Goal: Information Seeking & Learning: Learn about a topic

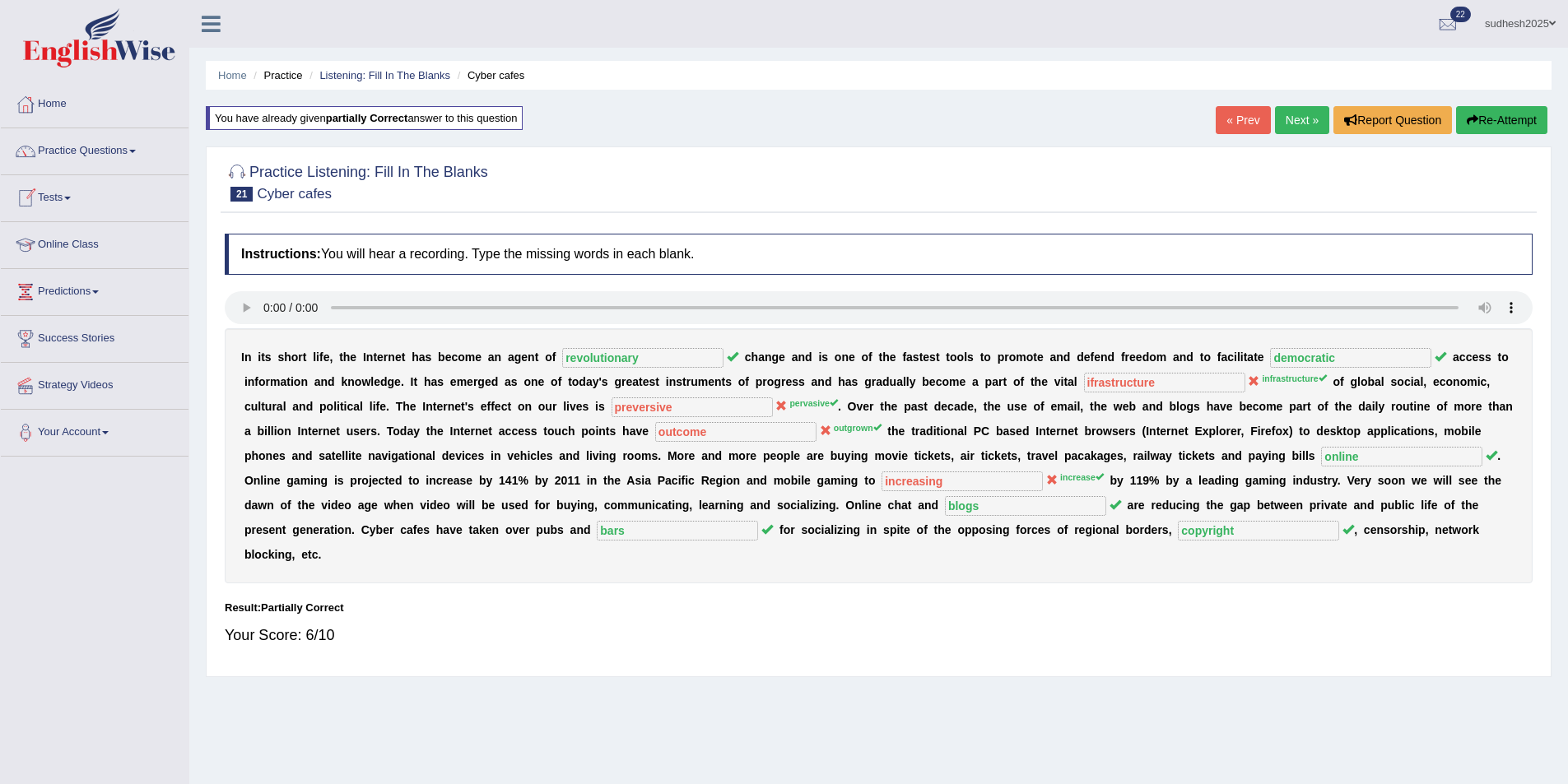
click at [74, 249] on link "Online Class" at bounding box center [95, 243] width 187 height 41
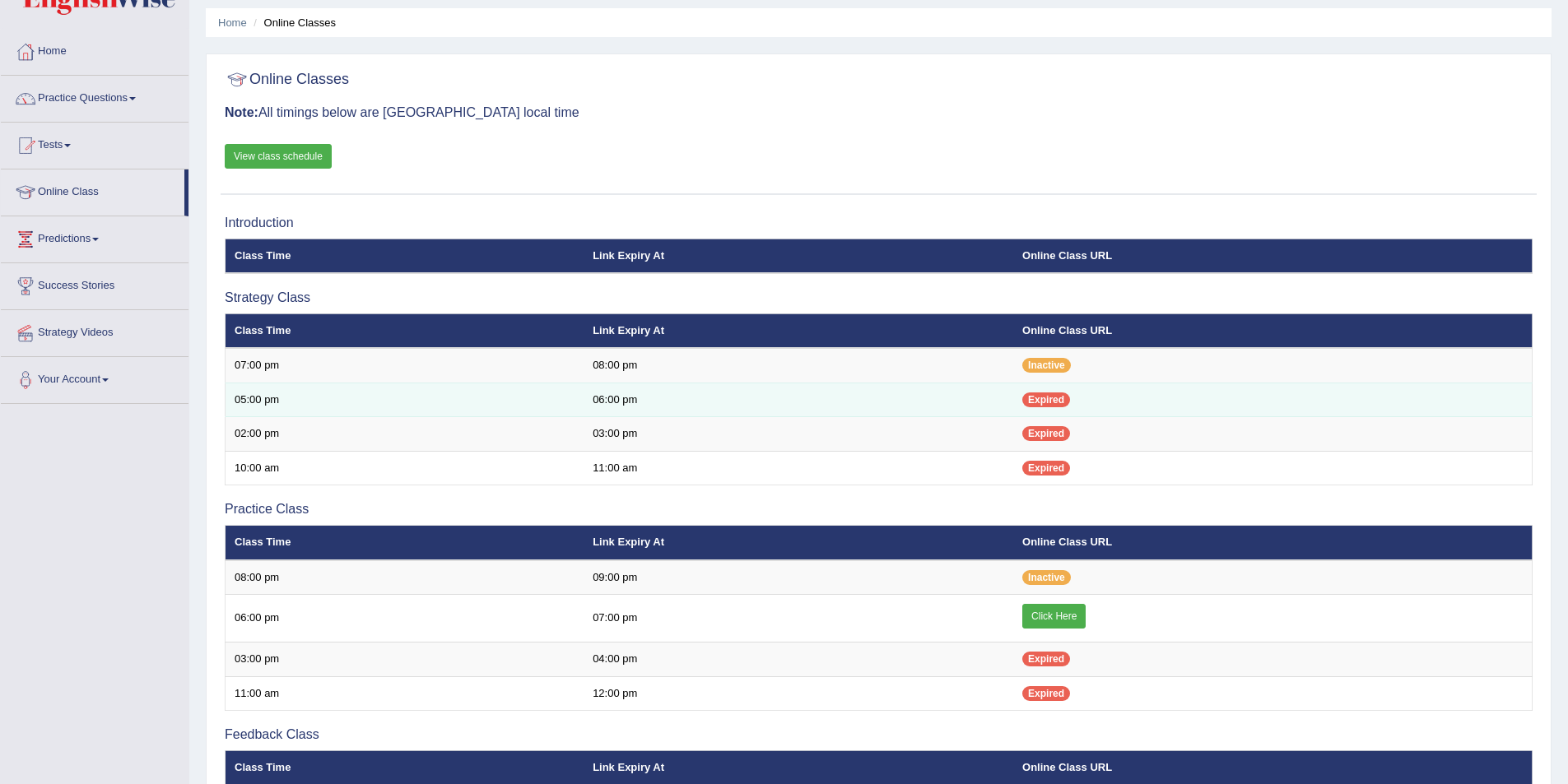
scroll to position [82, 0]
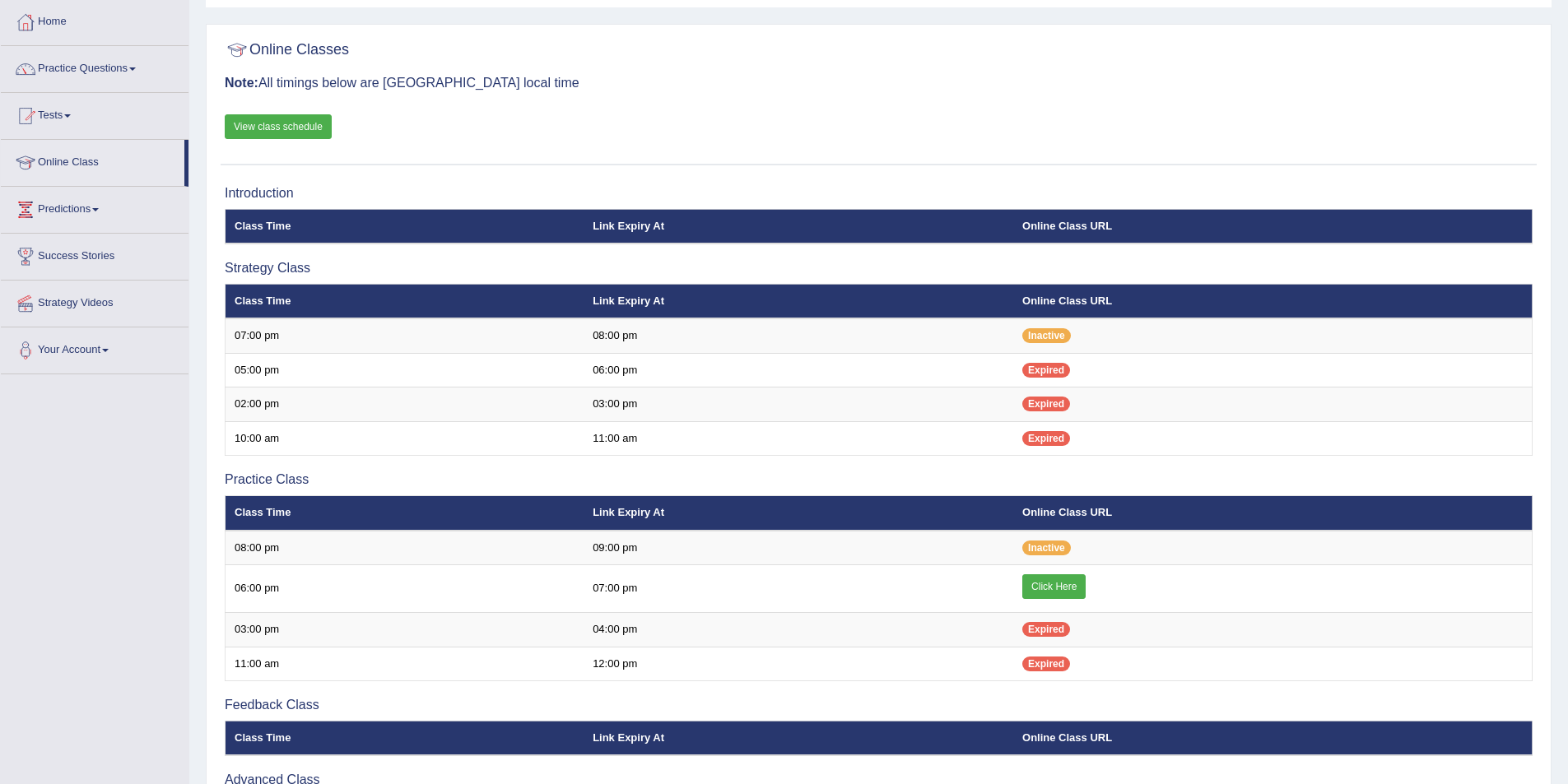
click at [304, 120] on link "View class schedule" at bounding box center [278, 126] width 107 height 24
click at [71, 63] on link "Practice Questions" at bounding box center [95, 66] width 187 height 41
click at [57, 70] on link "Practice Questions" at bounding box center [95, 66] width 187 height 41
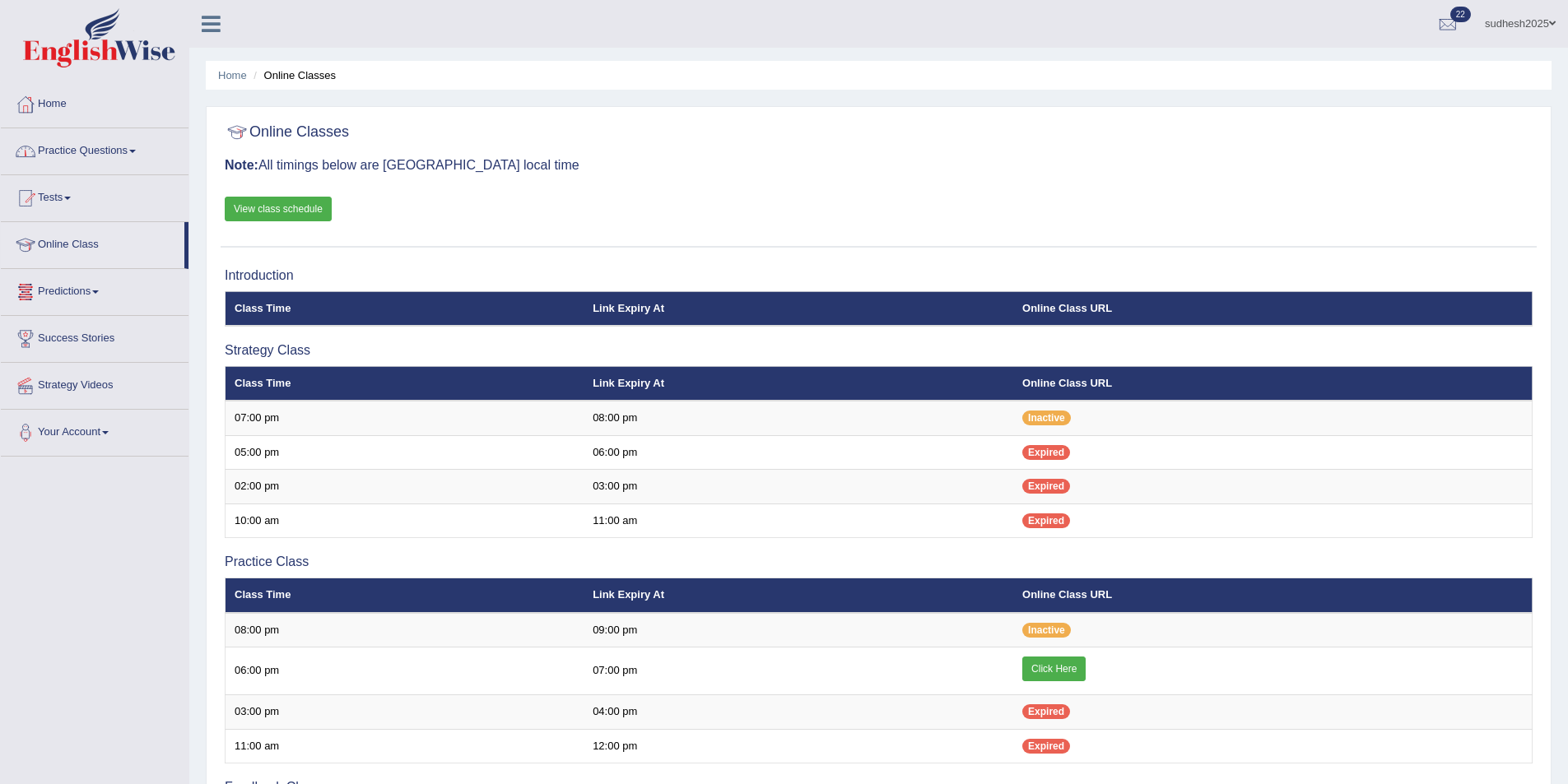
click at [78, 149] on link "Practice Questions" at bounding box center [95, 149] width 187 height 41
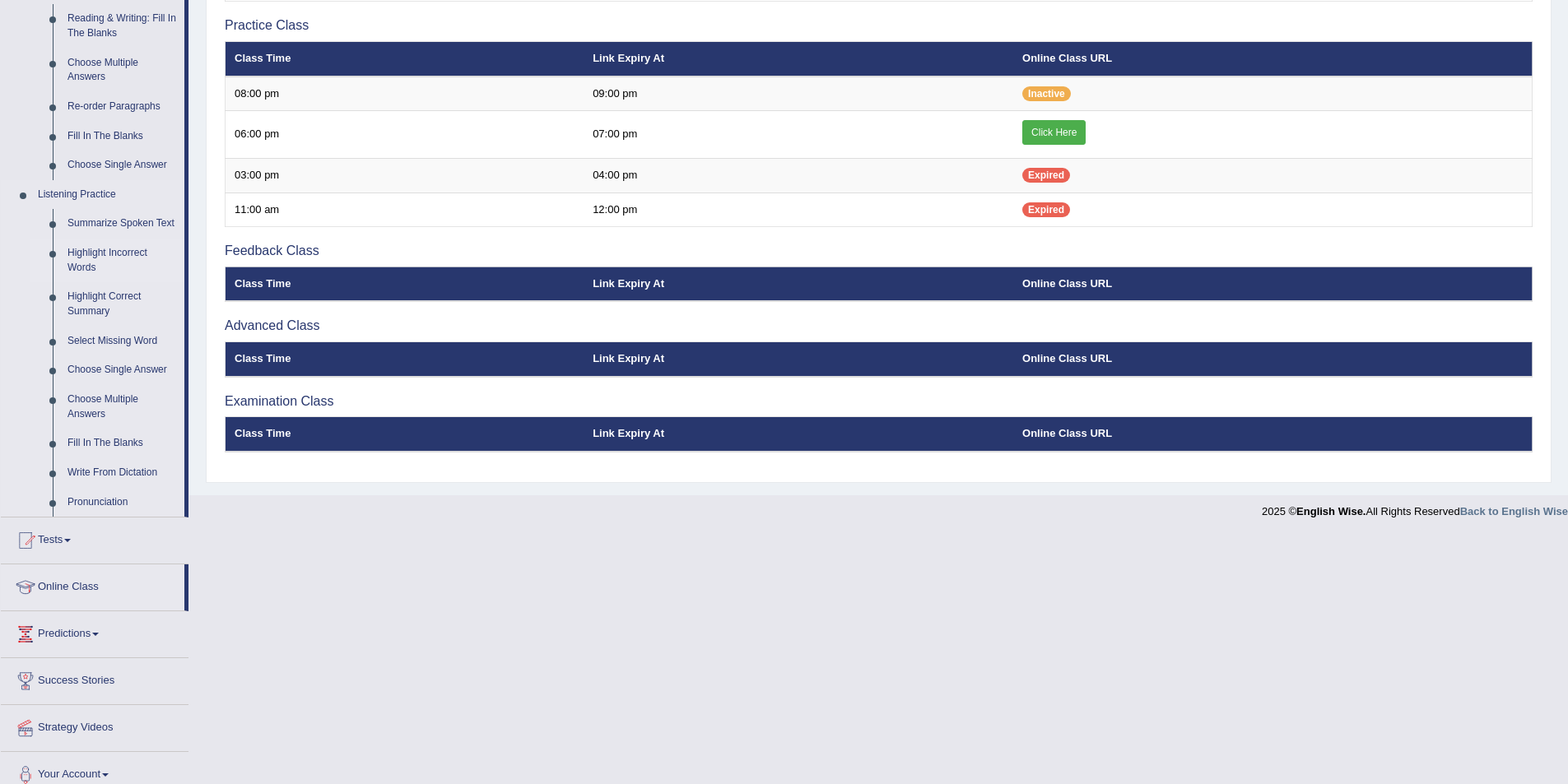
scroll to position [552, 0]
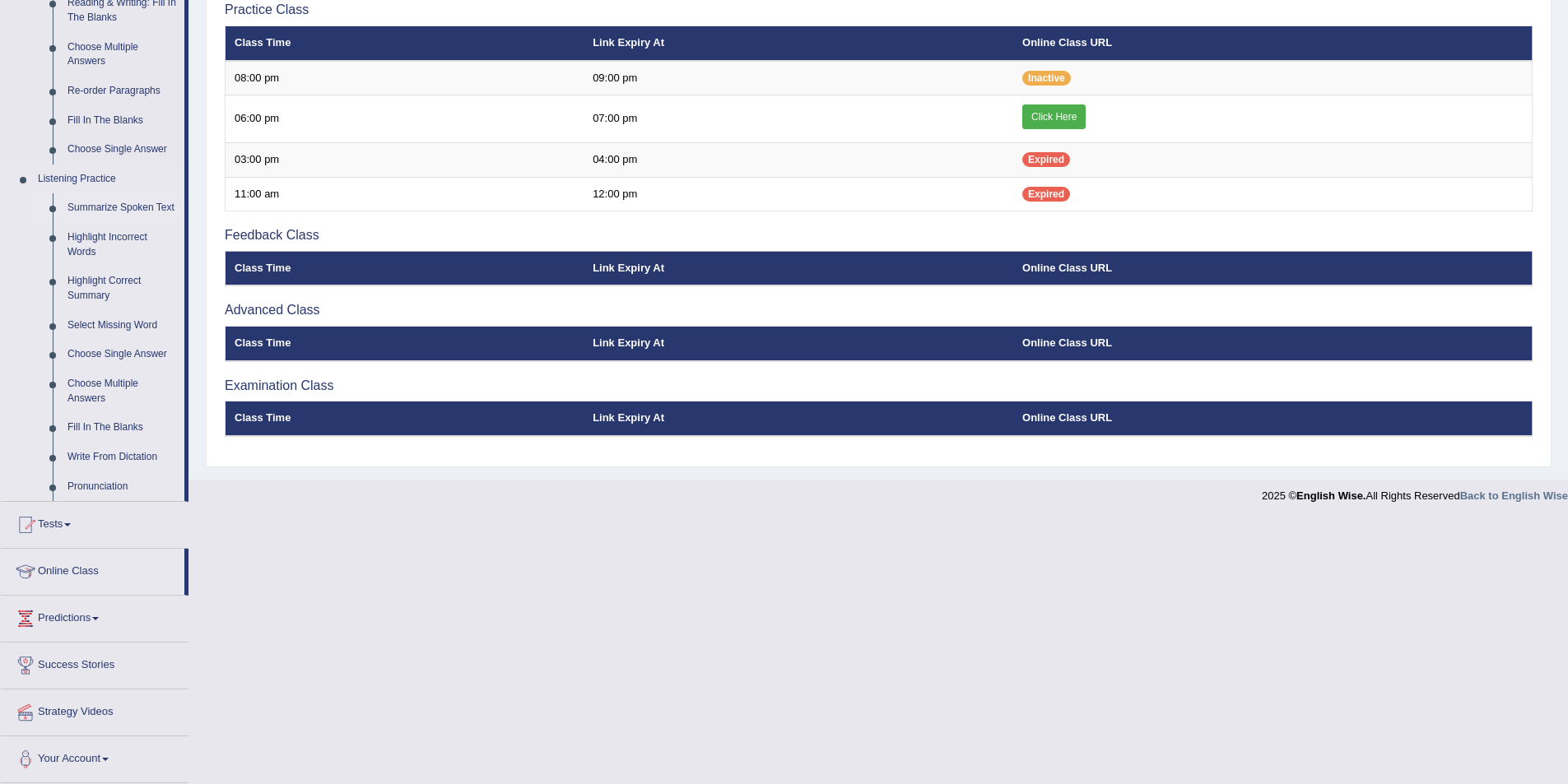
click at [116, 204] on link "Summarize Spoken Text" at bounding box center [122, 208] width 124 height 29
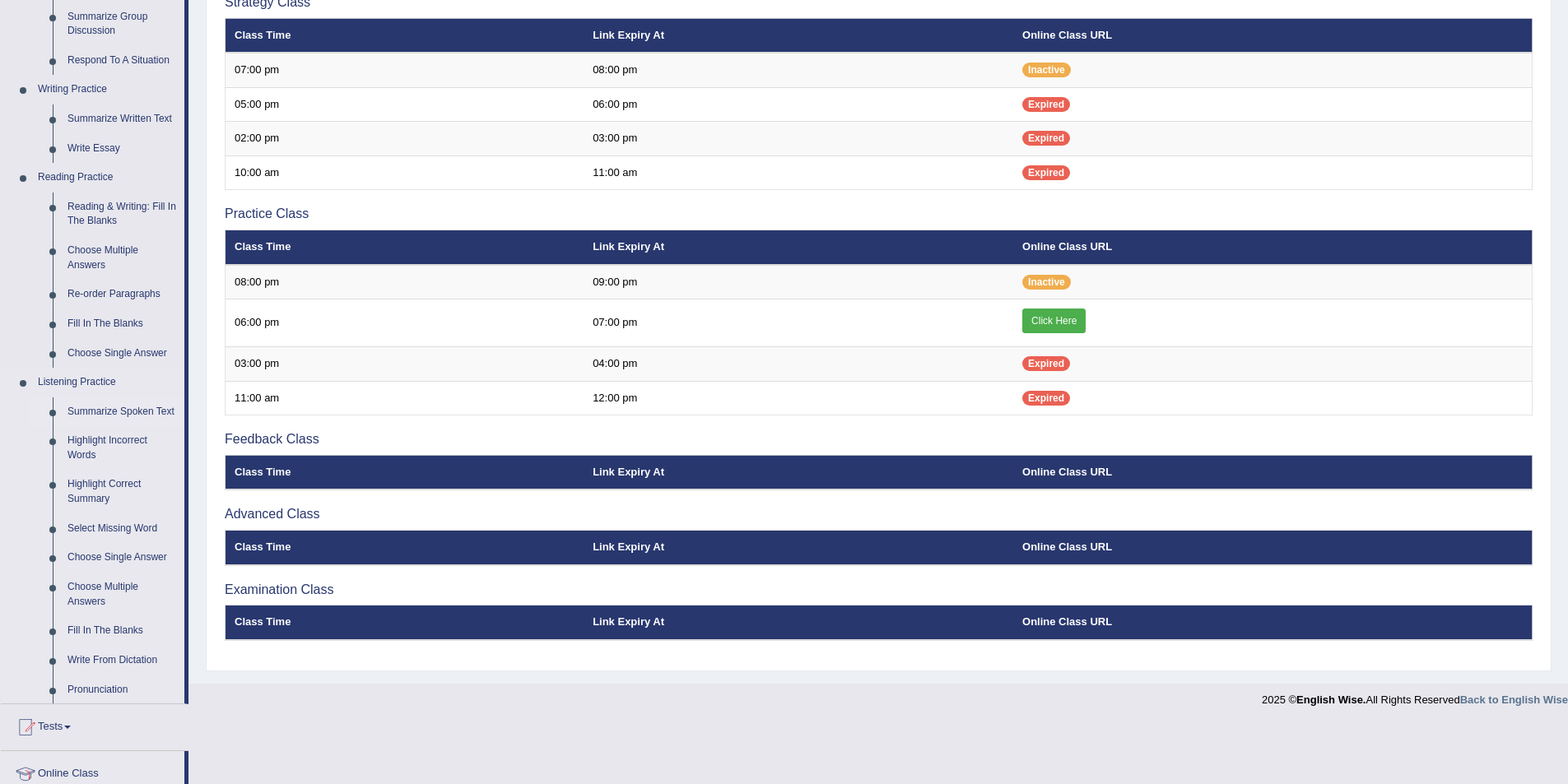
scroll to position [289, 0]
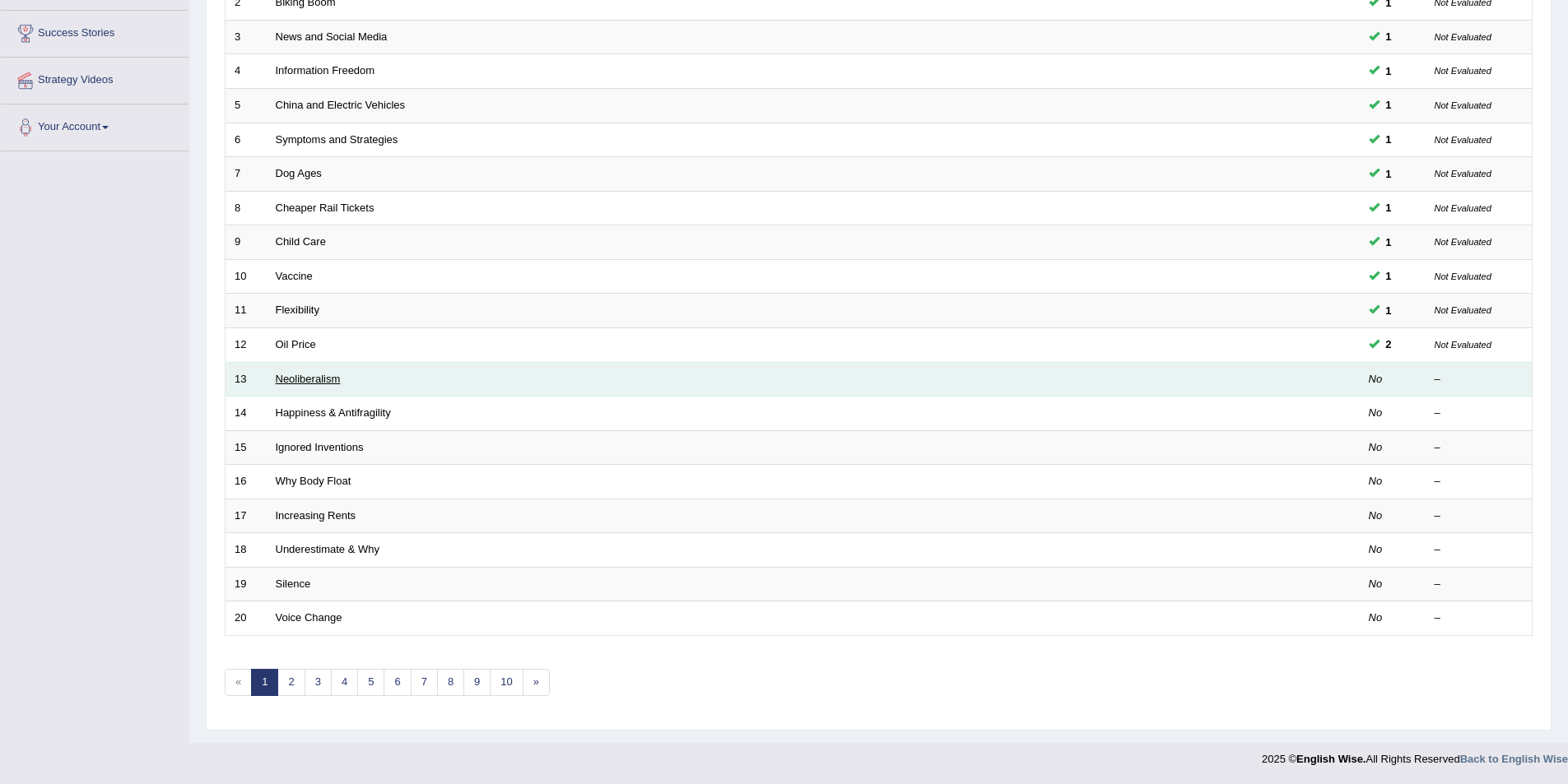
click at [305, 379] on link "Neoliberalism" at bounding box center [308, 378] width 65 height 13
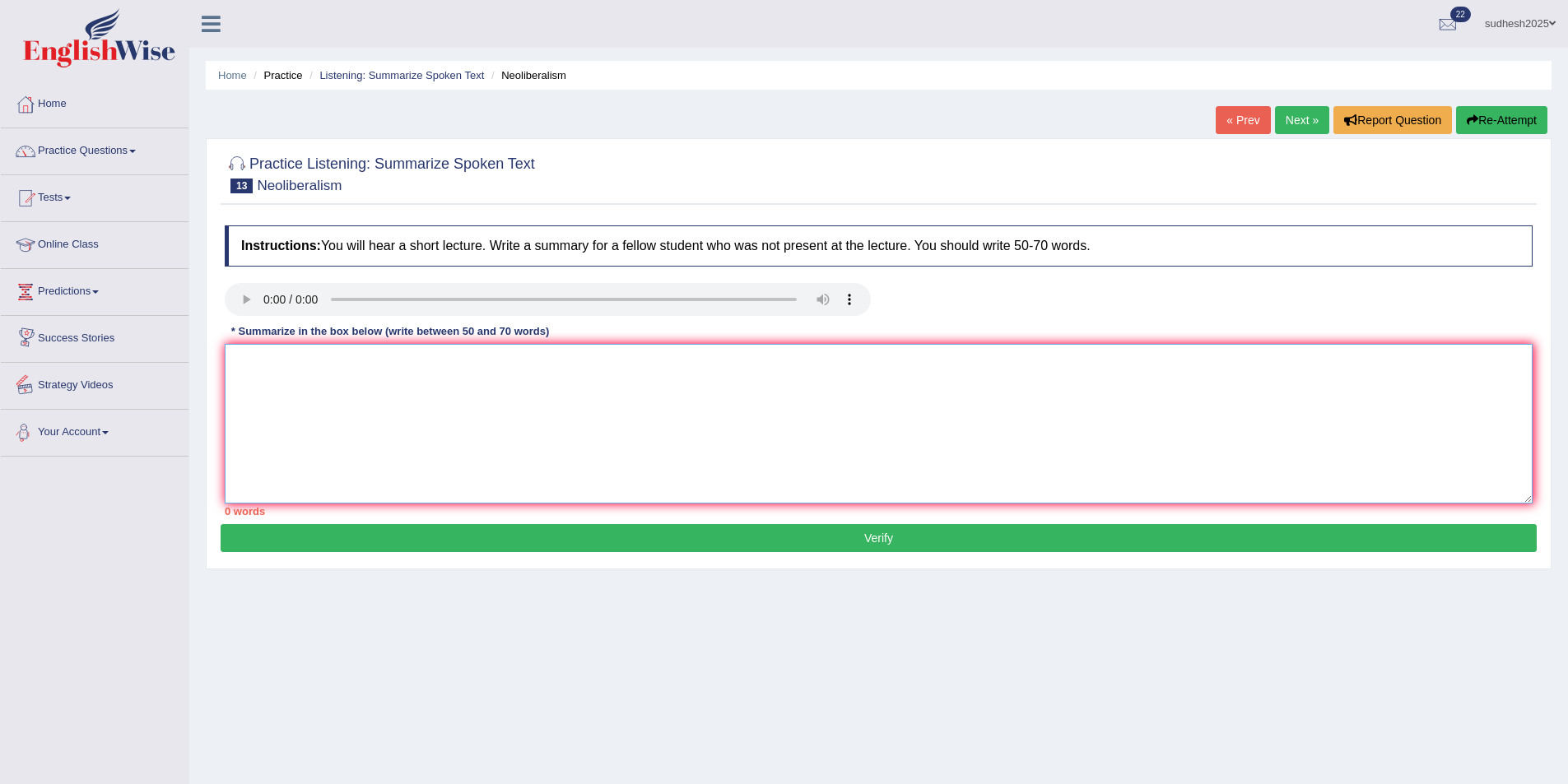
click at [333, 395] on textarea at bounding box center [878, 424] width 1308 height 160
click at [588, 362] on textarea "The lecture provided a crompahensive overview of neoliberalism highlithing" at bounding box center [878, 424] width 1308 height 160
click at [592, 362] on textarea "The lecture provided a crompahensive overview of neoliberalism highlithing" at bounding box center [878, 424] width 1308 height 160
click at [595, 362] on textarea "The lecture provided a crompahensive overview of neoliberalism highlithing" at bounding box center [878, 424] width 1308 height 160
click at [614, 362] on textarea "The lecture provided a crompahensive overview of neoliberalism highlighthing" at bounding box center [878, 424] width 1308 height 160
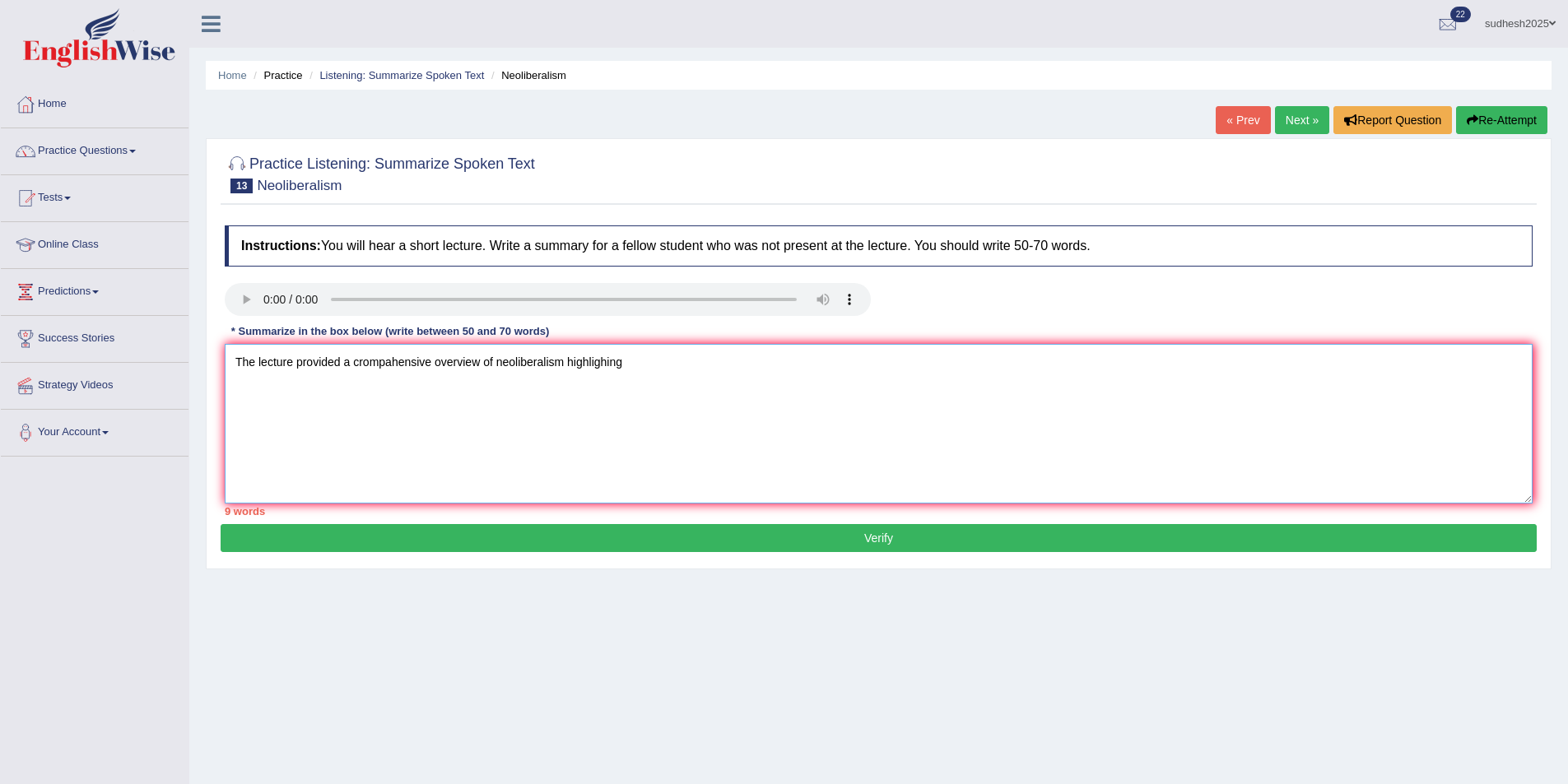
click at [679, 362] on textarea "The lecture provided a crompahensive overview of neoliberalism highlighing" at bounding box center [878, 424] width 1308 height 160
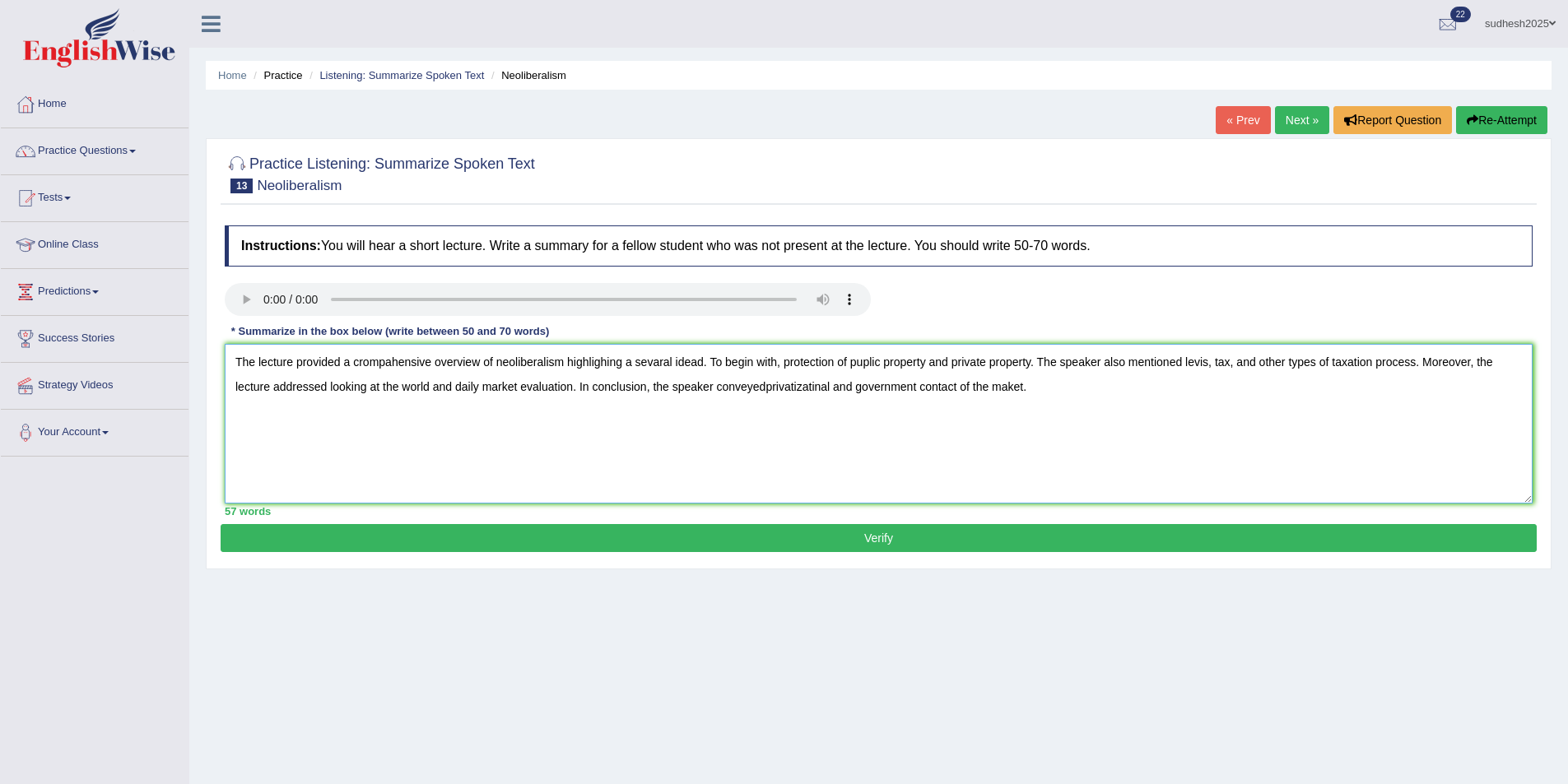
type textarea "The lecture provided a crompahensive overview of neoliberalism highlighing a se…"
click at [889, 535] on button "Verify" at bounding box center [879, 538] width 1316 height 28
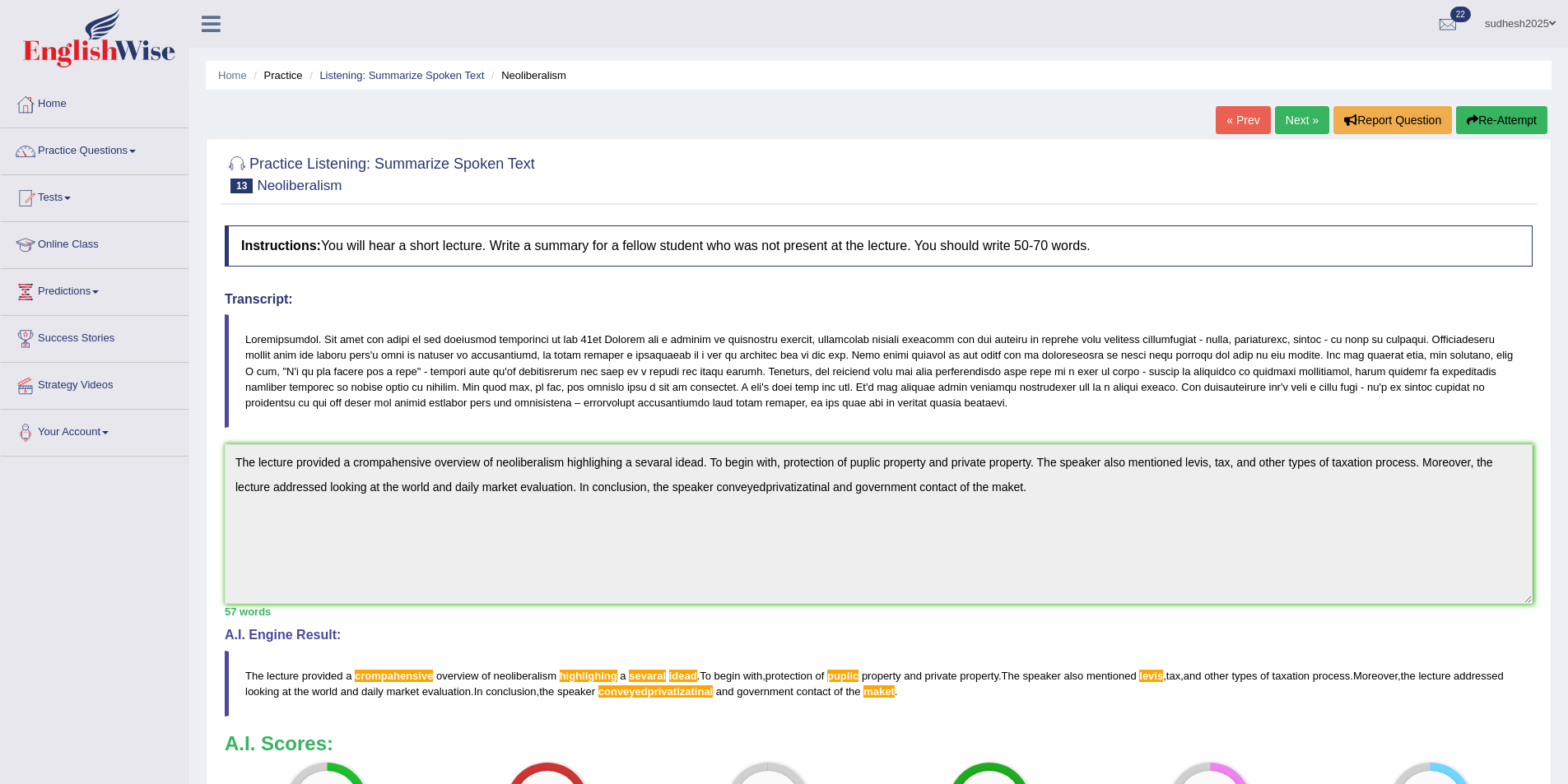
click at [1293, 125] on link "Next »" at bounding box center [1302, 120] width 55 height 28
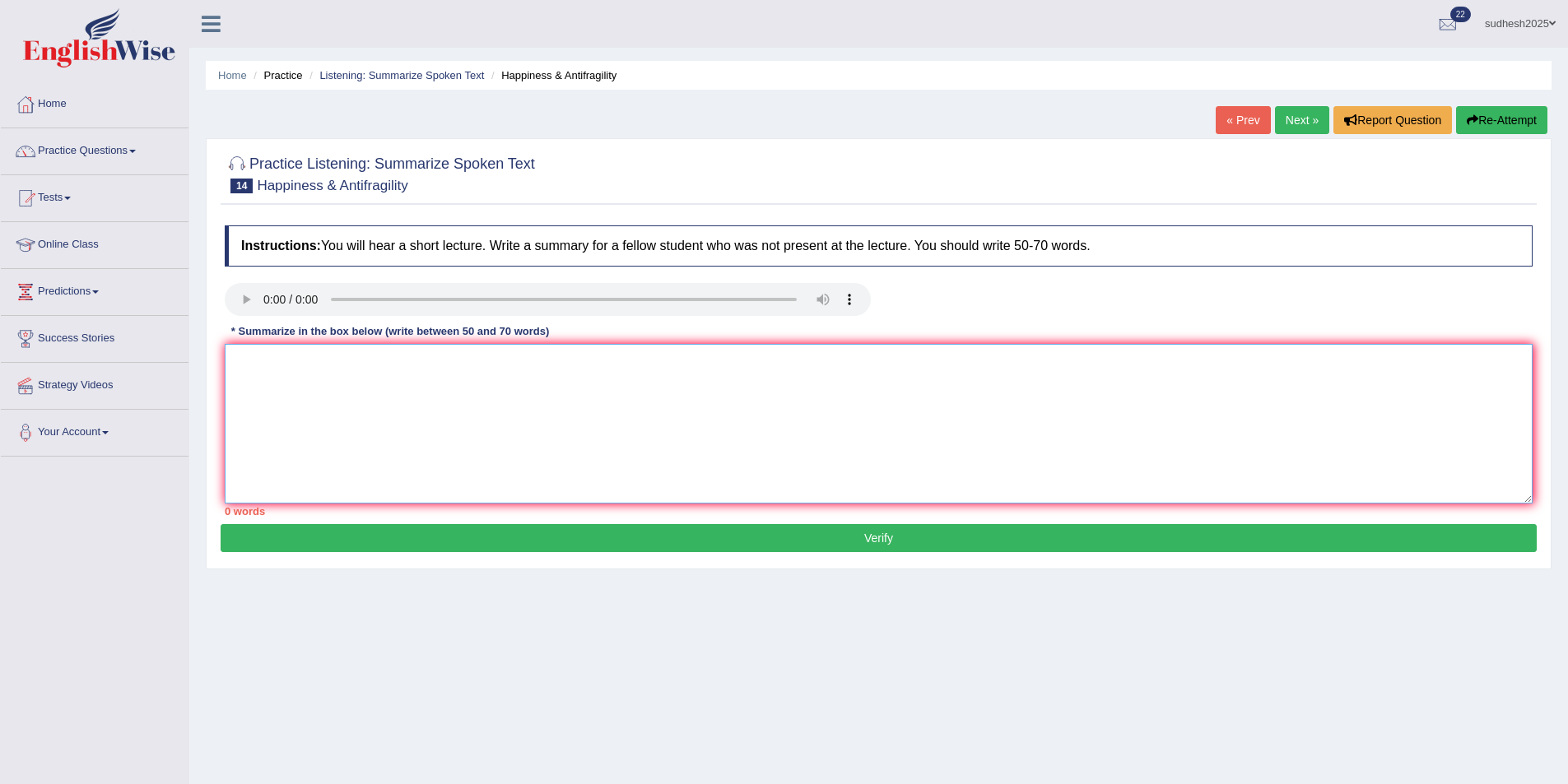
click at [392, 398] on textarea at bounding box center [878, 424] width 1308 height 160
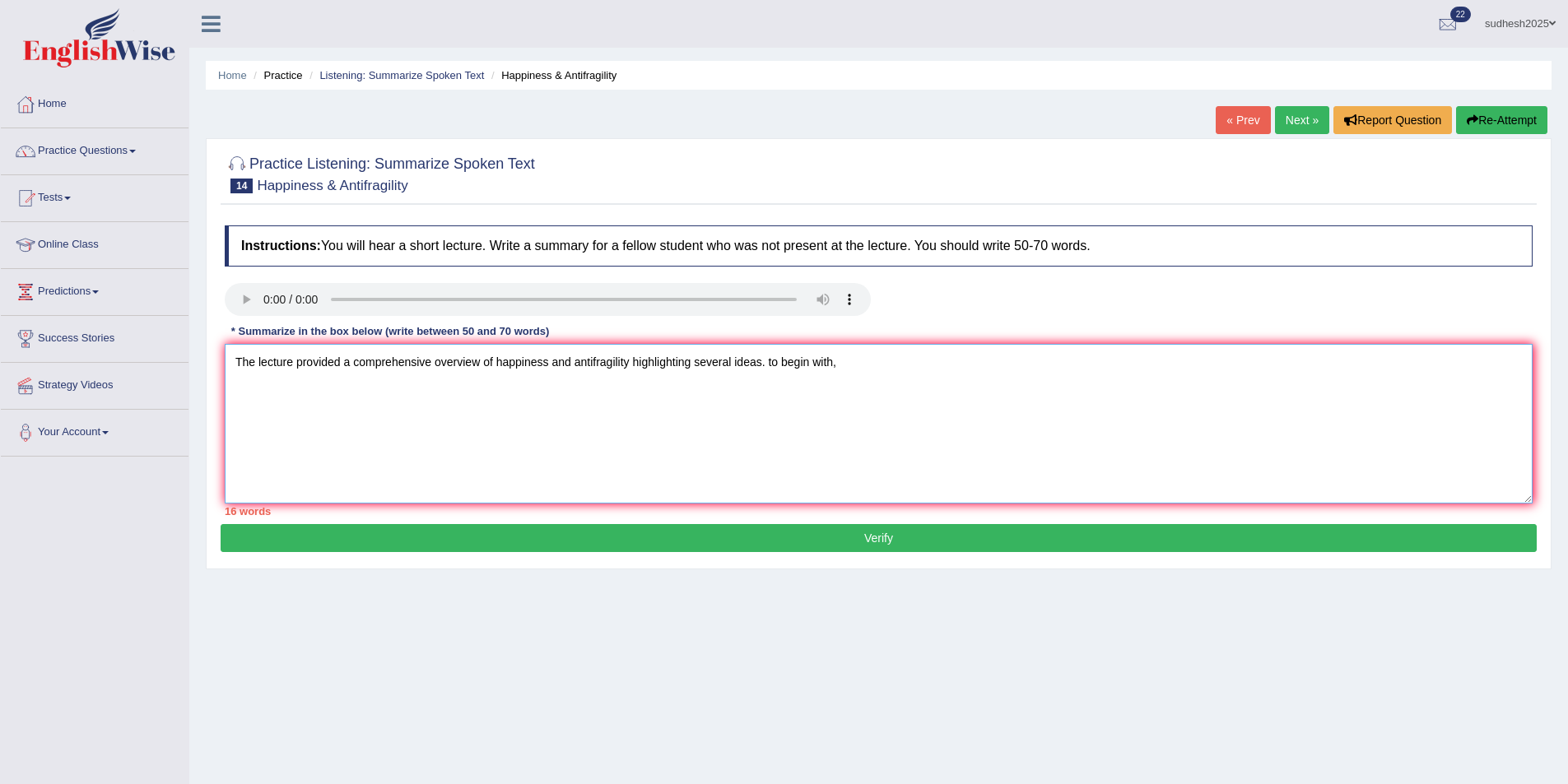
click at [769, 366] on textarea "The lecture provided a comprehensive overview of happiness and antifragility hi…" at bounding box center [878, 424] width 1308 height 160
click at [842, 367] on textarea "The lecture provided a comprehensive overview of happiness and antifragility hi…" at bounding box center [878, 424] width 1308 height 160
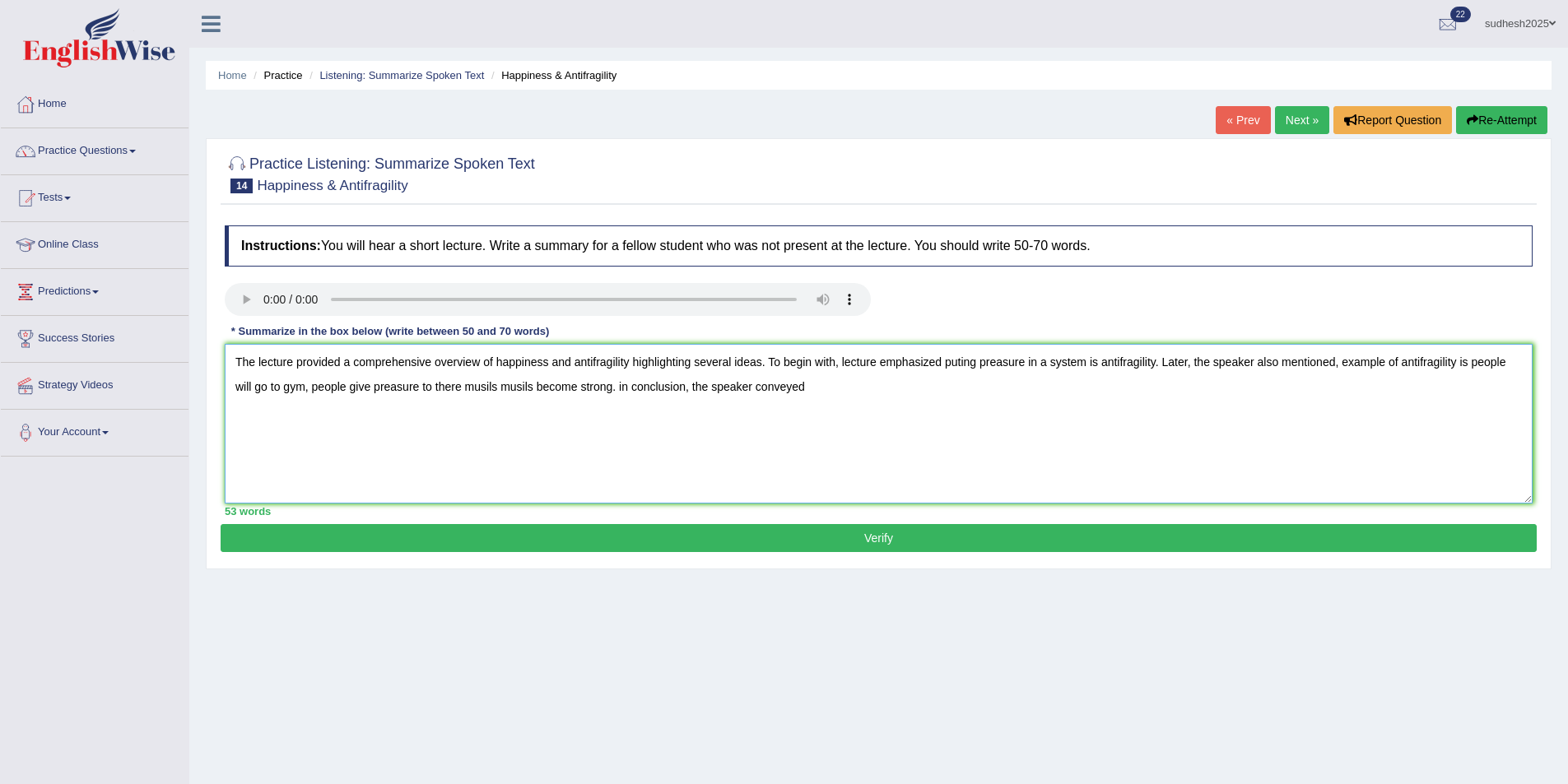
click at [621, 381] on textarea "The lecture provided a comprehensive overview of happiness and antifragility hi…" at bounding box center [878, 424] width 1308 height 160
click at [834, 389] on textarea "The lecture provided a comprehensive overview of happiness and antifragility hi…" at bounding box center [878, 424] width 1308 height 160
click at [891, 395] on textarea "The lecture provided a comprehensive overview of happiness and antifragility hi…" at bounding box center [878, 424] width 1308 height 160
type textarea "The lecture provided a comprehensive overview of happiness and antifragility hi…"
click at [883, 541] on button "Verify" at bounding box center [879, 538] width 1316 height 28
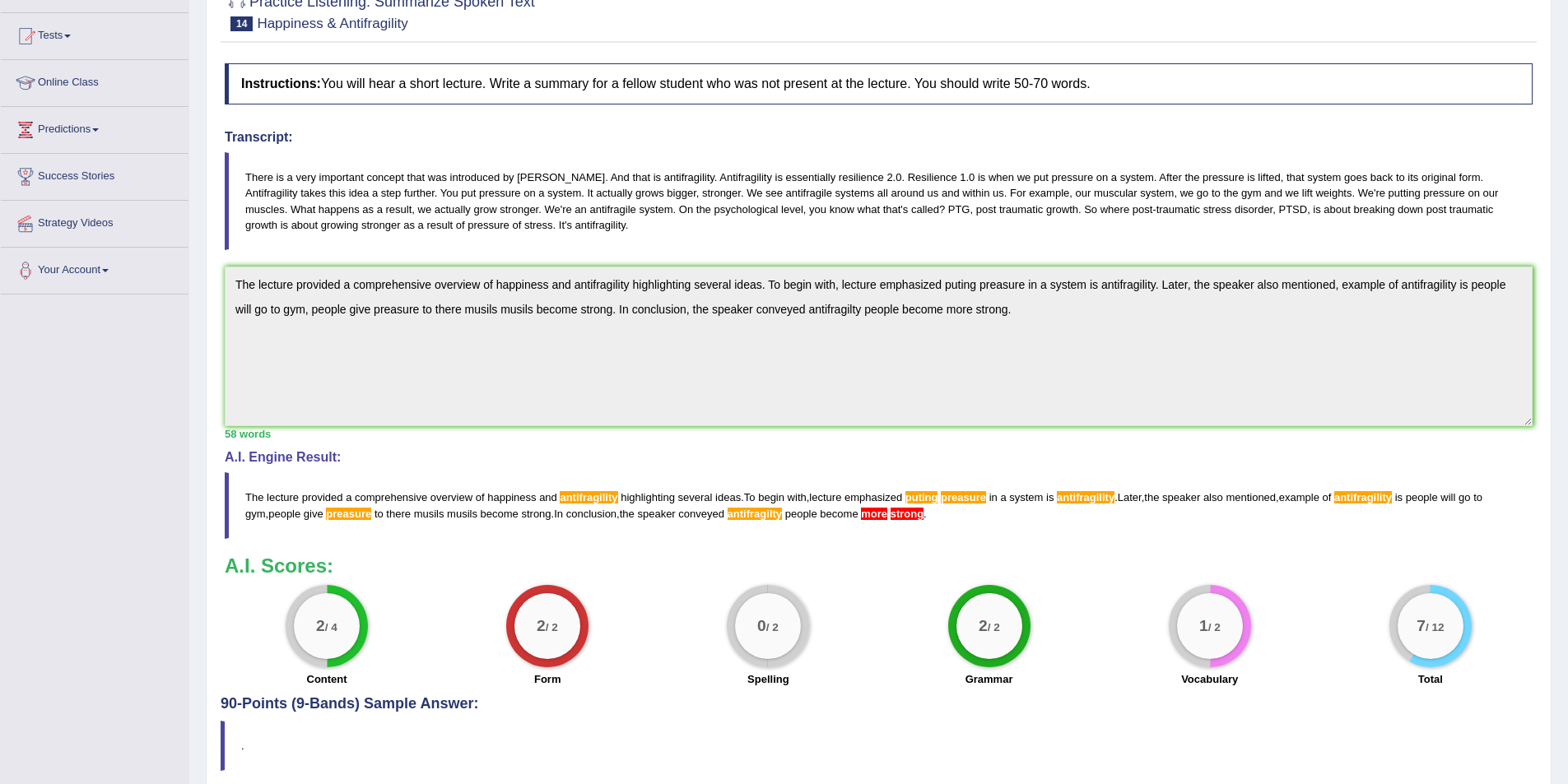
scroll to position [228, 0]
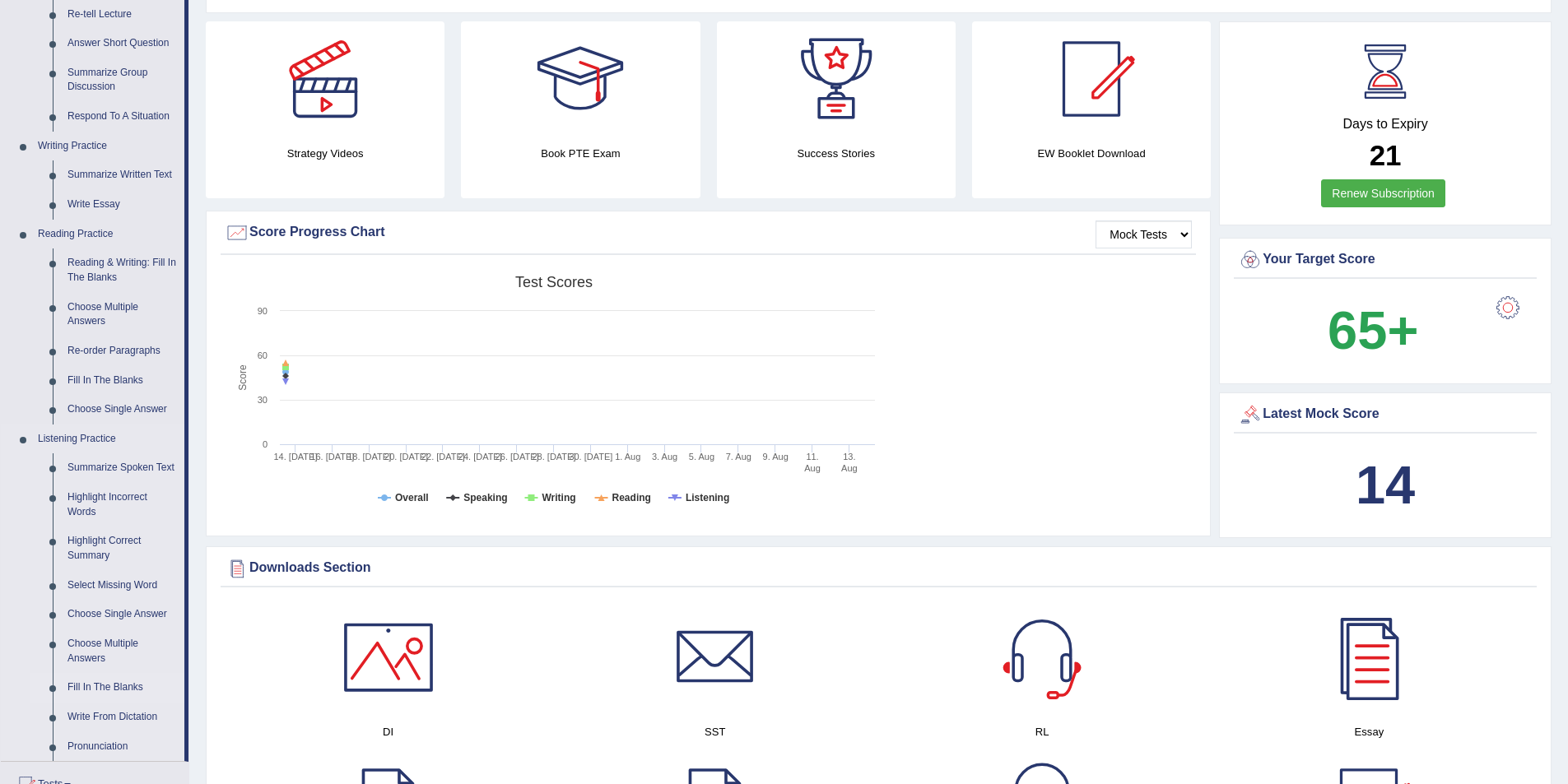
scroll to position [330, 0]
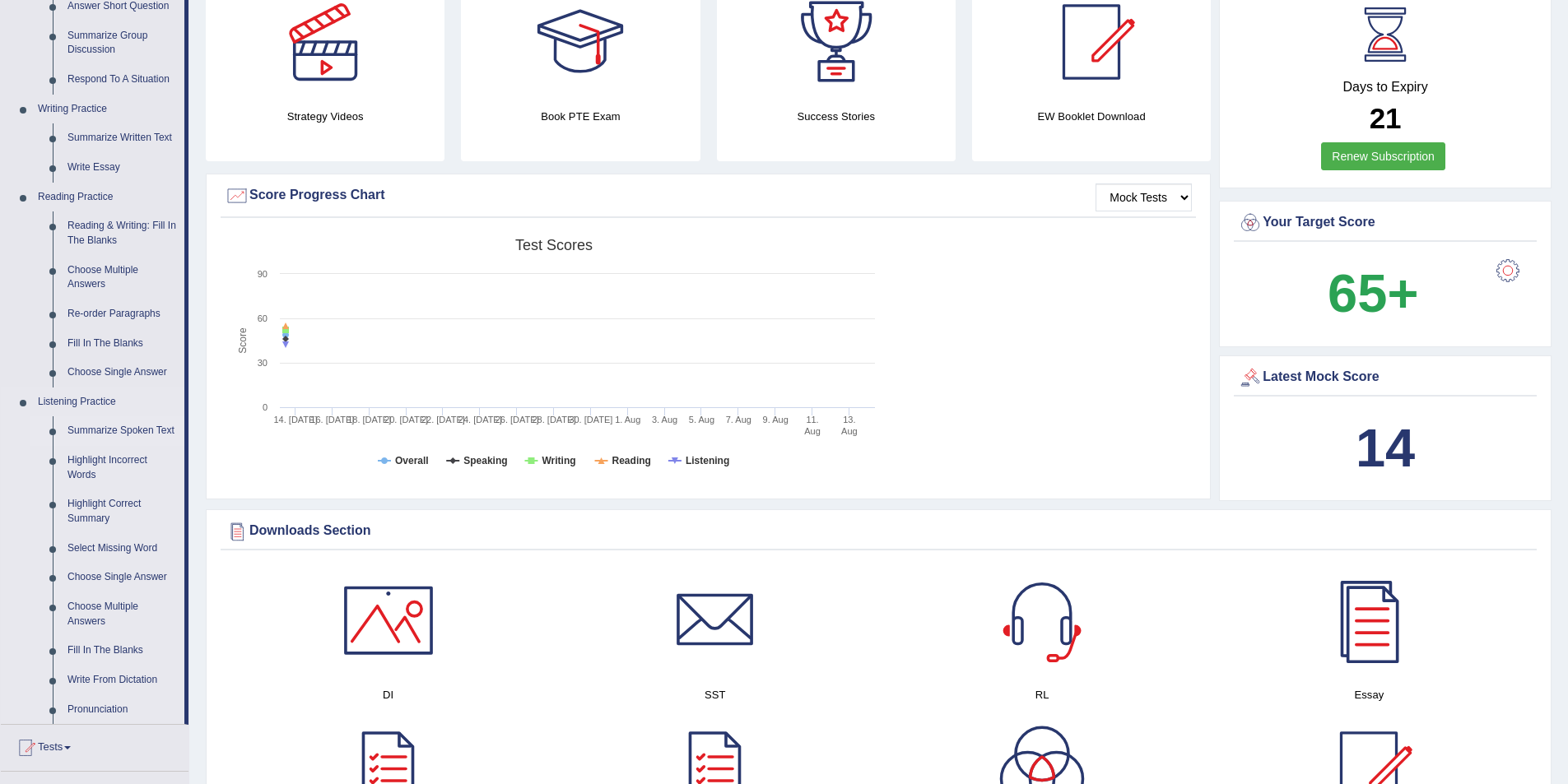
click at [117, 430] on link "Summarize Spoken Text" at bounding box center [122, 431] width 124 height 29
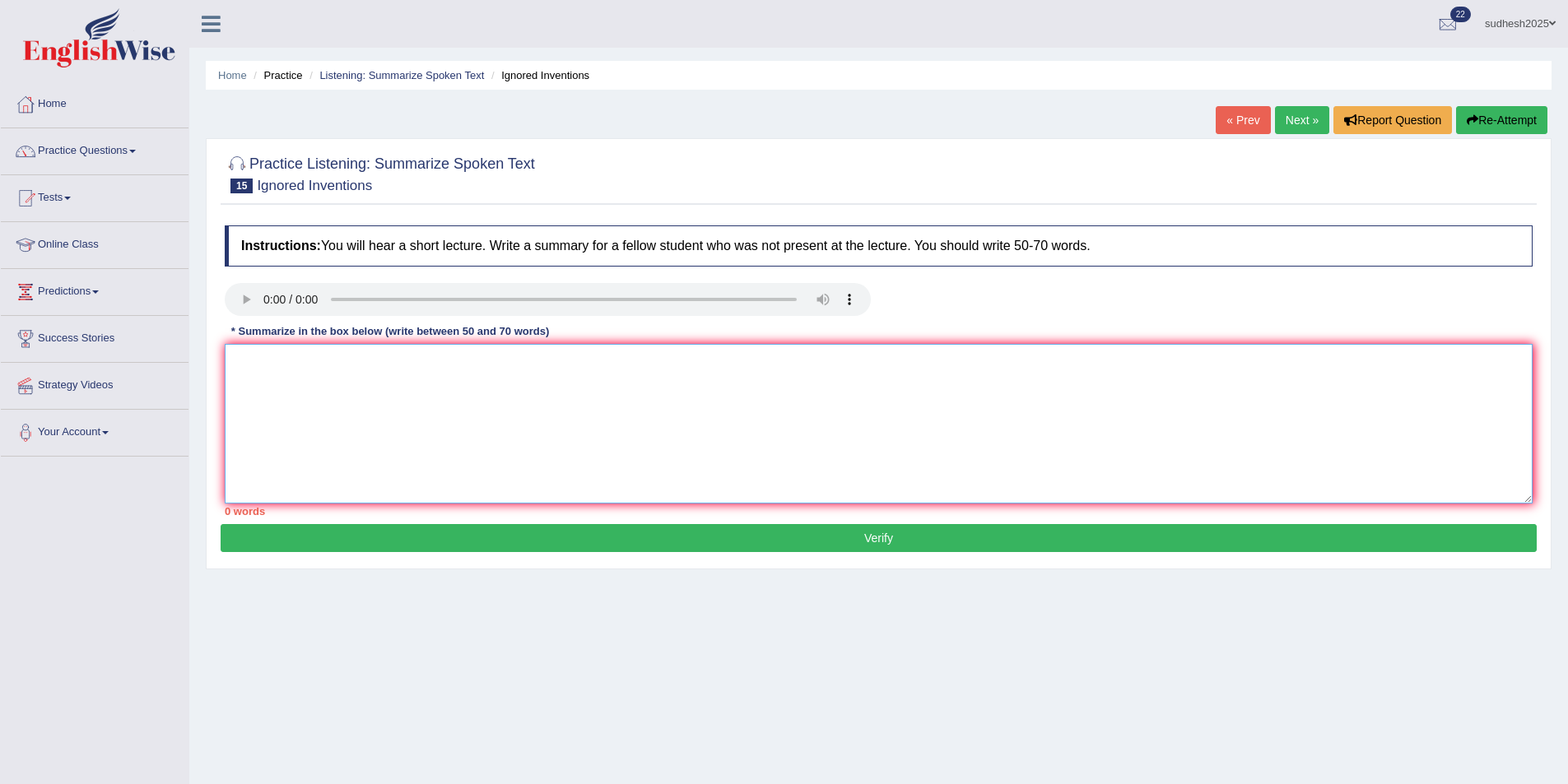
click at [326, 380] on textarea at bounding box center [878, 424] width 1308 height 160
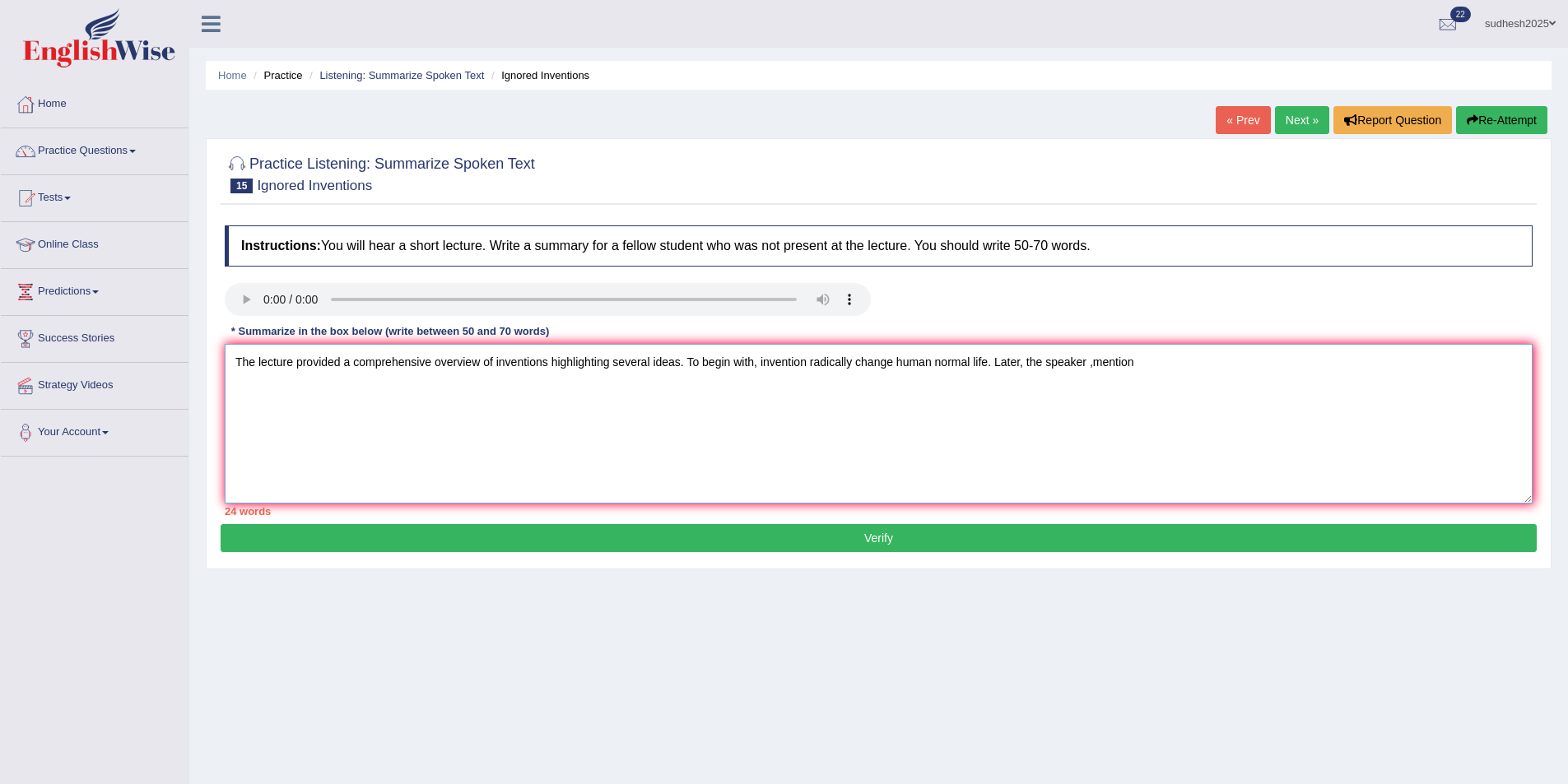
click at [1084, 361] on textarea "The lecture provided a comprehensive overview of inventions highlighting severa…" at bounding box center [878, 424] width 1308 height 160
click at [1084, 362] on textarea "The lecture provided a comprehensive overview of inventions highlighting severa…" at bounding box center [878, 424] width 1308 height 160
click at [1132, 364] on textarea "The lecture provided a comprehensive overview of inventions highlighting severa…" at bounding box center [878, 424] width 1308 height 160
click at [1405, 364] on textarea "The lecture provided a comprehensive overview of inventions highlighting severa…" at bounding box center [878, 424] width 1308 height 160
click at [1461, 362] on textarea "The lecture provided a comprehensive overview of inventions highlighting severa…" at bounding box center [878, 424] width 1308 height 160
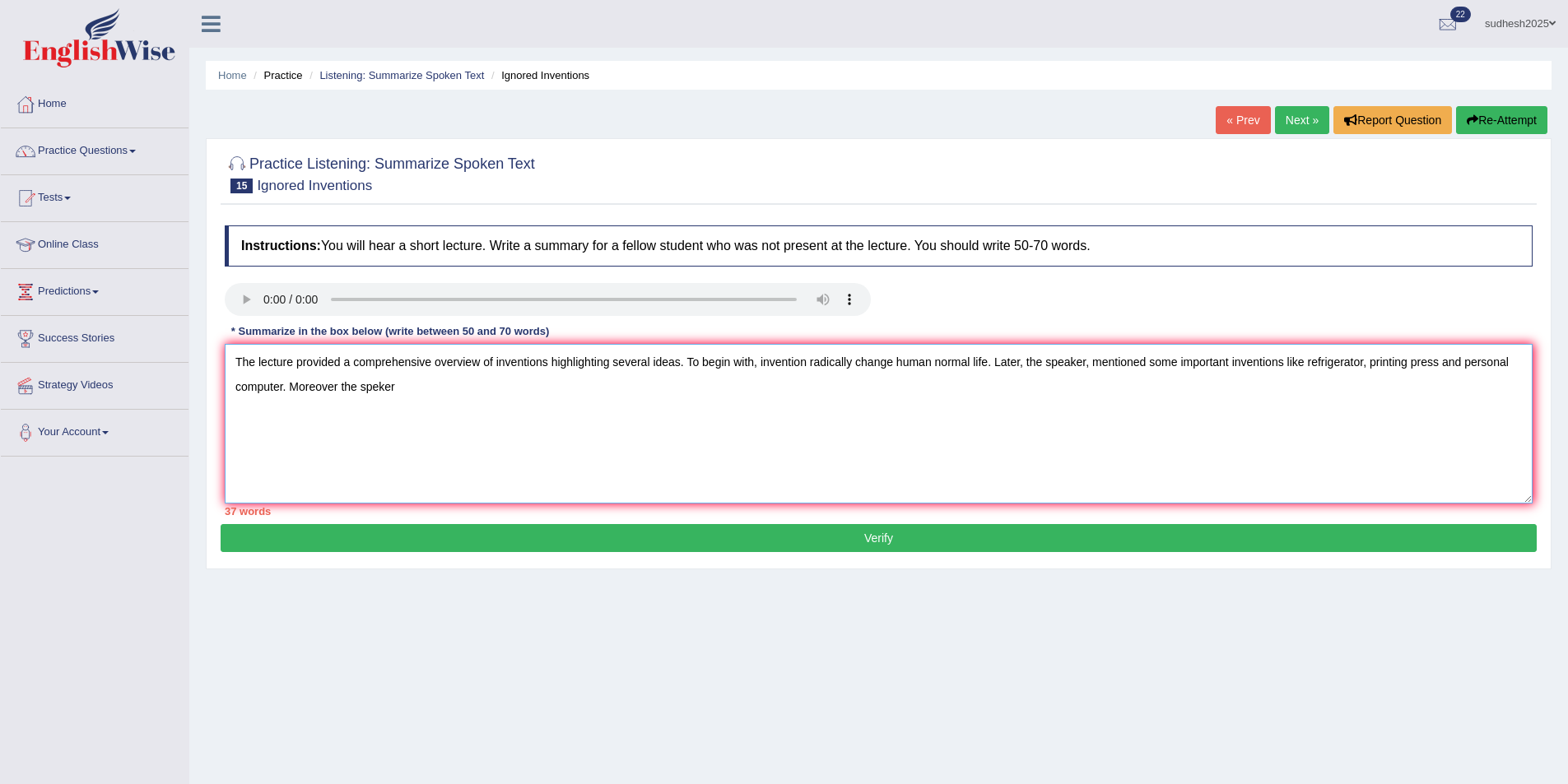
click at [337, 387] on textarea "The lecture provided a comprehensive overview of inventions highlighting severa…" at bounding box center [878, 424] width 1308 height 160
click at [416, 388] on textarea "The lecture provided a comprehensive overview of inventions highlighting severa…" at bounding box center [878, 424] width 1308 height 160
click at [541, 388] on textarea "The lecture provided a comprehensive overview of inventions highlighting severa…" at bounding box center [878, 424] width 1308 height 160
click at [568, 382] on textarea "The lecture provided a comprehensive overview of inventions highlighting severa…" at bounding box center [878, 424] width 1308 height 160
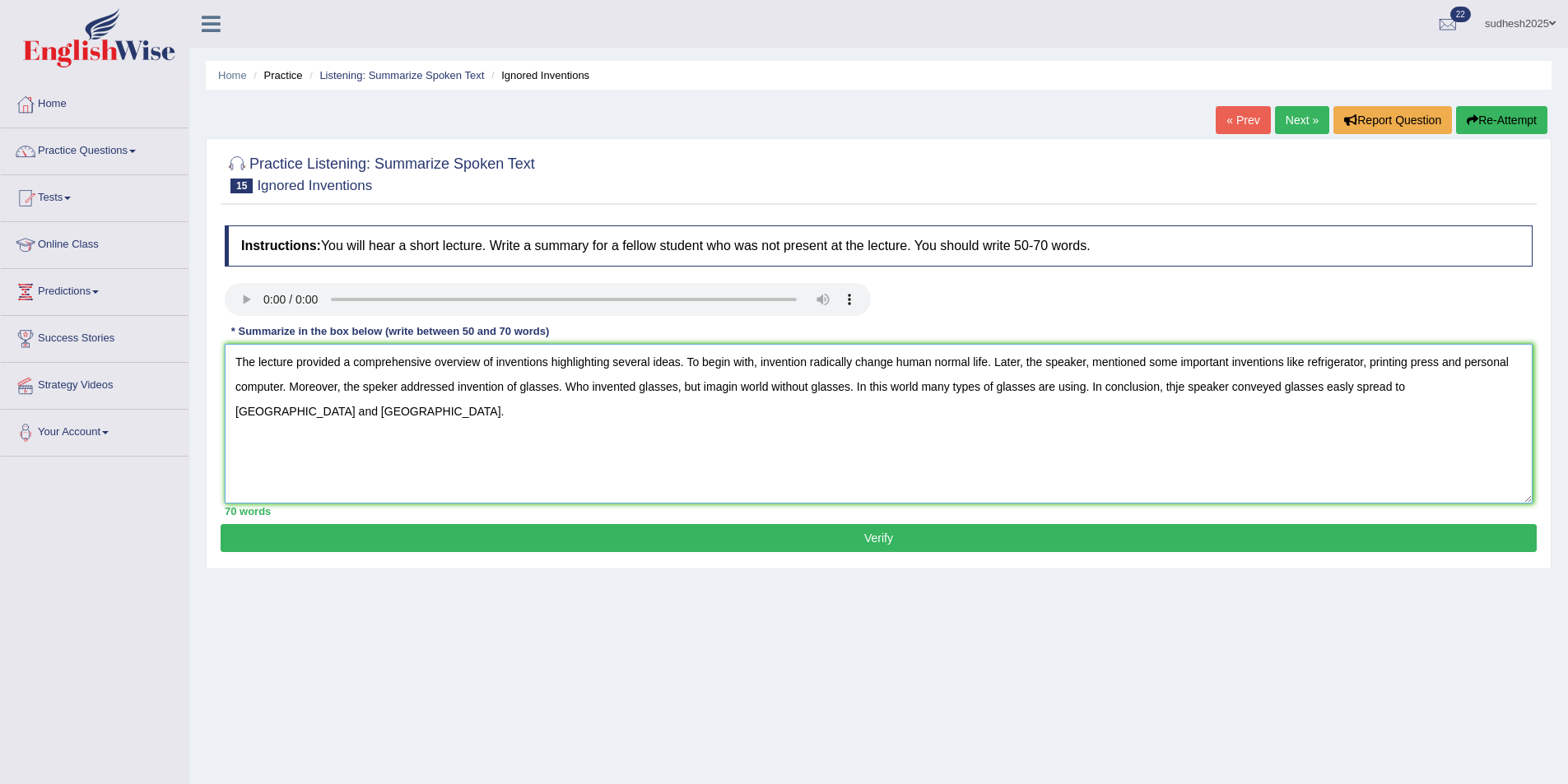
type textarea "The lecture provided a comprehensive overview of inventions highlighting severa…"
click at [894, 540] on button "Verify" at bounding box center [879, 538] width 1316 height 28
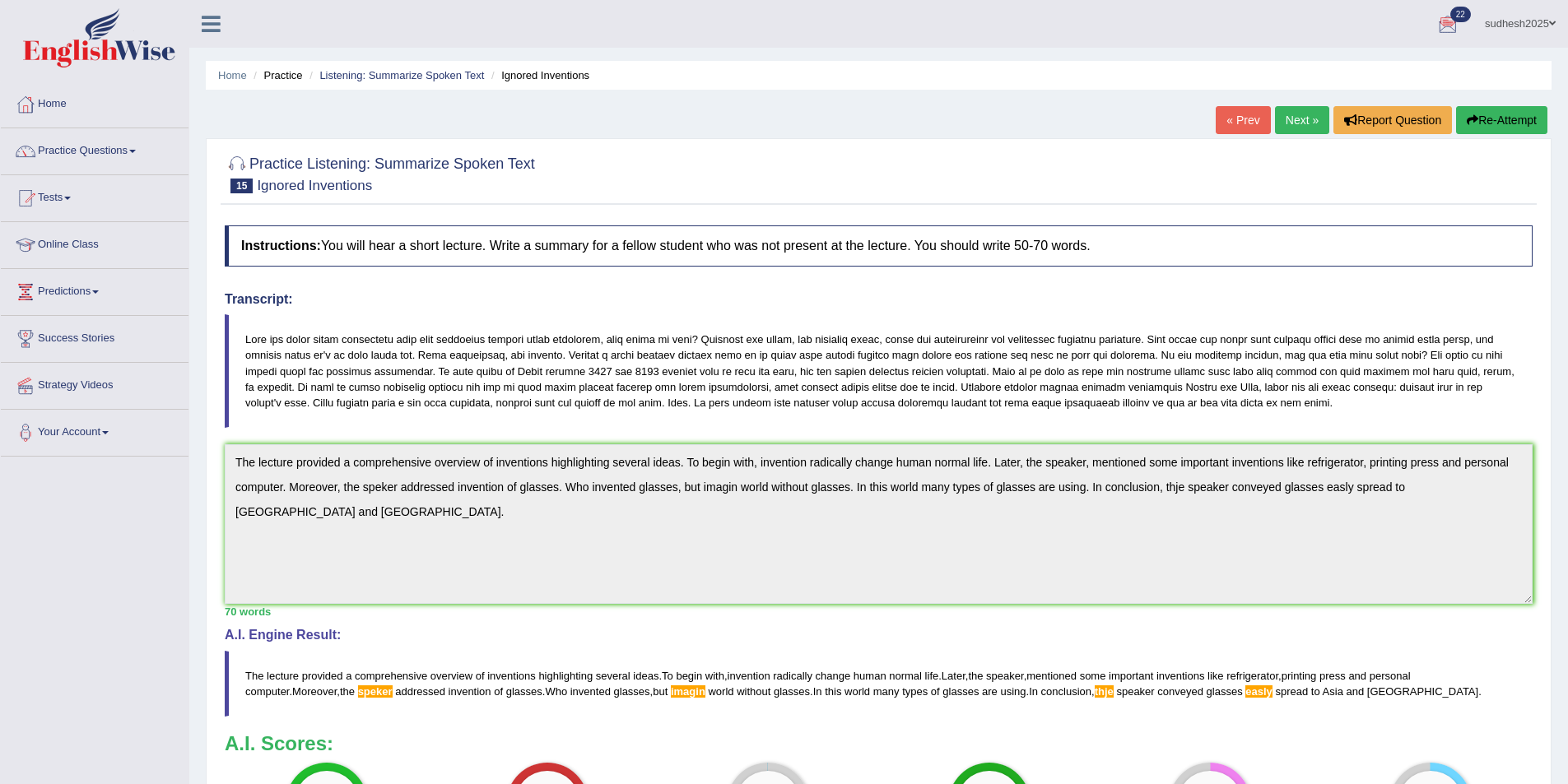
click at [1285, 123] on link "Next »" at bounding box center [1302, 120] width 55 height 28
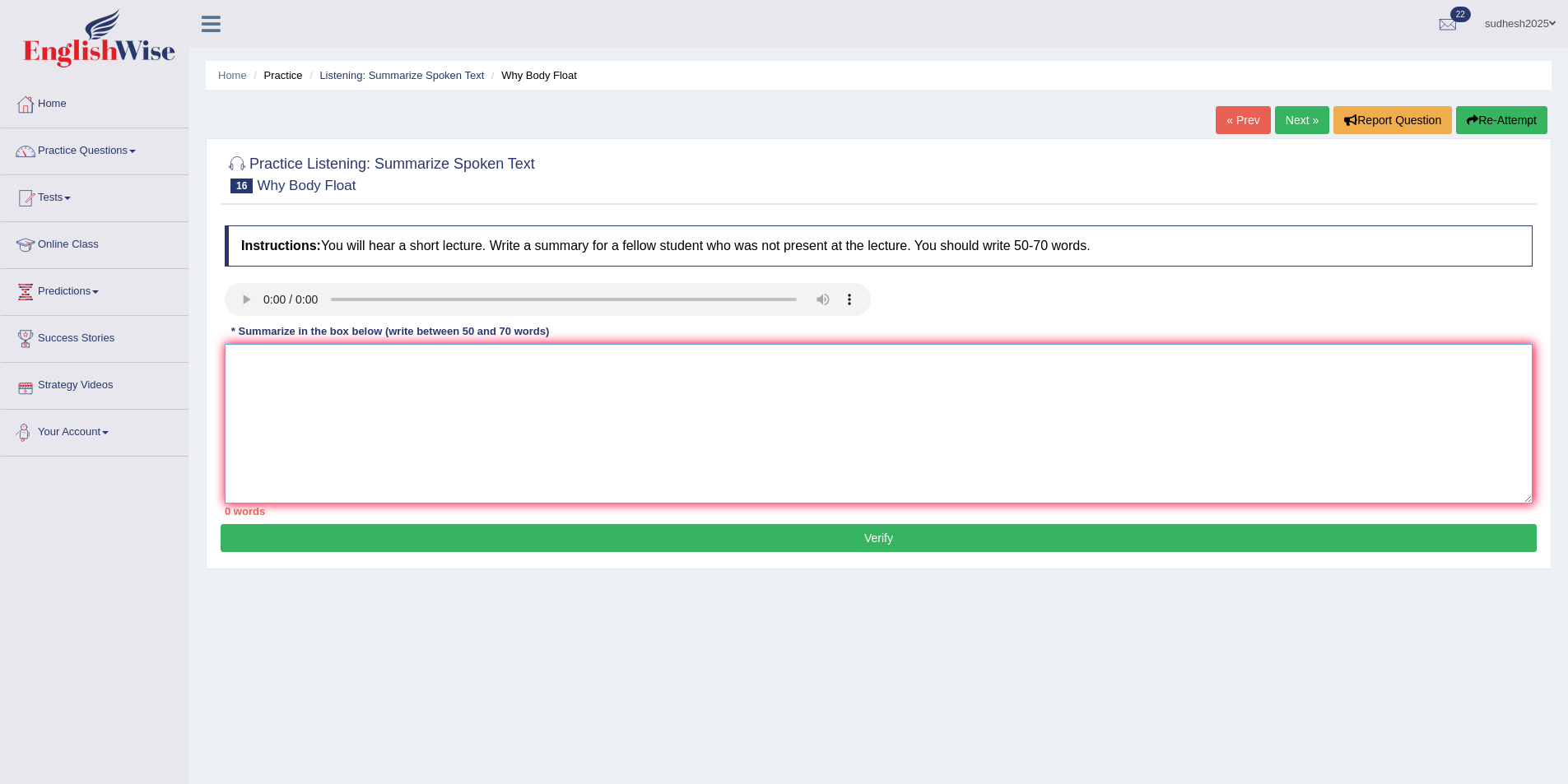
click at [385, 409] on textarea at bounding box center [878, 424] width 1308 height 160
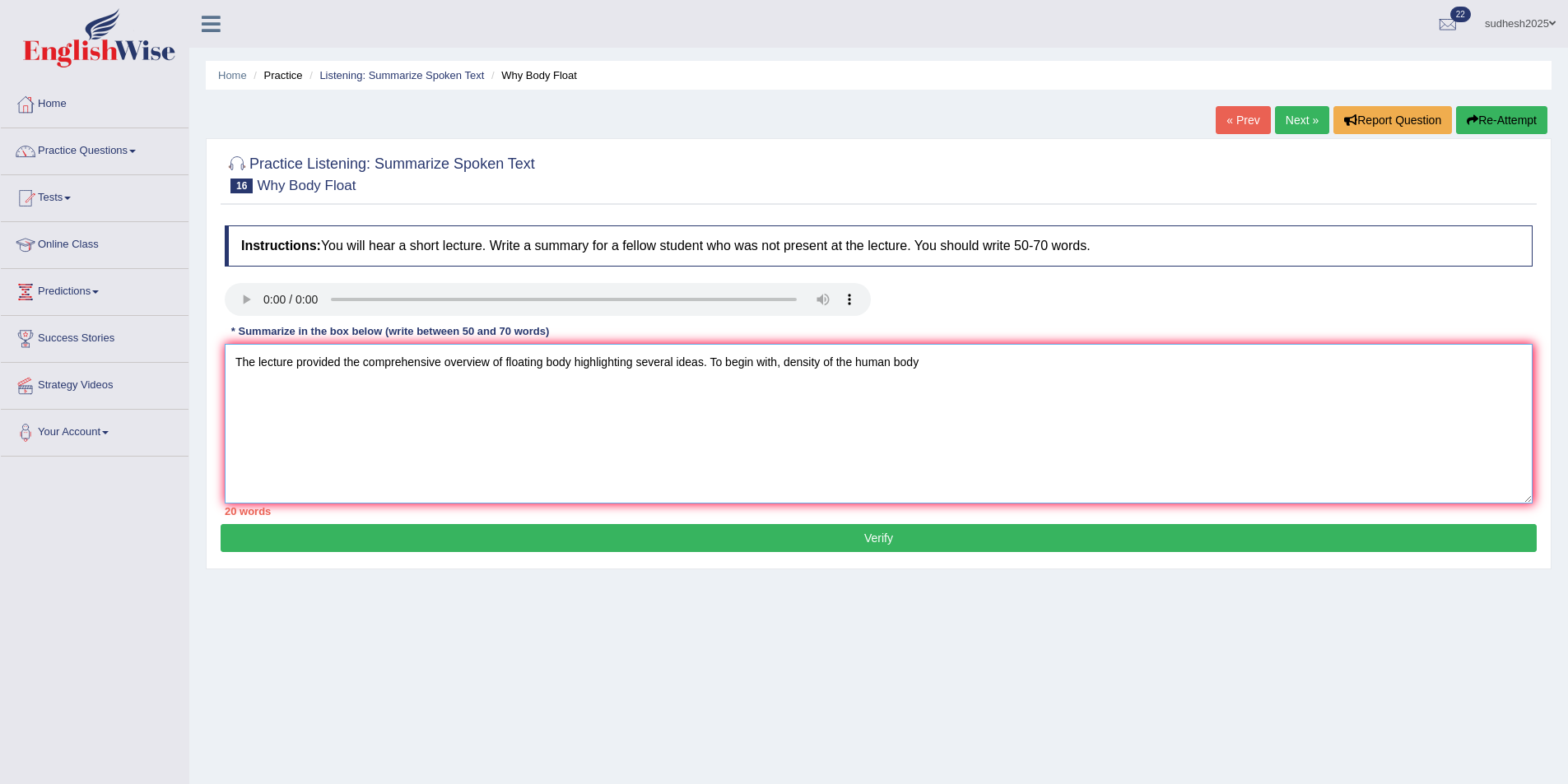
click at [780, 365] on textarea "The lecture provided the comprehensive overview of floating body highlighting s…" at bounding box center [878, 424] width 1308 height 160
click at [1036, 368] on textarea "The lecture provided the comprehensive overview of floating body highlighting s…" at bounding box center [878, 424] width 1308 height 160
click at [1265, 363] on textarea "The lecture provided the comprehensive overview of floating body highlighting s…" at bounding box center [878, 424] width 1308 height 160
click at [1333, 365] on textarea "The lecture provided the comprehensive overview of floating body highlighting s…" at bounding box center [878, 424] width 1308 height 160
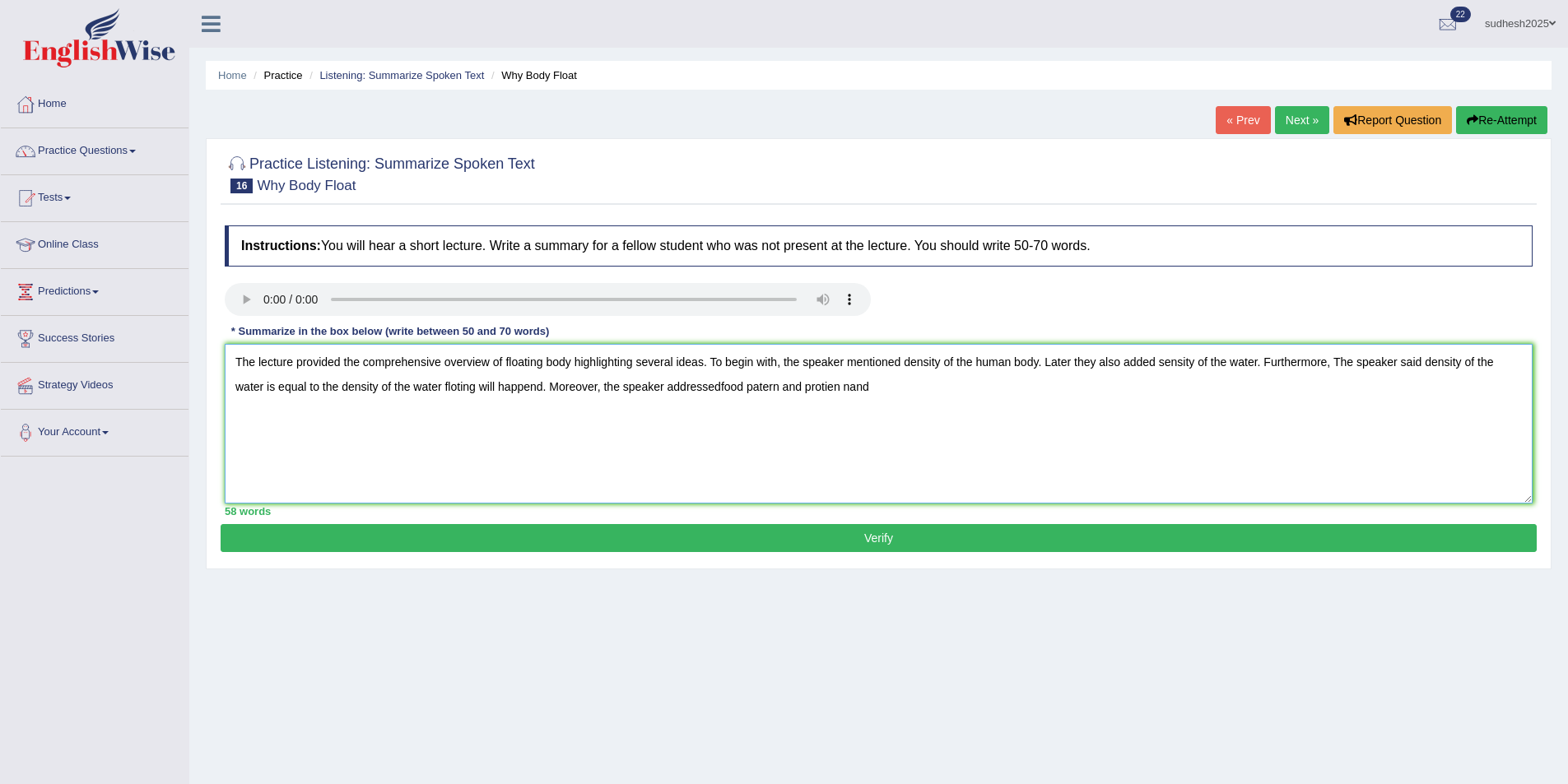
click at [774, 386] on textarea "The lecture provided the comprehensive overview of floating body highlighting s…" at bounding box center [878, 424] width 1308 height 160
click at [796, 384] on textarea "The lecture provided the comprehensive overview of floating body highlighting s…" at bounding box center [878, 424] width 1308 height 160
click at [821, 393] on textarea "The lecture provided the comprehensive overview of floating body highlighting s…" at bounding box center [878, 424] width 1308 height 160
click at [932, 385] on textarea "The lecture provided the comprehensive overview of floating body highlighting s…" at bounding box center [878, 424] width 1308 height 160
click at [1207, 388] on textarea "The lecture provided the comprehensive overview of floating body highlighting s…" at bounding box center [878, 424] width 1308 height 160
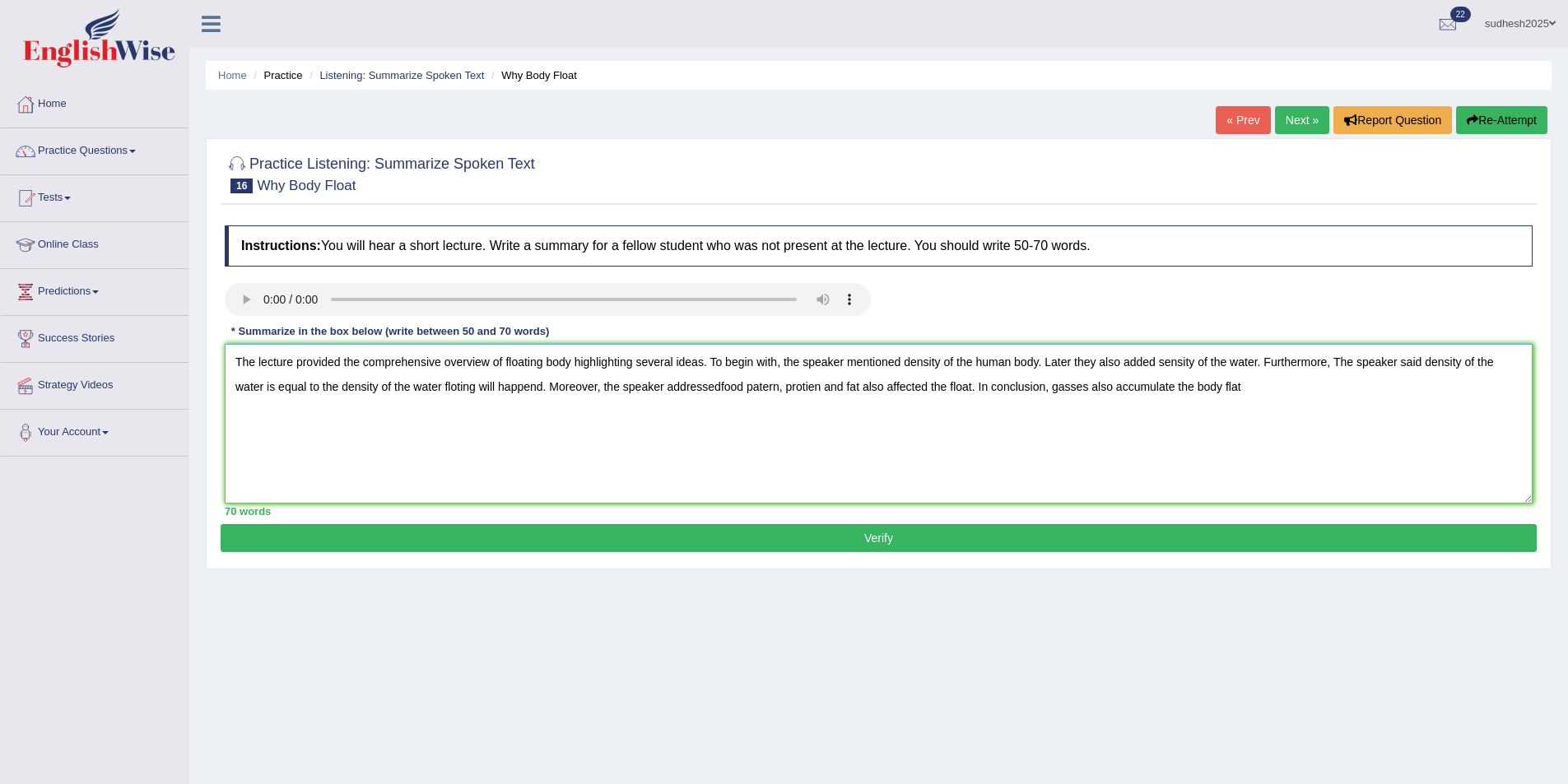
click at [1203, 388] on textarea "The lecture provided the comprehensive overview of floating body highlighting s…" at bounding box center [878, 424] width 1308 height 160
click at [427, 384] on textarea "The lecture provided the comprehensive overview of floating body highlighting s…" at bounding box center [878, 424] width 1308 height 160
click at [1233, 388] on textarea "The lecture provided the comprehensive overview of floating body highlighting s…" at bounding box center [878, 424] width 1308 height 160
type textarea "The lecture provided the comprehensive overview of floating body highlighting s…"
click at [892, 545] on button "Verify" at bounding box center [879, 538] width 1316 height 28
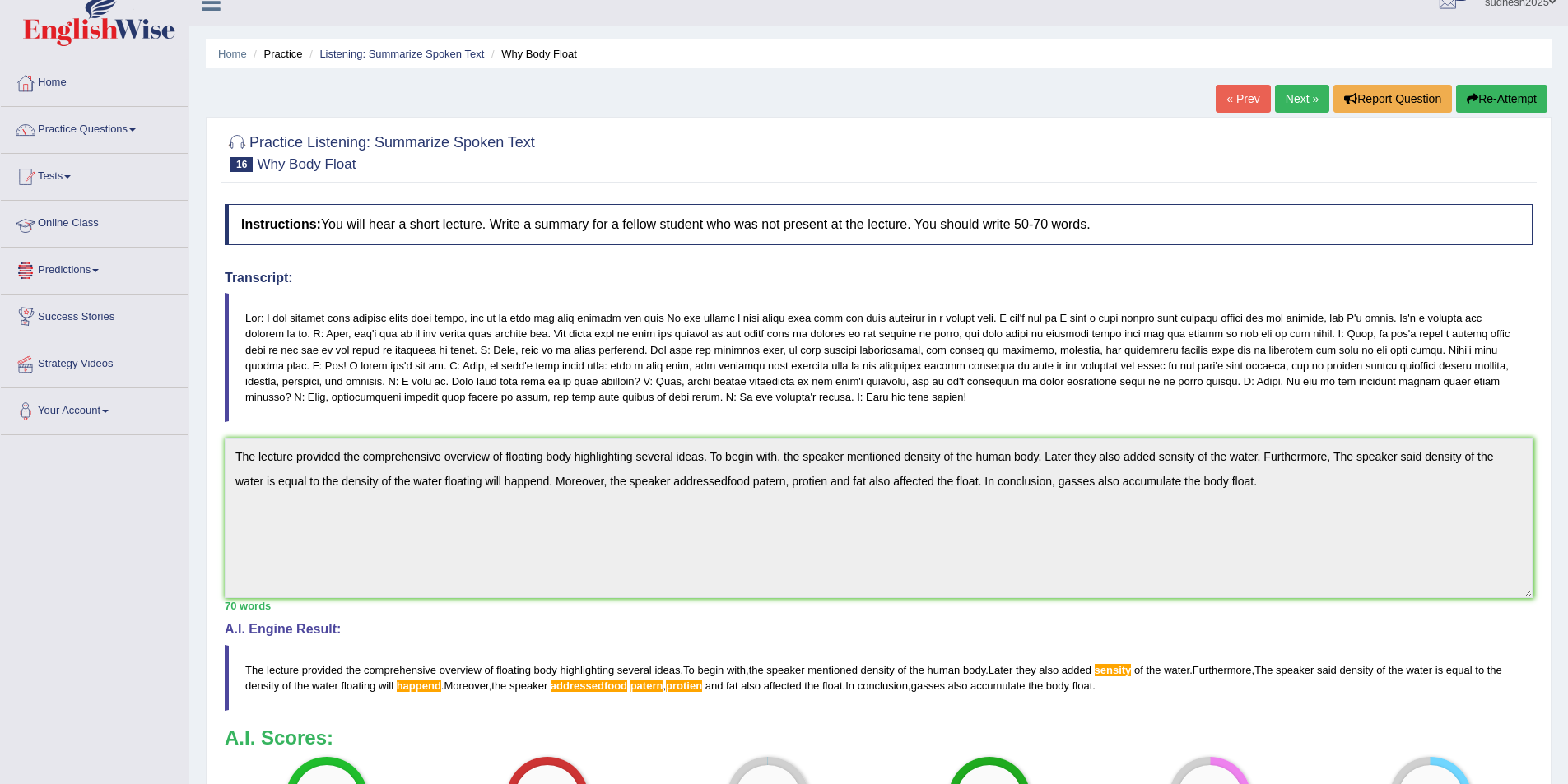
scroll to position [14, 0]
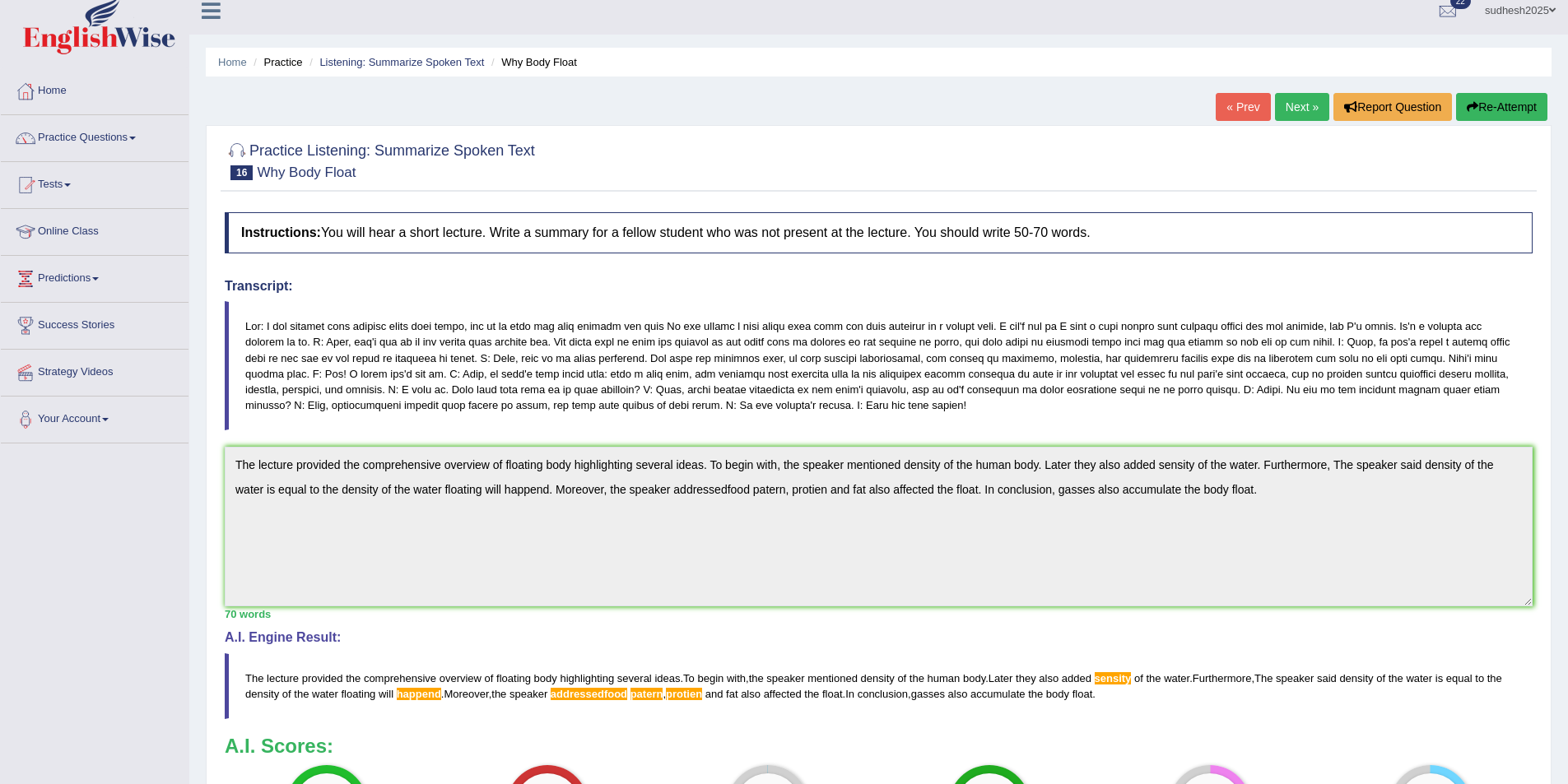
click at [48, 229] on link "Online Class" at bounding box center [95, 229] width 187 height 41
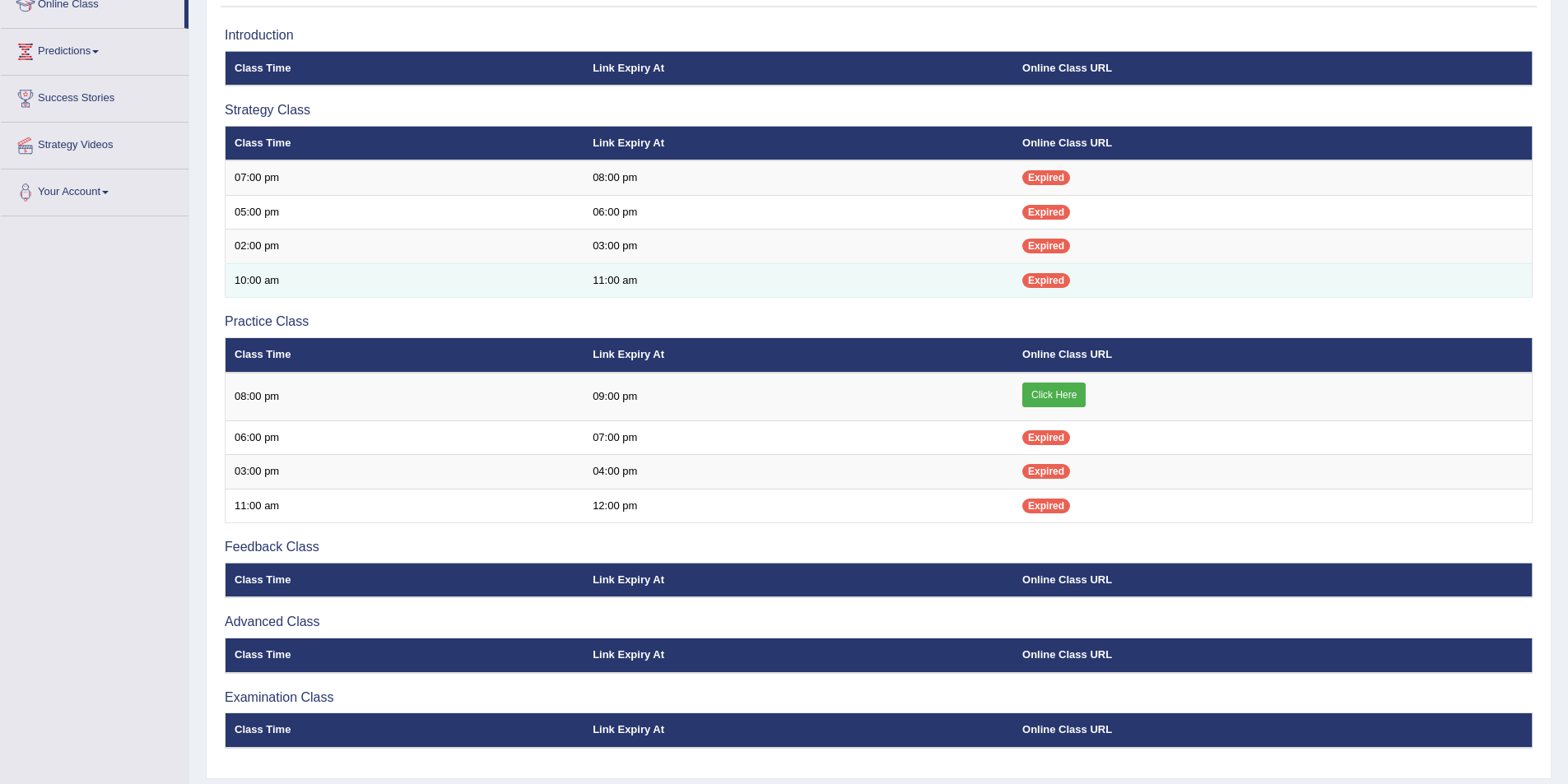
scroll to position [247, 0]
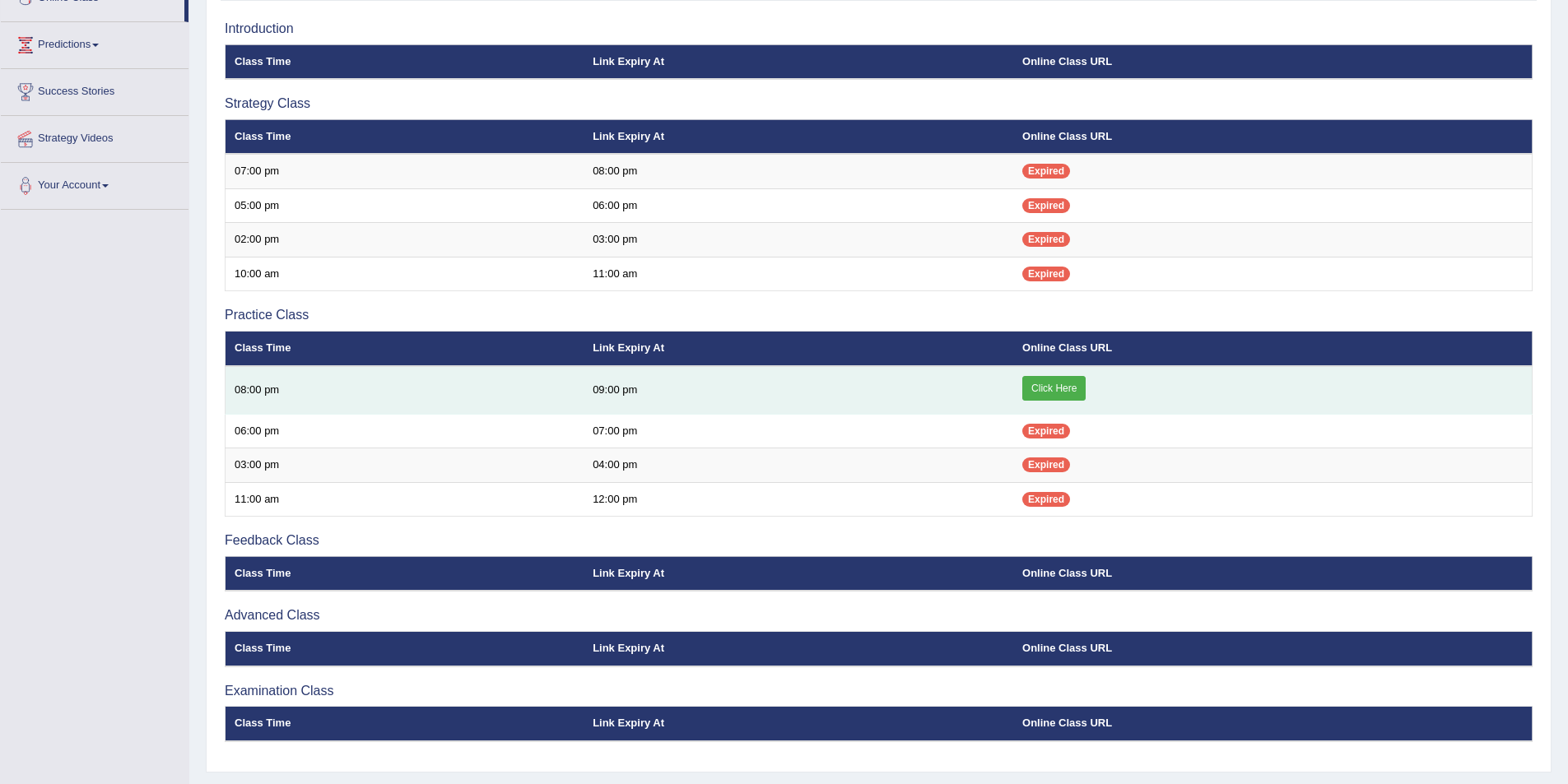
click at [1054, 385] on link "Click Here" at bounding box center [1053, 388] width 63 height 24
click at [1055, 396] on link "Click Here" at bounding box center [1053, 388] width 63 height 24
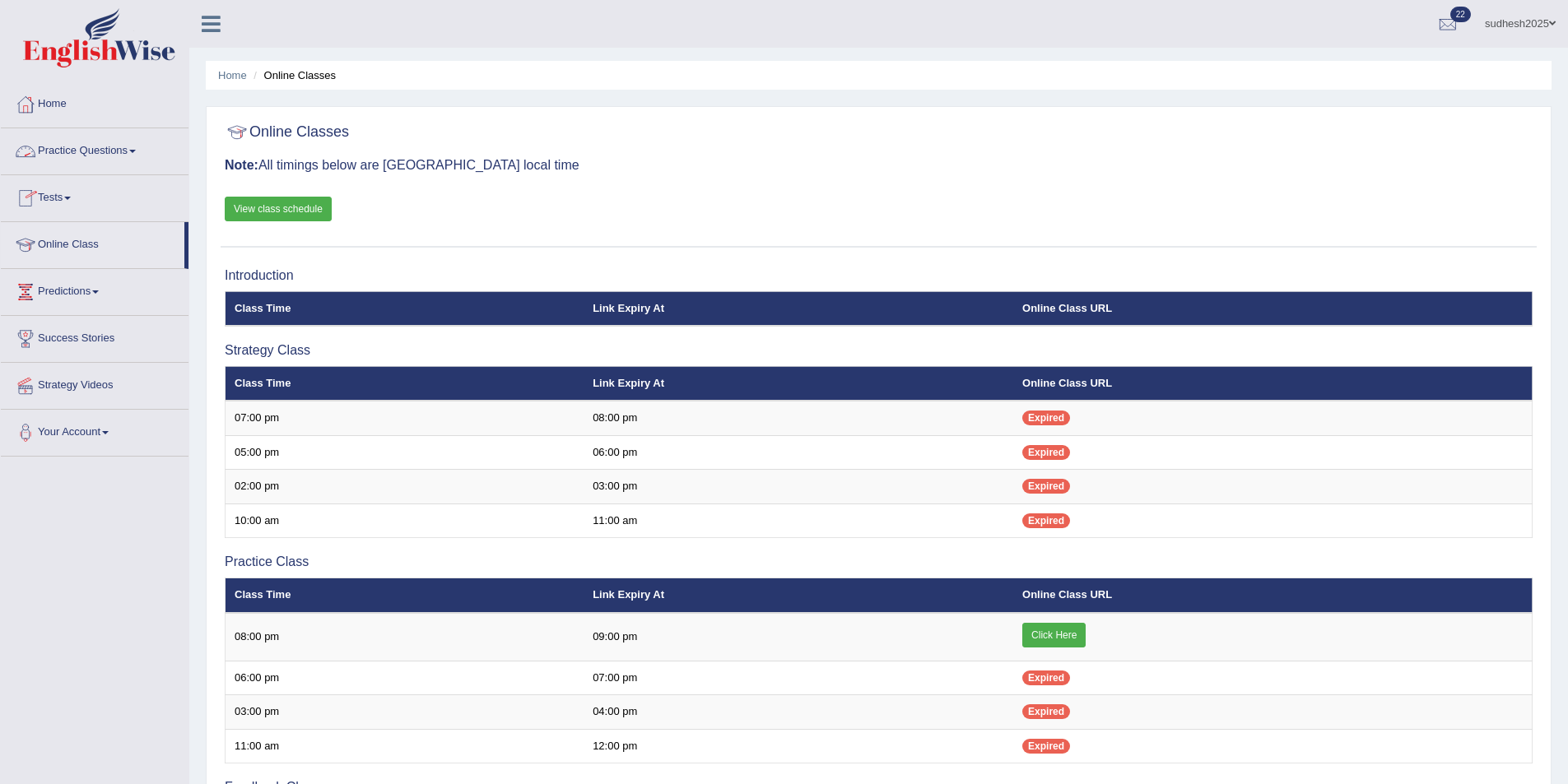
drag, startPoint x: 0, startPoint y: 0, endPoint x: 64, endPoint y: 150, distance: 163.1
click at [64, 150] on link "Practice Questions" at bounding box center [95, 149] width 187 height 41
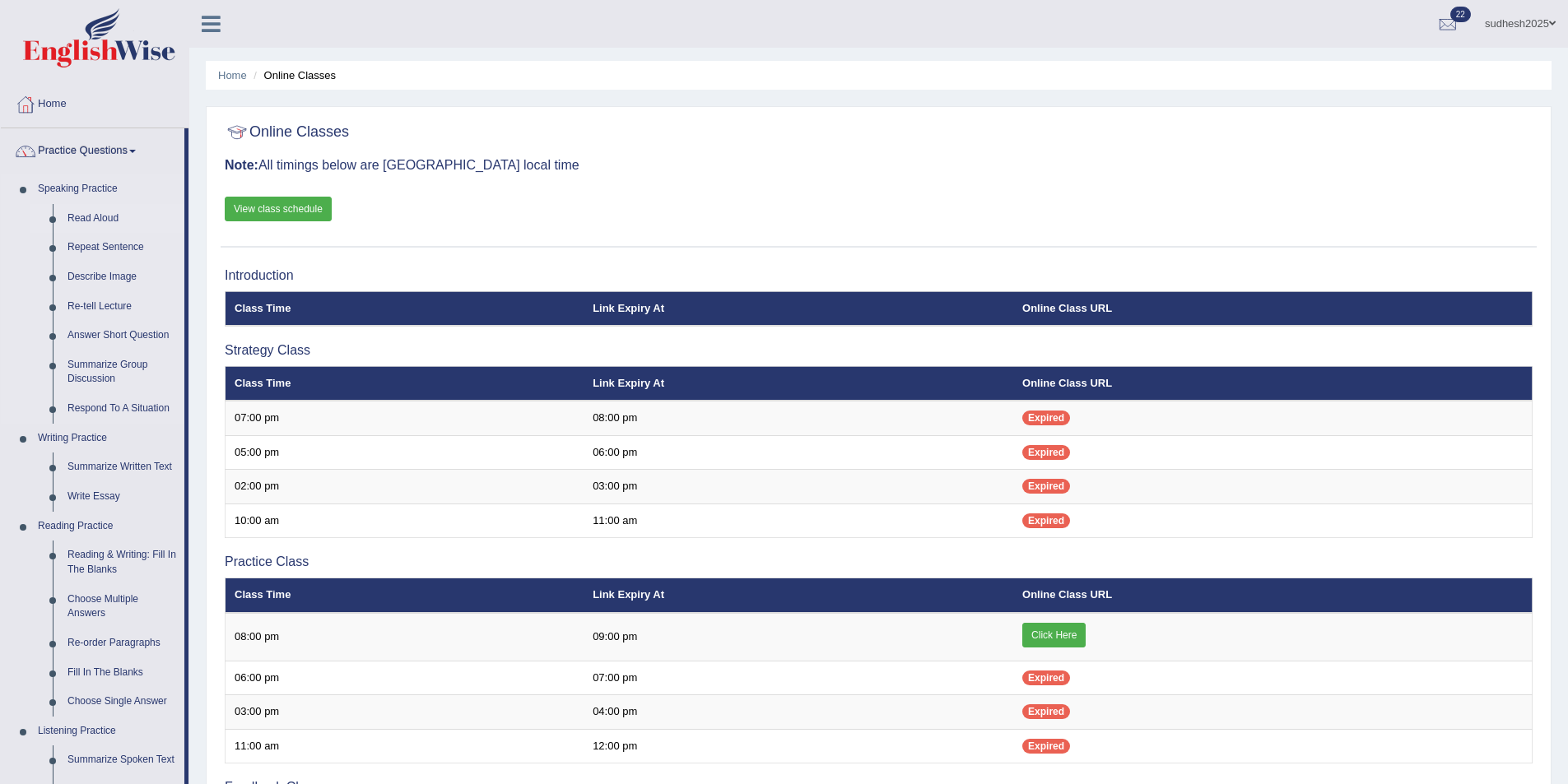
click at [114, 216] on link "Read Aloud" at bounding box center [122, 218] width 124 height 29
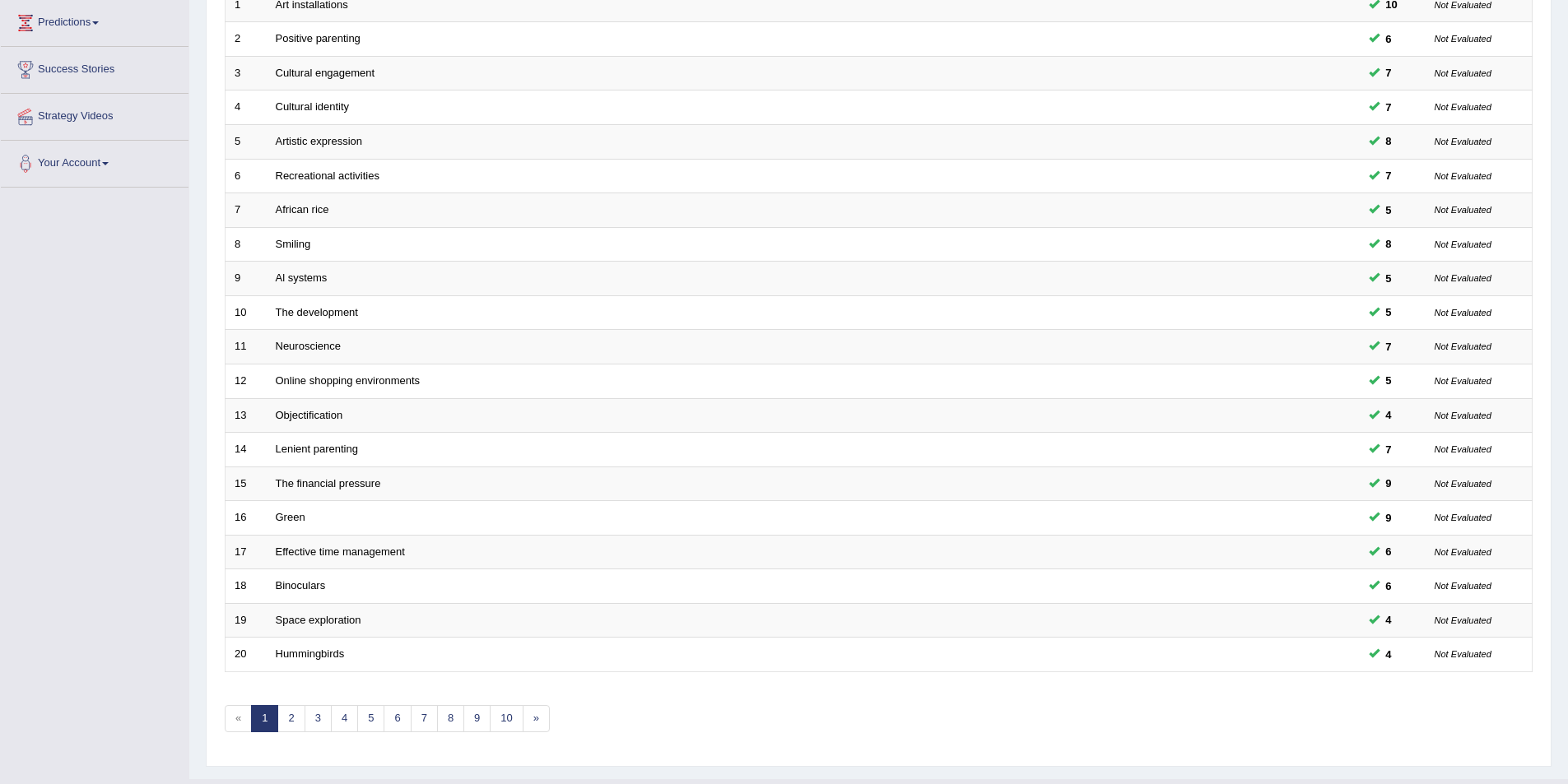
scroll to position [305, 0]
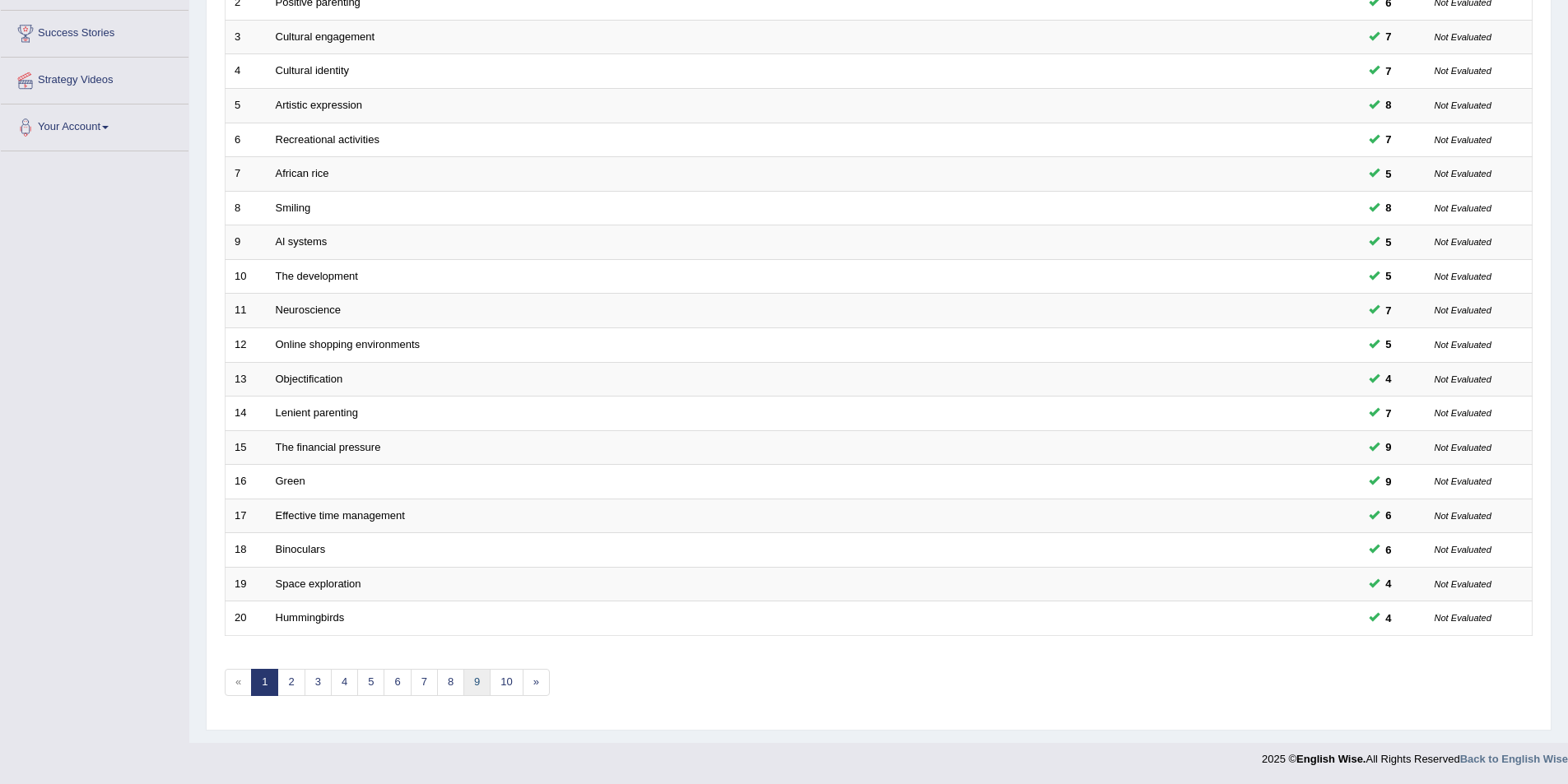
click at [479, 682] on link "9" at bounding box center [477, 683] width 27 height 27
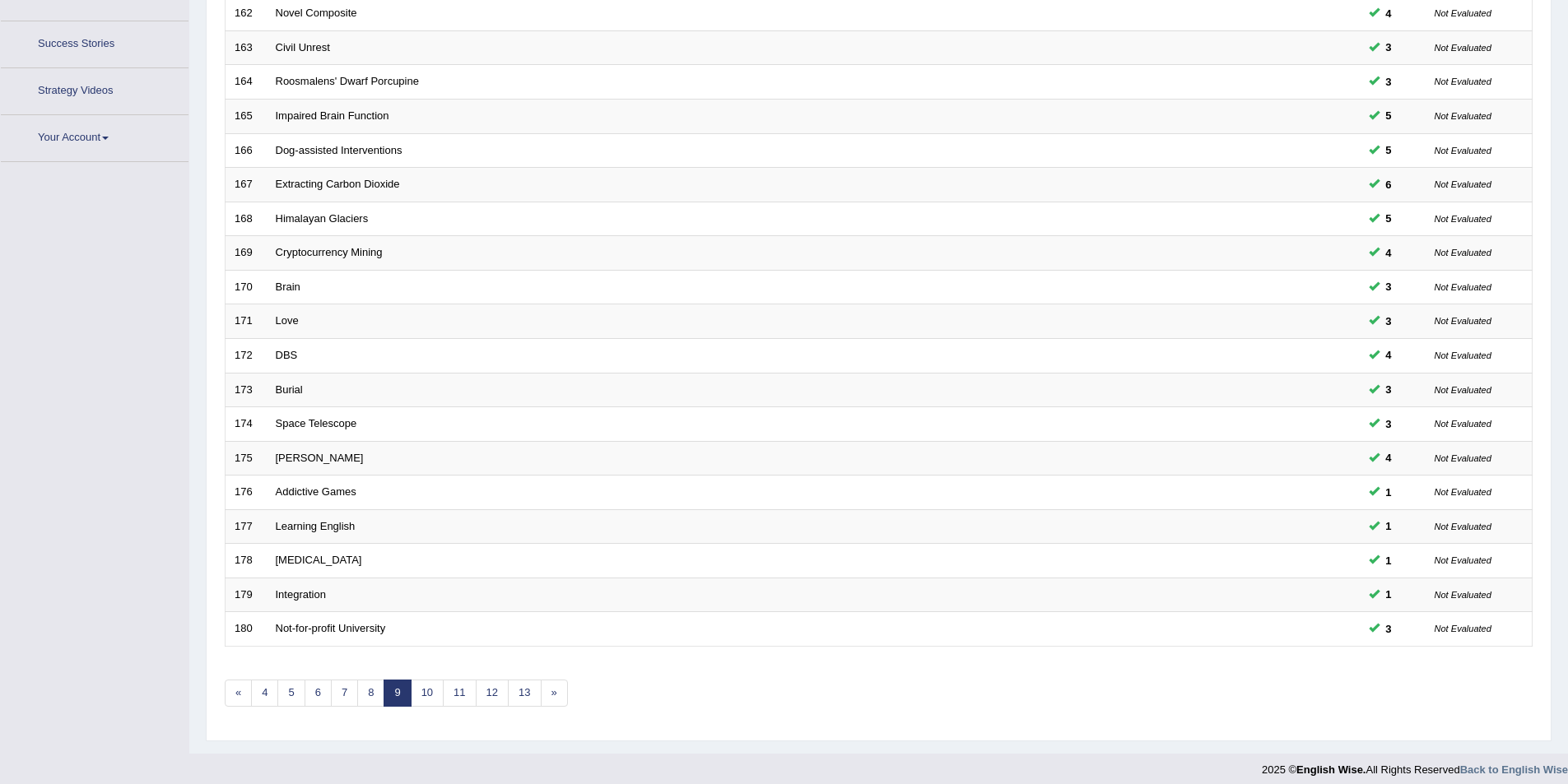
scroll to position [305, 0]
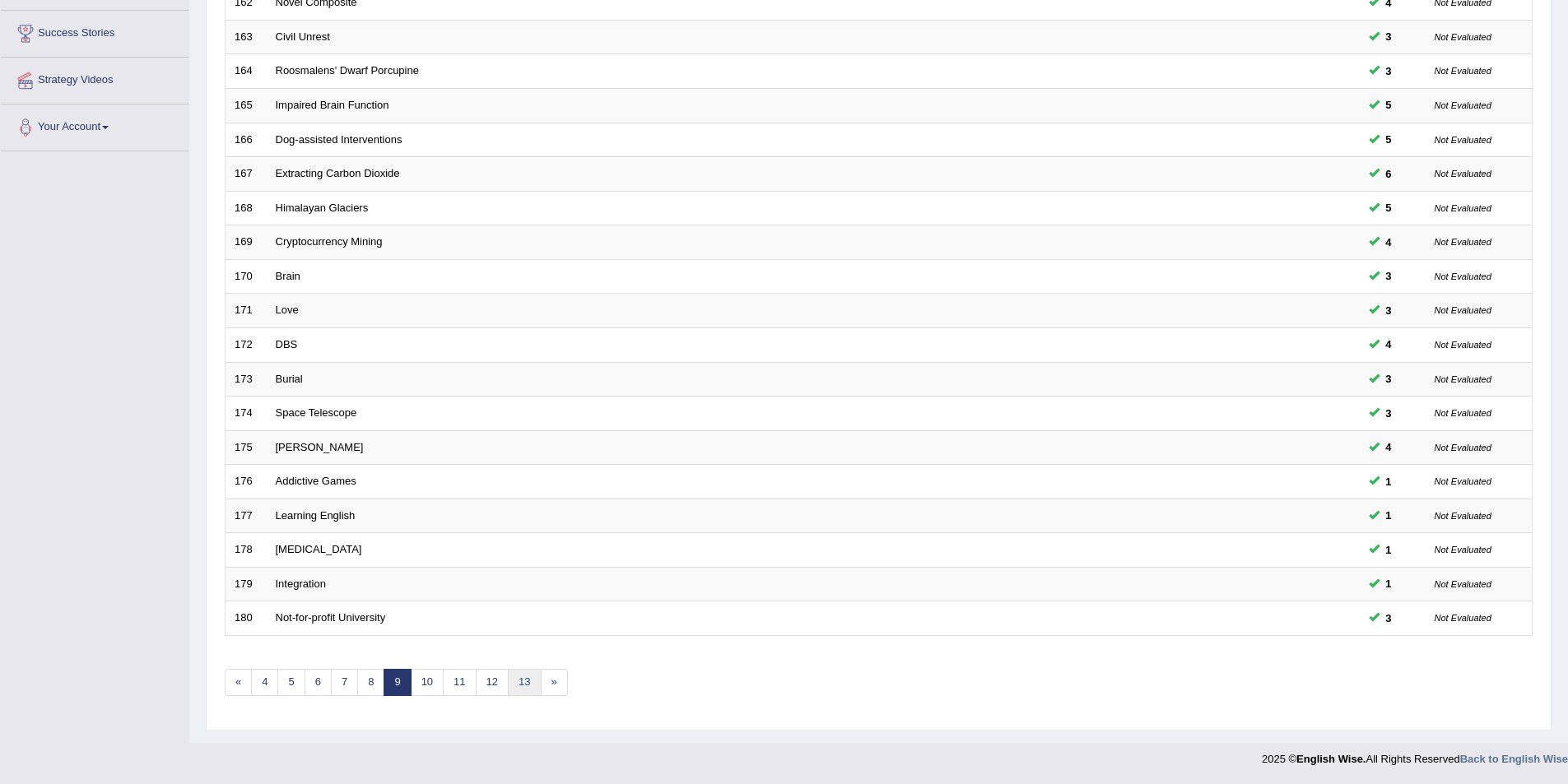
click at [529, 686] on link "13" at bounding box center [525, 683] width 33 height 27
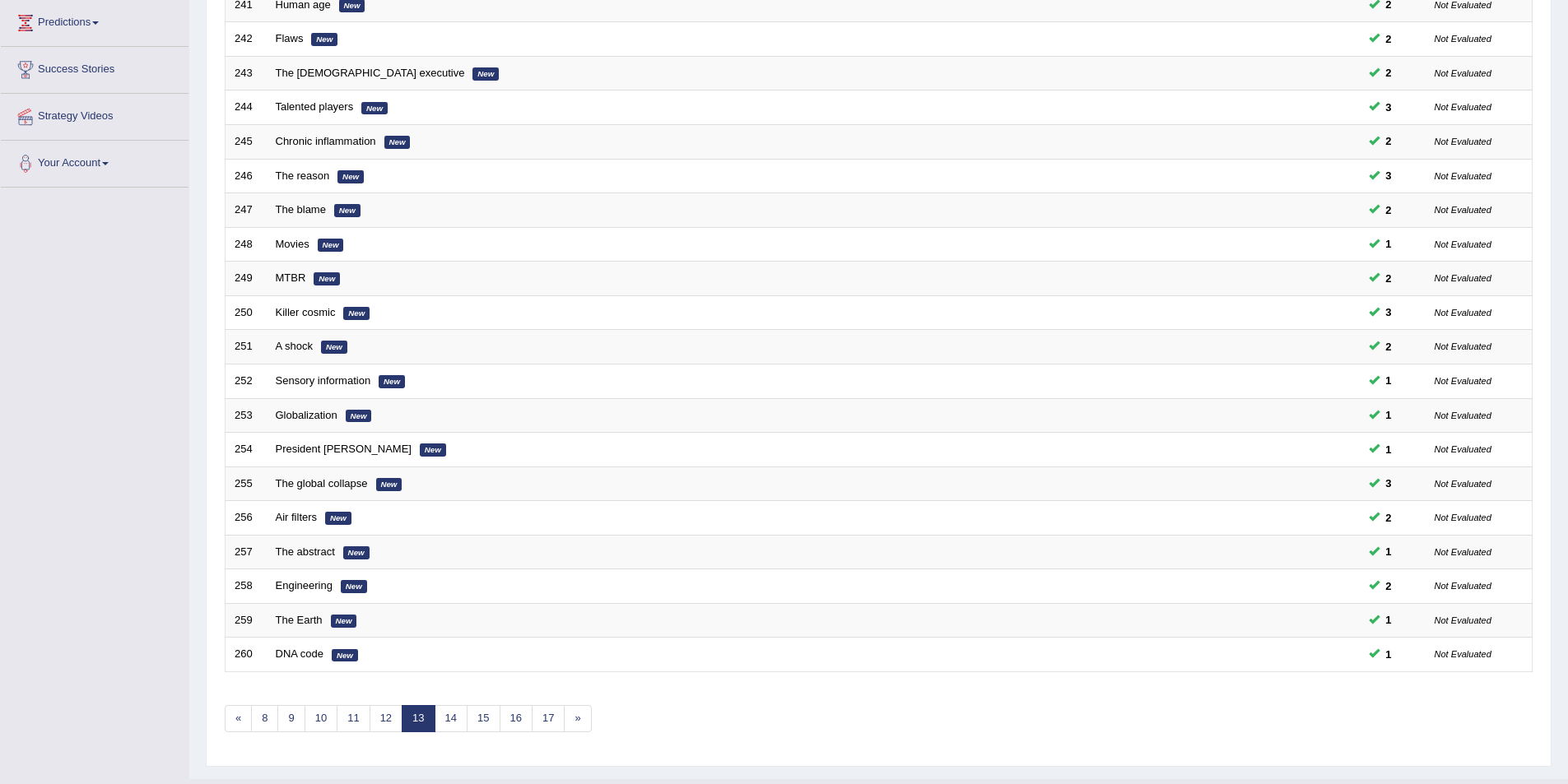
scroll to position [305, 0]
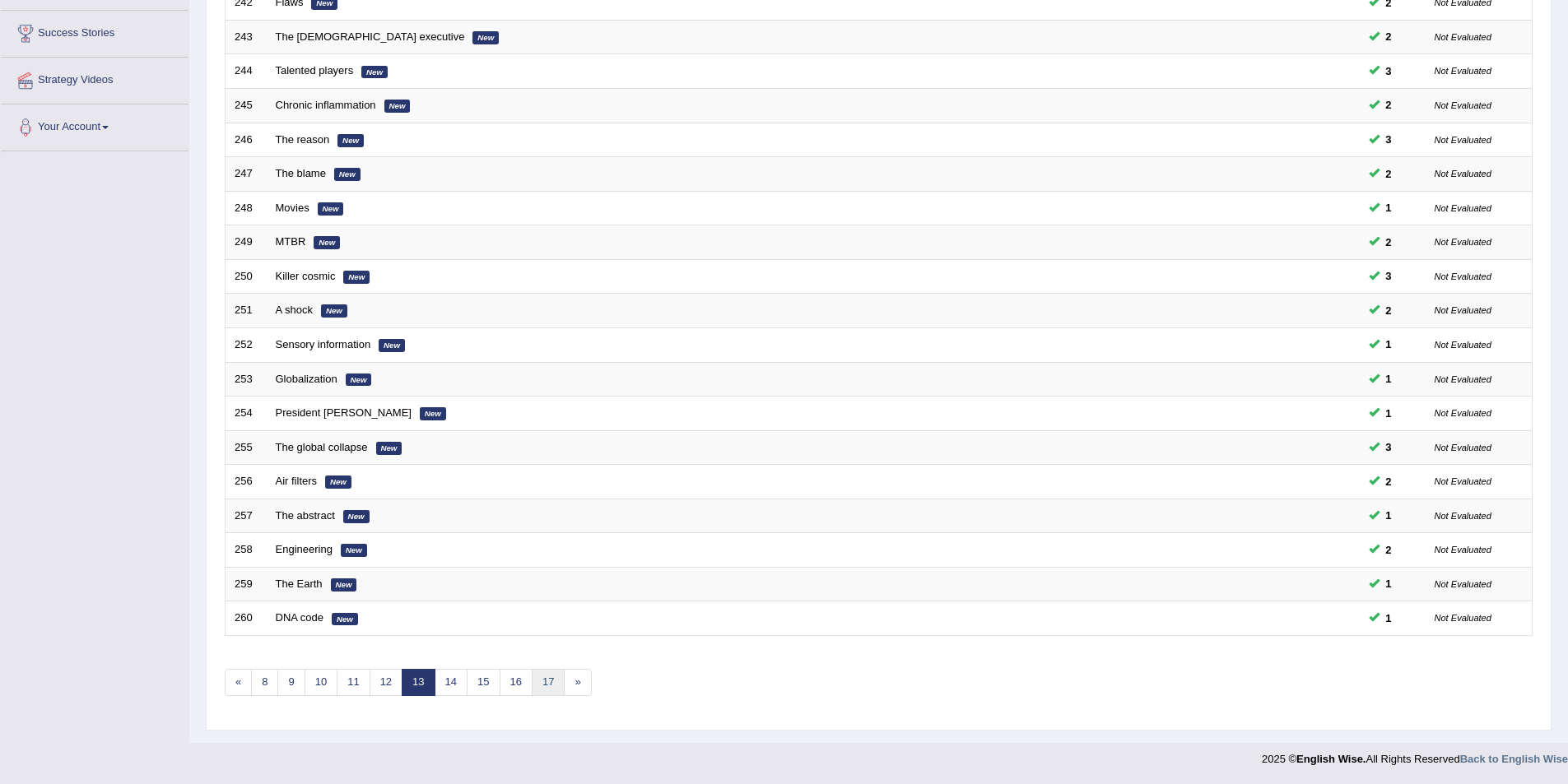
click at [537, 676] on link "17" at bounding box center [548, 683] width 33 height 27
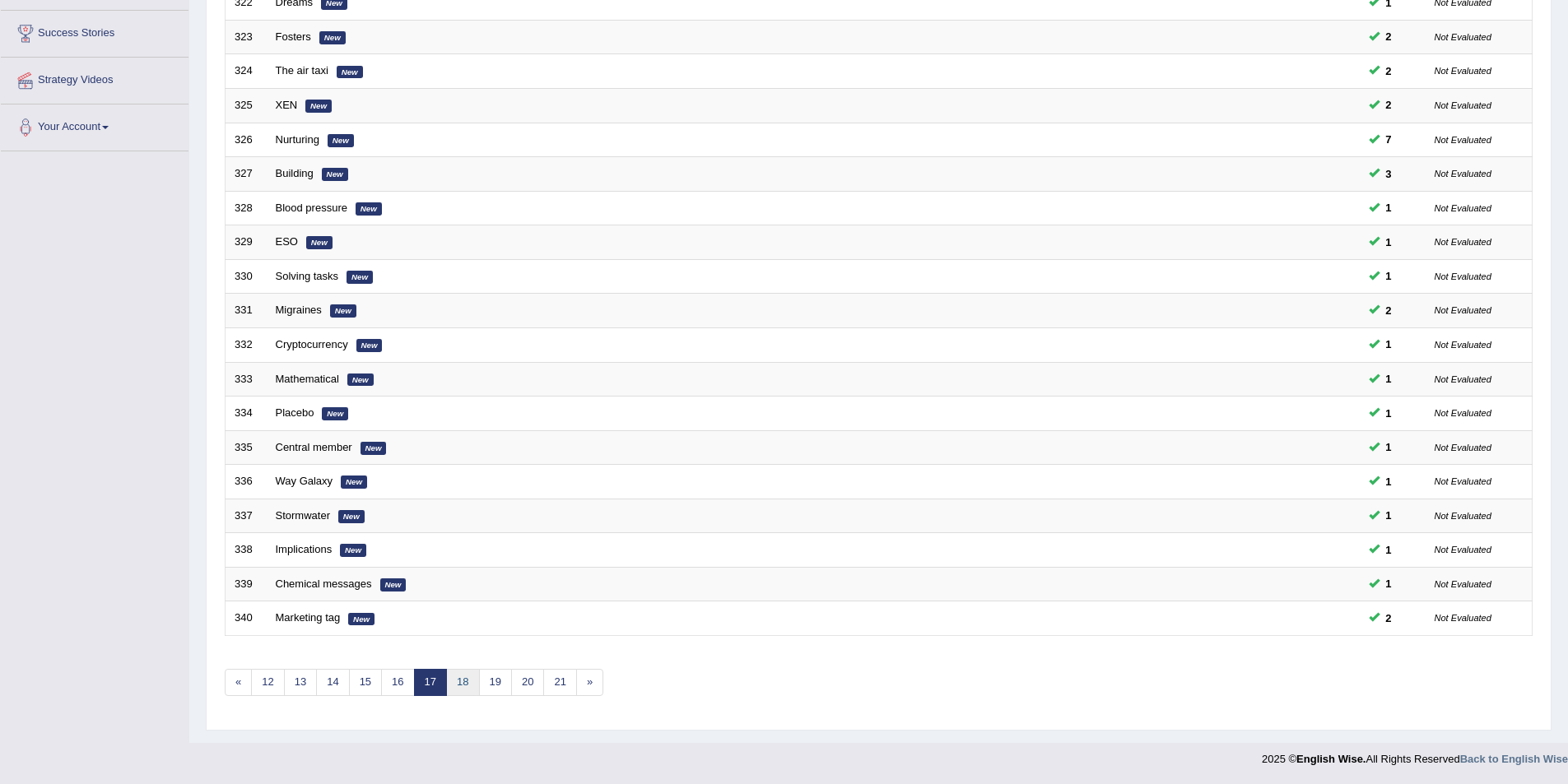
click at [465, 682] on link "18" at bounding box center [462, 683] width 33 height 27
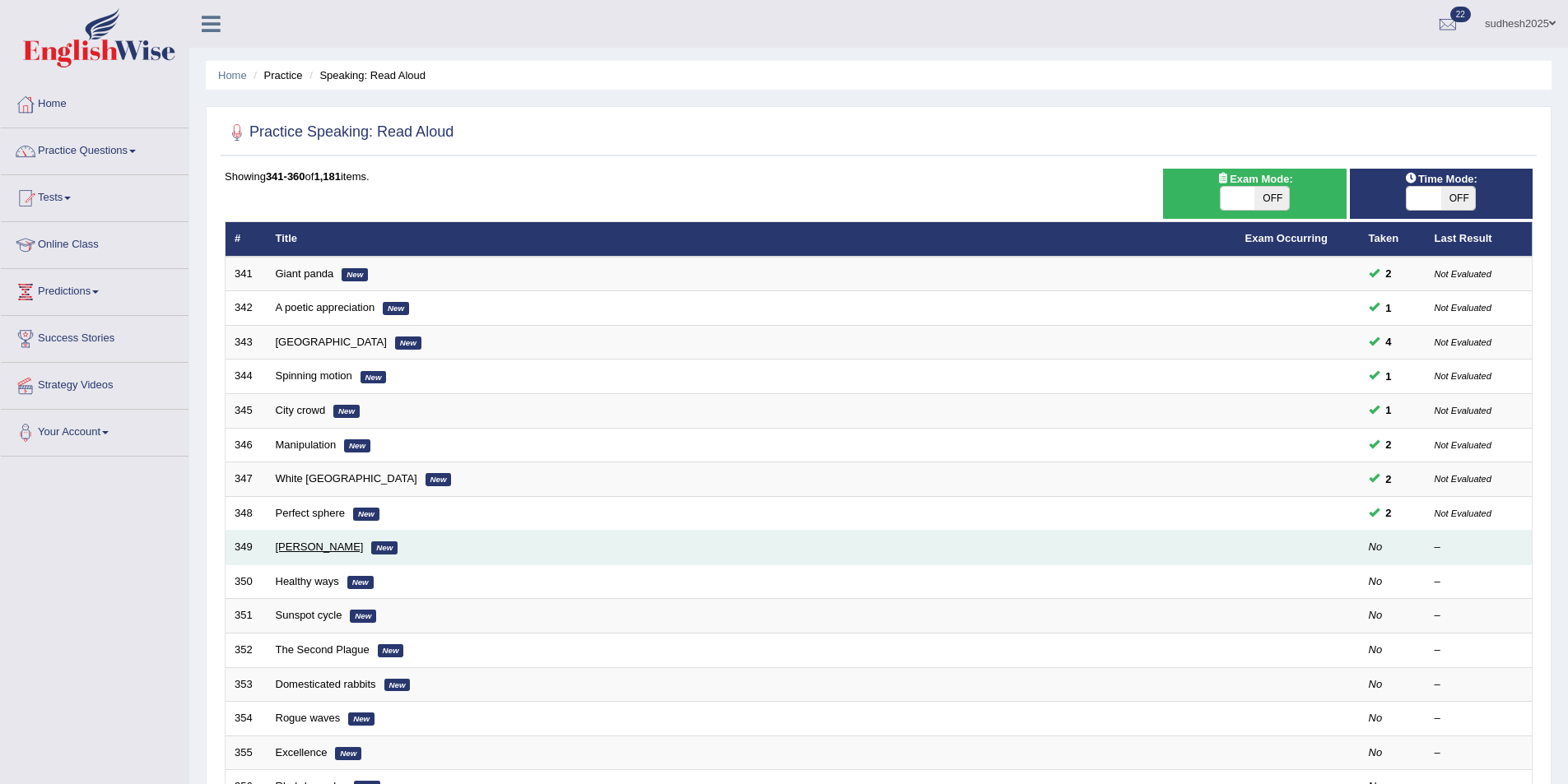
click at [323, 546] on link "Samuel Beckett" at bounding box center [320, 547] width 88 height 13
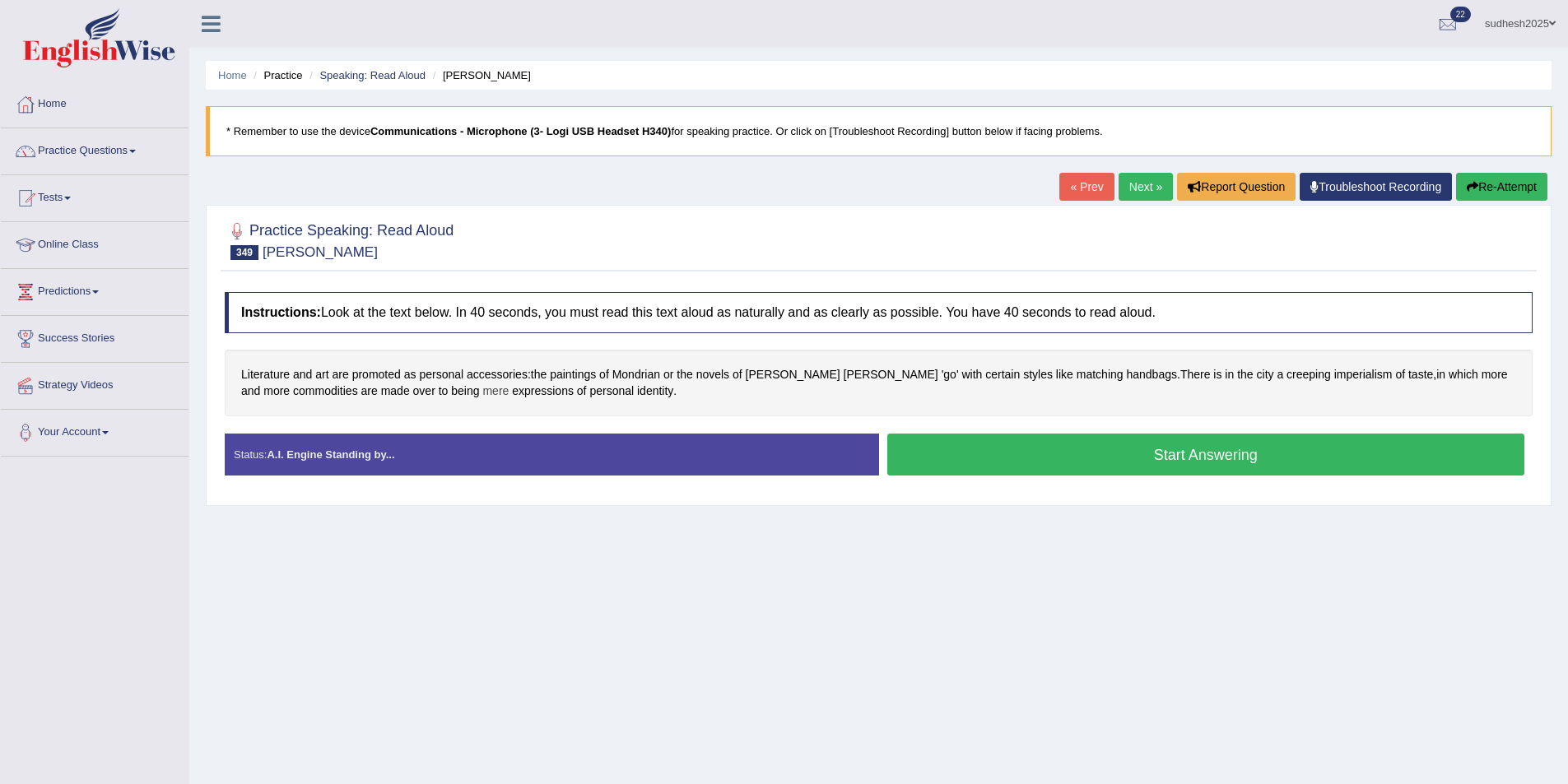
click at [483, 393] on span "mere" at bounding box center [495, 391] width 26 height 18
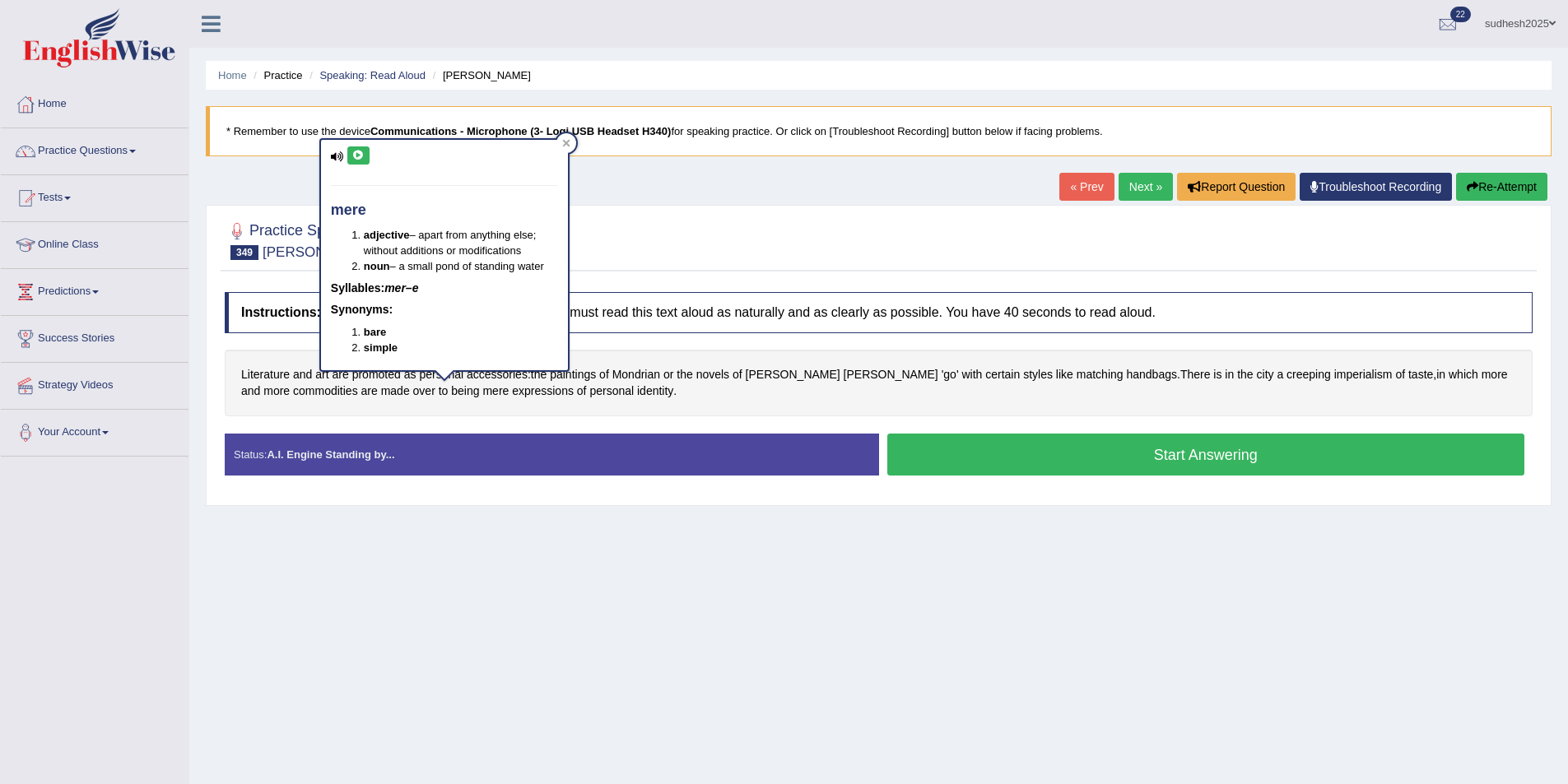
click at [356, 156] on icon at bounding box center [358, 155] width 13 height 10
click at [562, 139] on icon at bounding box center [566, 143] width 8 height 8
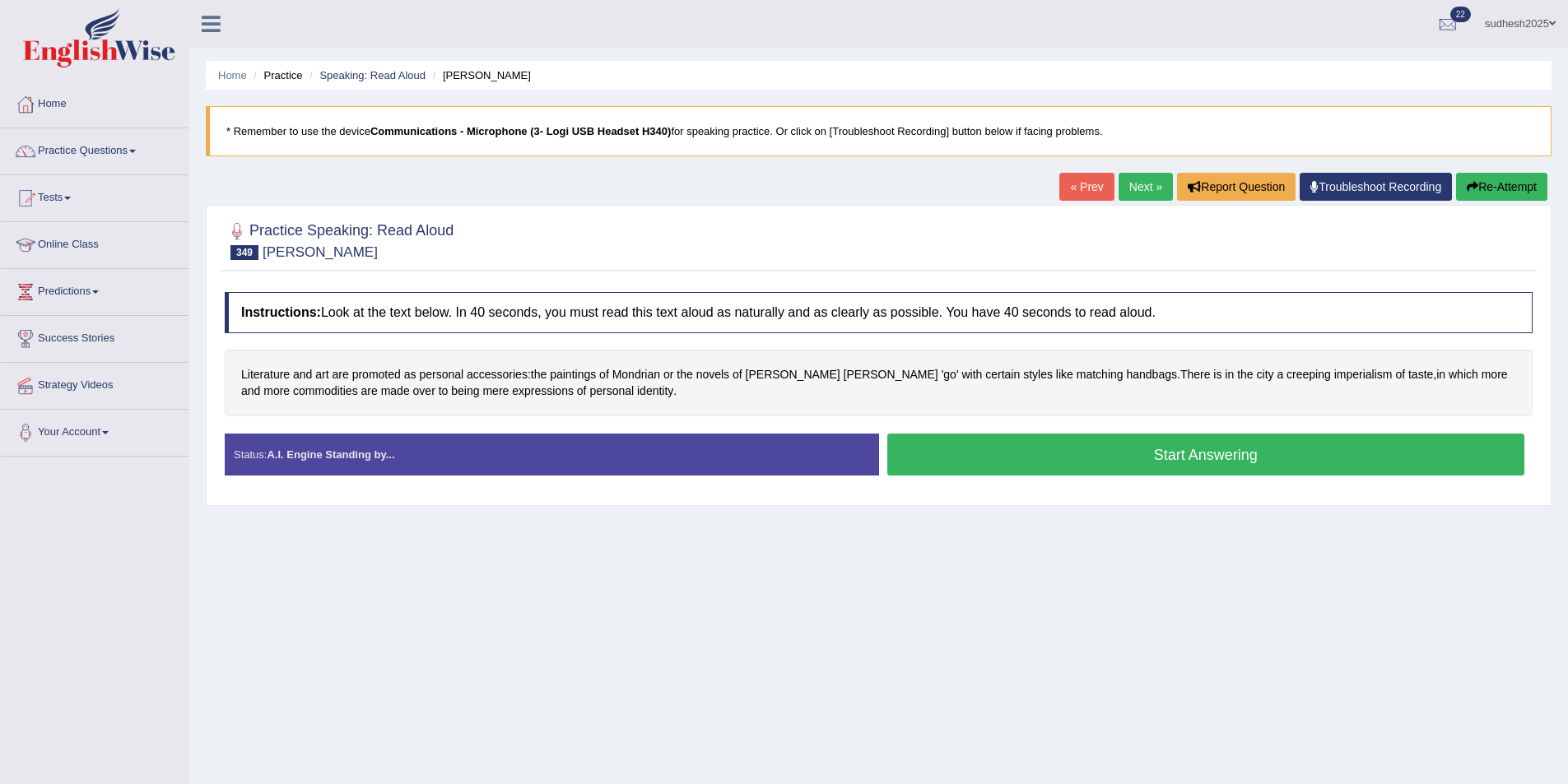
click at [947, 453] on button "Start Answering" at bounding box center [1206, 454] width 638 height 42
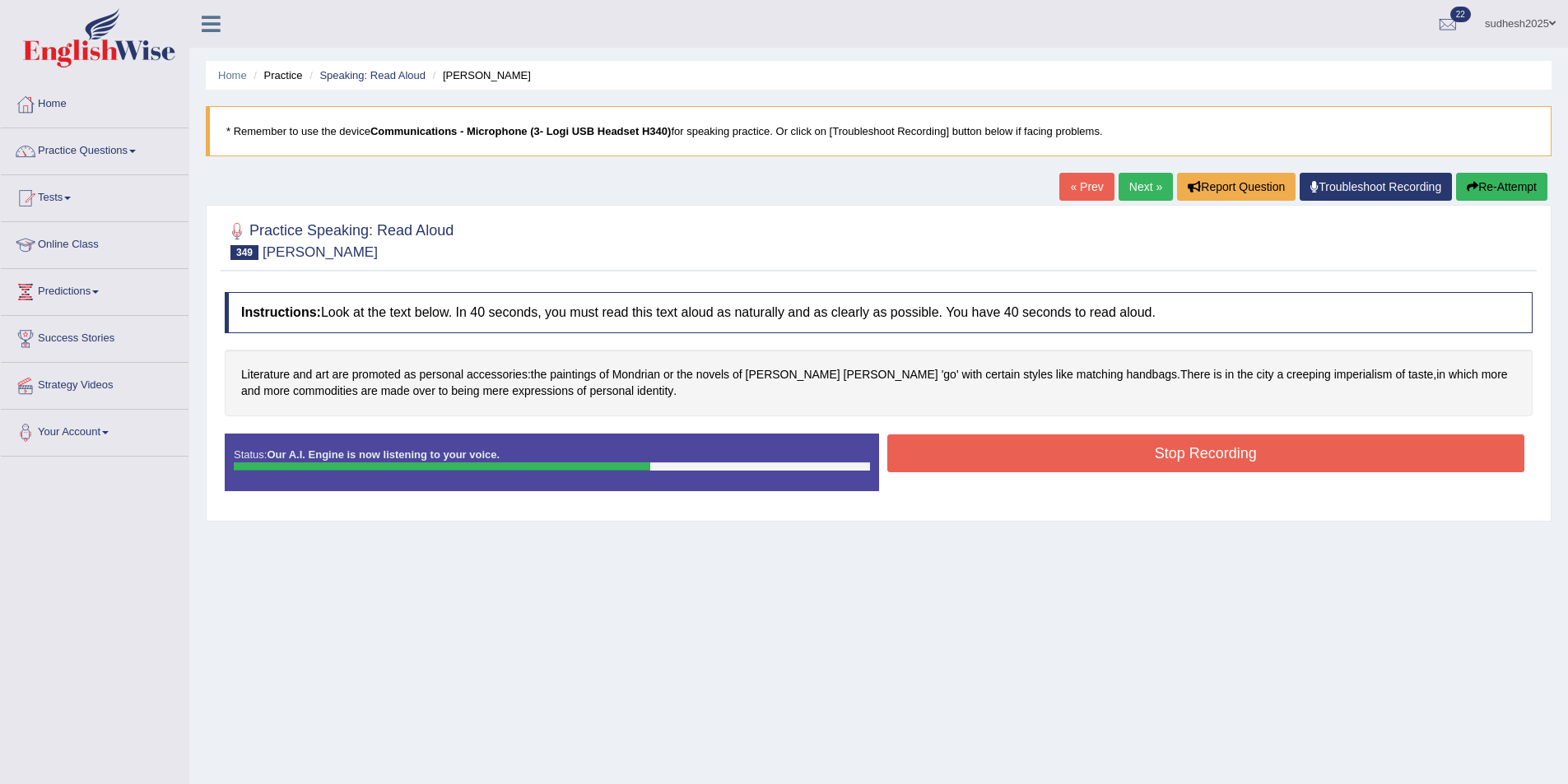
click at [948, 451] on button "Stop Recording" at bounding box center [1206, 453] width 638 height 38
click at [948, 451] on div "Status: Our A.I. Engine is now listening to your voice. Start Answering Stop Re…" at bounding box center [878, 471] width 1308 height 74
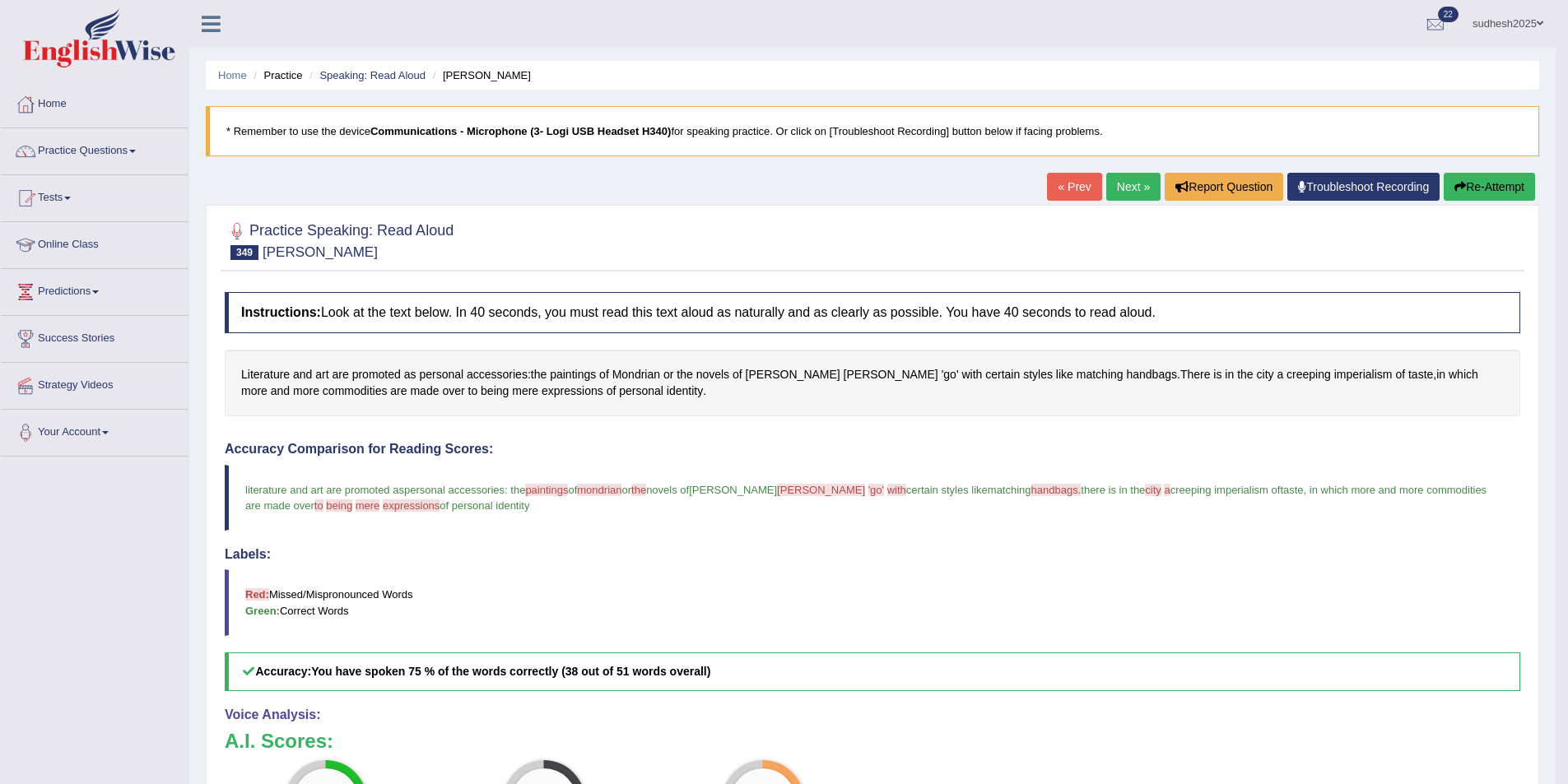
click at [1483, 184] on button "Re-Attempt" at bounding box center [1489, 186] width 92 height 28
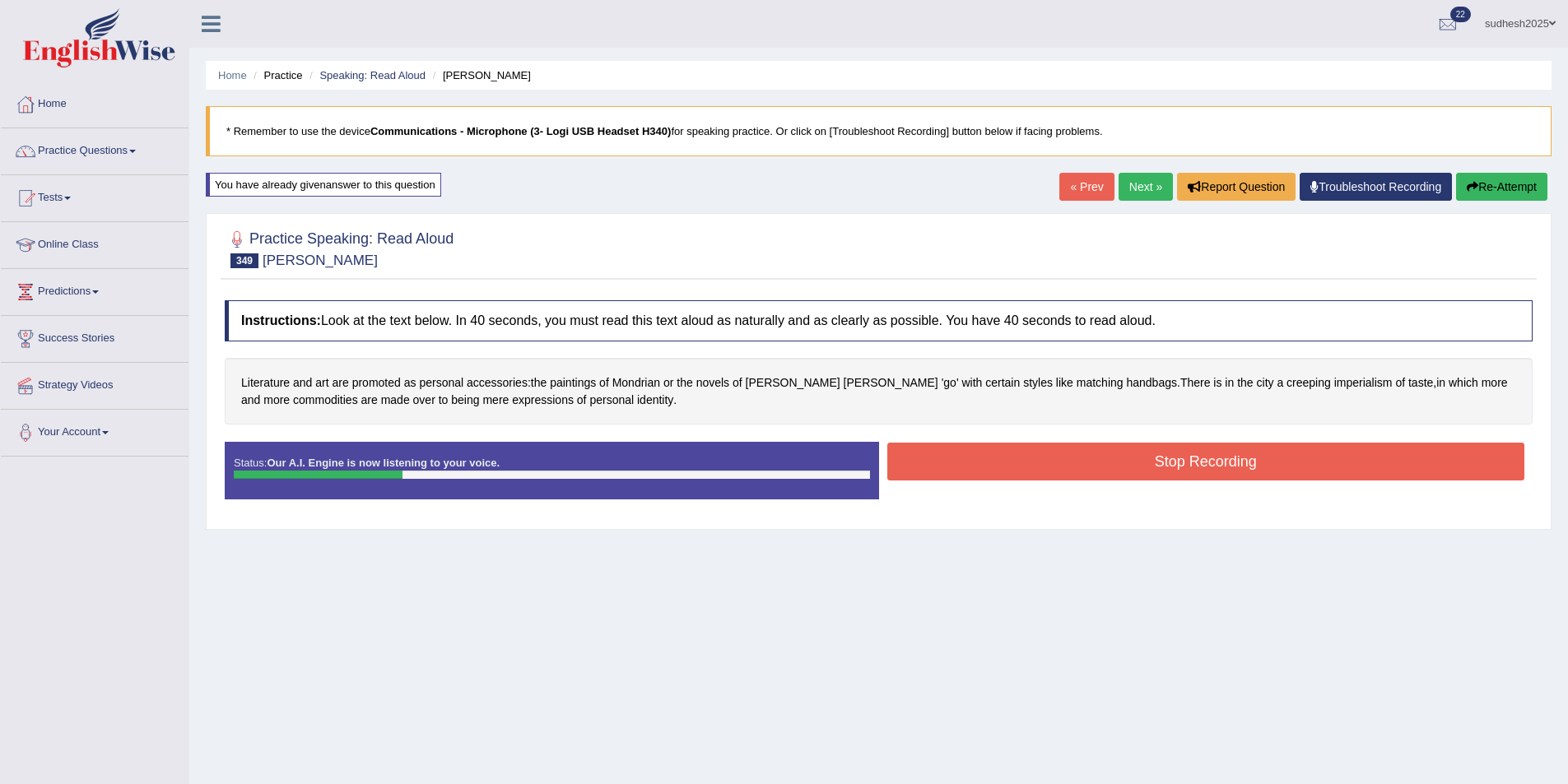
click at [987, 451] on button "Stop Recording" at bounding box center [1206, 461] width 638 height 38
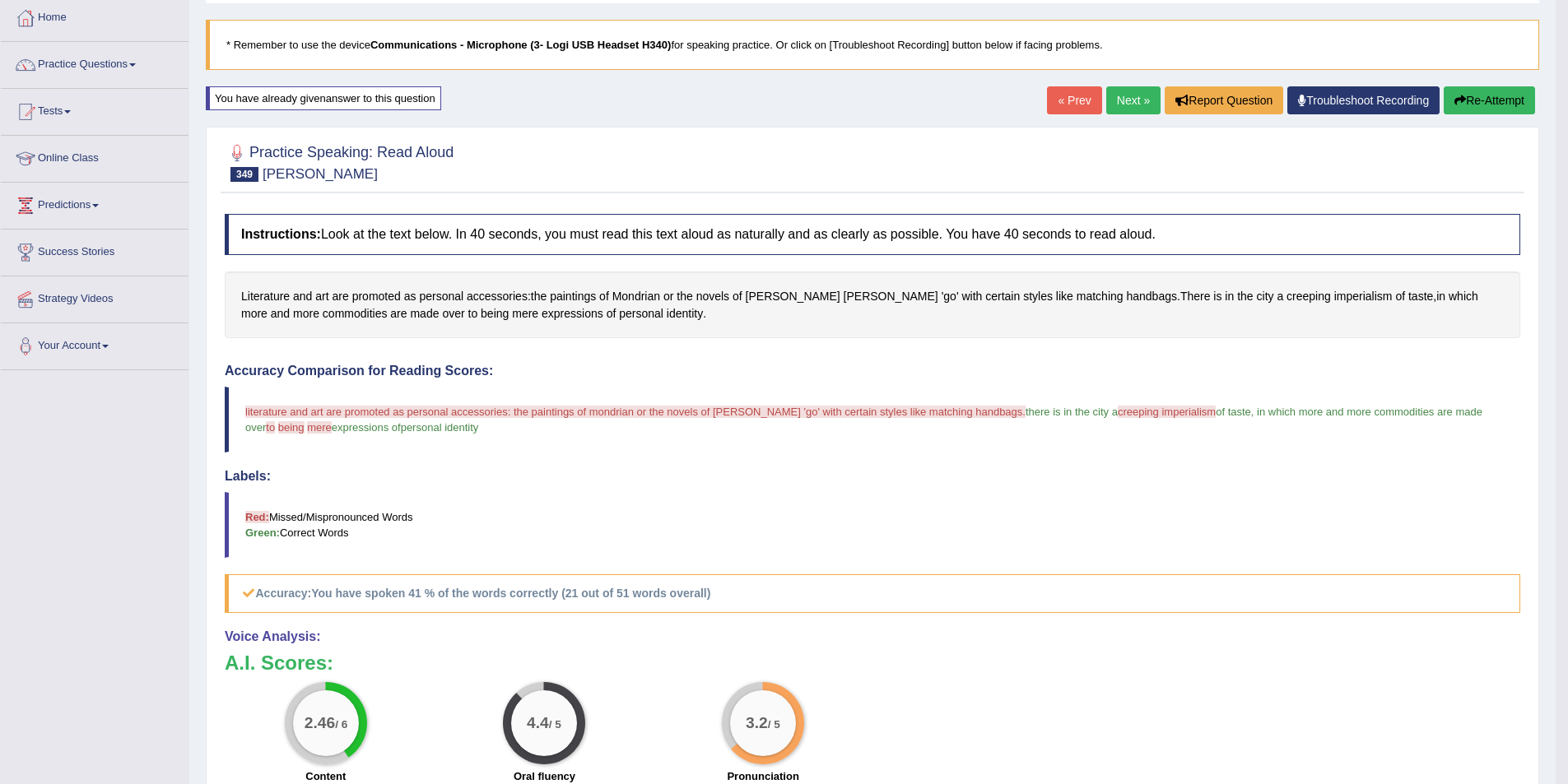
scroll to position [54, 0]
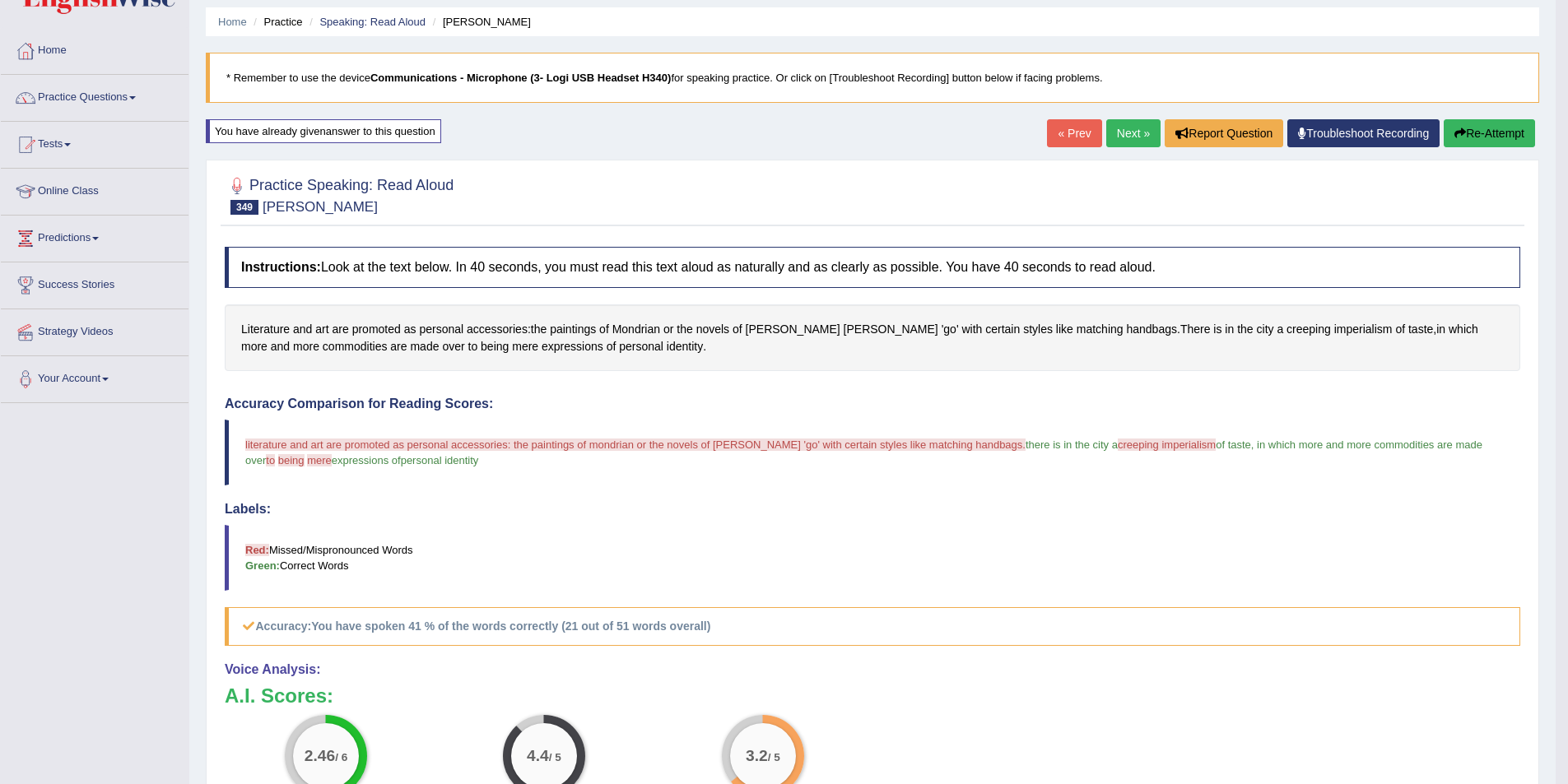
click at [1485, 133] on button "Re-Attempt" at bounding box center [1489, 133] width 92 height 28
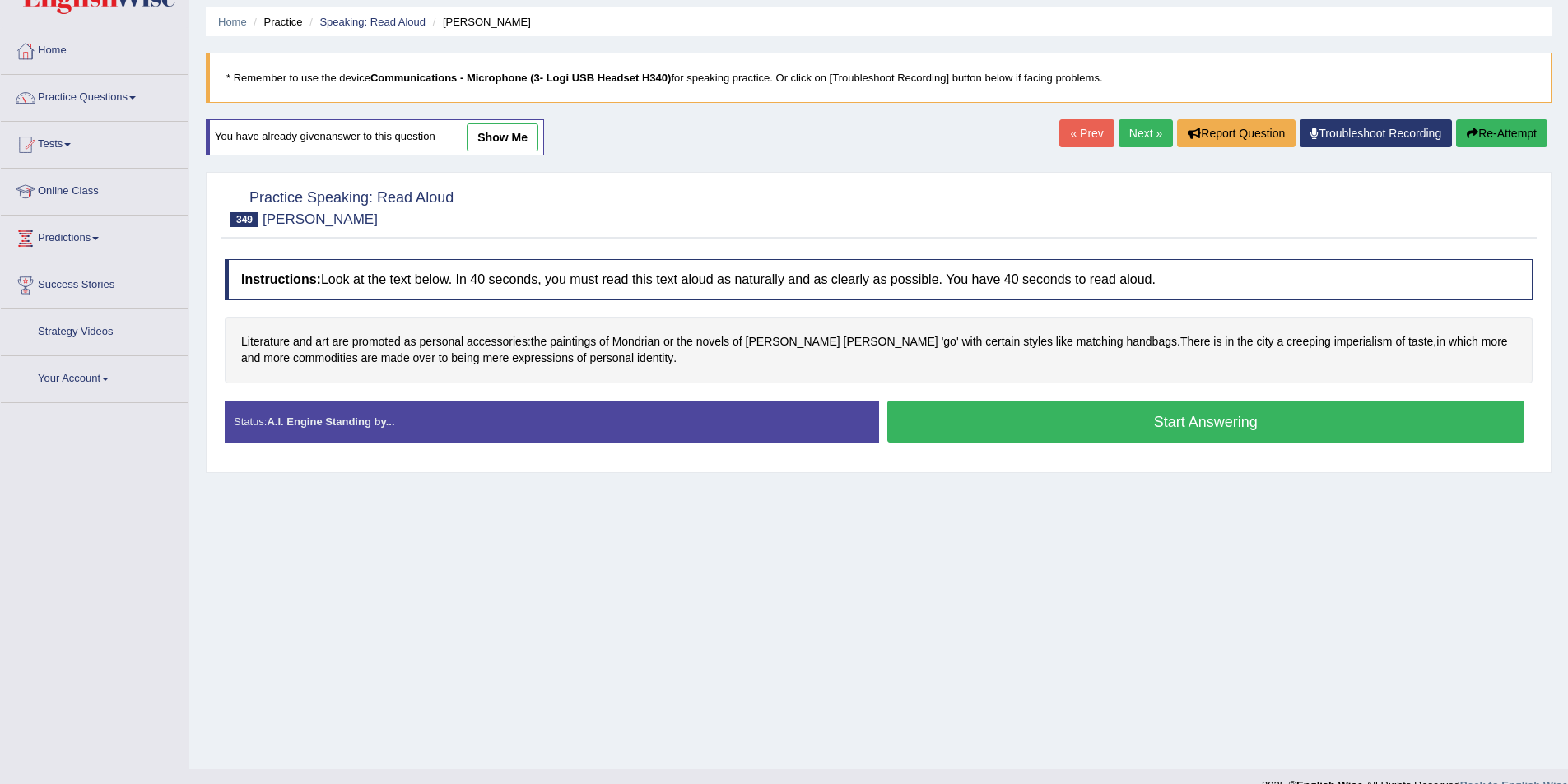
scroll to position [54, 0]
click at [1030, 418] on button "Start Answering" at bounding box center [1206, 421] width 638 height 42
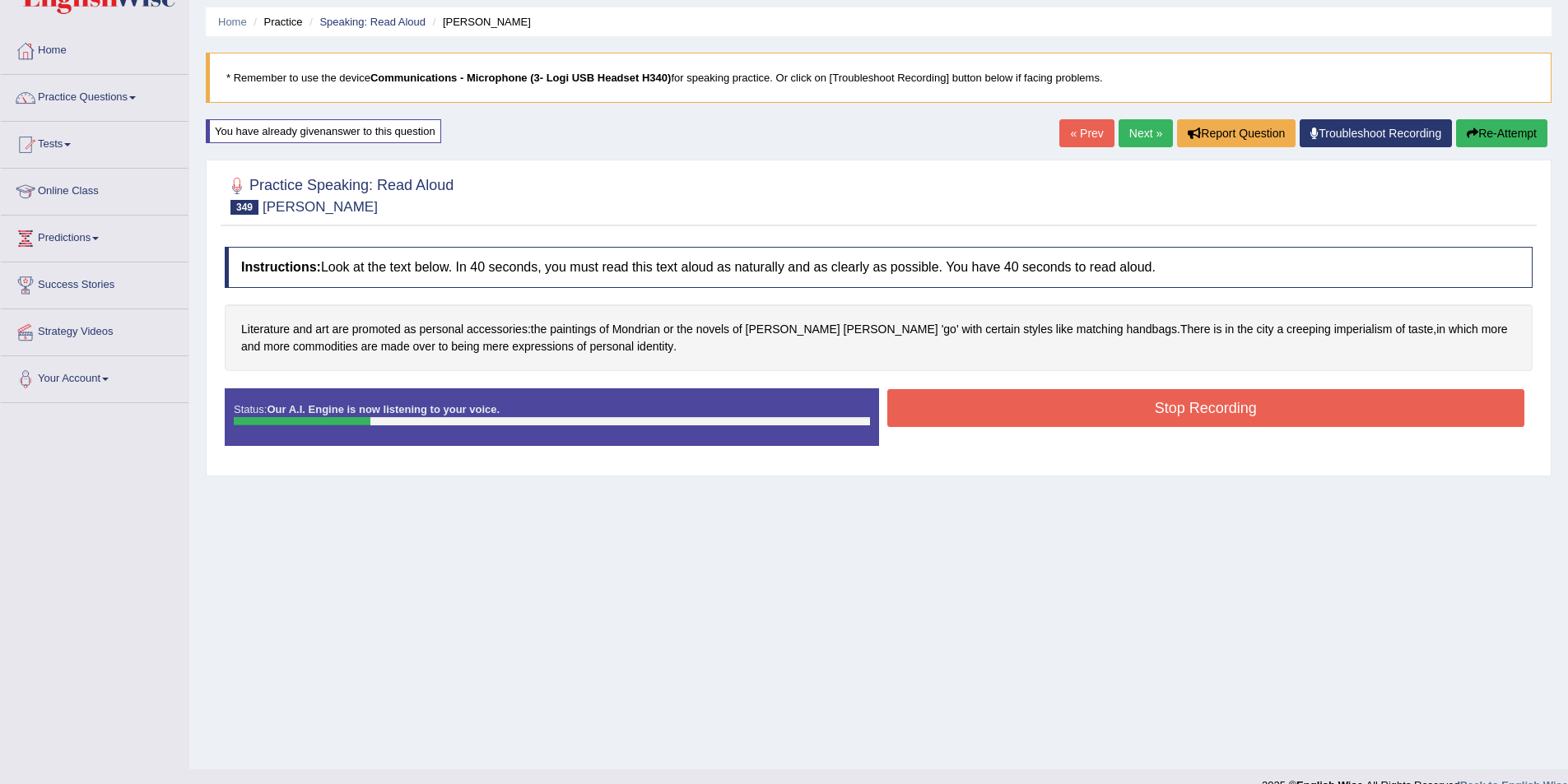
click at [1022, 418] on button "Stop Recording" at bounding box center [1206, 408] width 638 height 38
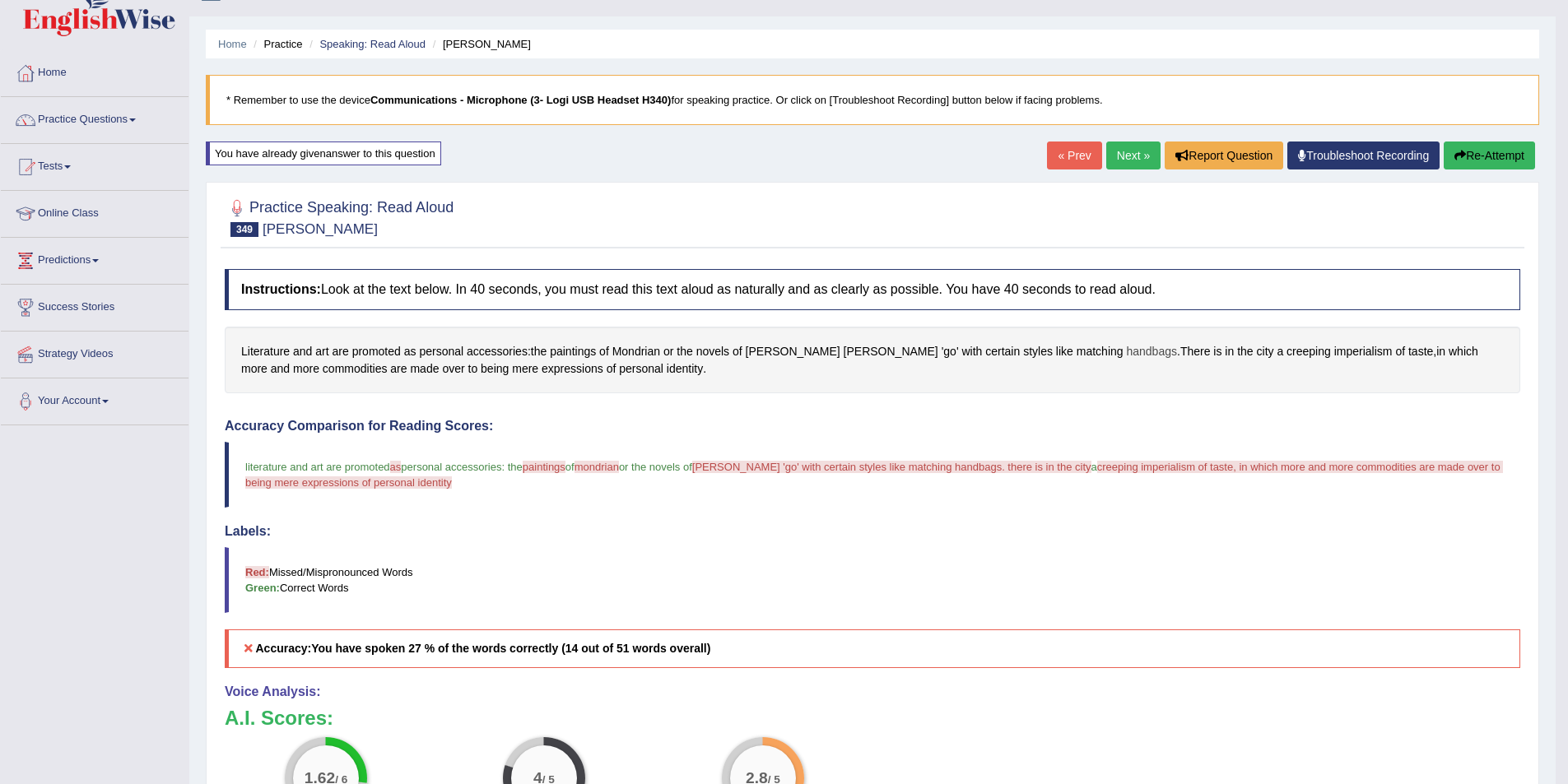
scroll to position [0, 0]
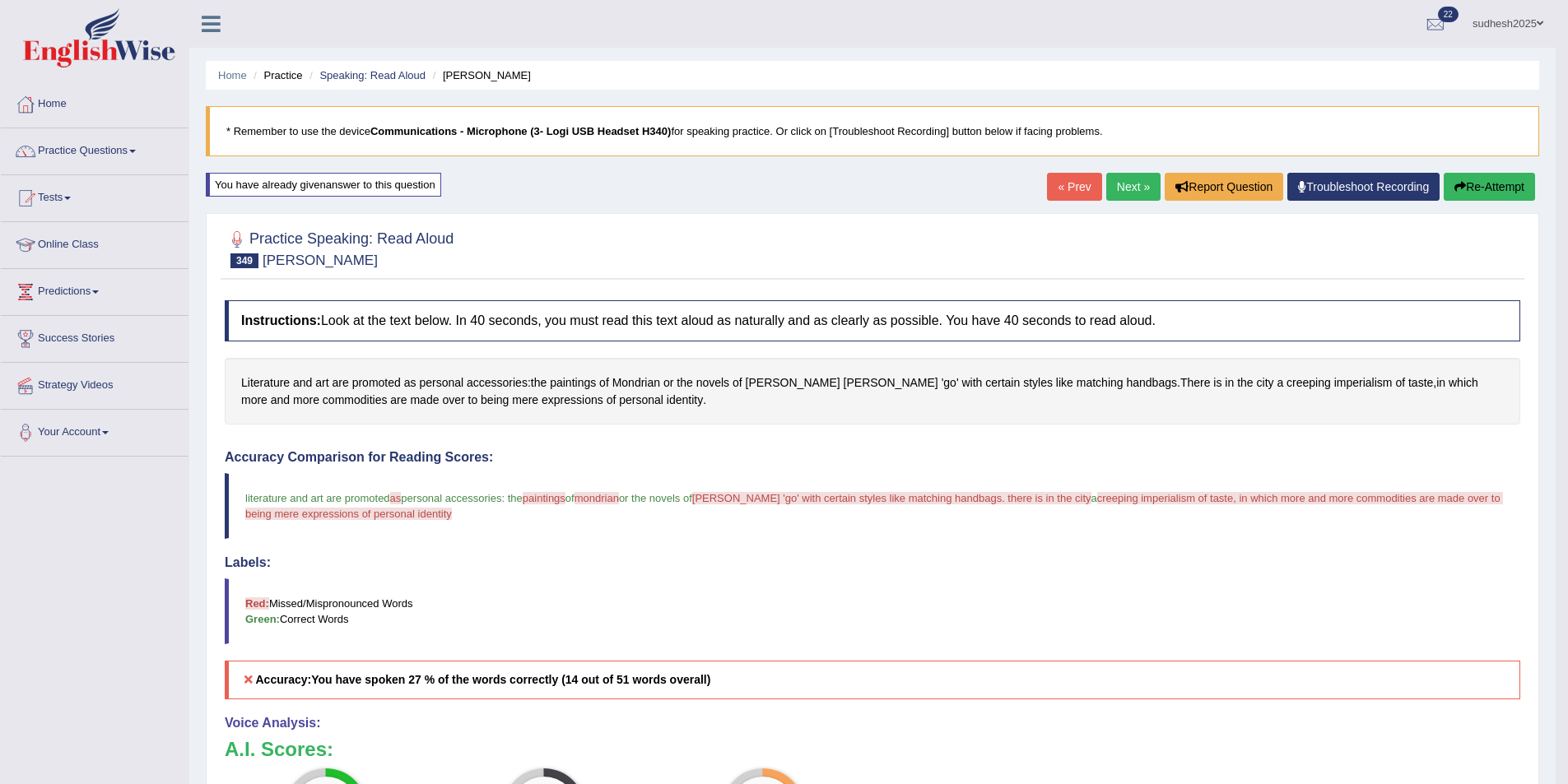
click at [1137, 191] on link "Next »" at bounding box center [1133, 186] width 55 height 28
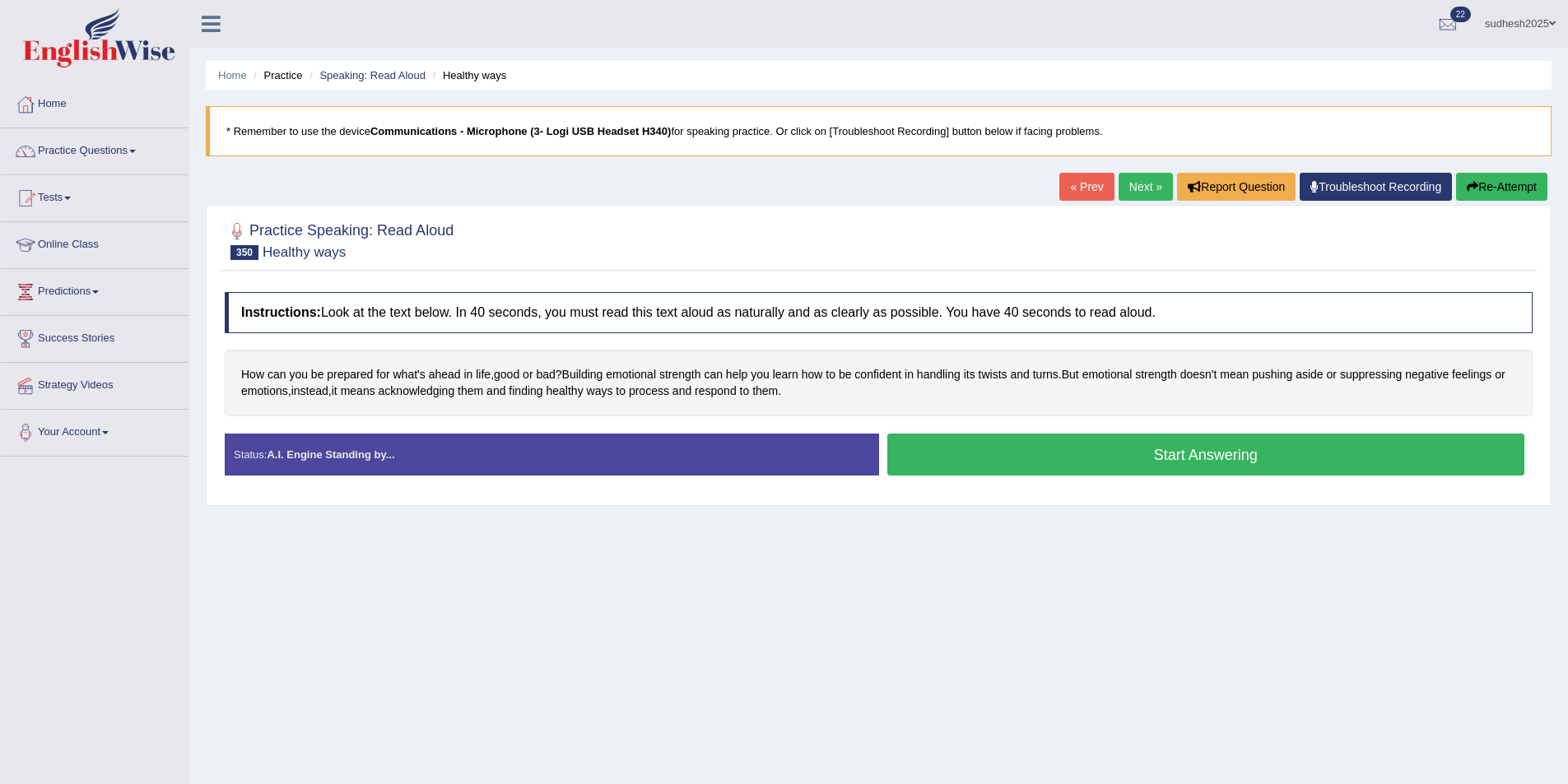
click at [1068, 457] on button "Start Answering" at bounding box center [1206, 454] width 638 height 42
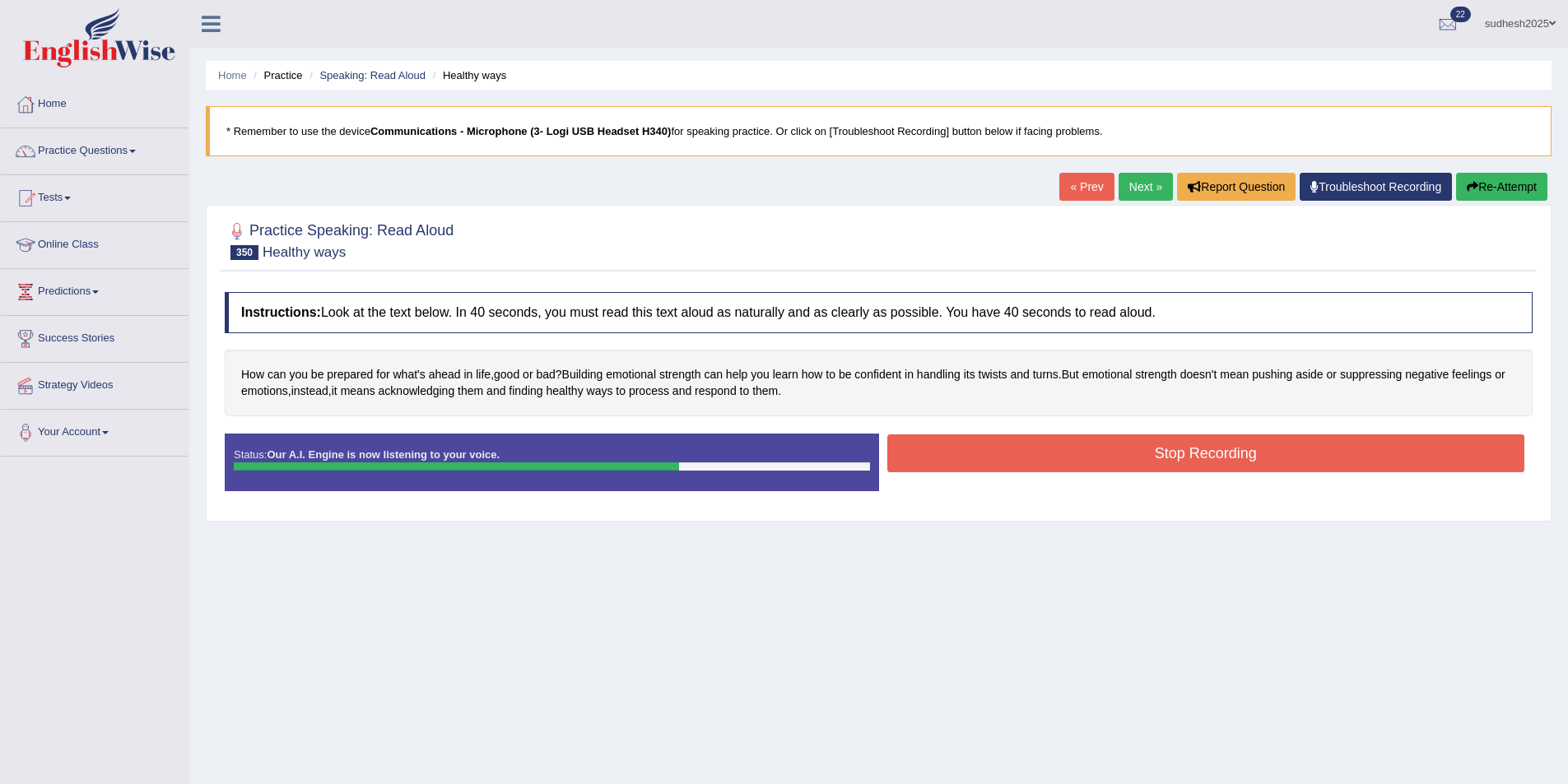
click at [1061, 451] on button "Stop Recording" at bounding box center [1206, 453] width 638 height 38
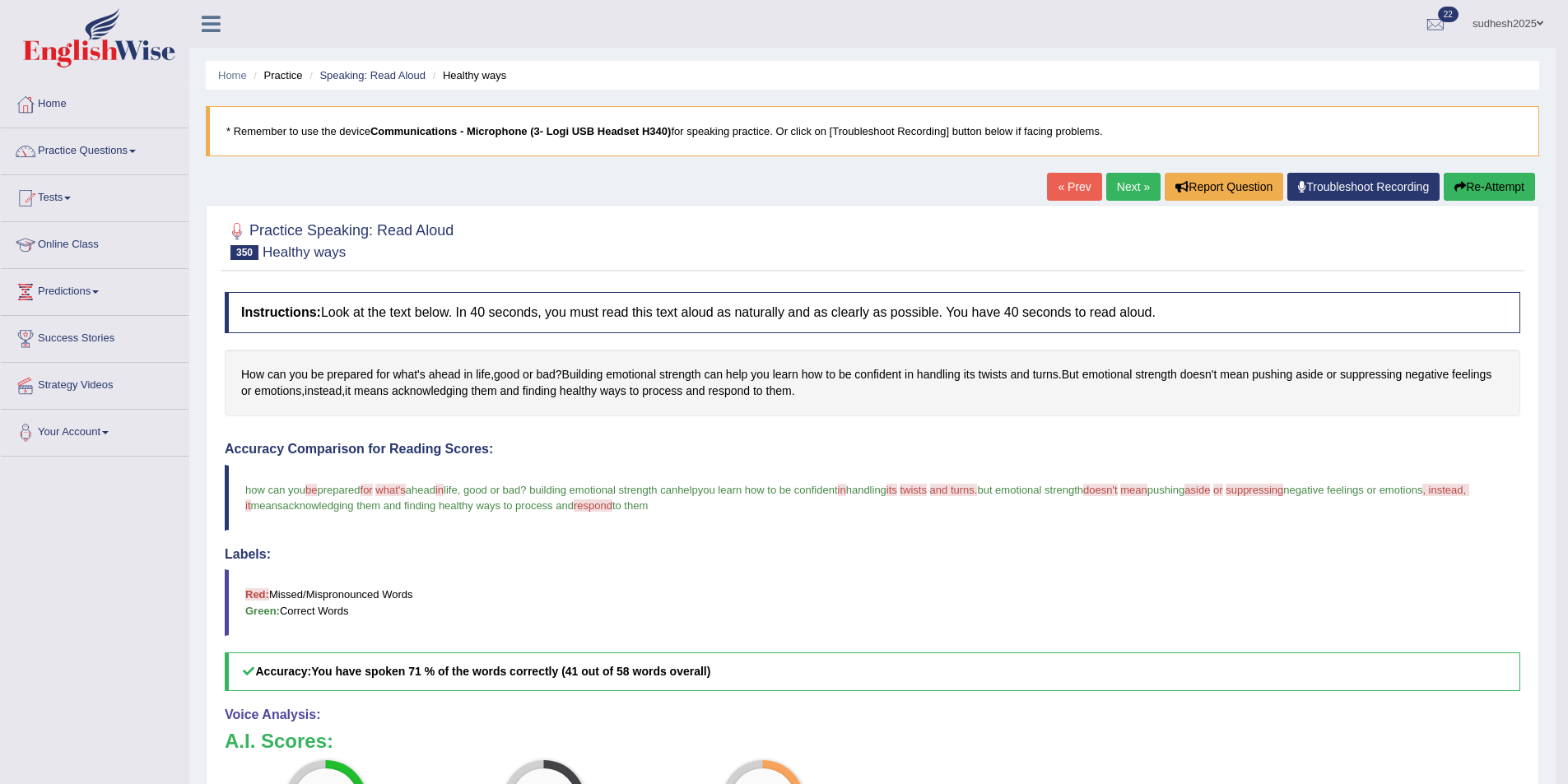
click at [1117, 187] on link "Next »" at bounding box center [1133, 186] width 55 height 28
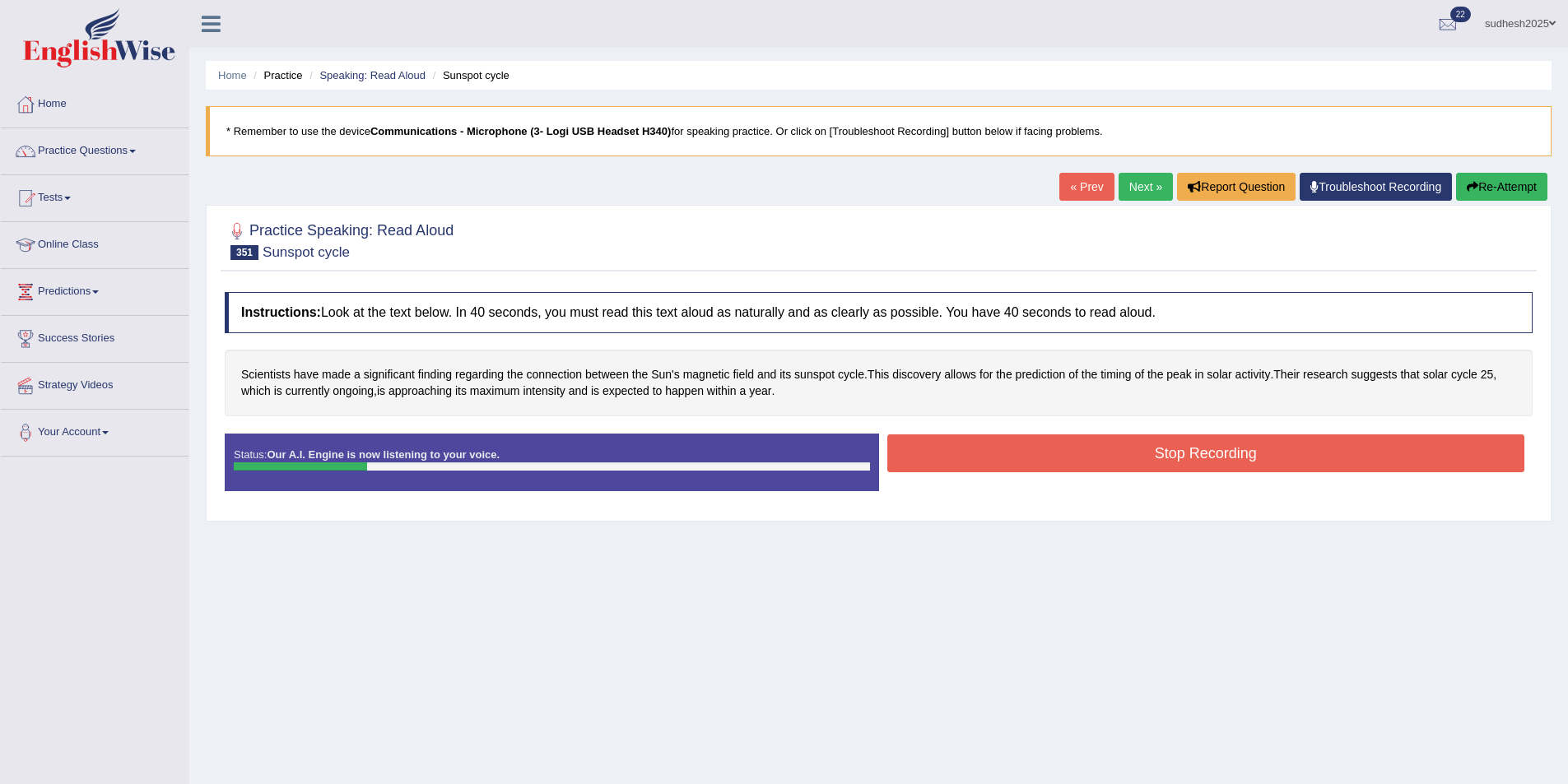
click at [1033, 446] on button "Stop Recording" at bounding box center [1206, 453] width 638 height 38
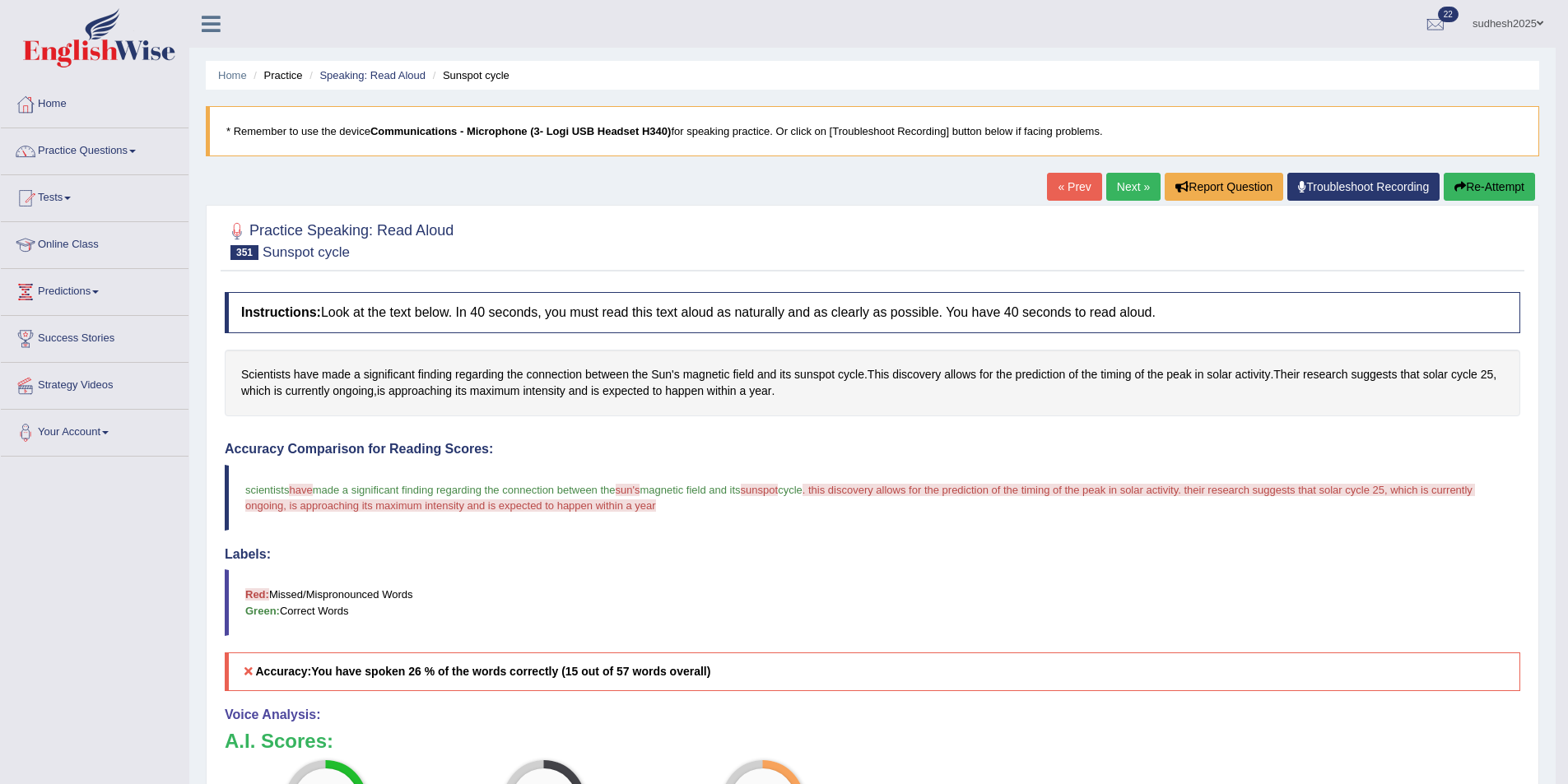
click at [1499, 190] on button "Re-Attempt" at bounding box center [1489, 186] width 92 height 28
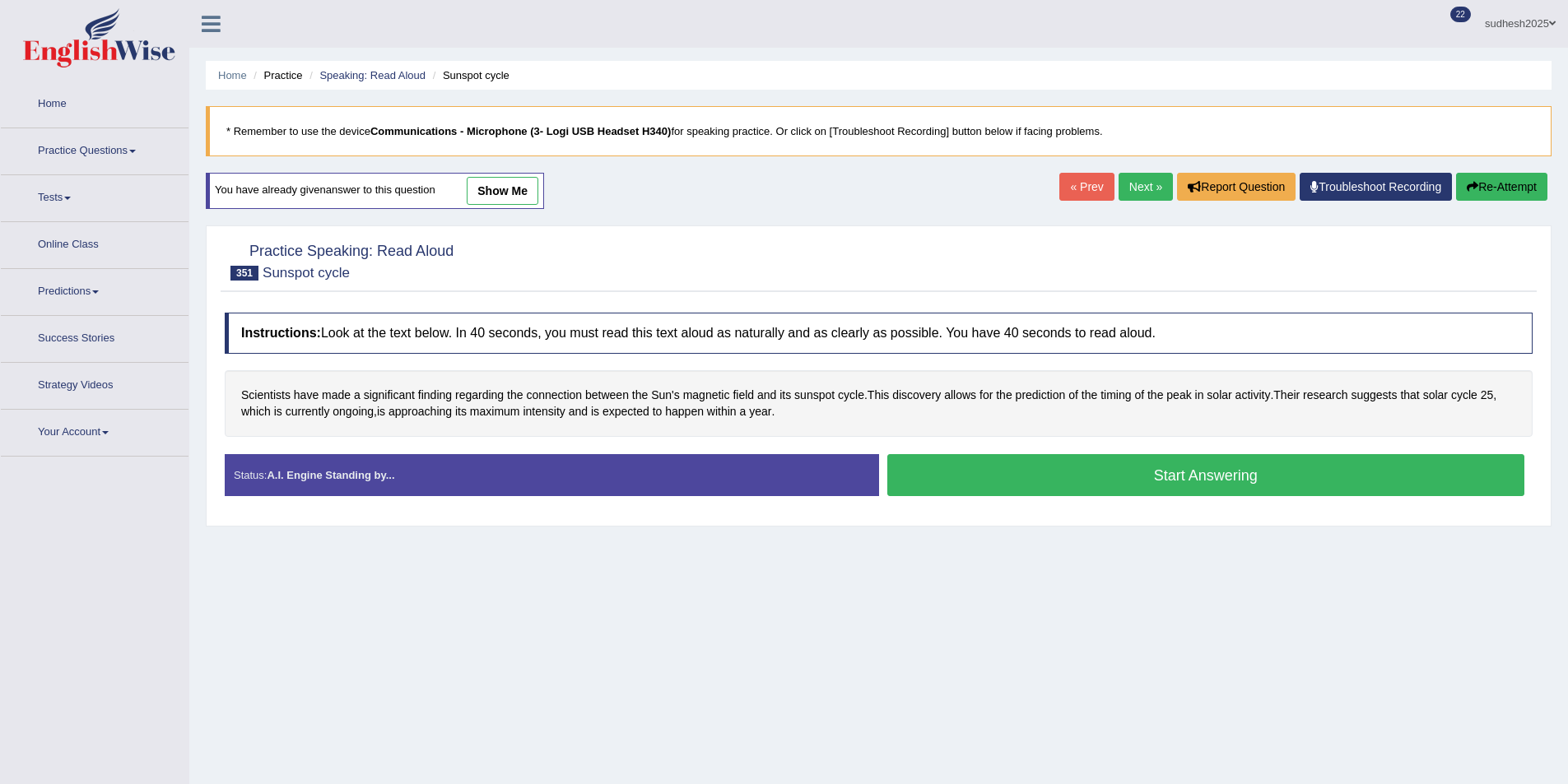
click at [1003, 475] on button "Start Answering" at bounding box center [1206, 475] width 638 height 42
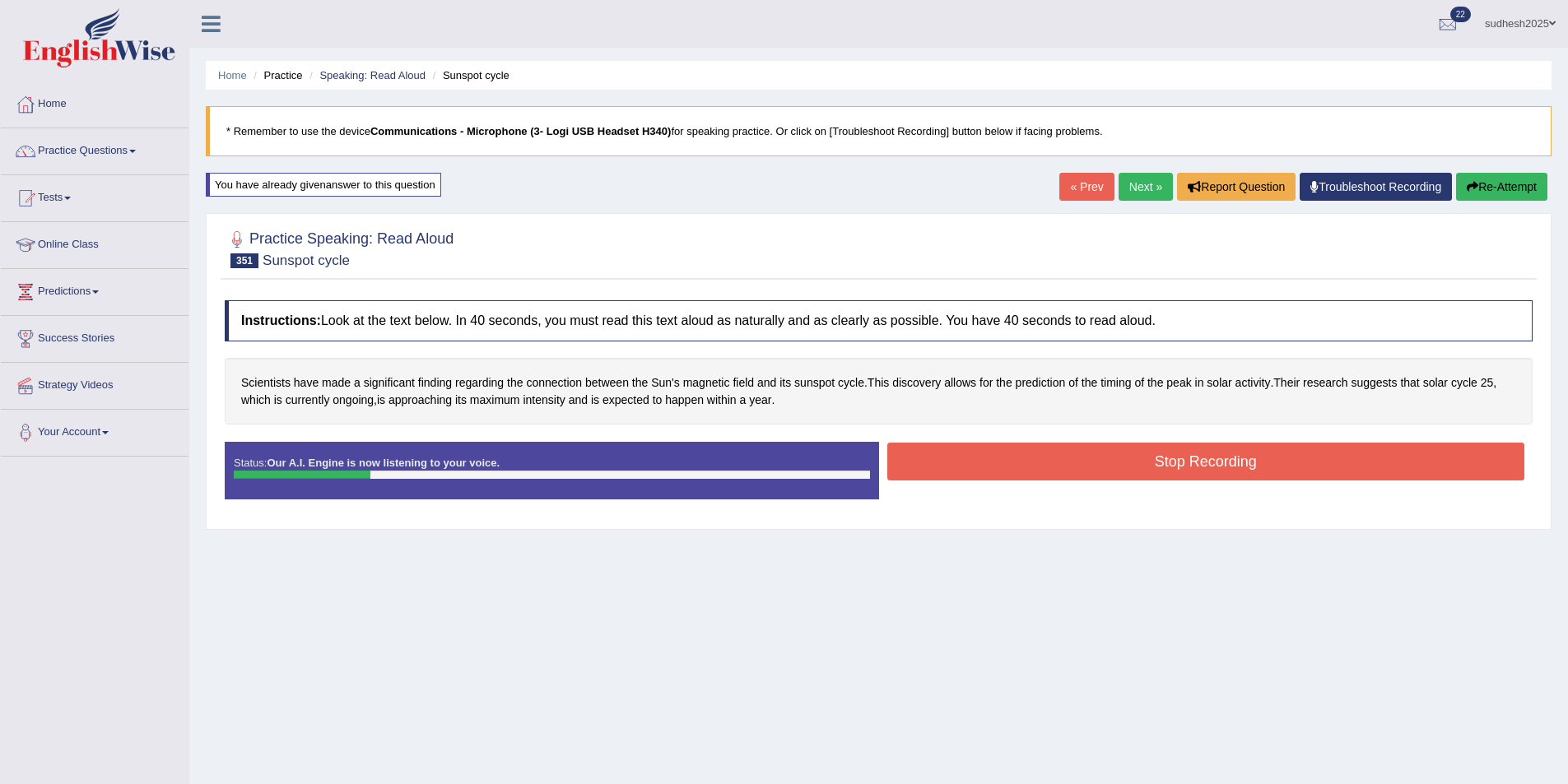
click at [990, 470] on button "Stop Recording" at bounding box center [1206, 461] width 638 height 38
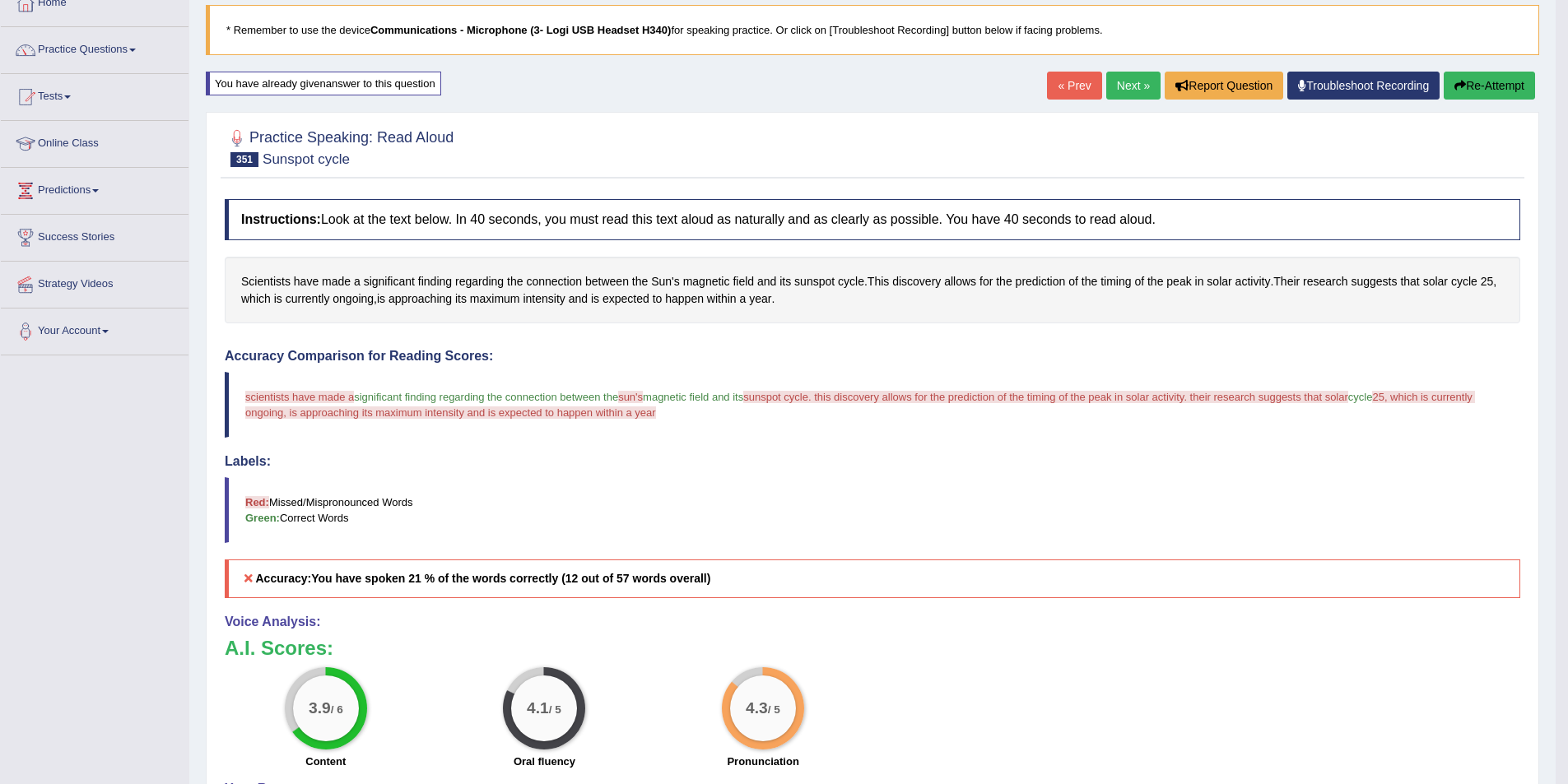
scroll to position [80, 0]
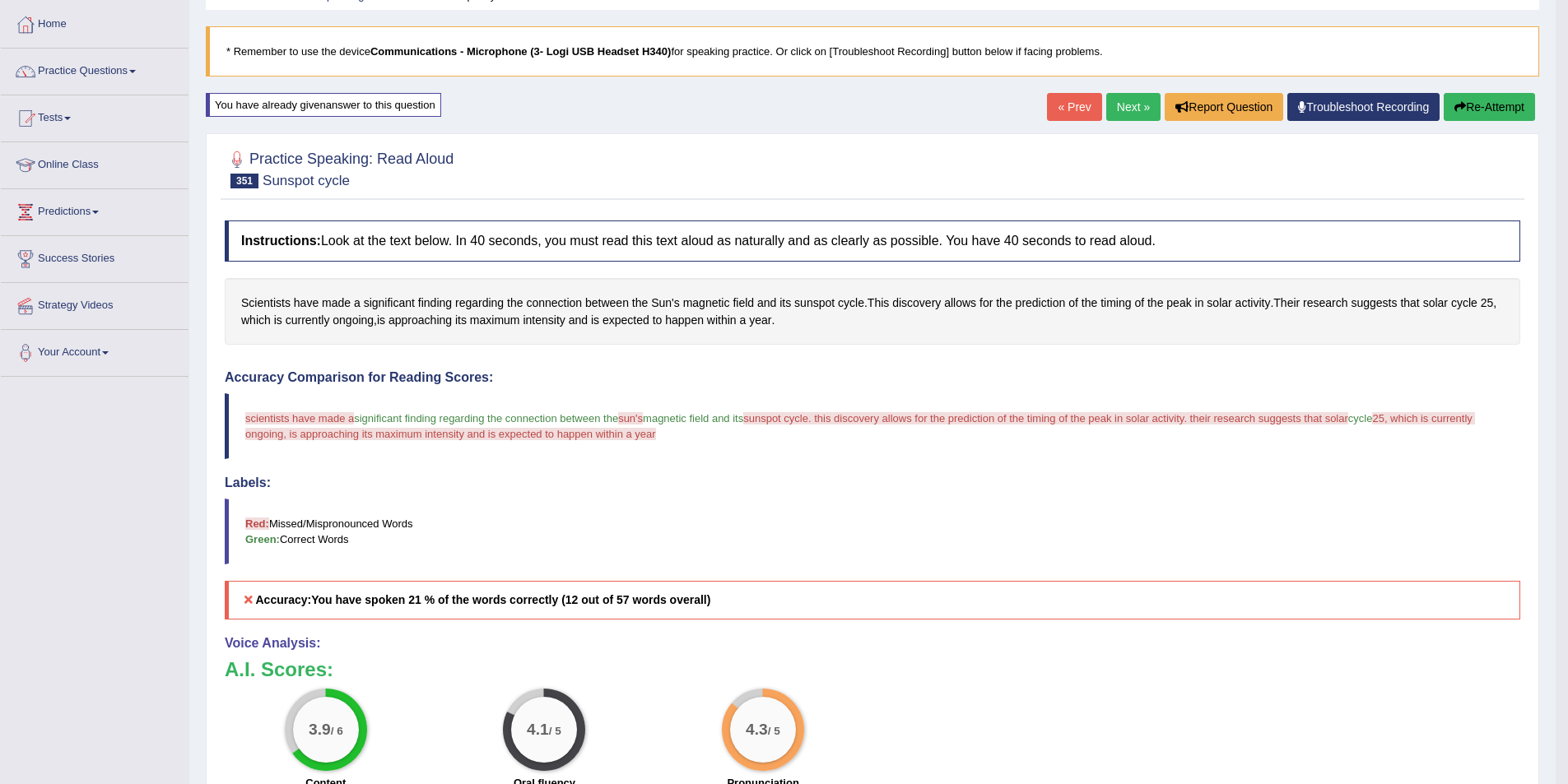
click at [1474, 104] on button "Re-Attempt" at bounding box center [1489, 106] width 92 height 28
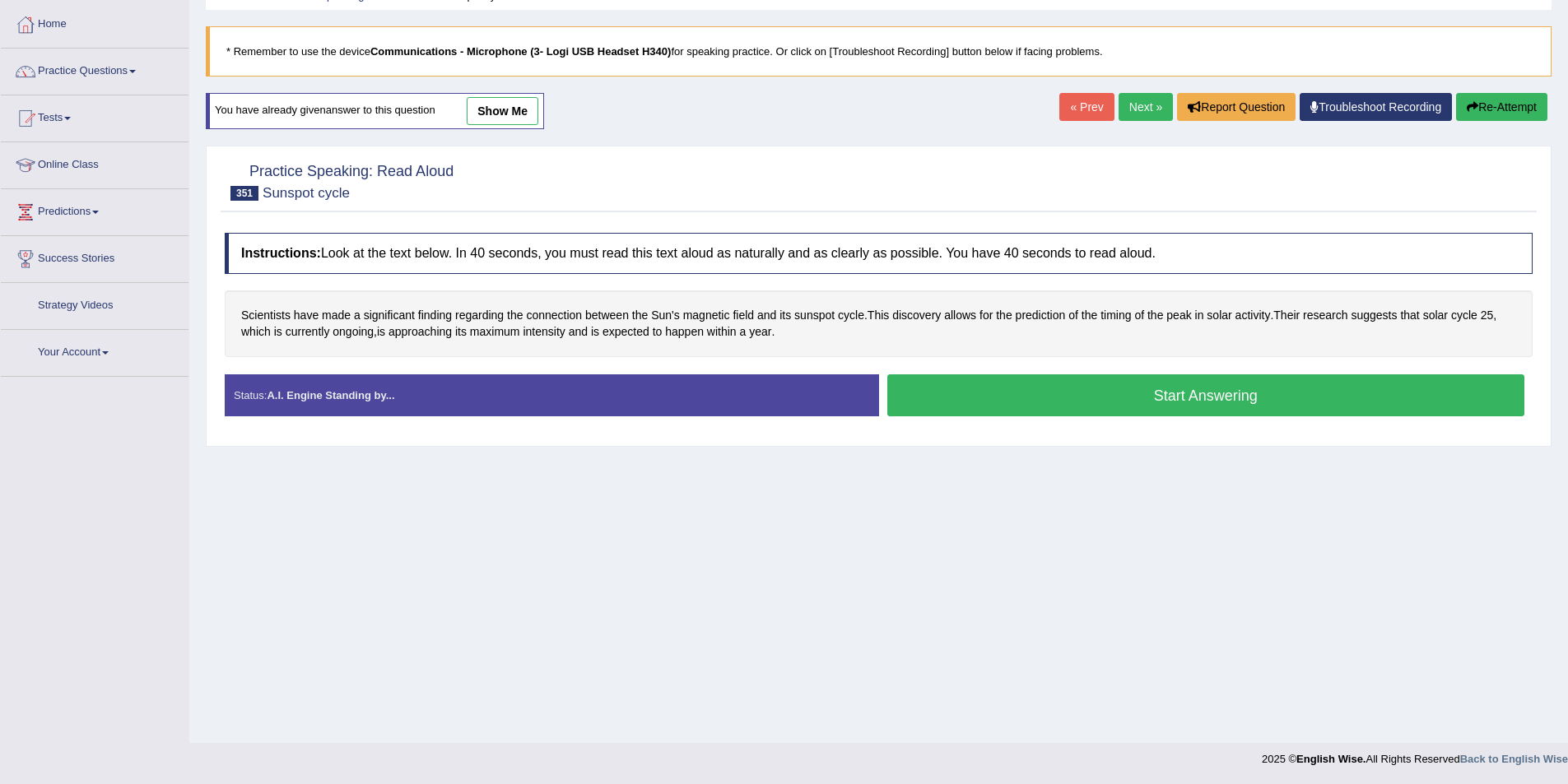
scroll to position [80, 0]
click at [1005, 389] on button "Start Answering" at bounding box center [1206, 395] width 638 height 42
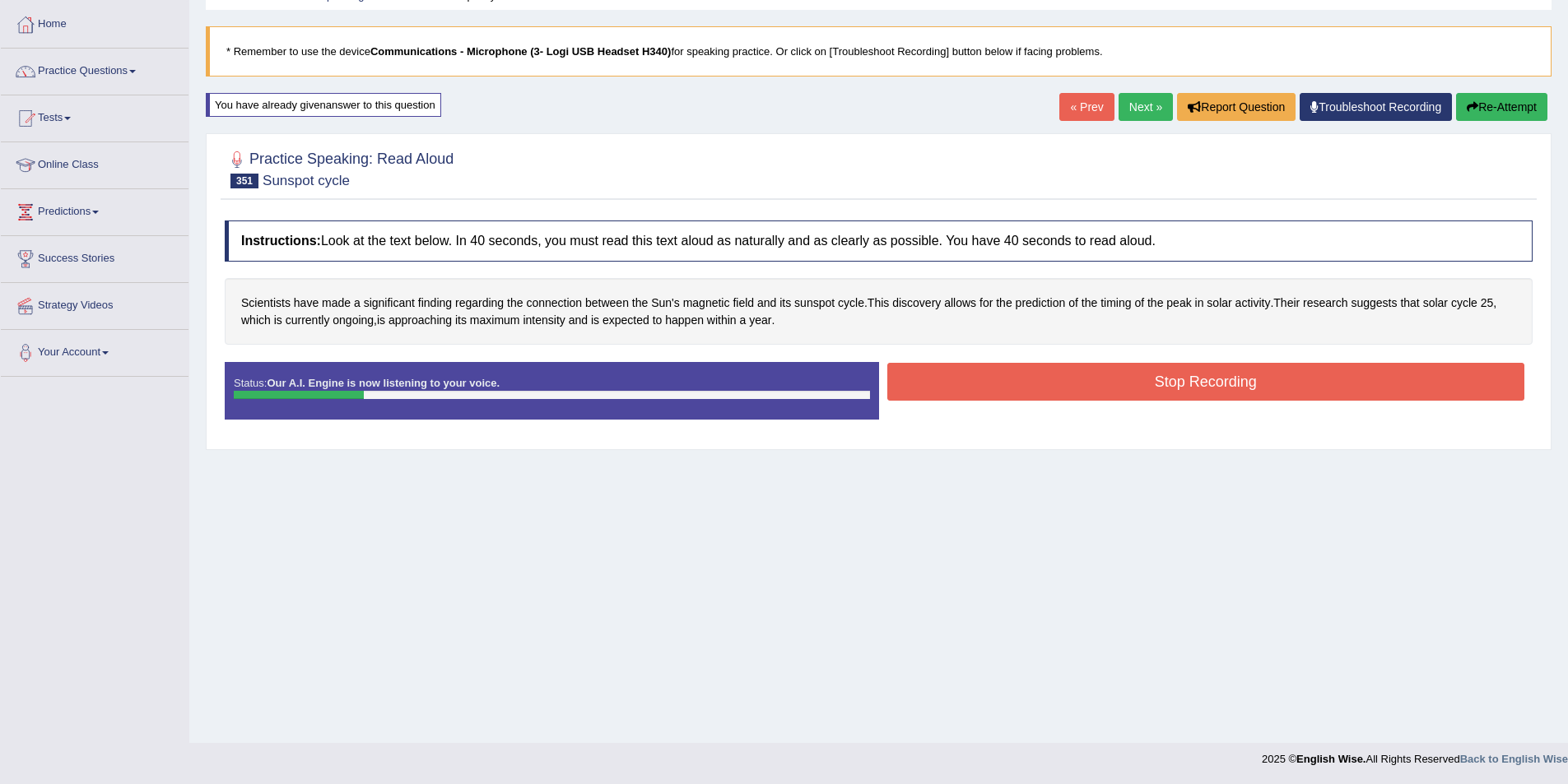
click at [1009, 382] on button "Stop Recording" at bounding box center [1206, 381] width 638 height 38
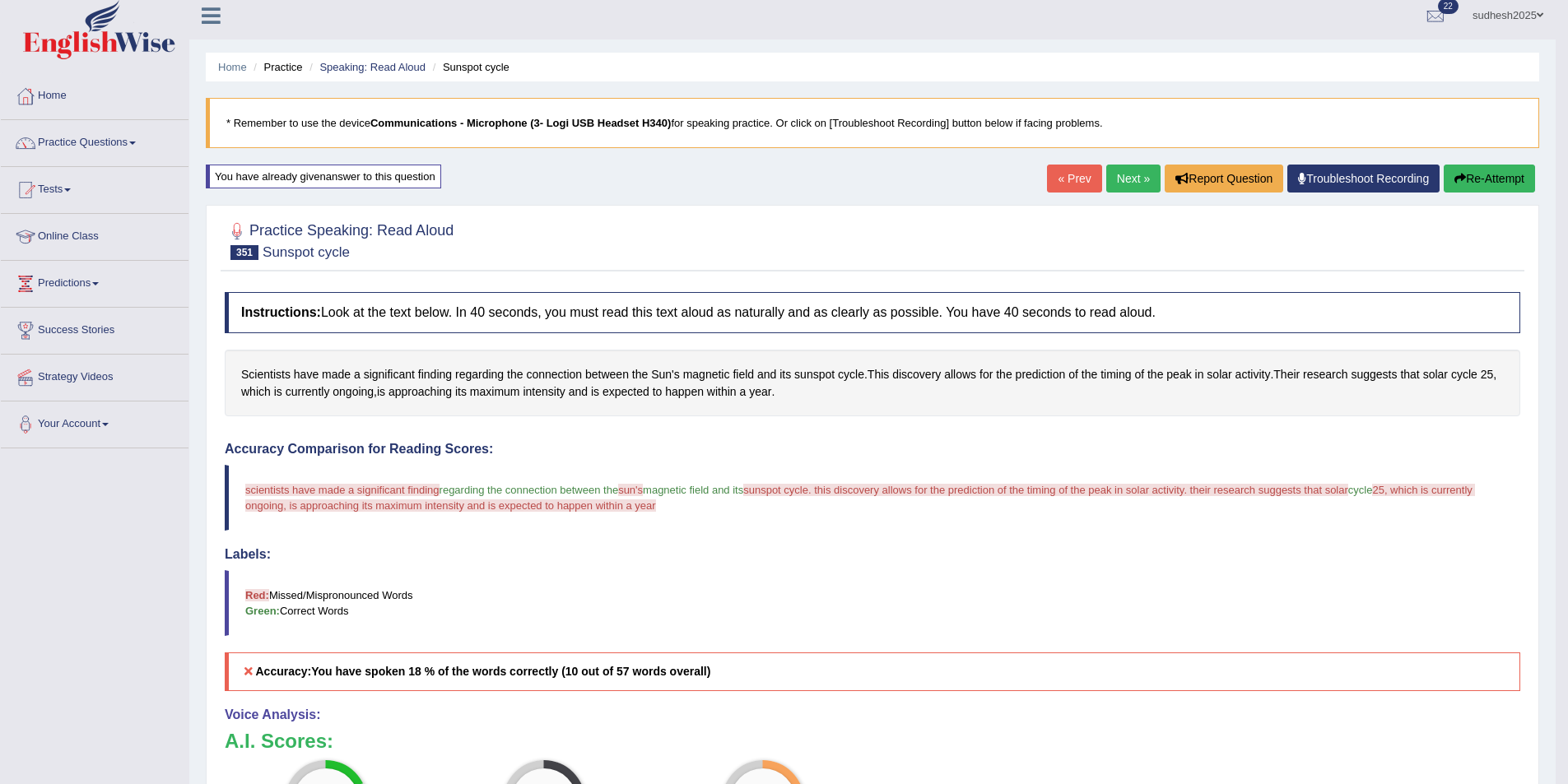
scroll to position [0, 0]
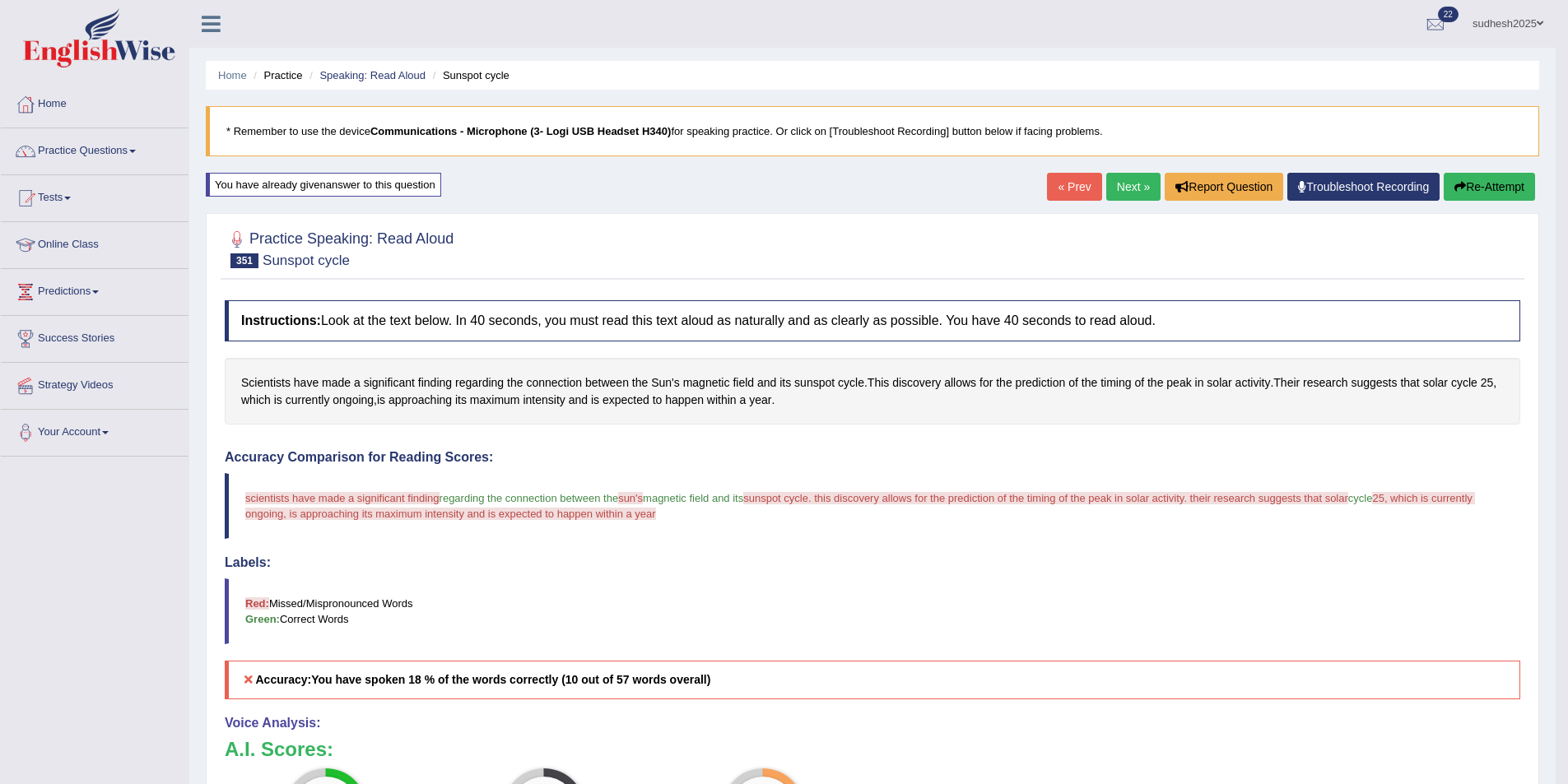
click at [1481, 183] on button "Re-Attempt" at bounding box center [1489, 186] width 92 height 28
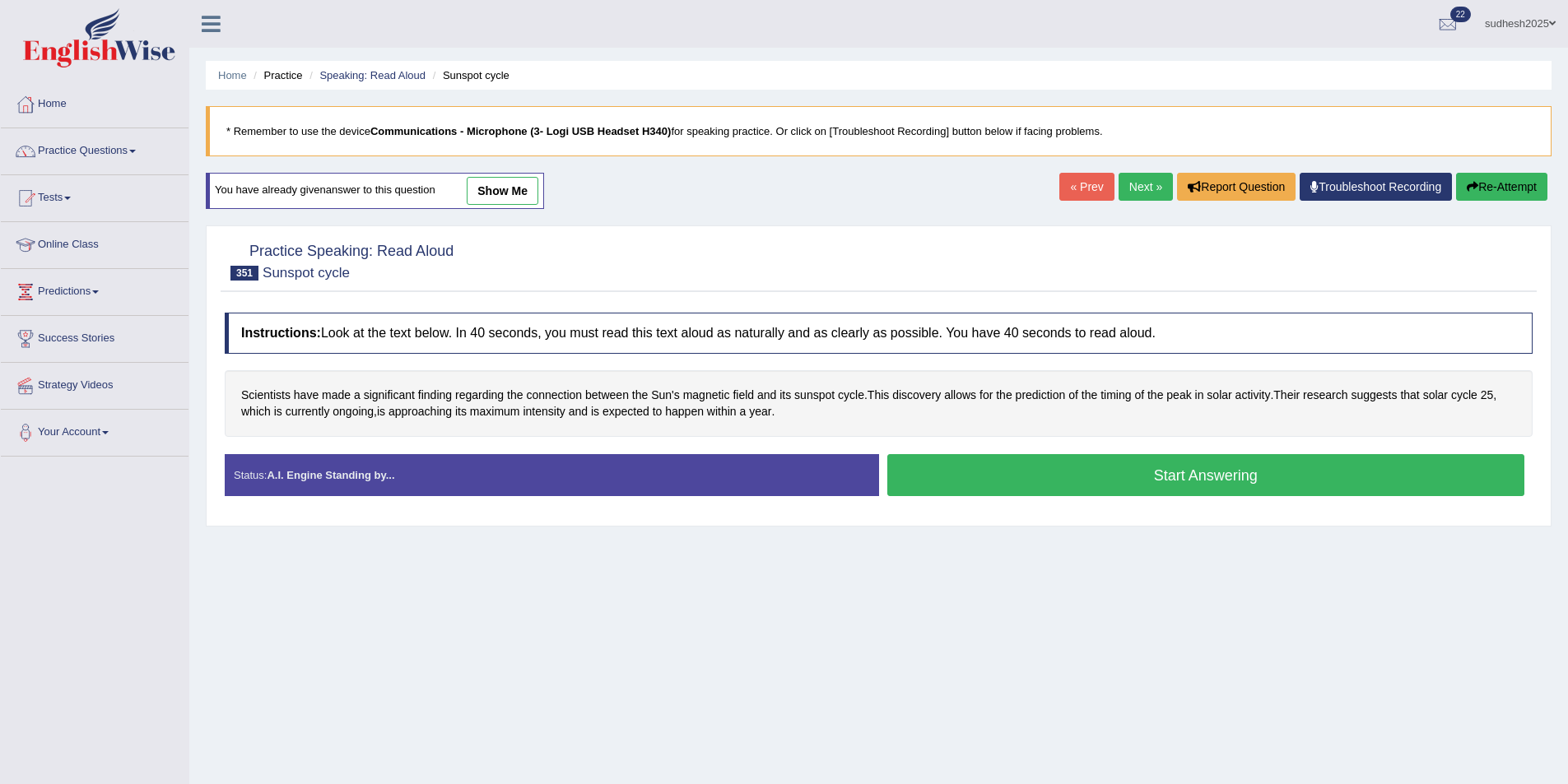
click at [1148, 472] on button "Start Answering" at bounding box center [1206, 475] width 638 height 42
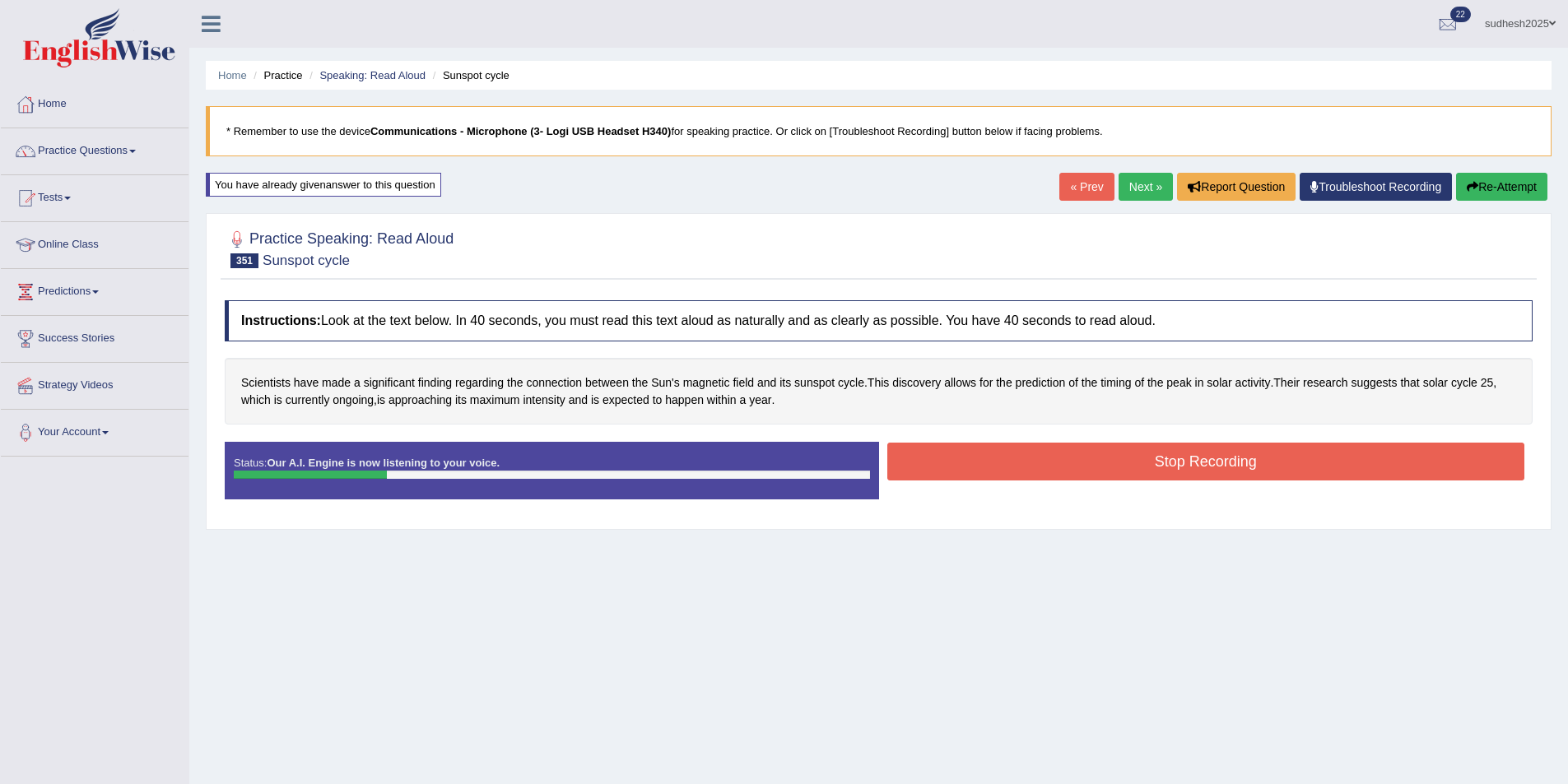
click at [1147, 472] on button "Stop Recording" at bounding box center [1206, 461] width 638 height 38
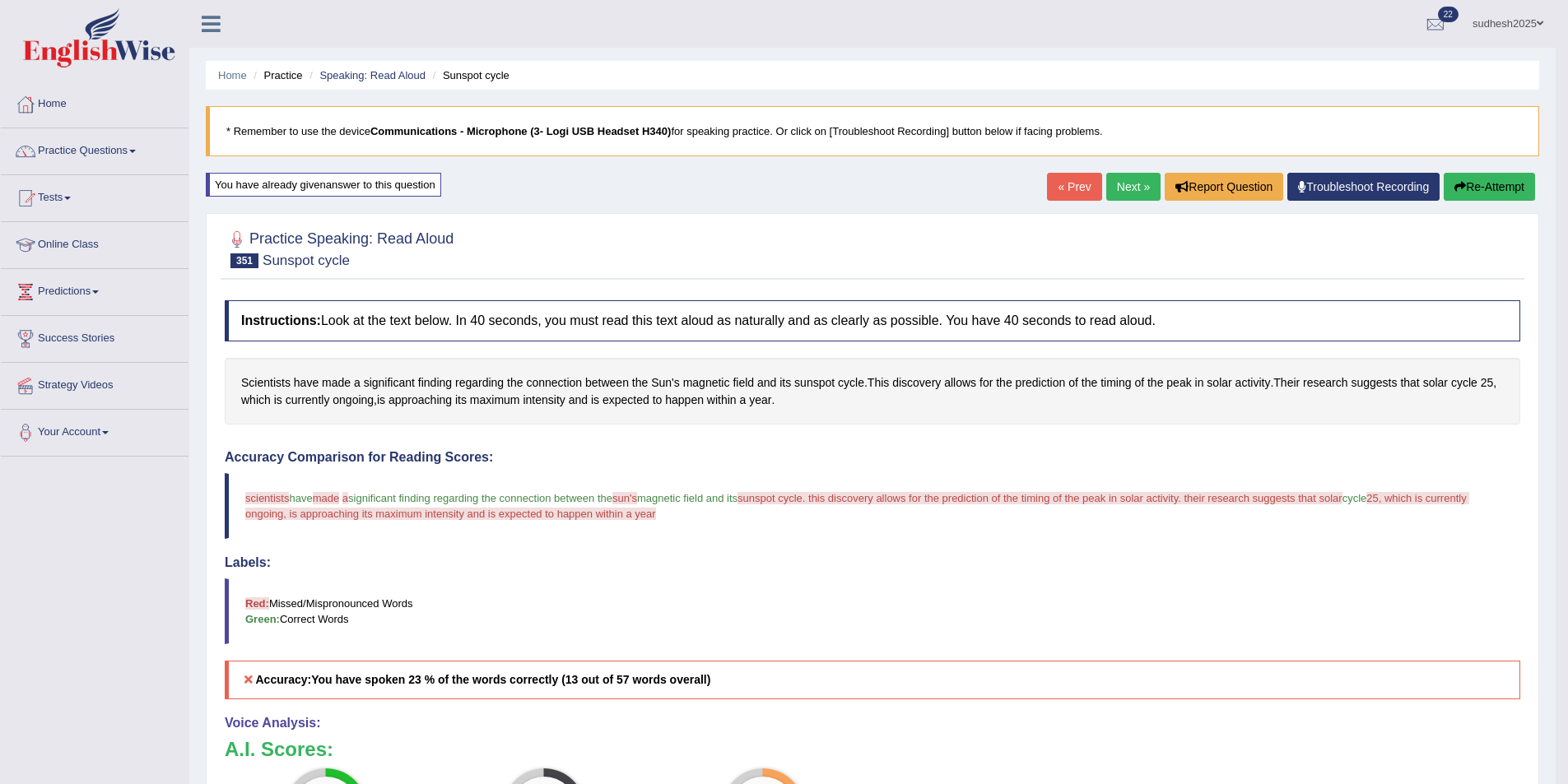
click at [1486, 177] on button "Re-Attempt" at bounding box center [1489, 186] width 92 height 28
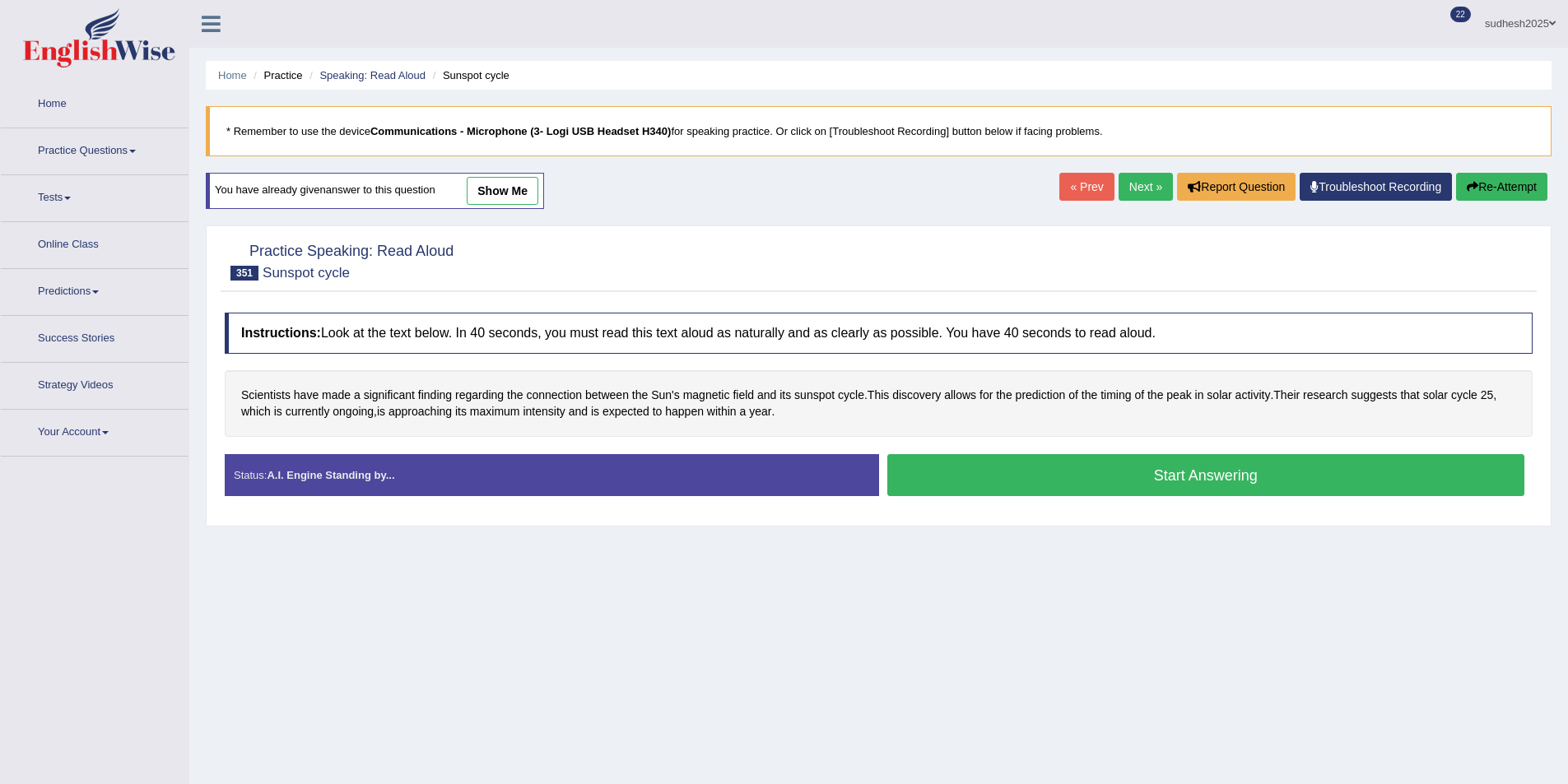
click at [1043, 483] on button "Start Answering" at bounding box center [1206, 475] width 638 height 42
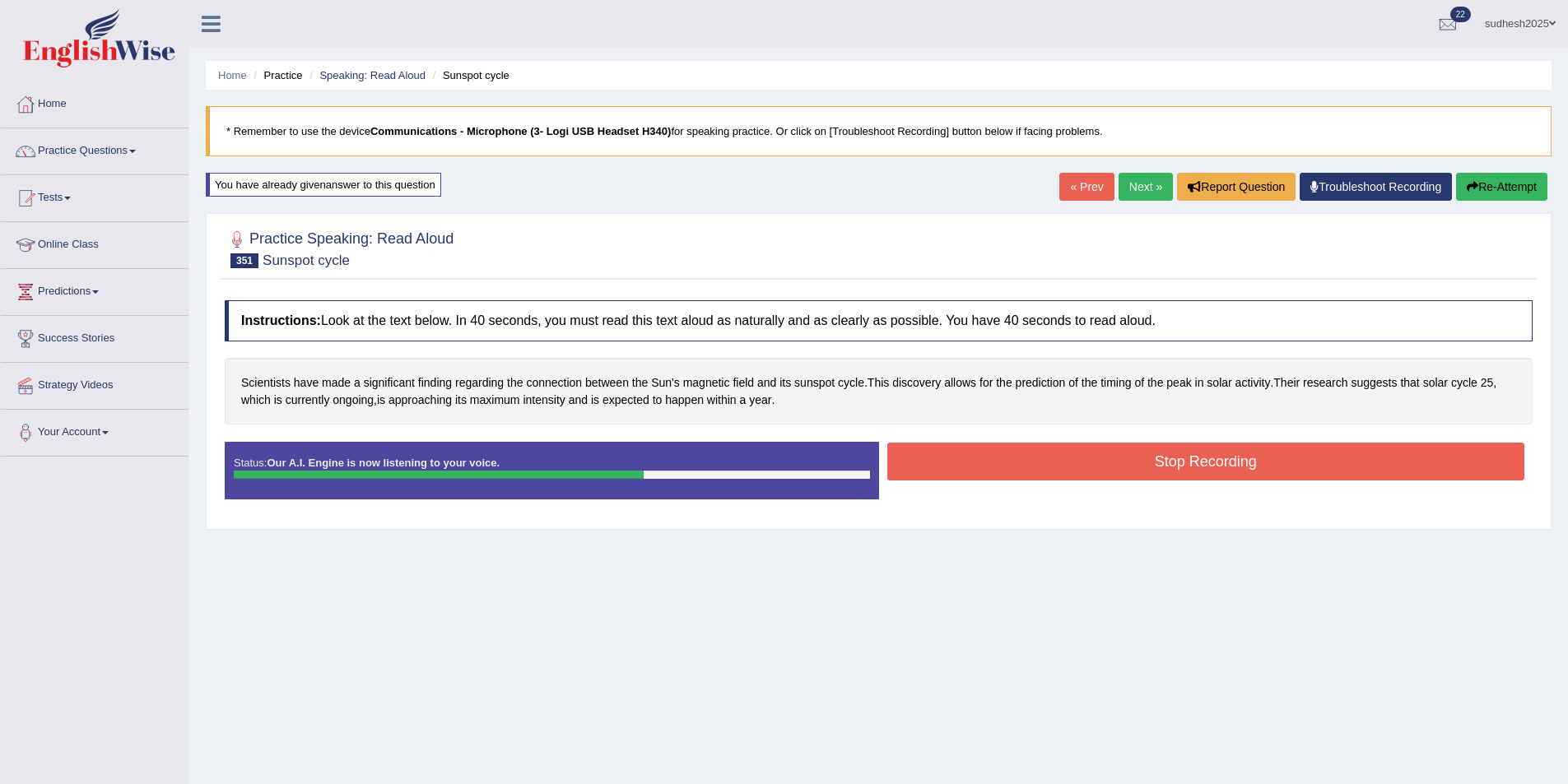
click at [1043, 470] on button "Stop Recording" at bounding box center [1206, 461] width 638 height 38
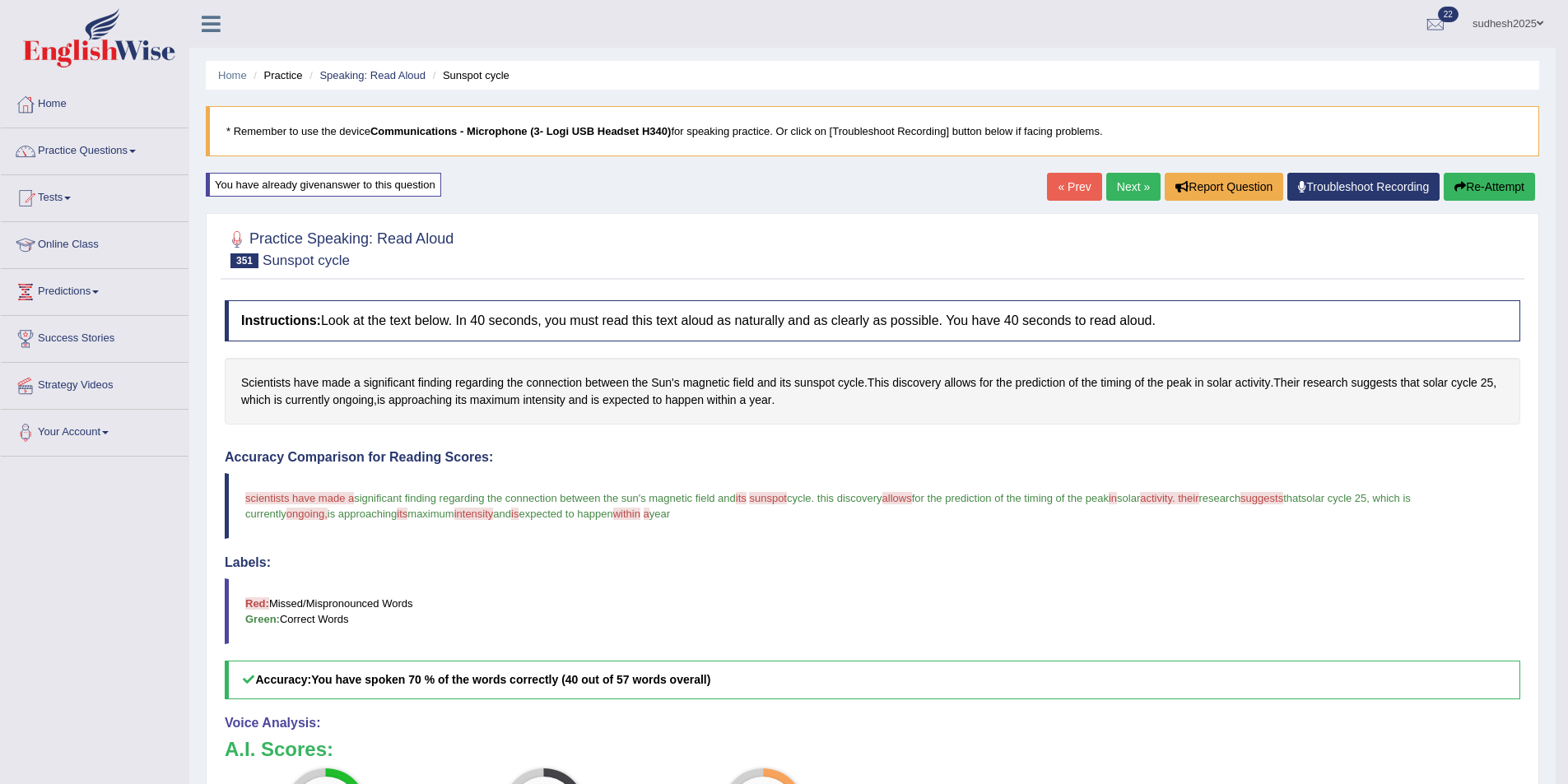
click at [1475, 189] on button "Re-Attempt" at bounding box center [1489, 186] width 92 height 28
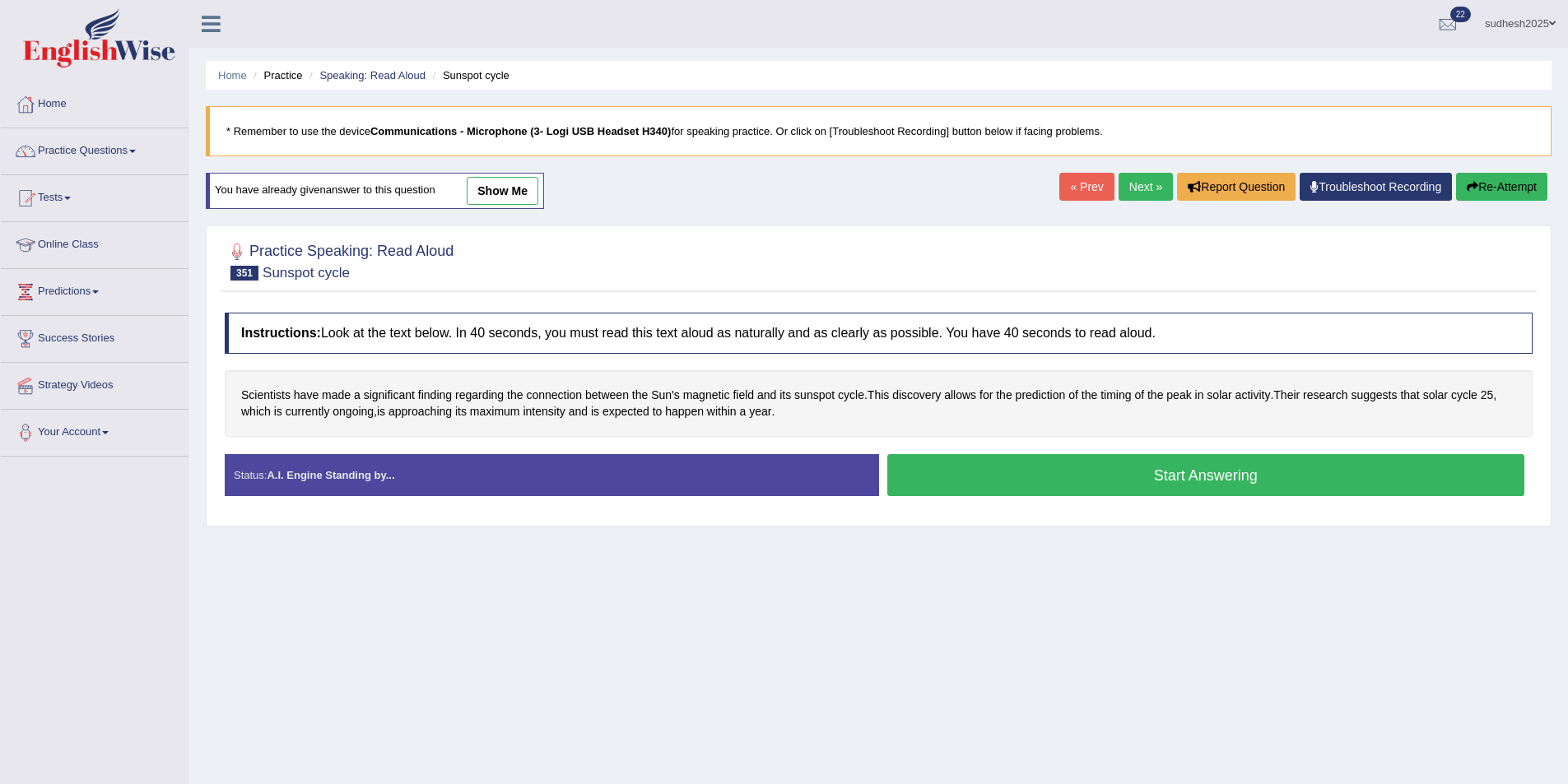
click at [1131, 486] on button "Start Answering" at bounding box center [1206, 475] width 638 height 42
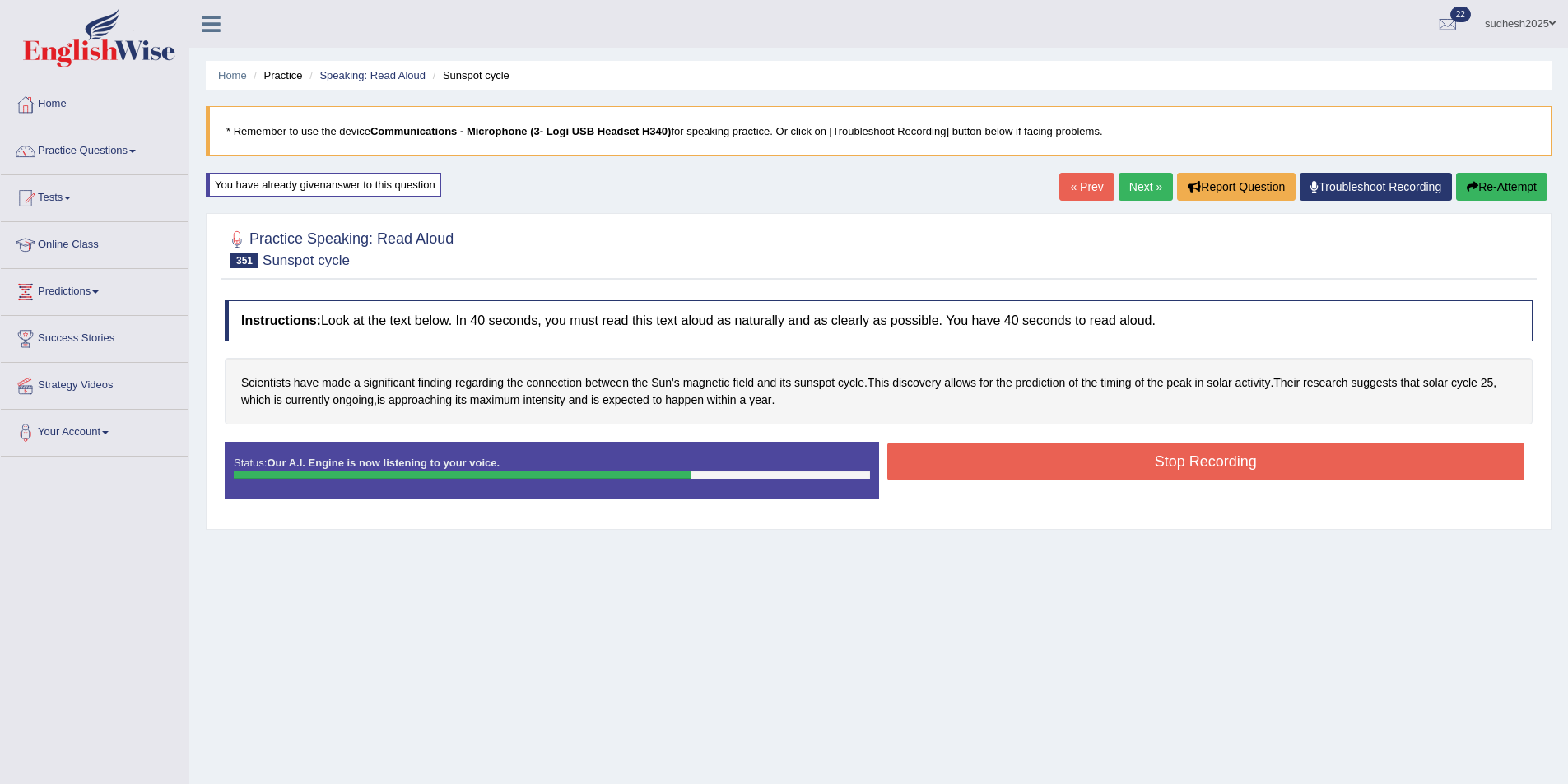
click at [981, 462] on button "Stop Recording" at bounding box center [1206, 461] width 638 height 38
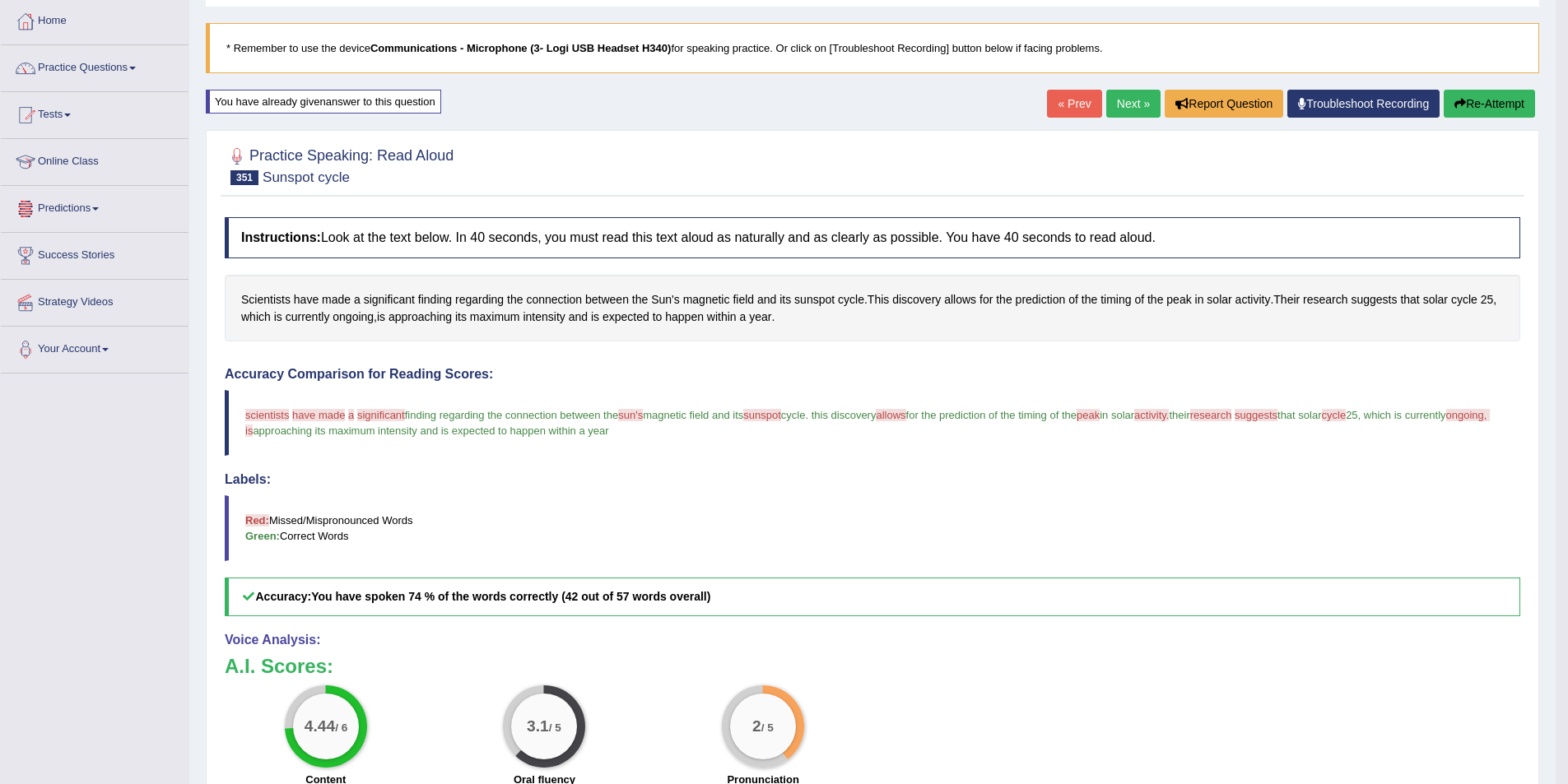
scroll to position [82, 0]
click at [1121, 108] on link "Next »" at bounding box center [1133, 104] width 55 height 28
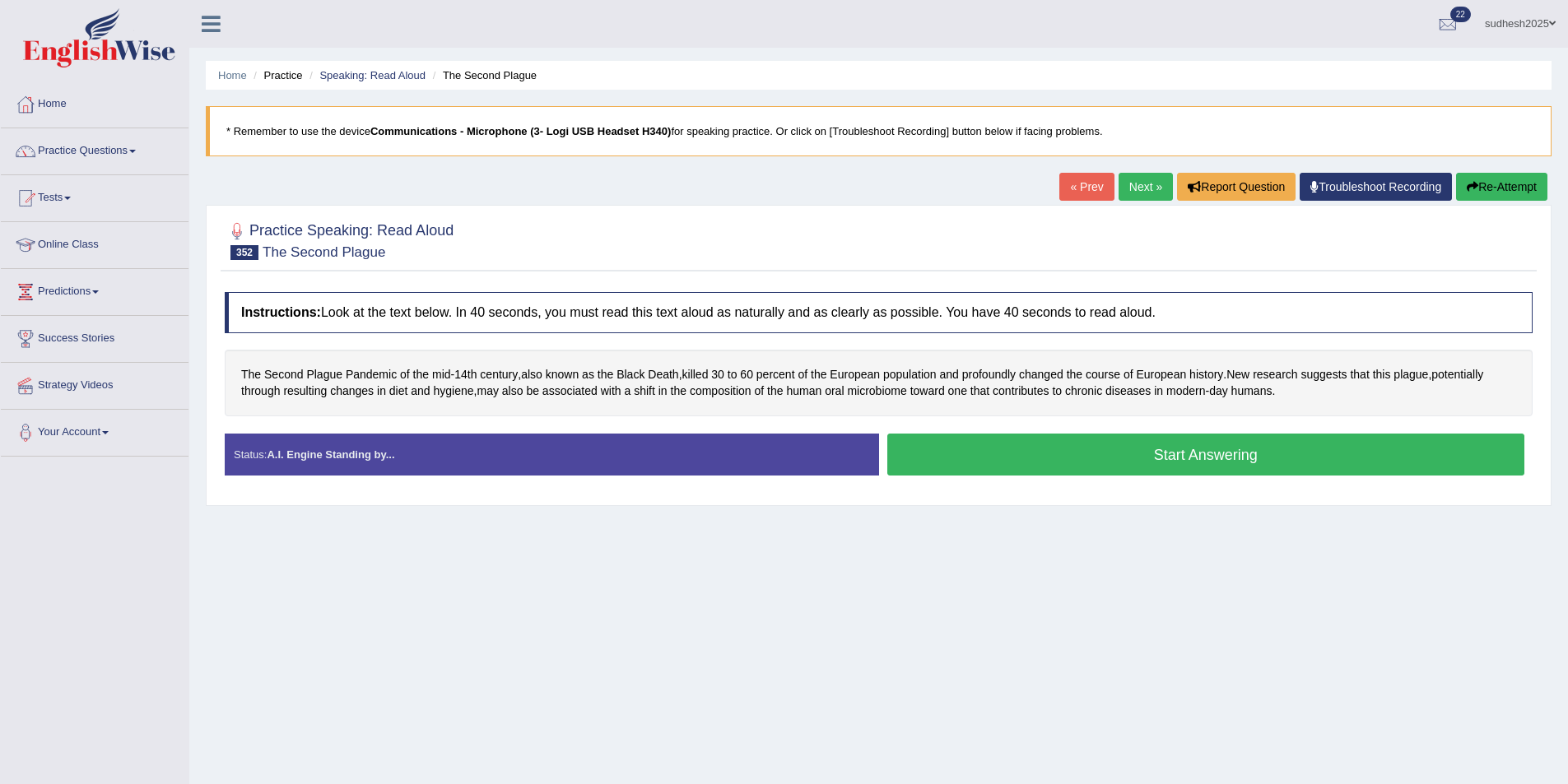
click at [1001, 442] on button "Start Answering" at bounding box center [1206, 454] width 638 height 42
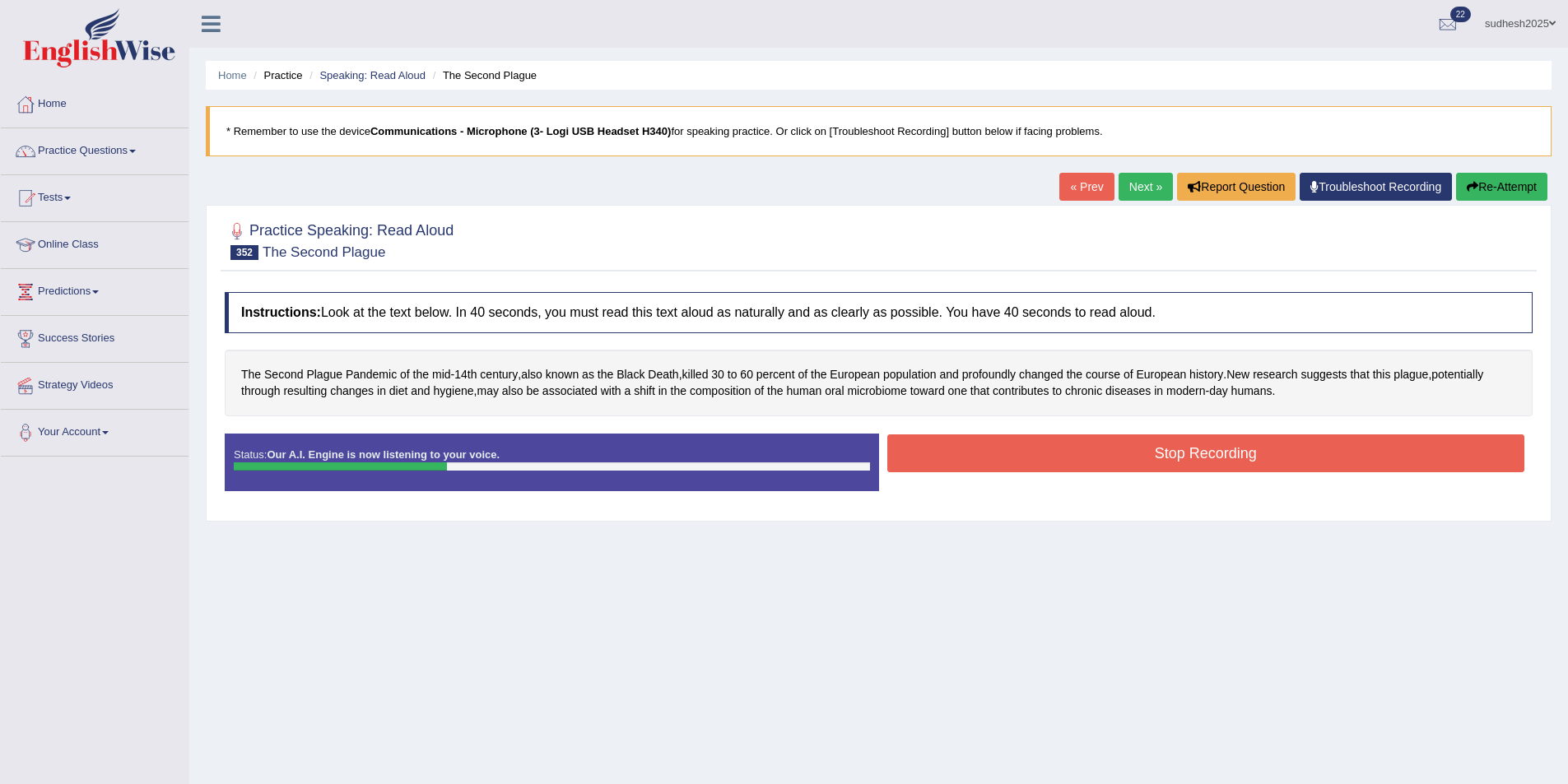
click at [1000, 442] on button "Stop Recording" at bounding box center [1206, 453] width 638 height 38
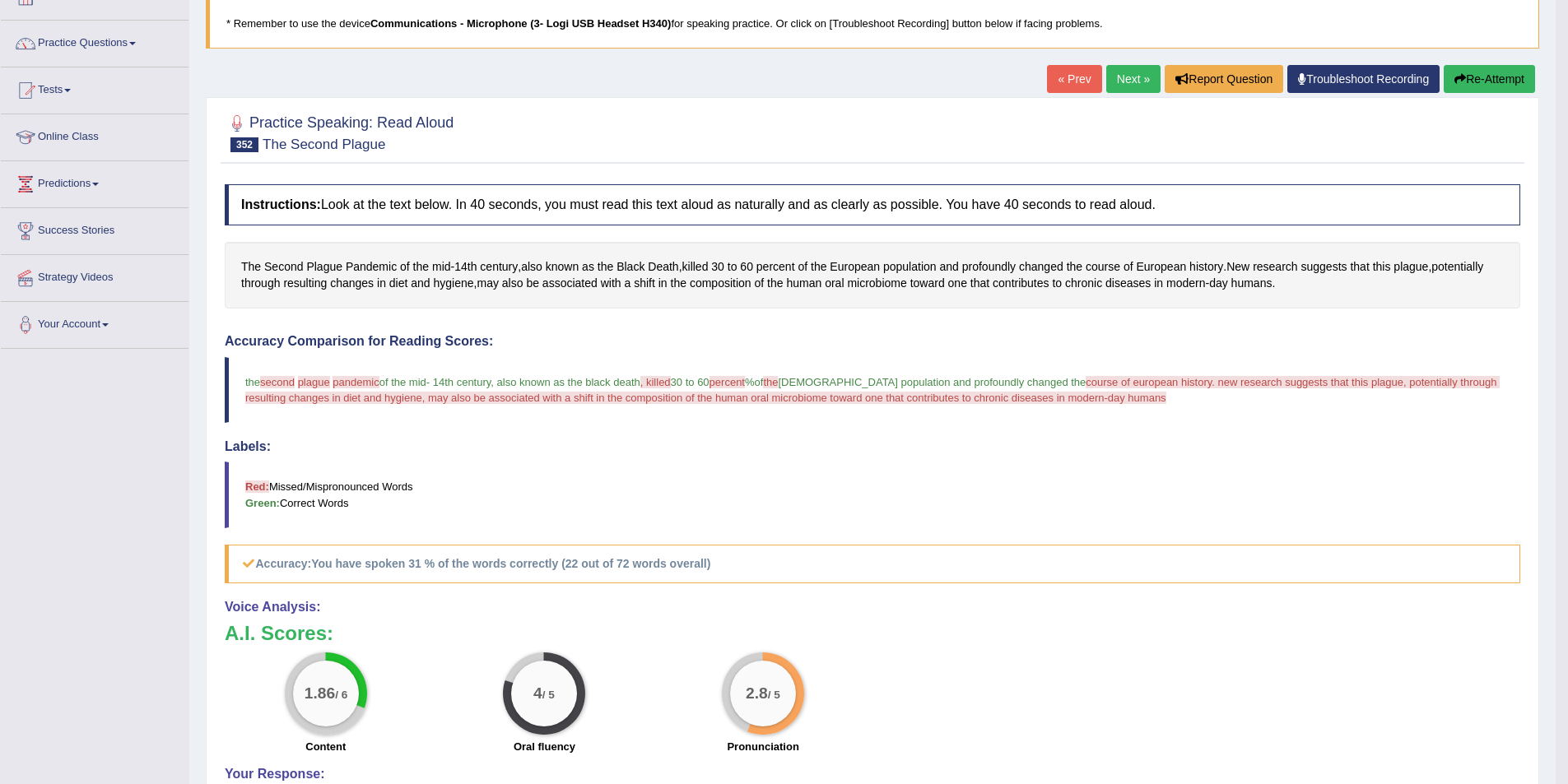
scroll to position [82, 0]
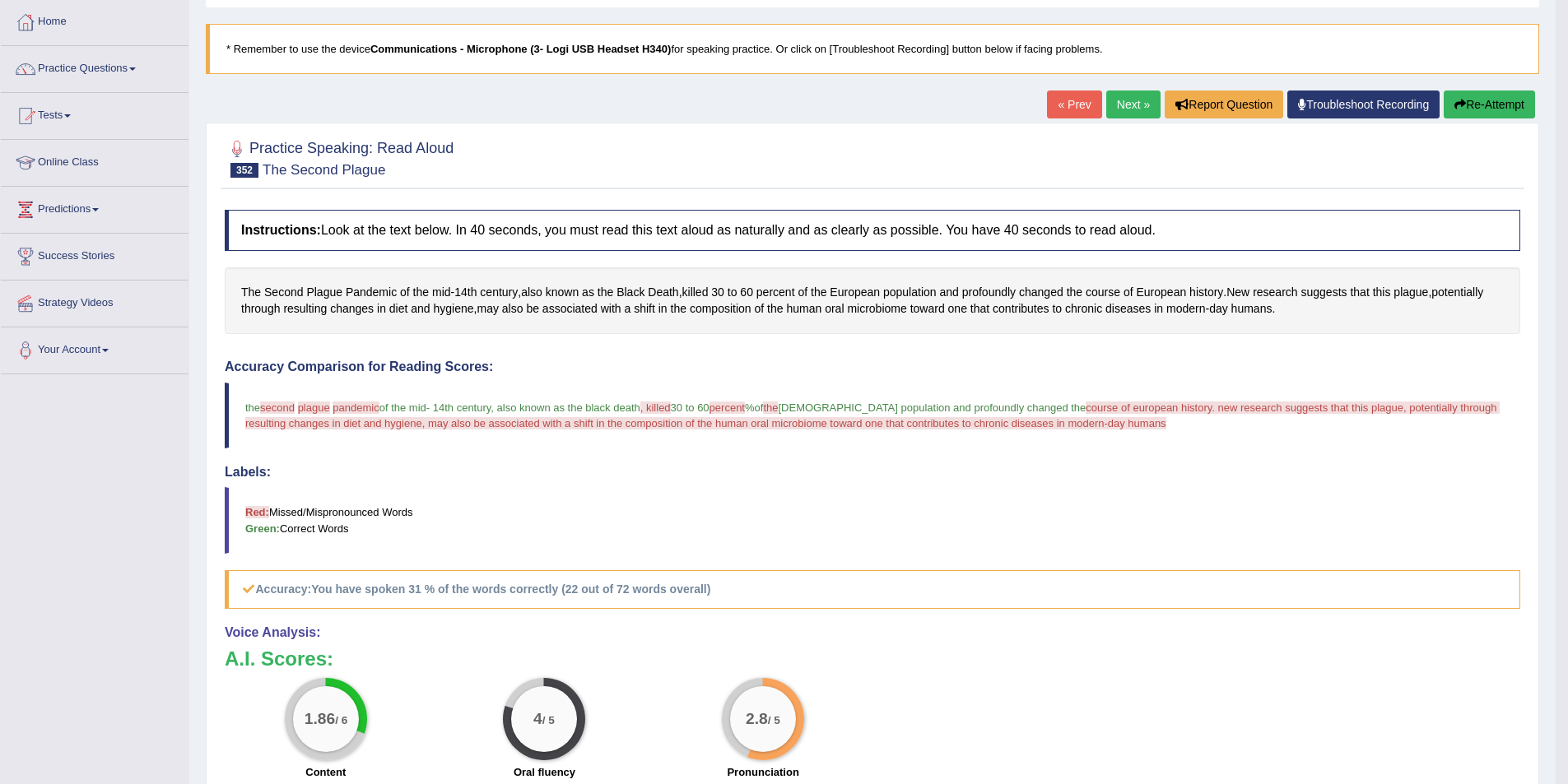
click at [1502, 99] on button "Re-Attempt" at bounding box center [1489, 104] width 92 height 28
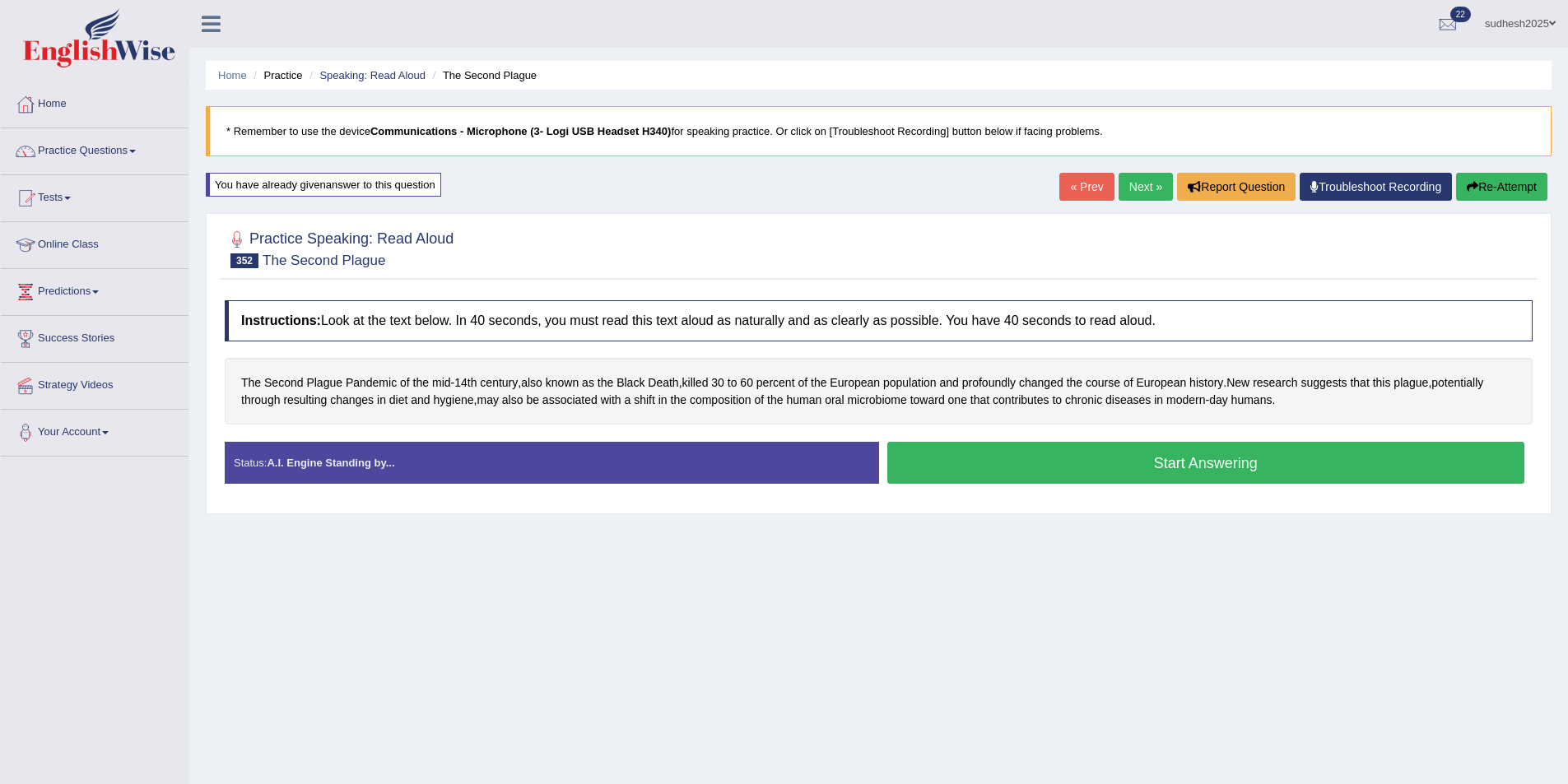
scroll to position [80, 0]
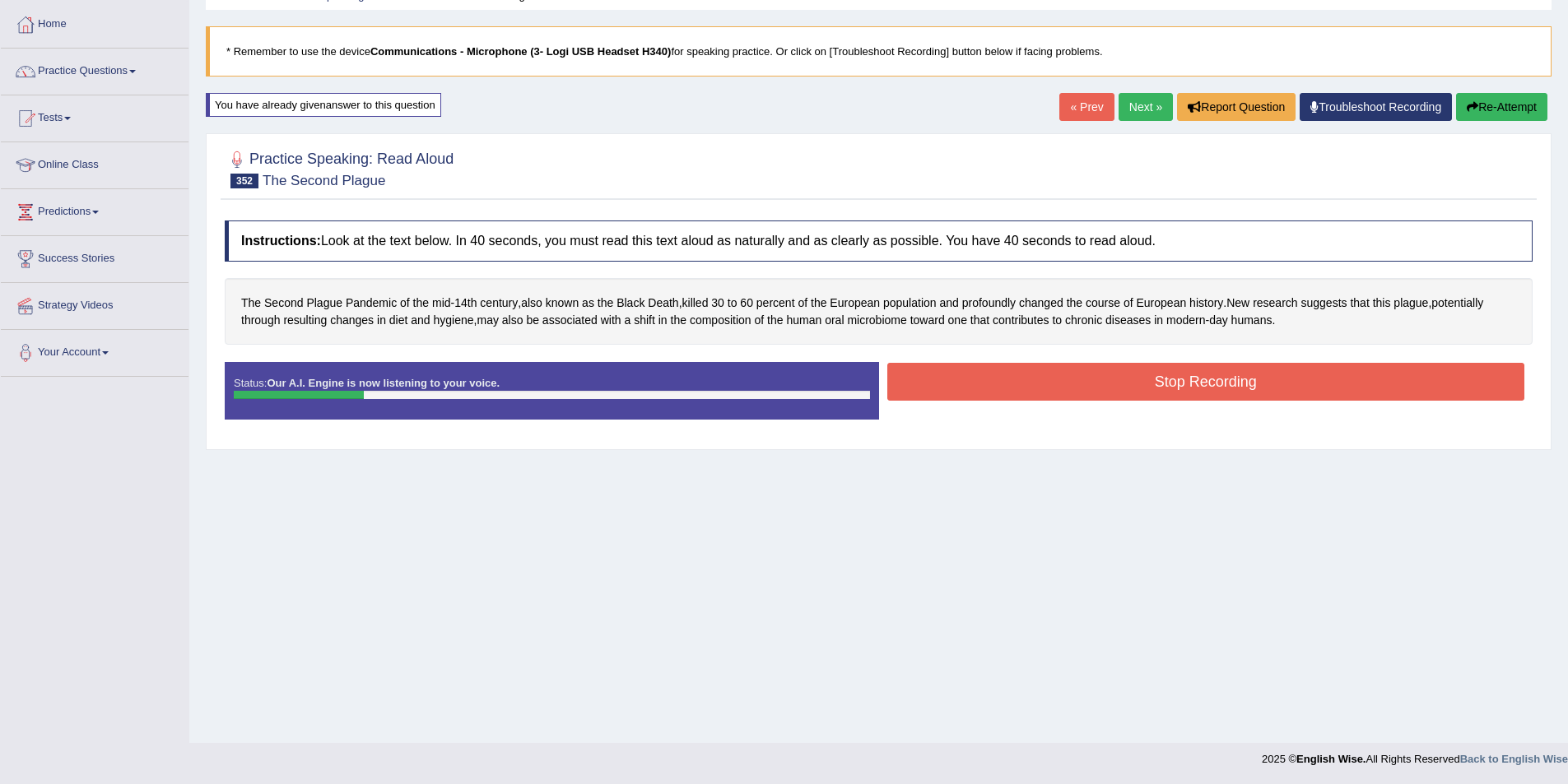
click at [1105, 378] on button "Stop Recording" at bounding box center [1206, 381] width 638 height 38
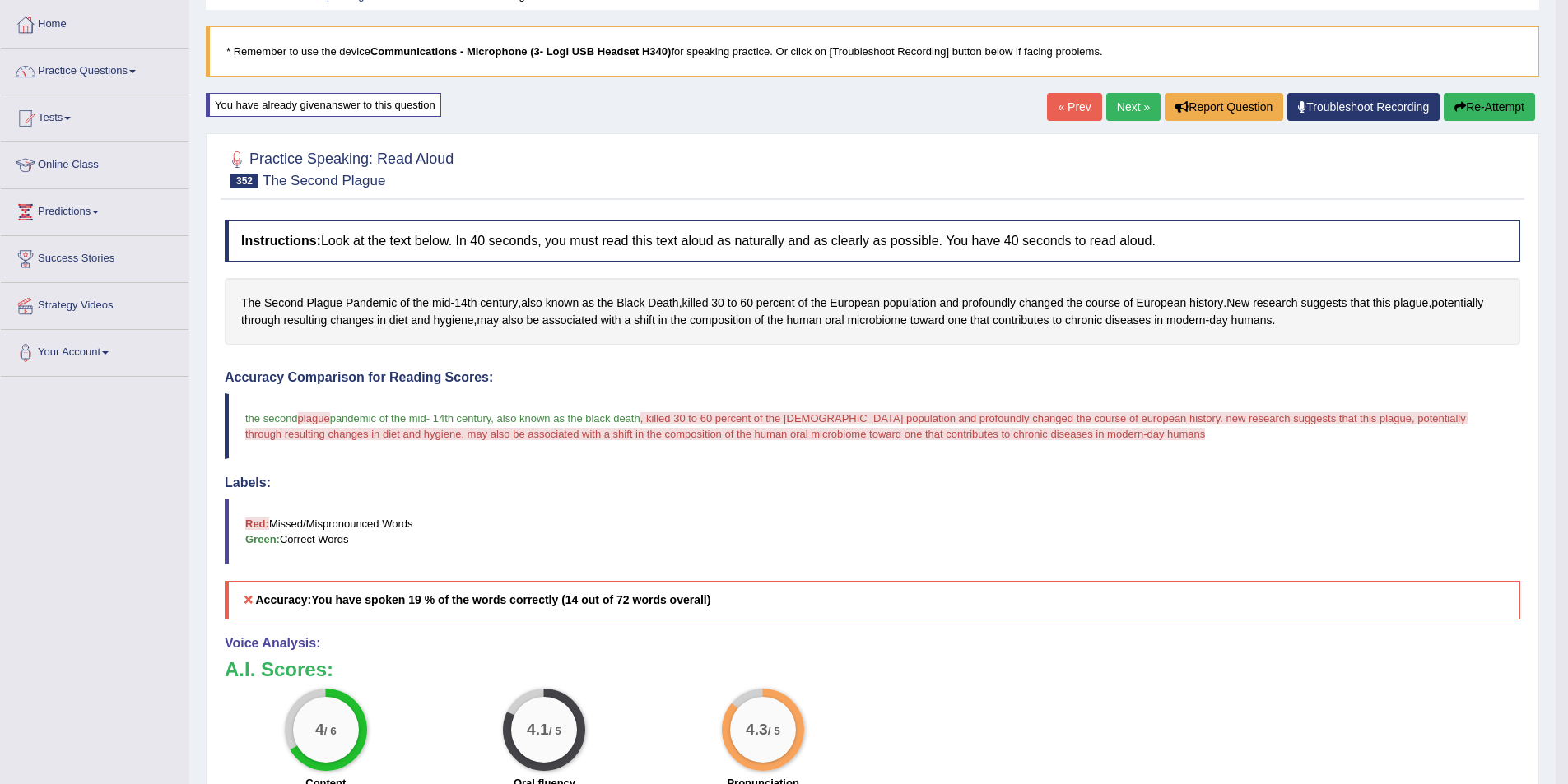
scroll to position [162, 0]
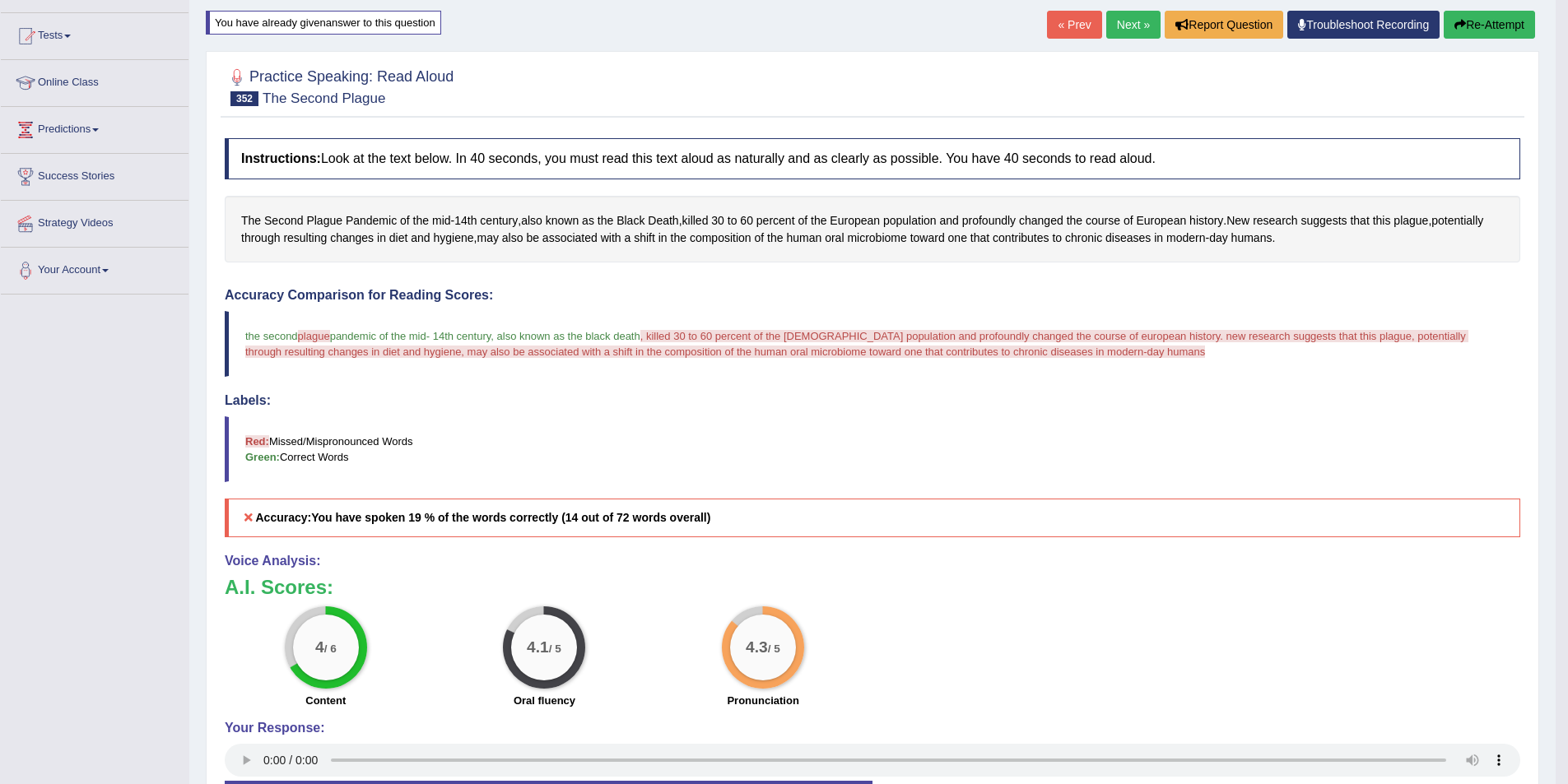
click at [1489, 17] on button "Re-Attempt" at bounding box center [1489, 24] width 92 height 28
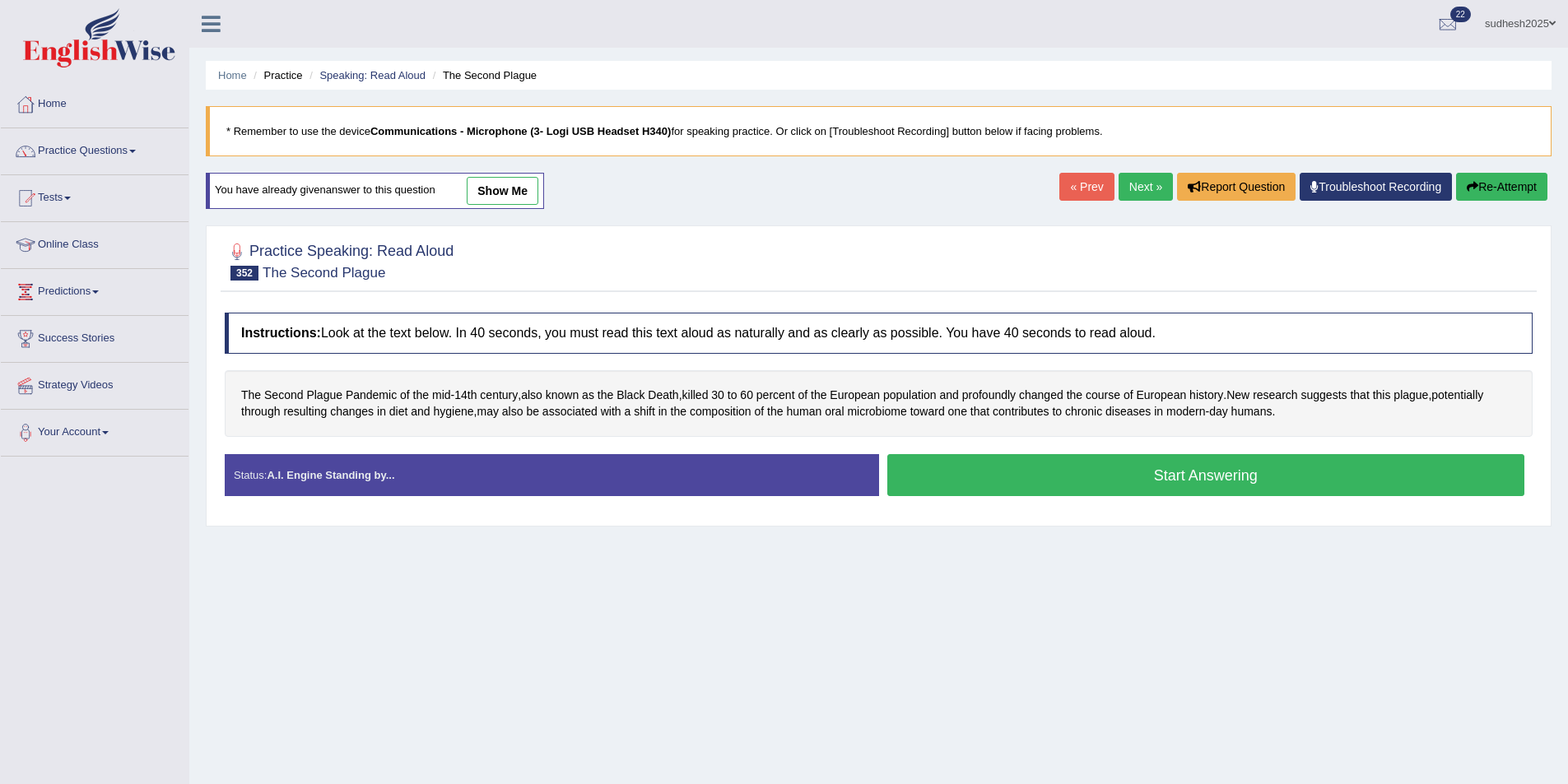
click at [1137, 480] on button "Start Answering" at bounding box center [1206, 475] width 638 height 42
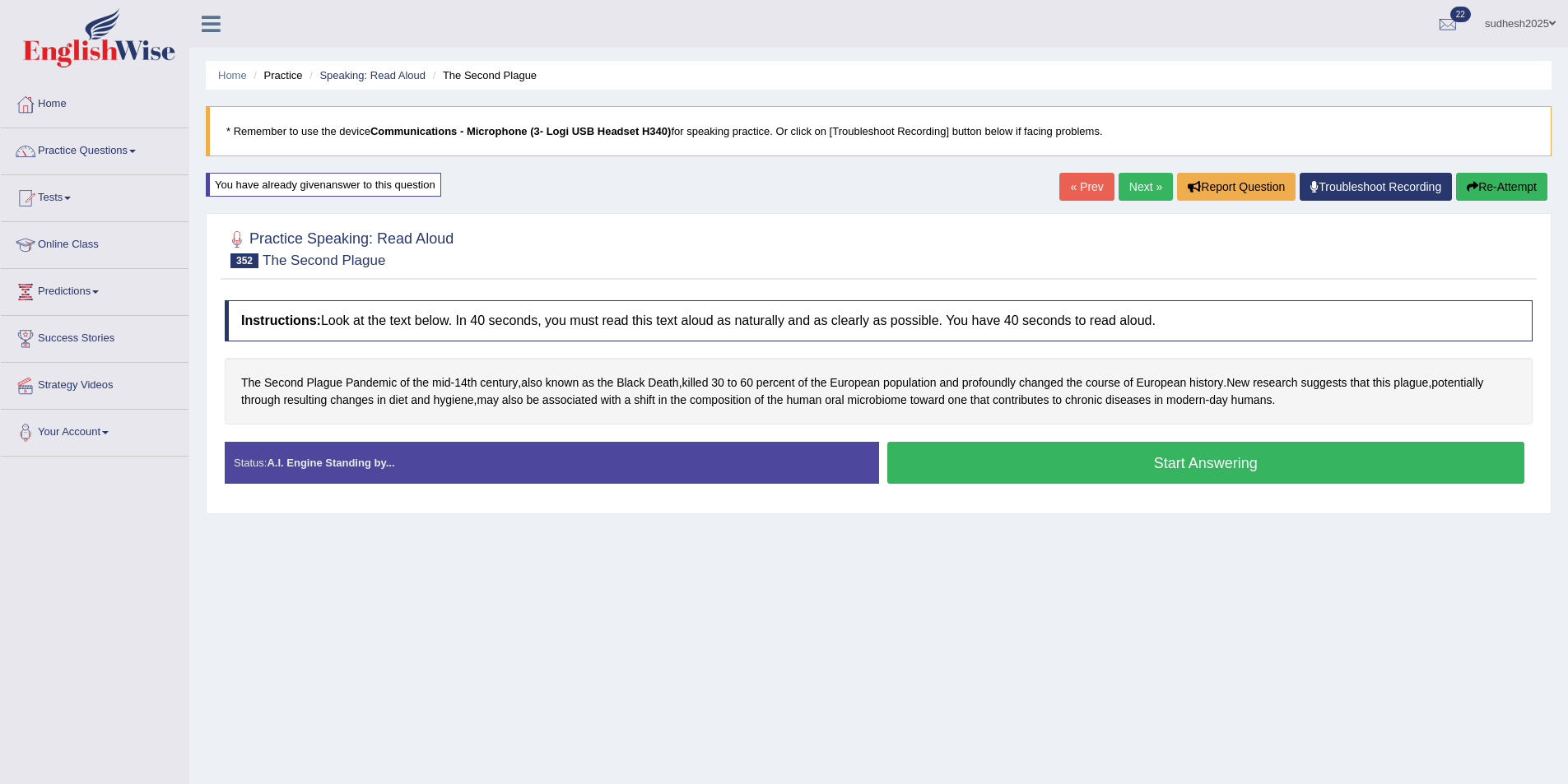
scroll to position [80, 0]
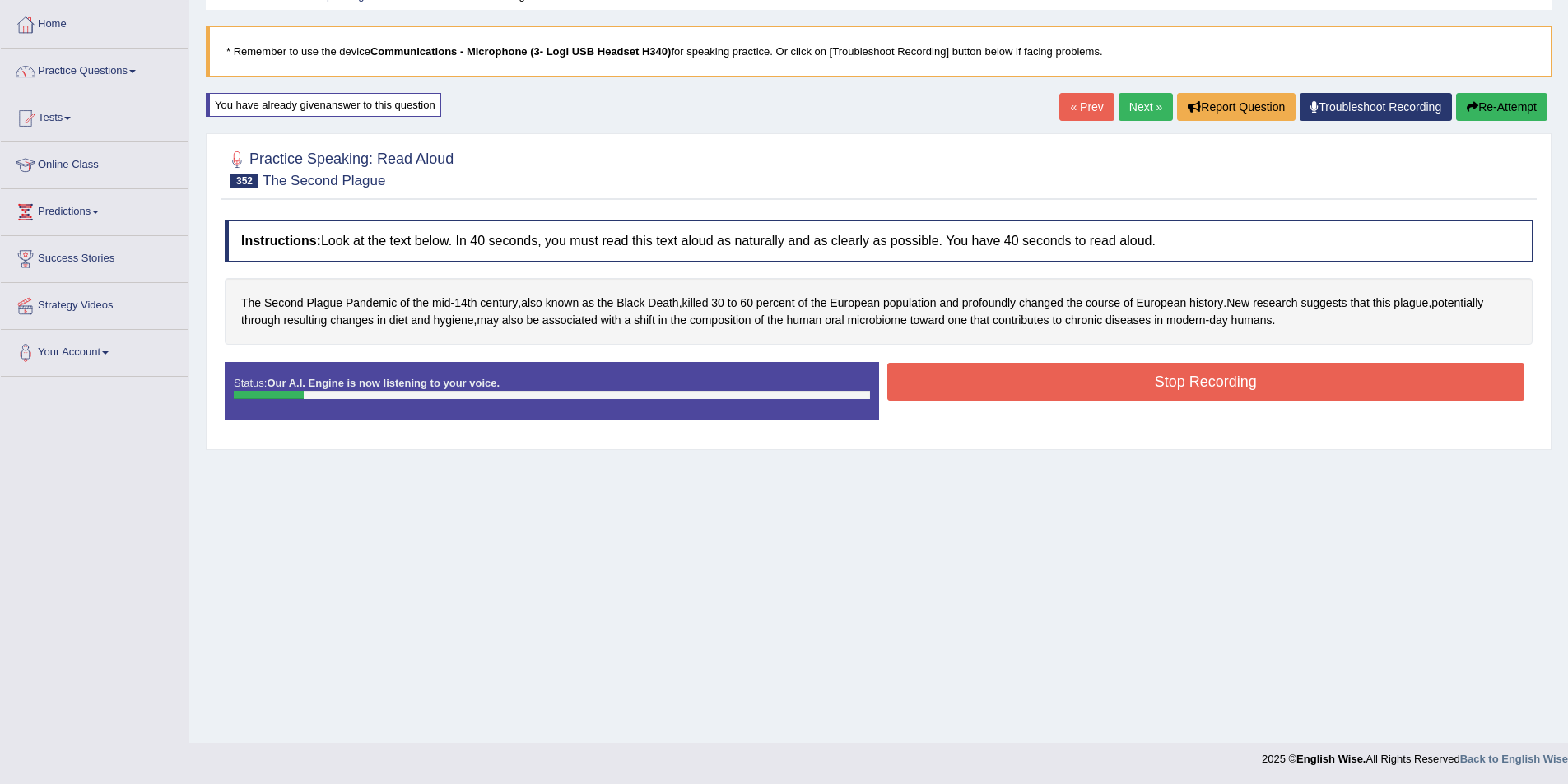
click at [1491, 105] on button "Re-Attempt" at bounding box center [1502, 106] width 92 height 28
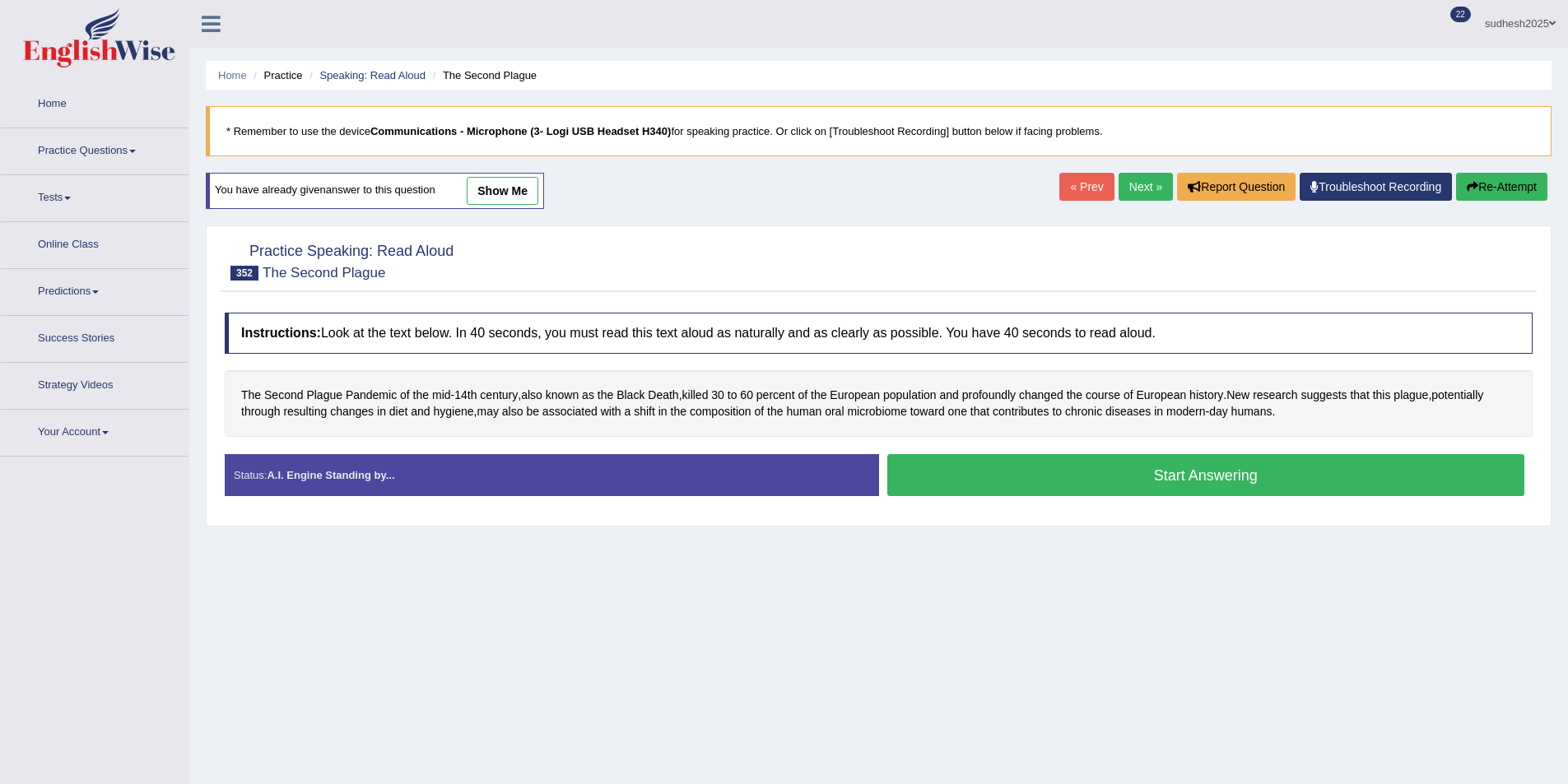
click at [1199, 454] on button "Start Answering" at bounding box center [1206, 475] width 638 height 42
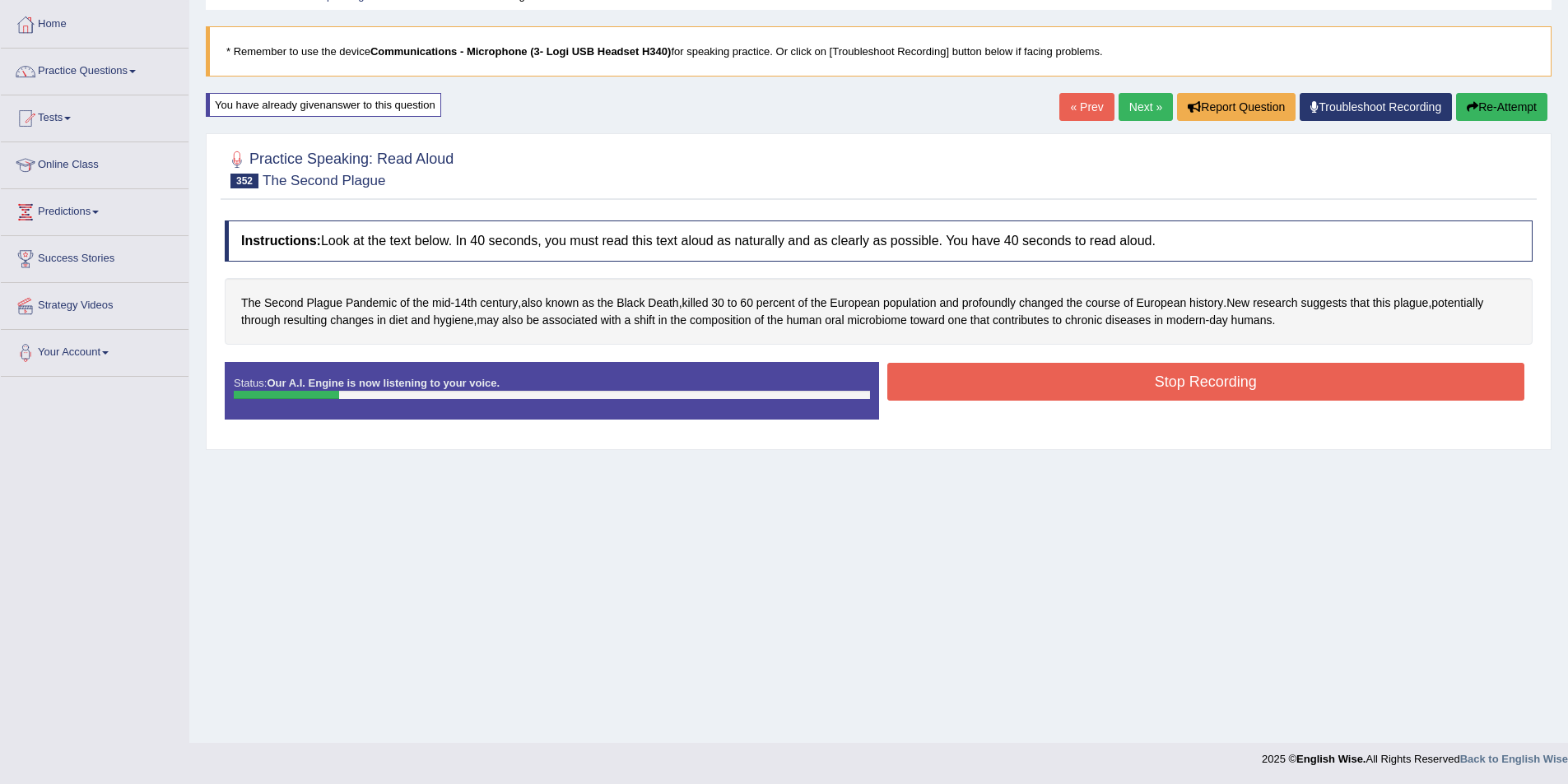
click at [1199, 384] on button "Stop Recording" at bounding box center [1206, 381] width 638 height 38
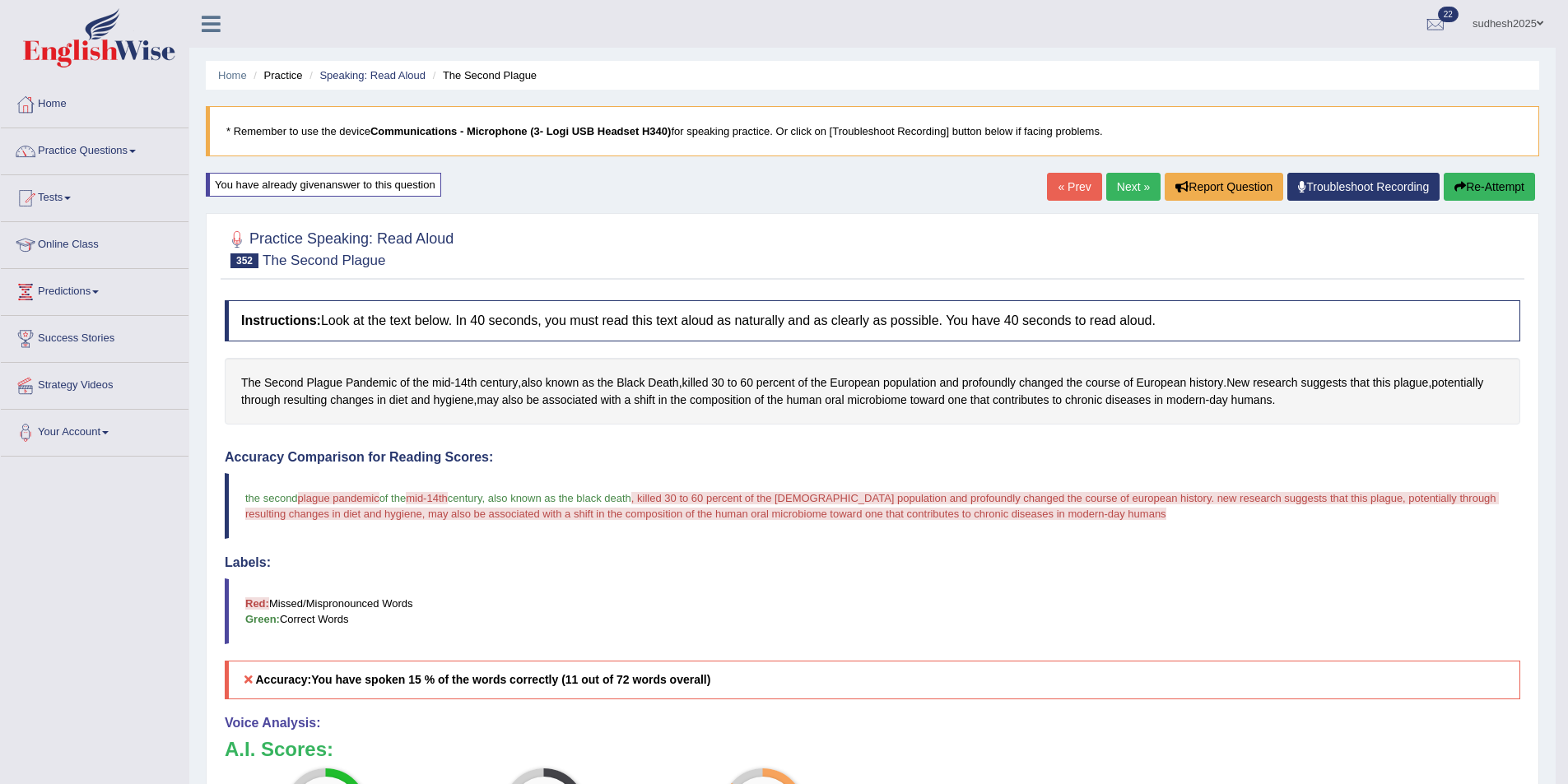
click at [1481, 181] on button "Re-Attempt" at bounding box center [1489, 186] width 92 height 28
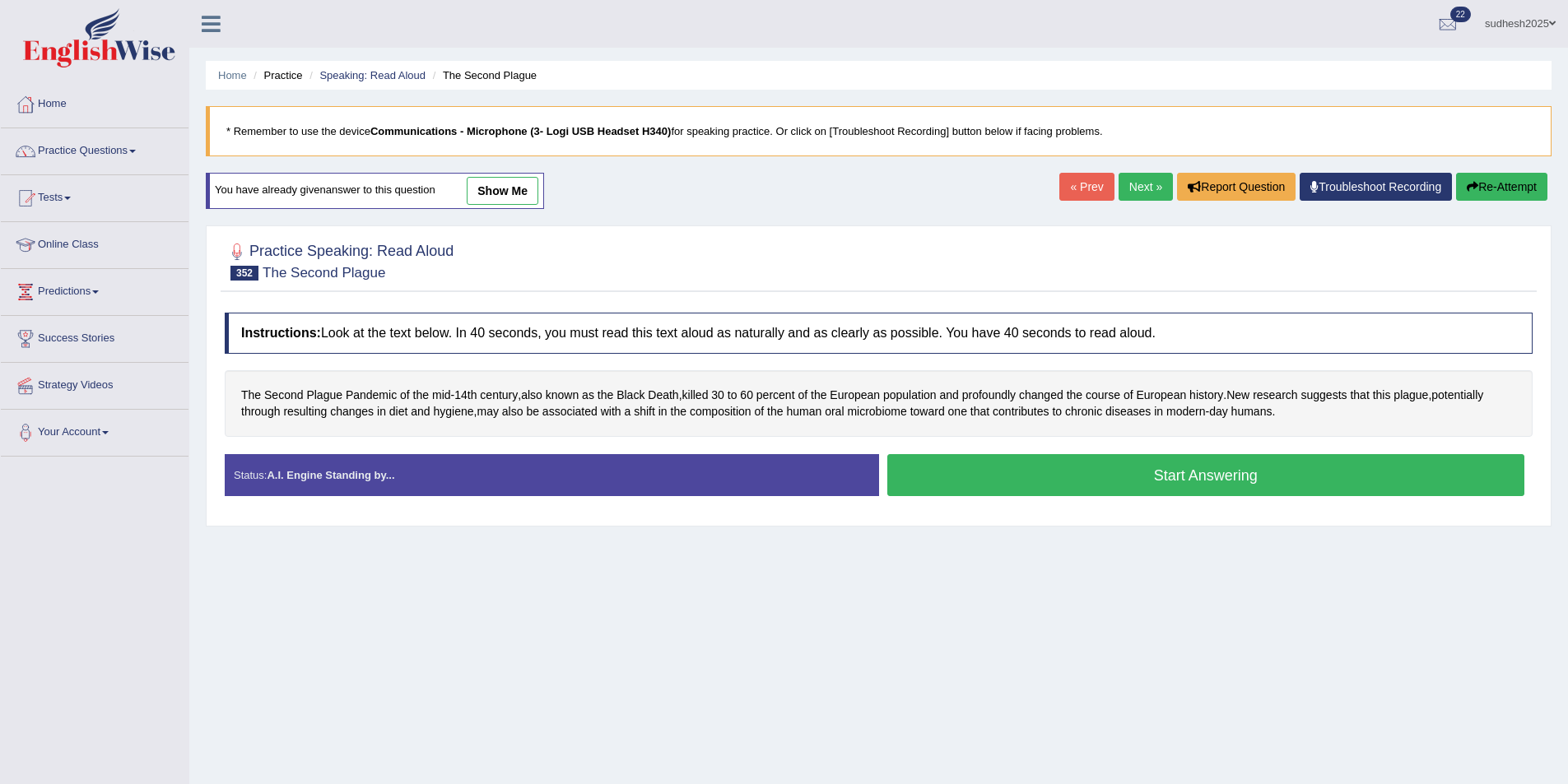
click at [1126, 171] on div "Home Practice Speaking: Read Aloud The Second Plague * Remember to use the devi…" at bounding box center [879, 412] width 1379 height 823
click at [1137, 183] on link "Next »" at bounding box center [1146, 186] width 55 height 28
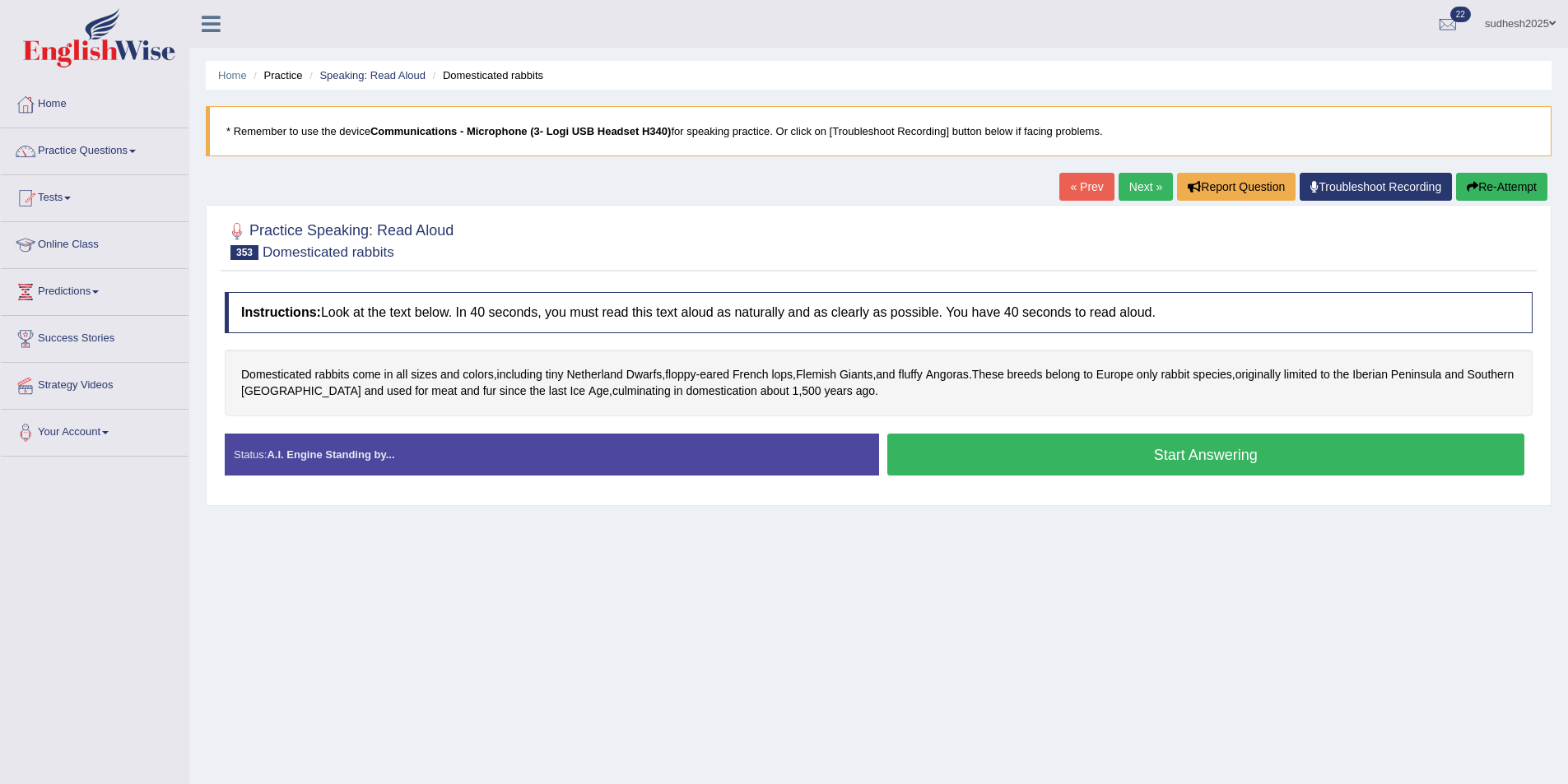
click at [1090, 454] on button "Start Answering" at bounding box center [1206, 454] width 638 height 42
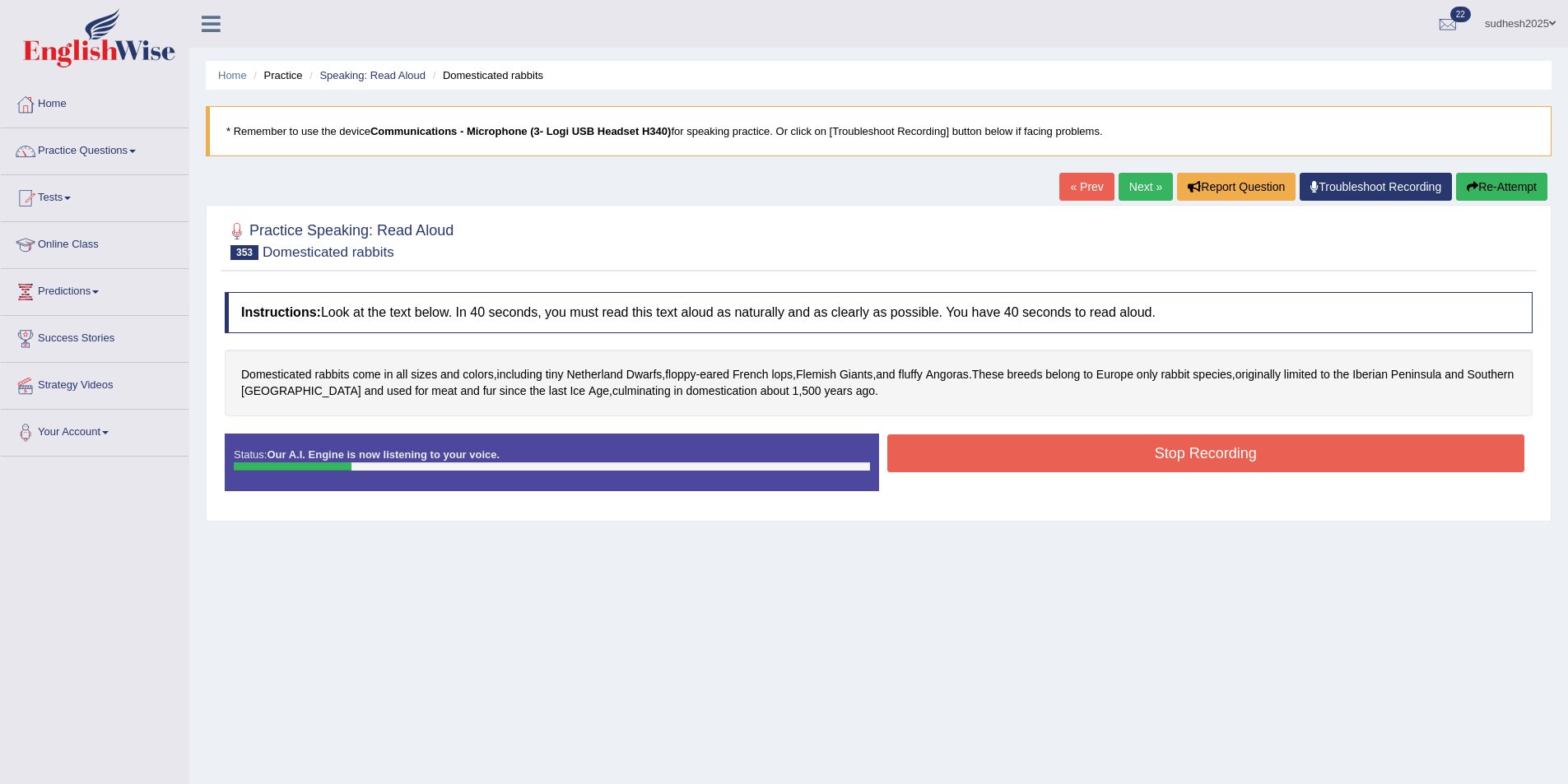
click at [1007, 451] on button "Stop Recording" at bounding box center [1206, 453] width 638 height 38
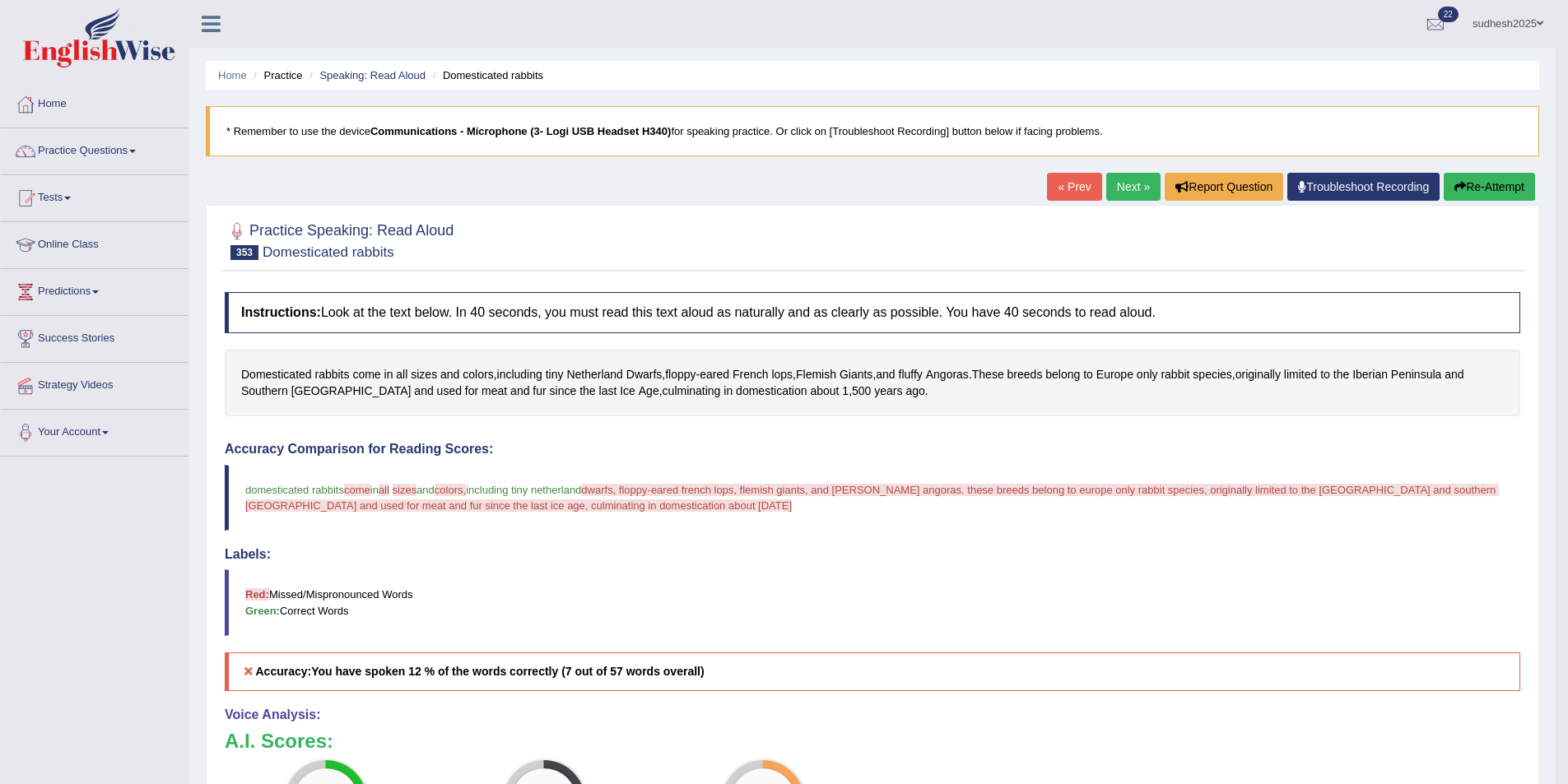
click at [1120, 179] on link "Next »" at bounding box center [1133, 186] width 55 height 28
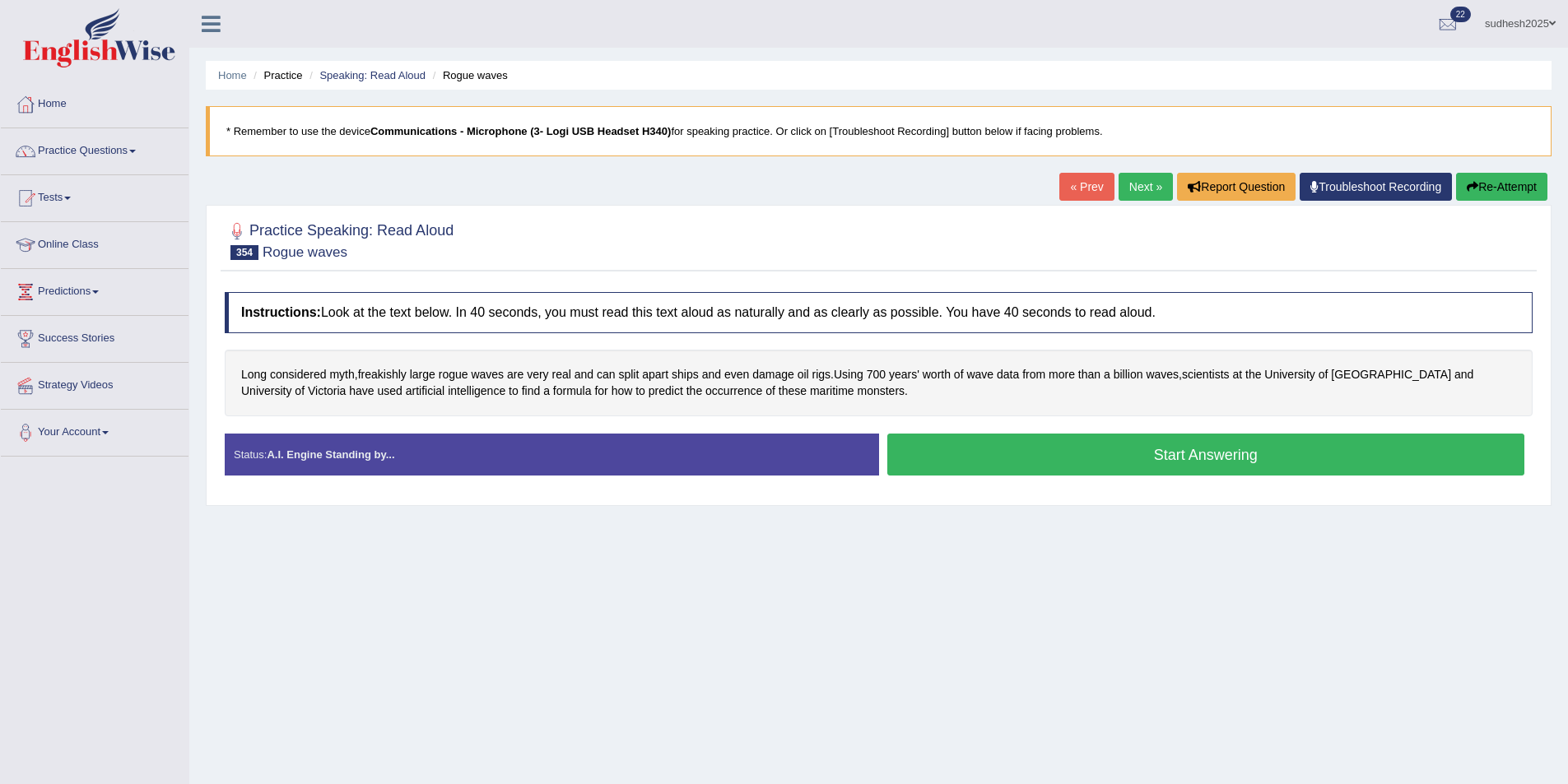
click at [1037, 451] on button "Start Answering" at bounding box center [1206, 454] width 638 height 42
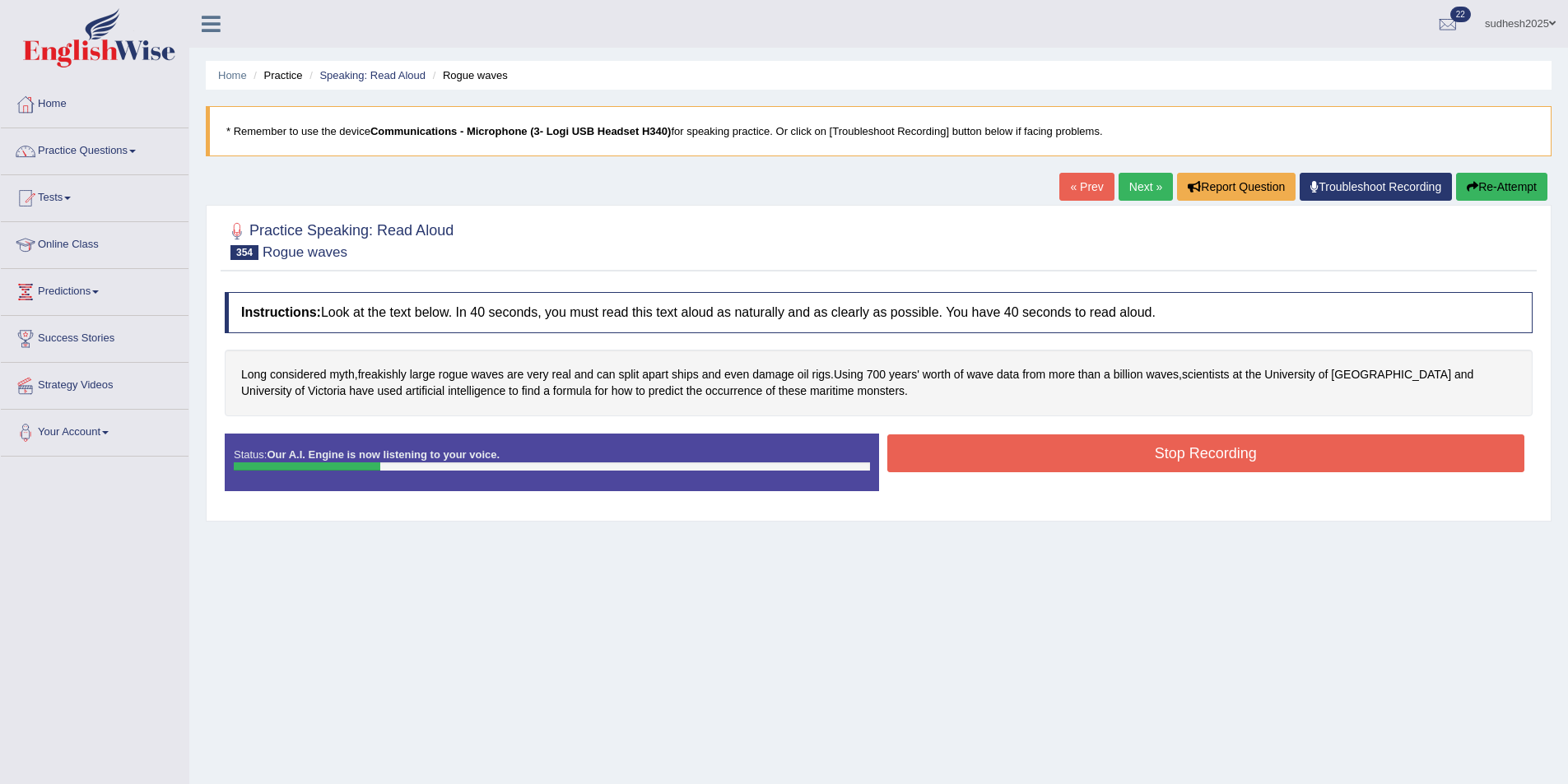
click at [973, 448] on button "Stop Recording" at bounding box center [1206, 453] width 638 height 38
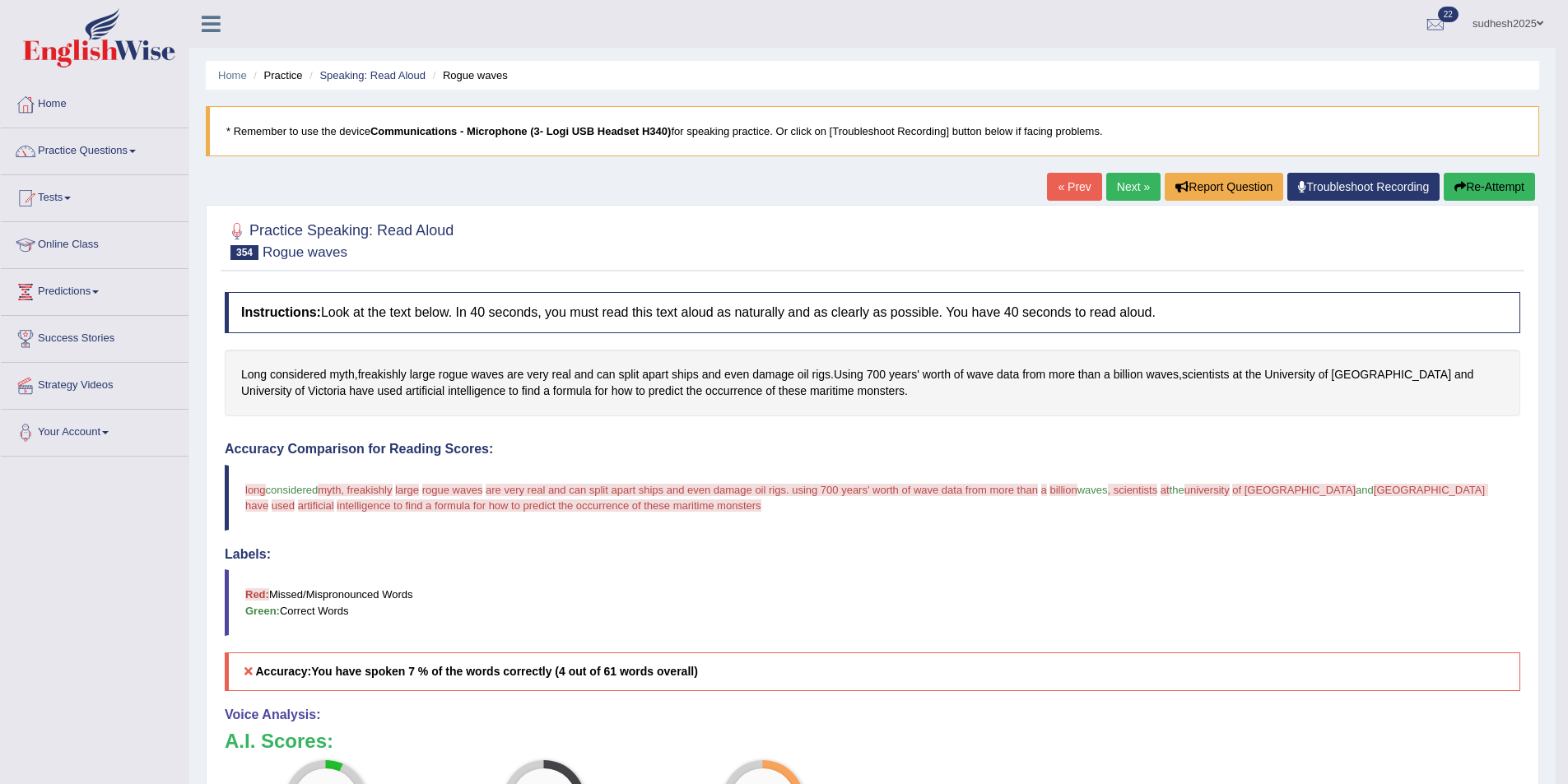
click at [1472, 182] on button "Re-Attempt" at bounding box center [1489, 186] width 92 height 28
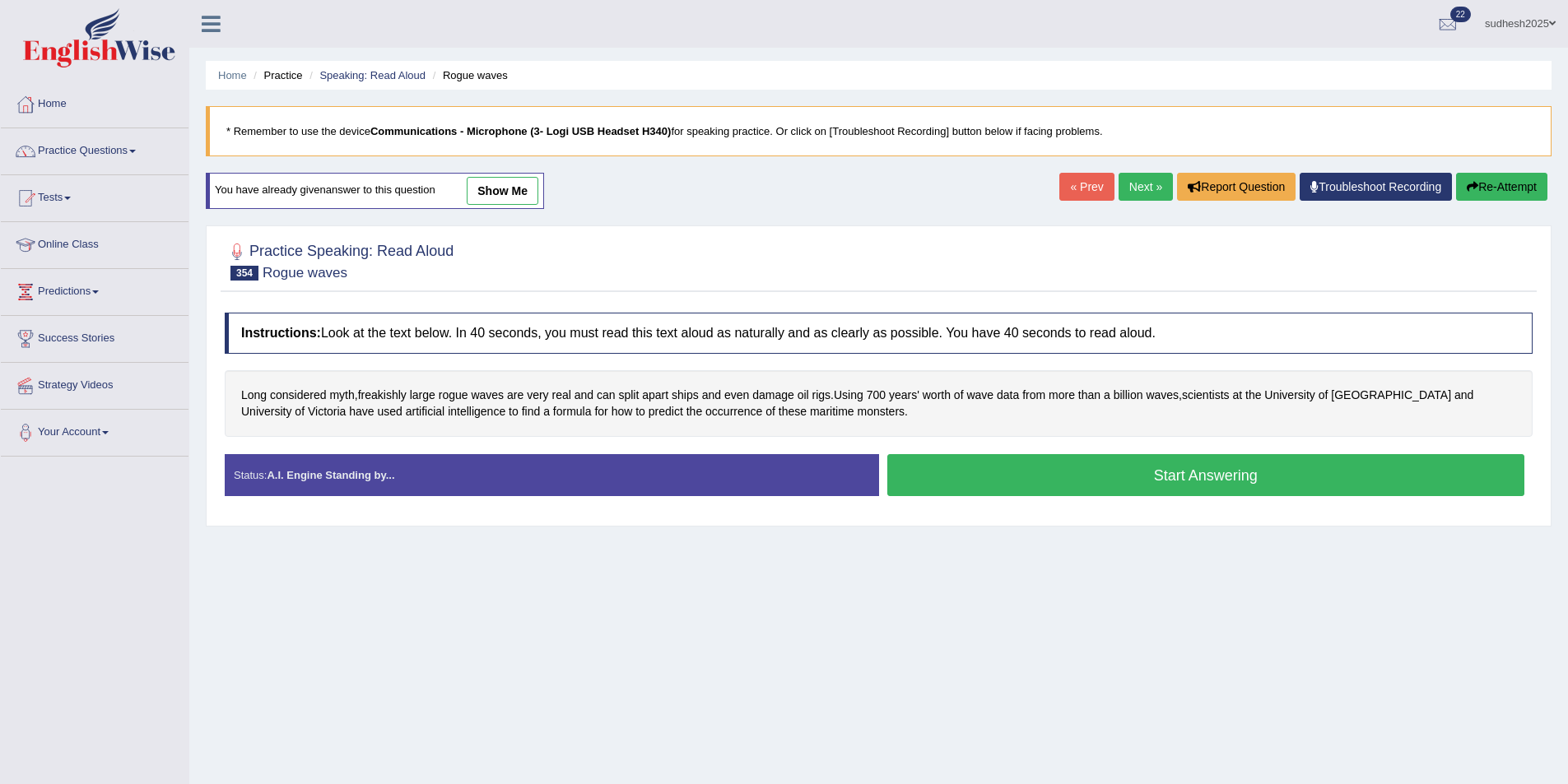
click at [1013, 460] on button "Start Answering" at bounding box center [1206, 475] width 638 height 42
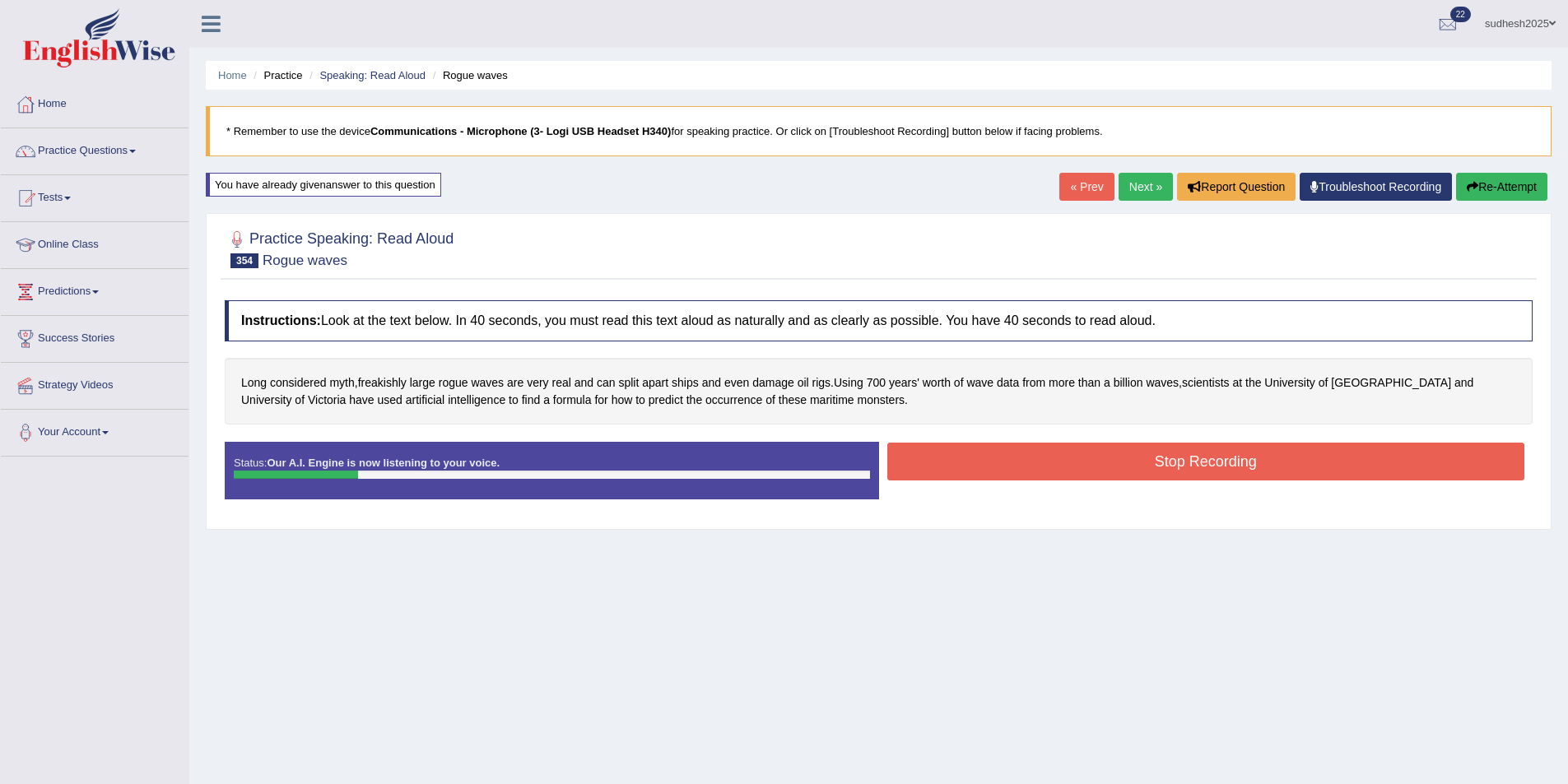
click at [1057, 453] on button "Stop Recording" at bounding box center [1206, 461] width 638 height 38
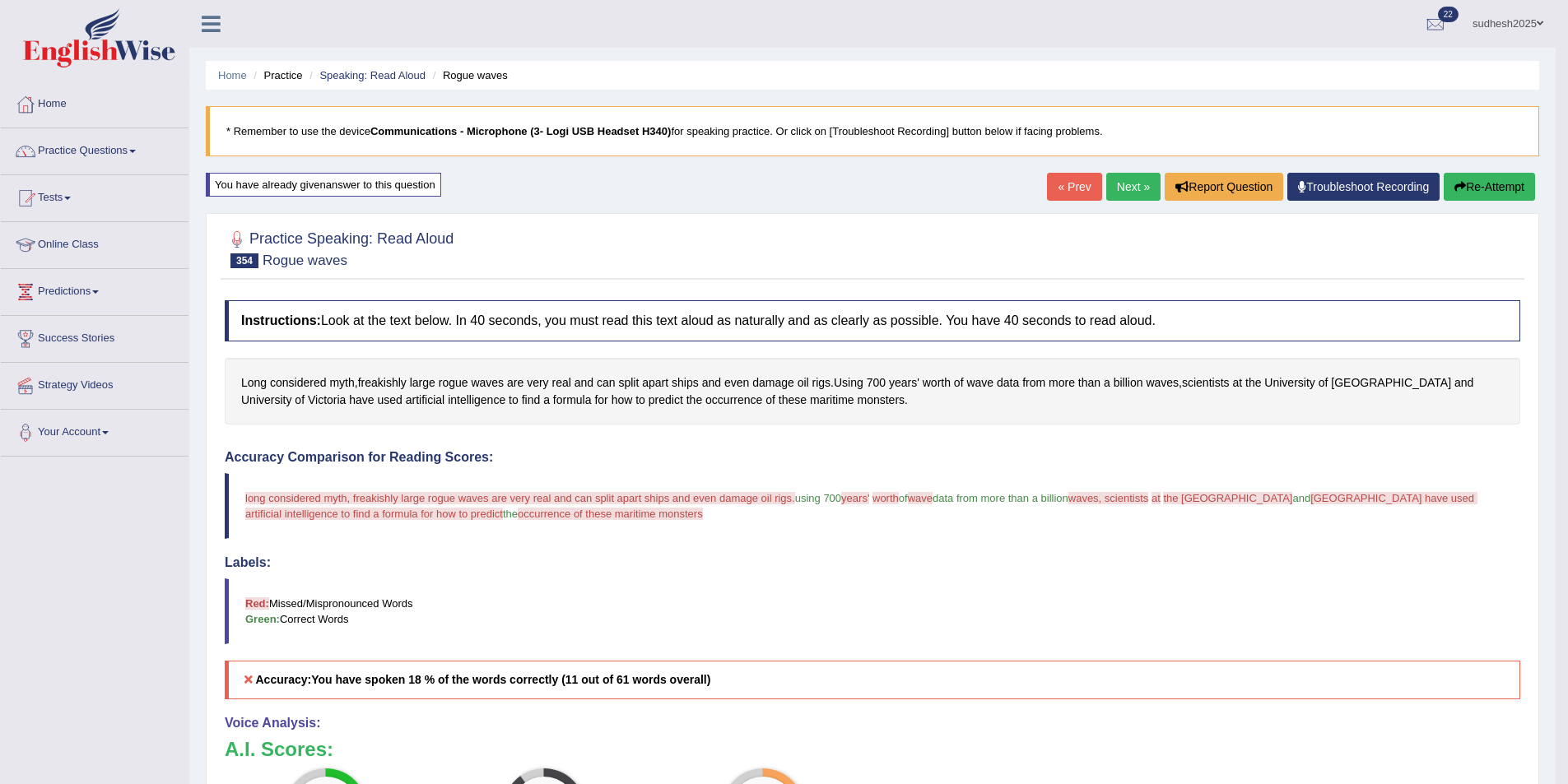
click at [1121, 180] on link "Next »" at bounding box center [1133, 186] width 55 height 28
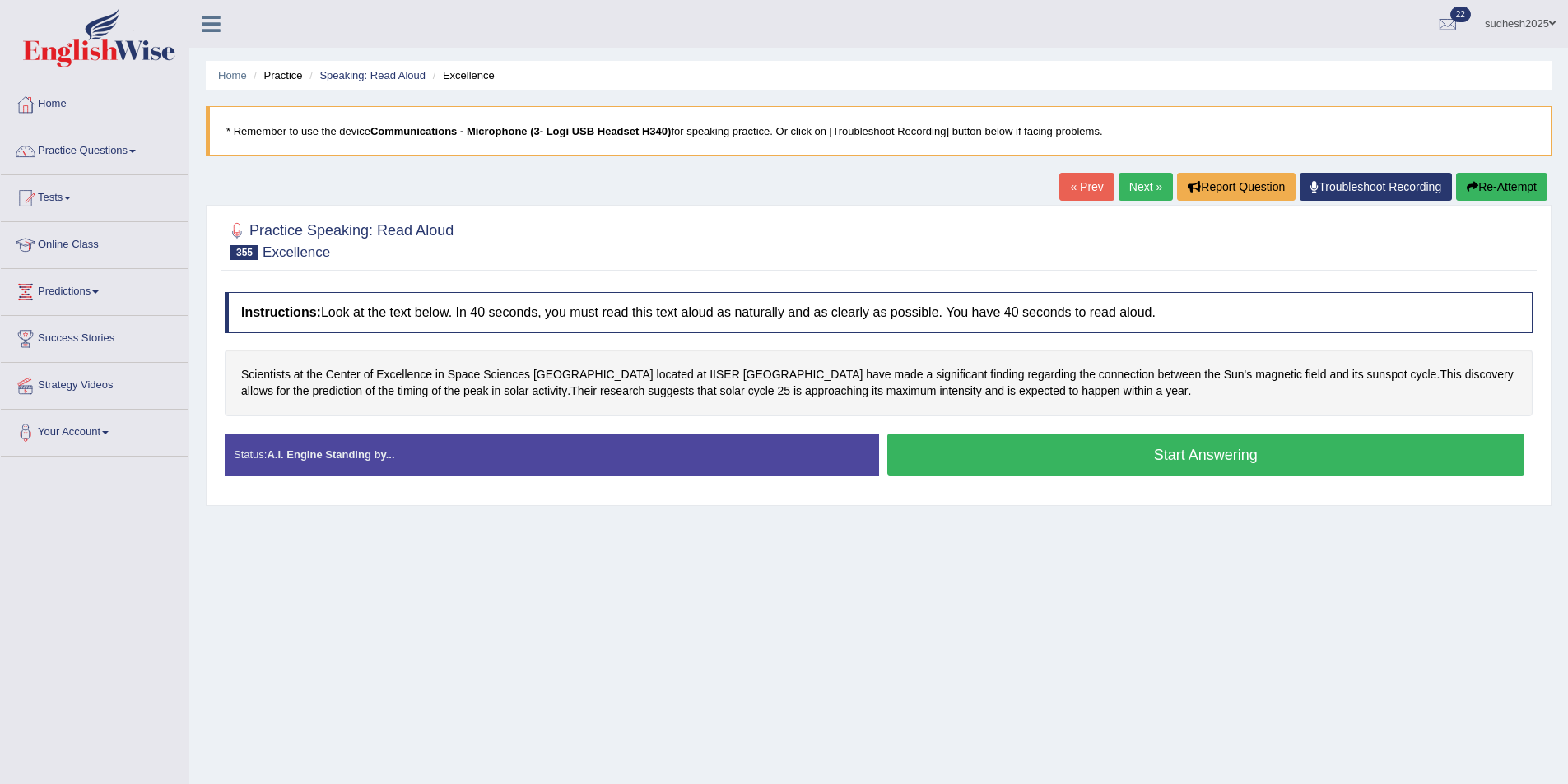
click at [949, 451] on button "Start Answering" at bounding box center [1206, 454] width 638 height 42
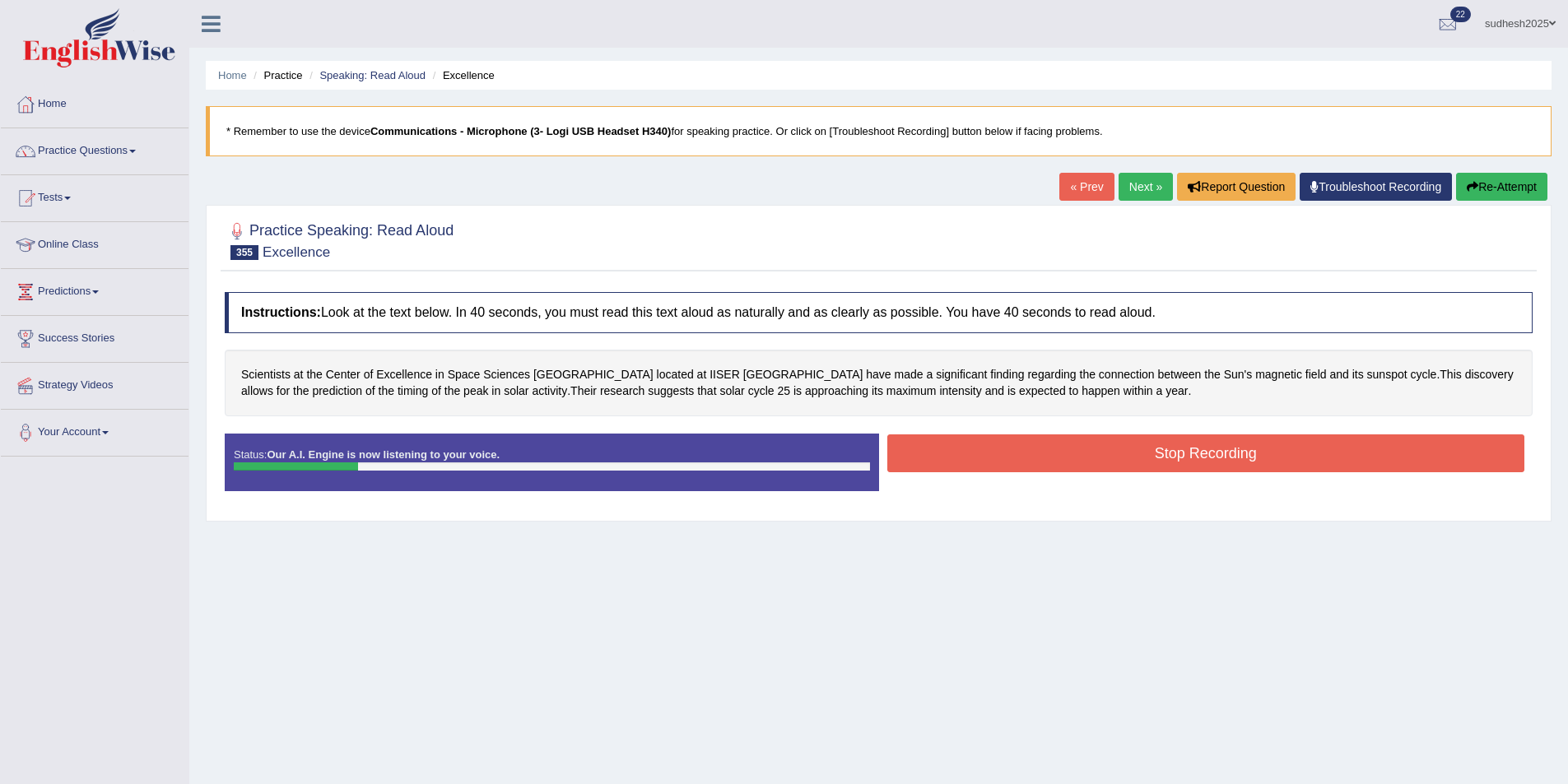
click at [1016, 440] on button "Stop Recording" at bounding box center [1206, 453] width 638 height 38
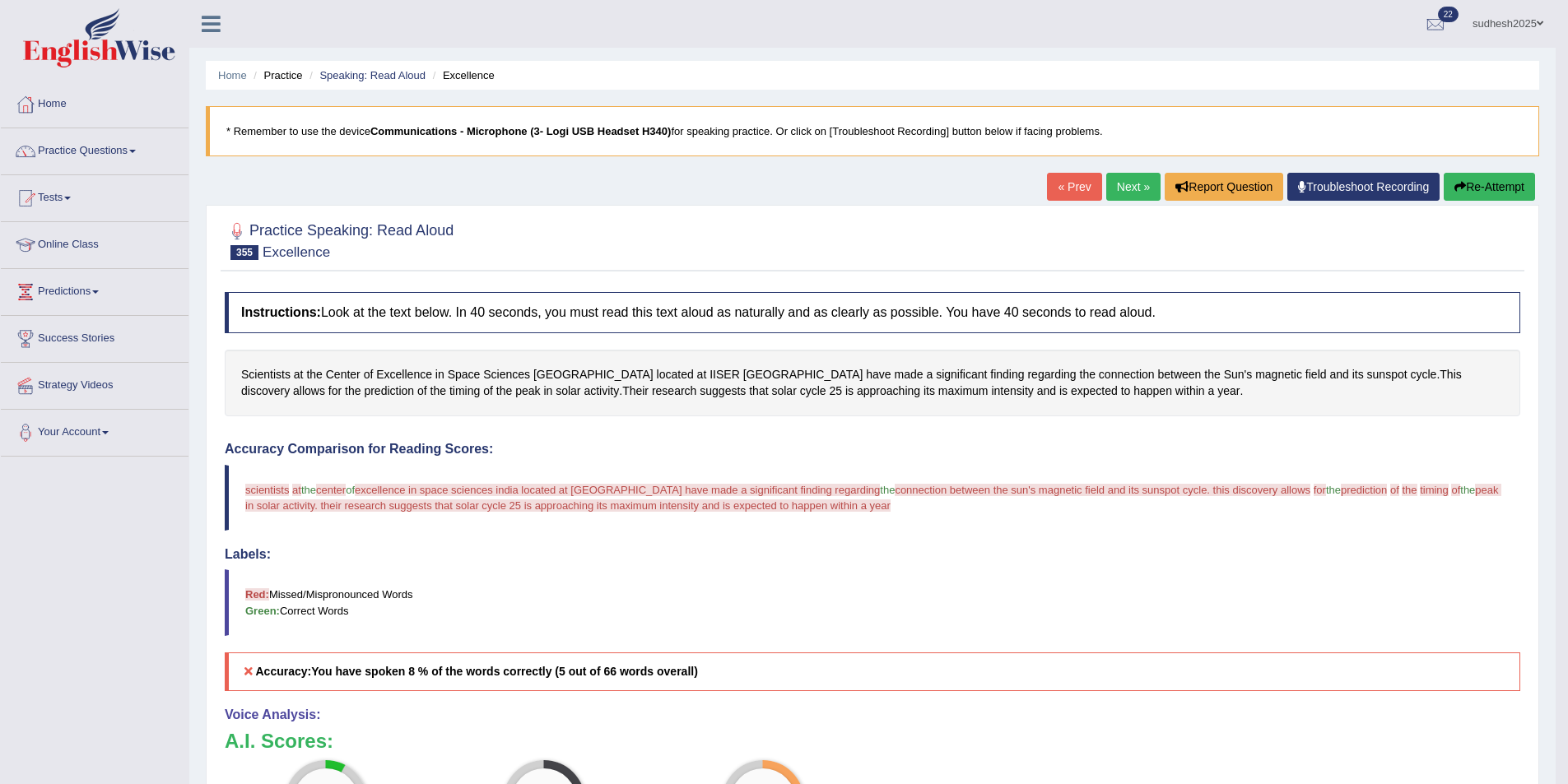
click at [1485, 187] on button "Re-Attempt" at bounding box center [1489, 186] width 92 height 28
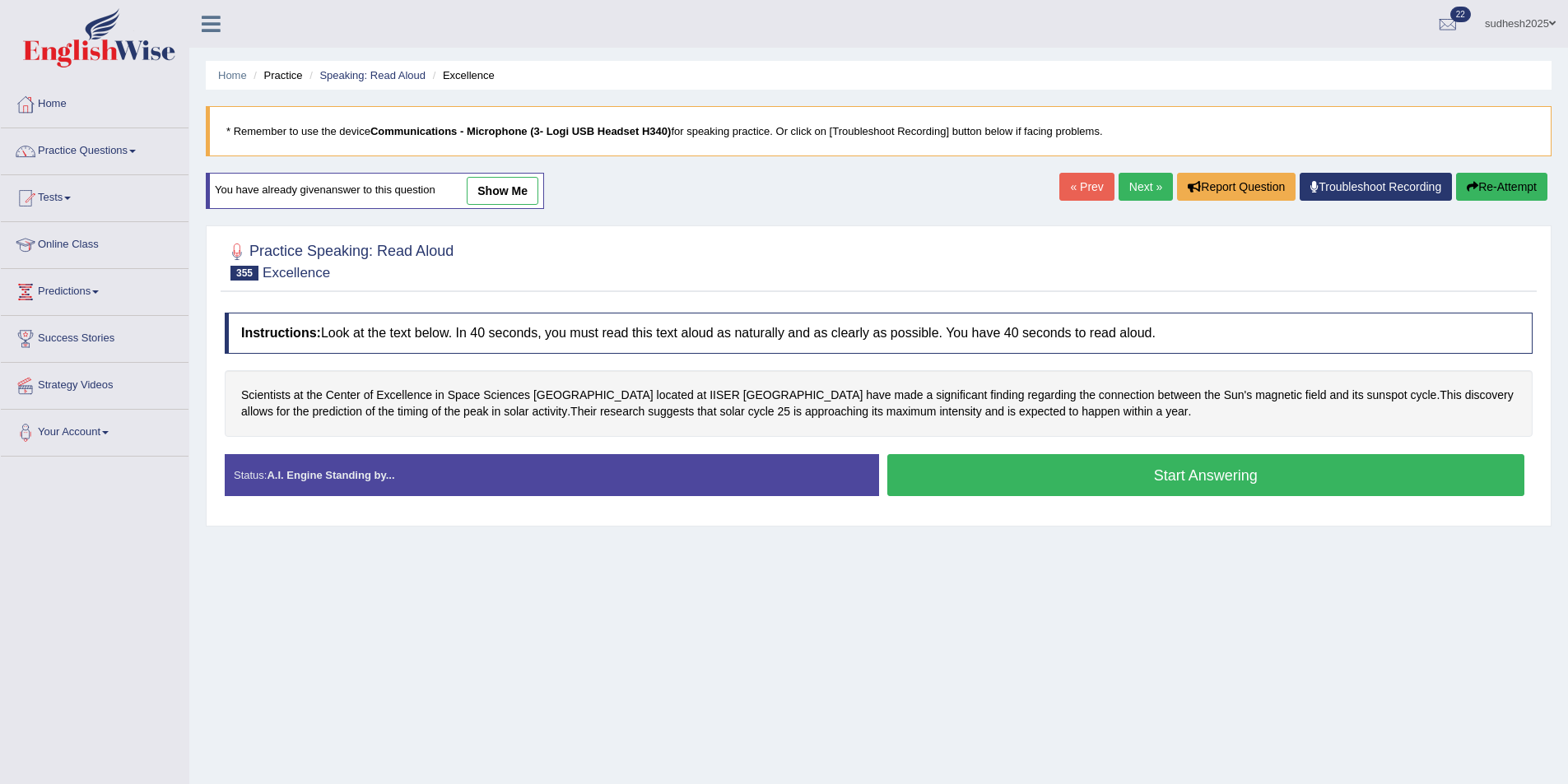
click at [1020, 467] on button "Start Answering" at bounding box center [1206, 475] width 638 height 42
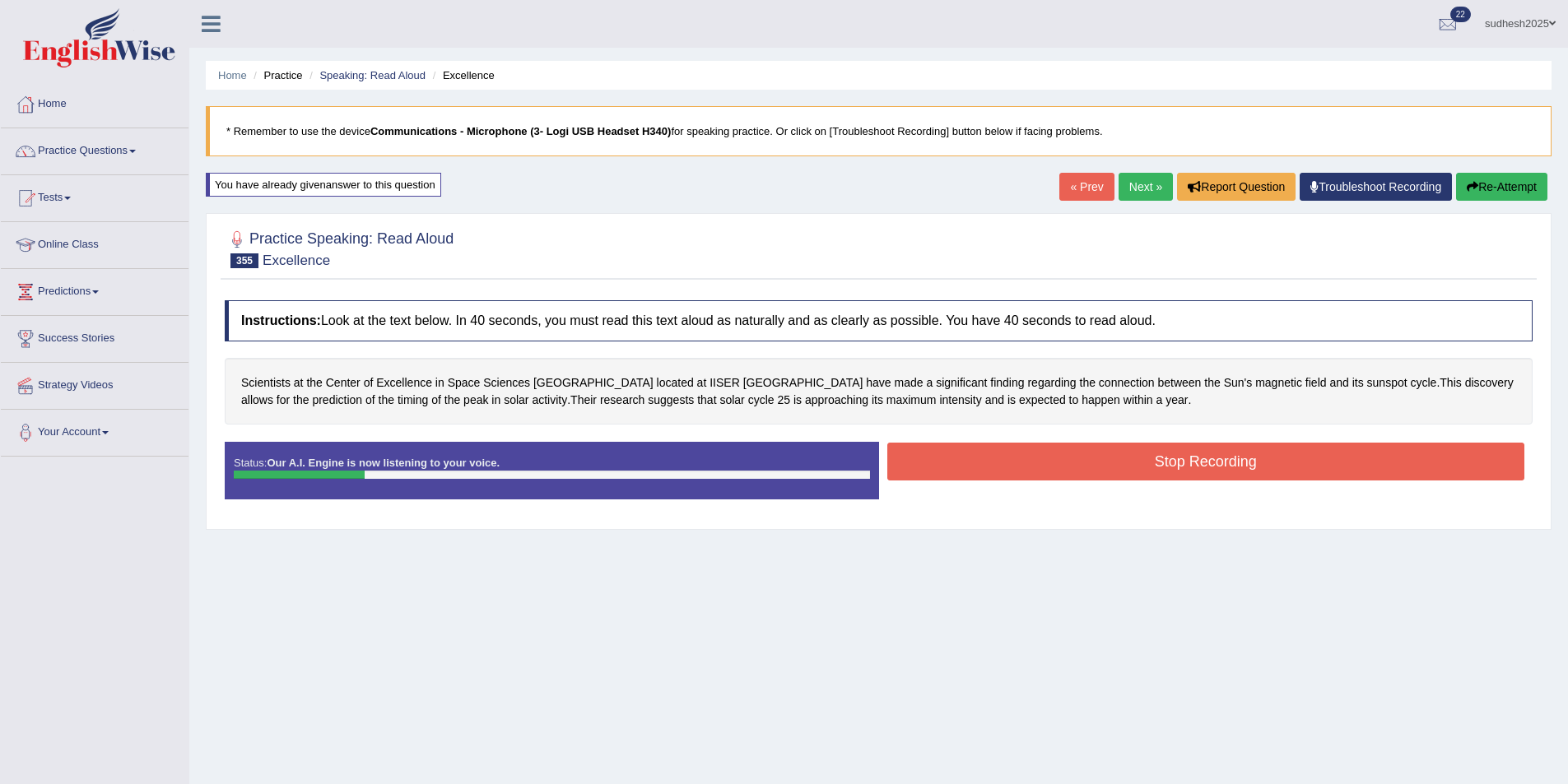
click at [970, 457] on button "Stop Recording" at bounding box center [1206, 461] width 638 height 38
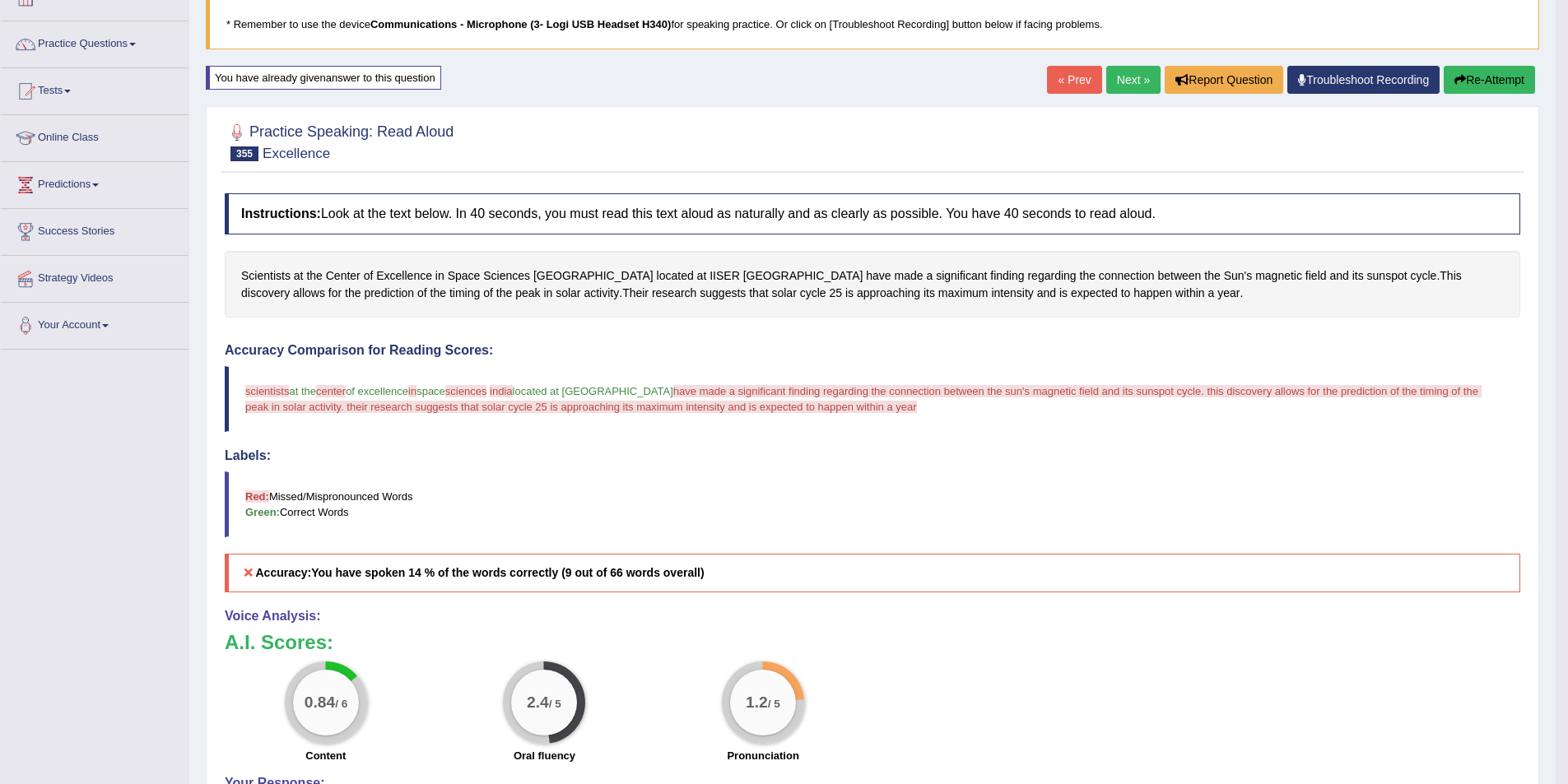
scroll to position [82, 0]
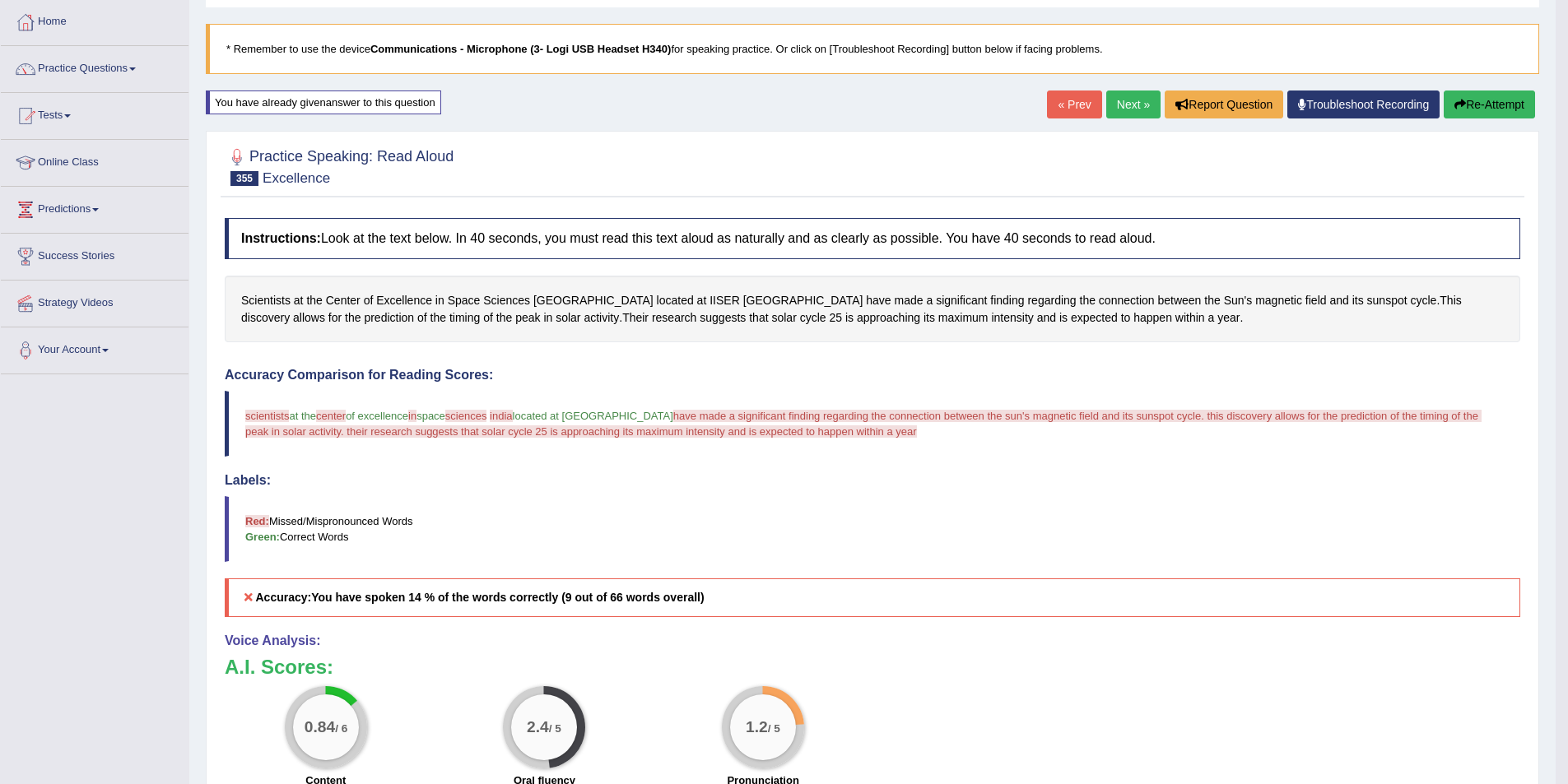
click at [1473, 102] on button "Re-Attempt" at bounding box center [1489, 104] width 92 height 28
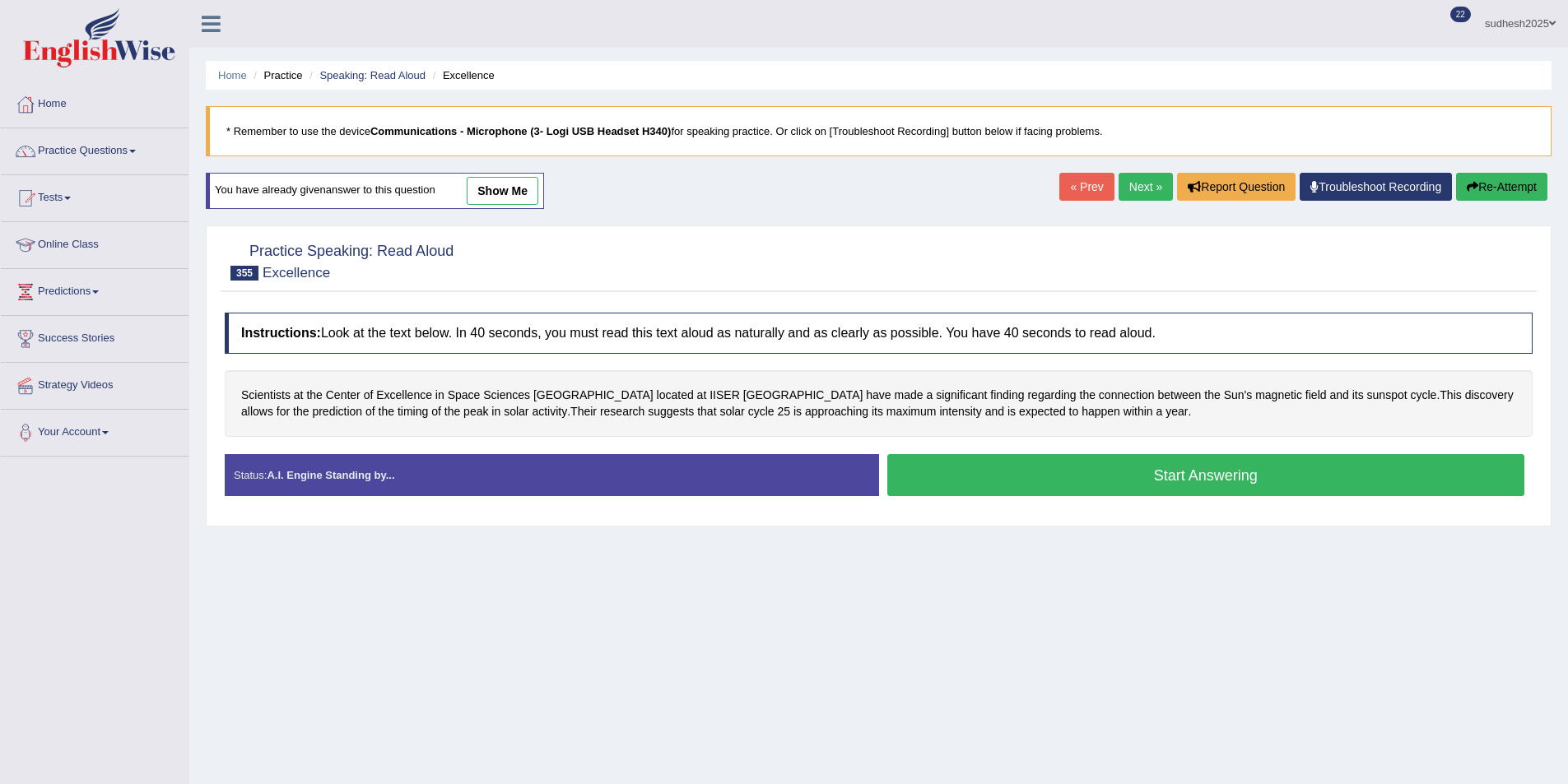
scroll to position [80, 0]
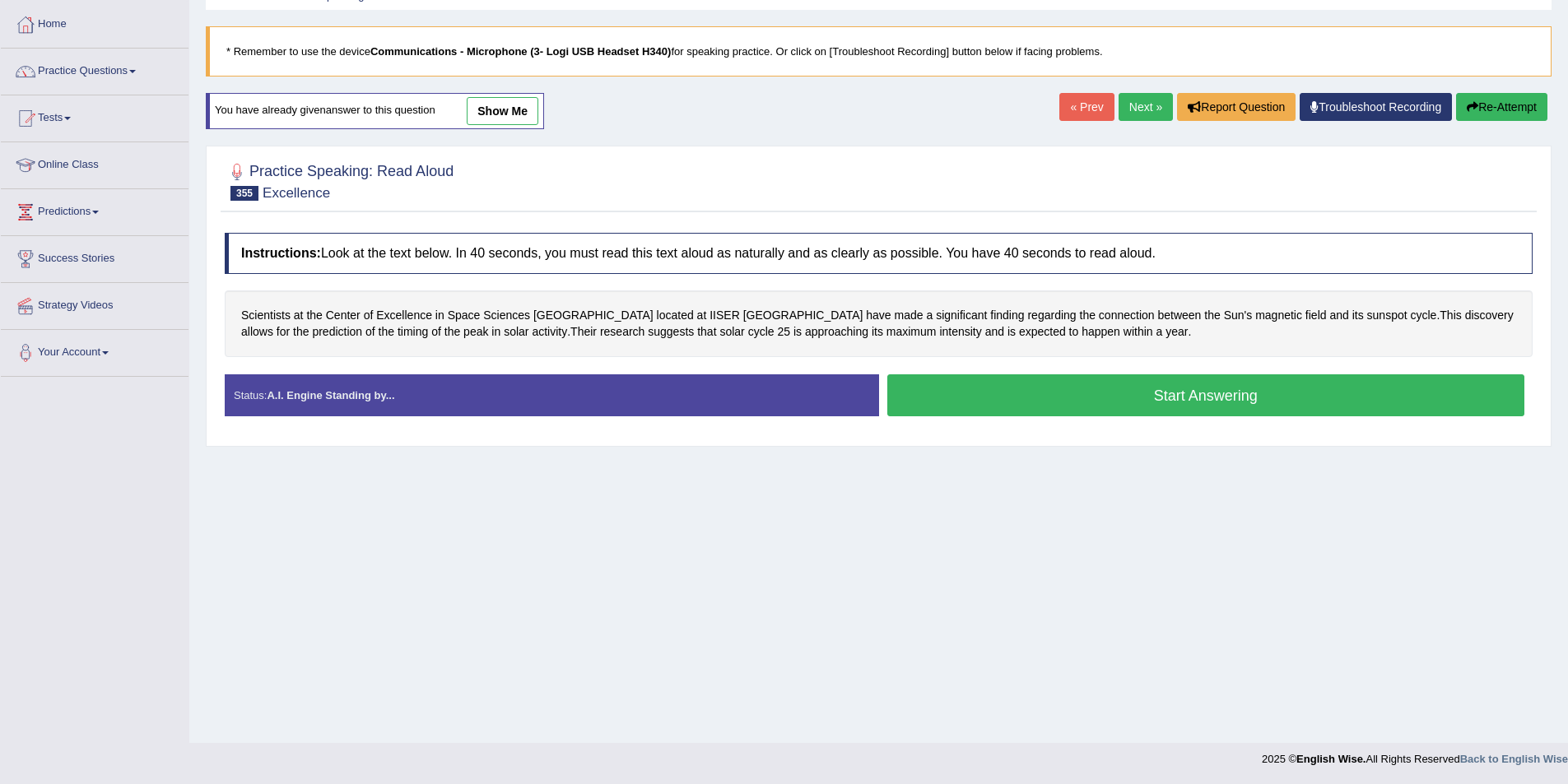
click at [1066, 370] on div "Instructions: Look at the text below. In 40 seconds, you must read this text al…" at bounding box center [879, 331] width 1316 height 214
click at [1047, 393] on button "Start Answering" at bounding box center [1206, 395] width 638 height 42
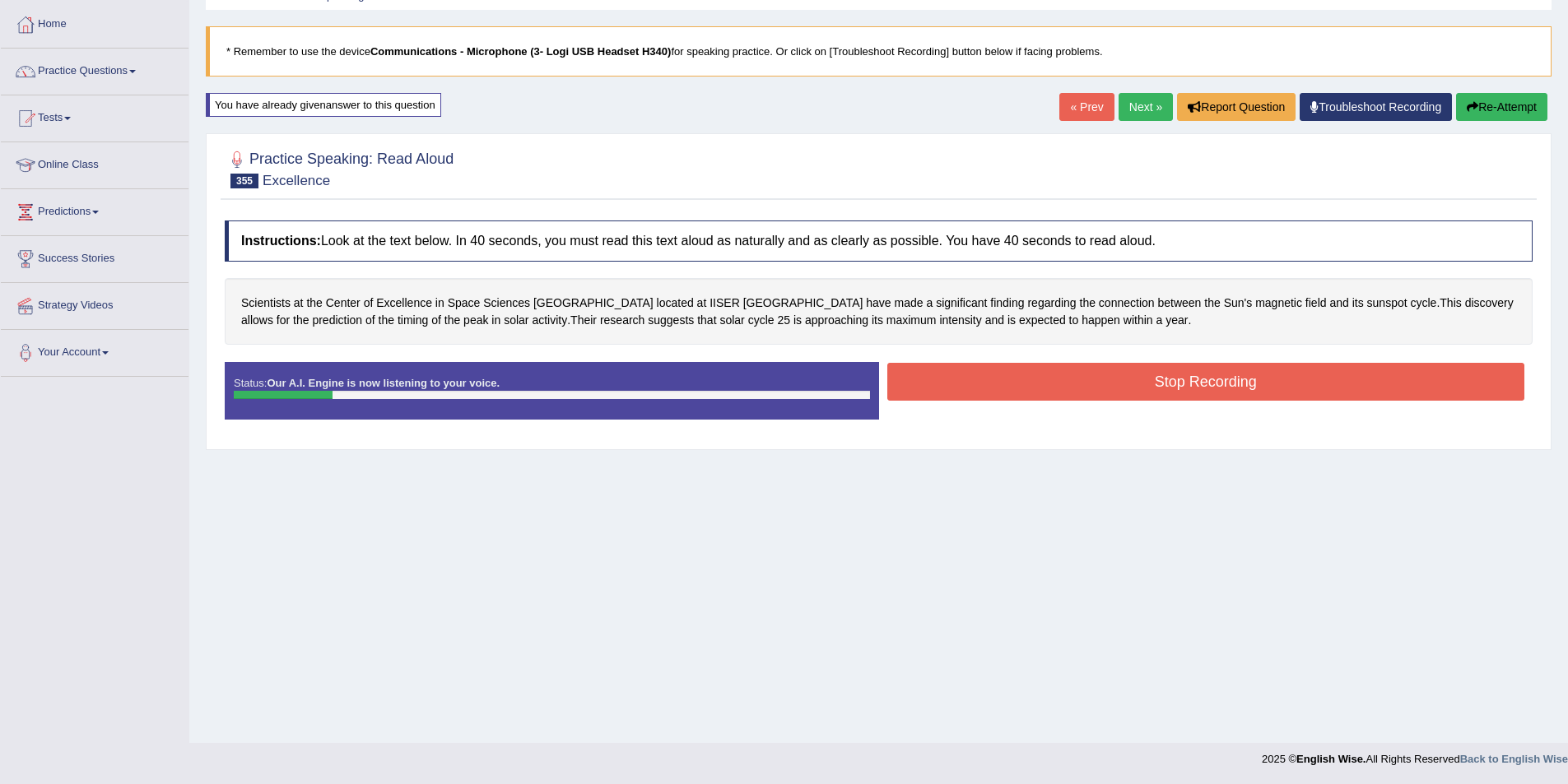
click at [1051, 386] on button "Stop Recording" at bounding box center [1206, 381] width 638 height 38
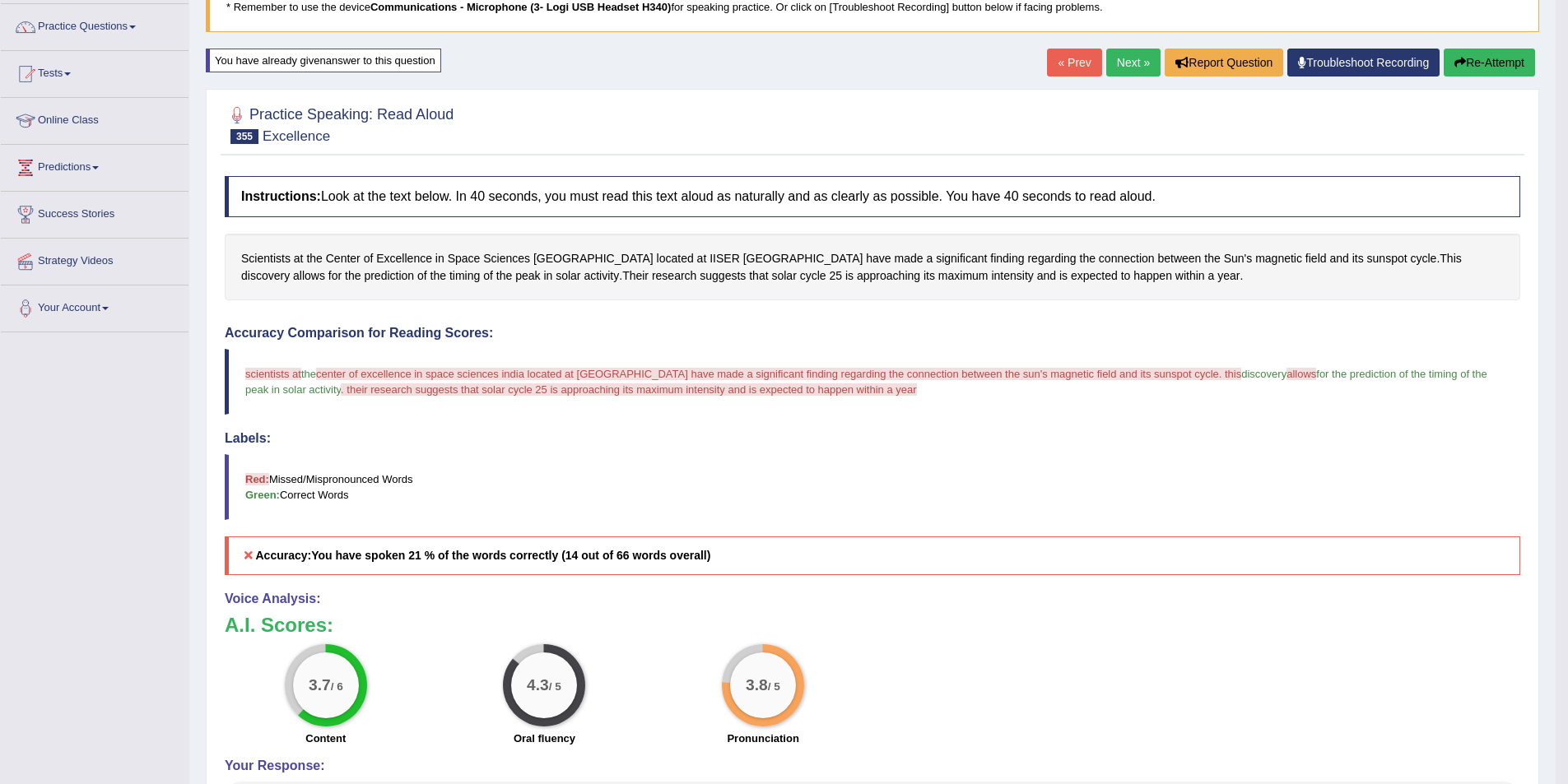
scroll to position [162, 0]
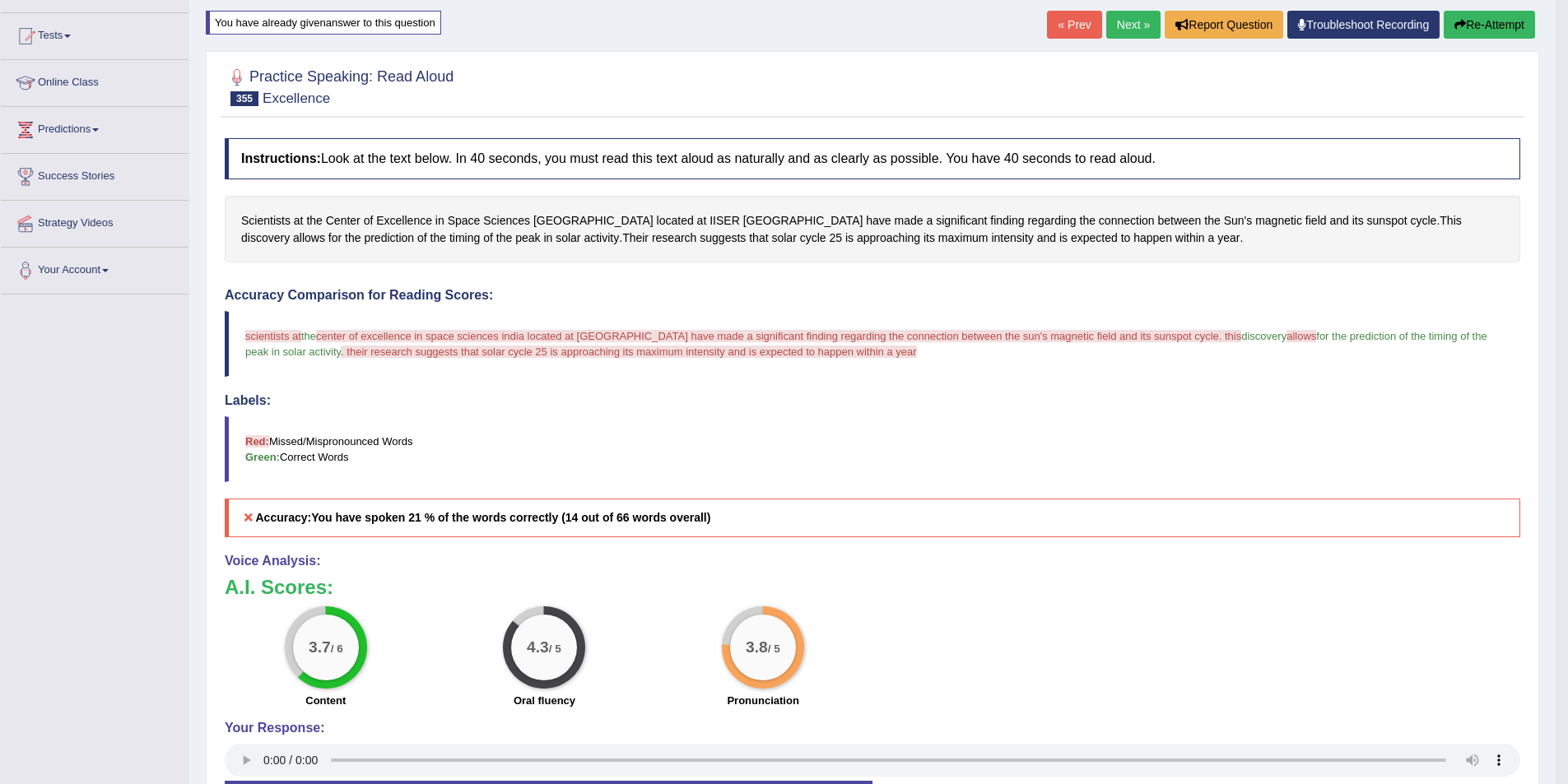
click at [1127, 28] on link "Next »" at bounding box center [1133, 24] width 55 height 28
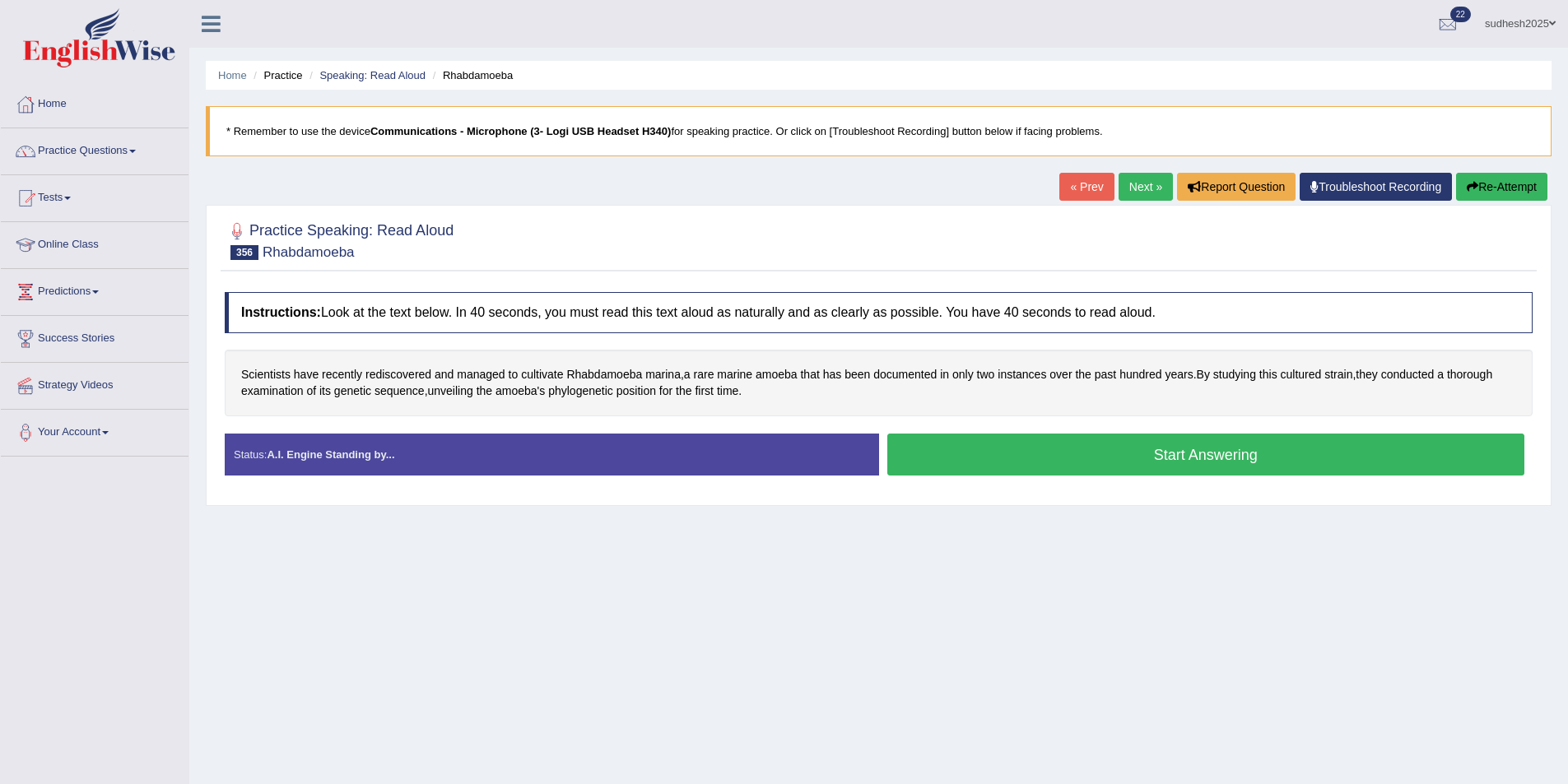
click at [973, 451] on button "Start Answering" at bounding box center [1206, 454] width 638 height 42
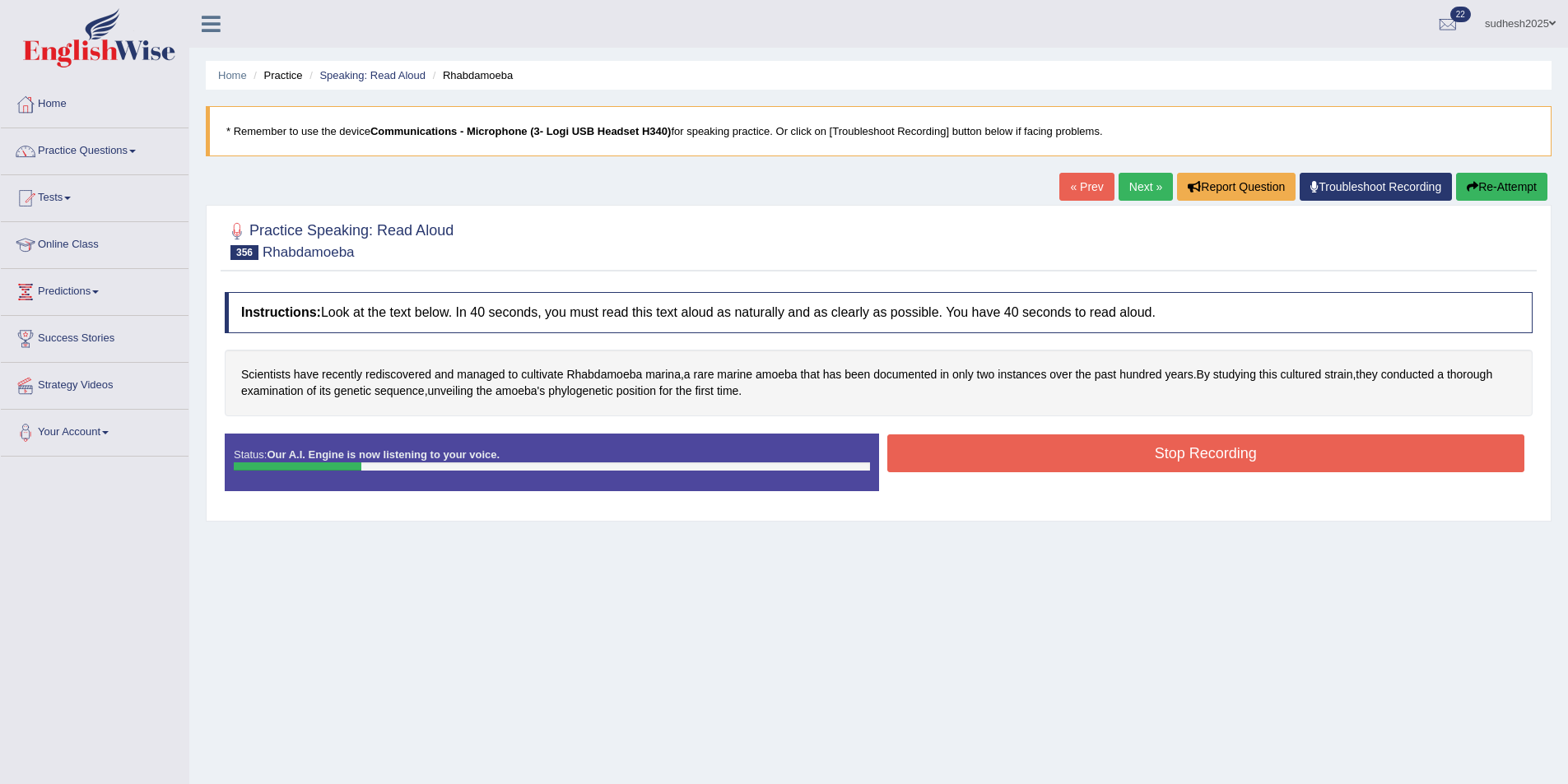
click at [1099, 445] on button "Stop Recording" at bounding box center [1206, 453] width 638 height 38
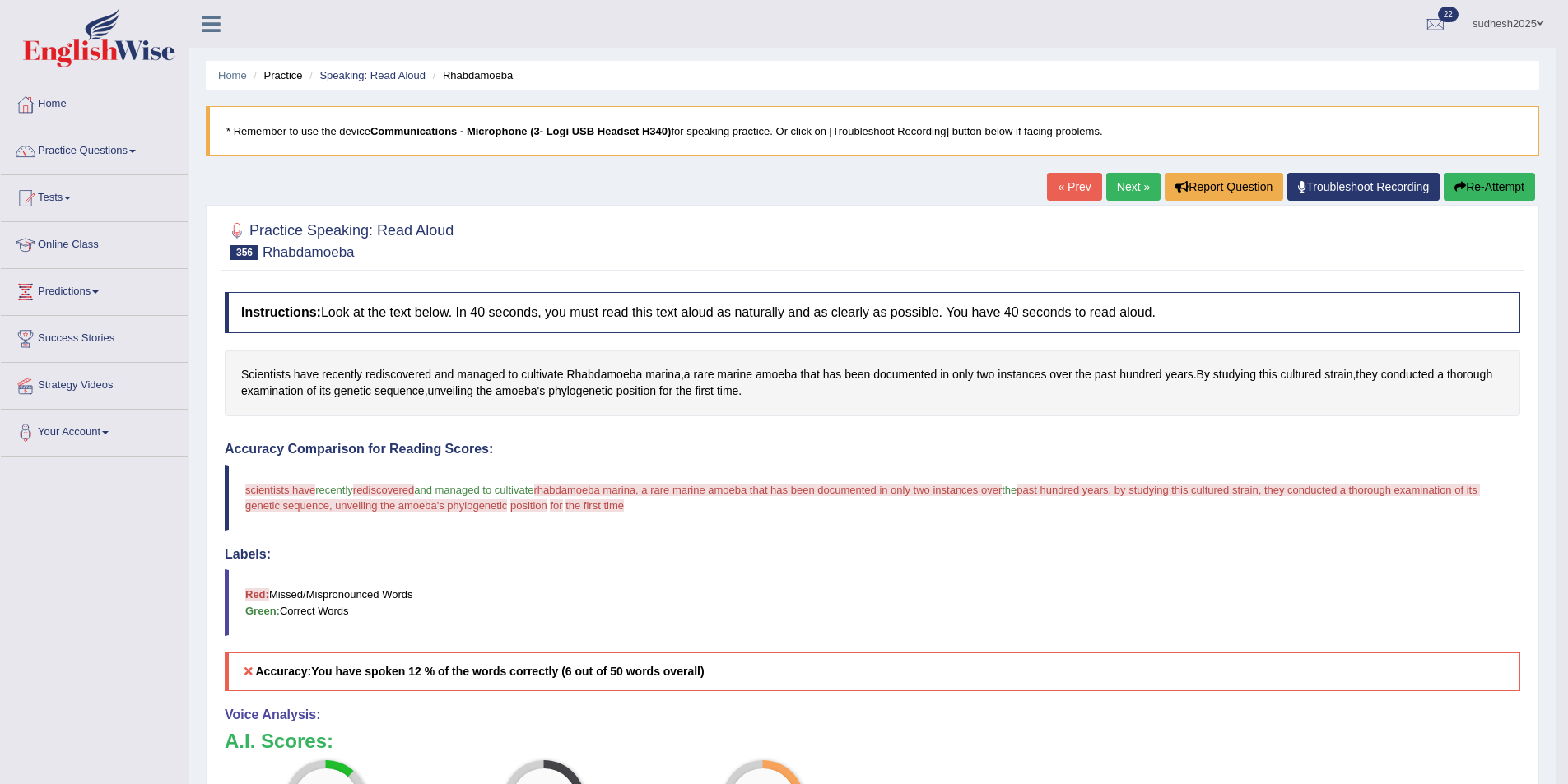
click at [1475, 184] on button "Re-Attempt" at bounding box center [1489, 186] width 92 height 28
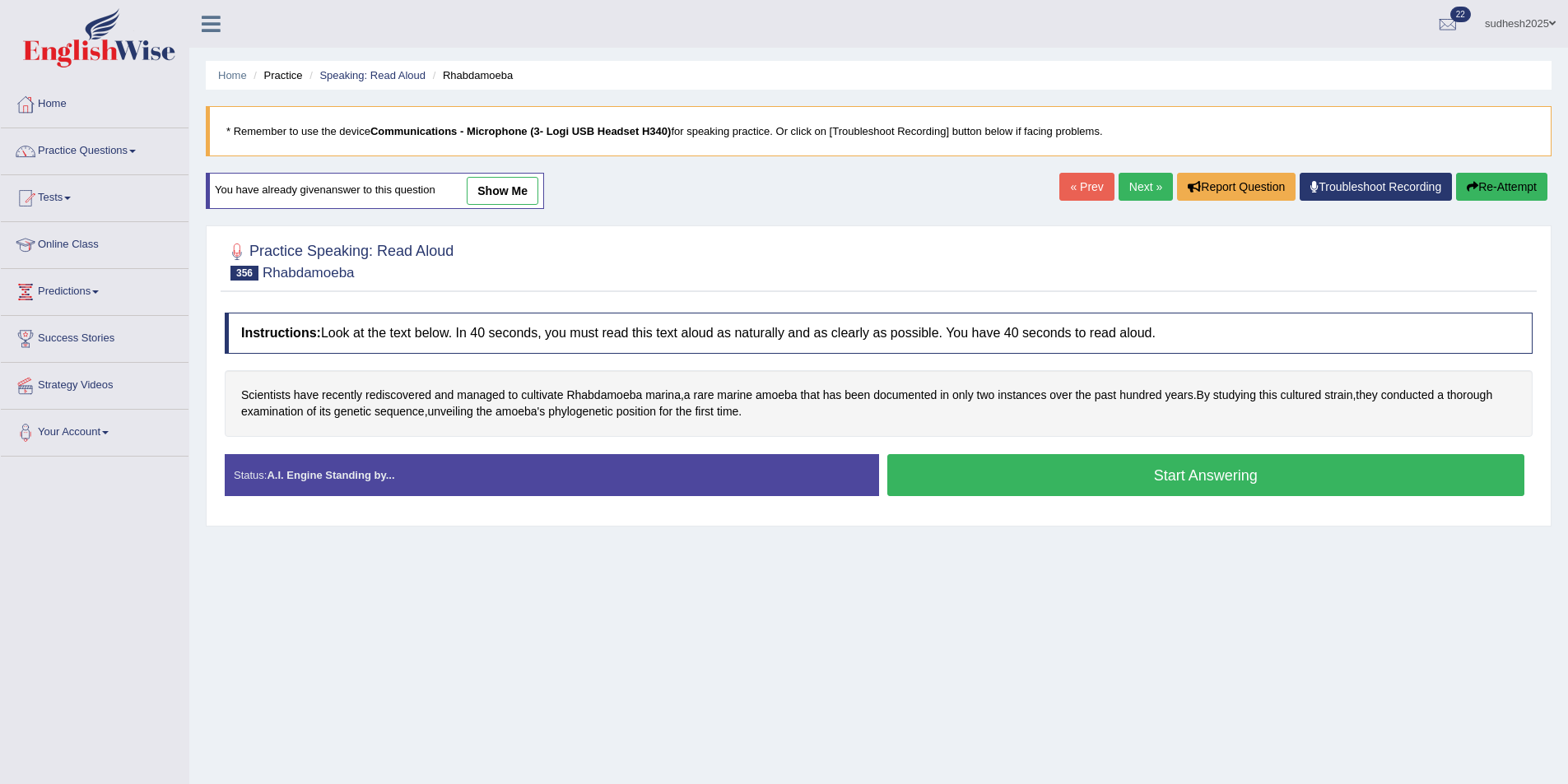
click at [1066, 458] on button "Start Answering" at bounding box center [1206, 475] width 638 height 42
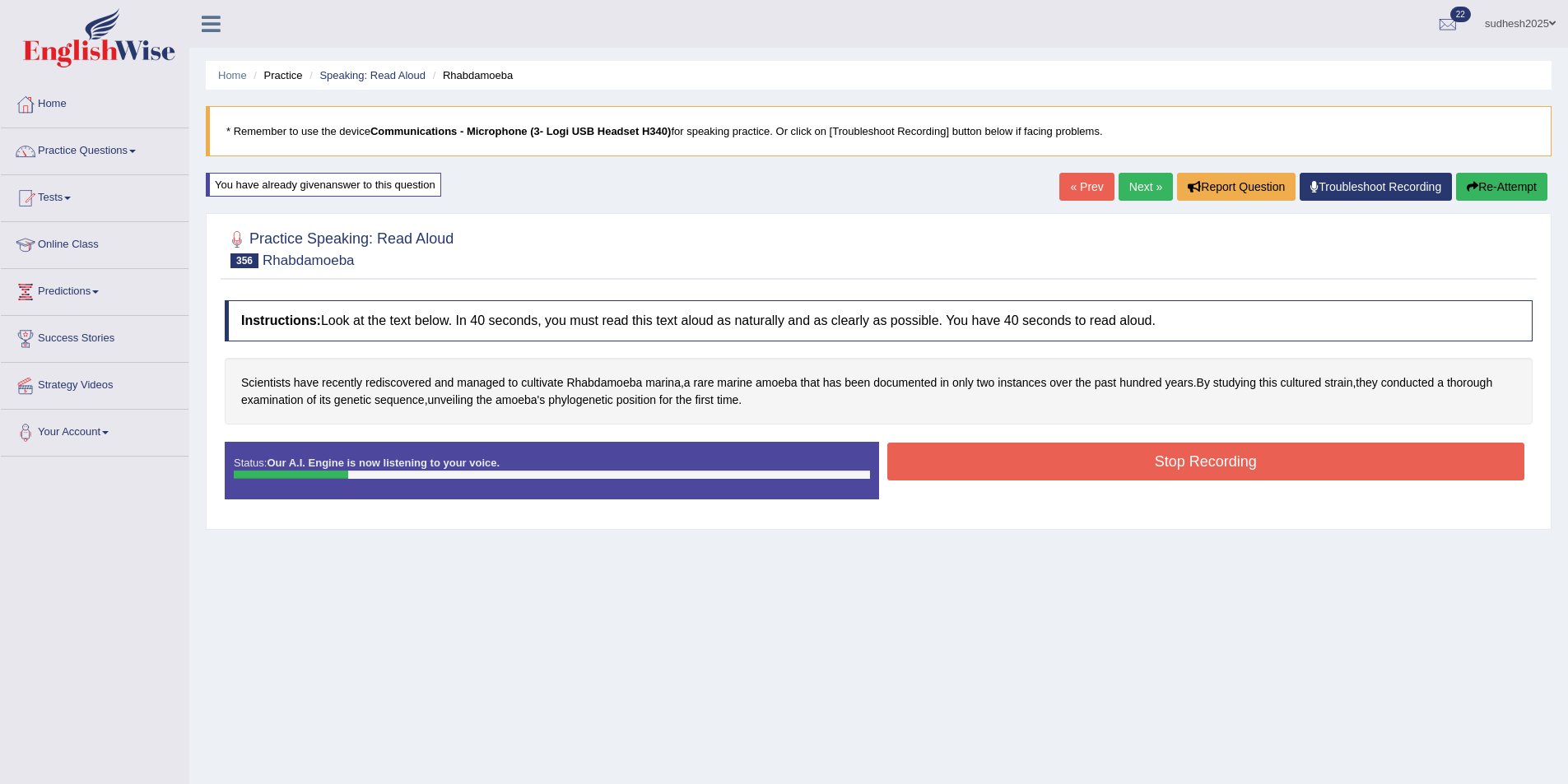
click at [1065, 457] on button "Stop Recording" at bounding box center [1206, 461] width 638 height 38
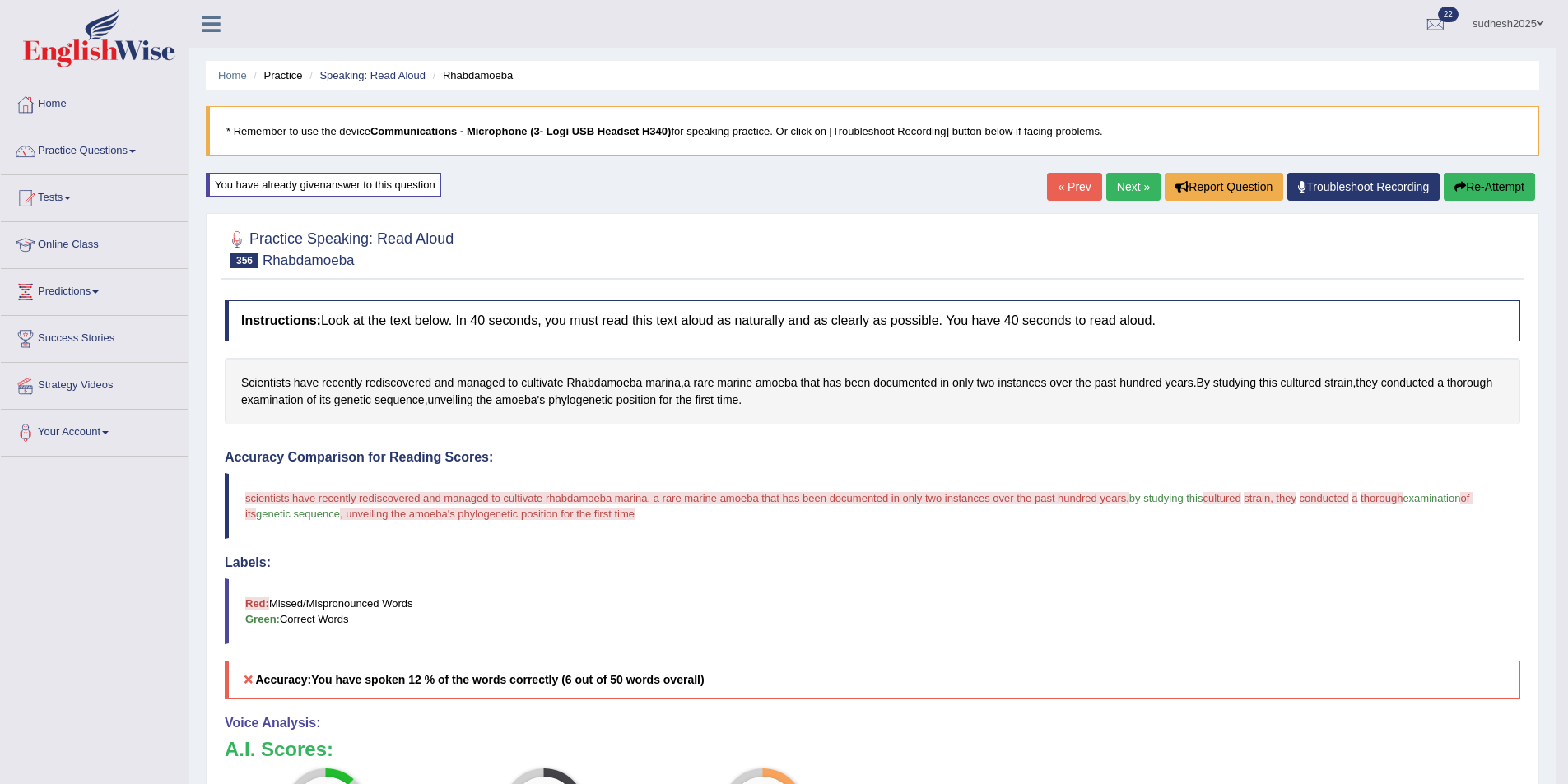
click at [1480, 179] on button "Re-Attempt" at bounding box center [1489, 186] width 92 height 28
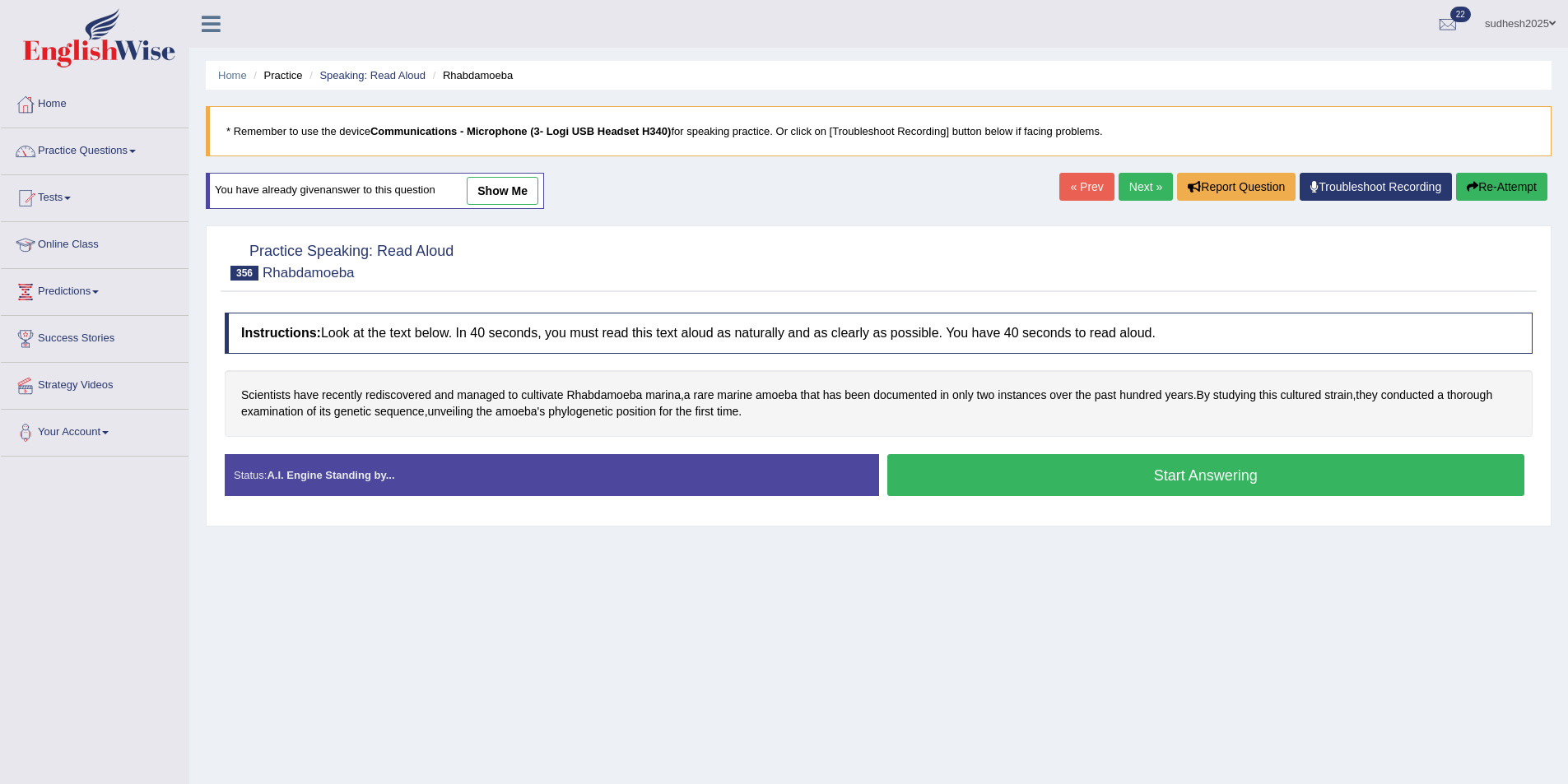
click at [1015, 483] on button "Start Answering" at bounding box center [1206, 475] width 638 height 42
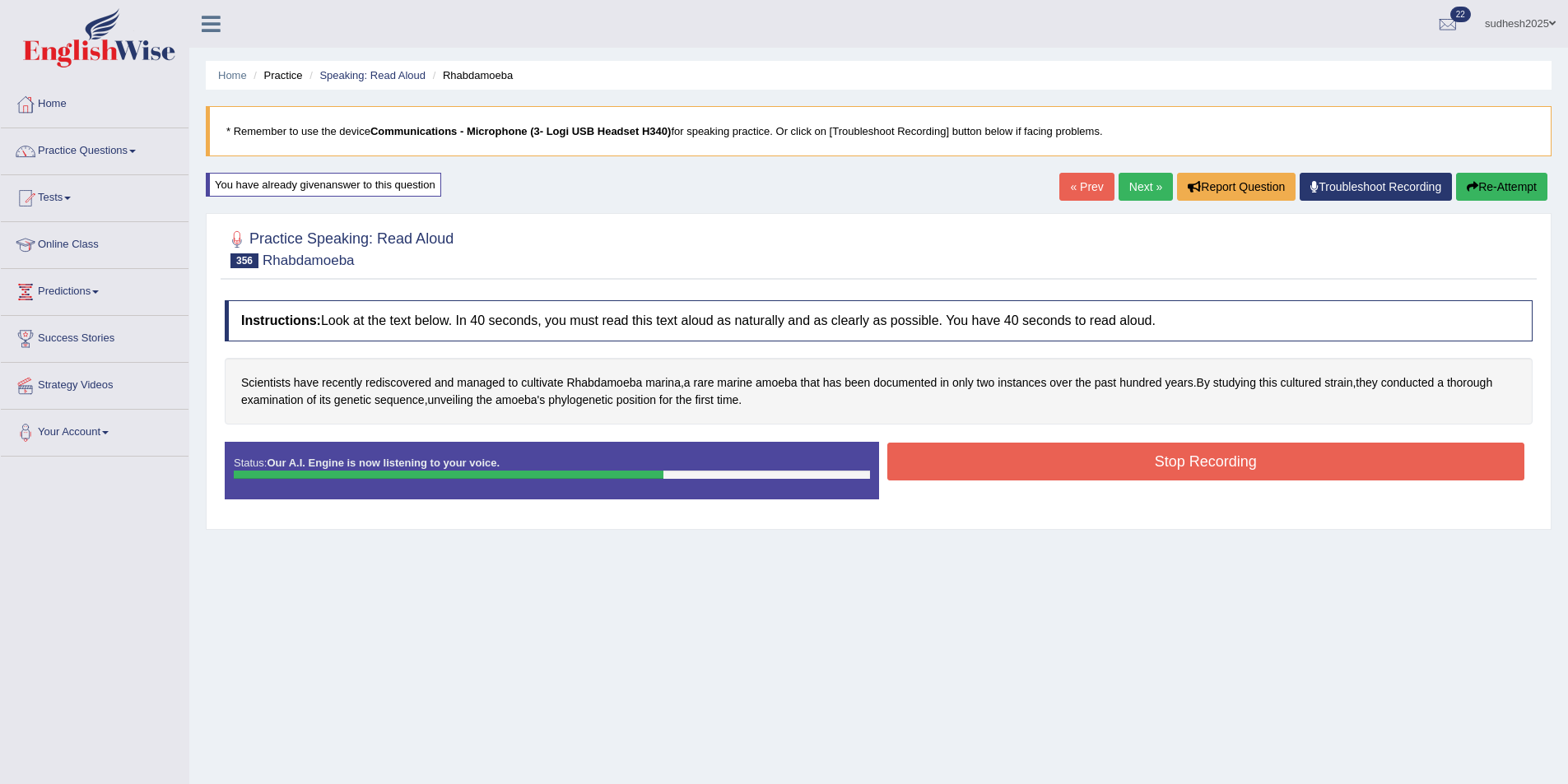
click at [989, 467] on button "Stop Recording" at bounding box center [1206, 461] width 638 height 38
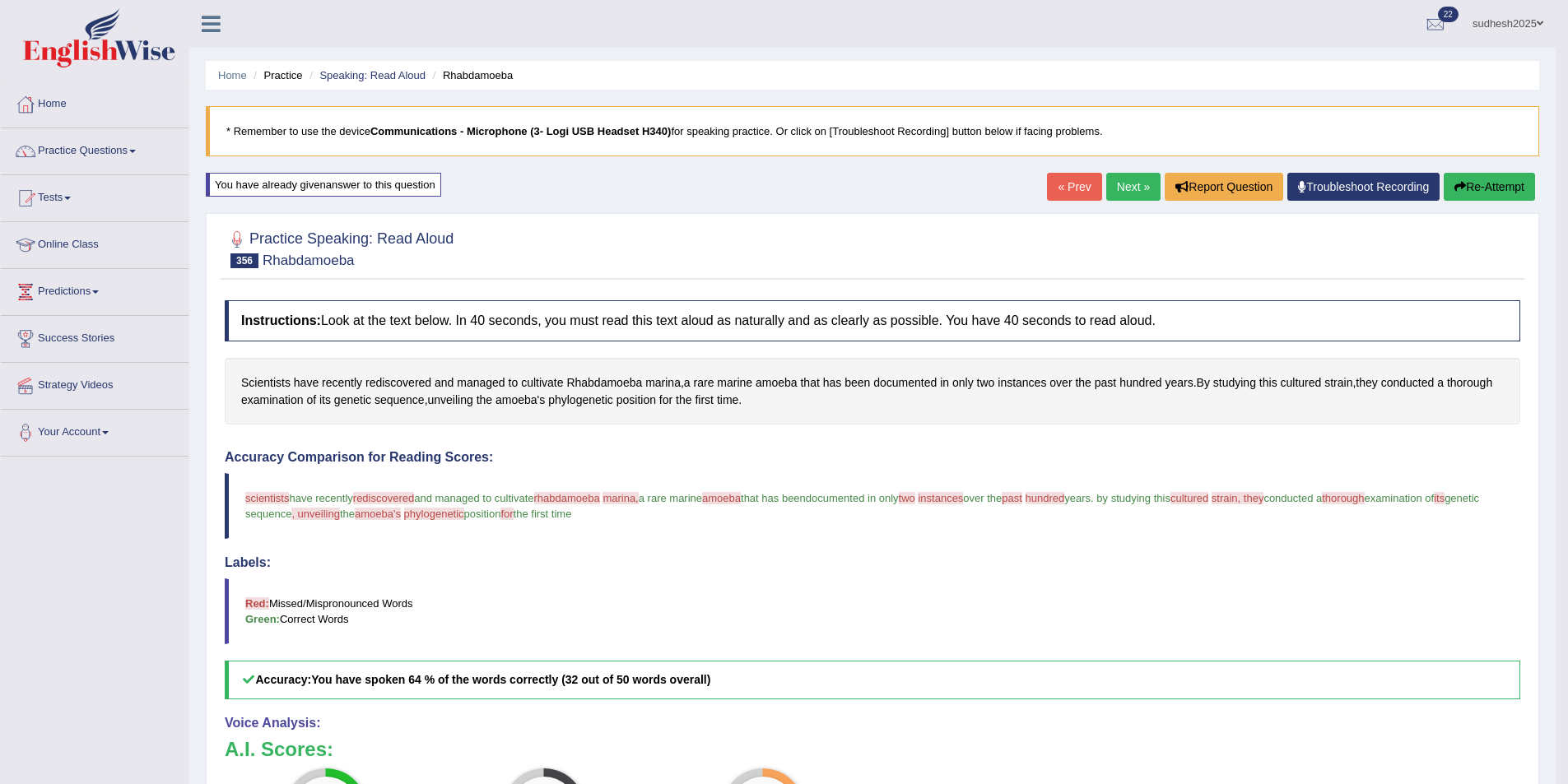
click at [1494, 176] on button "Re-Attempt" at bounding box center [1489, 186] width 92 height 28
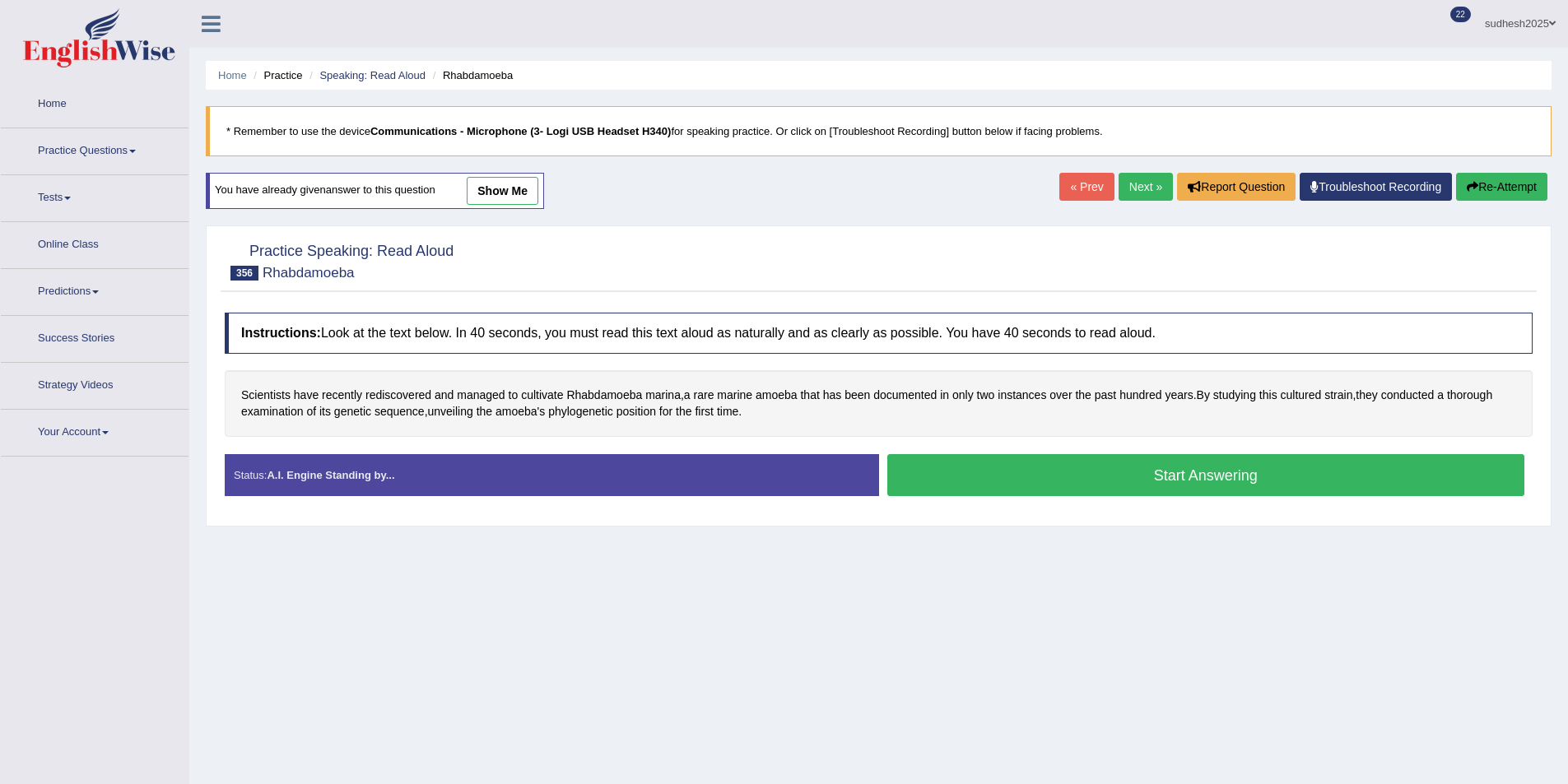
click at [1018, 470] on button "Start Answering" at bounding box center [1206, 475] width 638 height 42
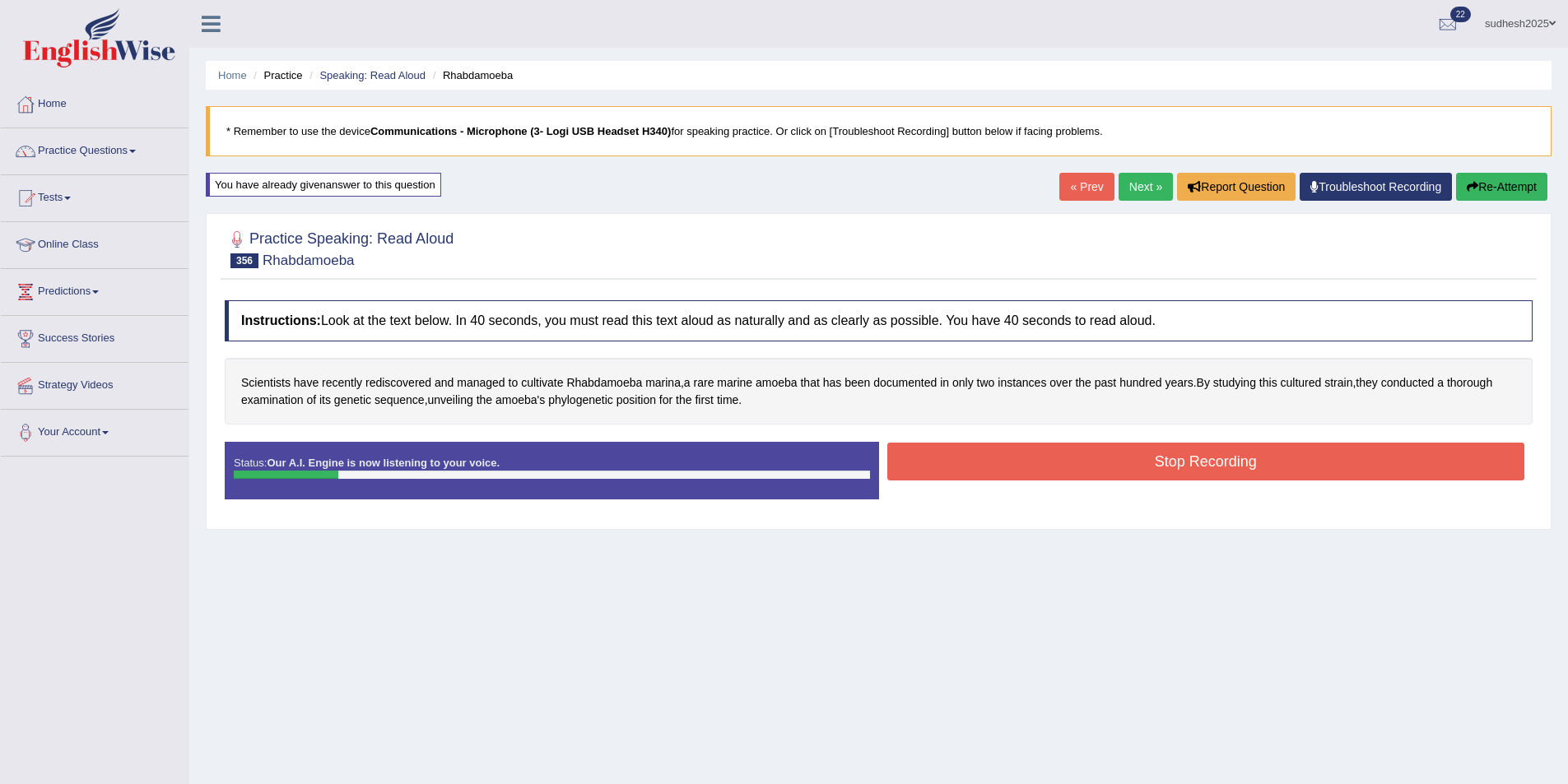
click at [980, 462] on button "Stop Recording" at bounding box center [1206, 461] width 638 height 38
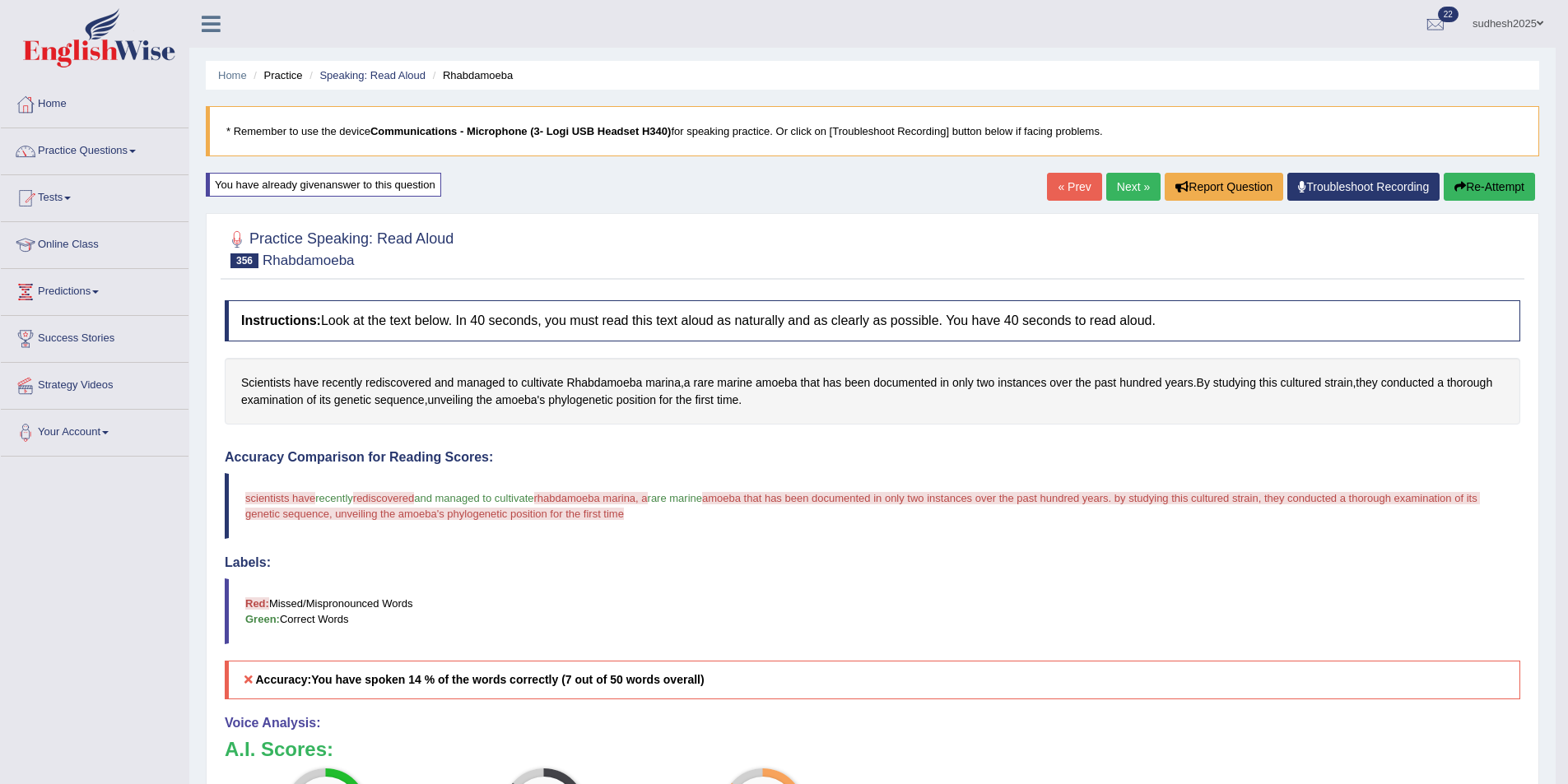
click at [1124, 191] on link "Next »" at bounding box center [1133, 186] width 55 height 28
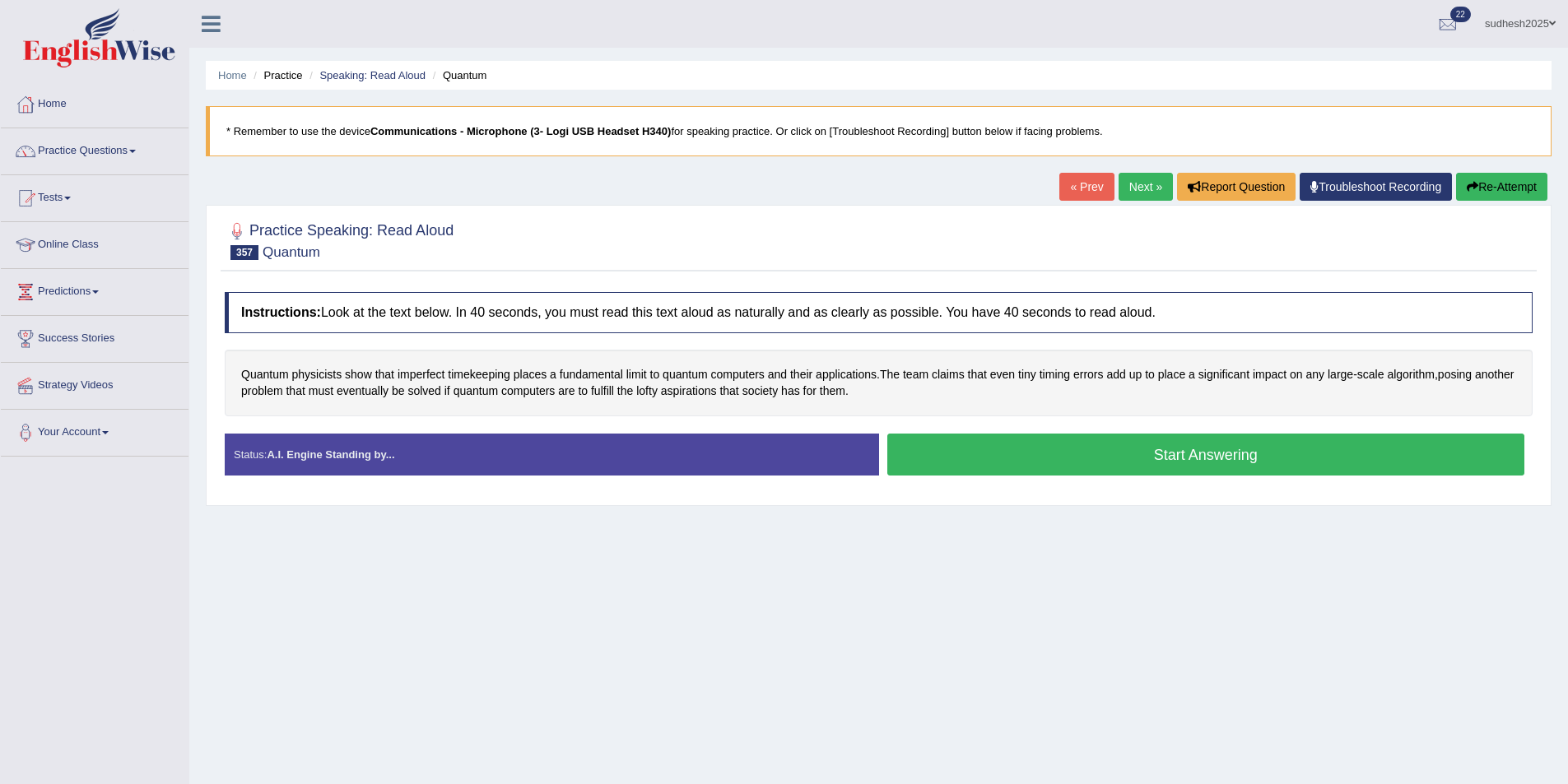
click at [993, 451] on button "Start Answering" at bounding box center [1206, 454] width 638 height 42
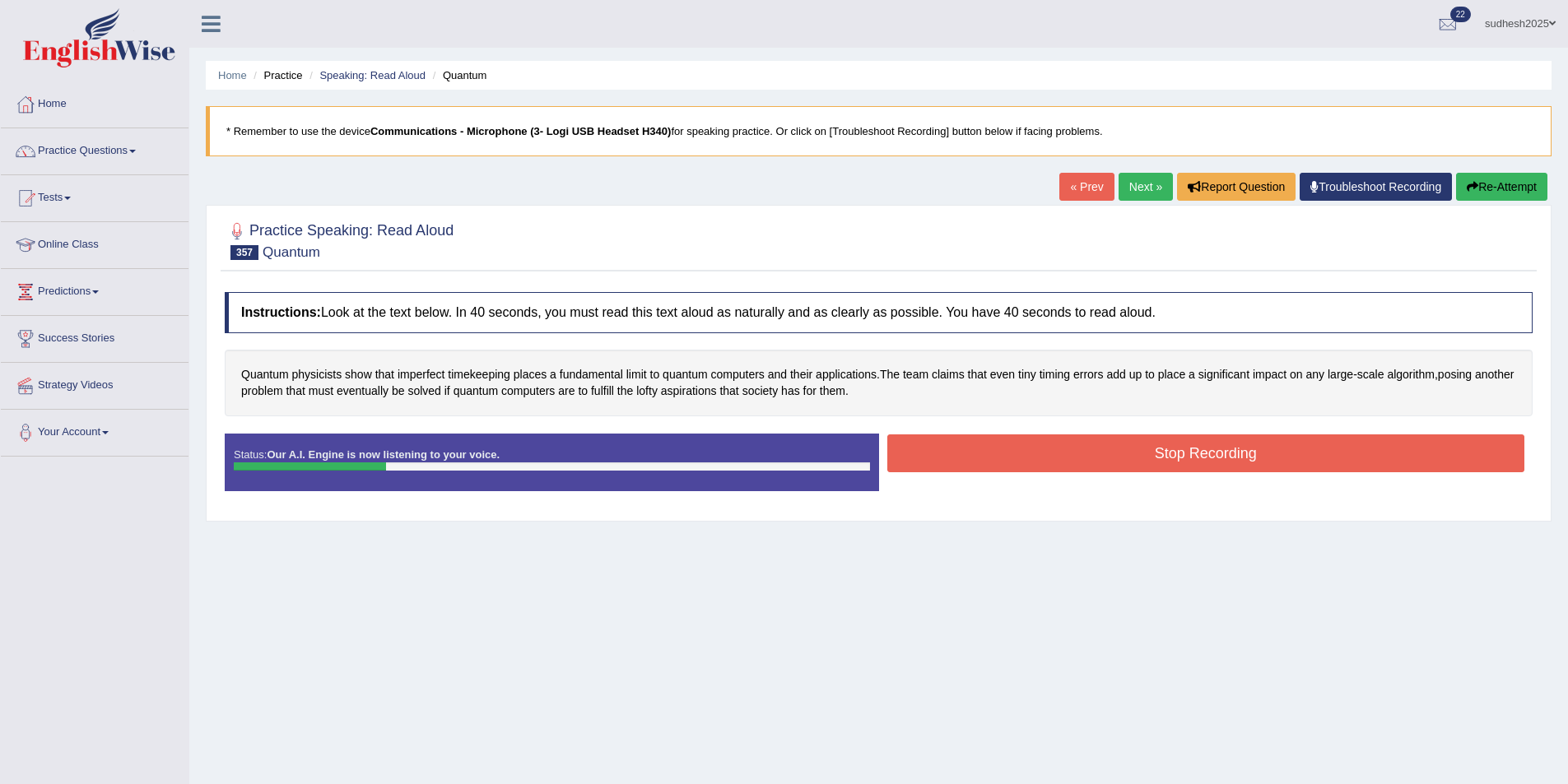
click at [947, 448] on button "Stop Recording" at bounding box center [1206, 453] width 638 height 38
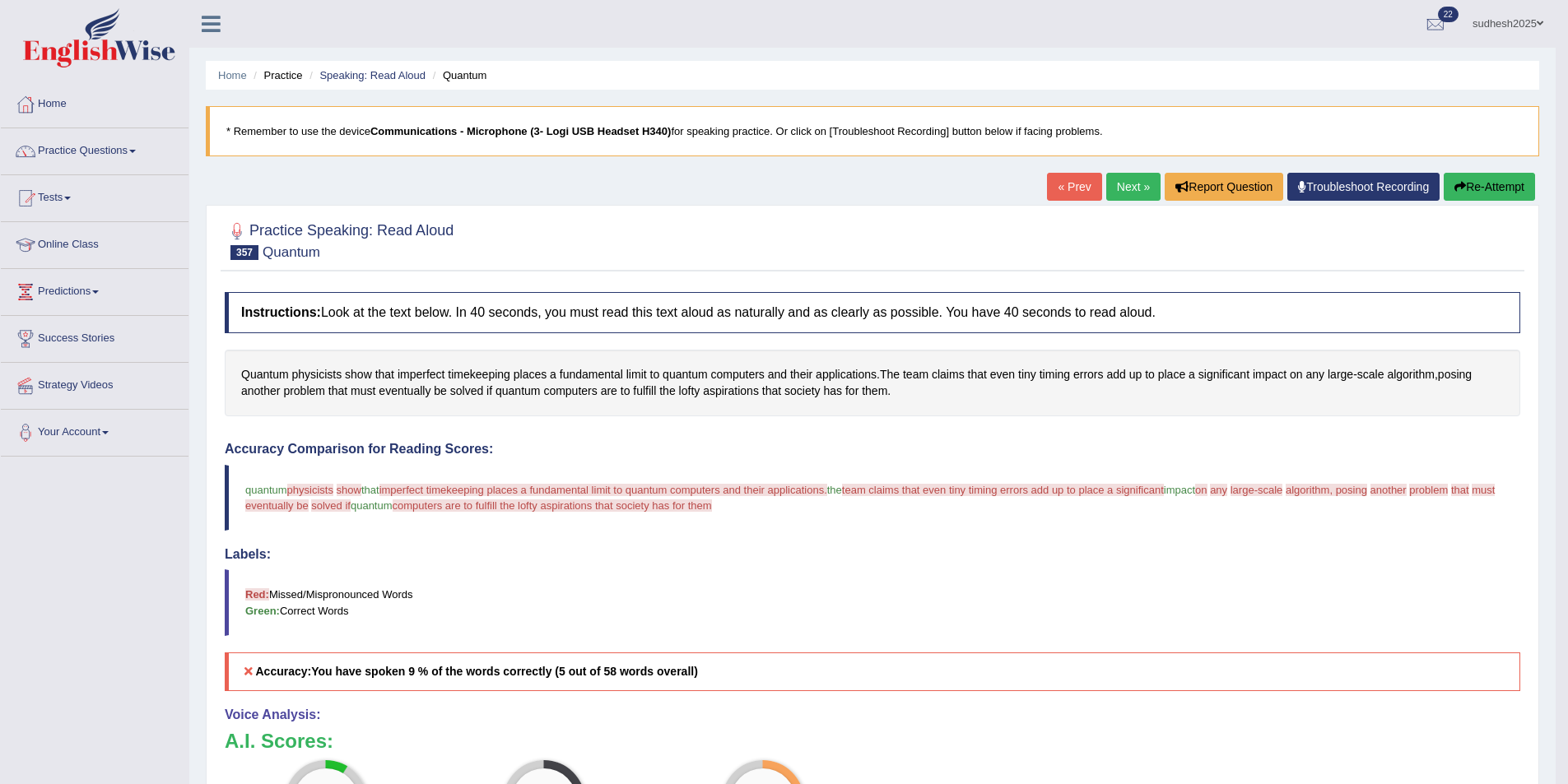
click at [1502, 186] on button "Re-Attempt" at bounding box center [1489, 186] width 92 height 28
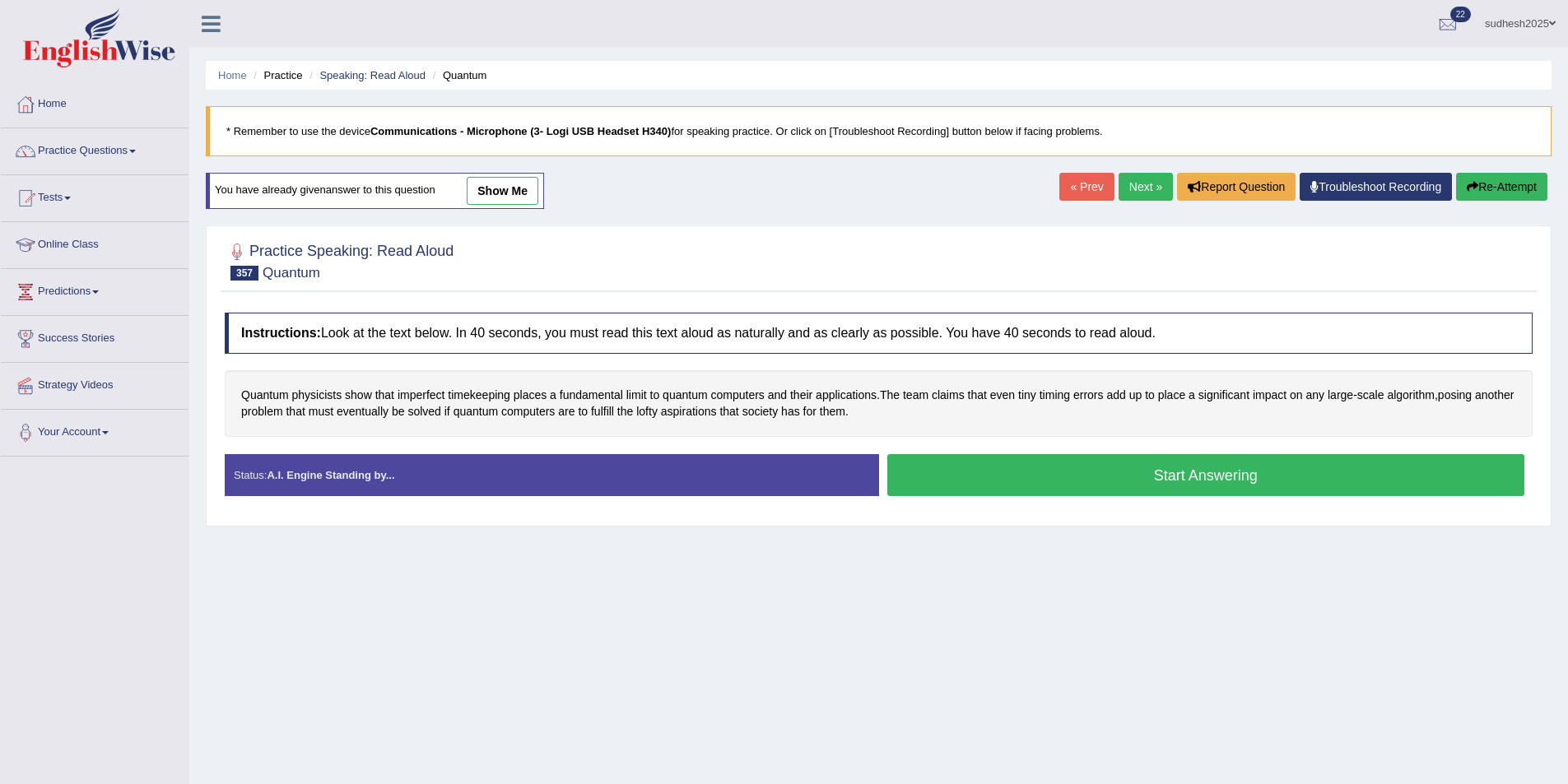
click at [1109, 471] on button "Start Answering" at bounding box center [1206, 475] width 638 height 42
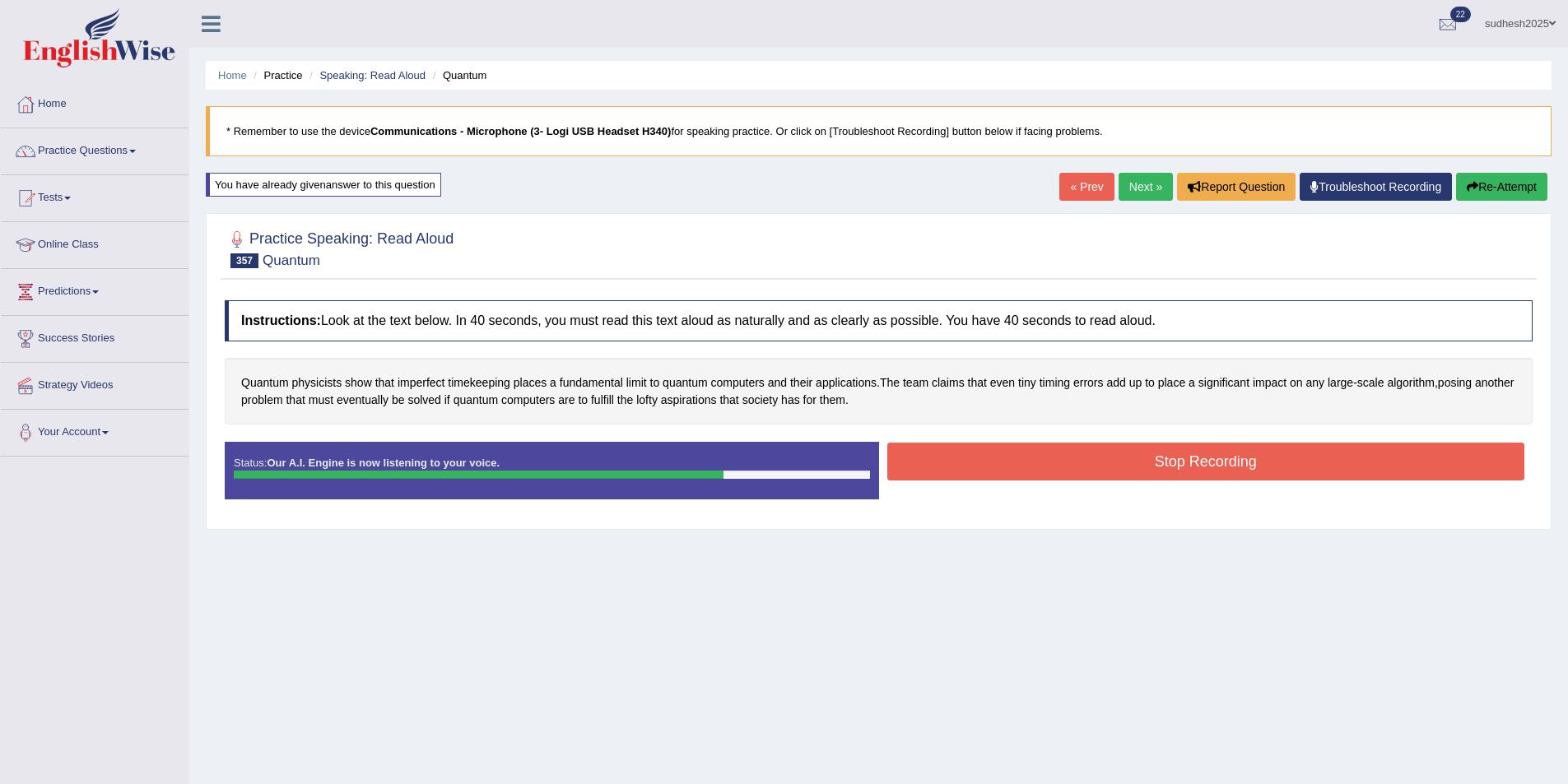
click at [969, 458] on button "Stop Recording" at bounding box center [1206, 461] width 638 height 38
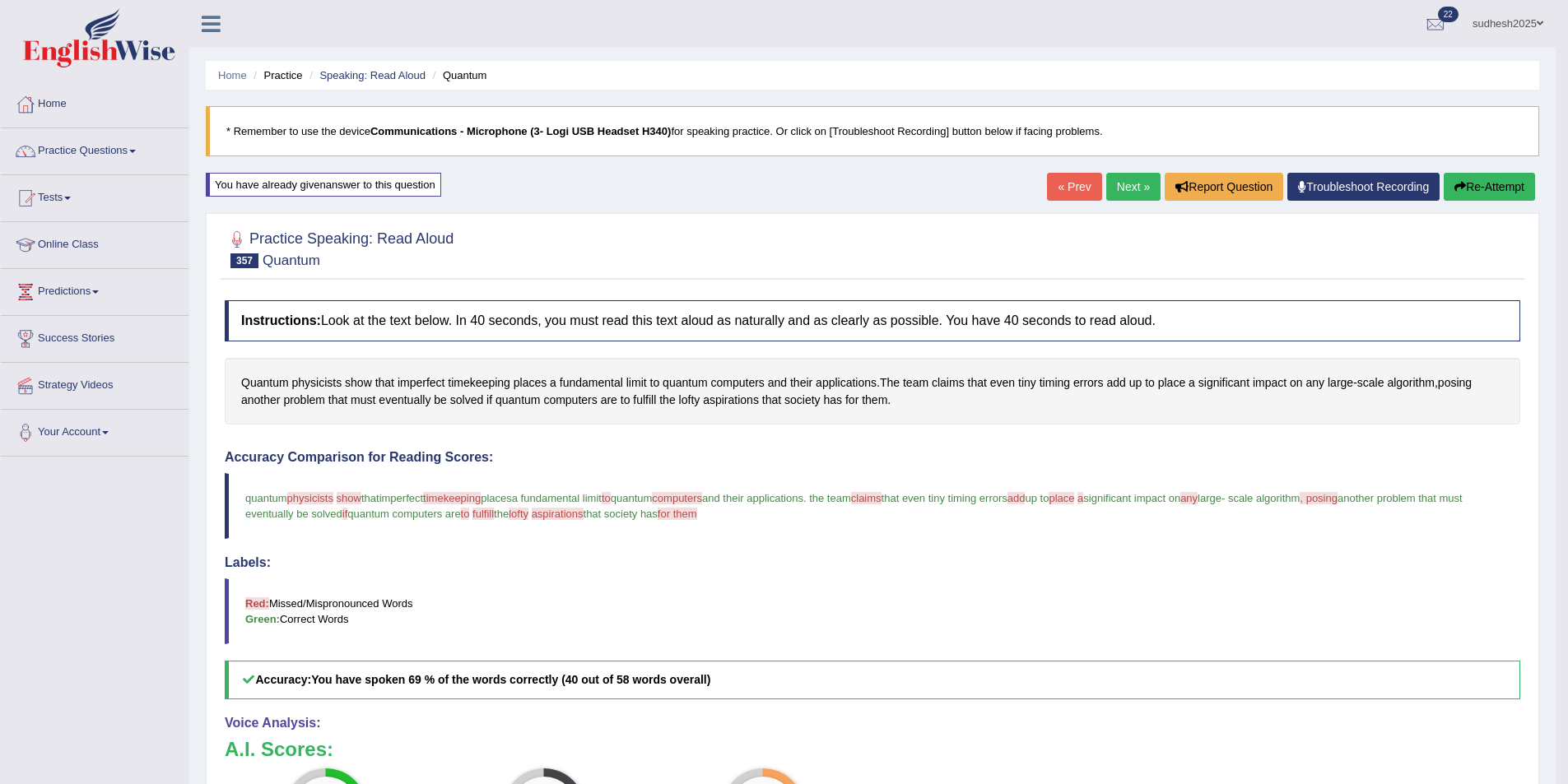
click at [1139, 186] on link "Next »" at bounding box center [1133, 186] width 55 height 28
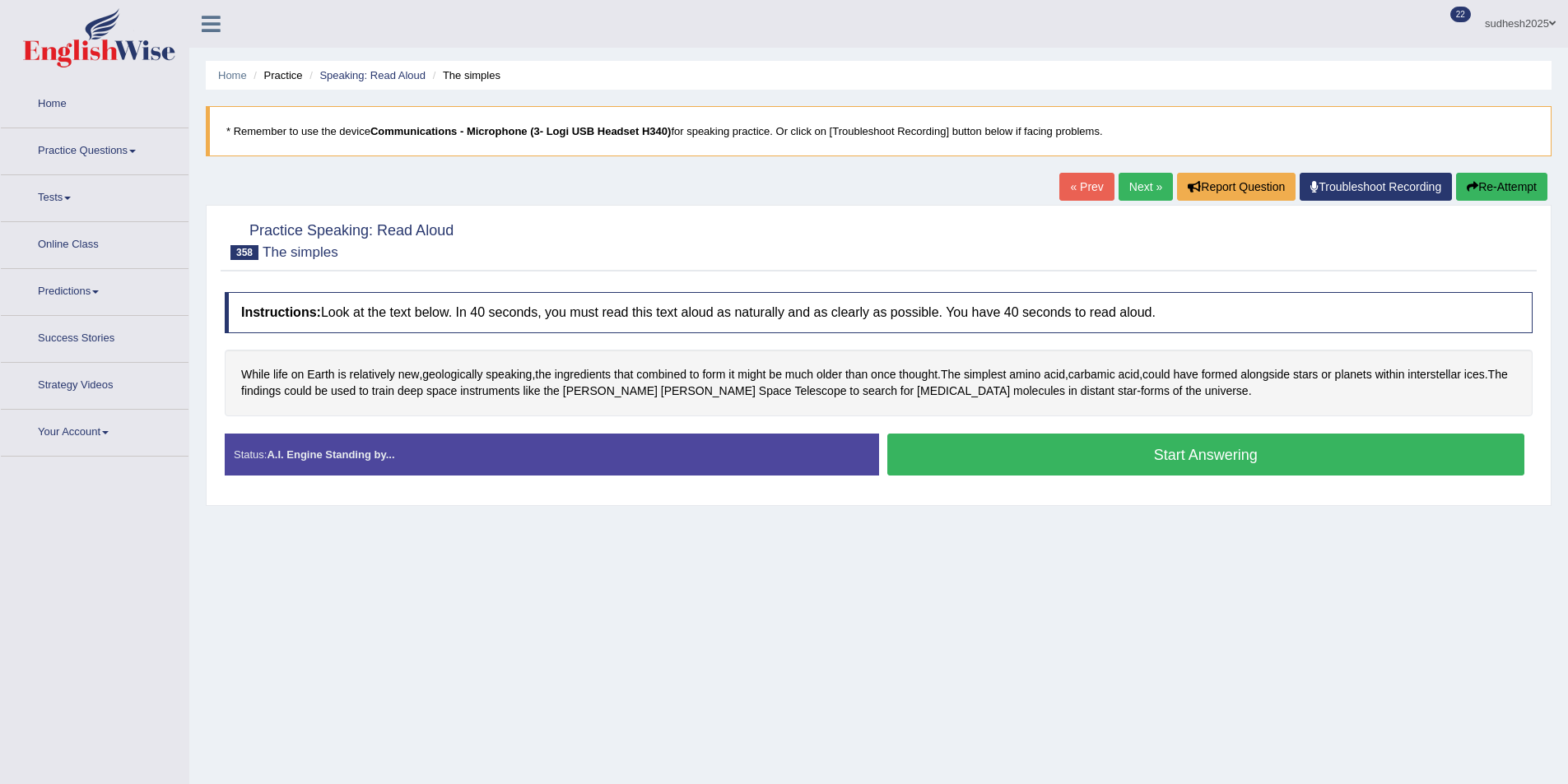
click at [1133, 451] on button "Start Answering" at bounding box center [1206, 454] width 638 height 42
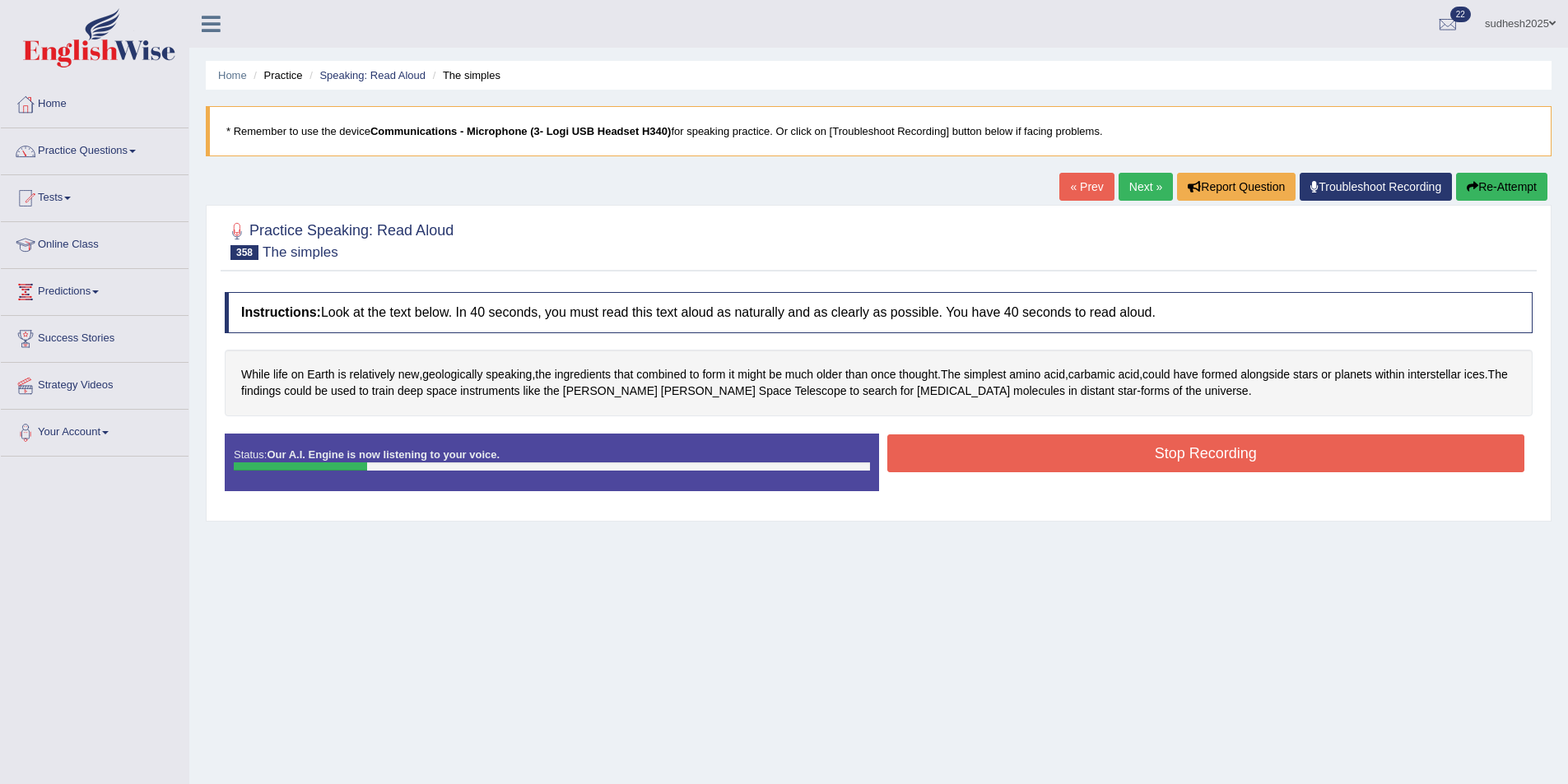
click at [1491, 187] on button "Re-Attempt" at bounding box center [1502, 186] width 92 height 28
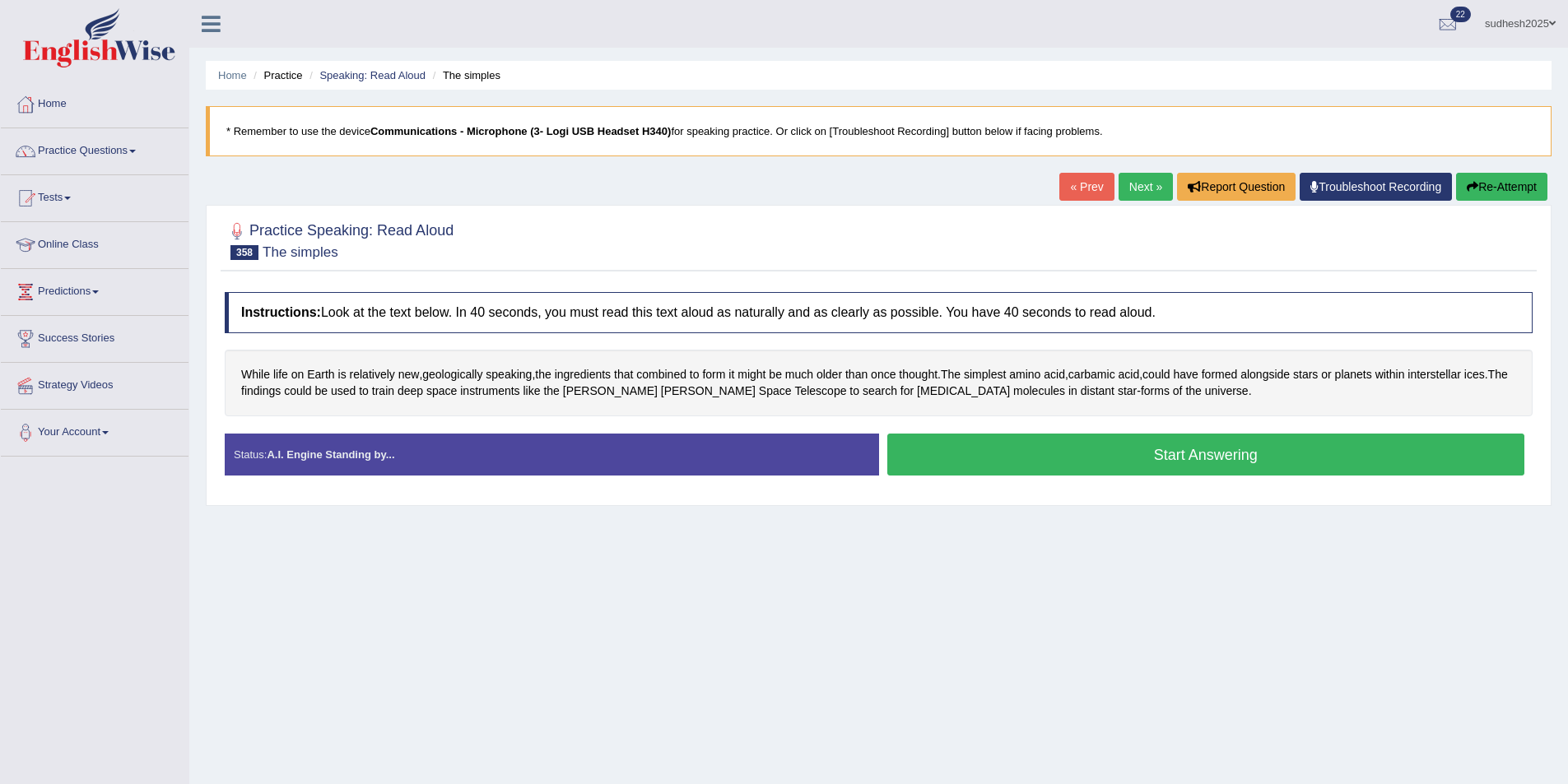
click at [993, 446] on button "Start Answering" at bounding box center [1206, 454] width 638 height 42
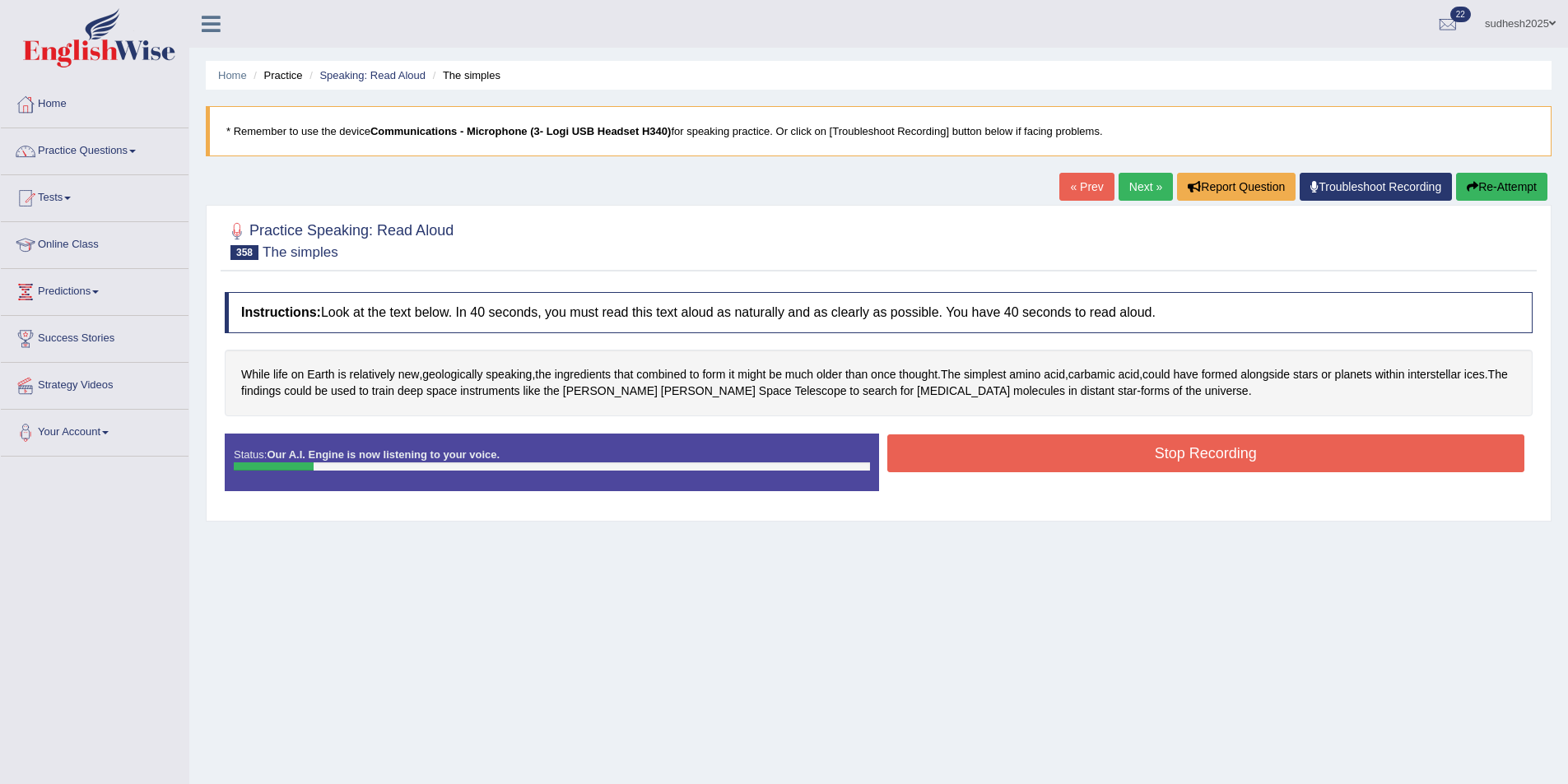
click at [1456, 178] on button "Re-Attempt" at bounding box center [1502, 186] width 92 height 28
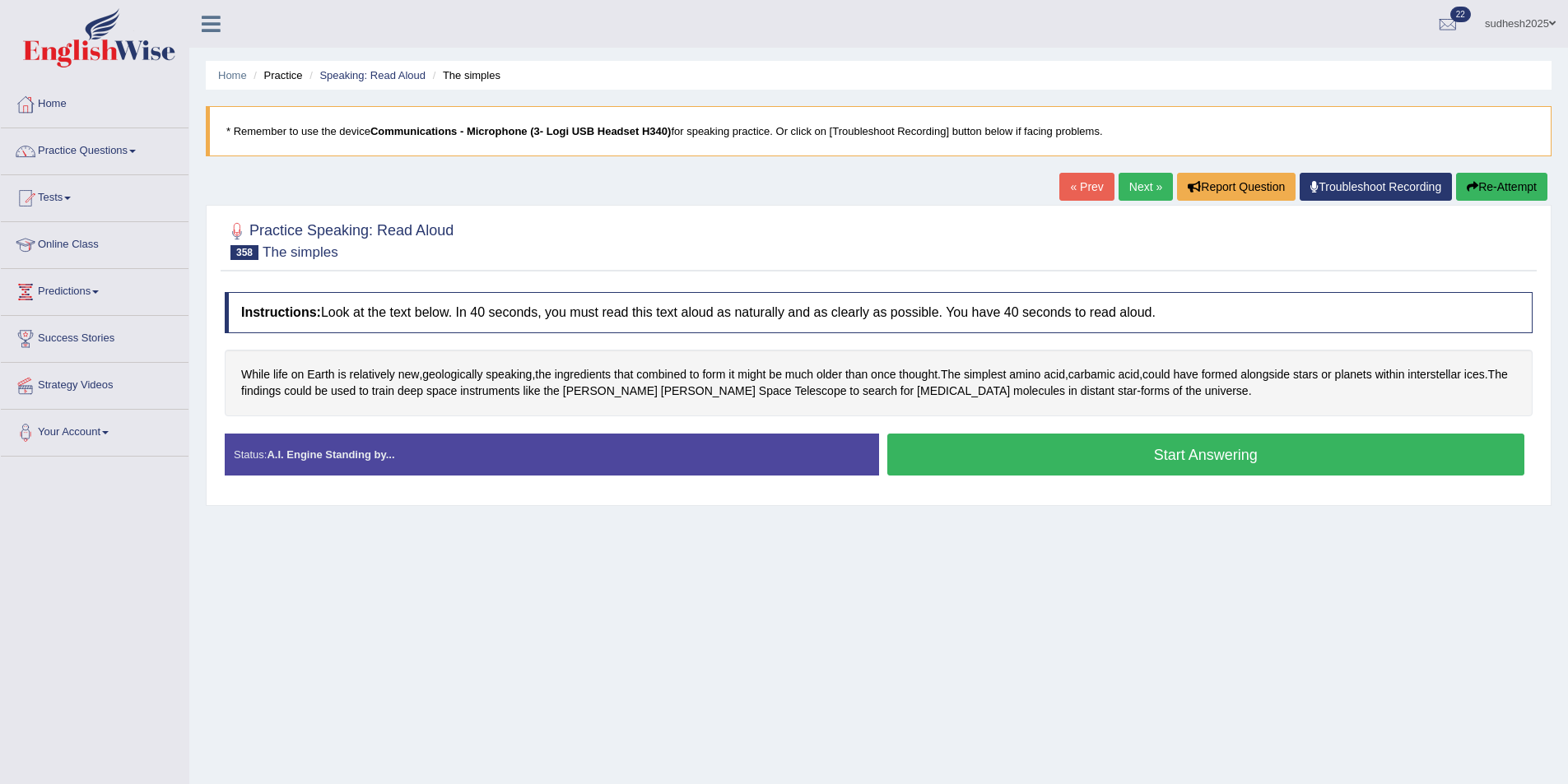
click at [1184, 460] on button "Start Answering" at bounding box center [1206, 454] width 638 height 42
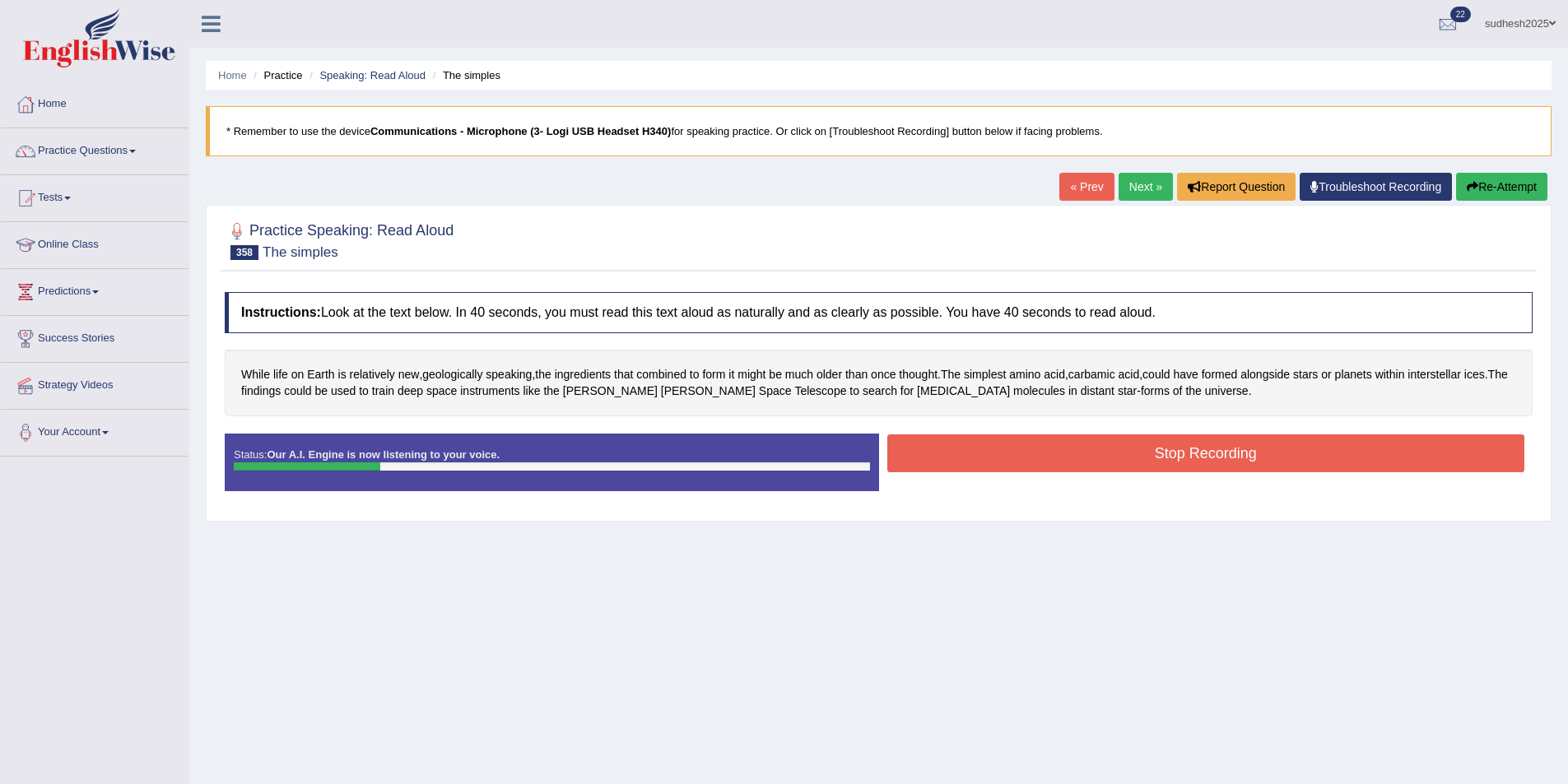
click at [965, 446] on button "Stop Recording" at bounding box center [1206, 453] width 638 height 38
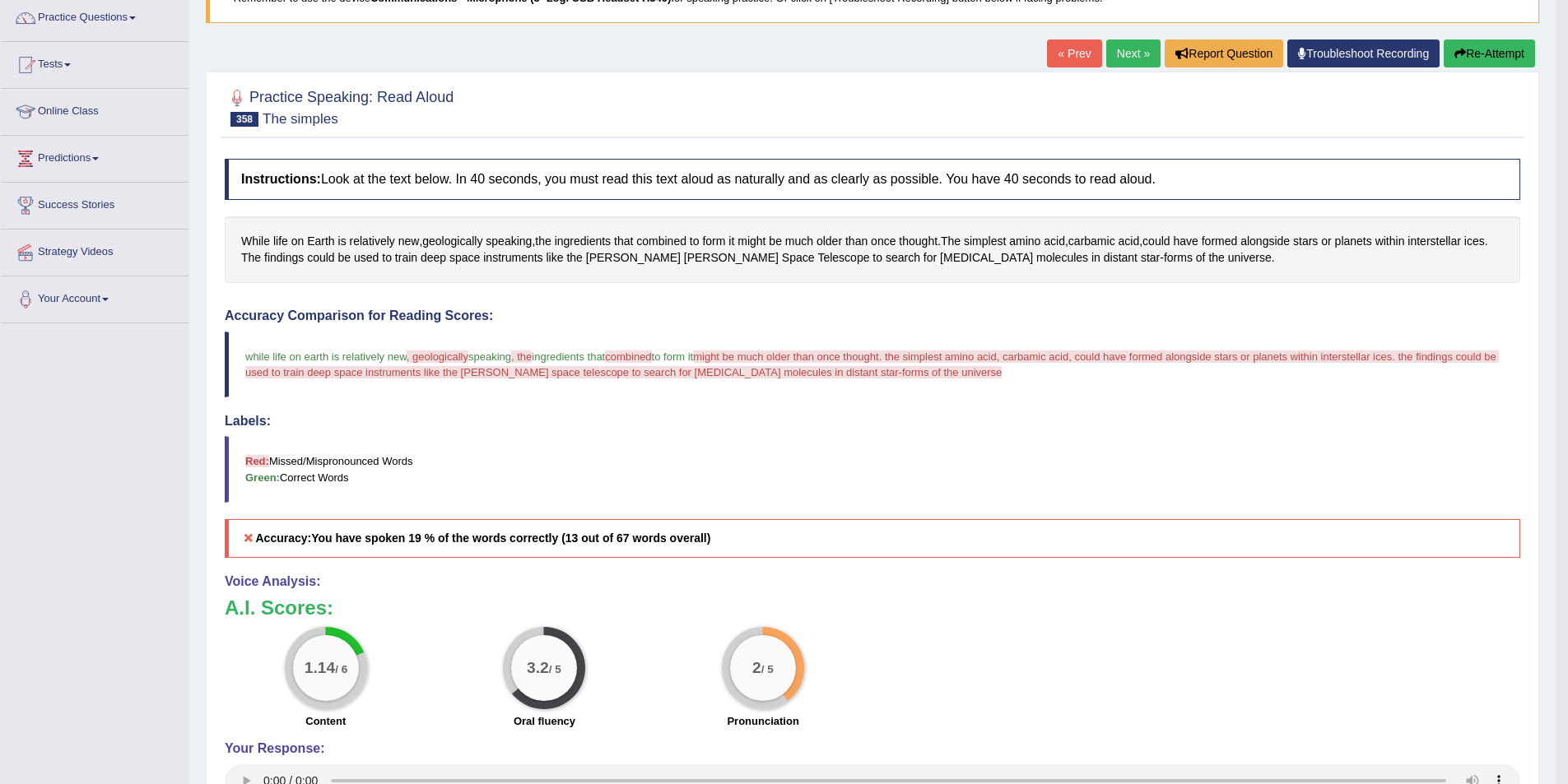
scroll to position [162, 0]
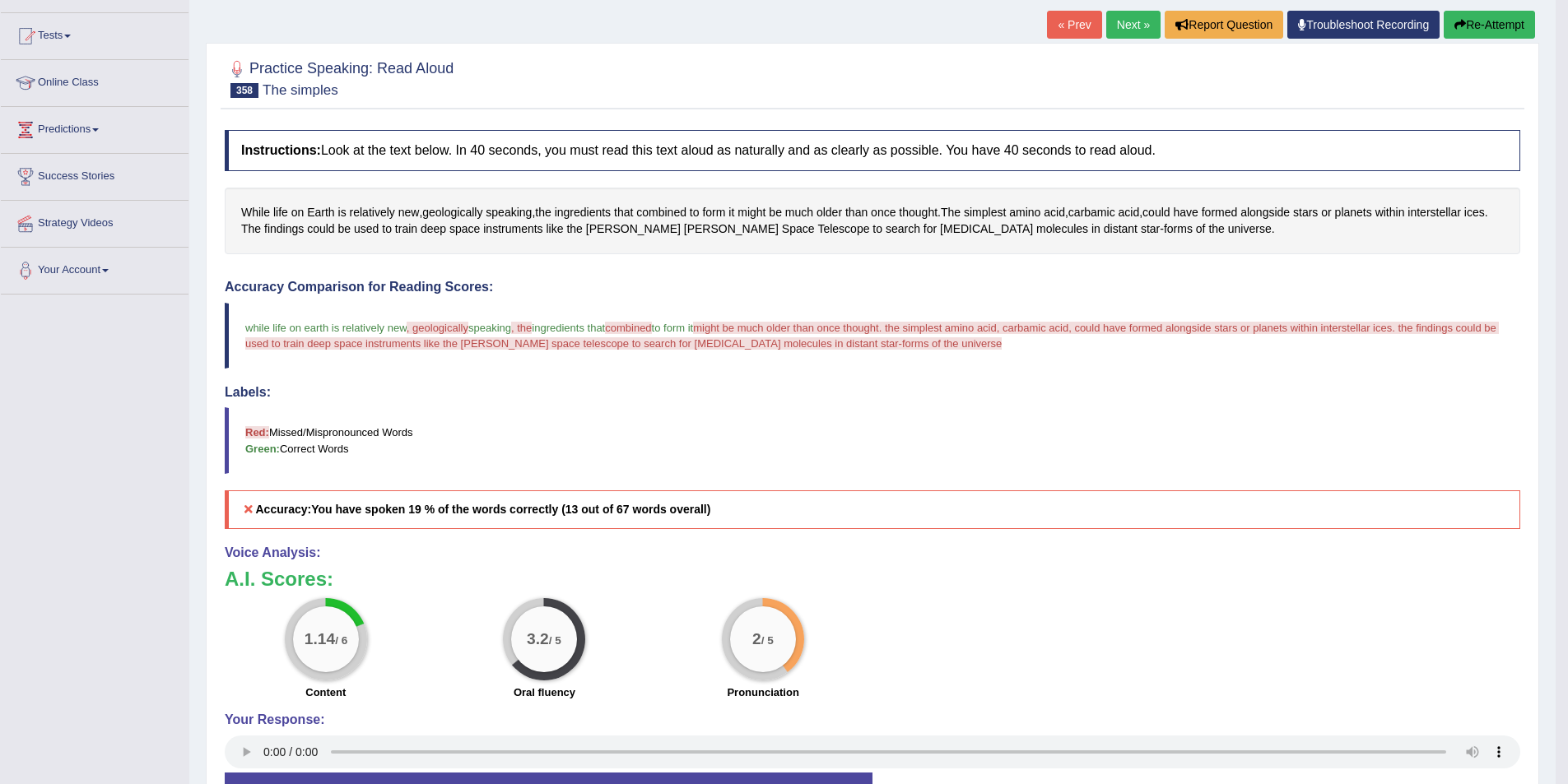
click at [1496, 16] on button "Re-Attempt" at bounding box center [1489, 24] width 92 height 28
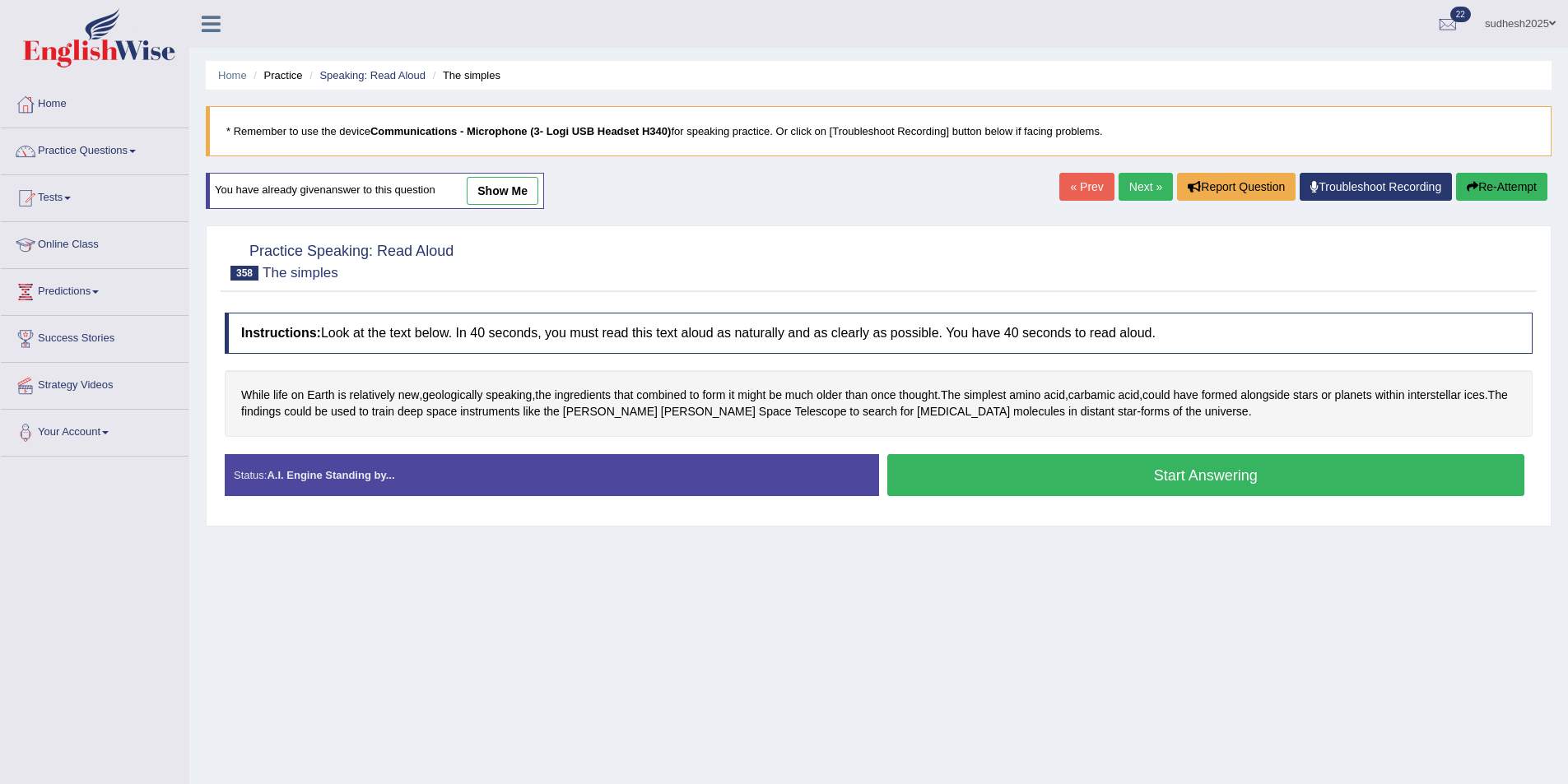
scroll to position [80, 0]
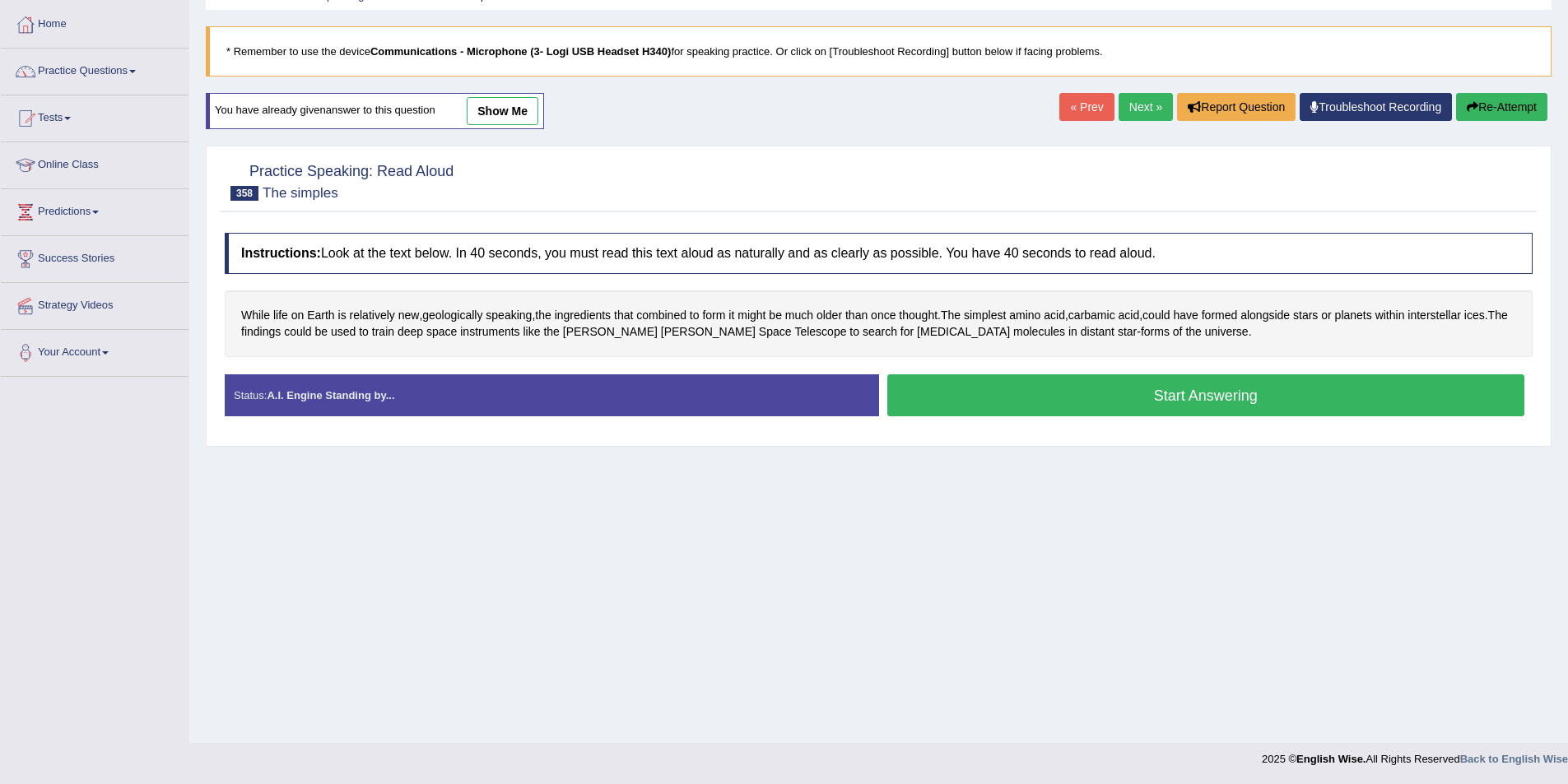
click at [1028, 469] on div "Home Practice Speaking: Read Aloud The simples * Remember to use the device Com…" at bounding box center [879, 332] width 1379 height 823
click at [1047, 384] on button "Start Answering" at bounding box center [1206, 395] width 638 height 42
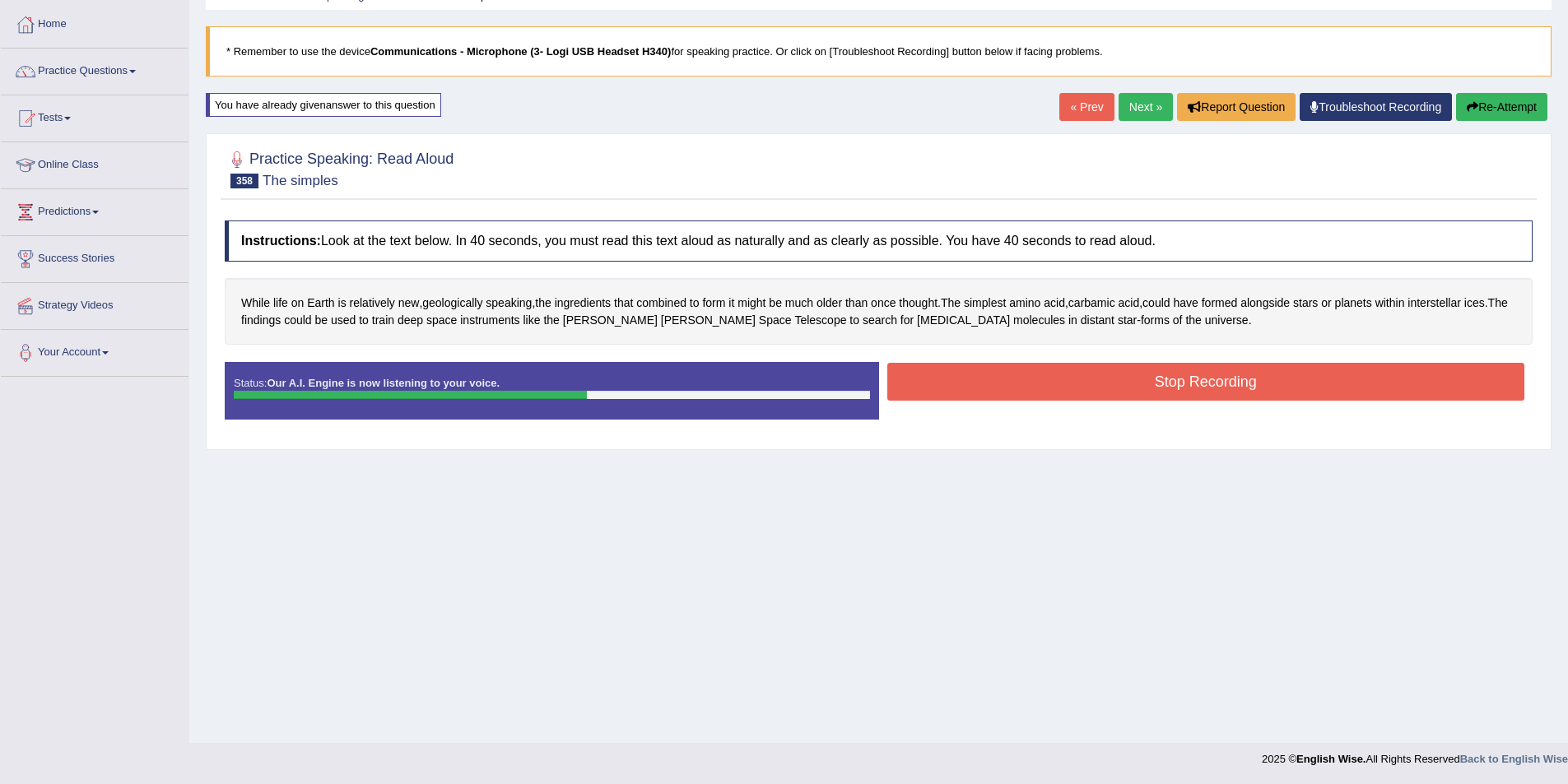
click at [1501, 108] on button "Re-Attempt" at bounding box center [1502, 106] width 92 height 28
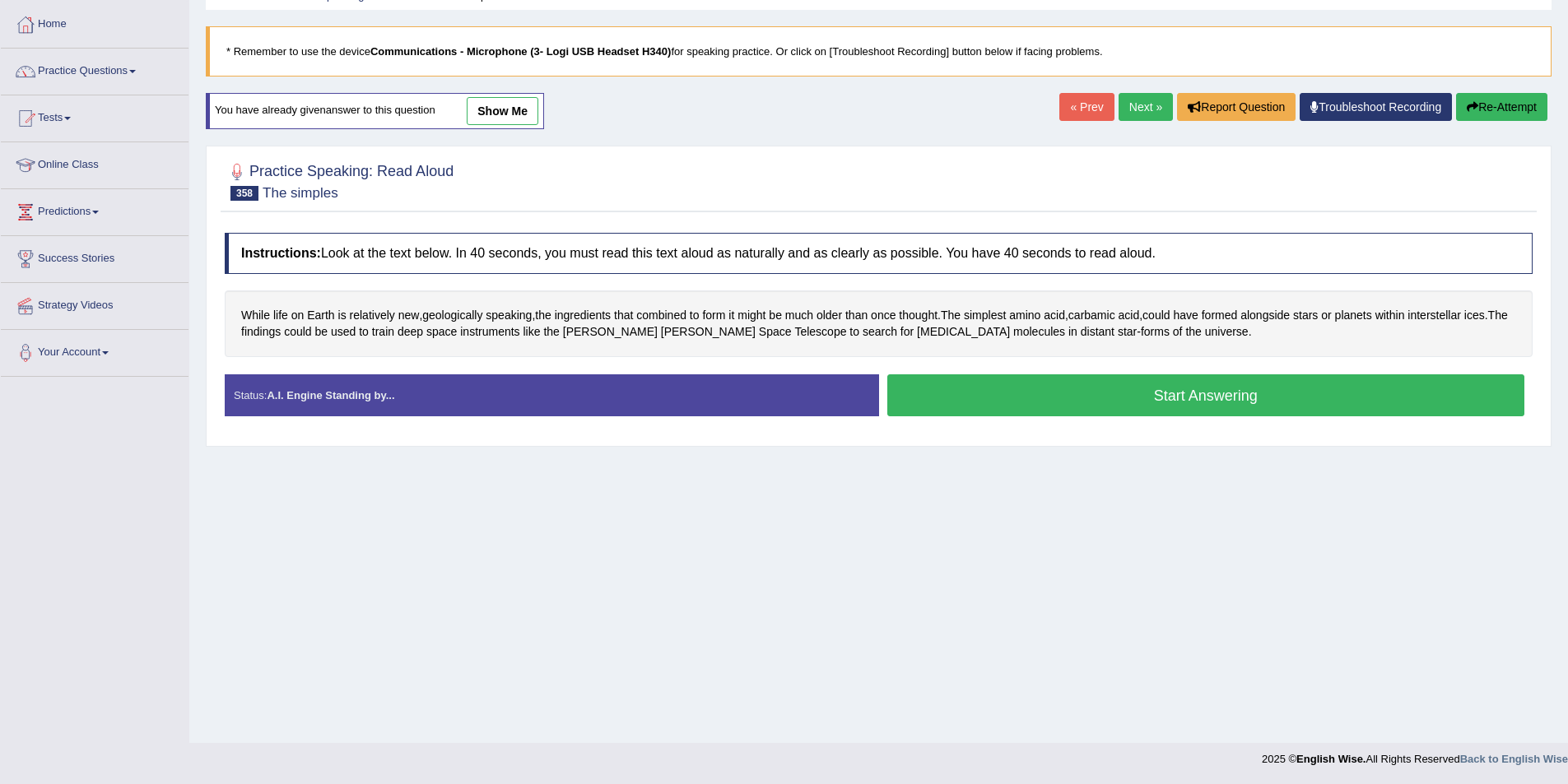
click at [1151, 103] on link "Next »" at bounding box center [1146, 106] width 55 height 28
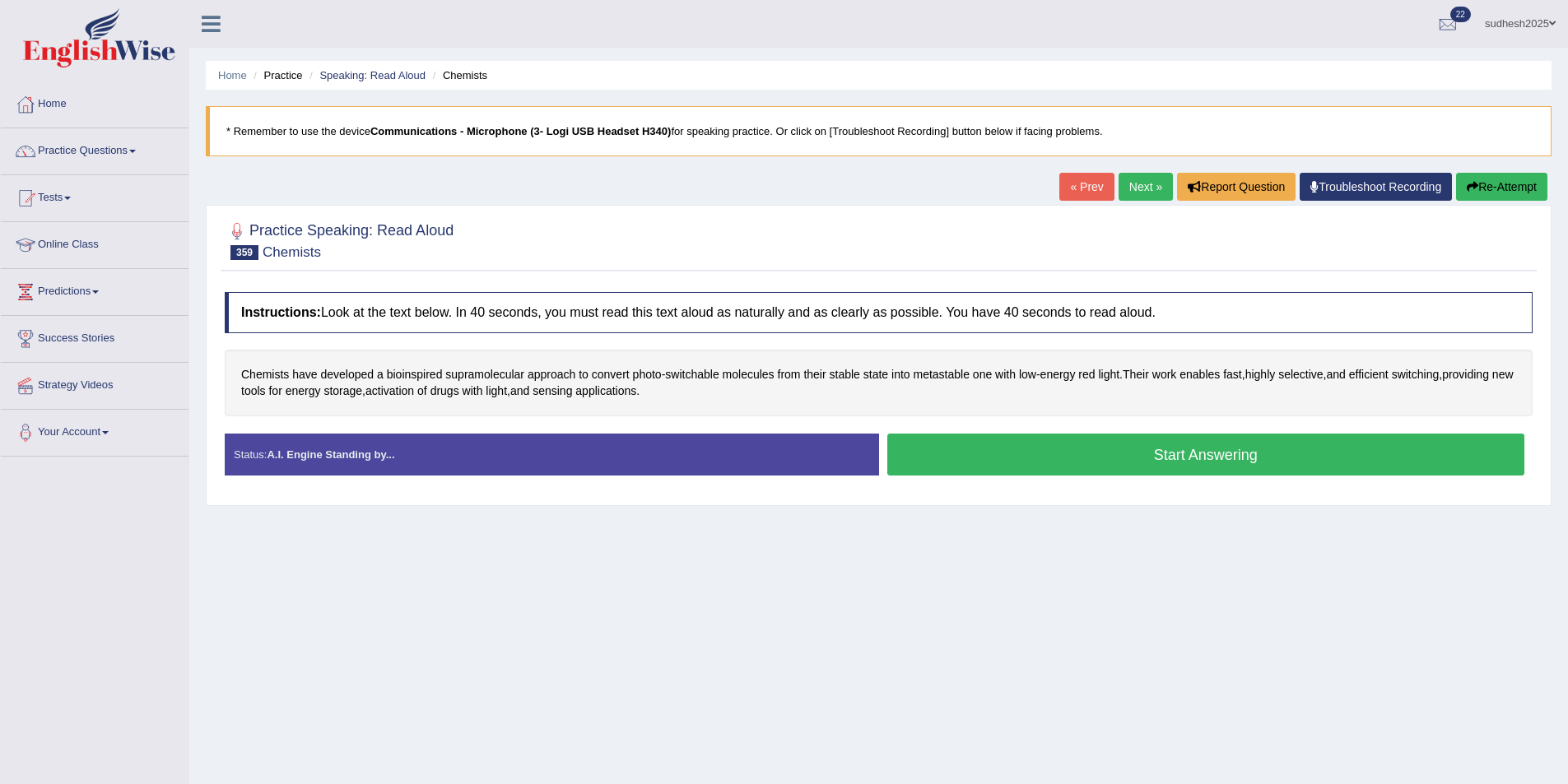
click at [1097, 462] on button "Start Answering" at bounding box center [1206, 454] width 638 height 42
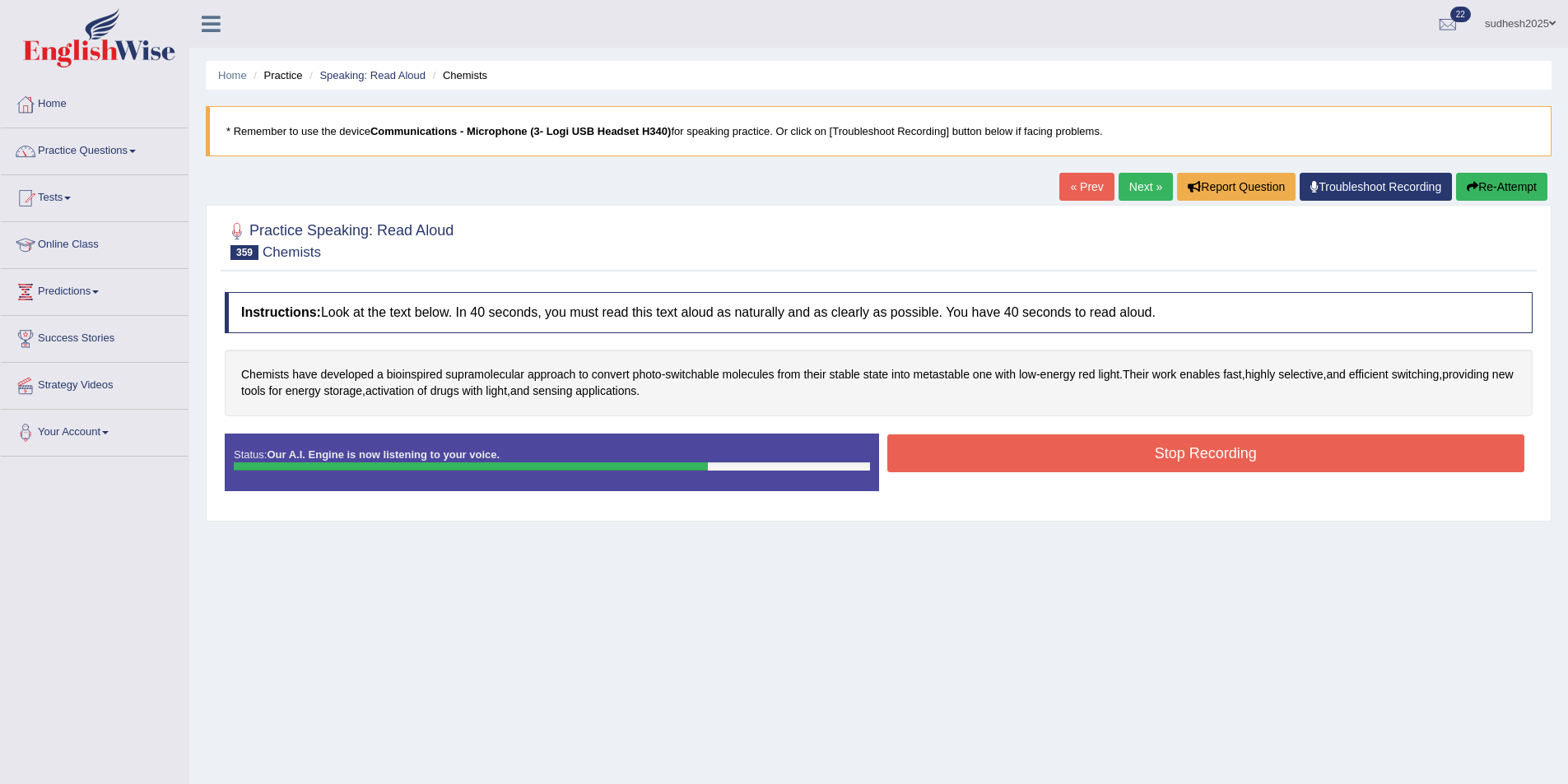
click at [1022, 451] on button "Stop Recording" at bounding box center [1206, 453] width 638 height 38
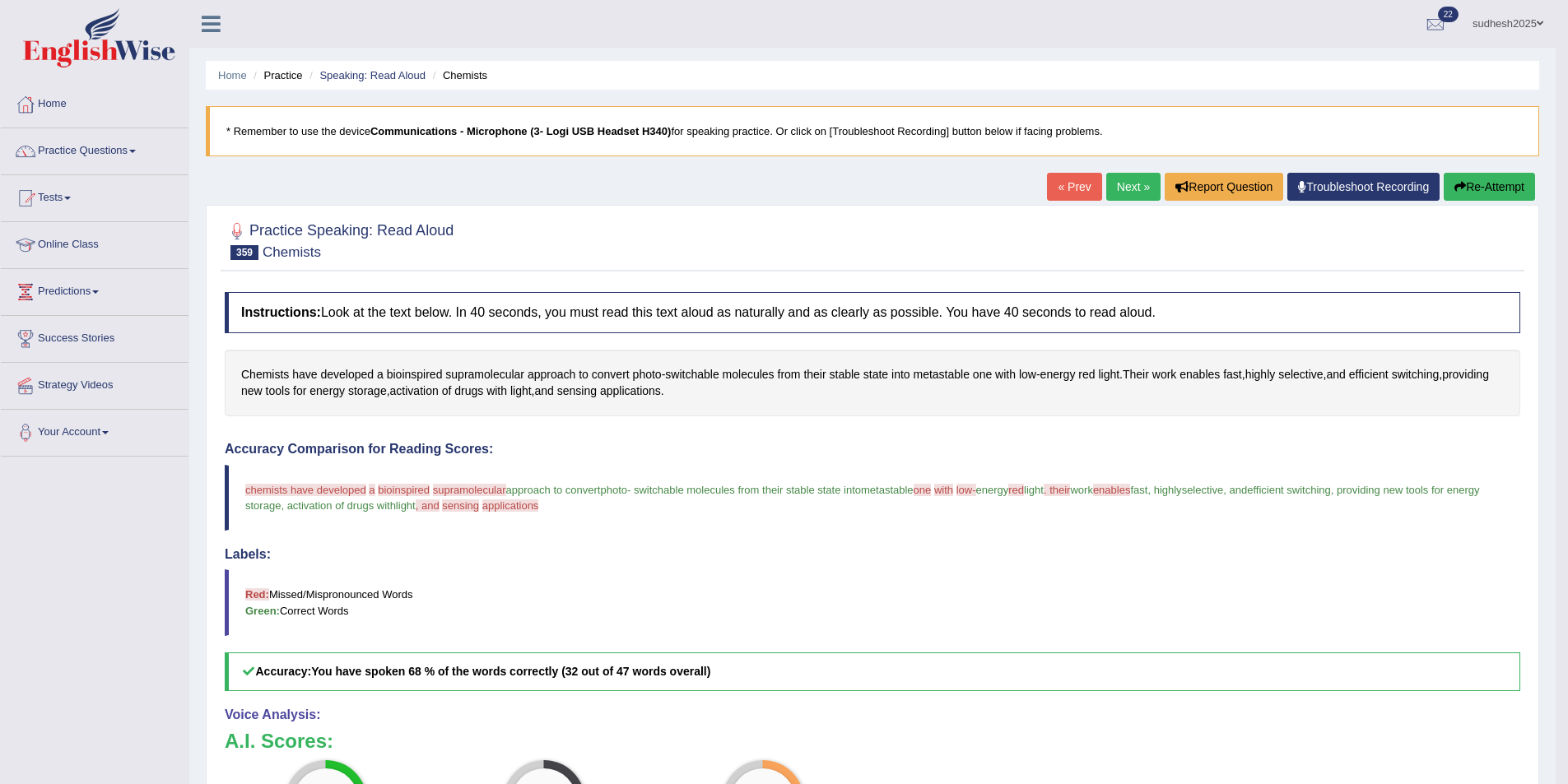
click at [1467, 182] on button "Re-Attempt" at bounding box center [1489, 186] width 92 height 28
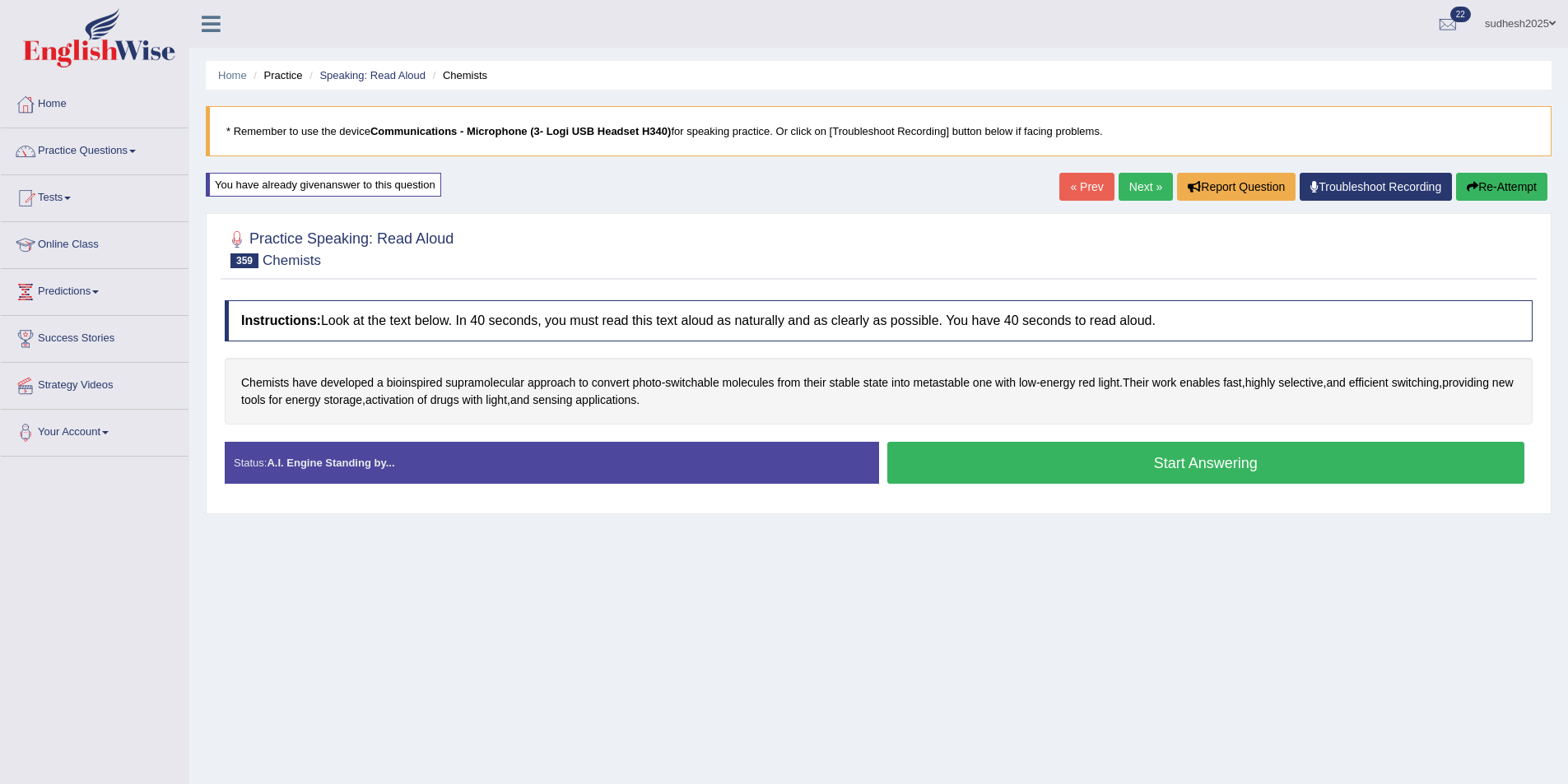
click at [1007, 471] on button "Start Answering" at bounding box center [1206, 462] width 638 height 42
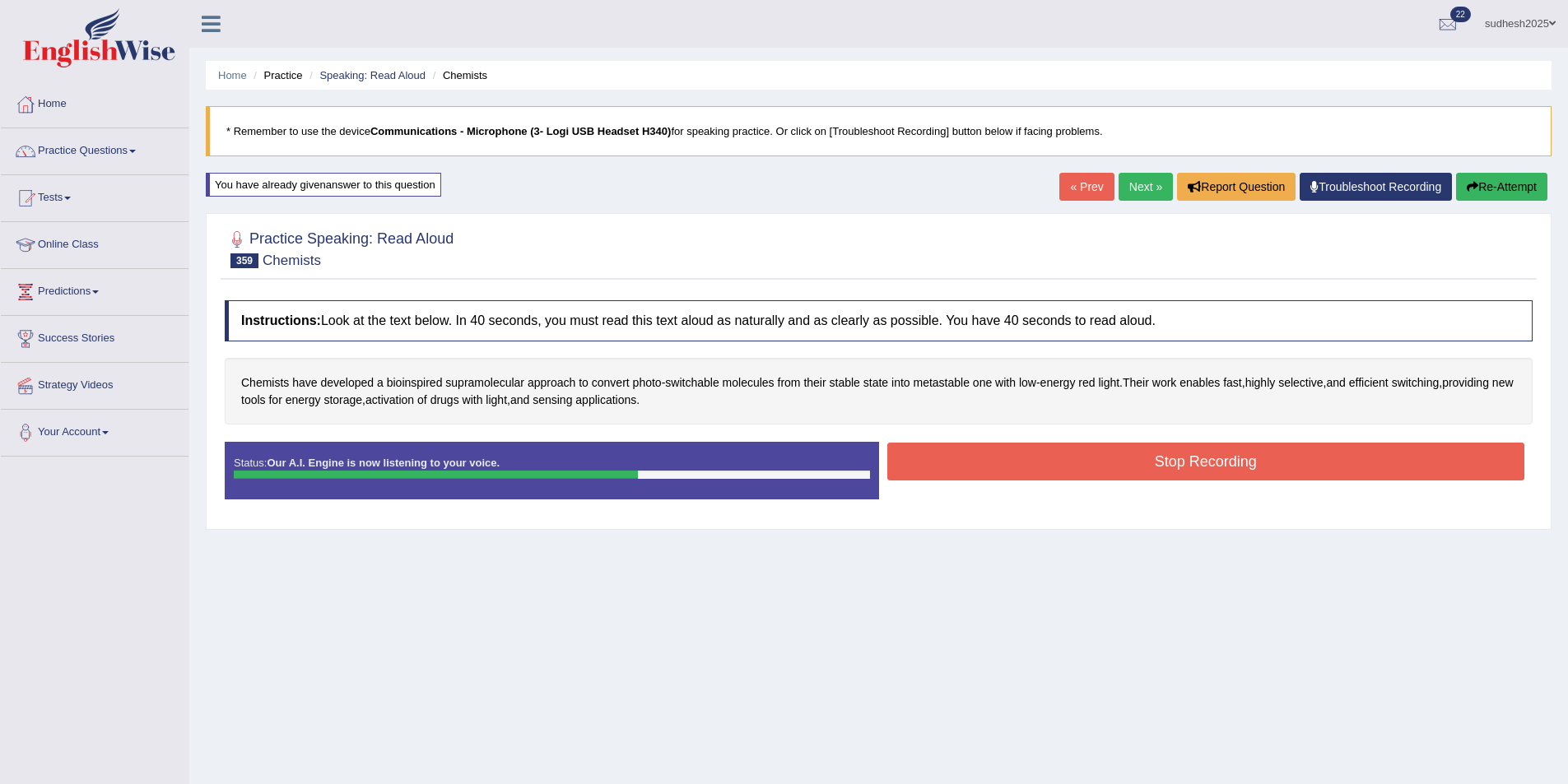
click at [1052, 455] on button "Stop Recording" at bounding box center [1206, 461] width 638 height 38
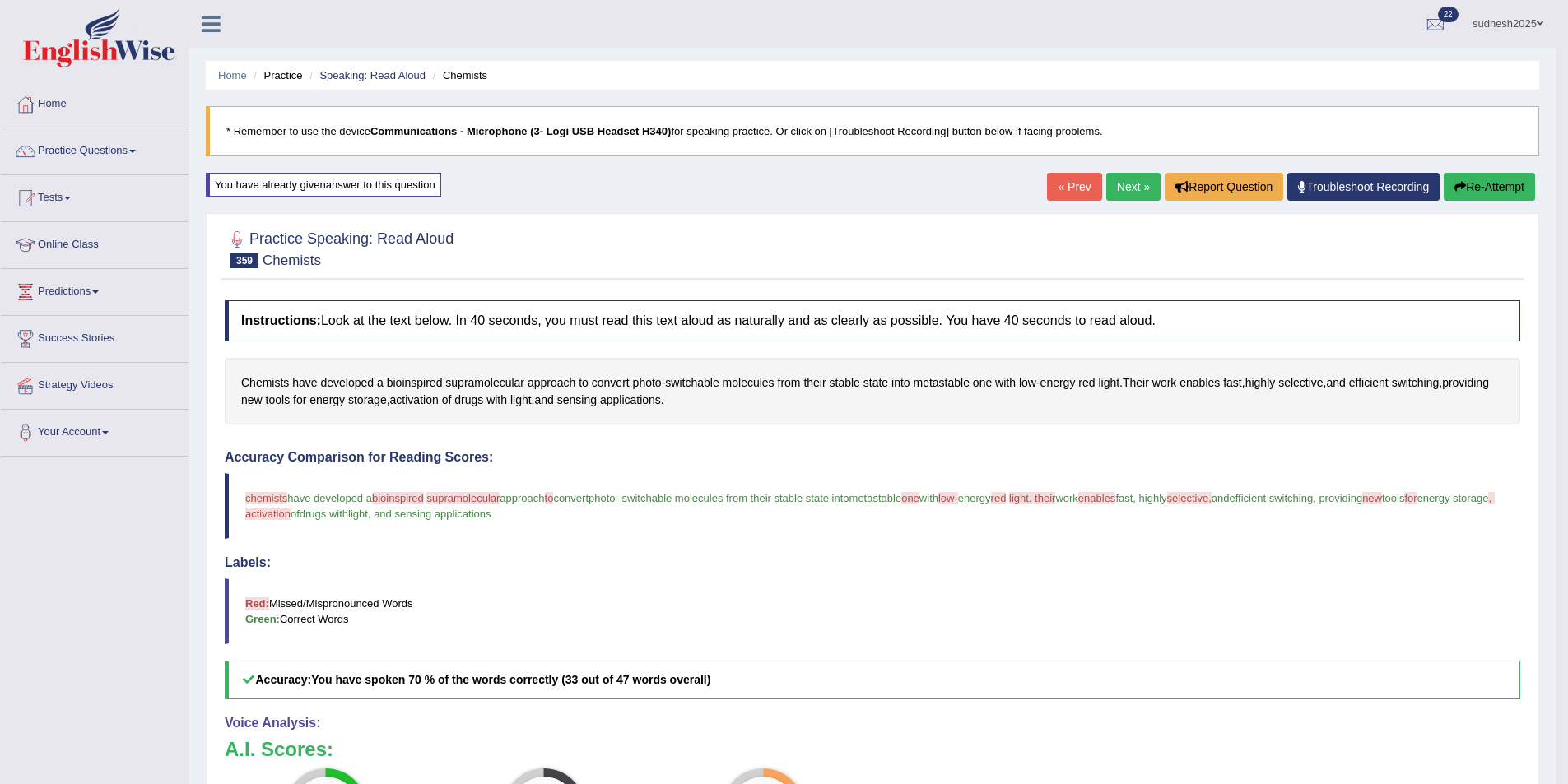
click at [1137, 190] on link "Next »" at bounding box center [1133, 186] width 55 height 28
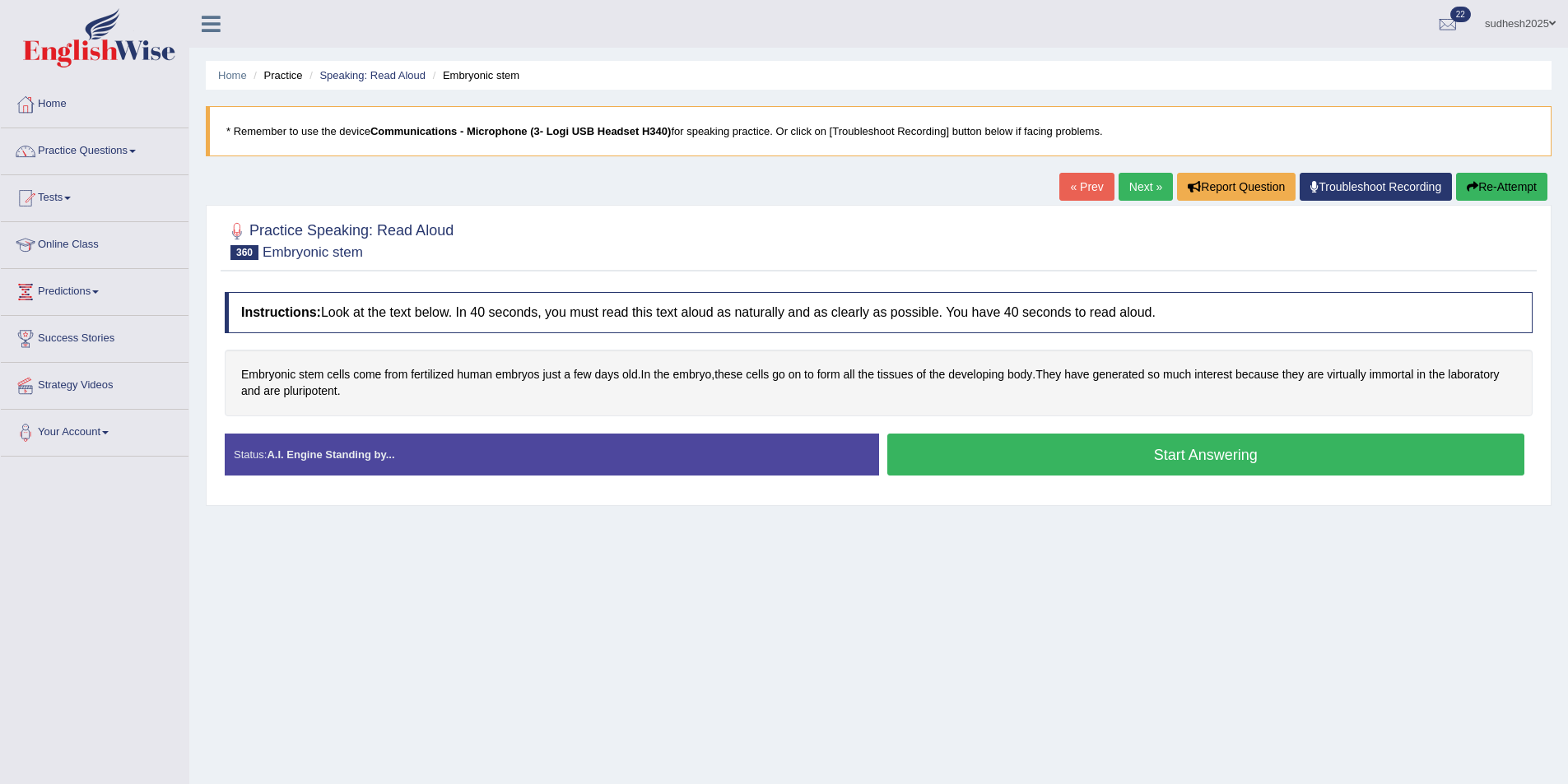
click at [1159, 453] on button "Start Answering" at bounding box center [1206, 454] width 638 height 42
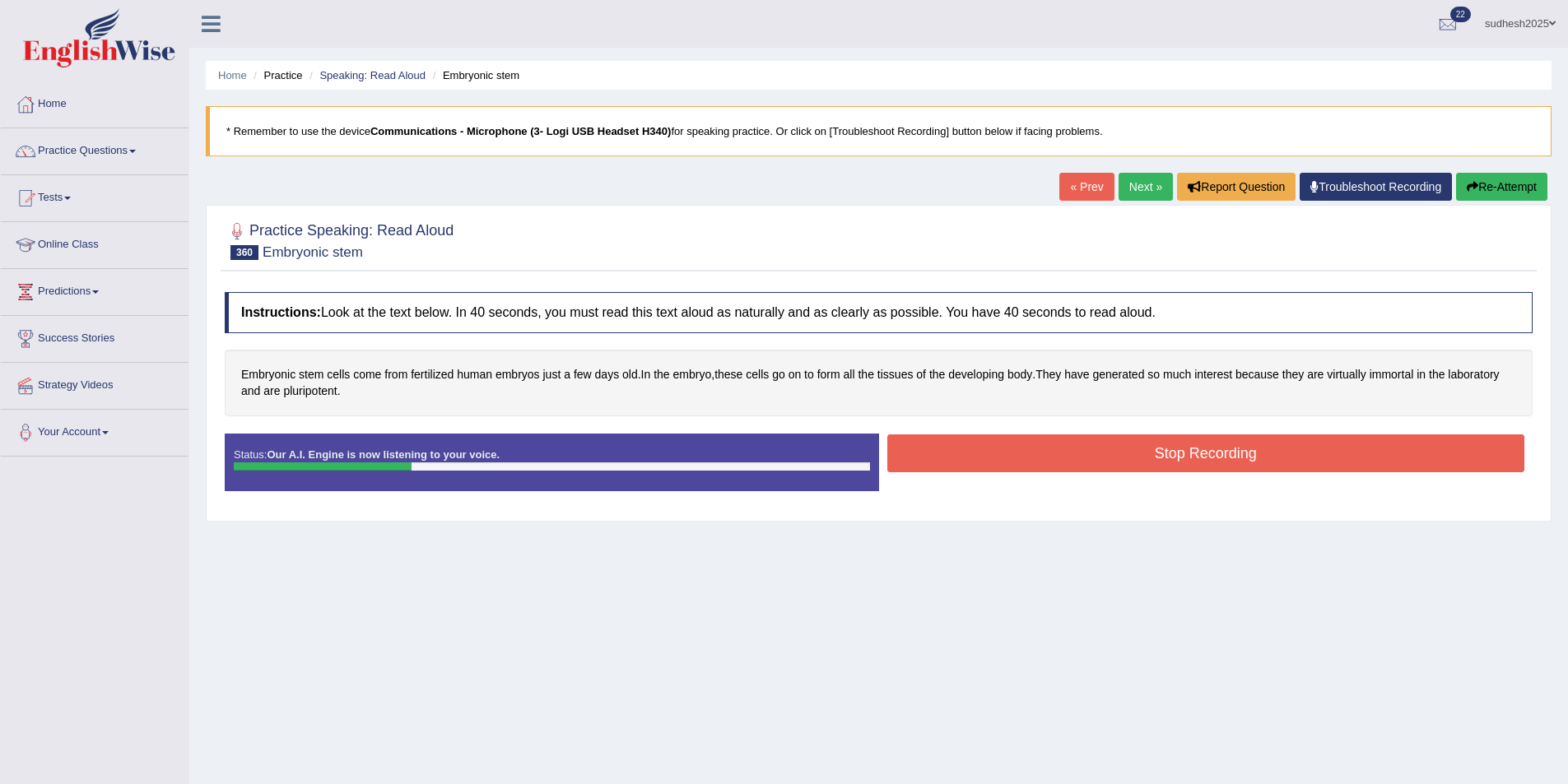
drag, startPoint x: 1224, startPoint y: 451, endPoint x: 1561, endPoint y: 231, distance: 402.5
click at [1564, 235] on div "Home Practice Speaking: Read Aloud Embryonic stem * Remember to use the device …" at bounding box center [879, 412] width 1379 height 823
click at [1502, 188] on button "Re-Attempt" at bounding box center [1502, 186] width 92 height 28
click at [1000, 460] on button "Stop Recording" at bounding box center [1206, 453] width 638 height 38
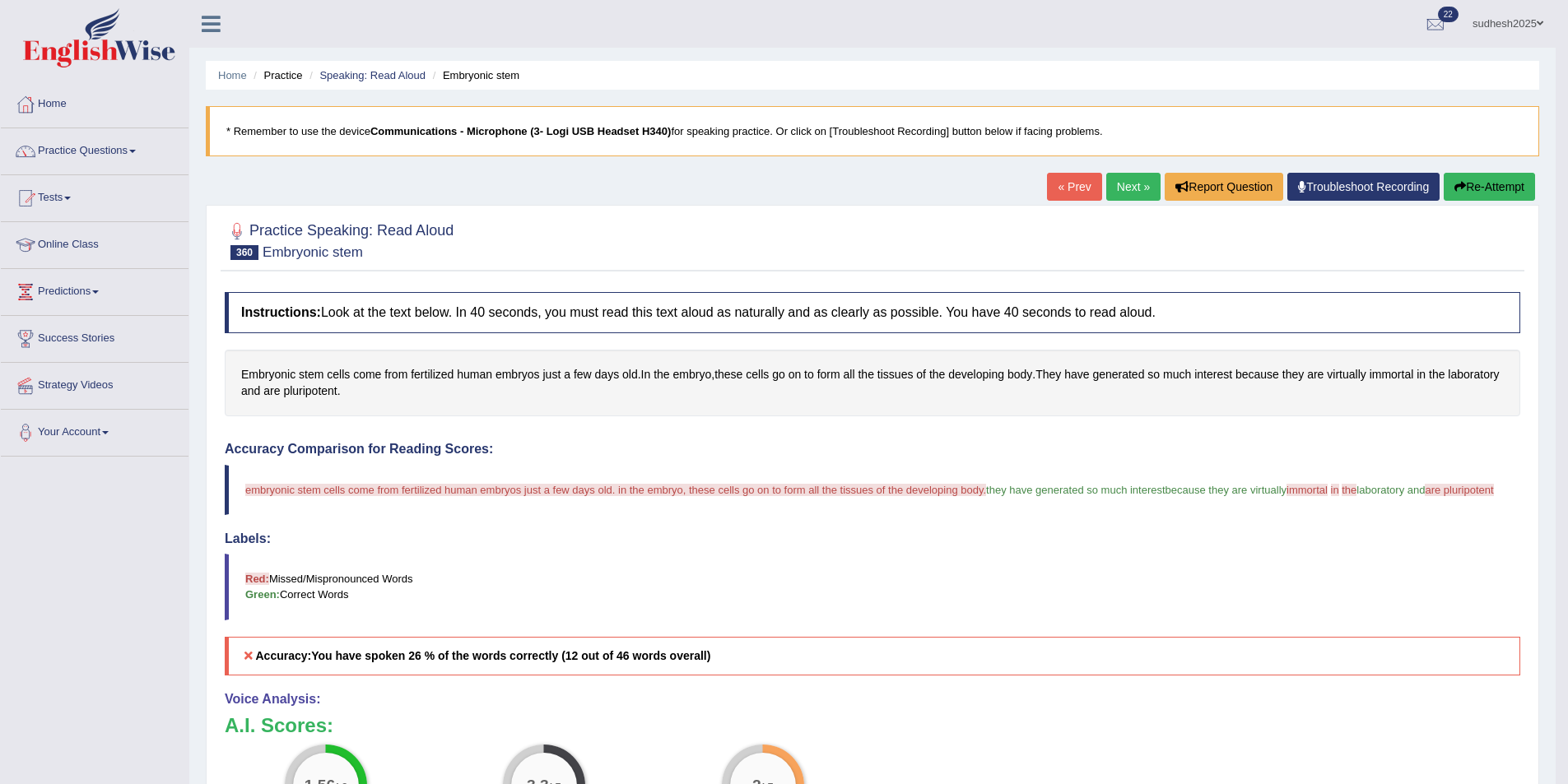
click at [1138, 184] on link "Next »" at bounding box center [1133, 186] width 55 height 28
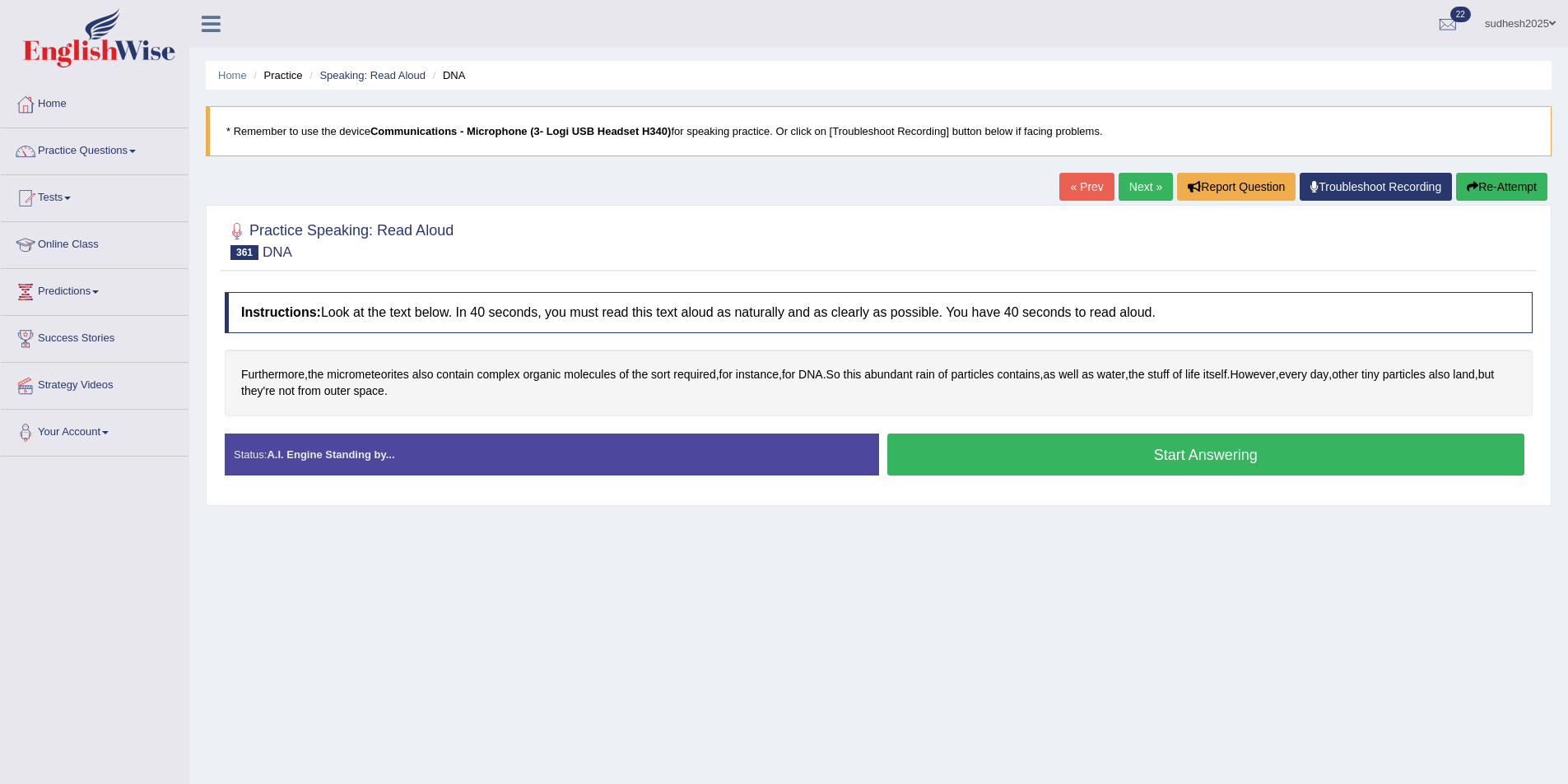
click at [1128, 451] on button "Start Answering" at bounding box center [1206, 454] width 638 height 42
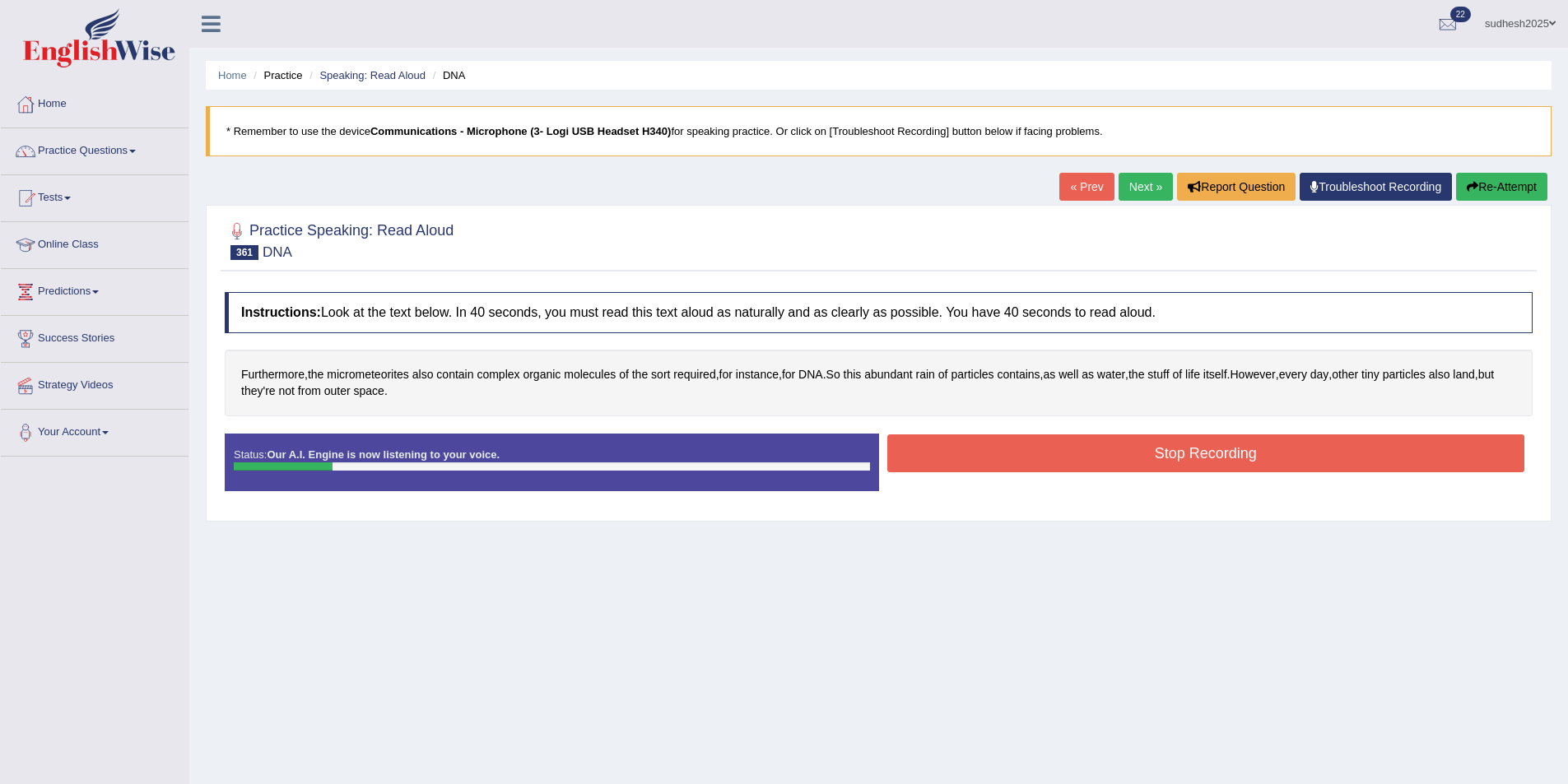
drag, startPoint x: 1485, startPoint y: 172, endPoint x: 1481, endPoint y: 180, distance: 8.9
click at [1485, 172] on div "Home Practice Speaking: Read Aloud DNA * Remember to use the device Communicati…" at bounding box center [879, 412] width 1379 height 823
click at [1481, 181] on button "Re-Attempt" at bounding box center [1502, 186] width 92 height 28
click at [1068, 447] on button "Stop Recording" at bounding box center [1206, 453] width 638 height 38
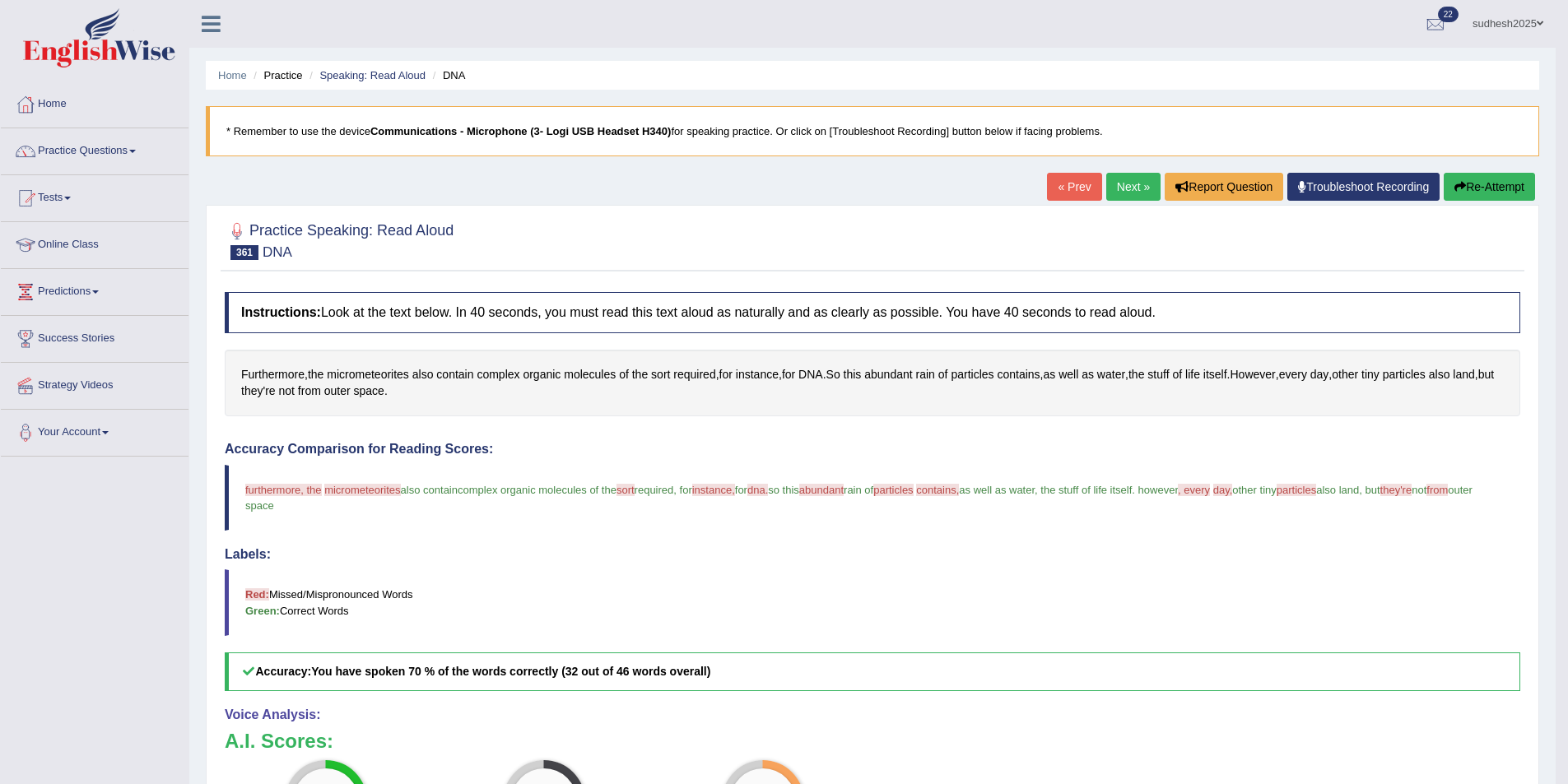
click at [1123, 184] on link "Next »" at bounding box center [1133, 186] width 55 height 28
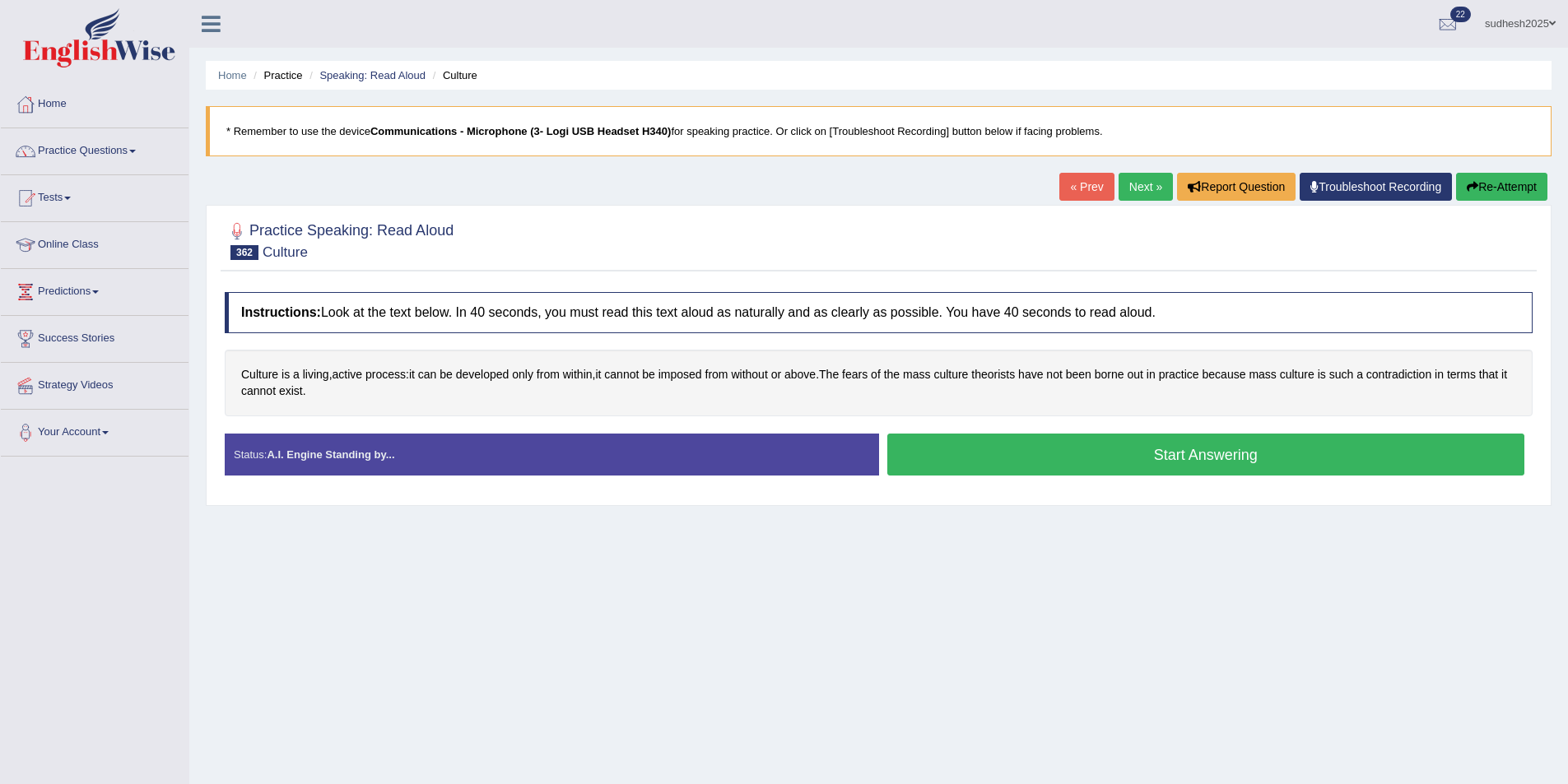
click at [1158, 464] on button "Start Answering" at bounding box center [1206, 454] width 638 height 42
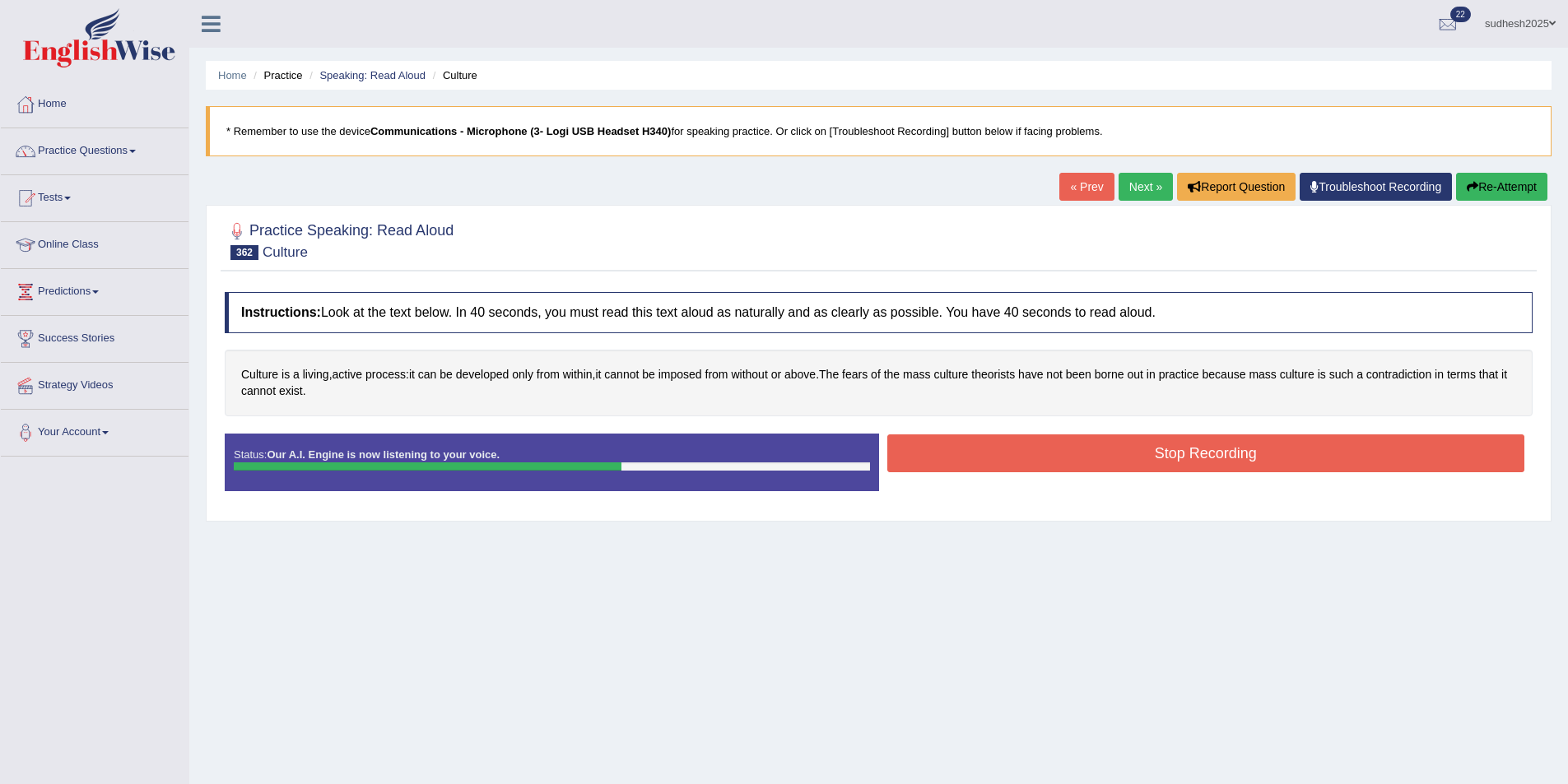
click at [1175, 448] on button "Stop Recording" at bounding box center [1206, 453] width 638 height 38
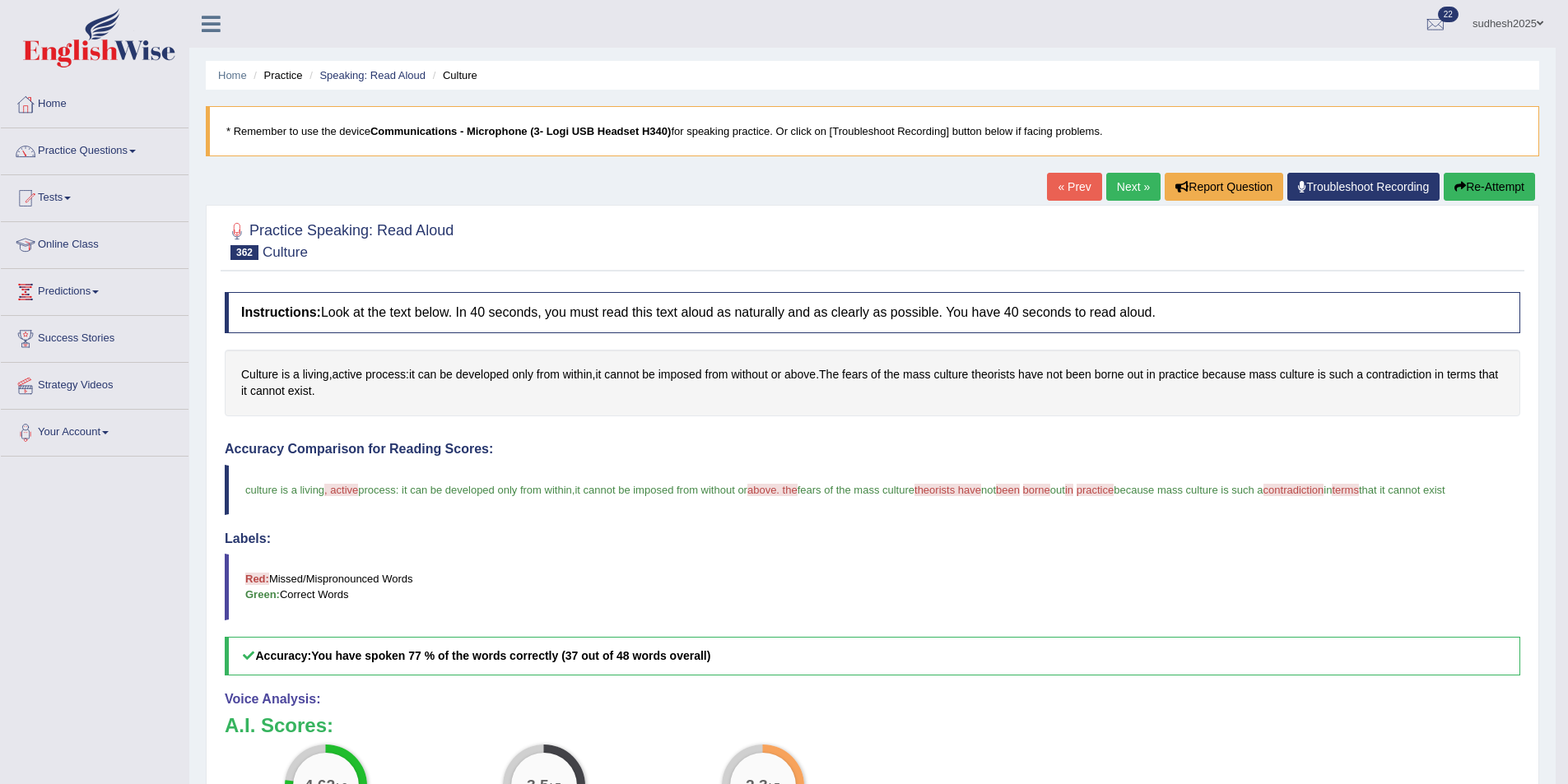
click at [1146, 182] on link "Next »" at bounding box center [1133, 186] width 55 height 28
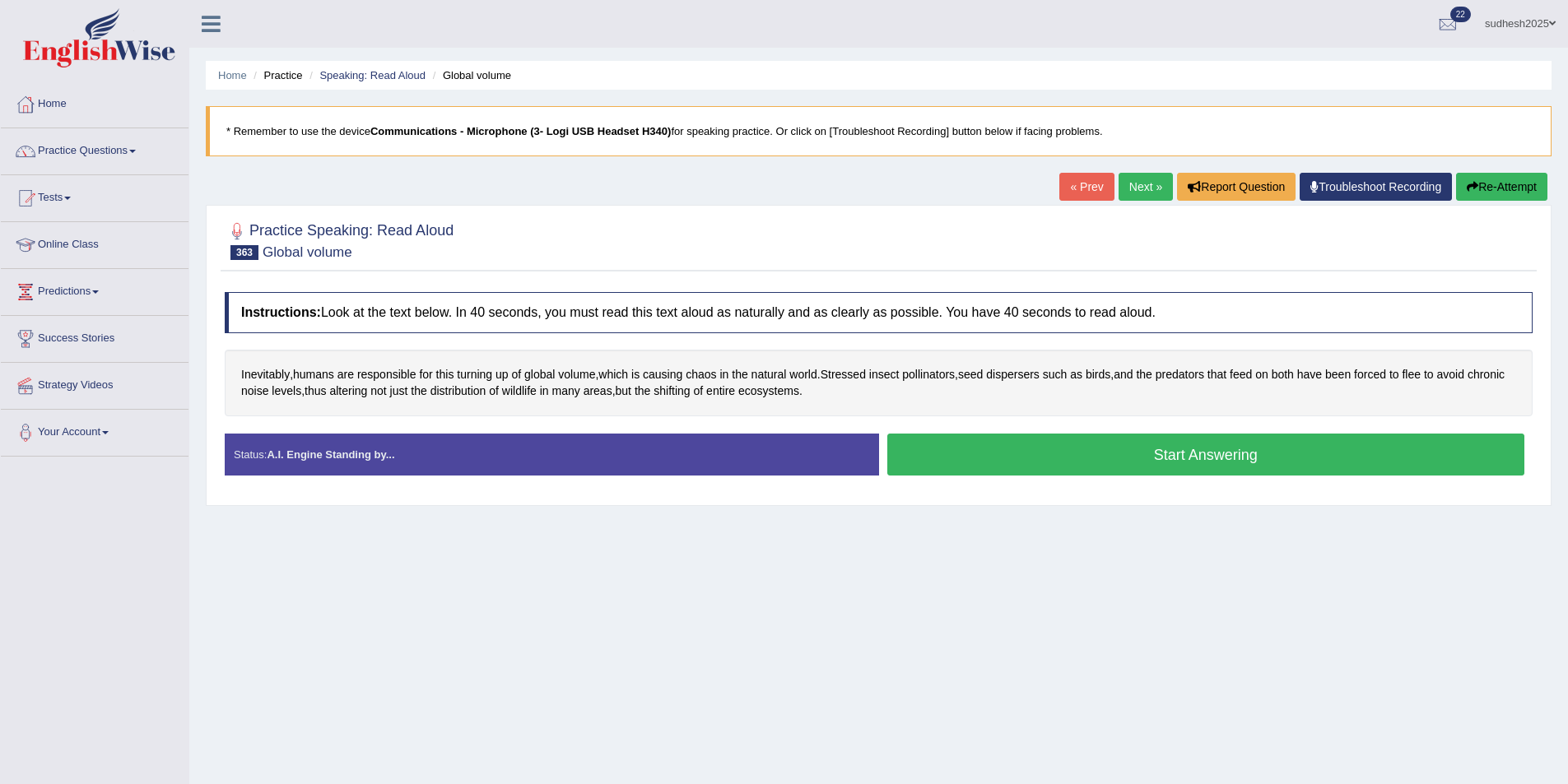
click at [1086, 456] on button "Start Answering" at bounding box center [1206, 454] width 638 height 42
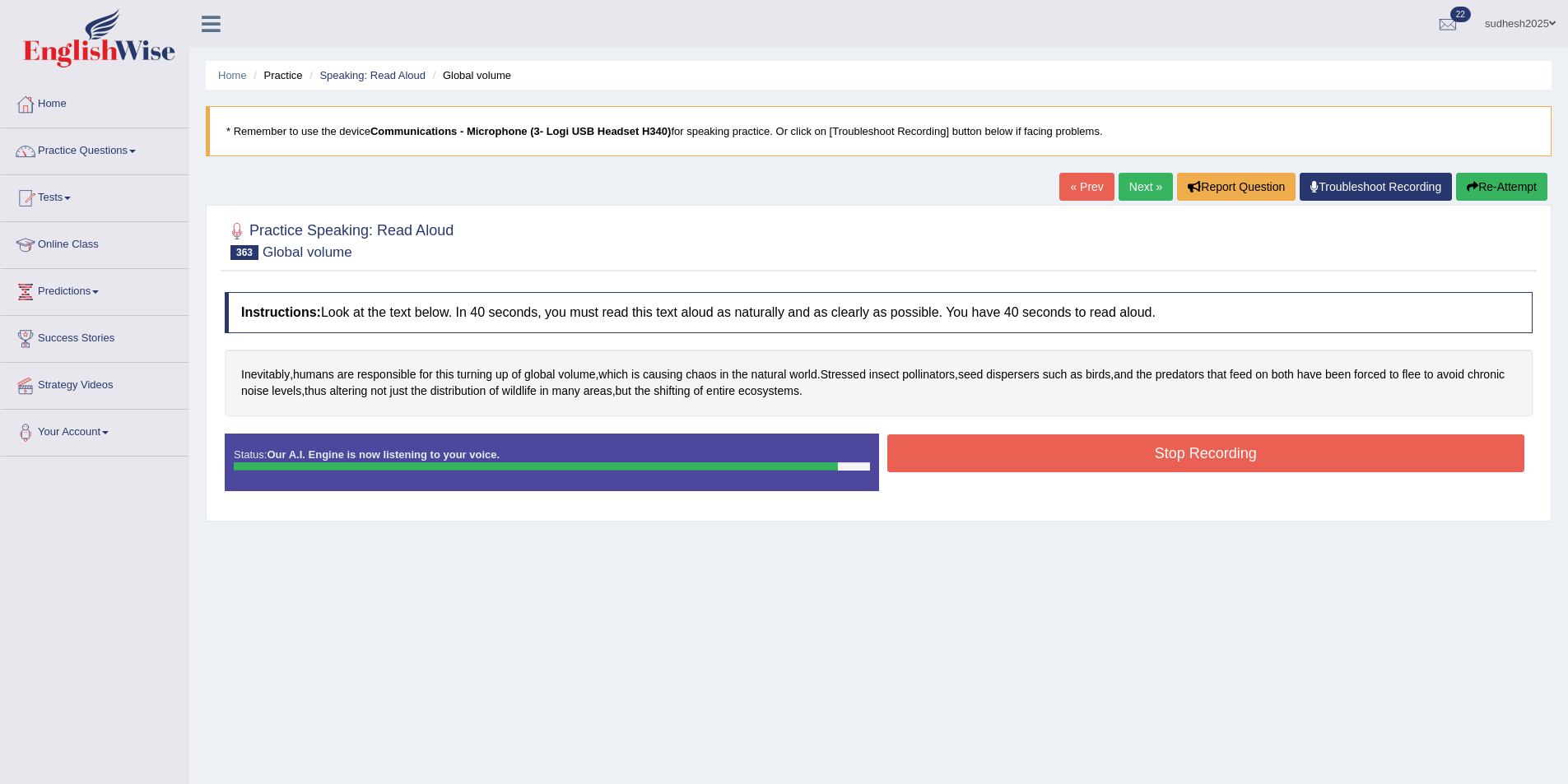
click at [984, 450] on button "Stop Recording" at bounding box center [1206, 453] width 638 height 38
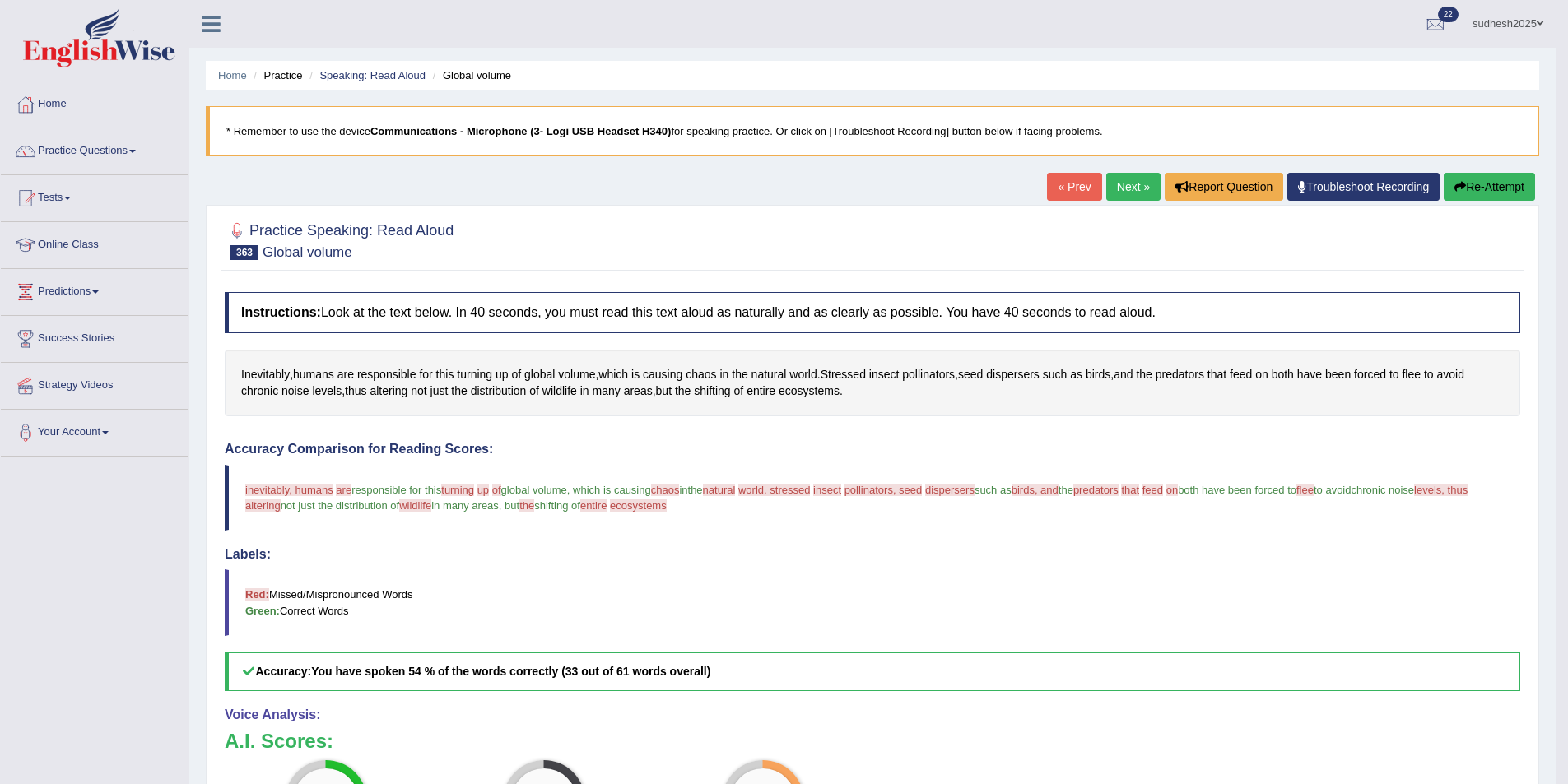
click at [1137, 184] on link "Next »" at bounding box center [1133, 186] width 55 height 28
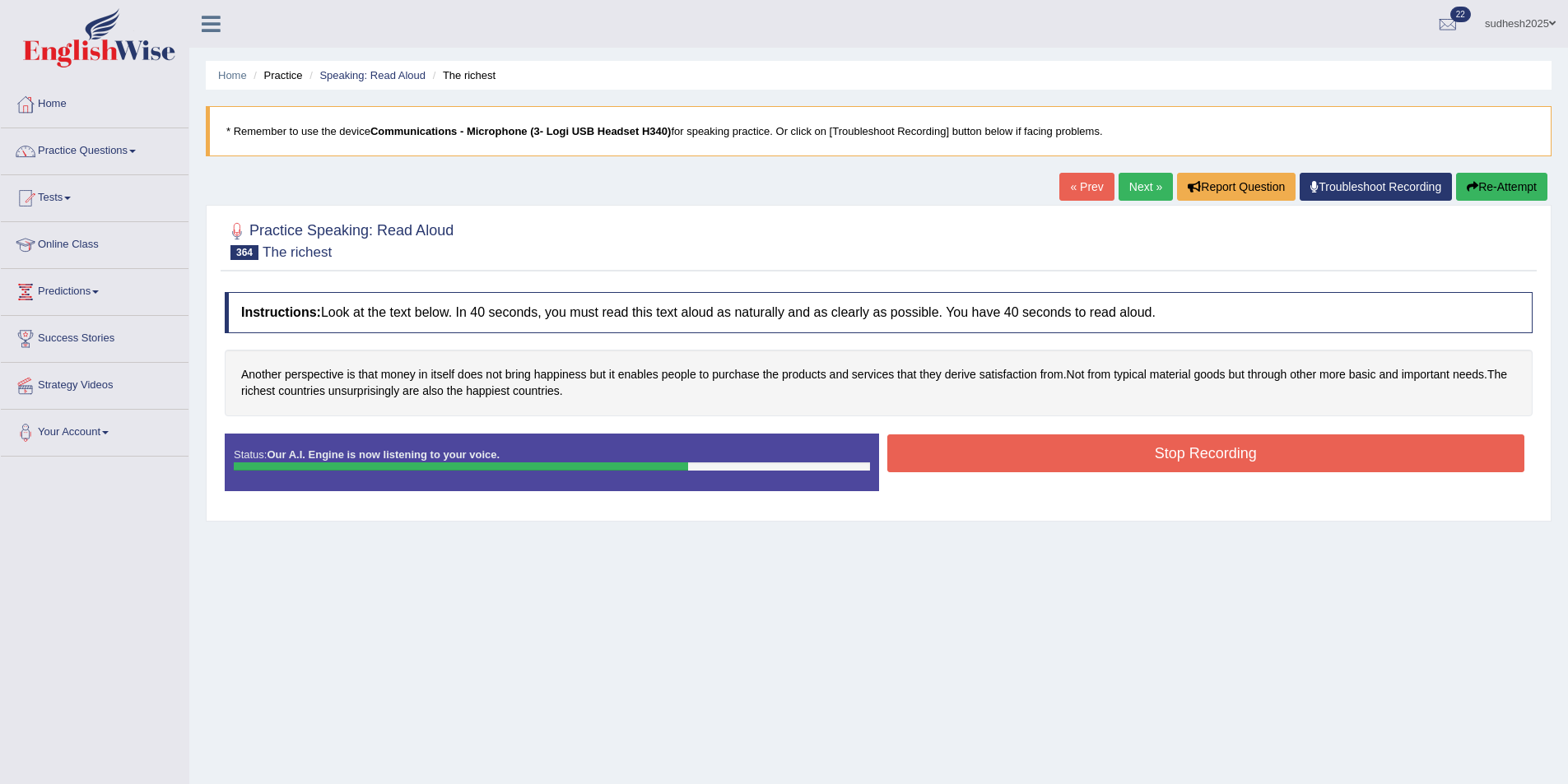
click at [960, 460] on button "Stop Recording" at bounding box center [1206, 453] width 638 height 38
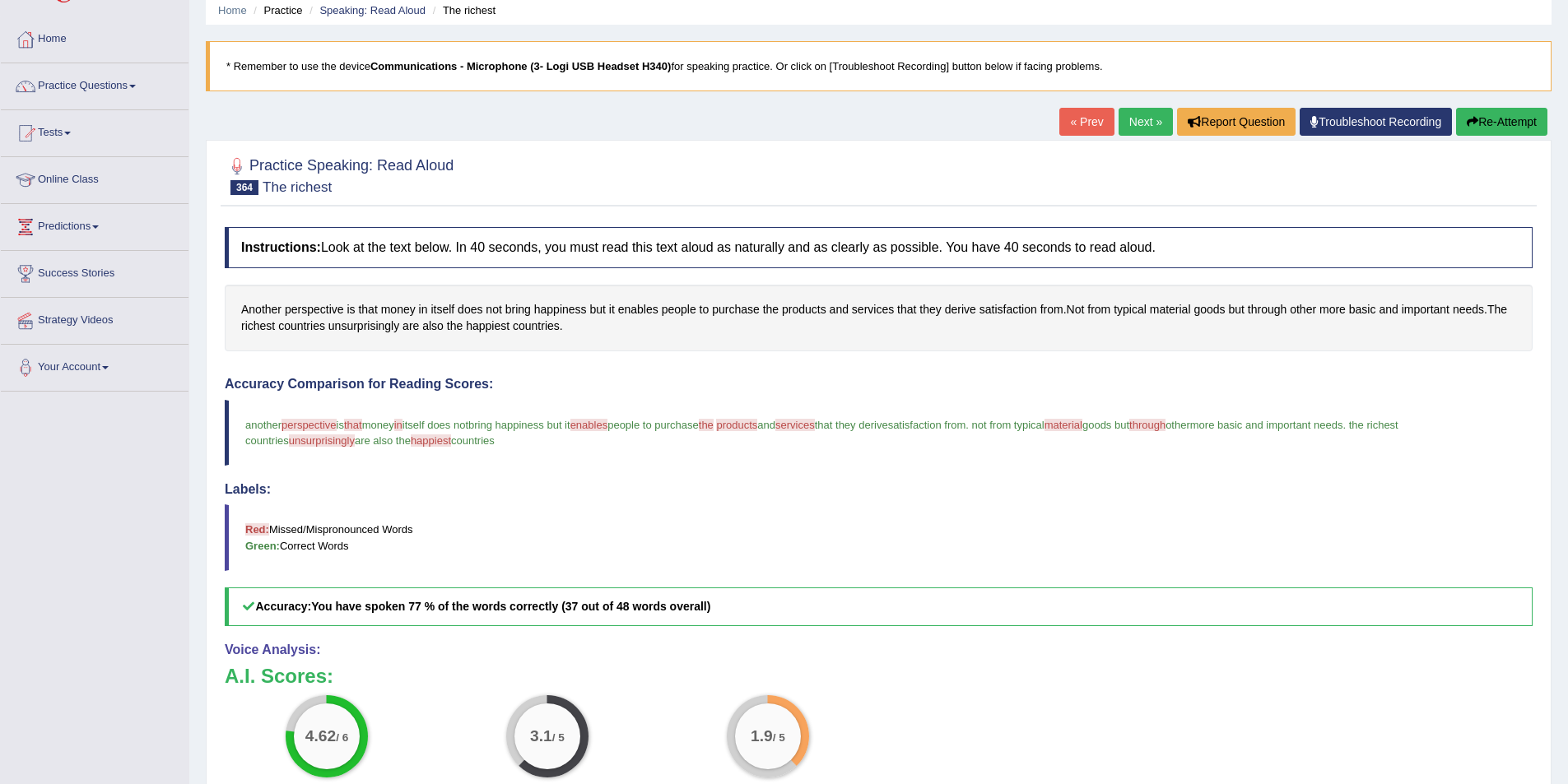
scroll to position [165, 0]
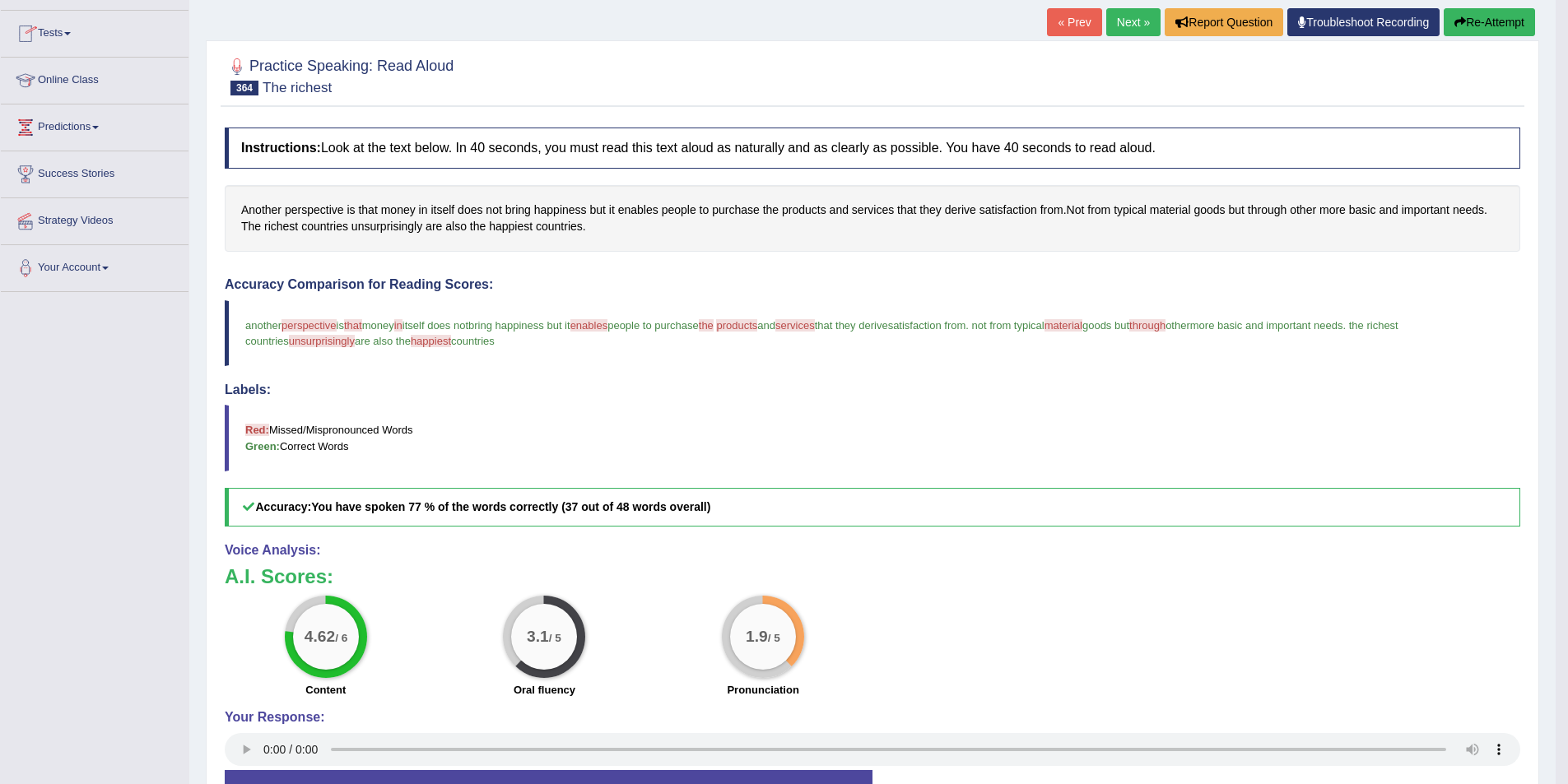
click at [1124, 19] on link "Next »" at bounding box center [1133, 21] width 55 height 28
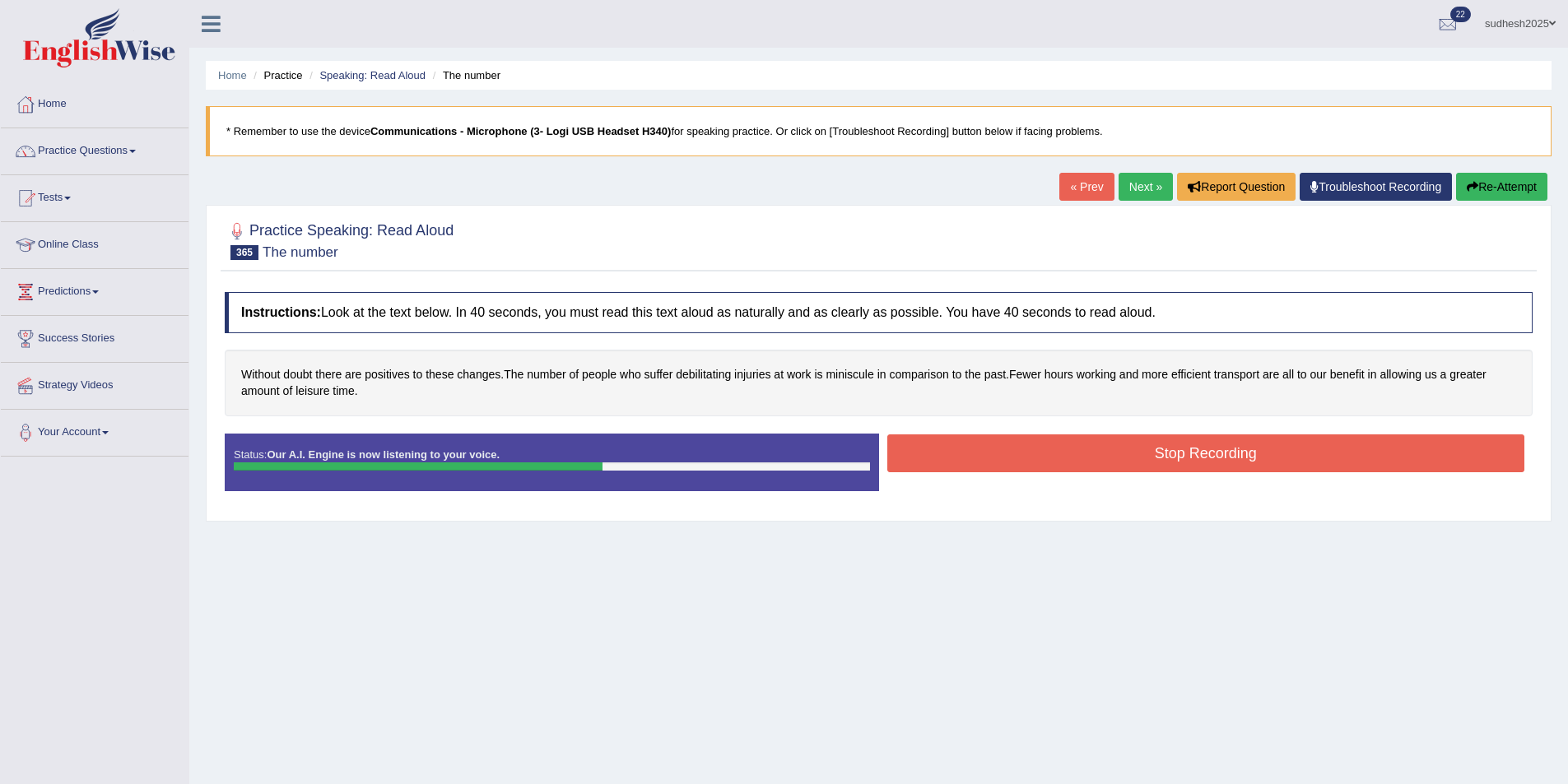
click at [1060, 448] on button "Stop Recording" at bounding box center [1206, 453] width 638 height 38
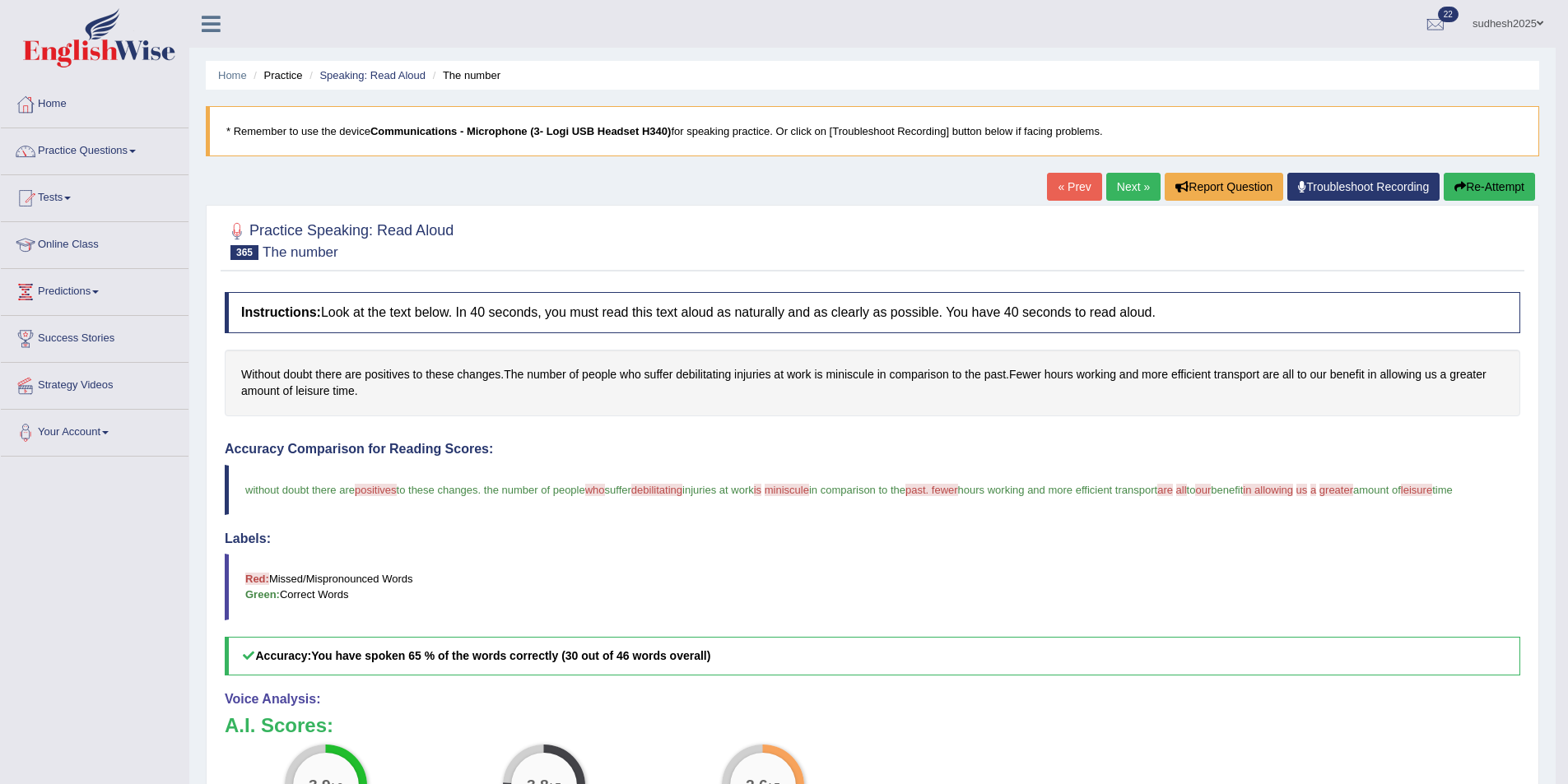
click at [1142, 187] on link "Next »" at bounding box center [1133, 186] width 55 height 28
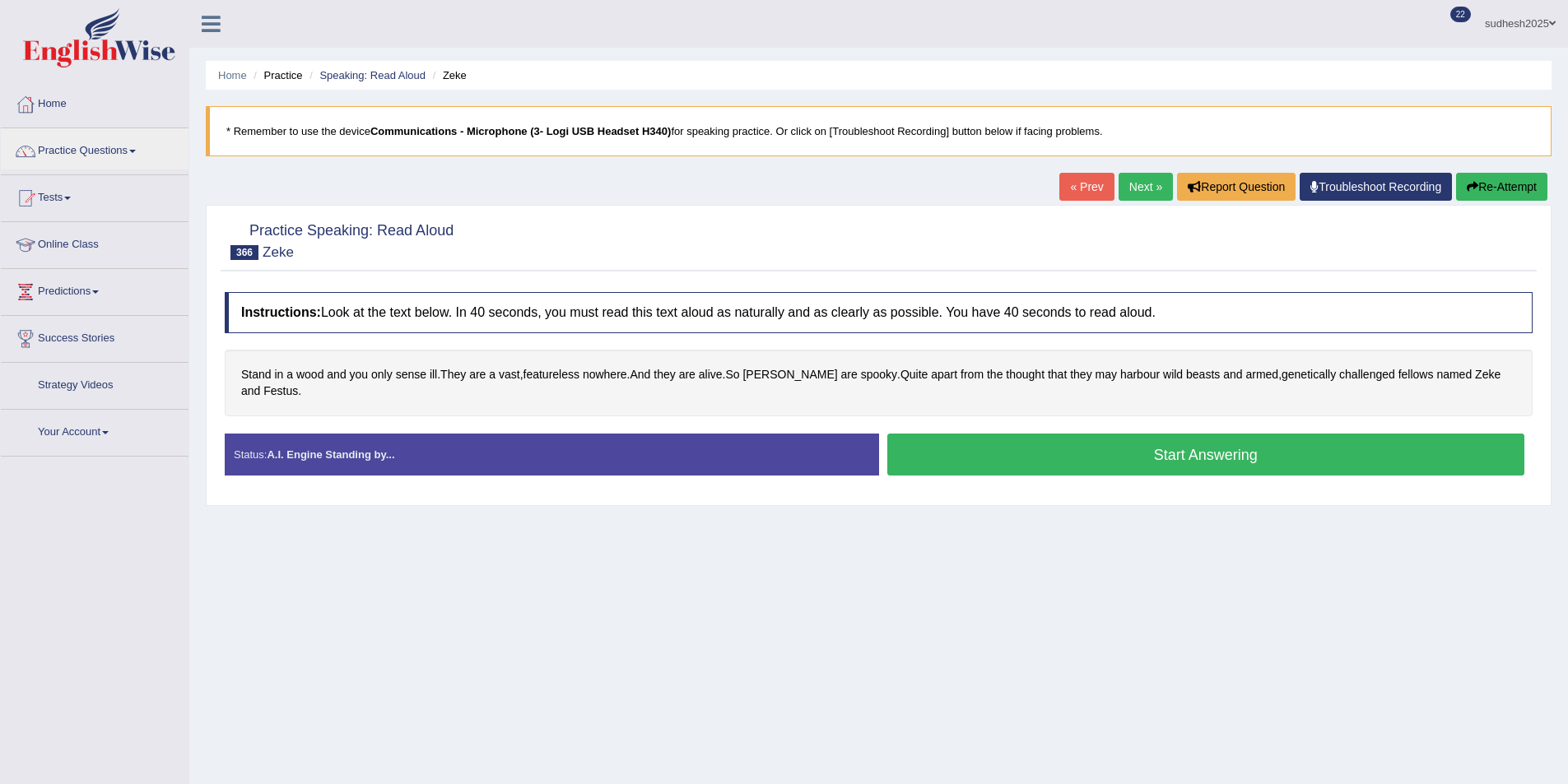
click at [102, 154] on link "Practice Questions" at bounding box center [95, 149] width 187 height 41
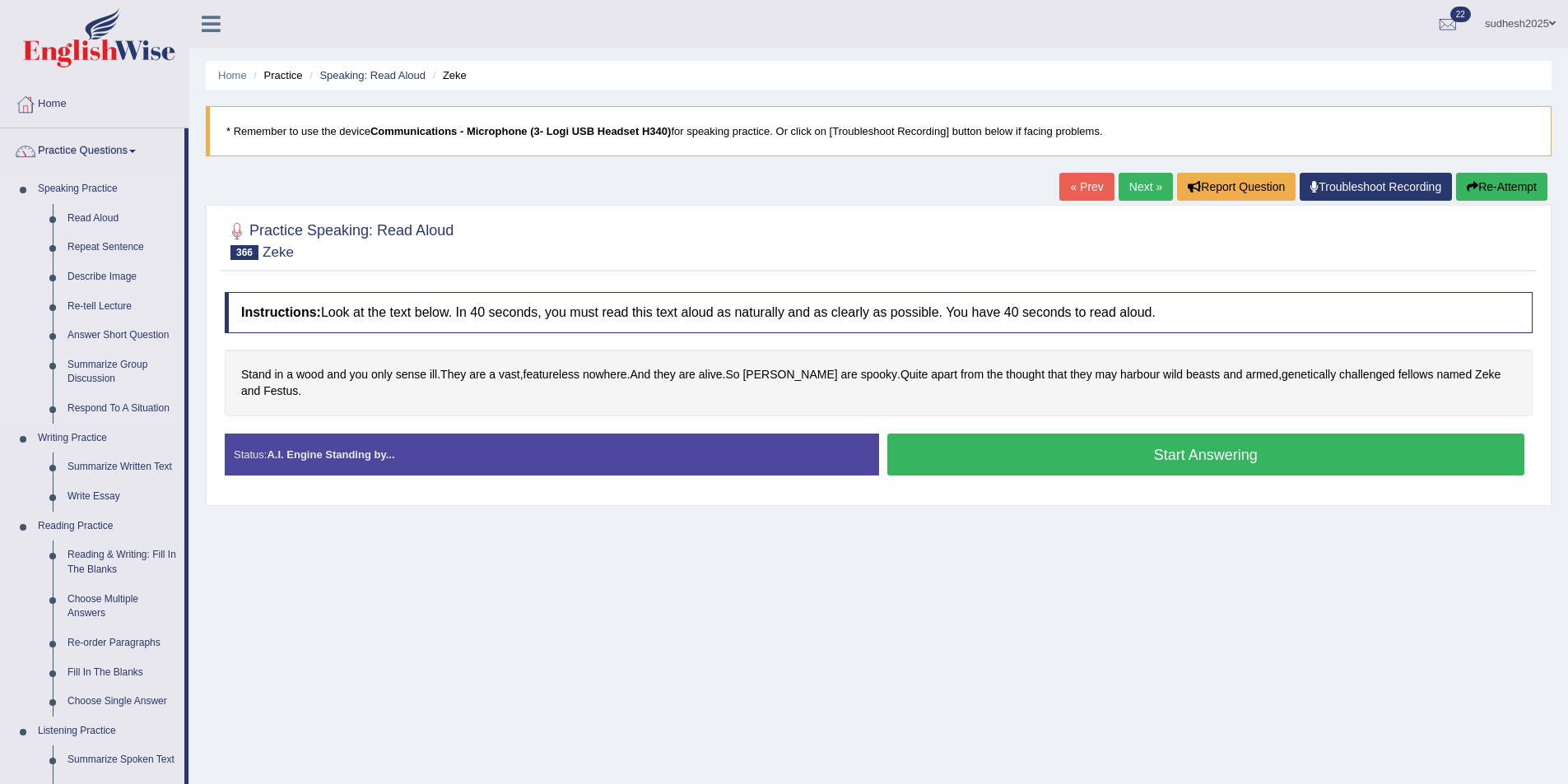
click at [107, 277] on link "Describe Image" at bounding box center [122, 277] width 124 height 29
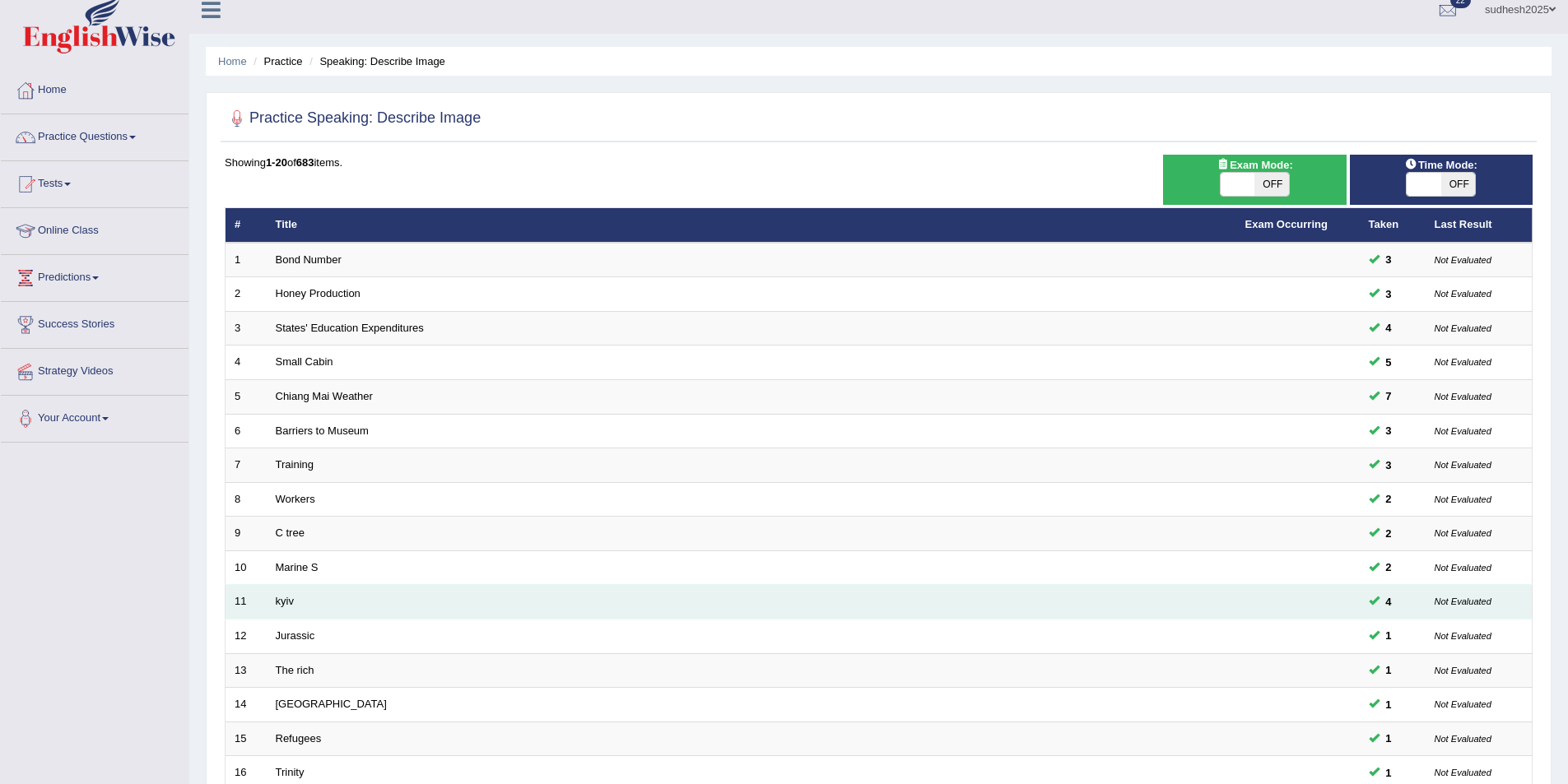
scroll to position [305, 0]
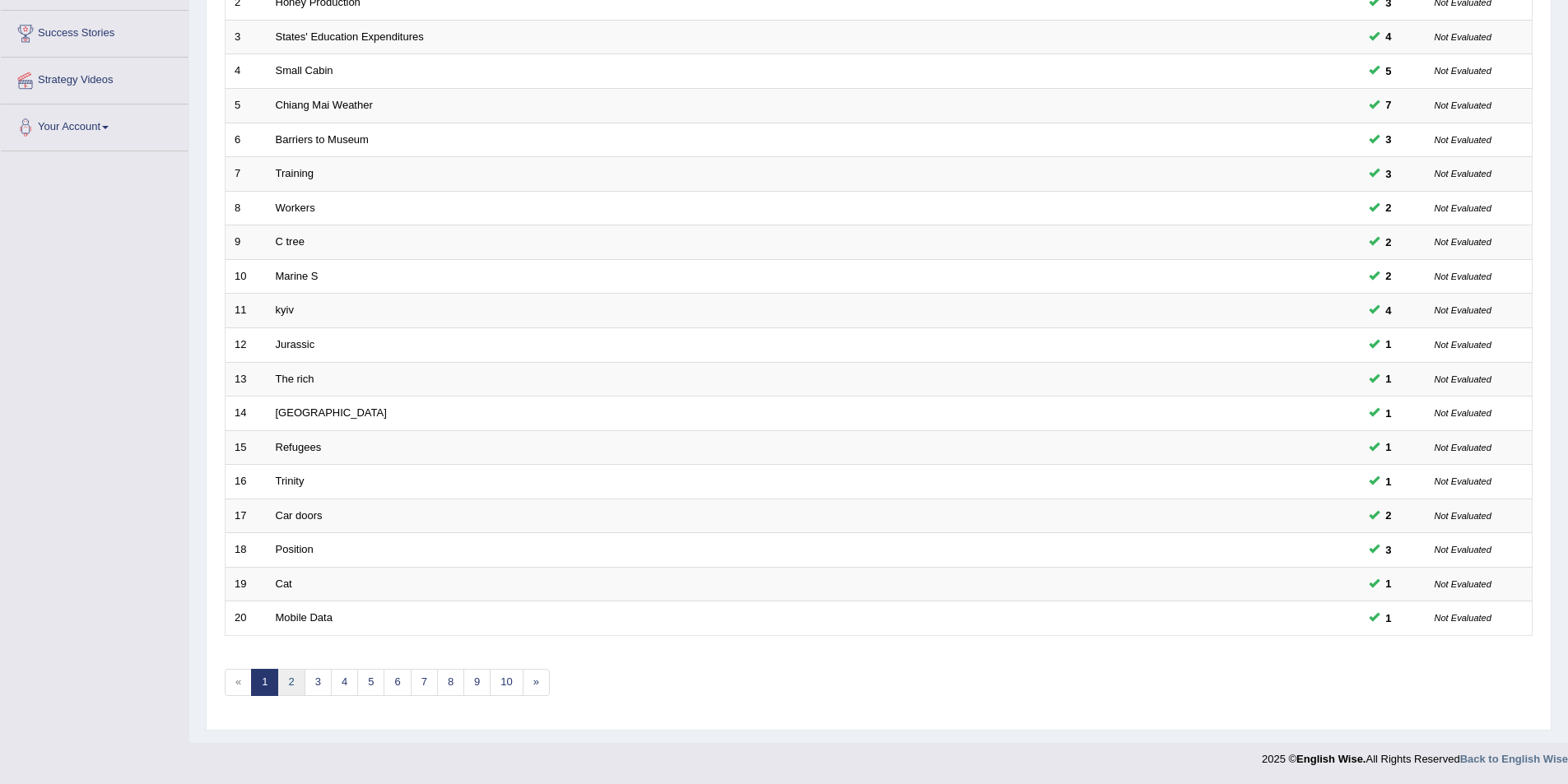
click at [293, 676] on link "2" at bounding box center [291, 683] width 27 height 27
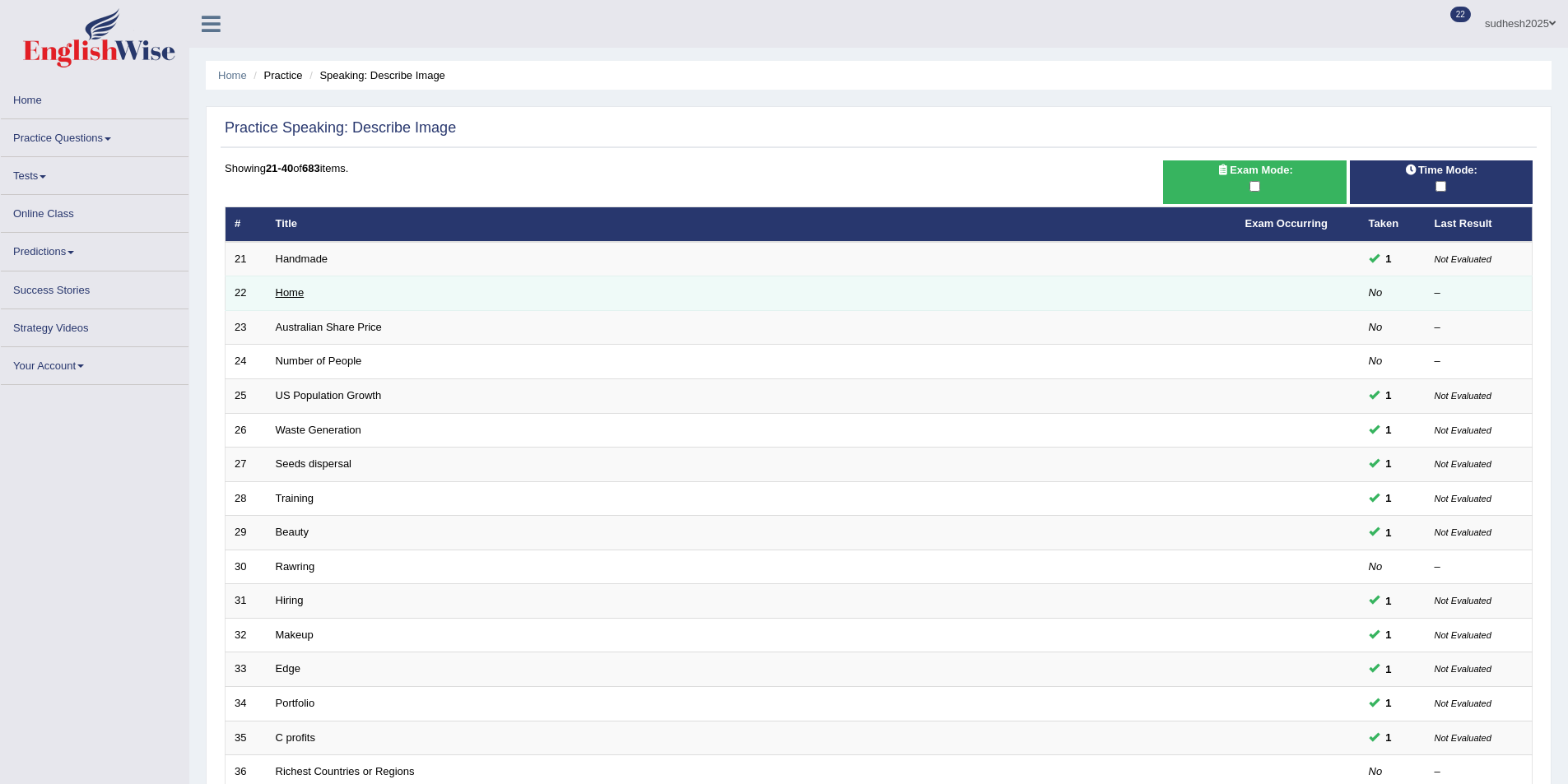
click at [302, 291] on td "Home" at bounding box center [751, 294] width 969 height 34
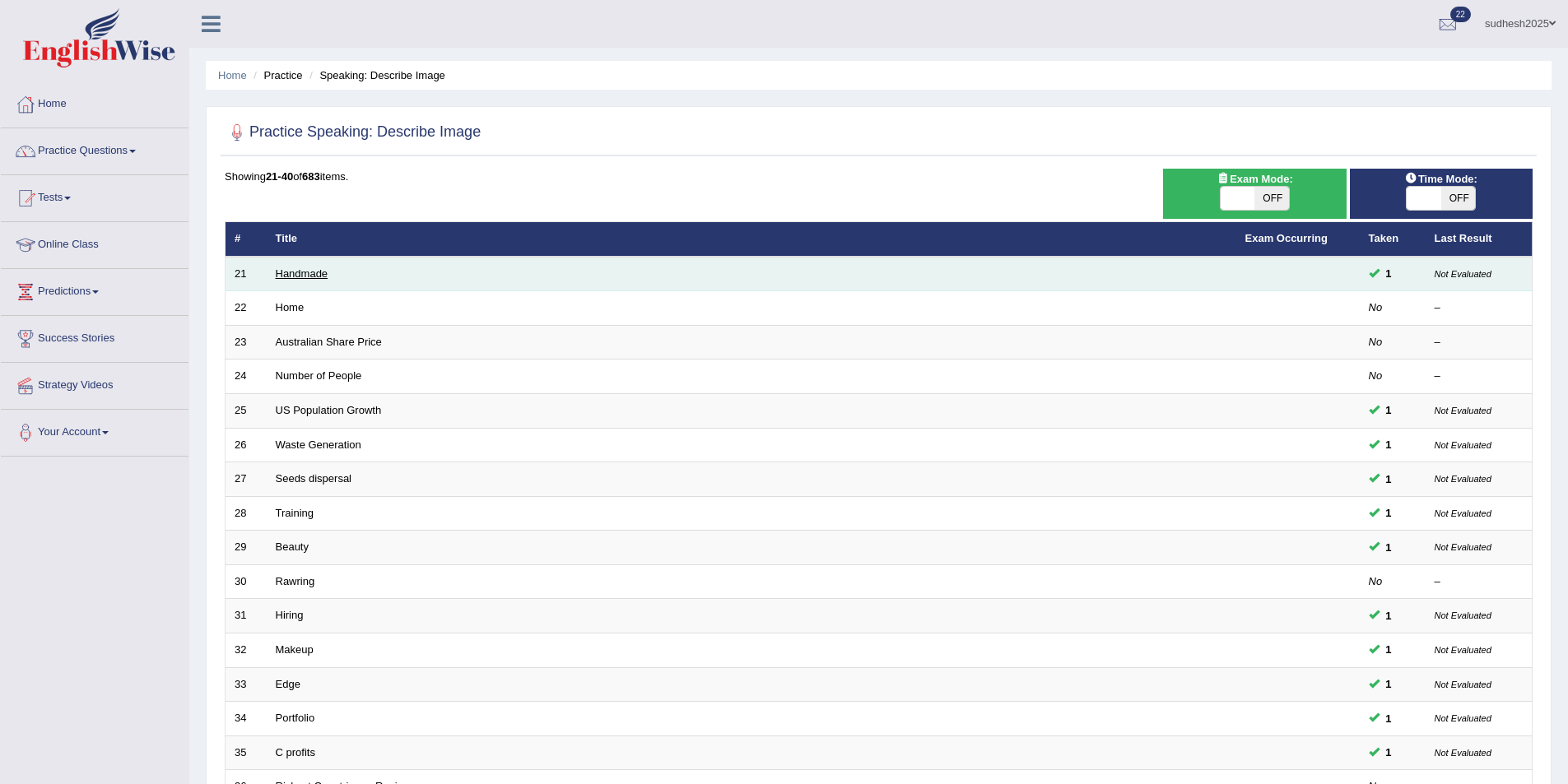
click at [311, 269] on link "Handmade" at bounding box center [302, 273] width 53 height 13
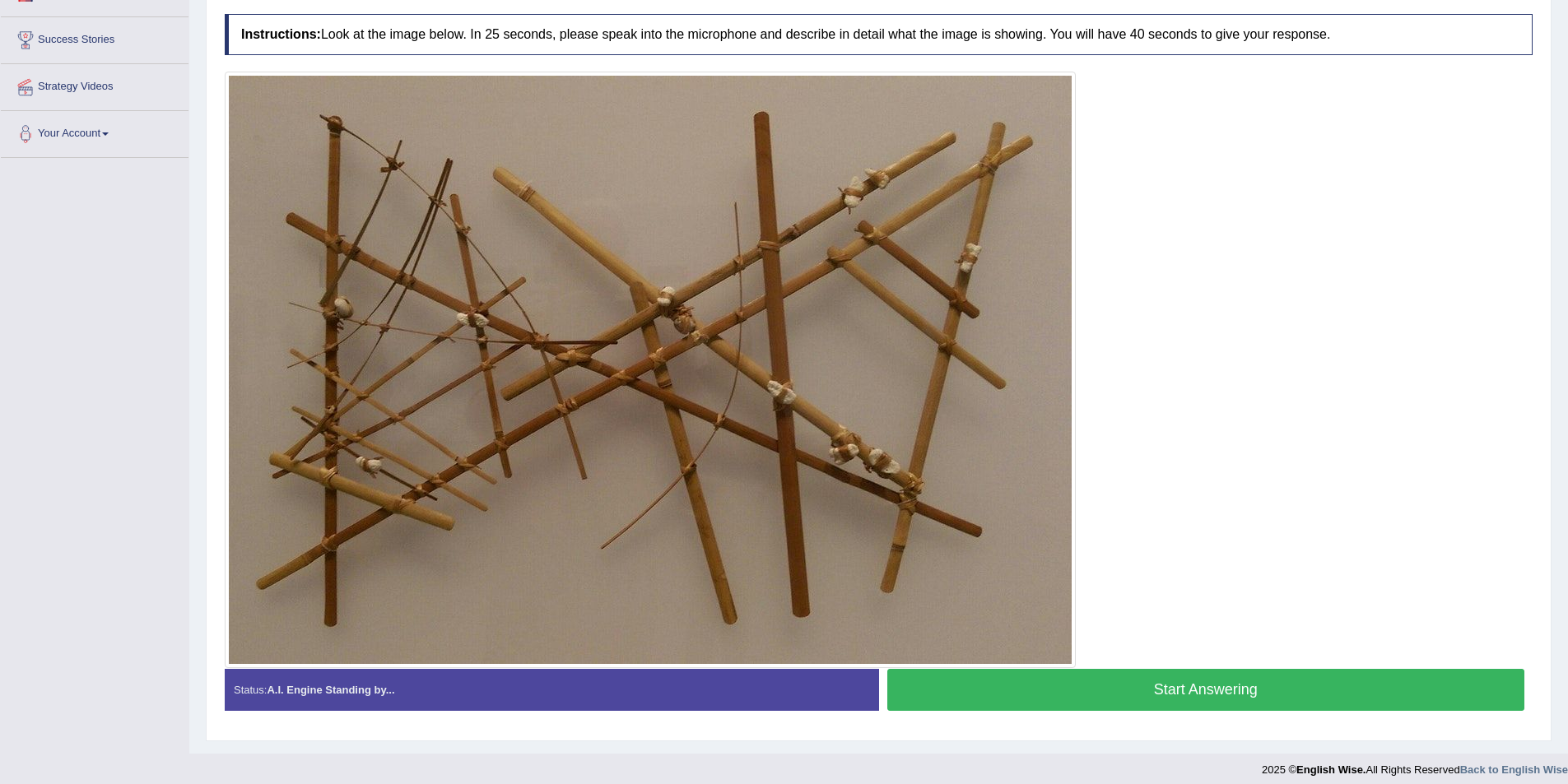
scroll to position [309, 0]
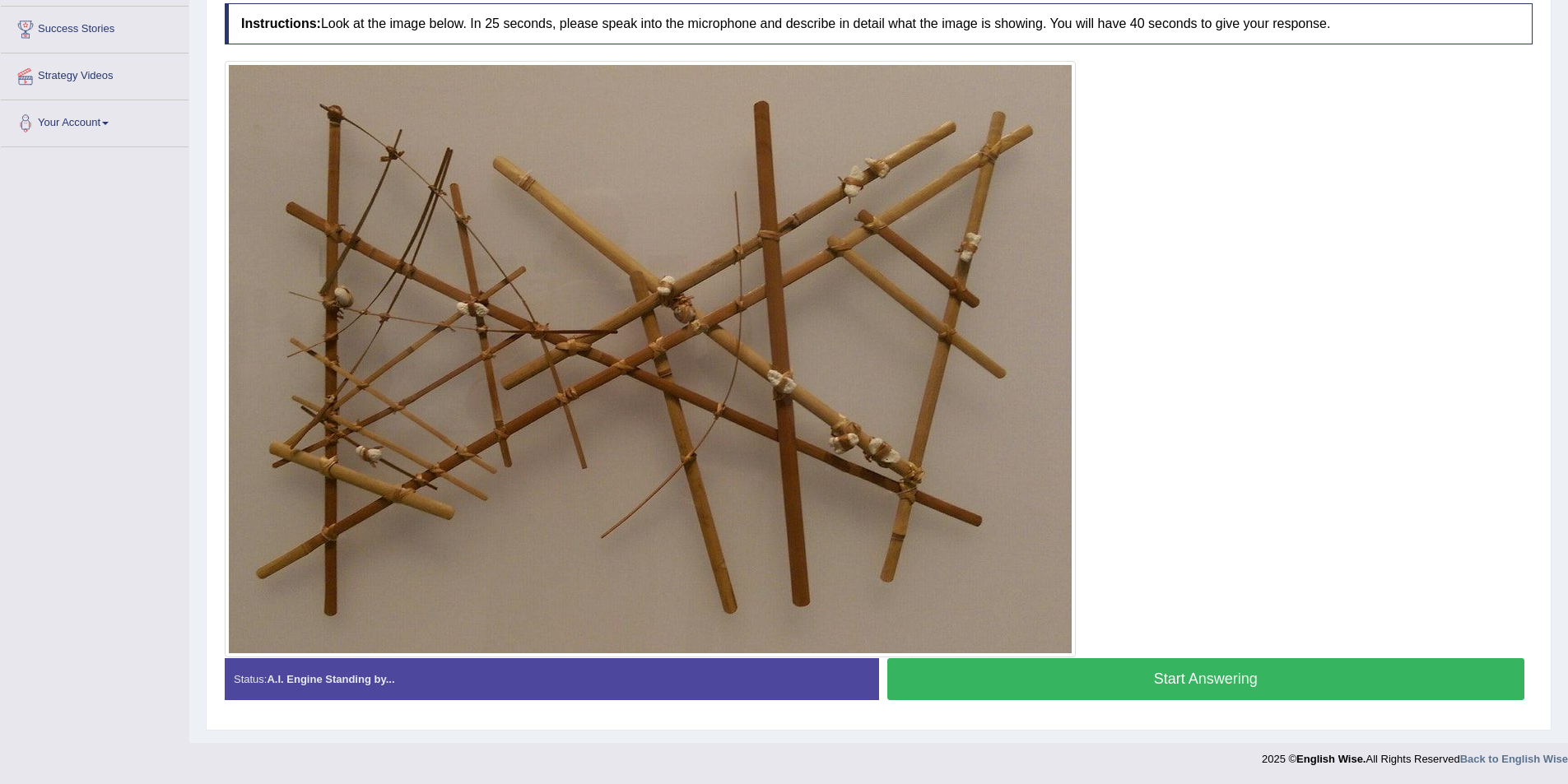
click at [1173, 676] on button "Start Answering" at bounding box center [1206, 679] width 638 height 42
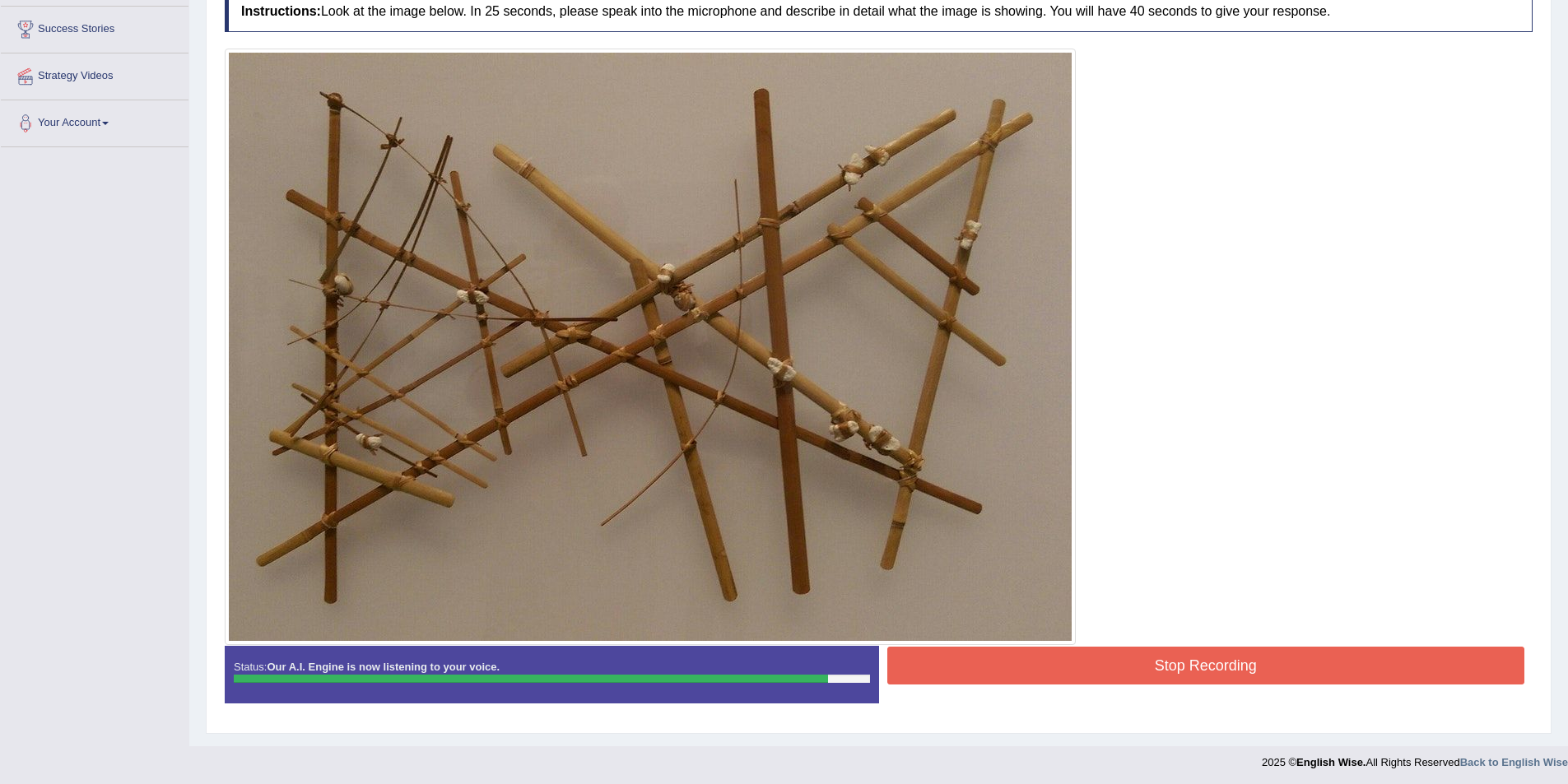
click at [1173, 668] on button "Stop Recording" at bounding box center [1206, 665] width 638 height 38
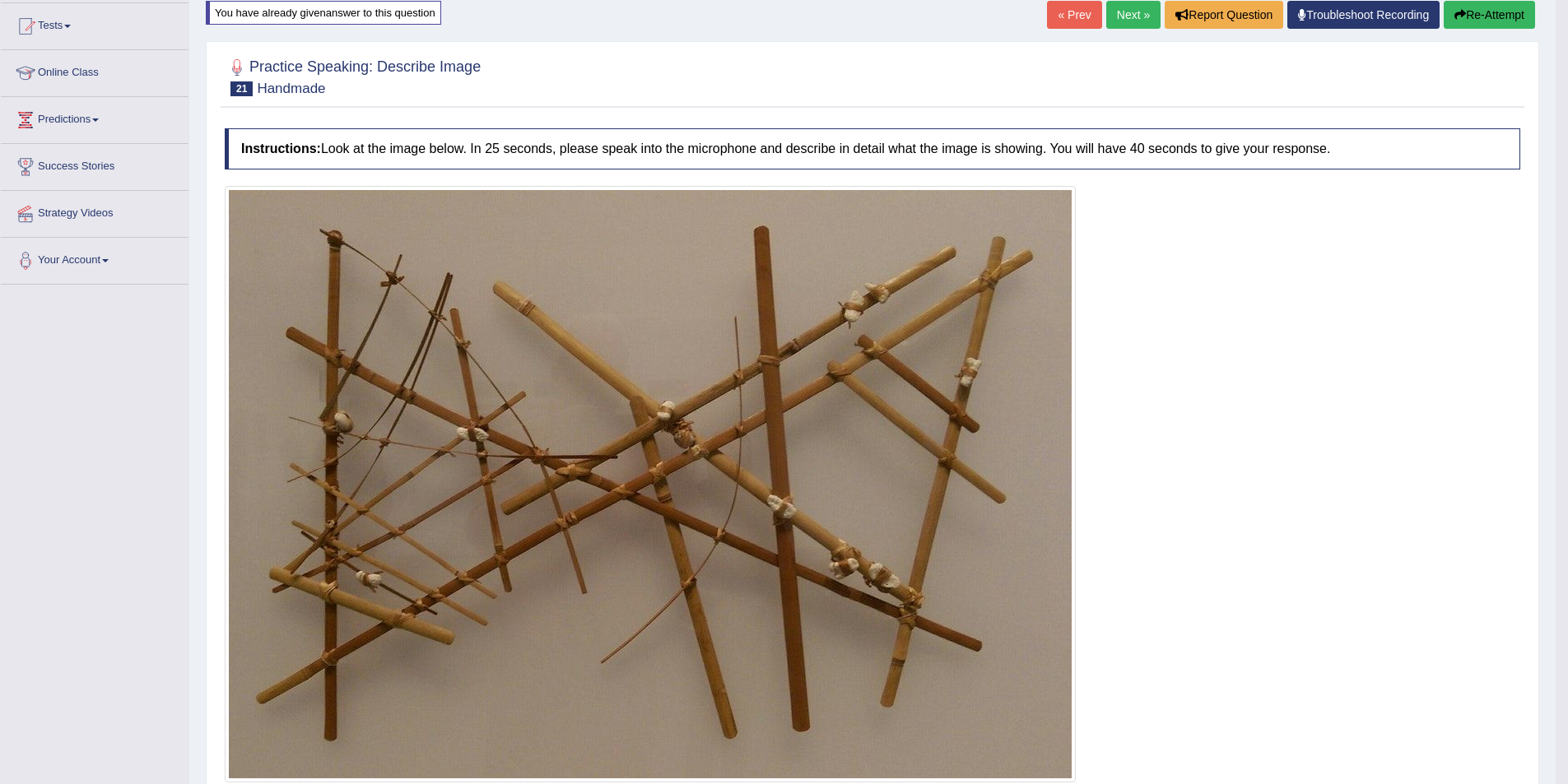
scroll to position [152, 0]
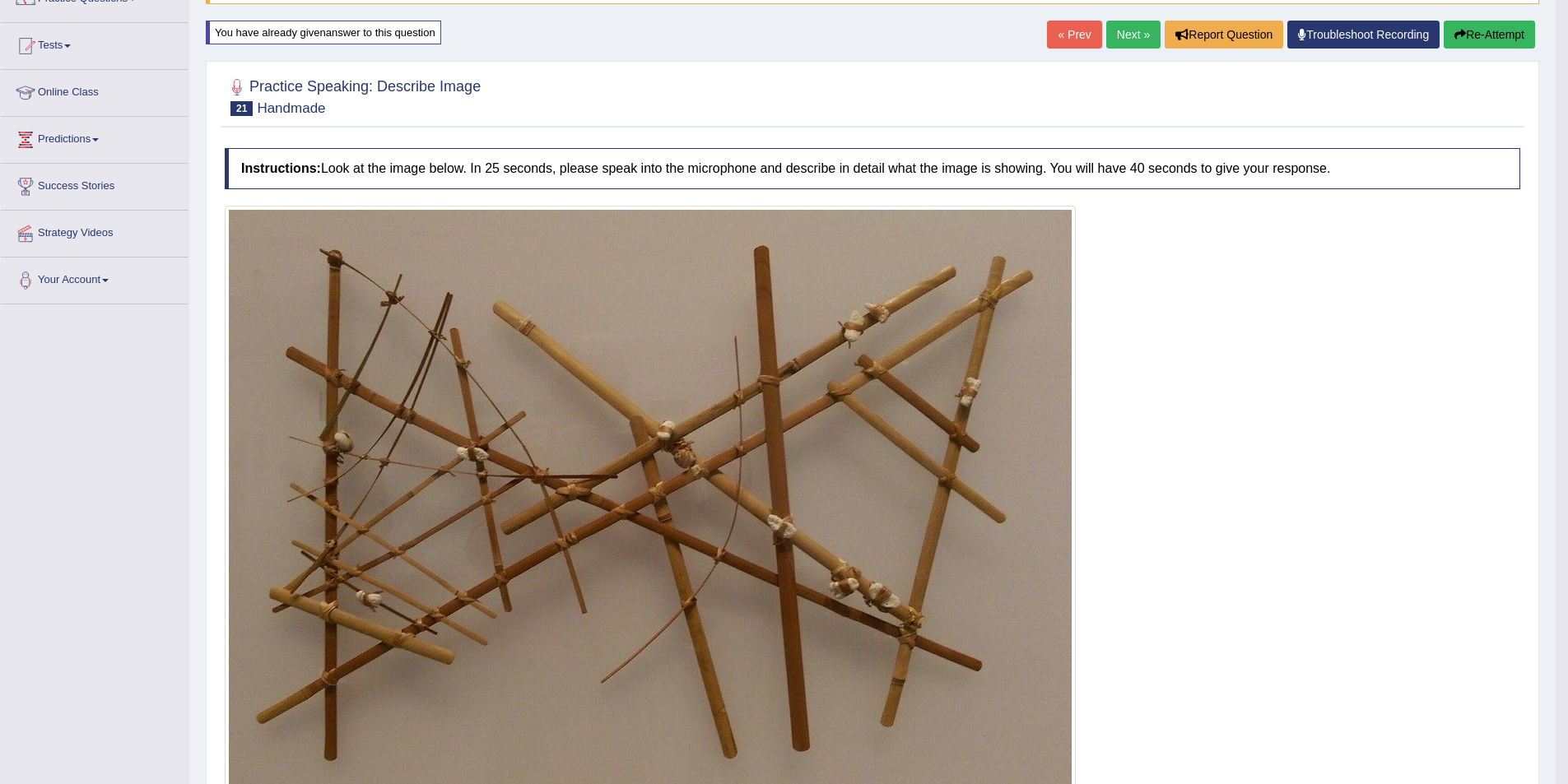
click at [1491, 36] on button "Re-Attempt" at bounding box center [1489, 34] width 92 height 28
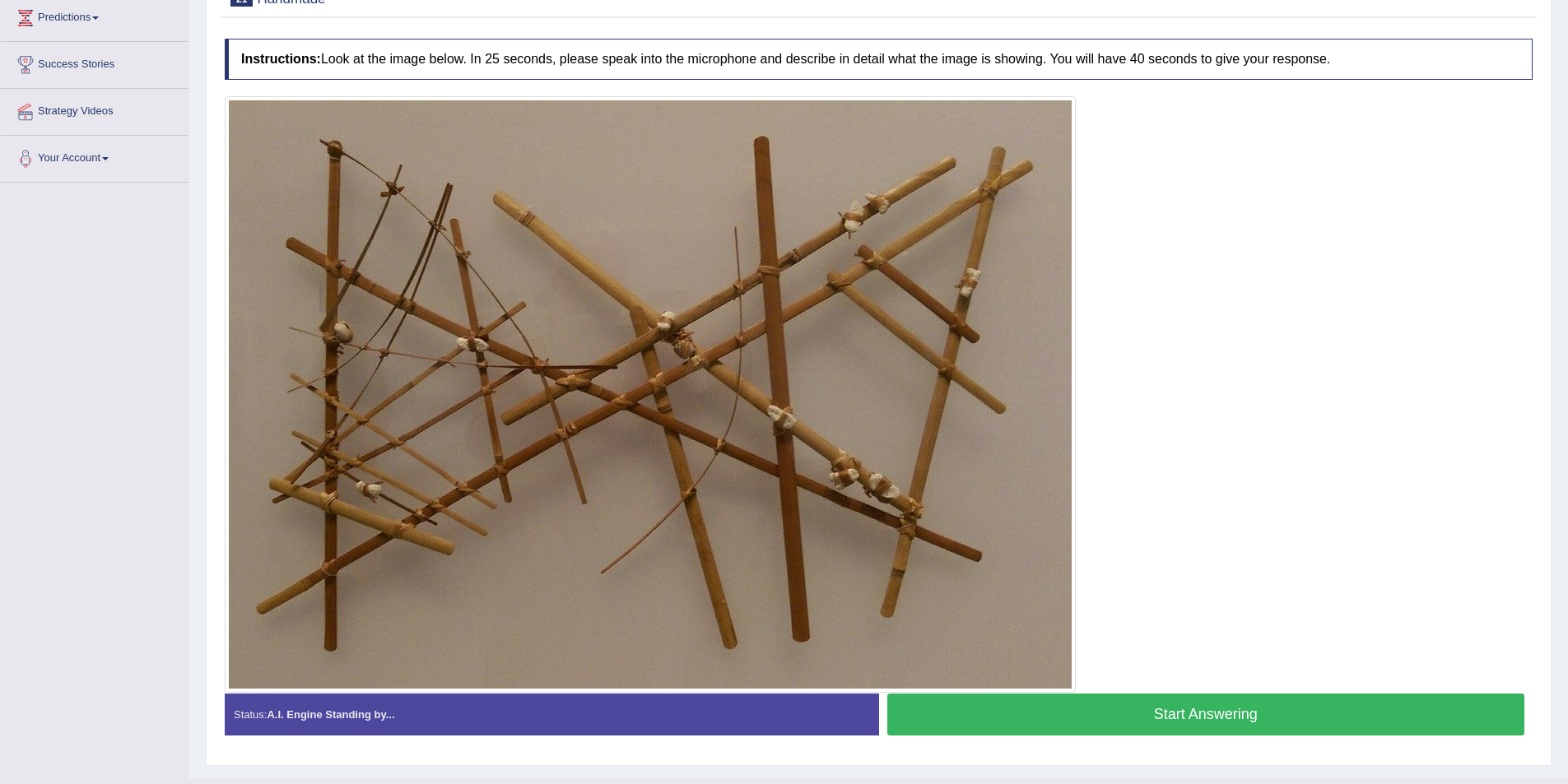
click at [1099, 719] on button "Start Answering" at bounding box center [1206, 715] width 638 height 42
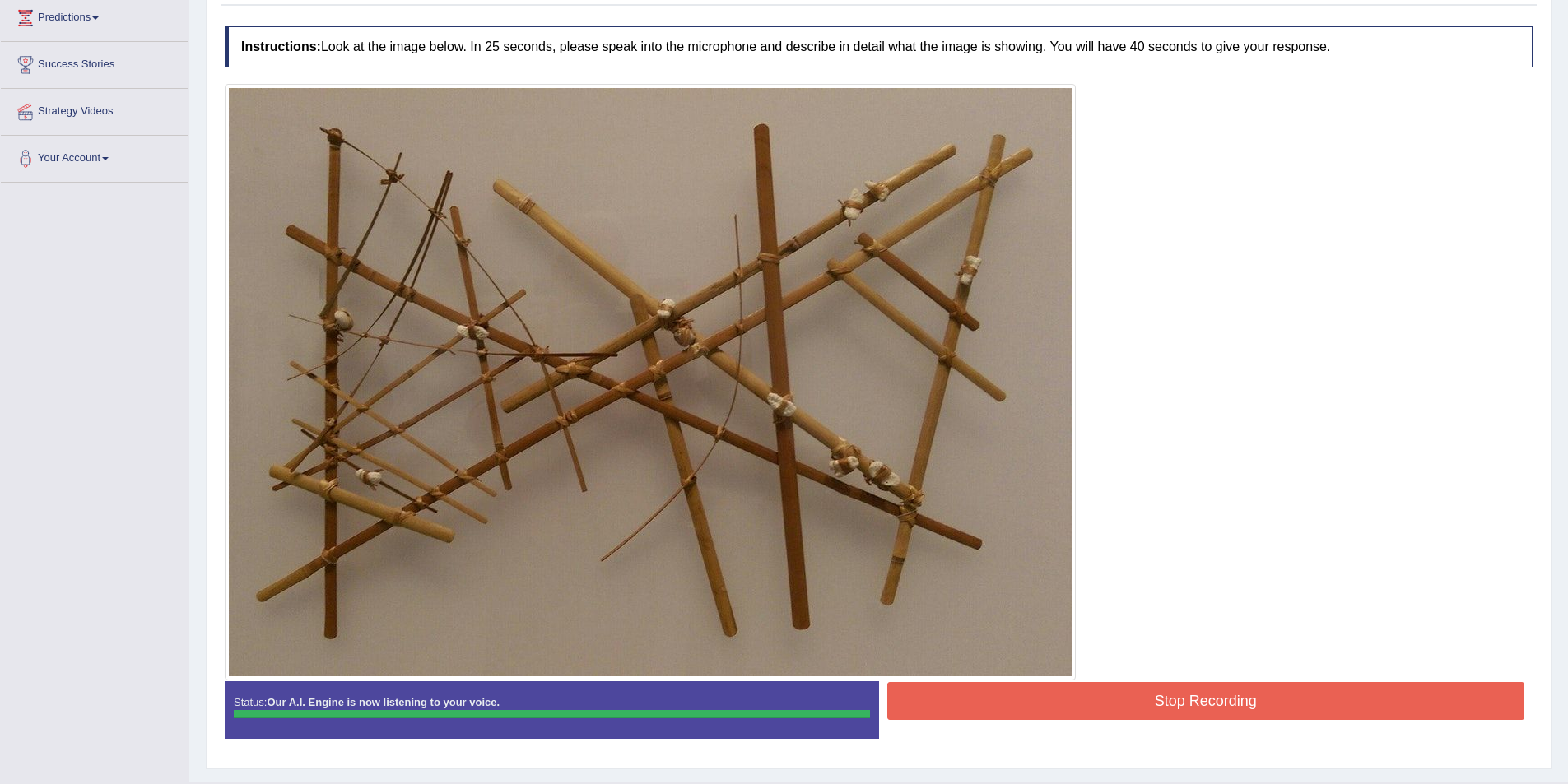
click at [1161, 695] on div "Instructions: Look at the image below. In 25 seconds, please speak into the mic…" at bounding box center [879, 389] width 1316 height 742
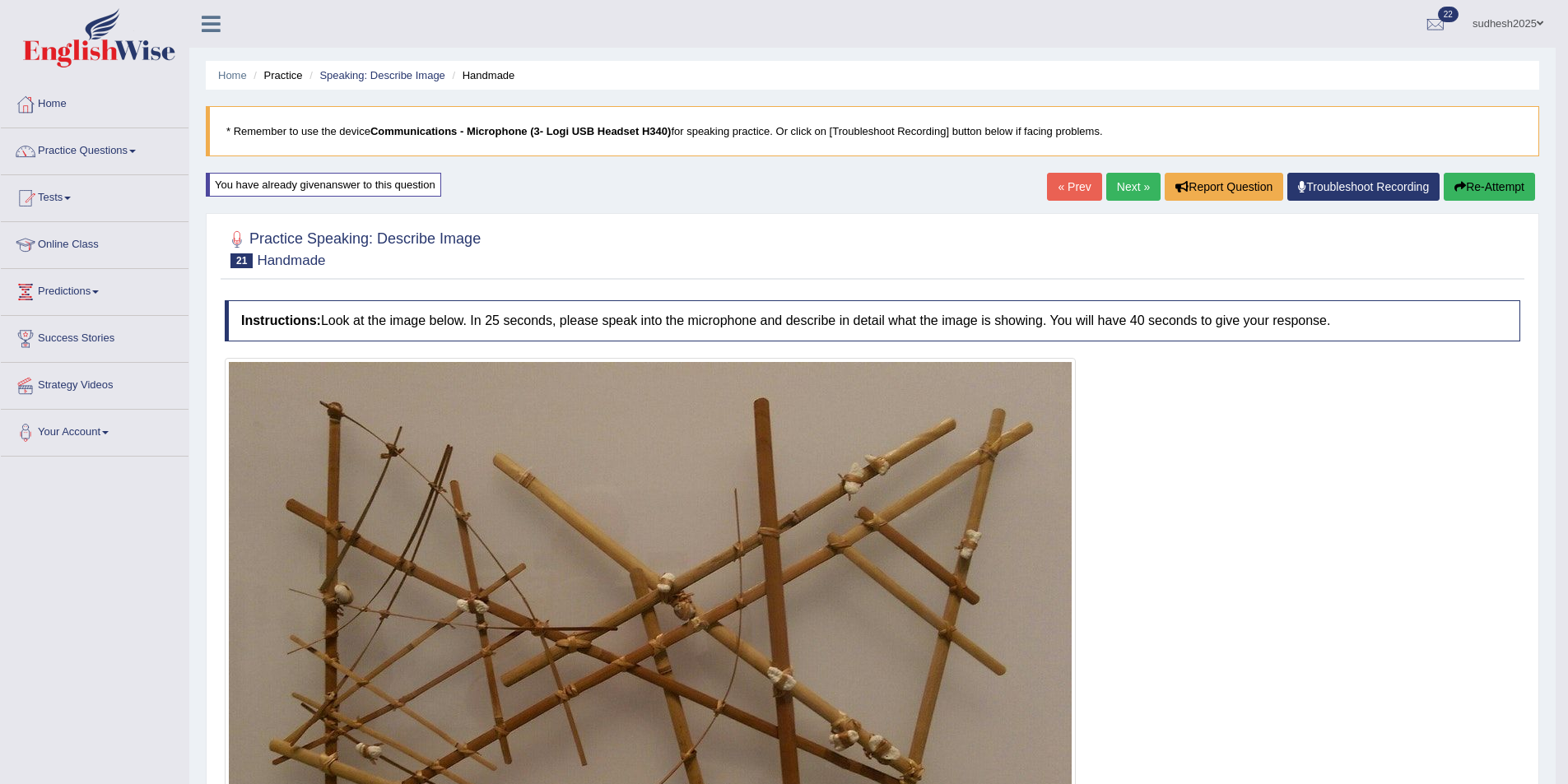
click at [1122, 176] on link "Next »" at bounding box center [1133, 186] width 55 height 28
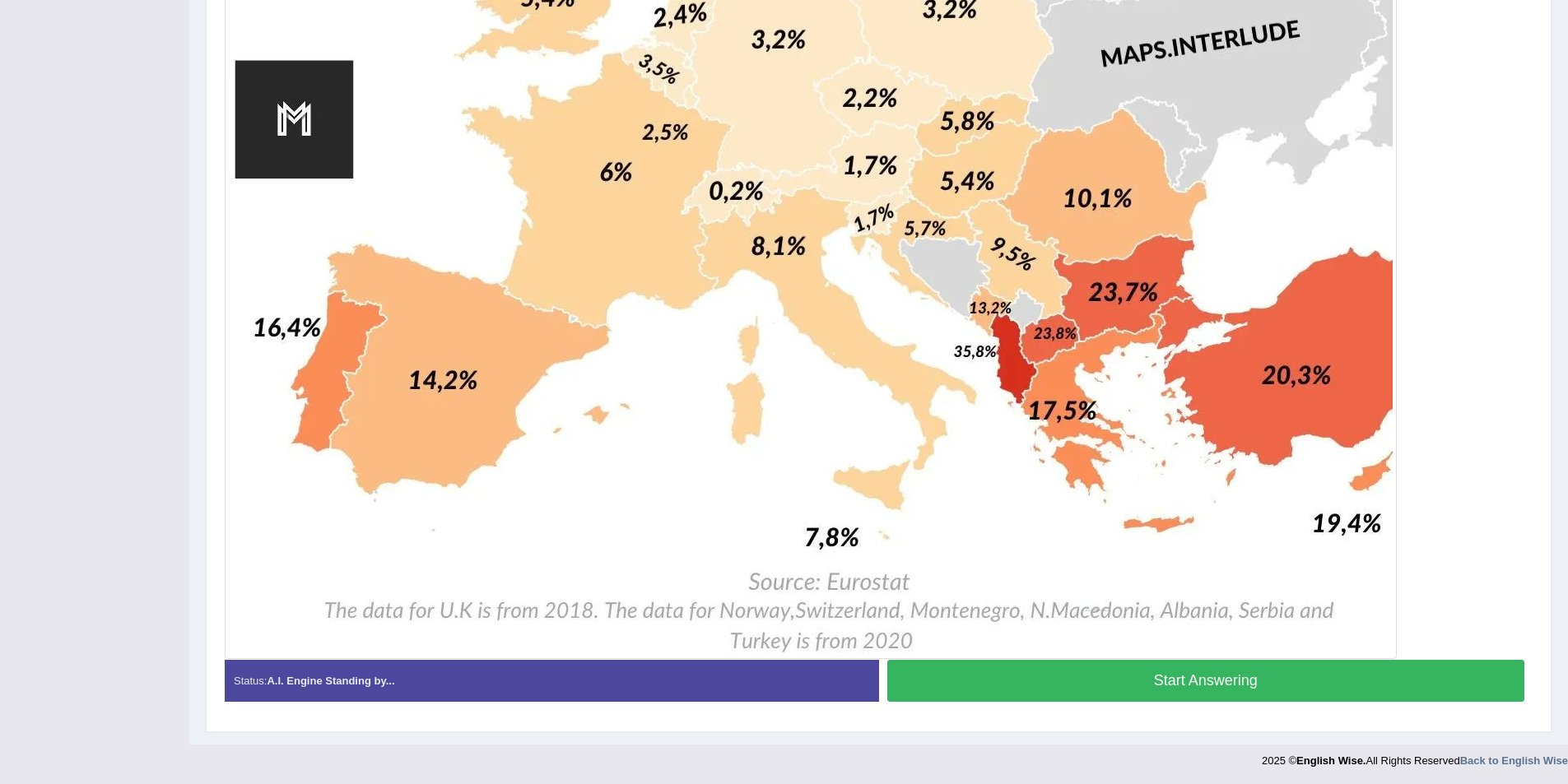
scroll to position [1177, 0]
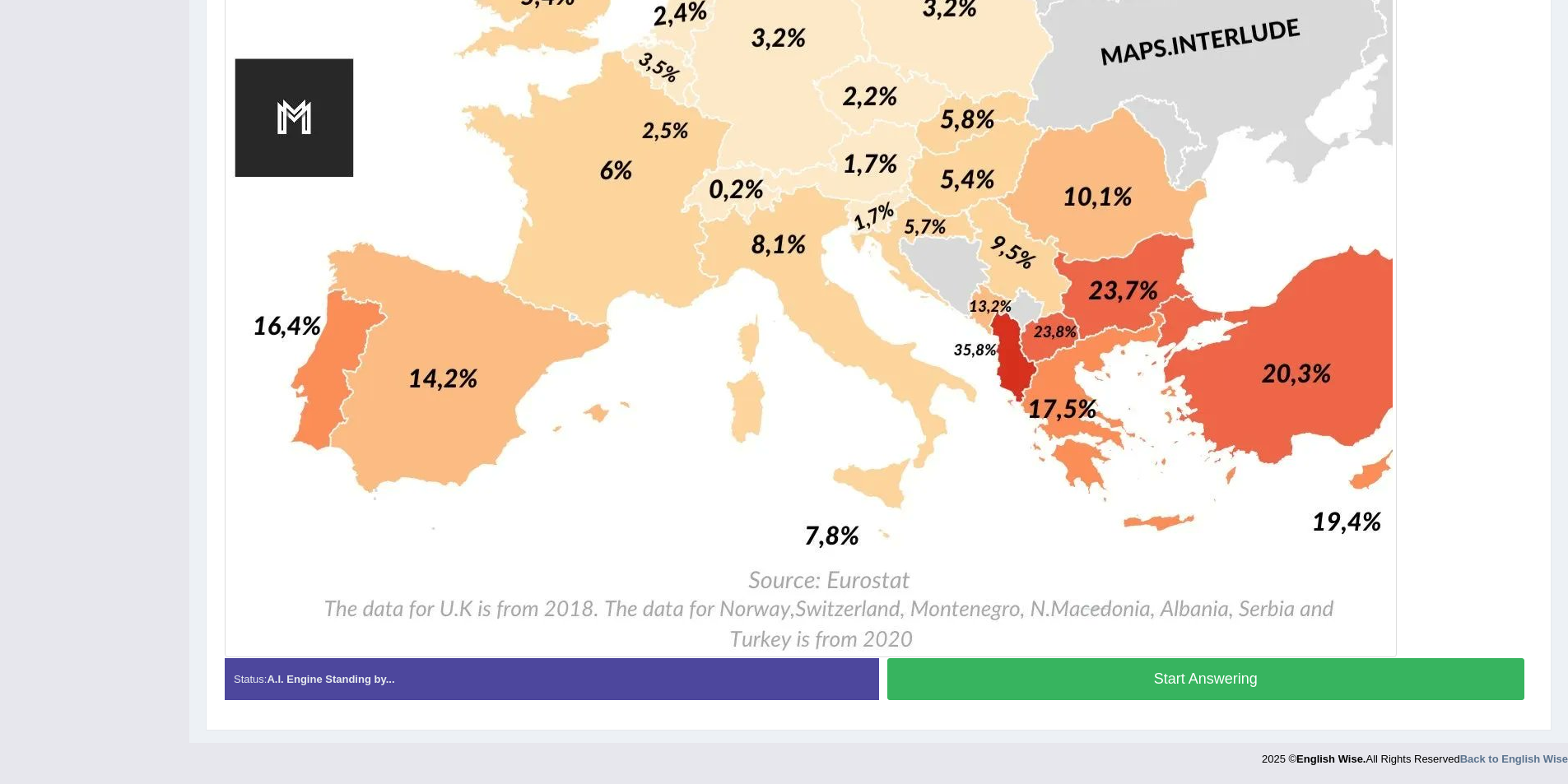
click at [1203, 668] on button "Start Answering" at bounding box center [1206, 679] width 638 height 42
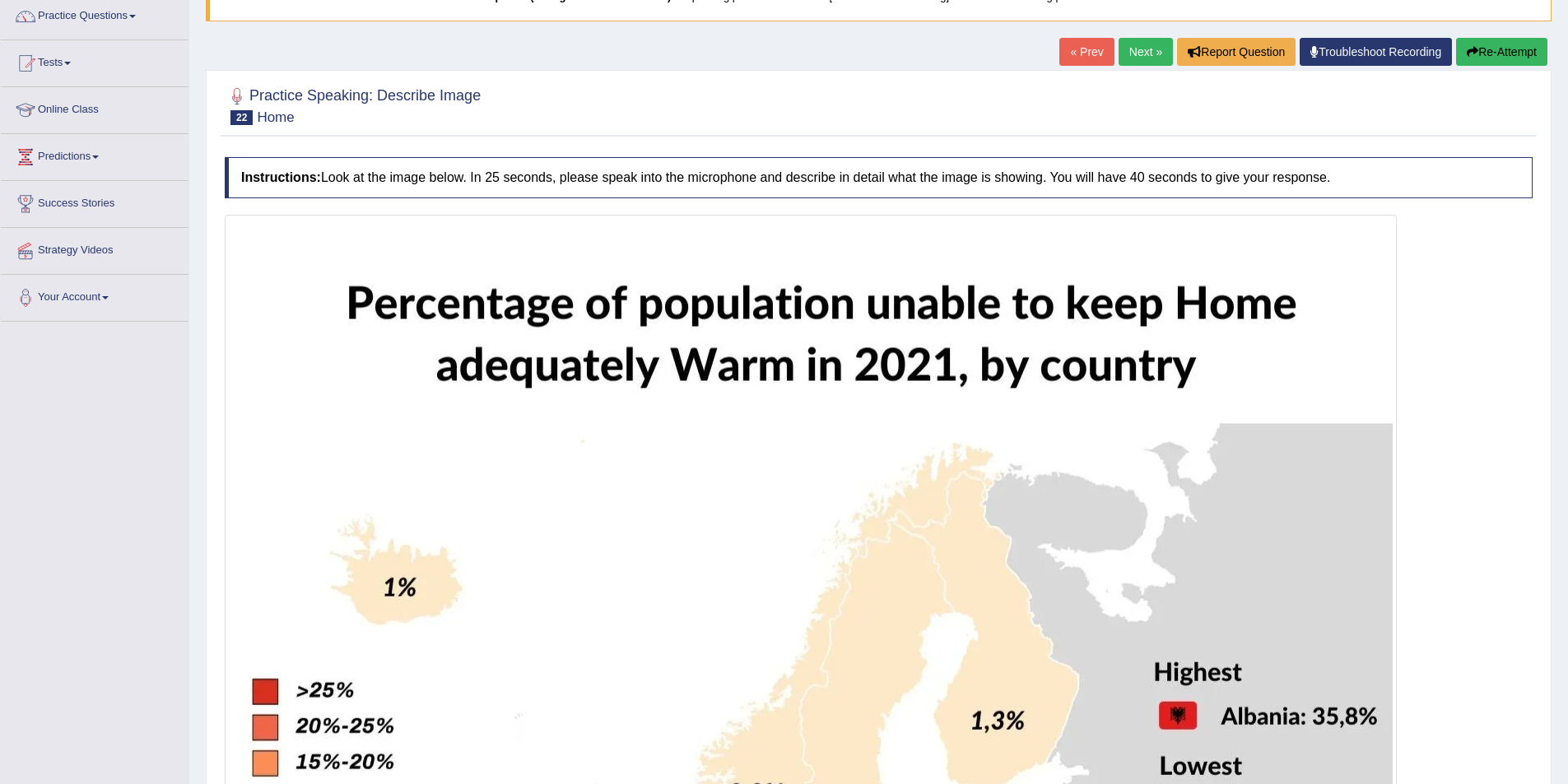
scroll to position [123, 0]
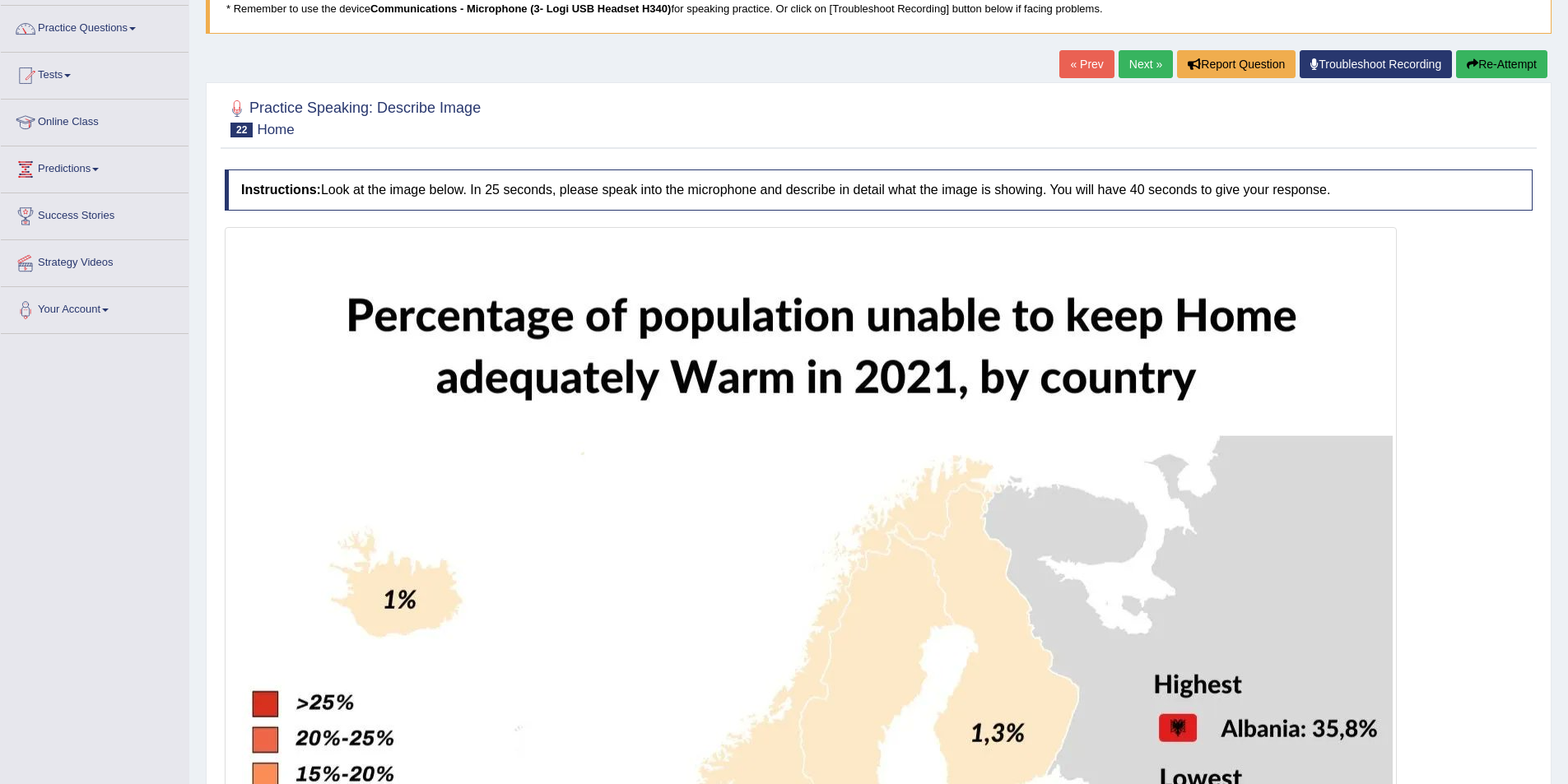
click at [1485, 65] on button "Re-Attempt" at bounding box center [1502, 63] width 92 height 28
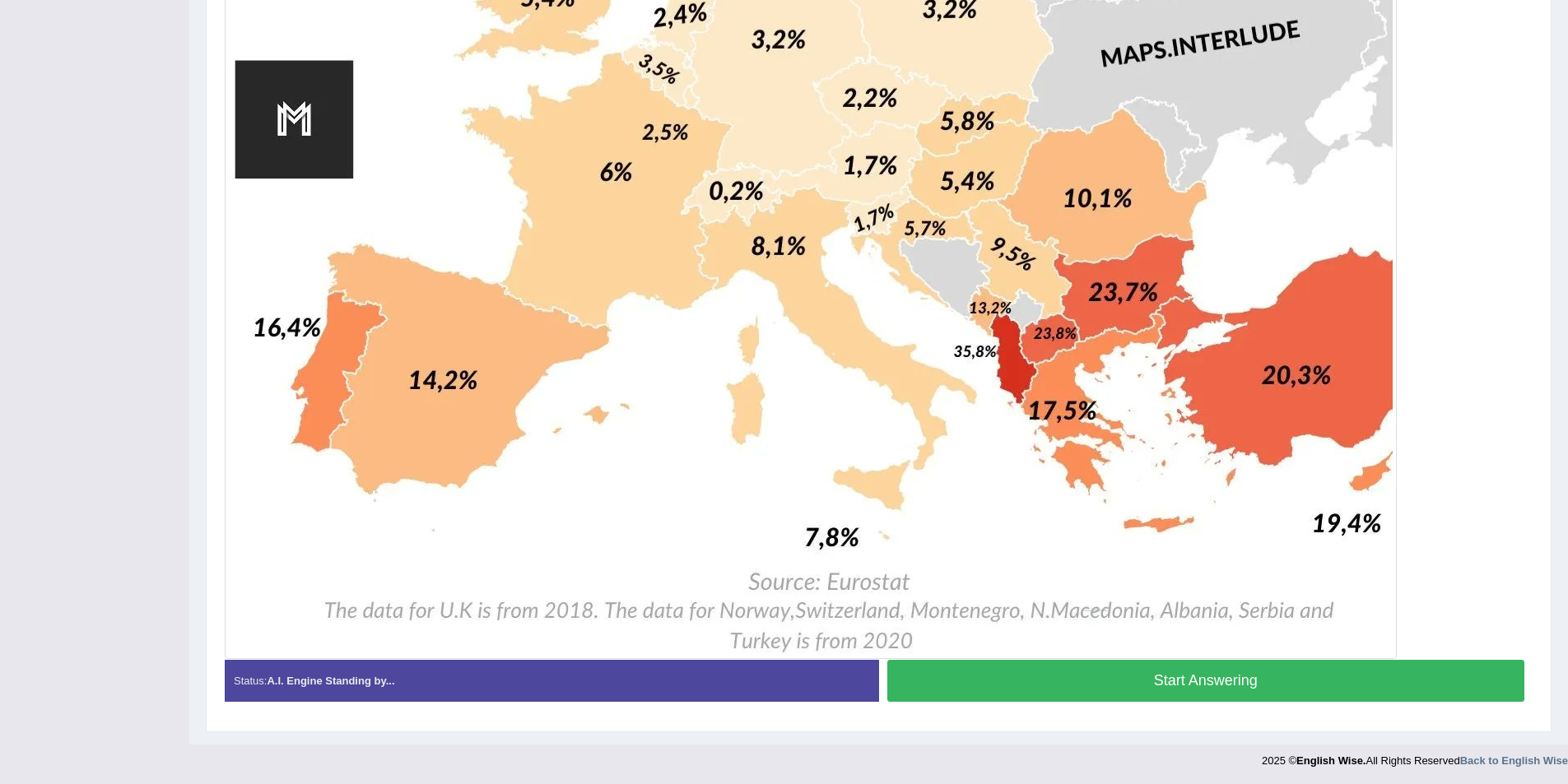
scroll to position [1177, 0]
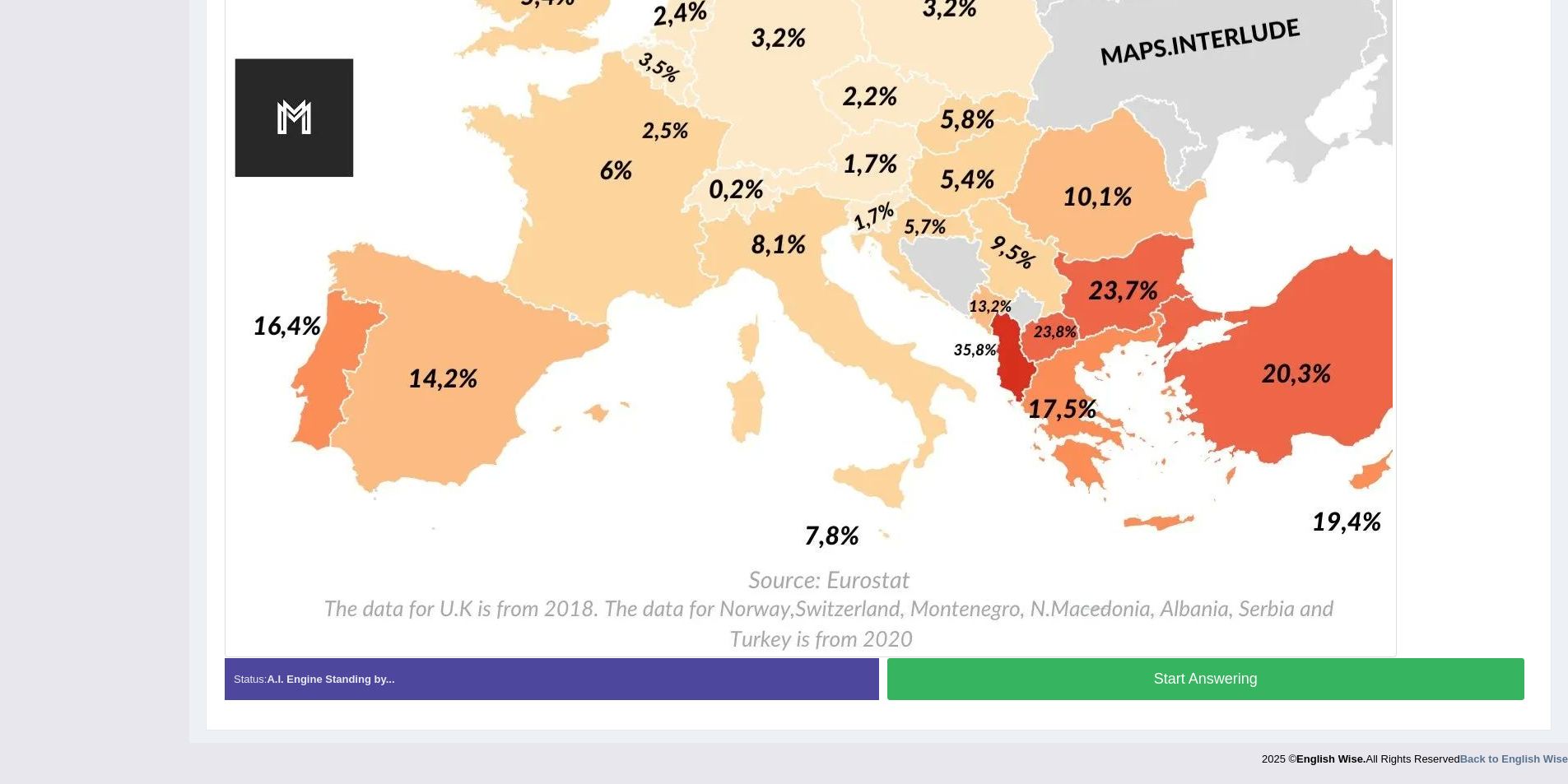
click at [1186, 682] on button "Start Answering" at bounding box center [1206, 679] width 638 height 42
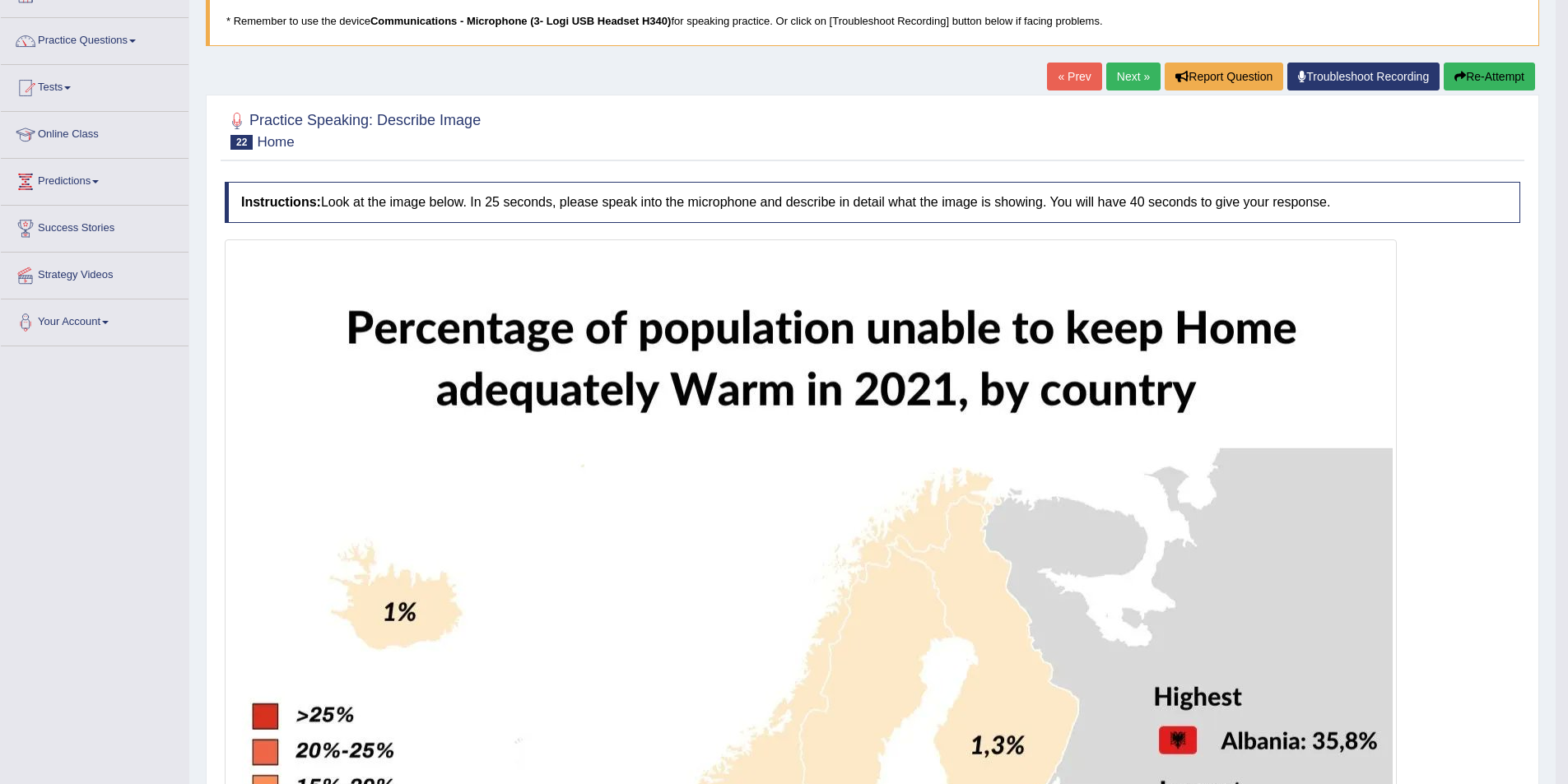
scroll to position [107, 0]
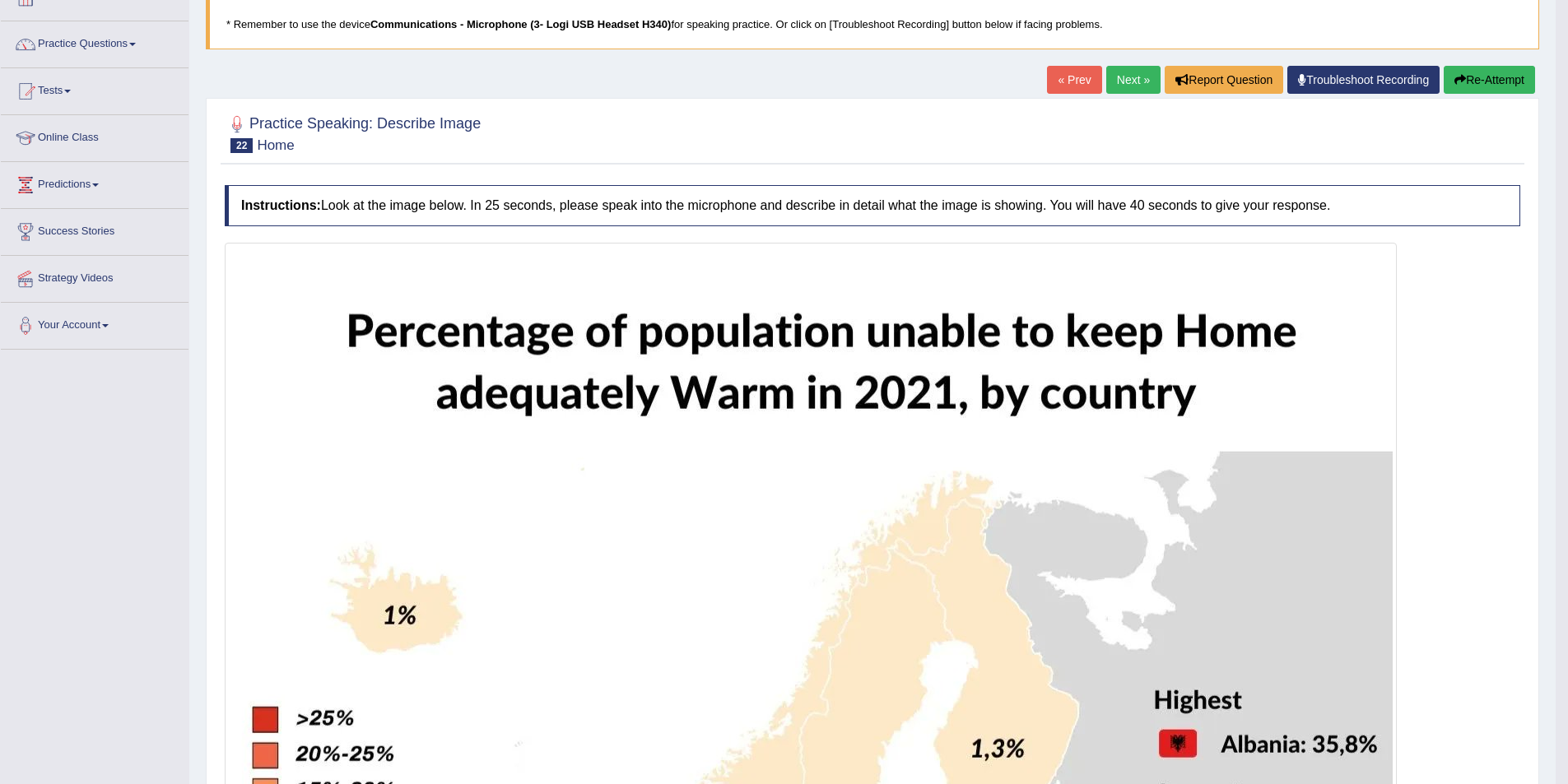
click at [1137, 80] on link "Next »" at bounding box center [1133, 80] width 55 height 28
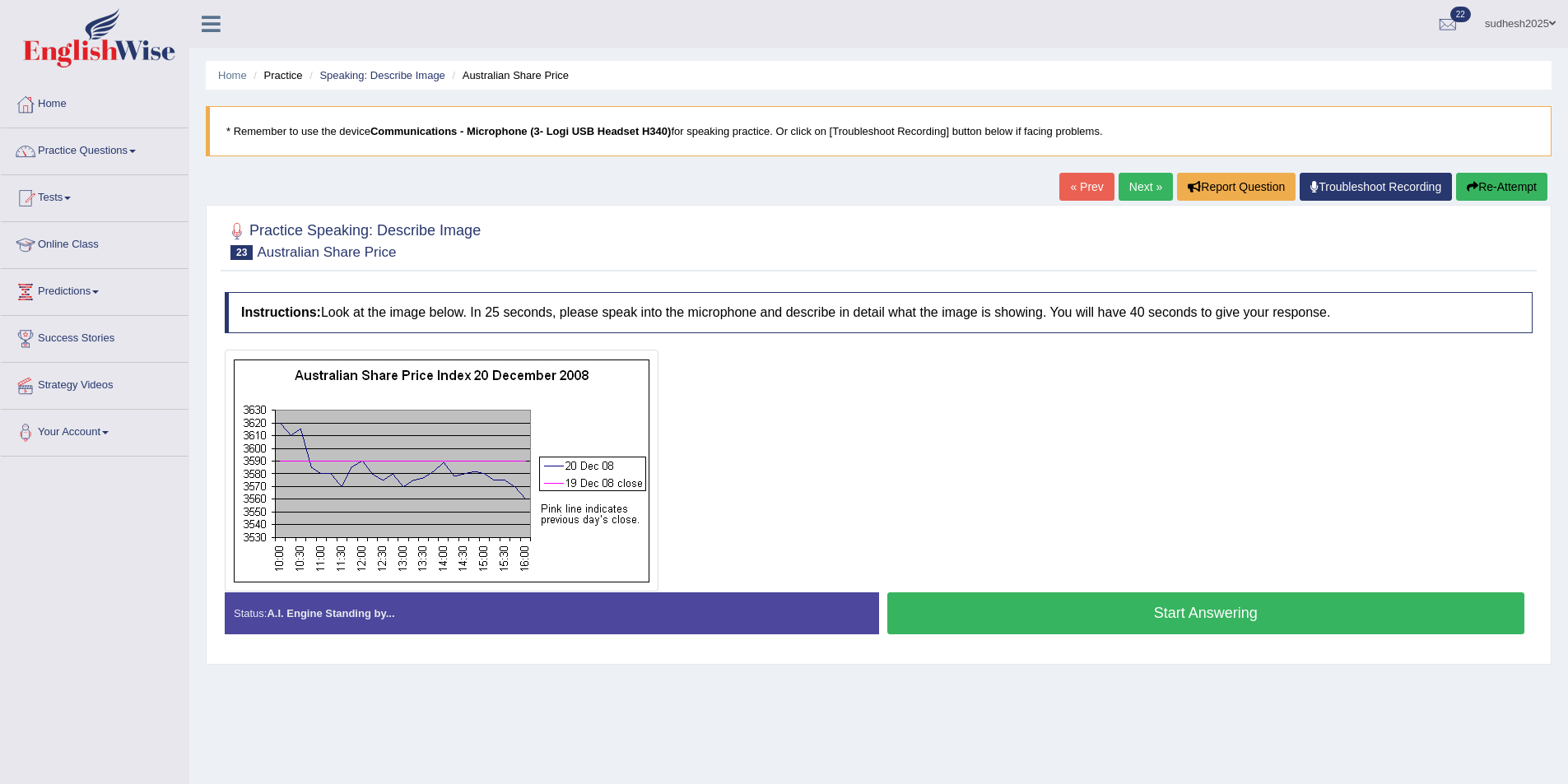
click at [1147, 607] on button "Start Answering" at bounding box center [1206, 613] width 638 height 42
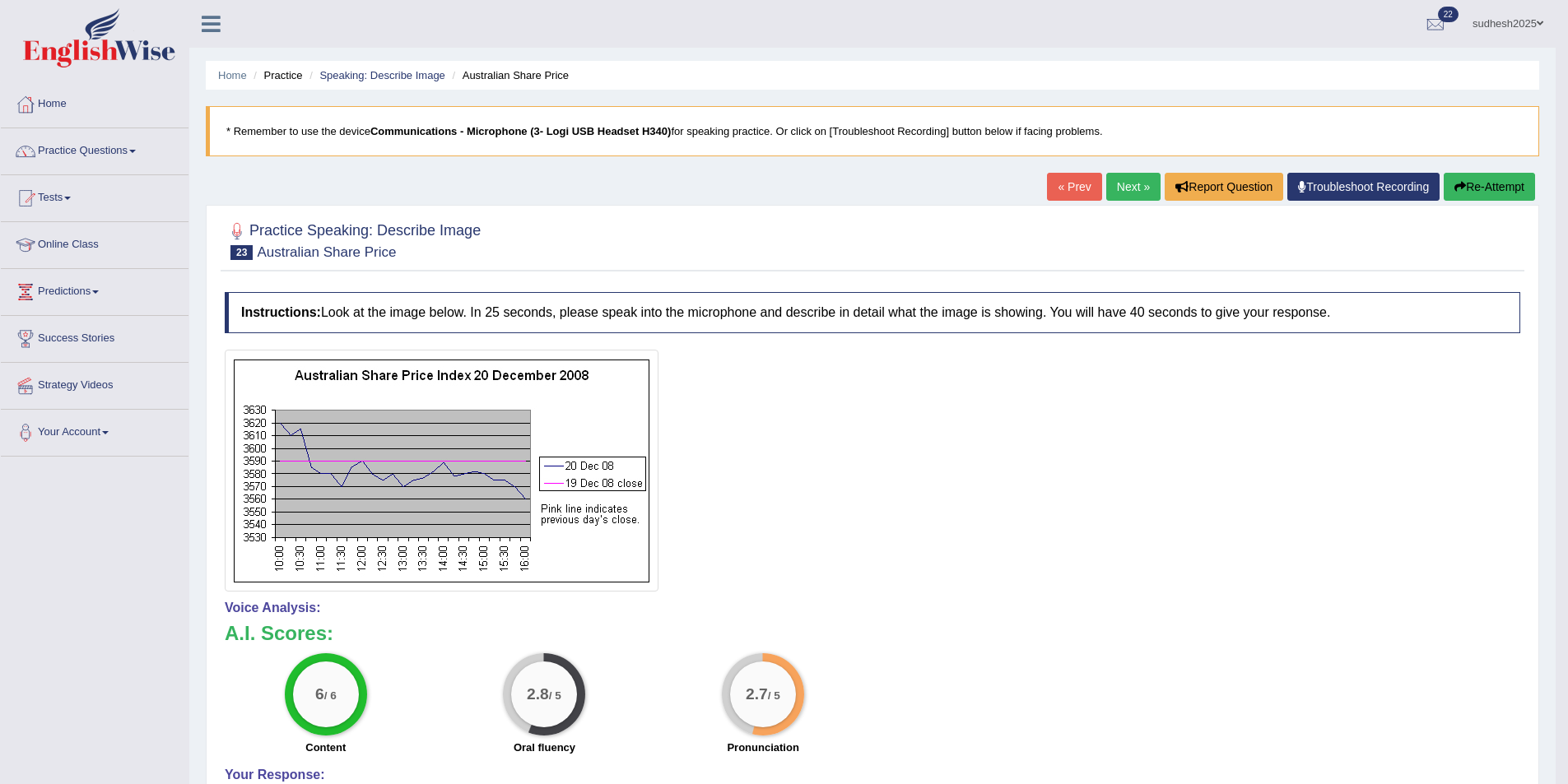
click at [1146, 188] on link "Next »" at bounding box center [1133, 186] width 55 height 28
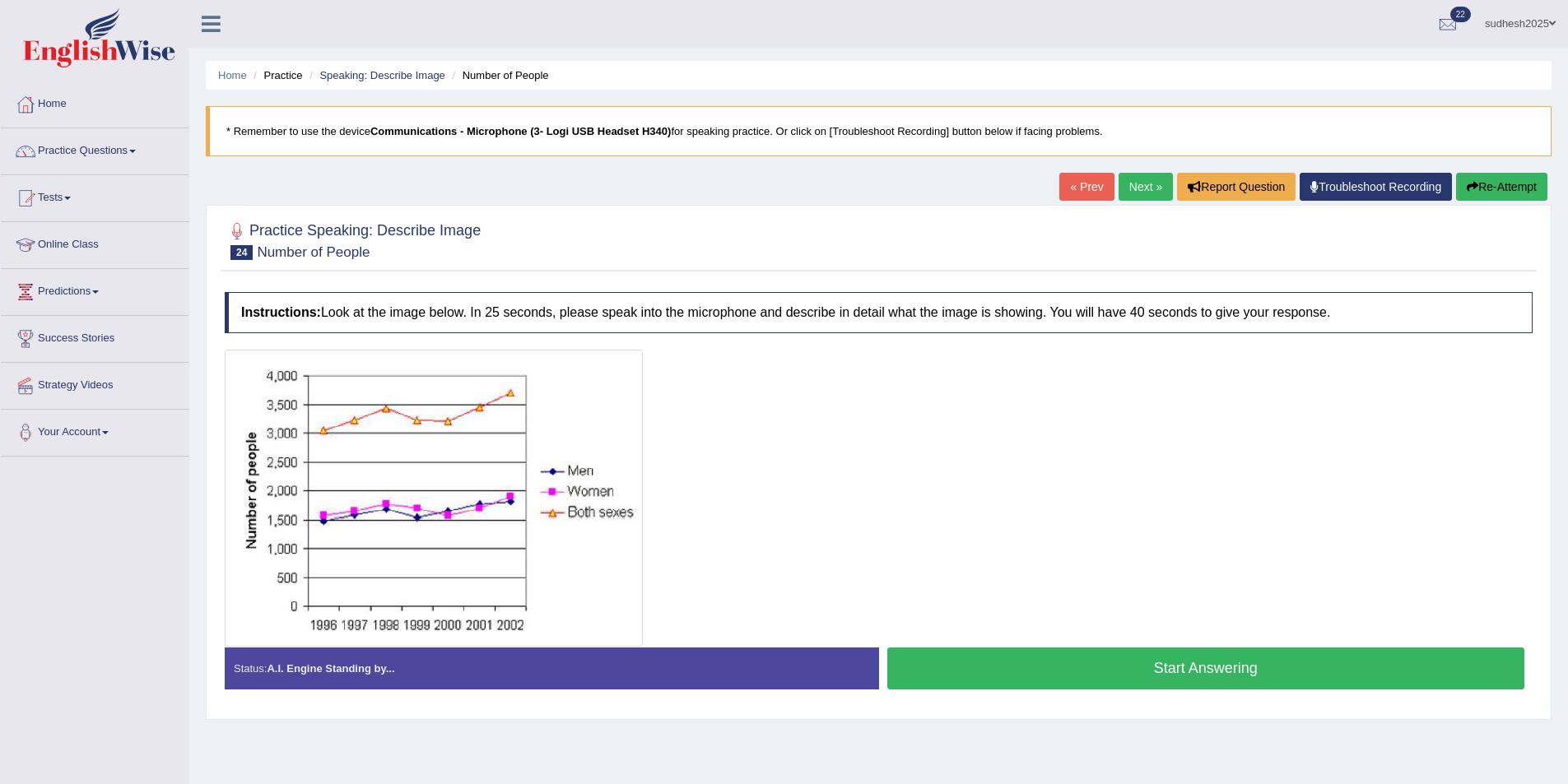
click at [1156, 668] on button "Start Answering" at bounding box center [1206, 668] width 638 height 42
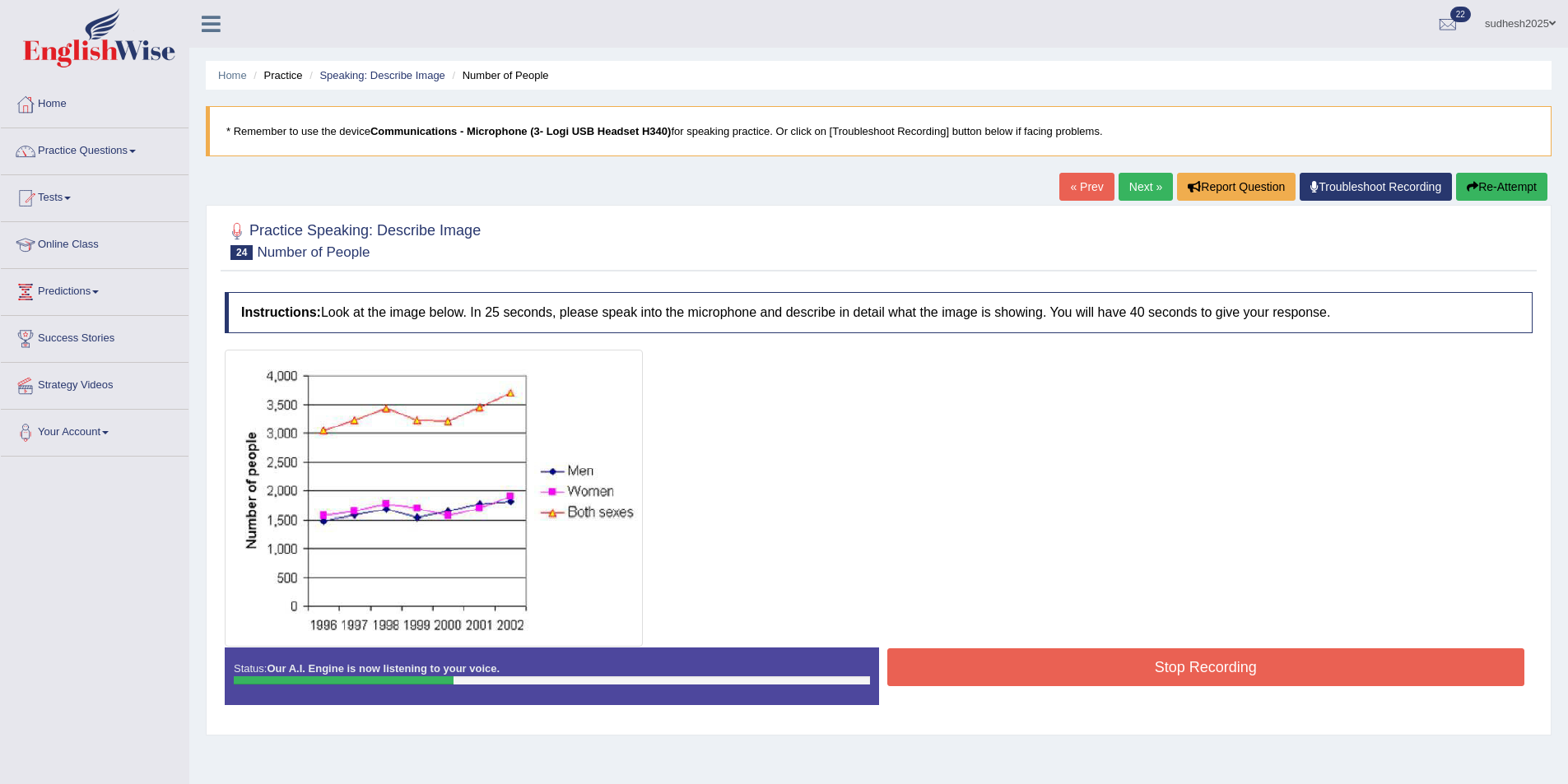
click at [1509, 179] on button "Re-Attempt" at bounding box center [1502, 186] width 92 height 28
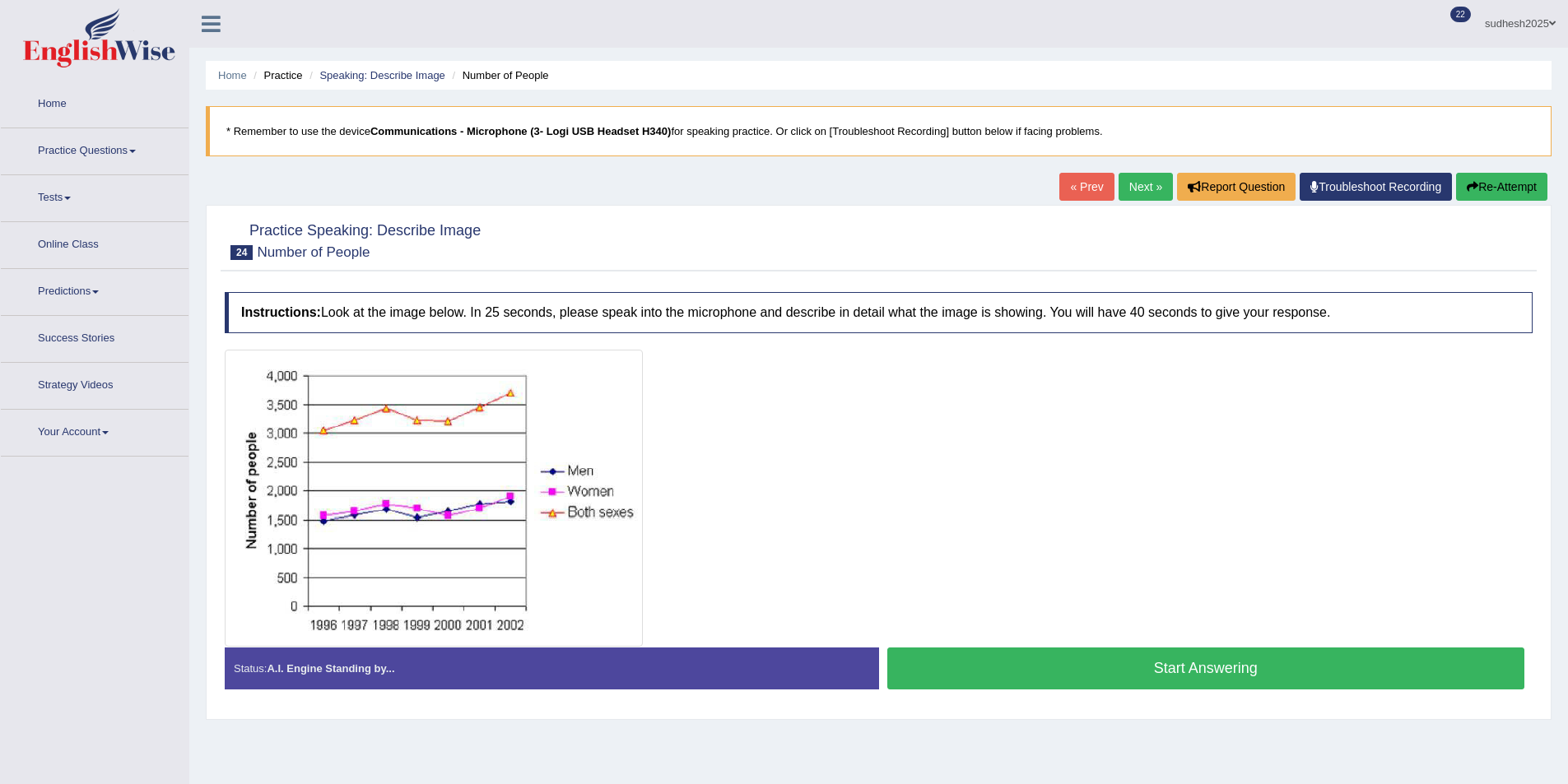
click at [1197, 668] on button "Start Answering" at bounding box center [1206, 668] width 638 height 42
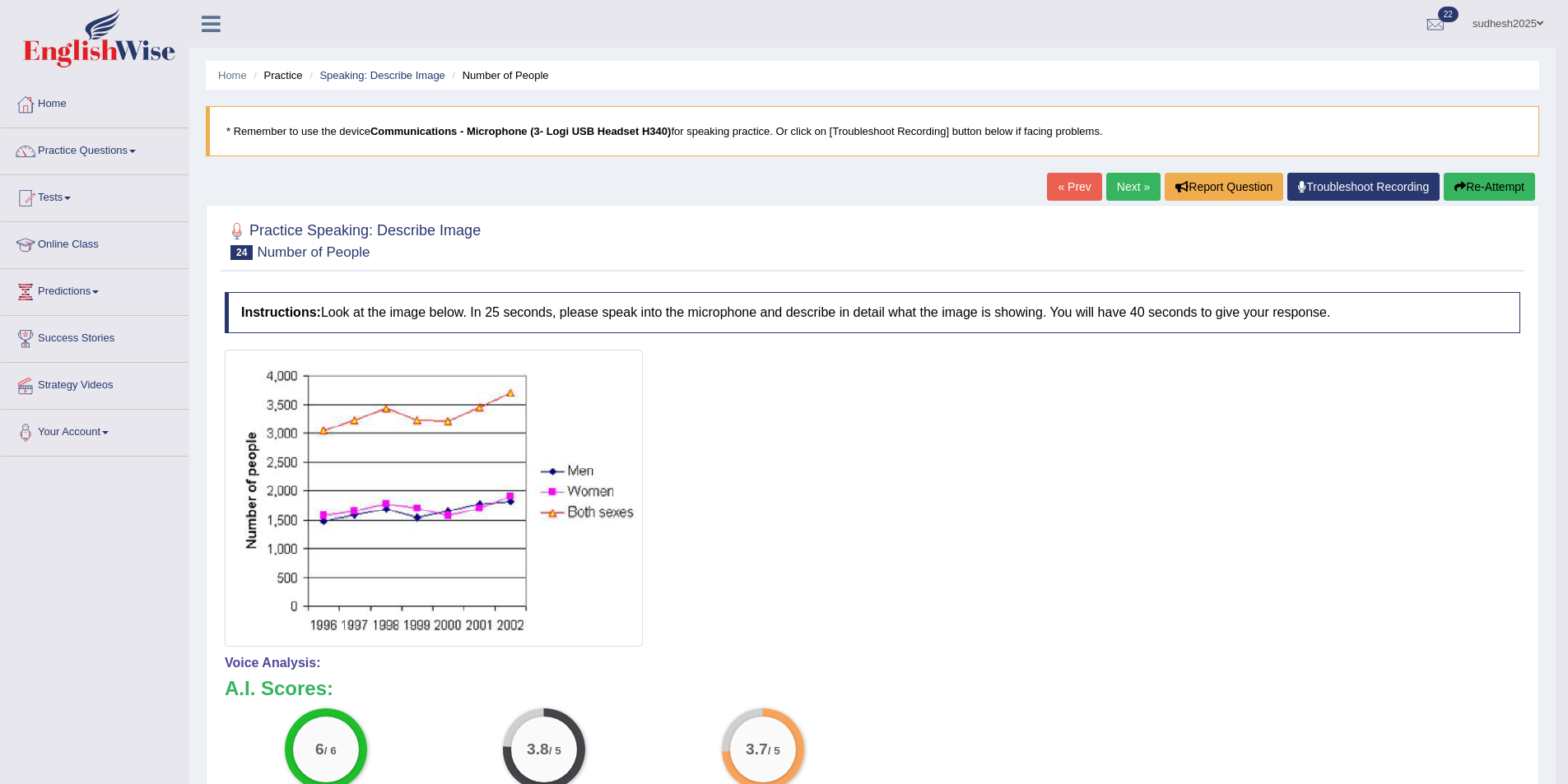
click at [1116, 182] on link "Next »" at bounding box center [1133, 186] width 55 height 28
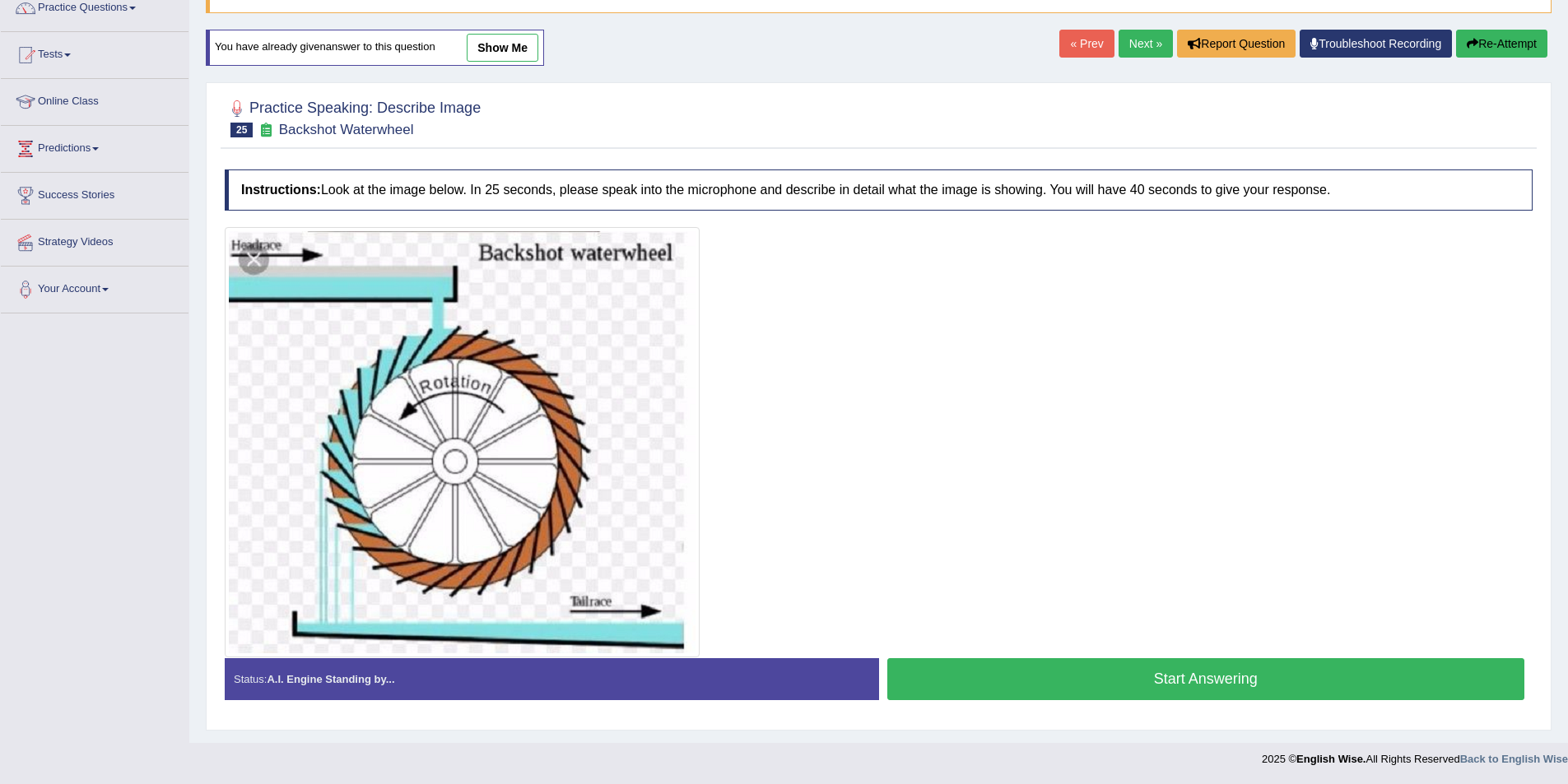
click at [1200, 674] on button "Start Answering" at bounding box center [1206, 679] width 638 height 42
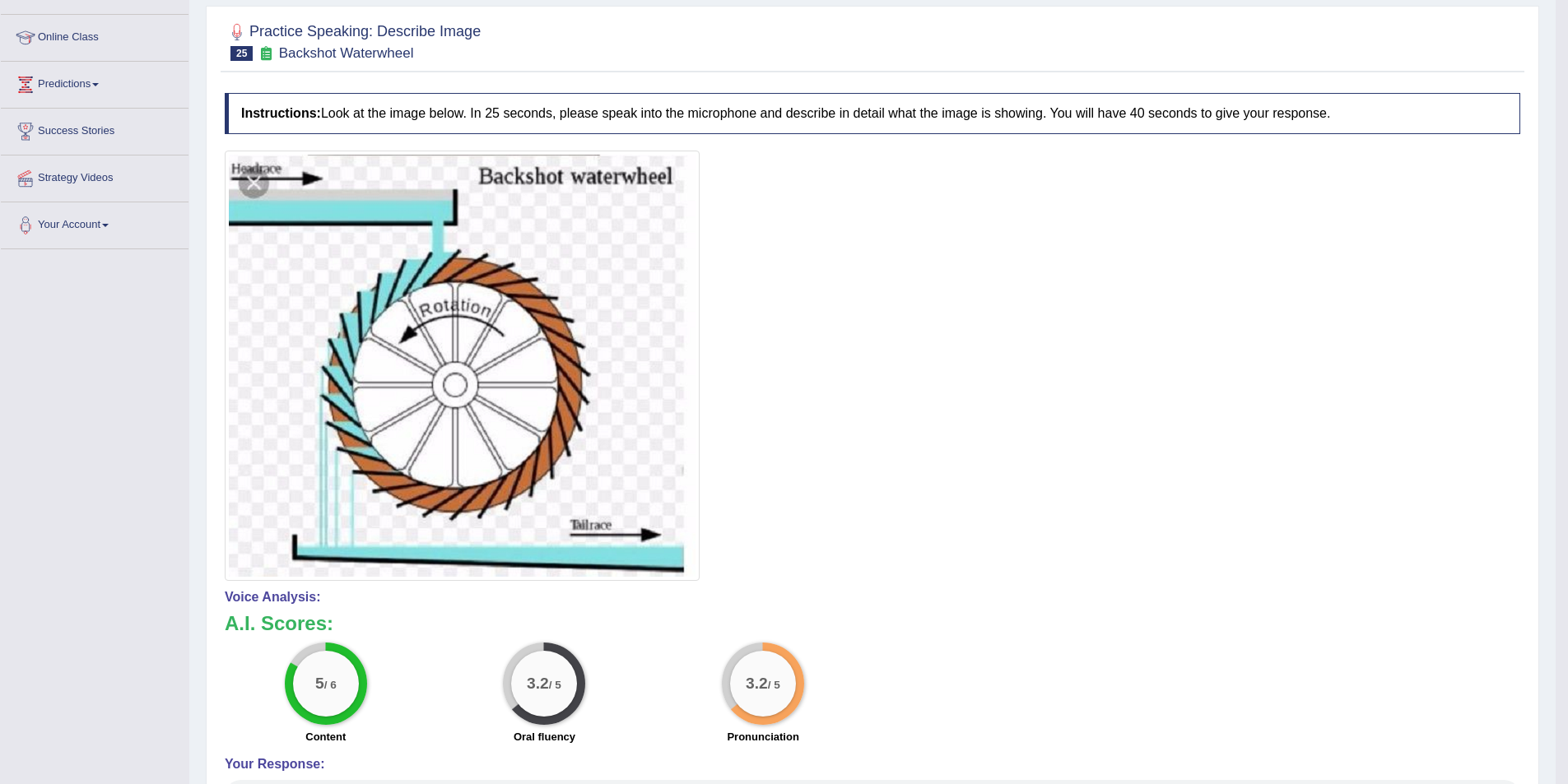
scroll to position [150, 0]
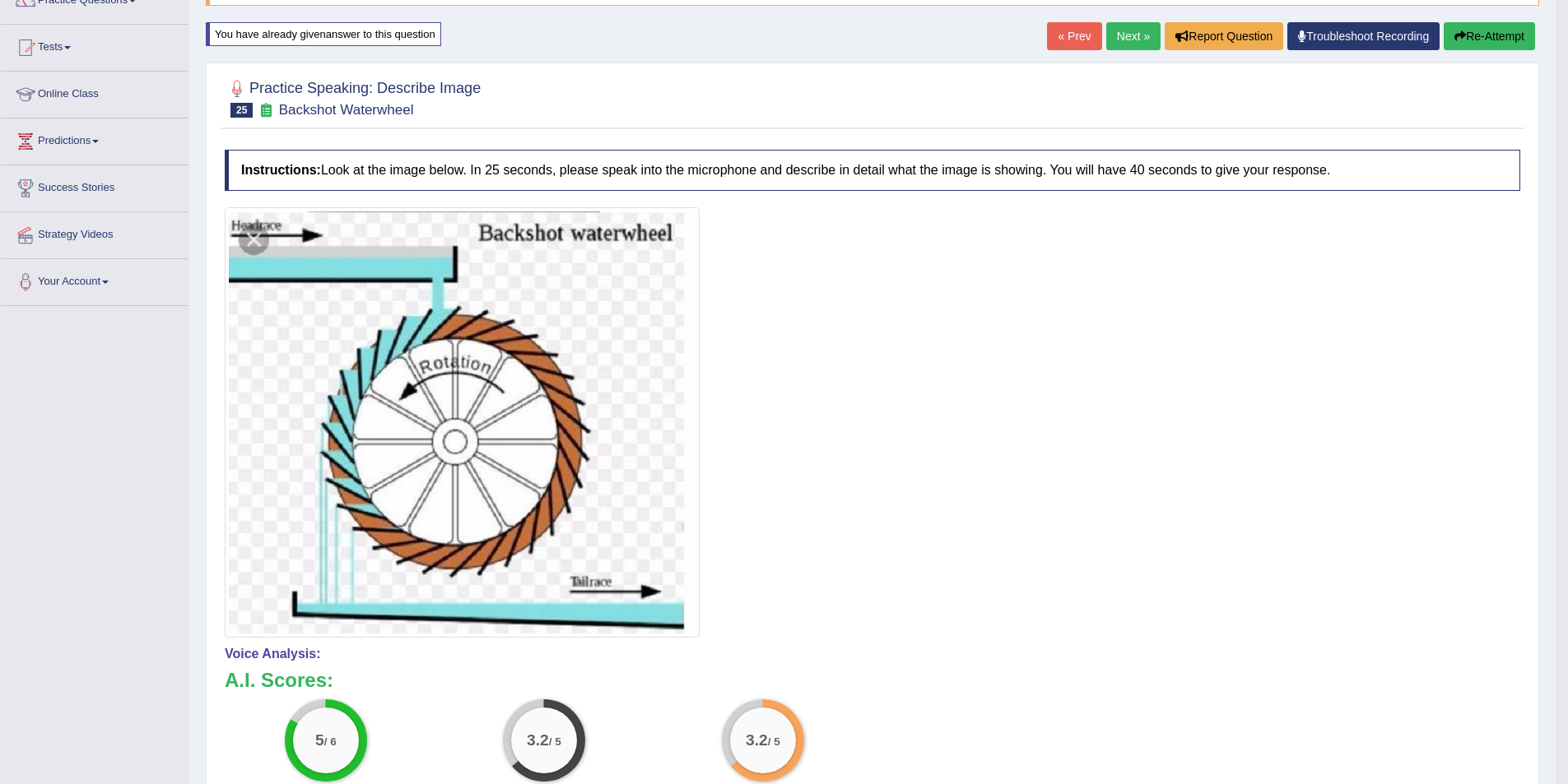
click at [1139, 29] on link "Next »" at bounding box center [1133, 36] width 55 height 28
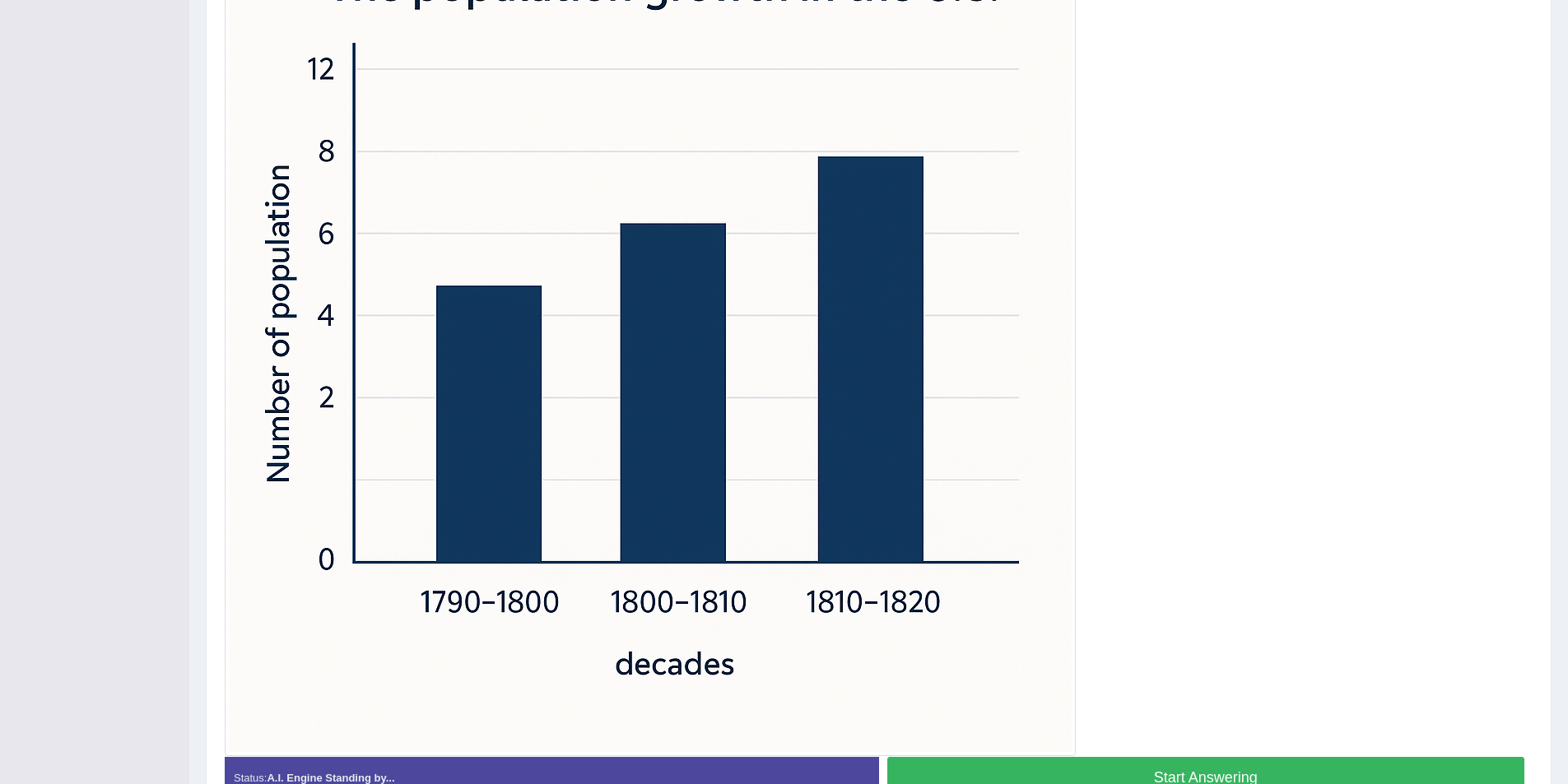
scroll to position [399, 0]
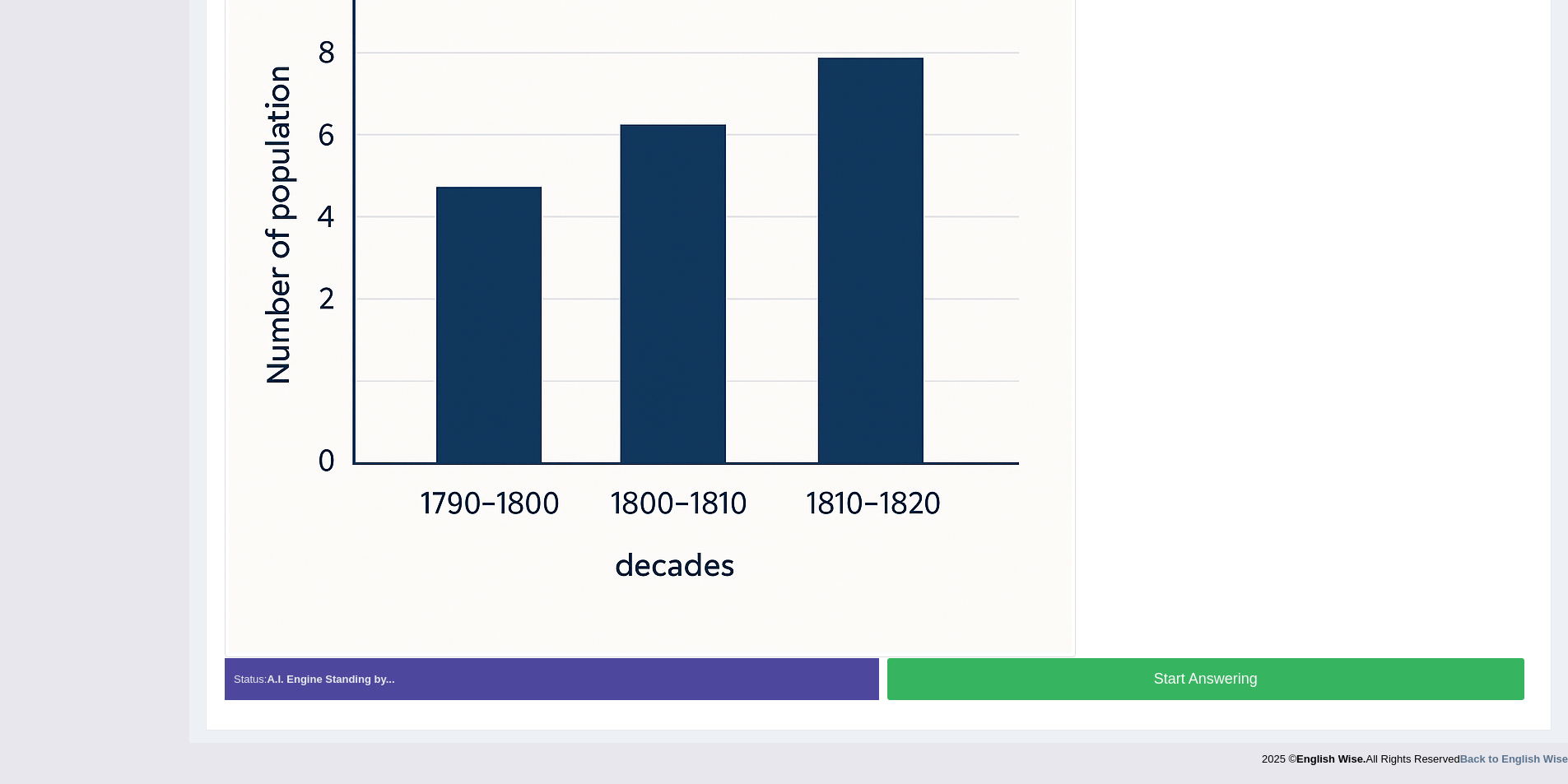
click at [1246, 685] on button "Start Answering" at bounding box center [1206, 679] width 638 height 42
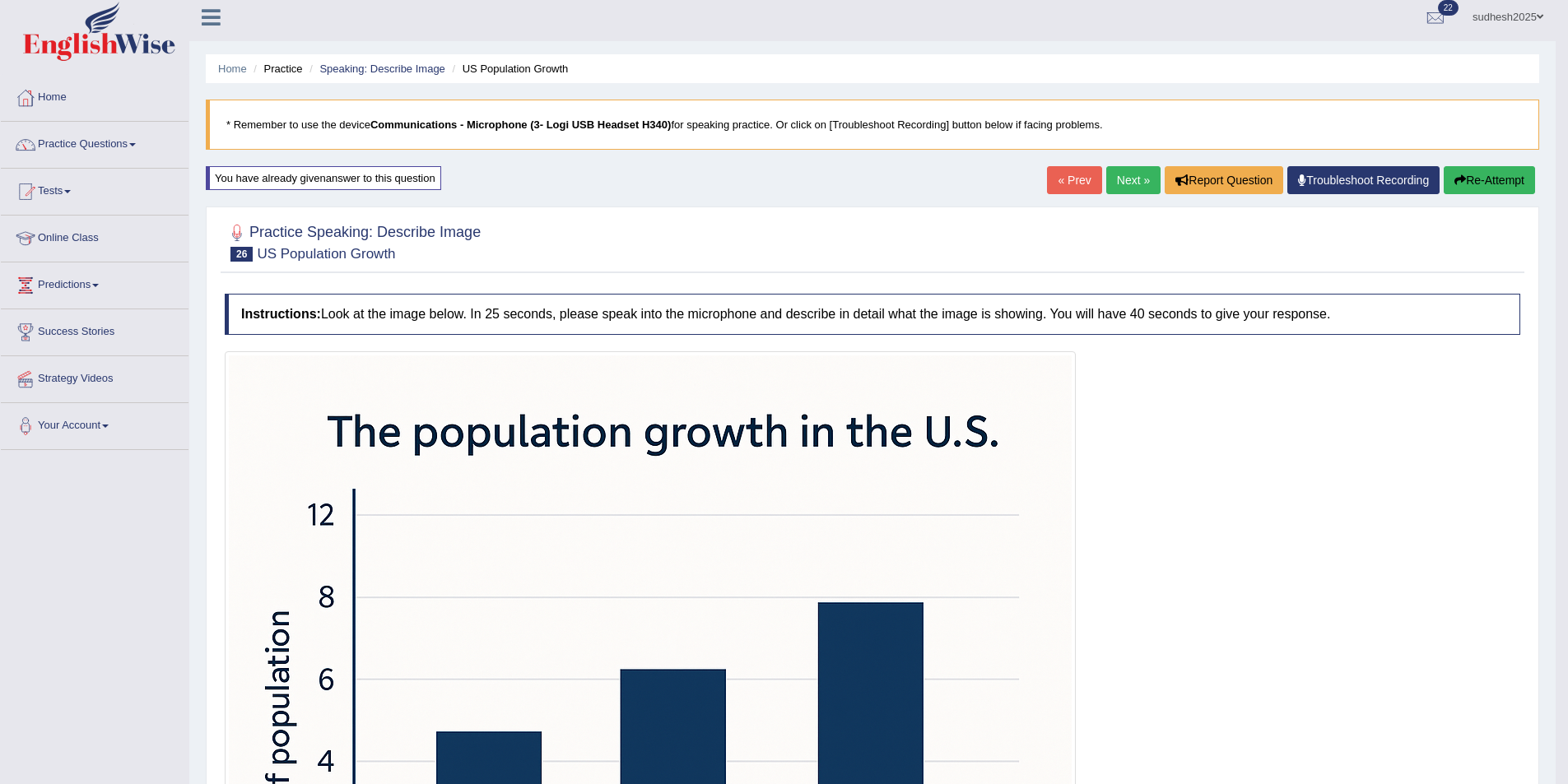
scroll to position [0, 0]
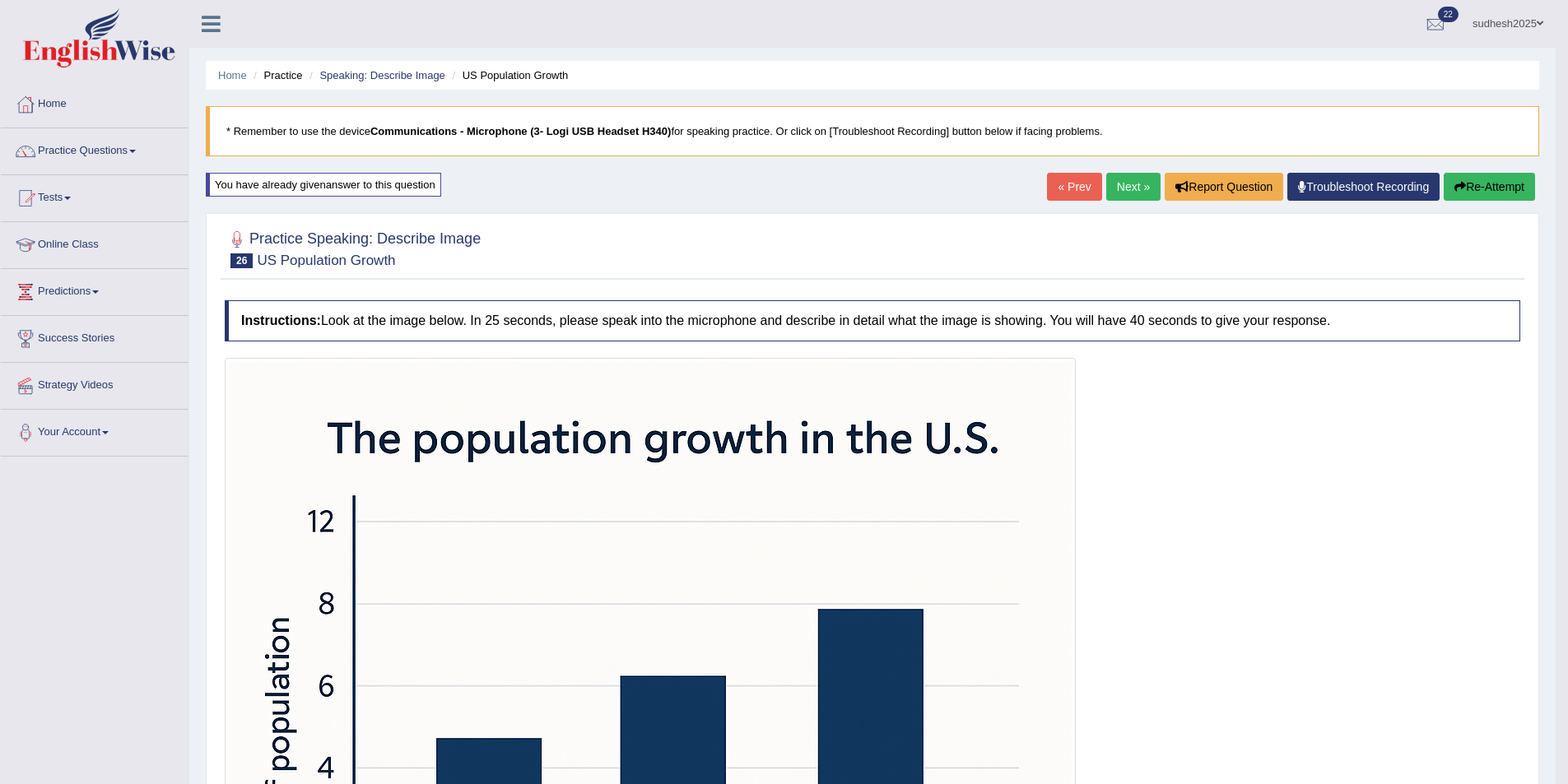
click at [1139, 179] on link "Next »" at bounding box center [1133, 186] width 55 height 28
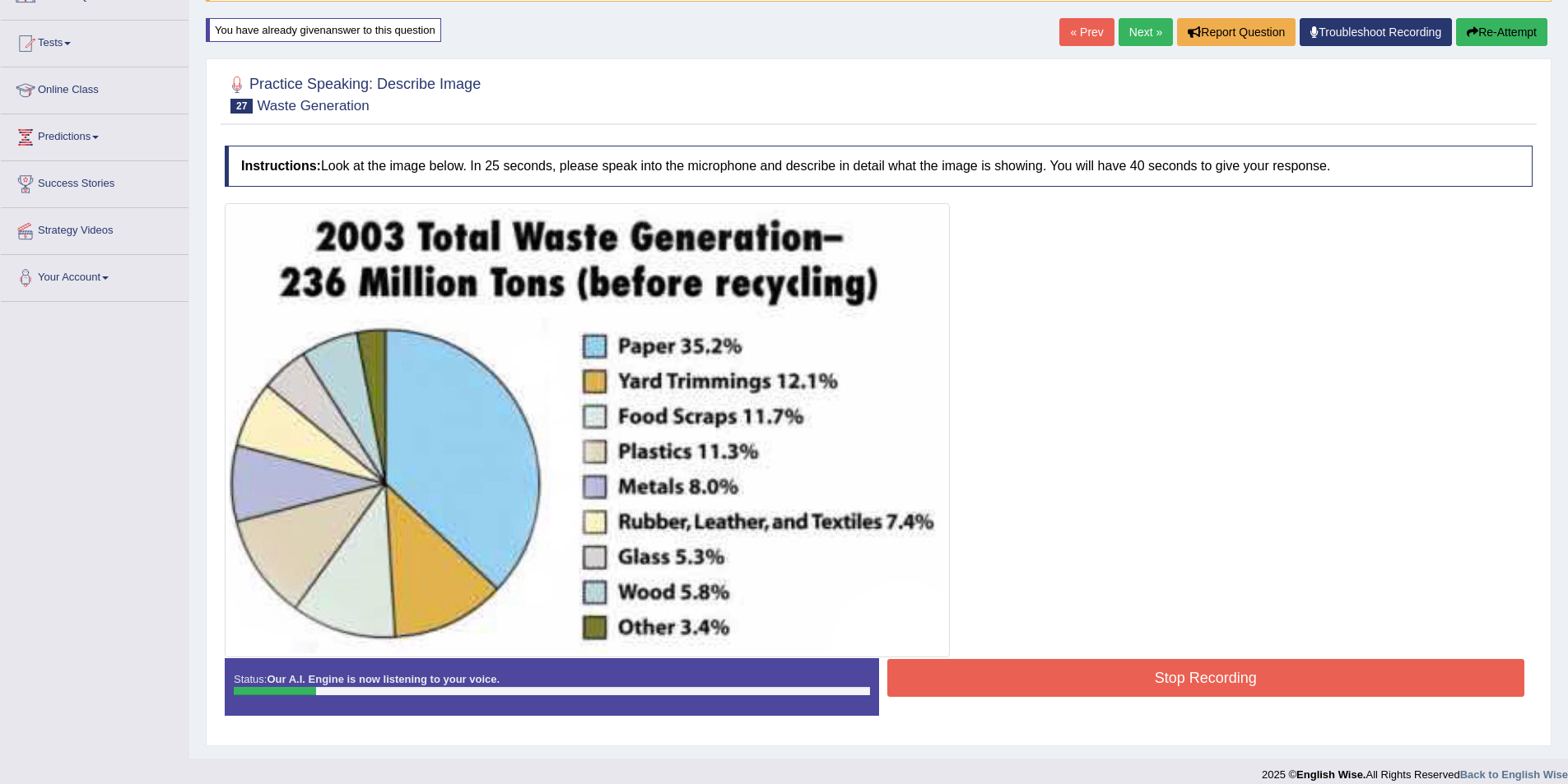
click at [1504, 32] on button "Re-Attempt" at bounding box center [1502, 32] width 92 height 28
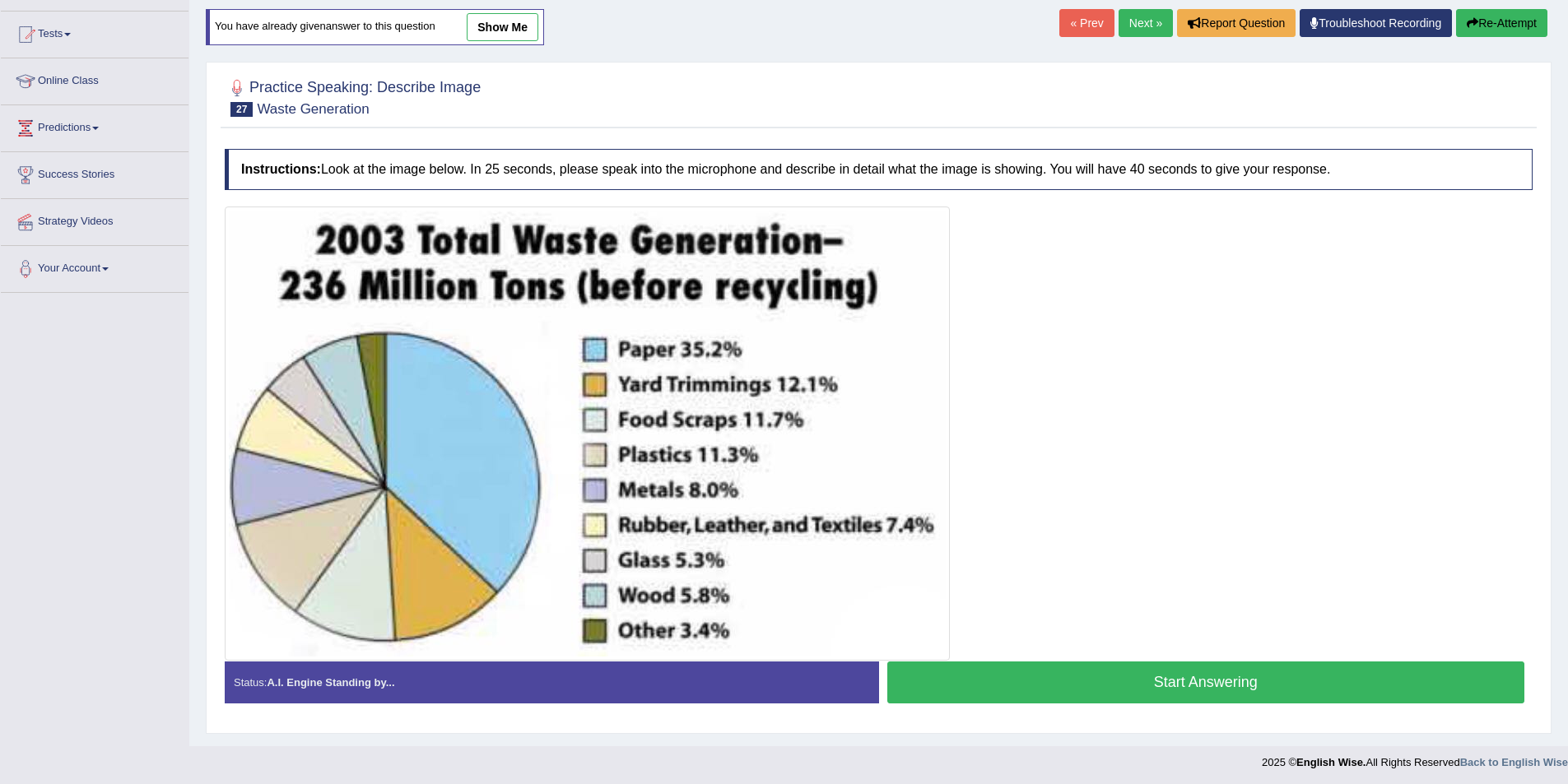
scroll to position [155, 0]
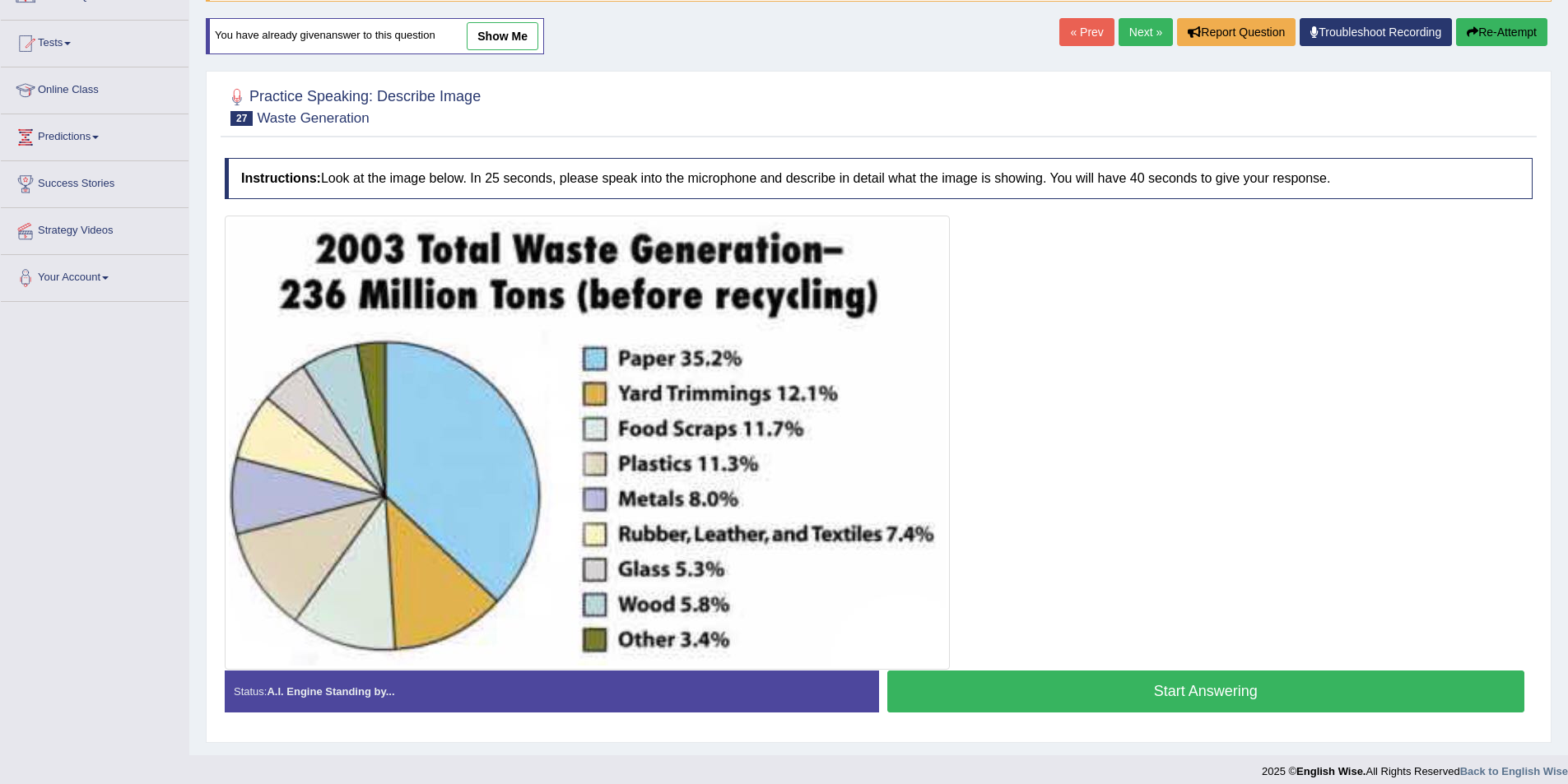
click at [1212, 697] on button "Start Answering" at bounding box center [1206, 691] width 638 height 42
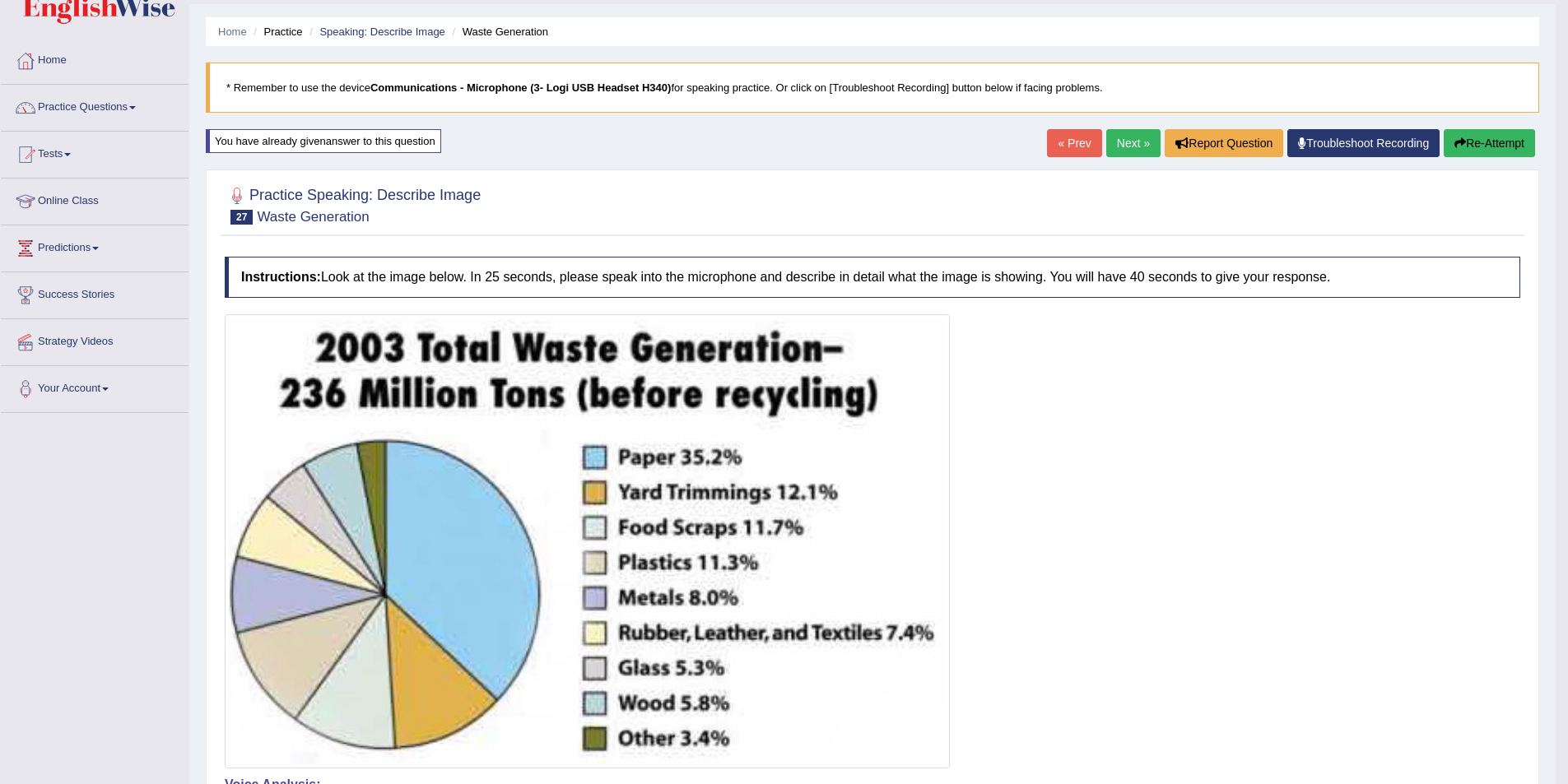
scroll to position [0, 0]
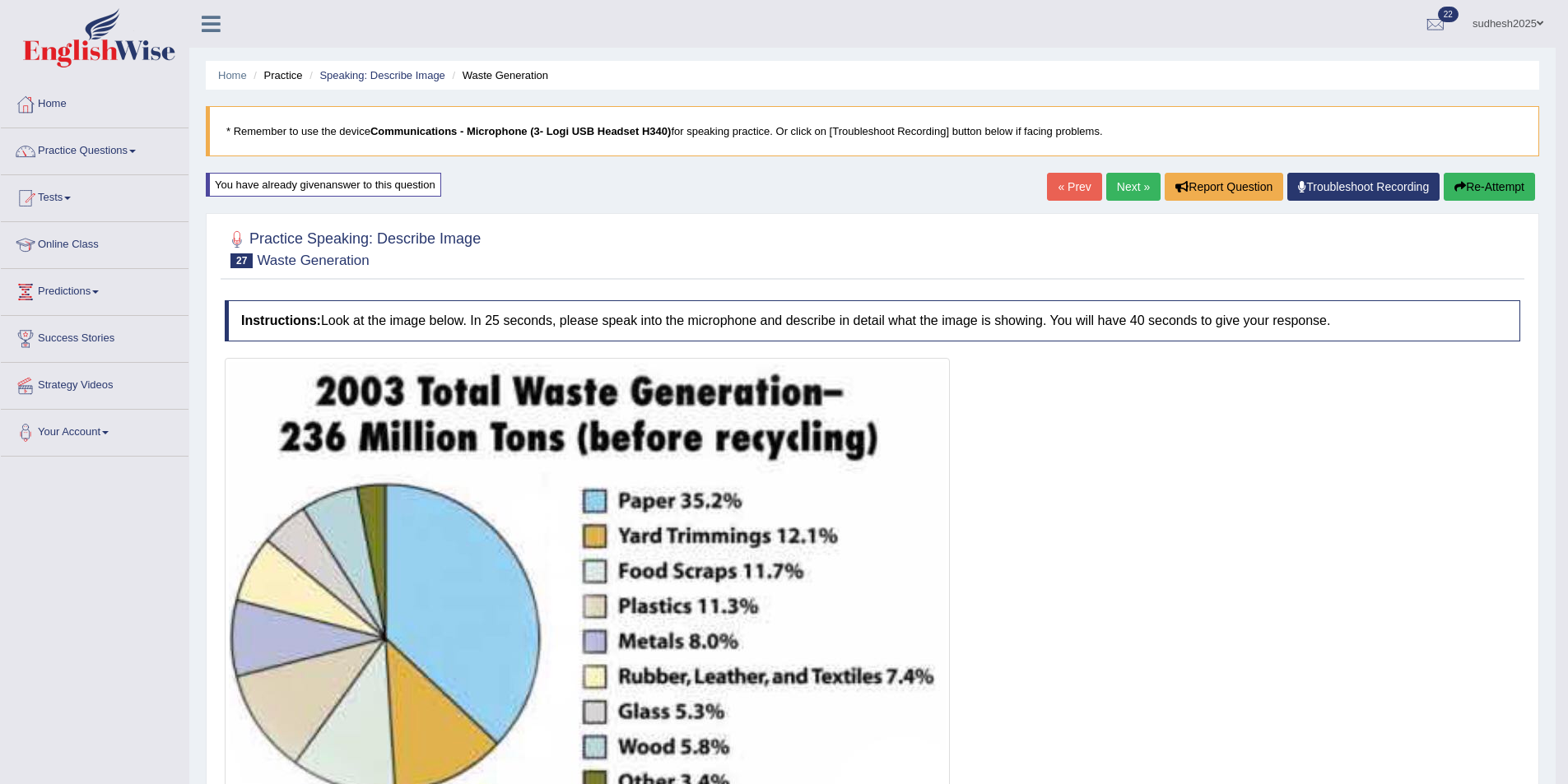
click at [1486, 189] on button "Re-Attempt" at bounding box center [1489, 186] width 92 height 28
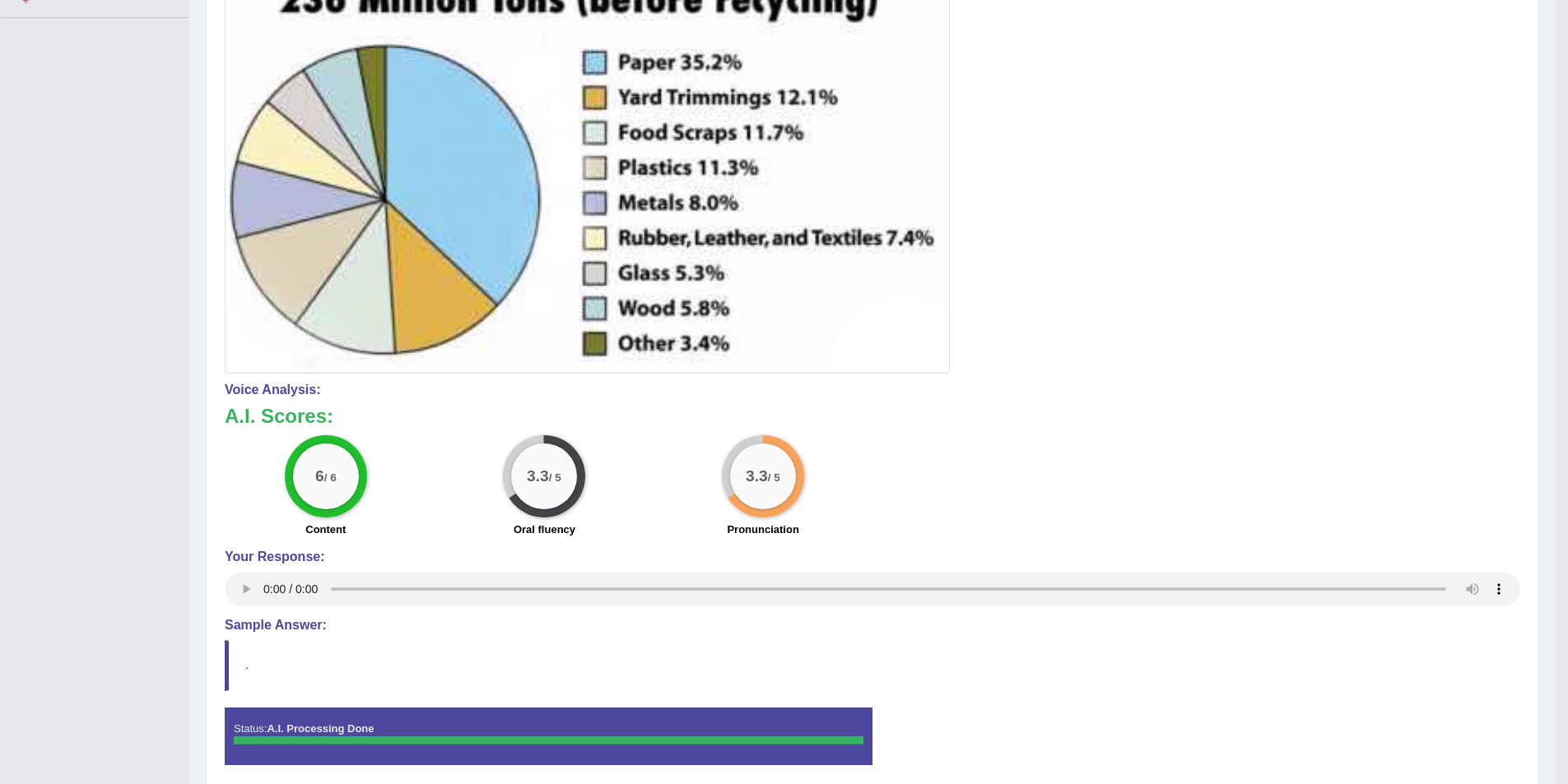
scroll to position [175, 0]
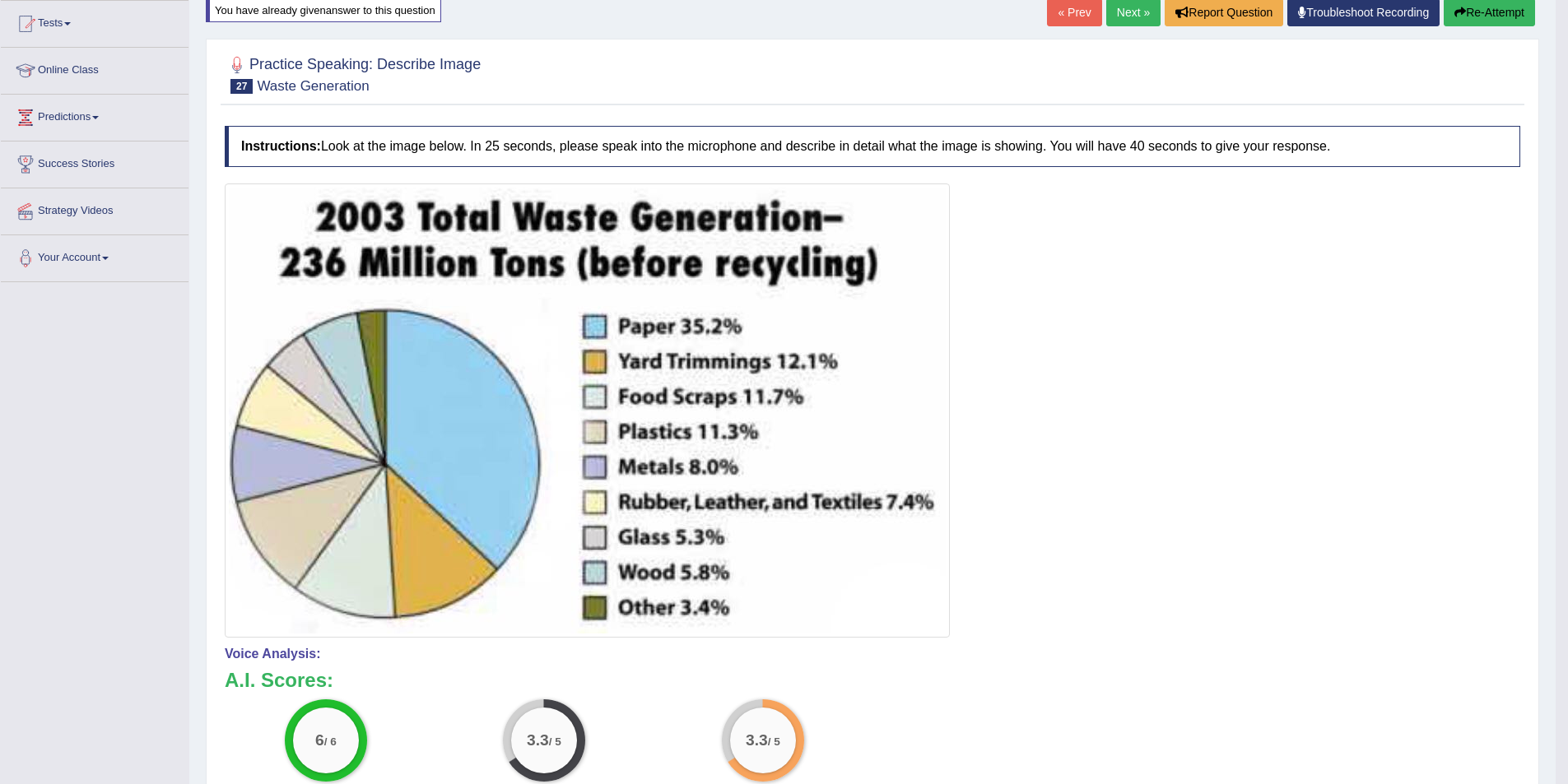
click at [1148, 8] on link "Next »" at bounding box center [1133, 12] width 55 height 28
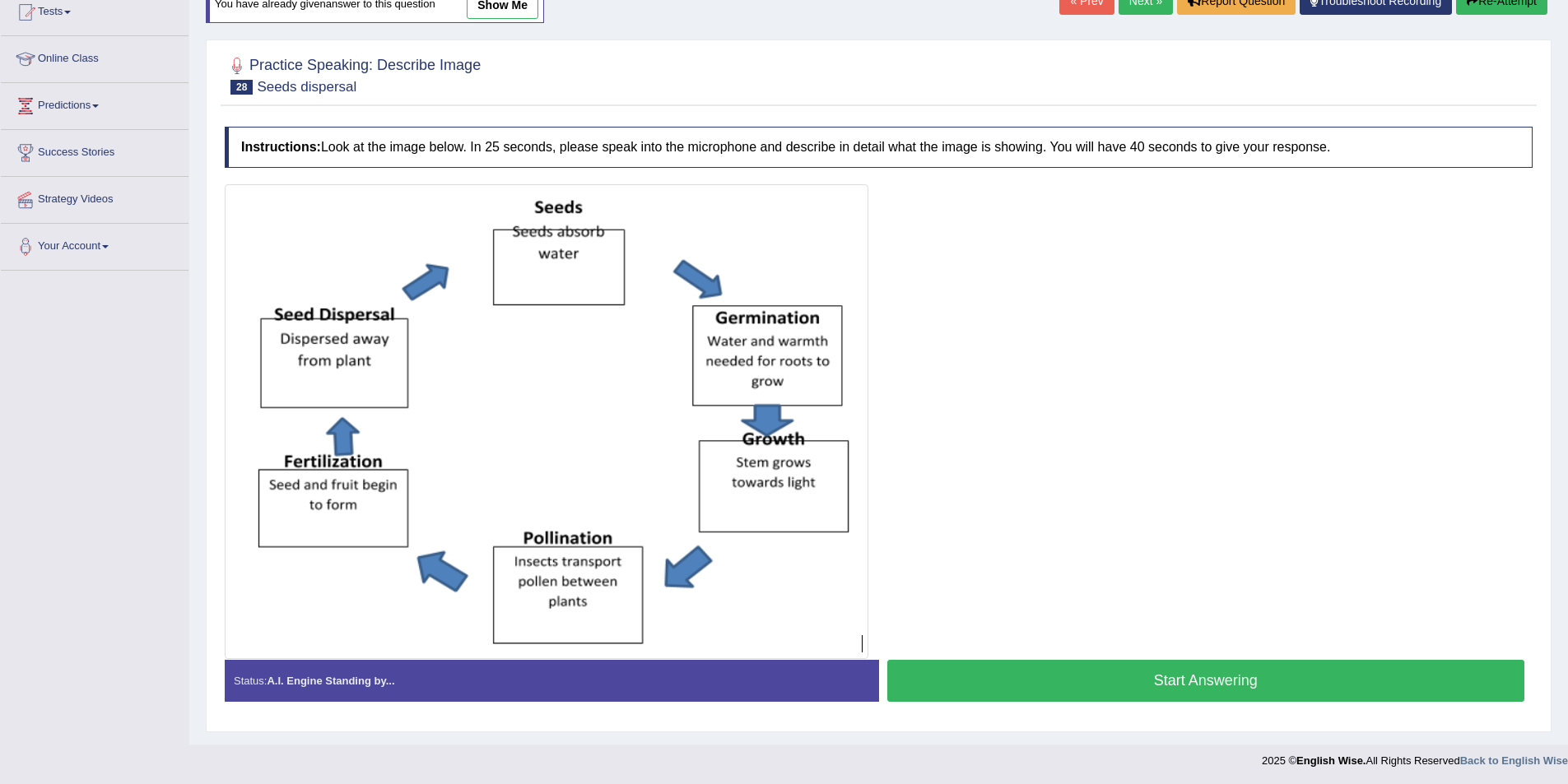
click at [1194, 675] on button "Start Answering" at bounding box center [1206, 681] width 638 height 42
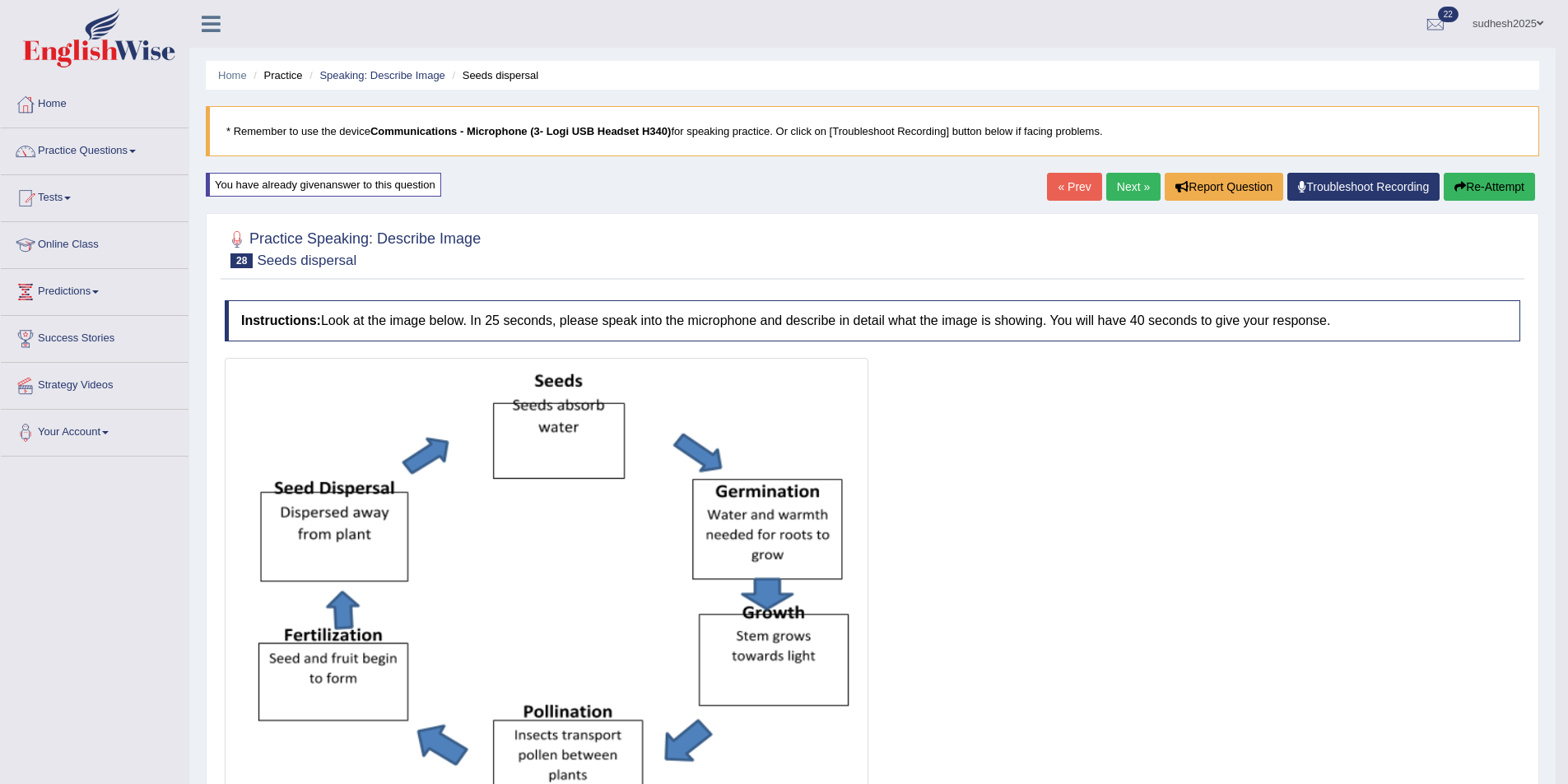
click at [1145, 176] on link "Next »" at bounding box center [1133, 186] width 55 height 28
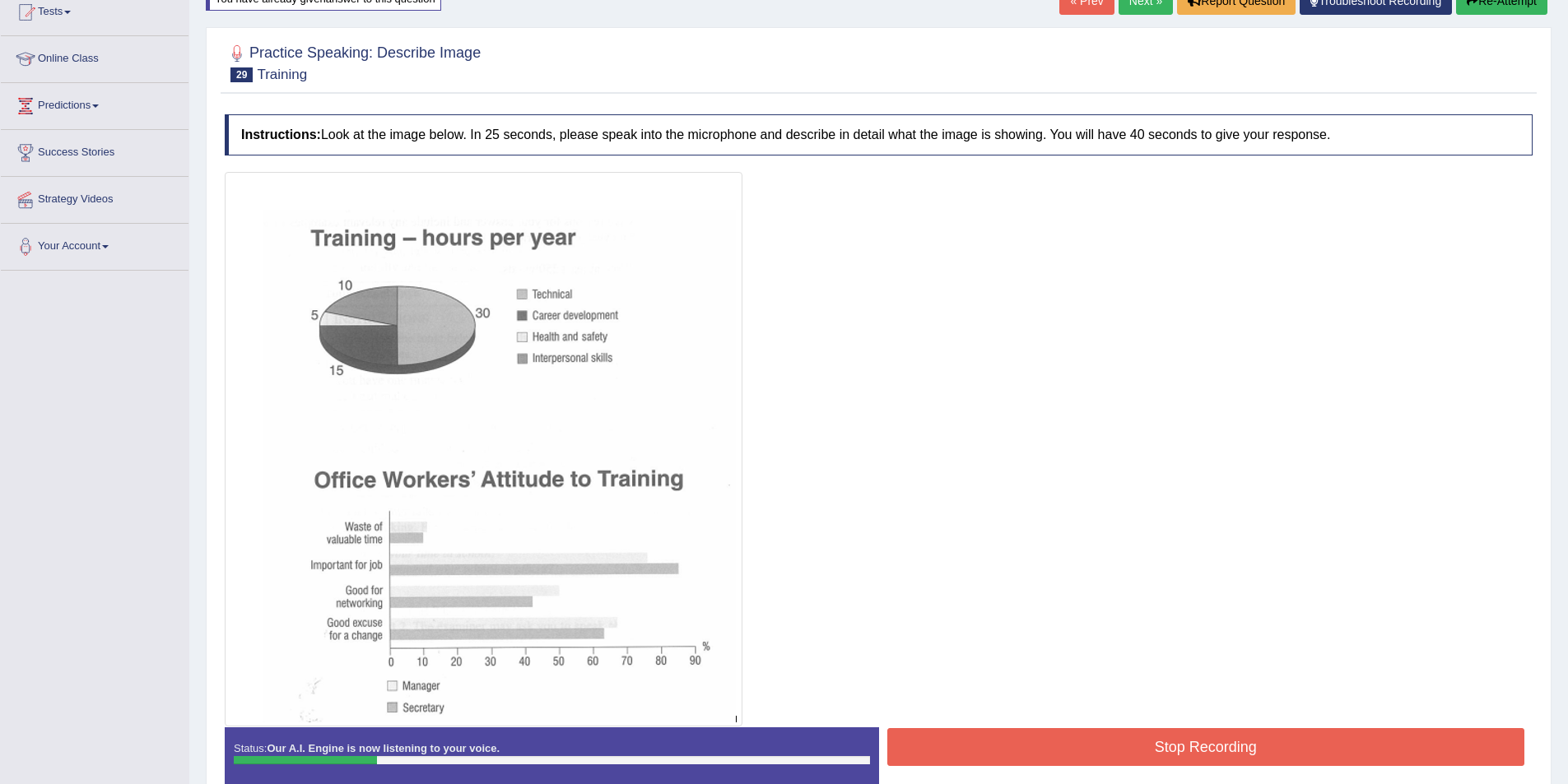
click at [1483, 6] on button "Re-Attempt" at bounding box center [1502, 0] width 92 height 28
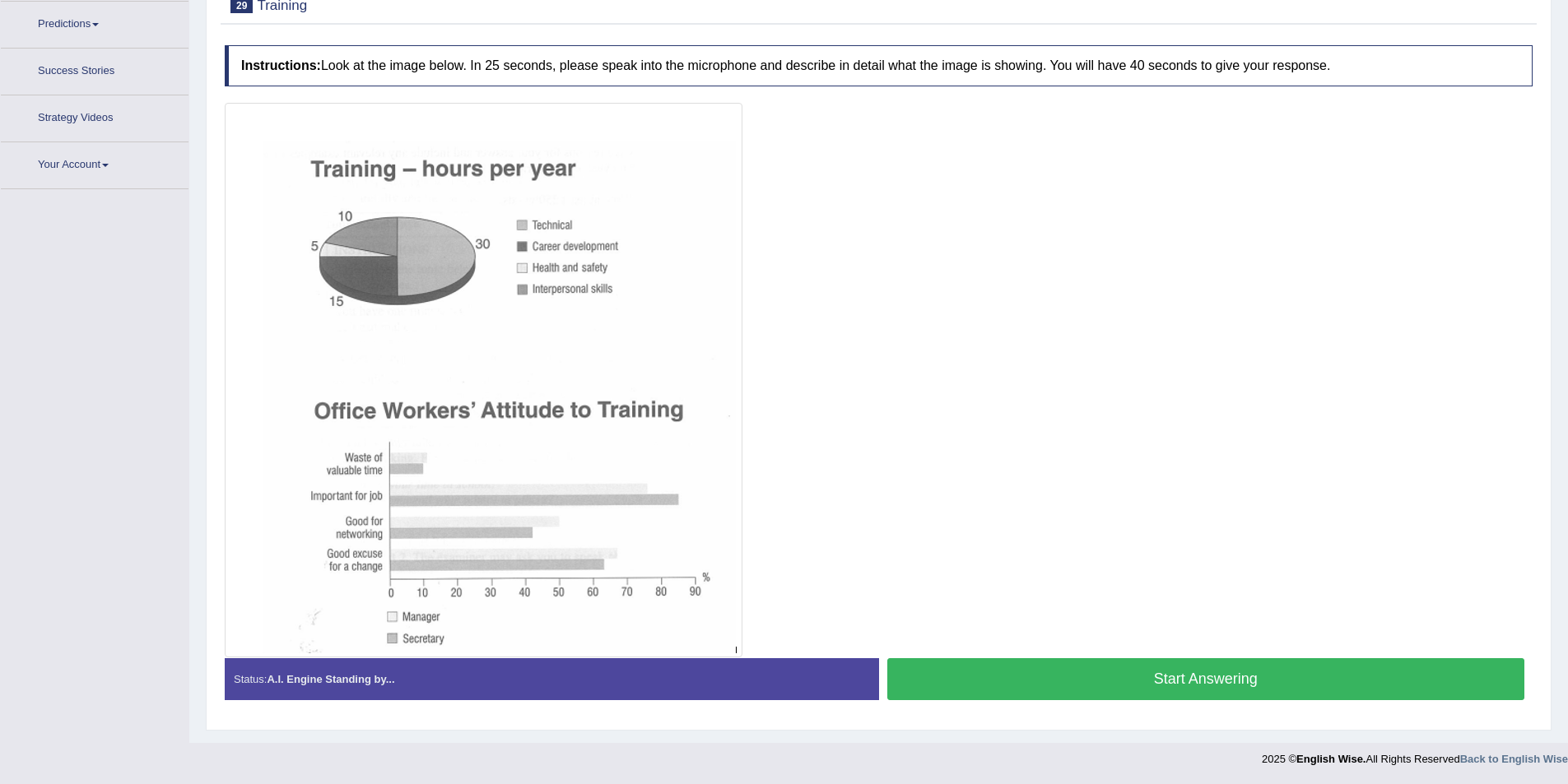
scroll to position [267, 0]
click at [1165, 681] on button "Start Answering" at bounding box center [1206, 679] width 638 height 42
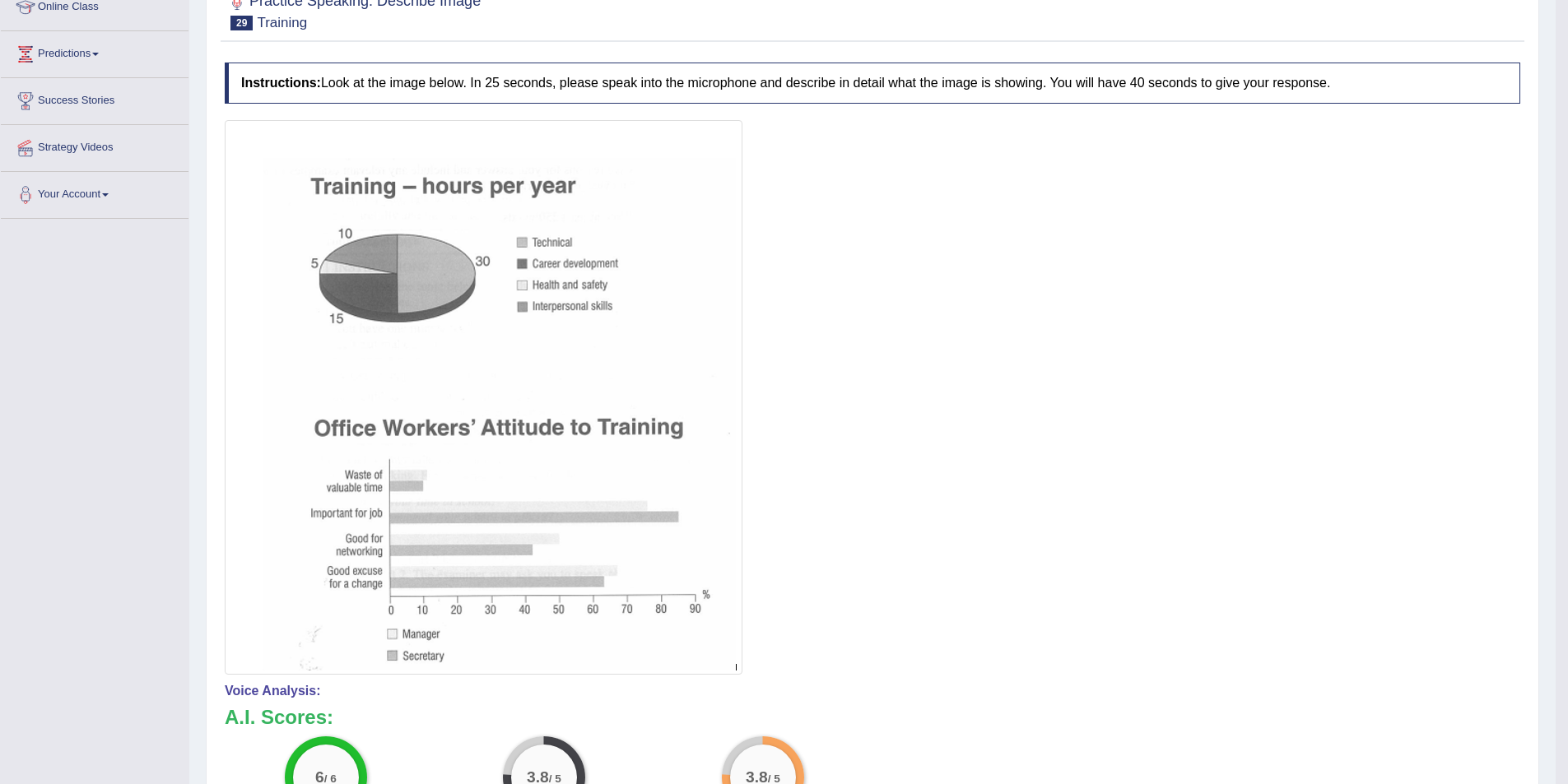
scroll to position [122, 0]
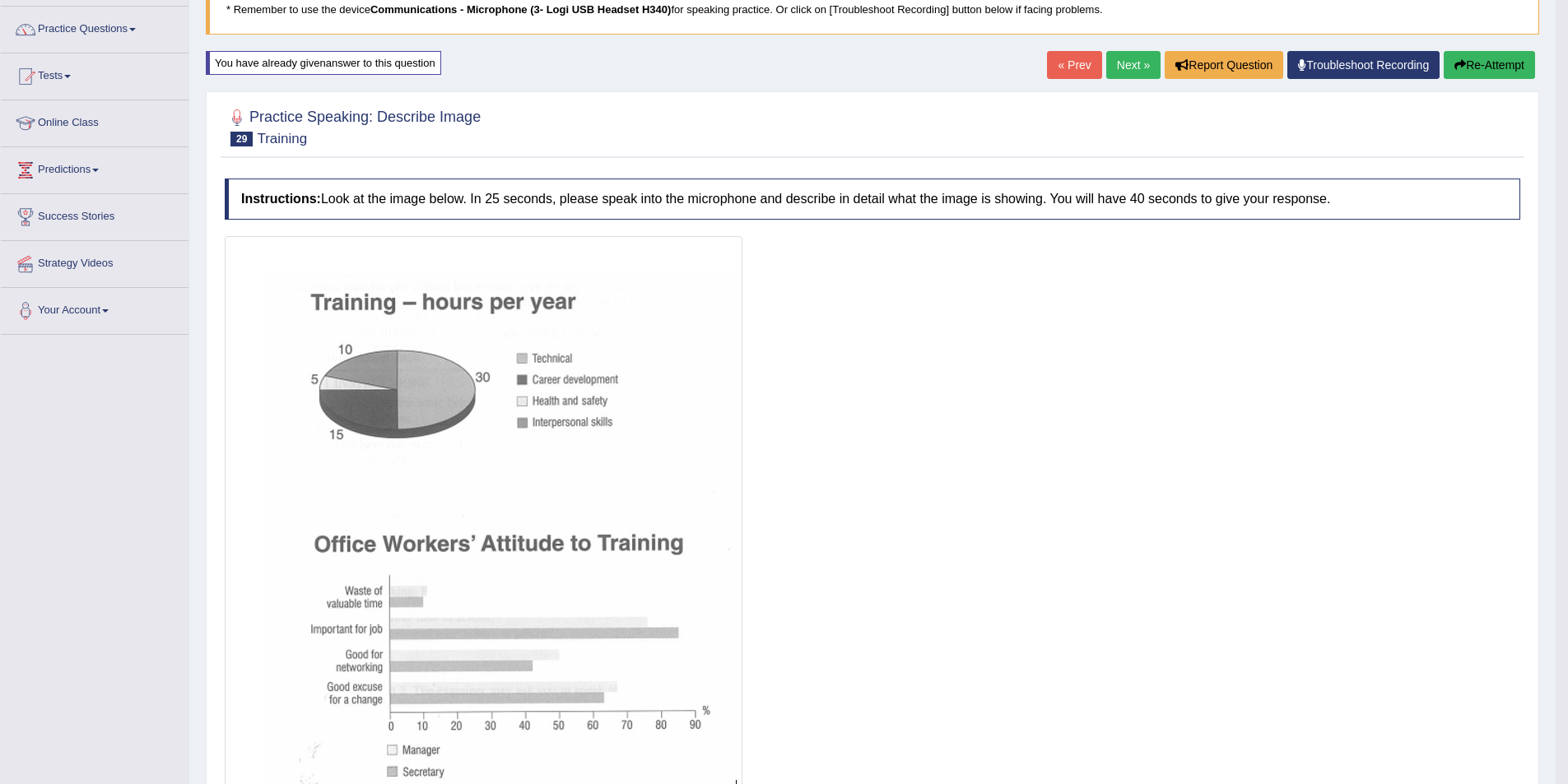
click at [1124, 68] on link "Next »" at bounding box center [1133, 64] width 55 height 28
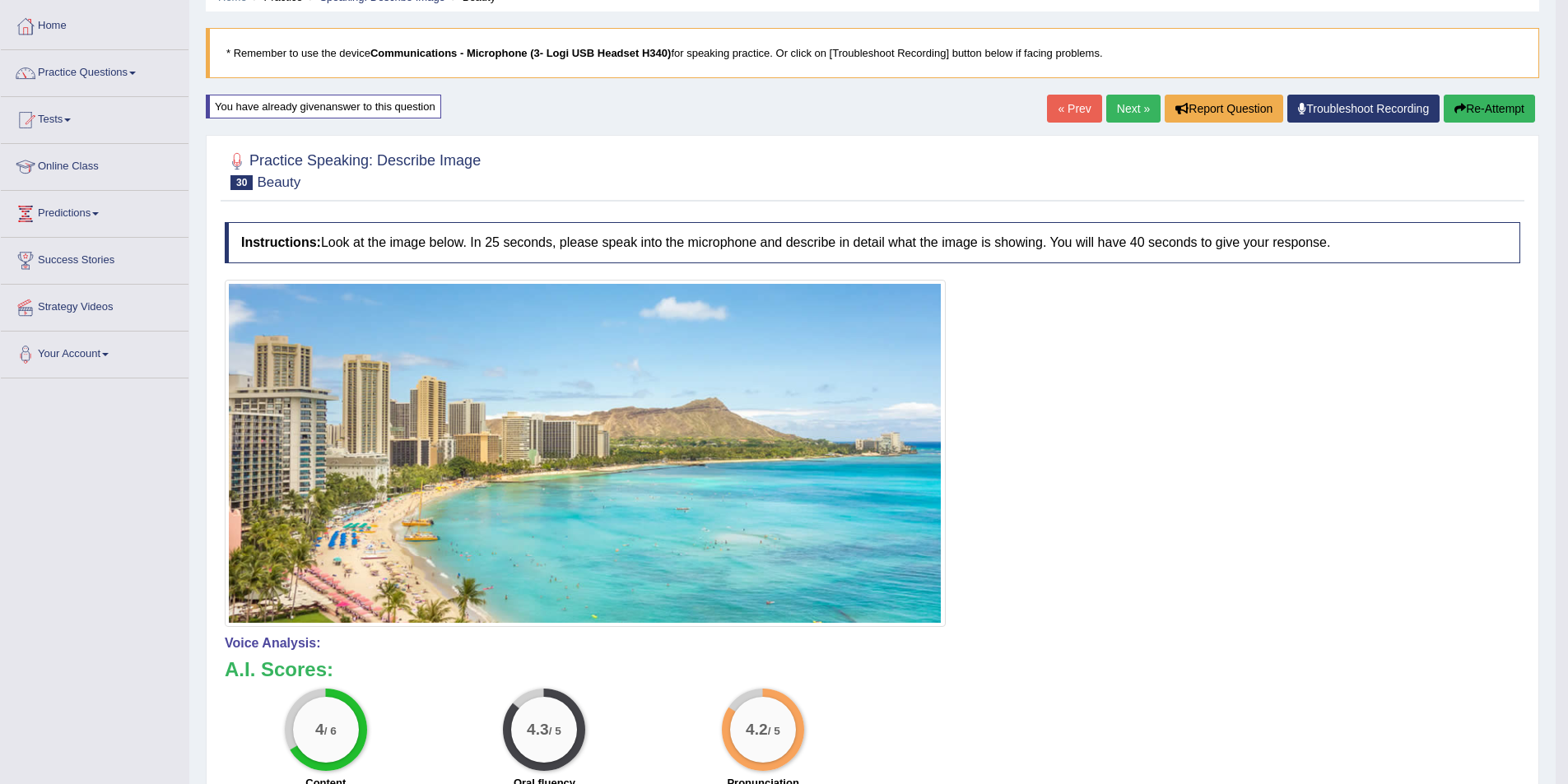
scroll to position [67, 0]
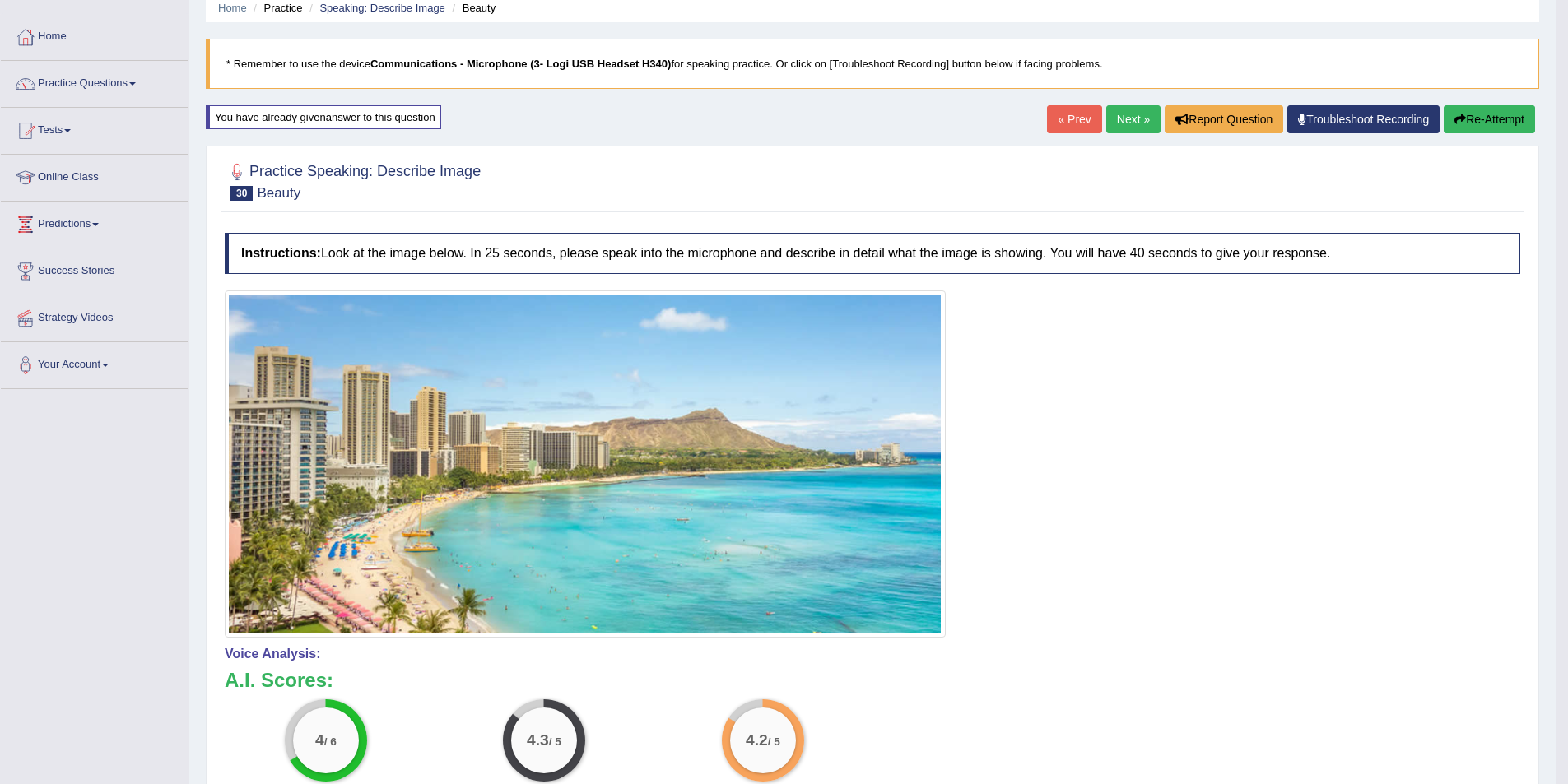
click at [1476, 124] on button "Re-Attempt" at bounding box center [1489, 119] width 92 height 28
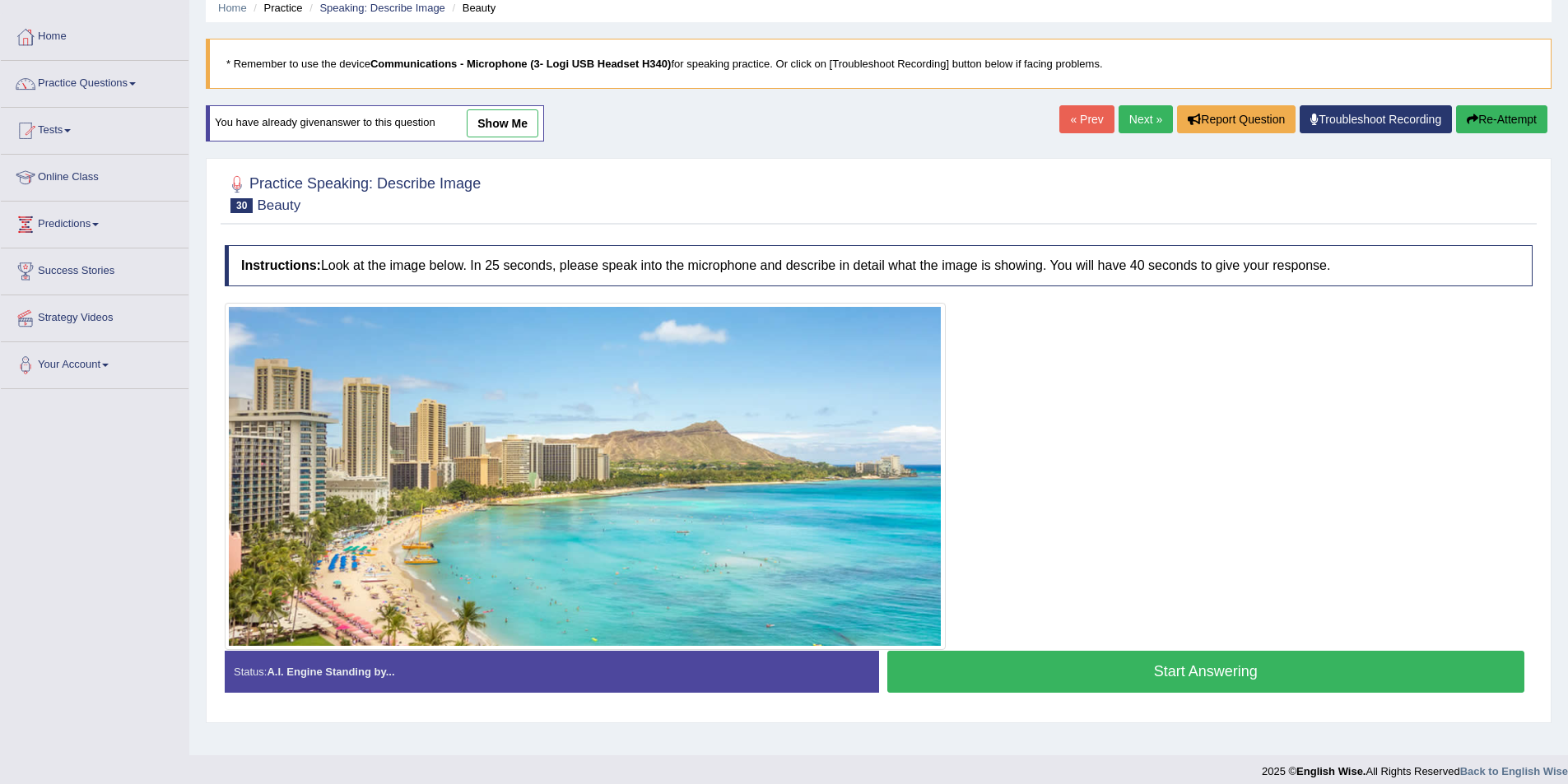
click at [1051, 661] on button "Start Answering" at bounding box center [1206, 672] width 638 height 42
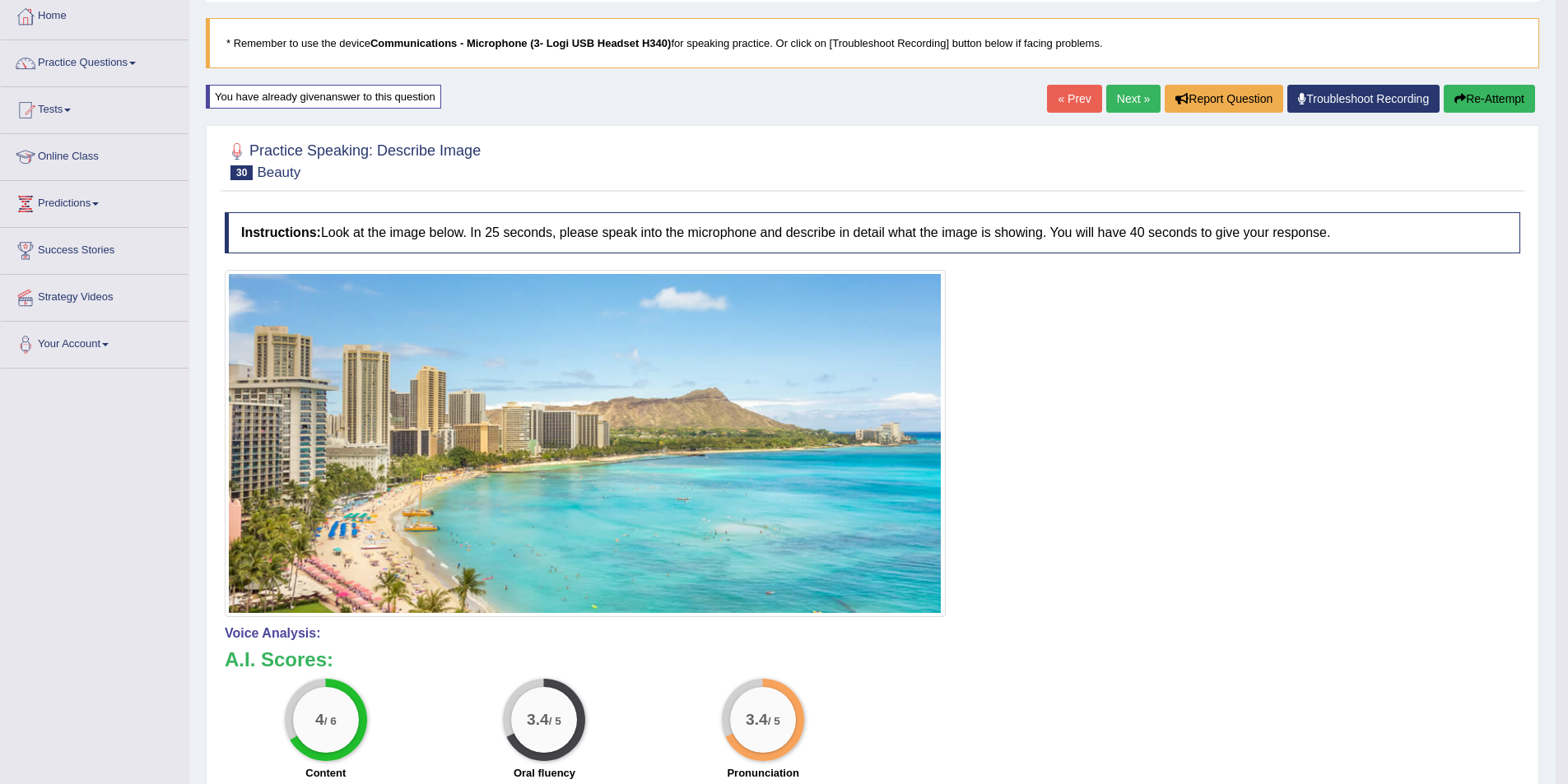
scroll to position [79, 0]
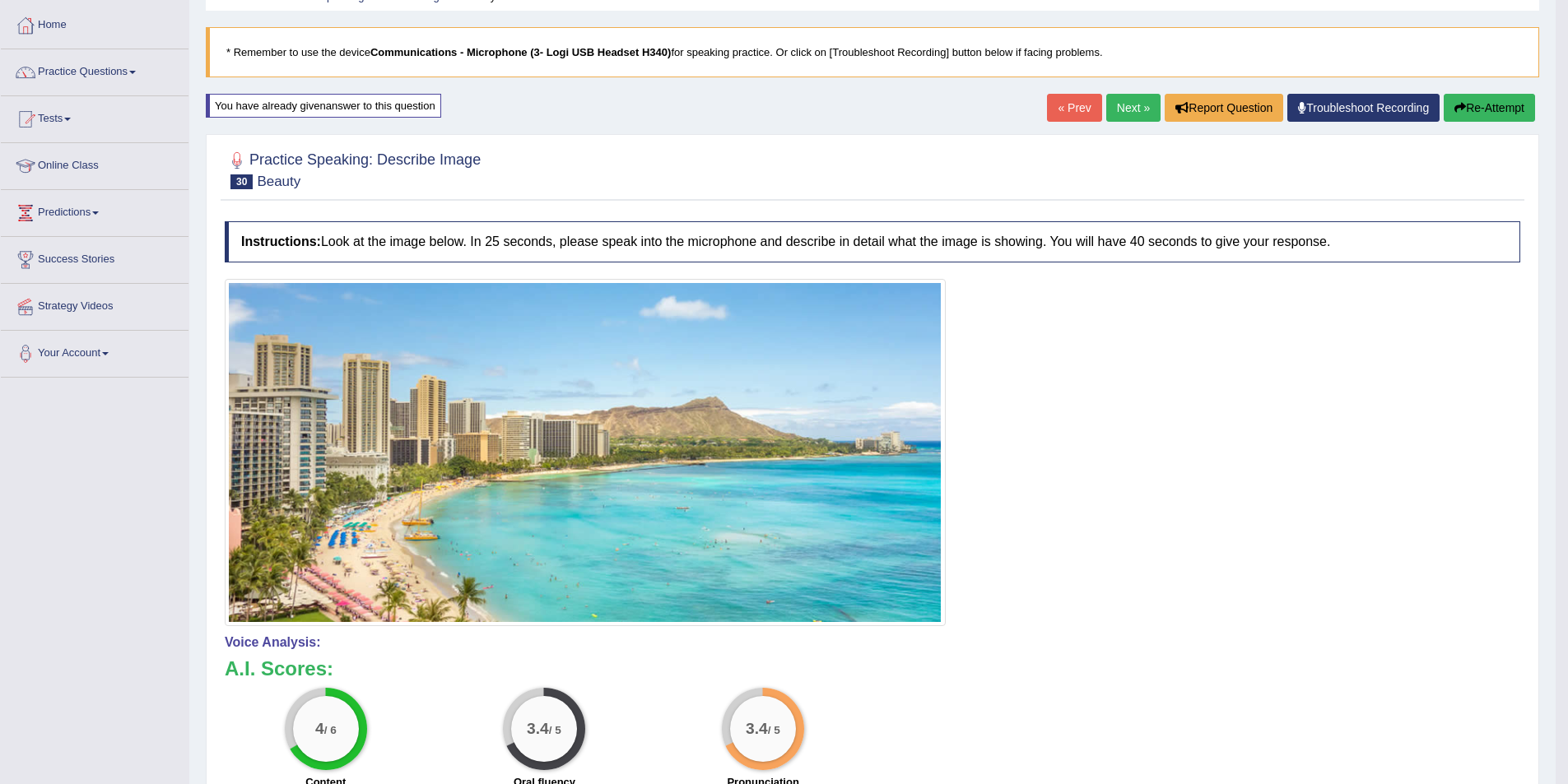
click at [1117, 108] on link "Next »" at bounding box center [1133, 107] width 55 height 28
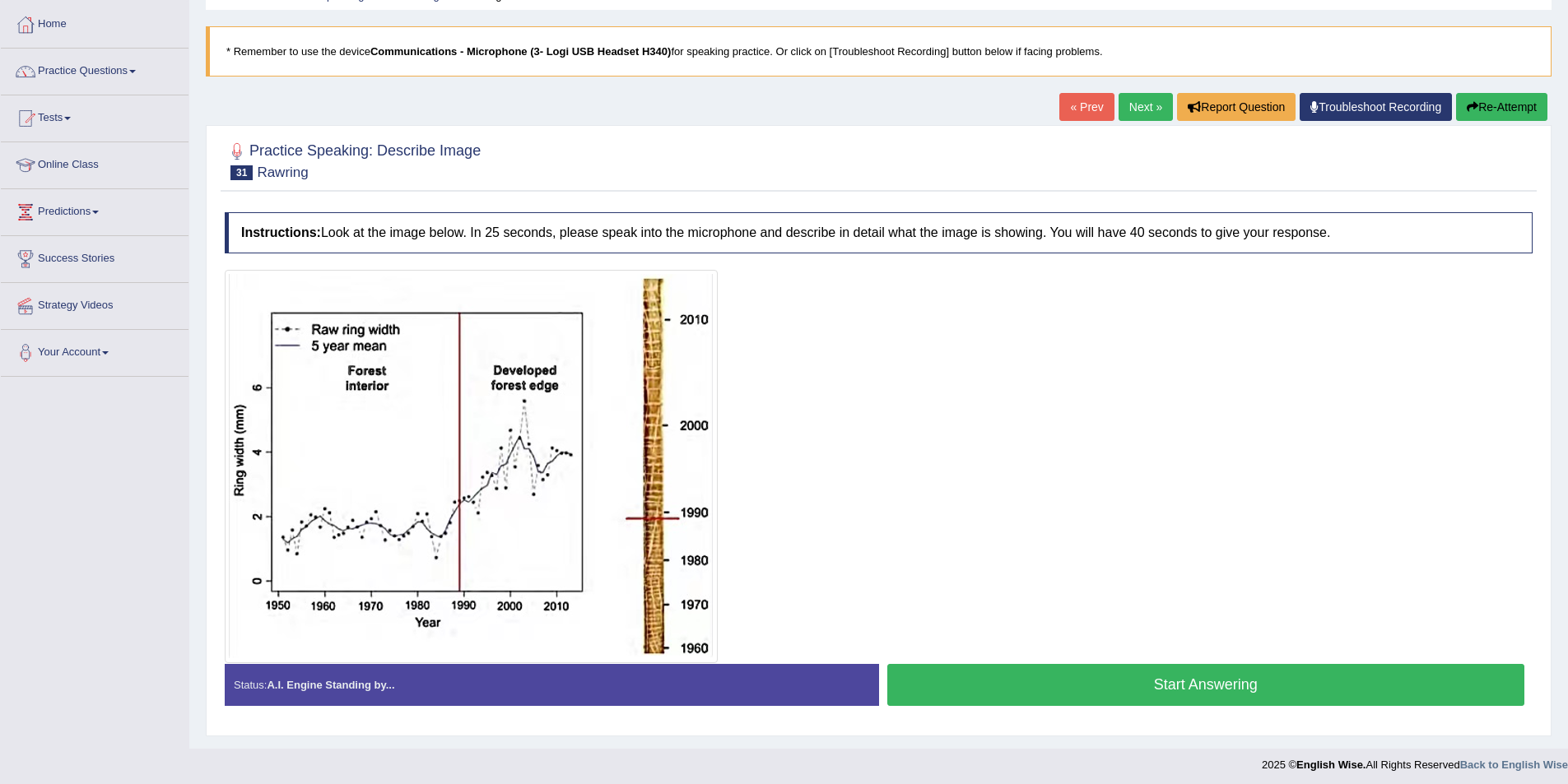
click at [1042, 694] on button "Start Answering" at bounding box center [1206, 685] width 638 height 42
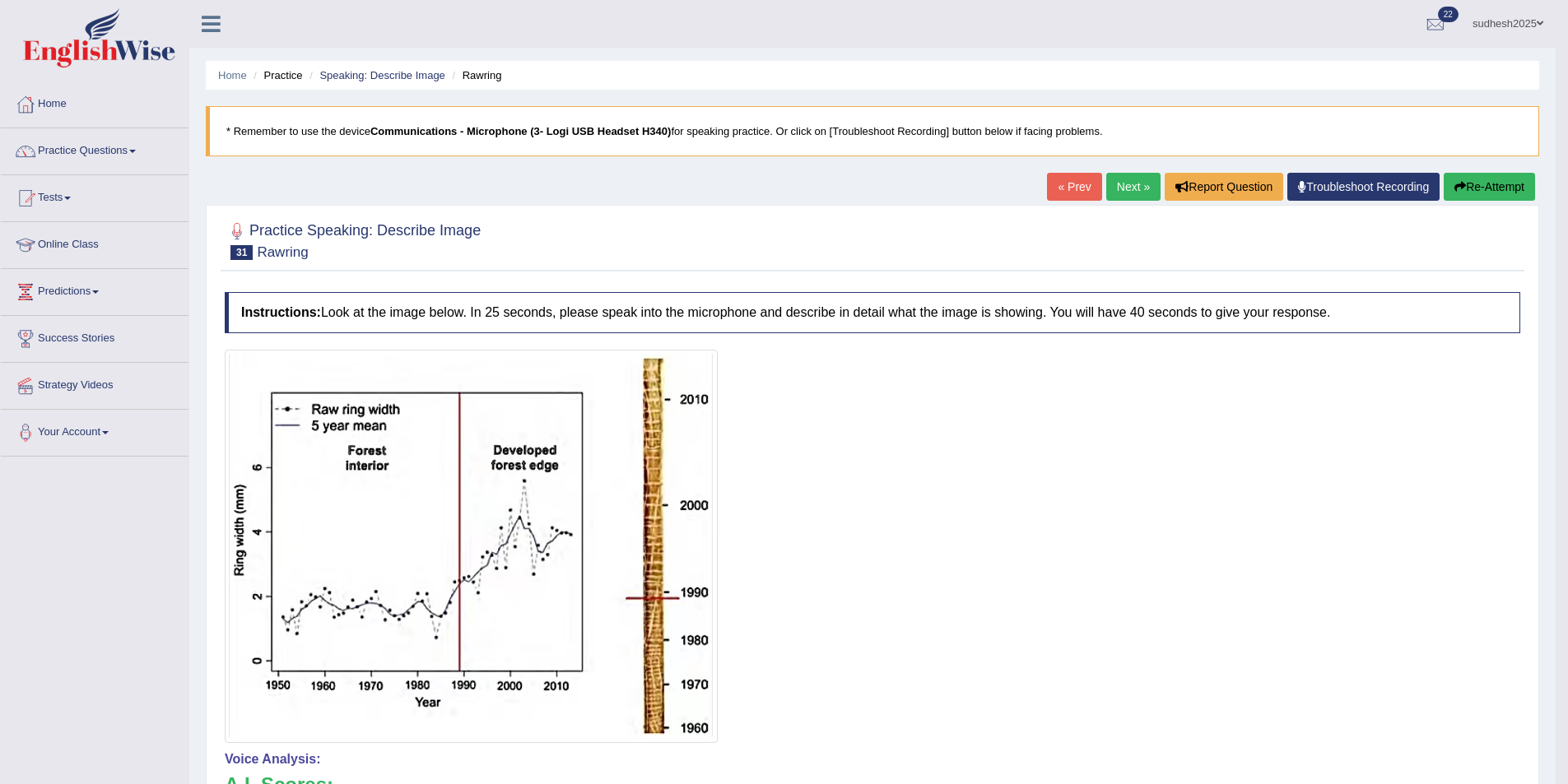
click at [1130, 189] on link "Next »" at bounding box center [1133, 186] width 55 height 28
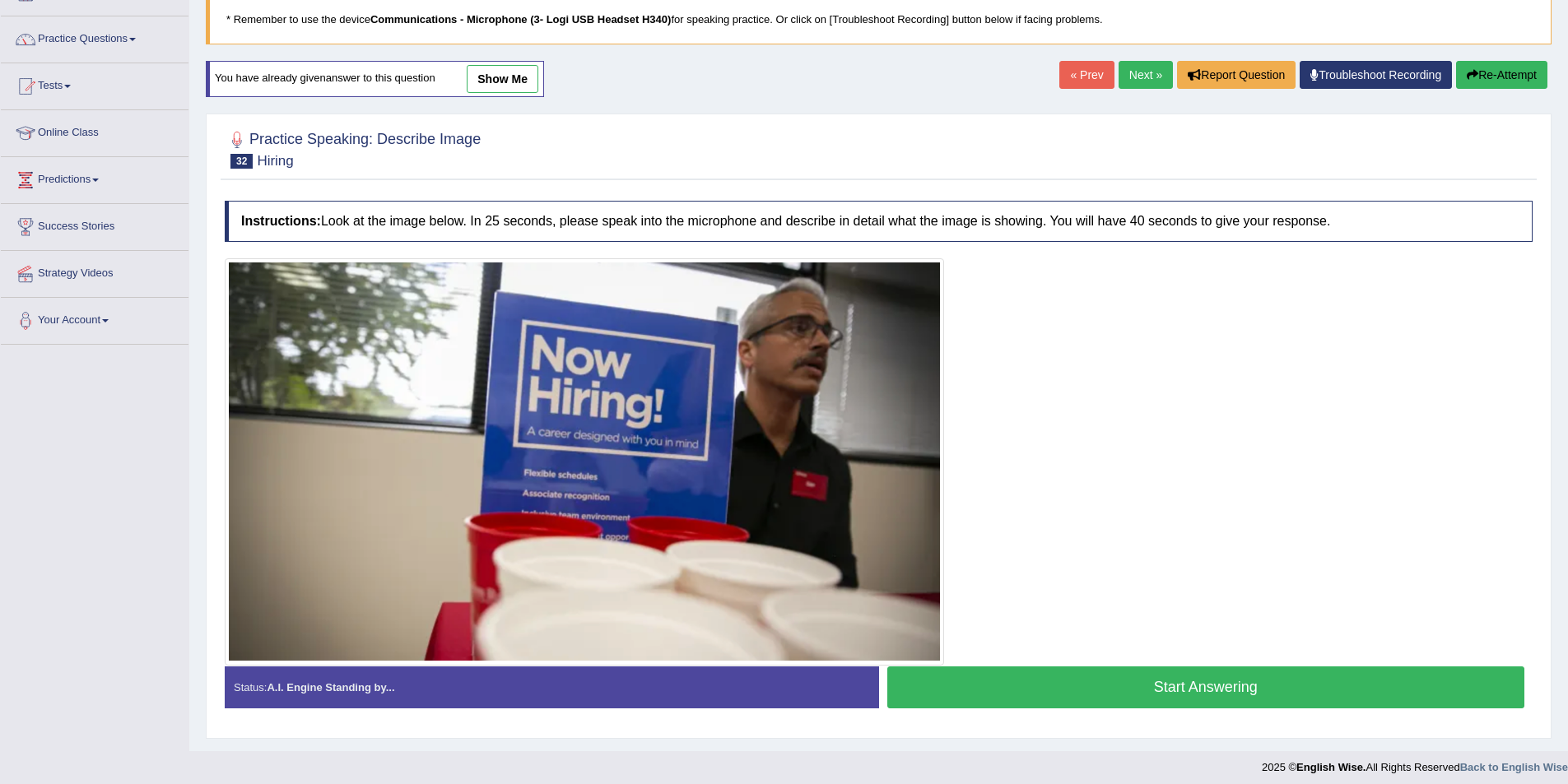
click at [1170, 693] on button "Start Answering" at bounding box center [1206, 687] width 638 height 42
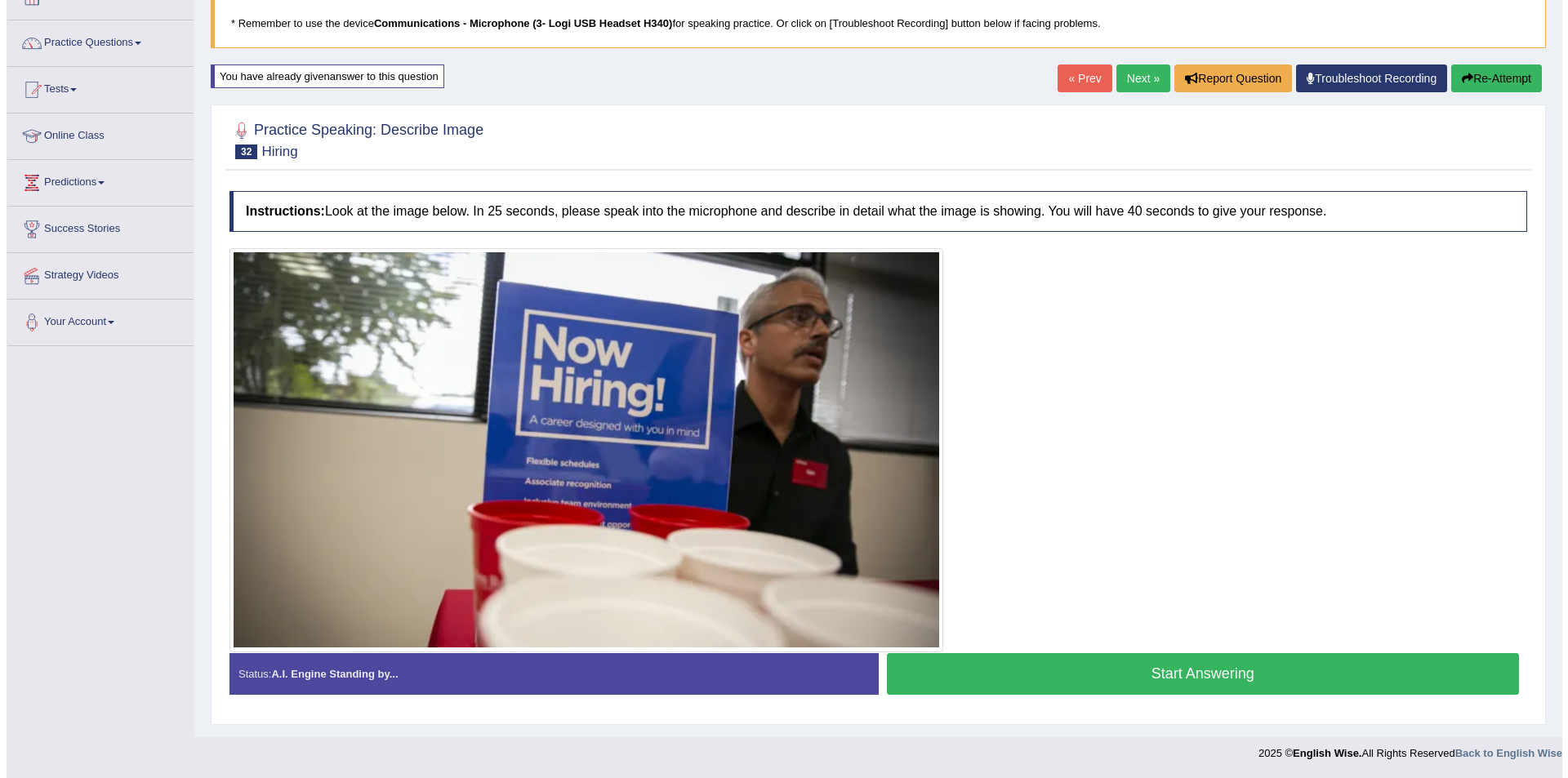
scroll to position [111, 0]
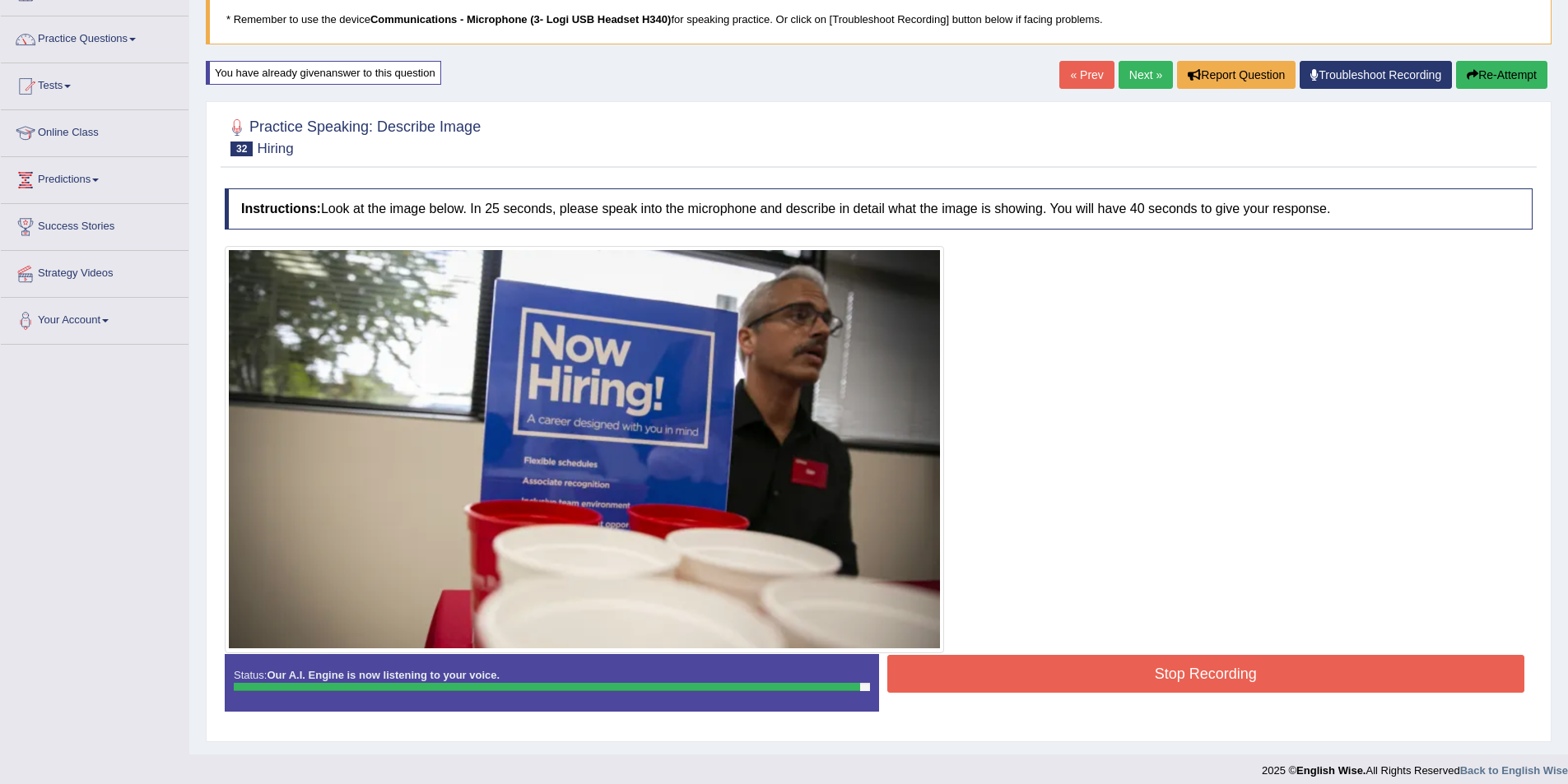
click at [1170, 678] on button "Stop Recording" at bounding box center [1206, 674] width 638 height 38
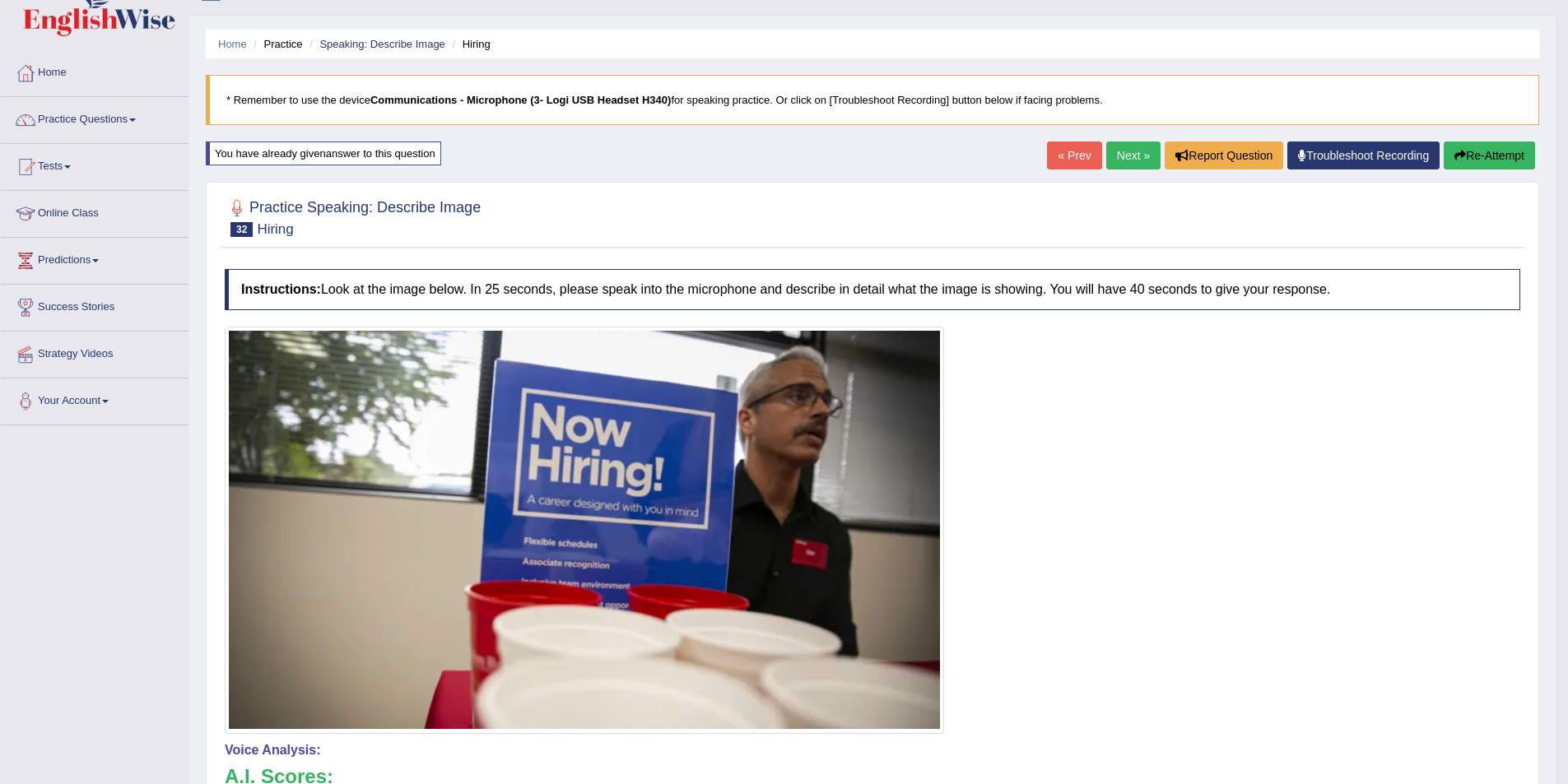
scroll to position [0, 0]
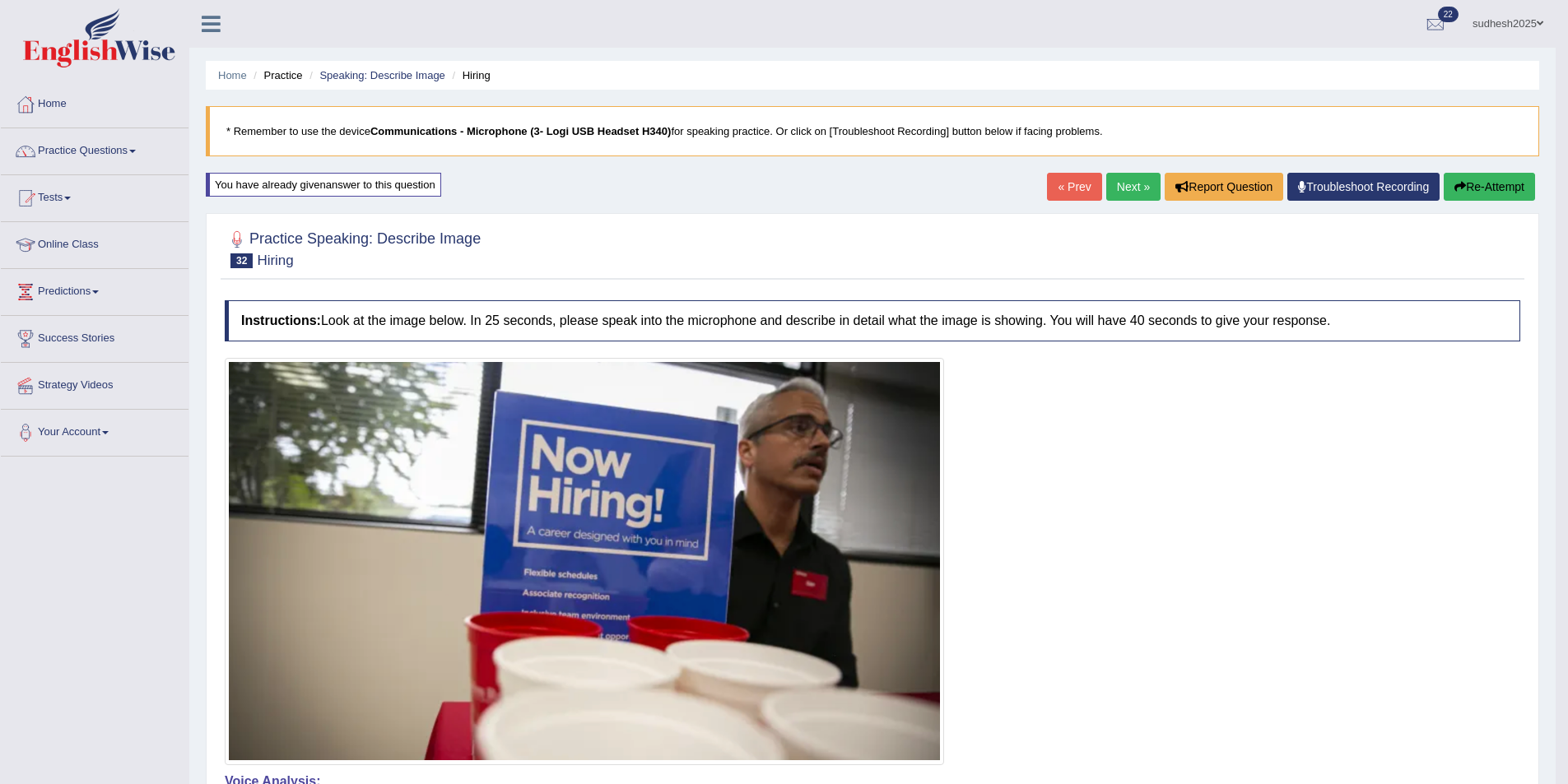
click at [1134, 175] on link "Next »" at bounding box center [1133, 186] width 55 height 28
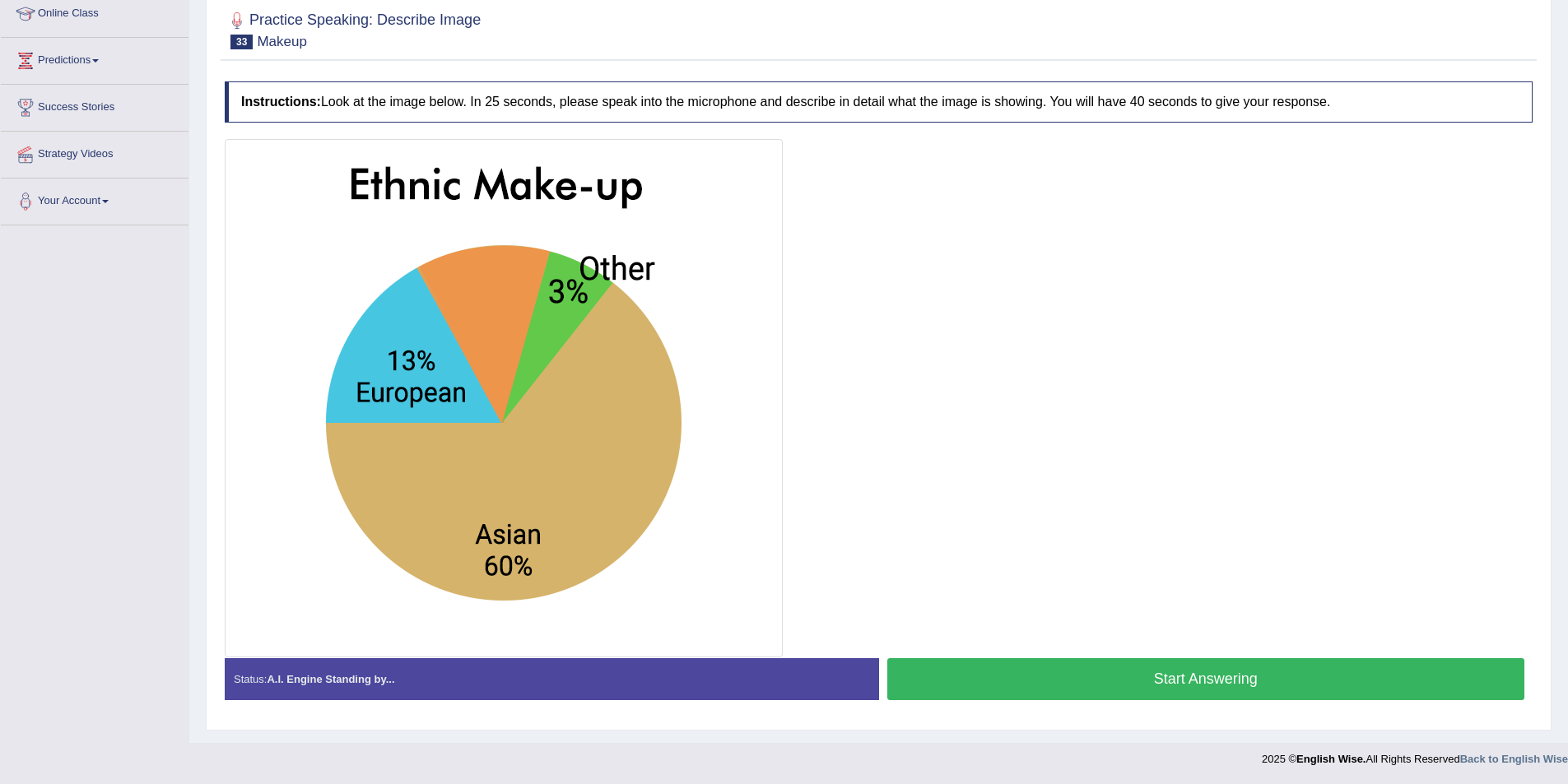
click at [1163, 678] on button "Start Answering" at bounding box center [1206, 679] width 638 height 42
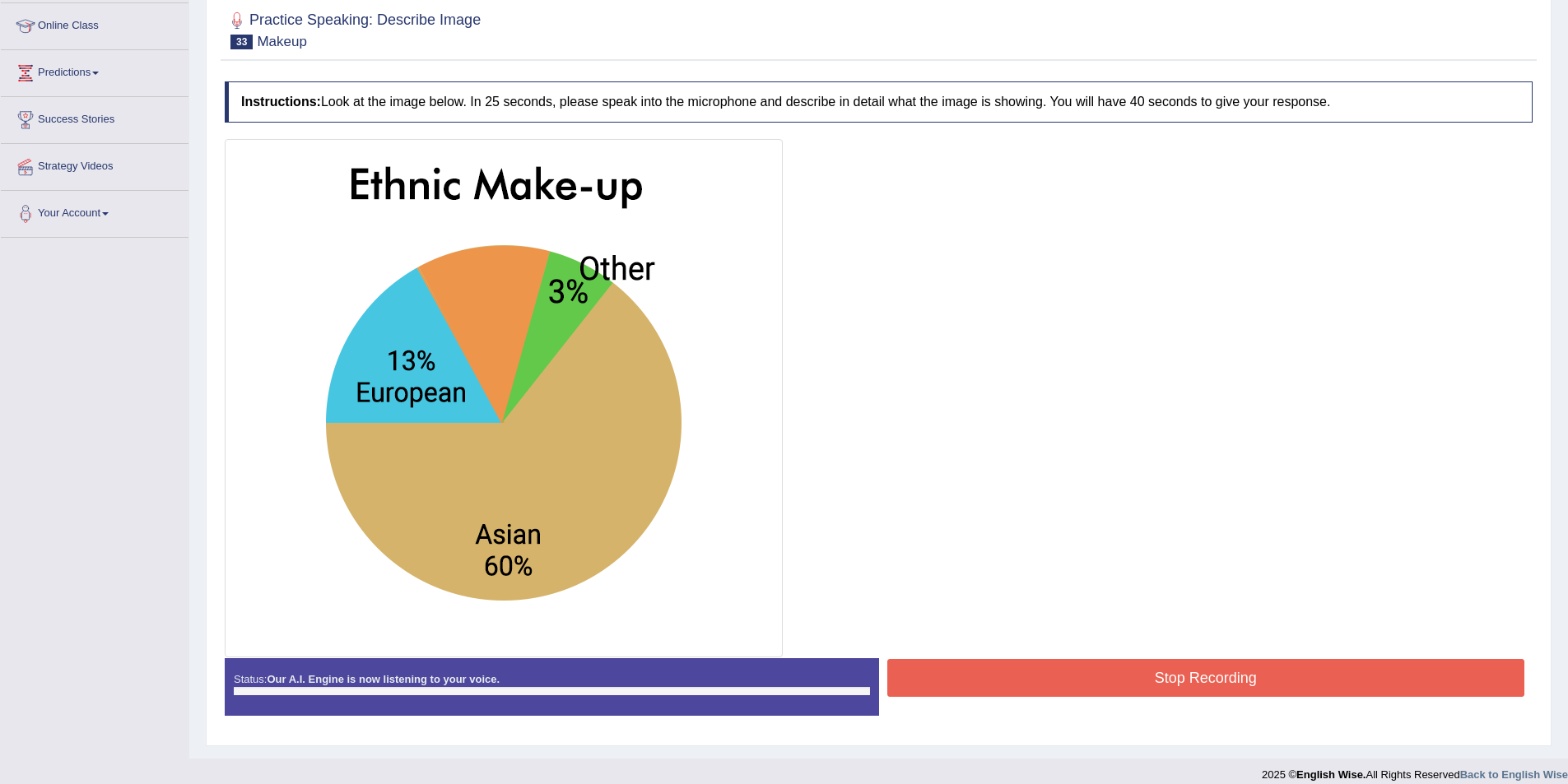
scroll to position [231, 0]
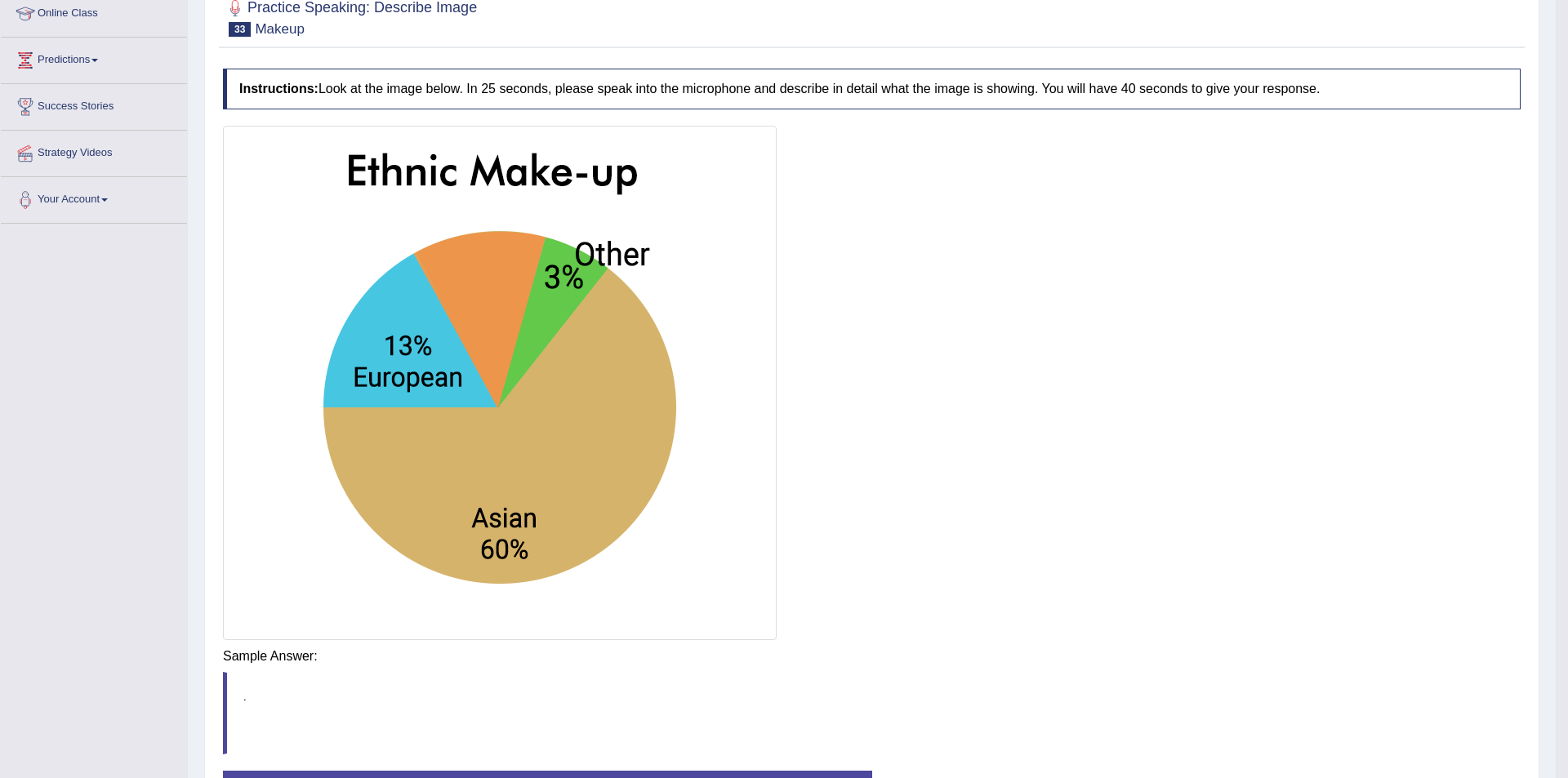
click at [1204, 549] on body "Toggle navigation Home Practice Questions Speaking Practice Read Aloud Repeat S…" at bounding box center [784, 160] width 1568 height 778
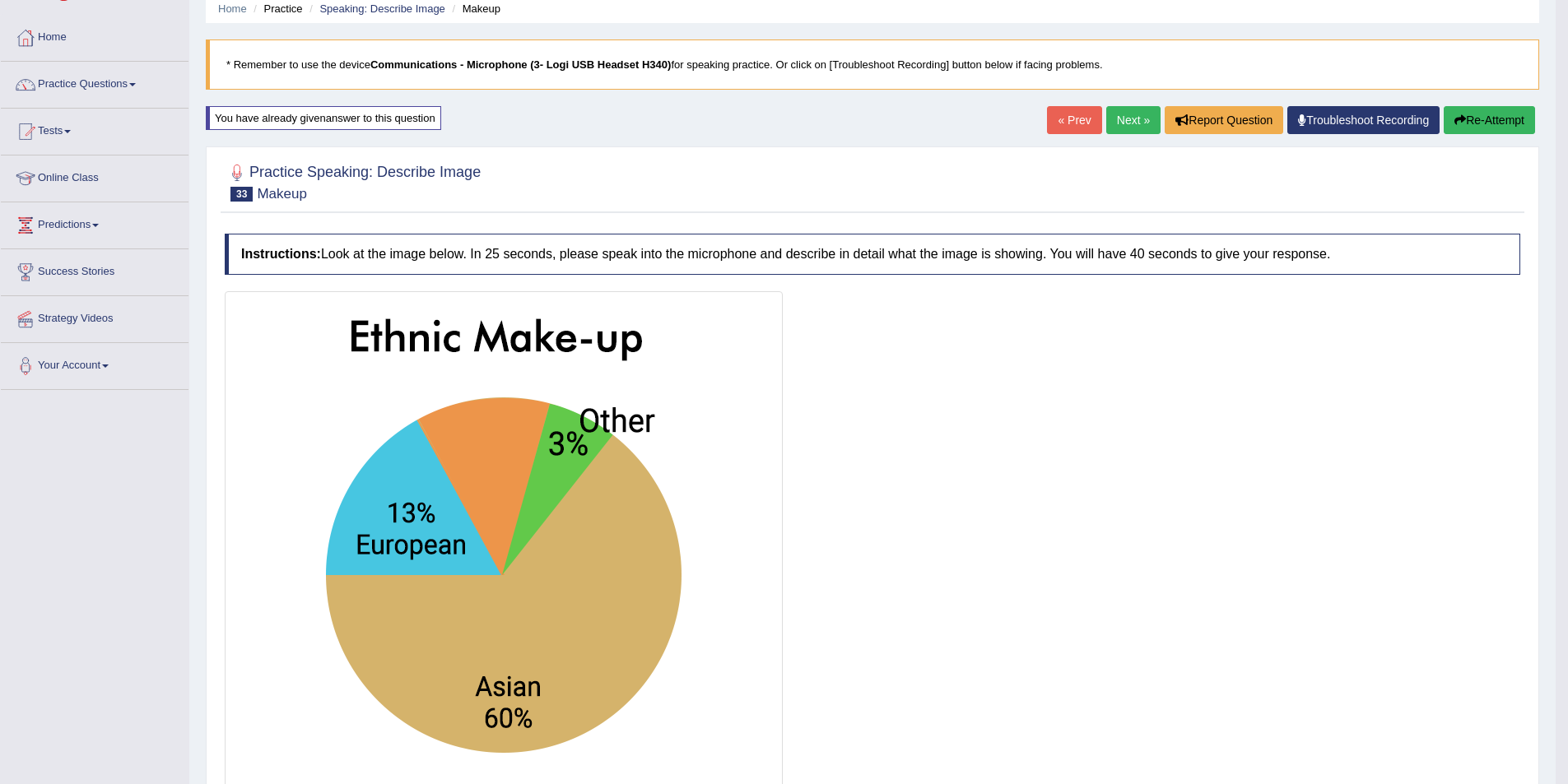
scroll to position [149, 0]
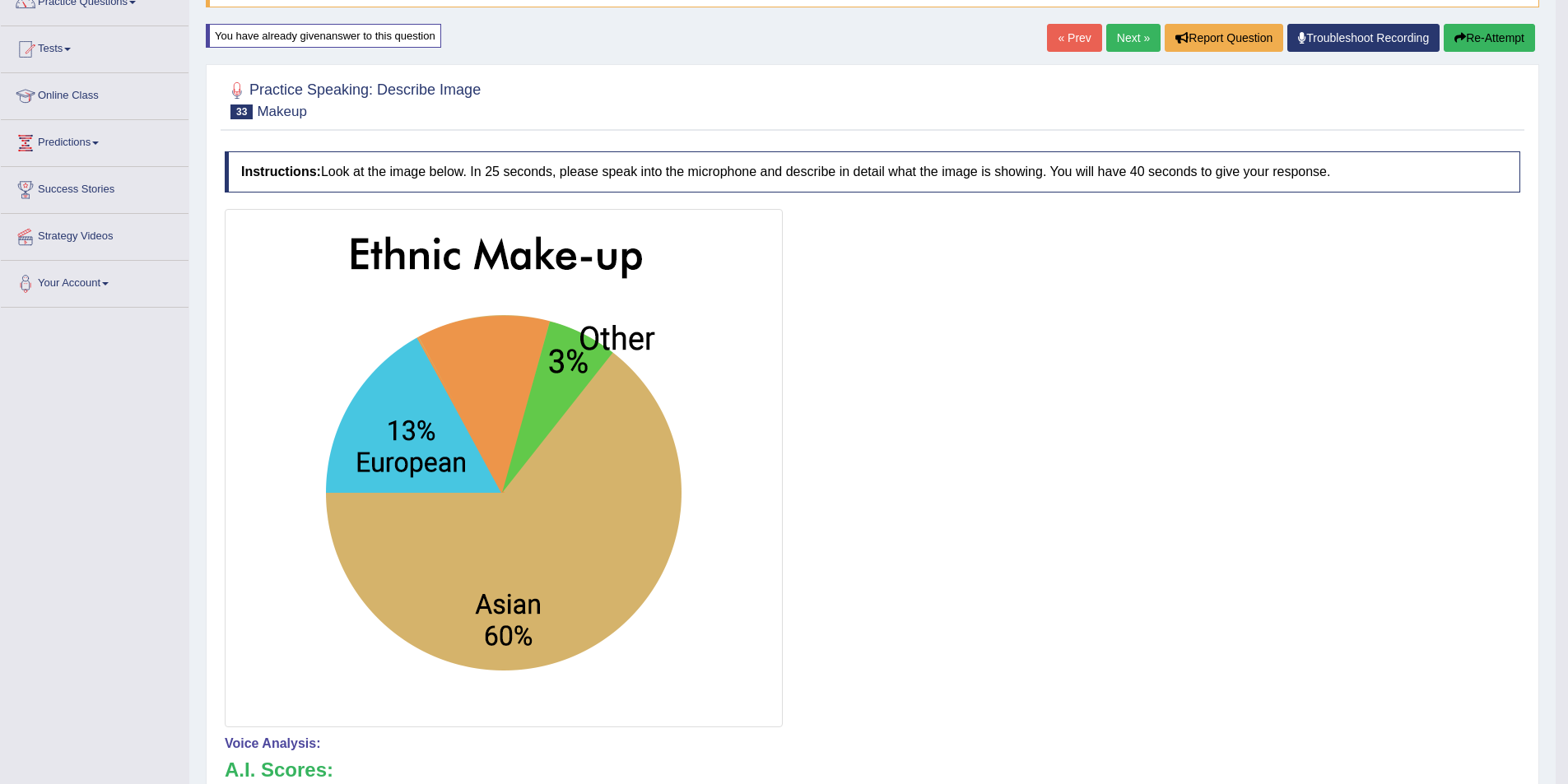
click at [1124, 39] on link "Next »" at bounding box center [1133, 37] width 55 height 28
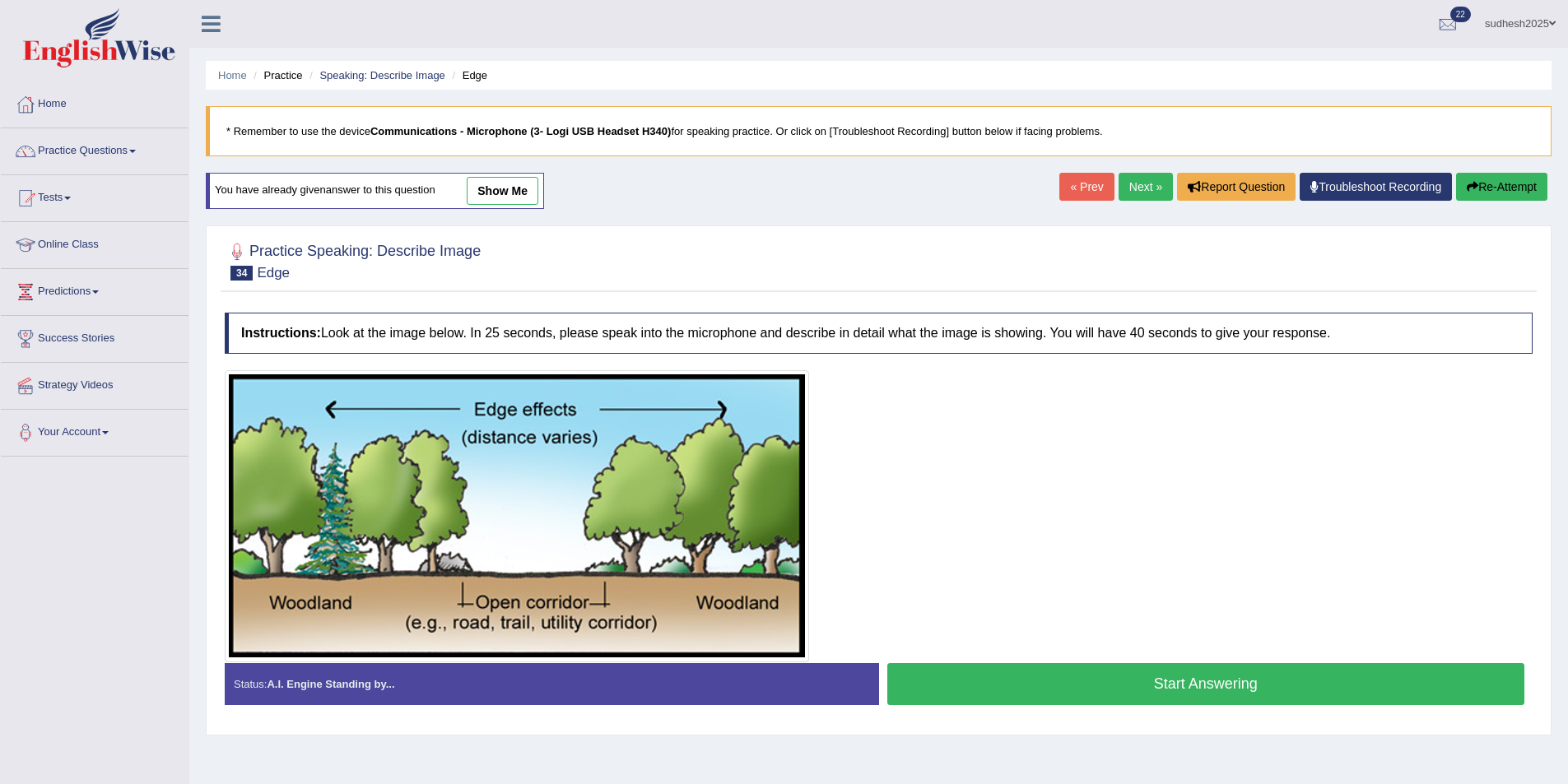
click at [1152, 679] on button "Start Answering" at bounding box center [1206, 684] width 638 height 42
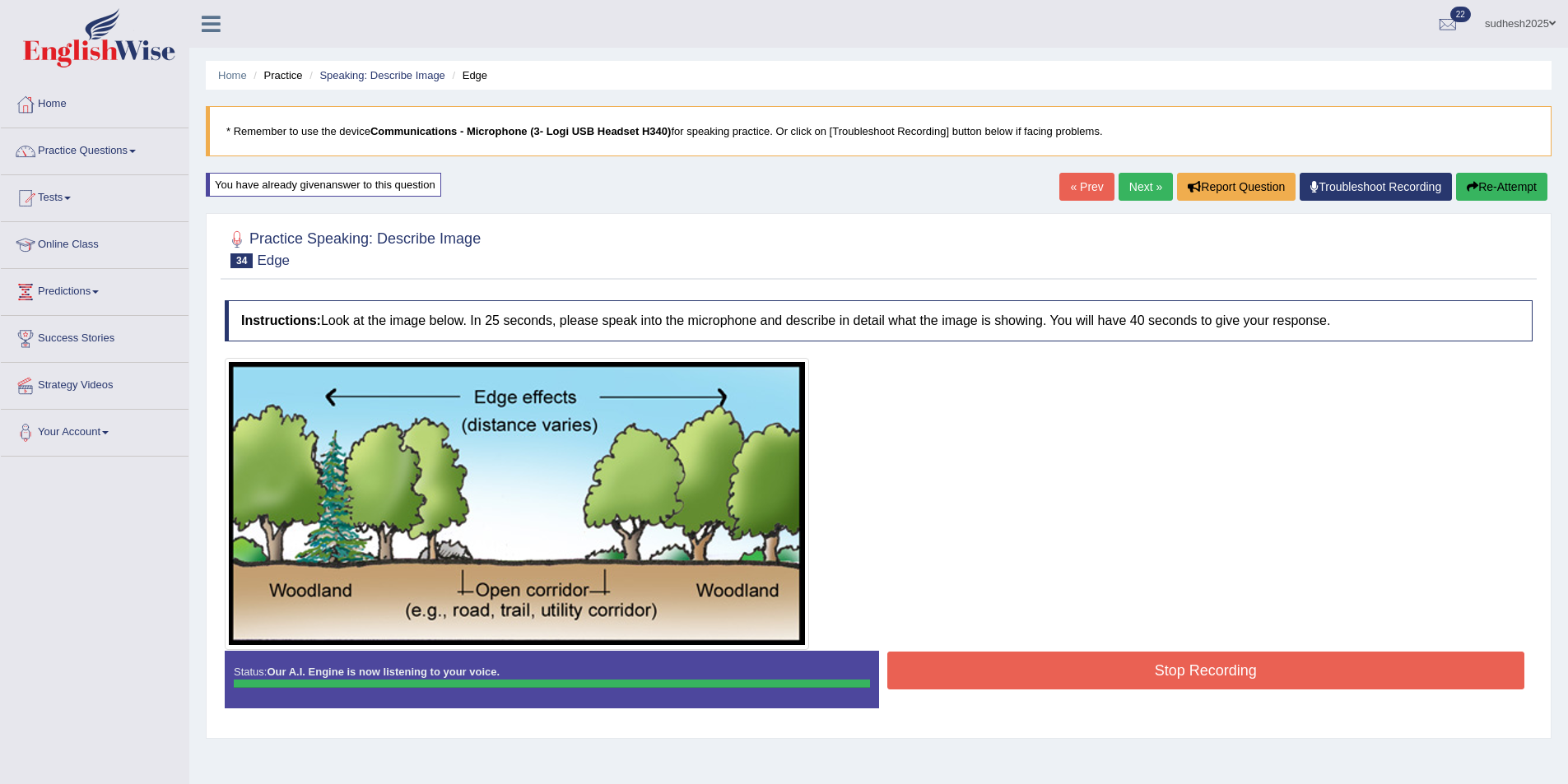
click at [1178, 673] on button "Stop Recording" at bounding box center [1206, 670] width 638 height 38
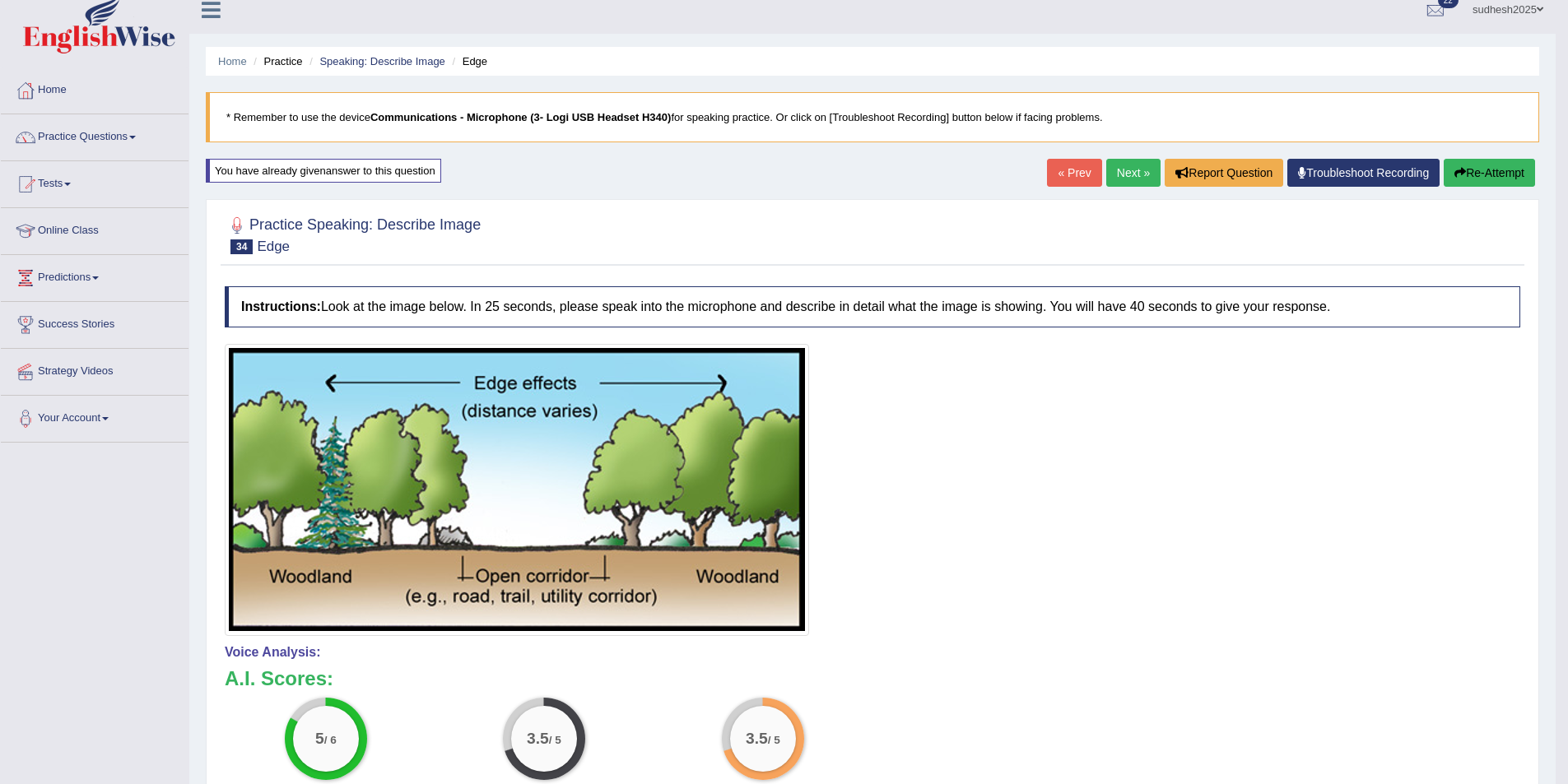
scroll to position [13, 0]
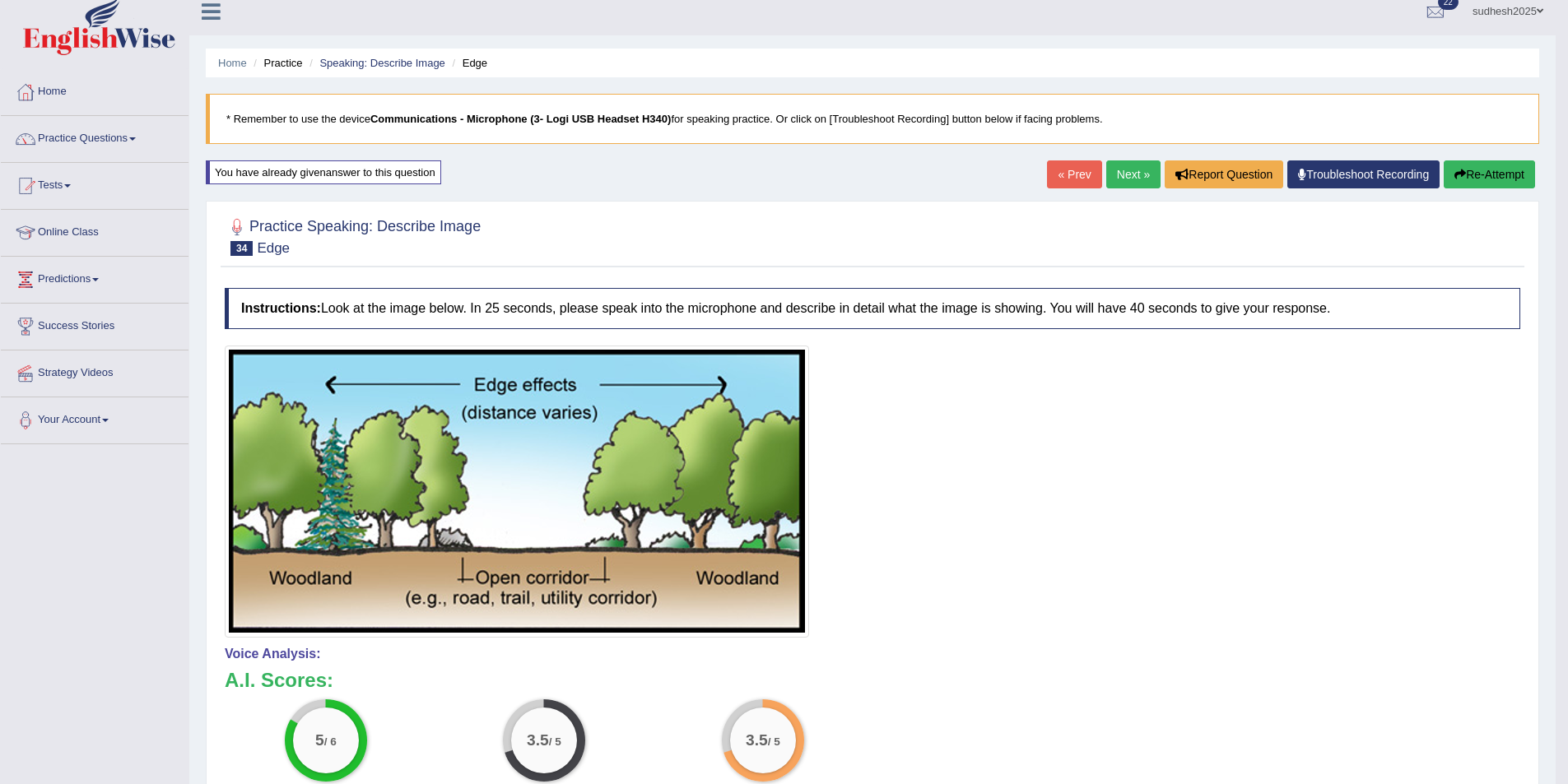
click at [1127, 178] on link "Next »" at bounding box center [1133, 175] width 55 height 28
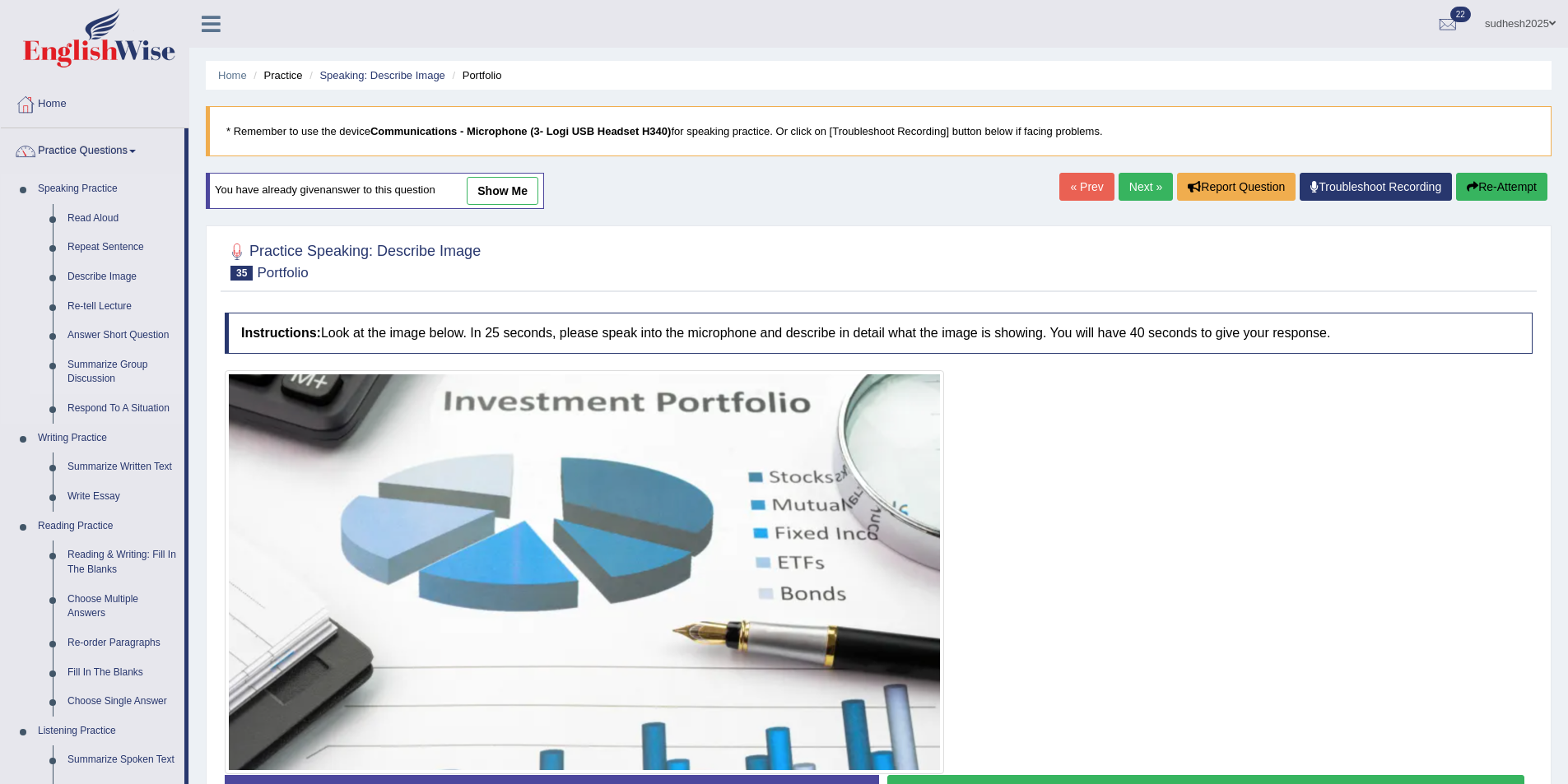
click at [130, 368] on link "Summarize Group Discussion" at bounding box center [122, 372] width 124 height 44
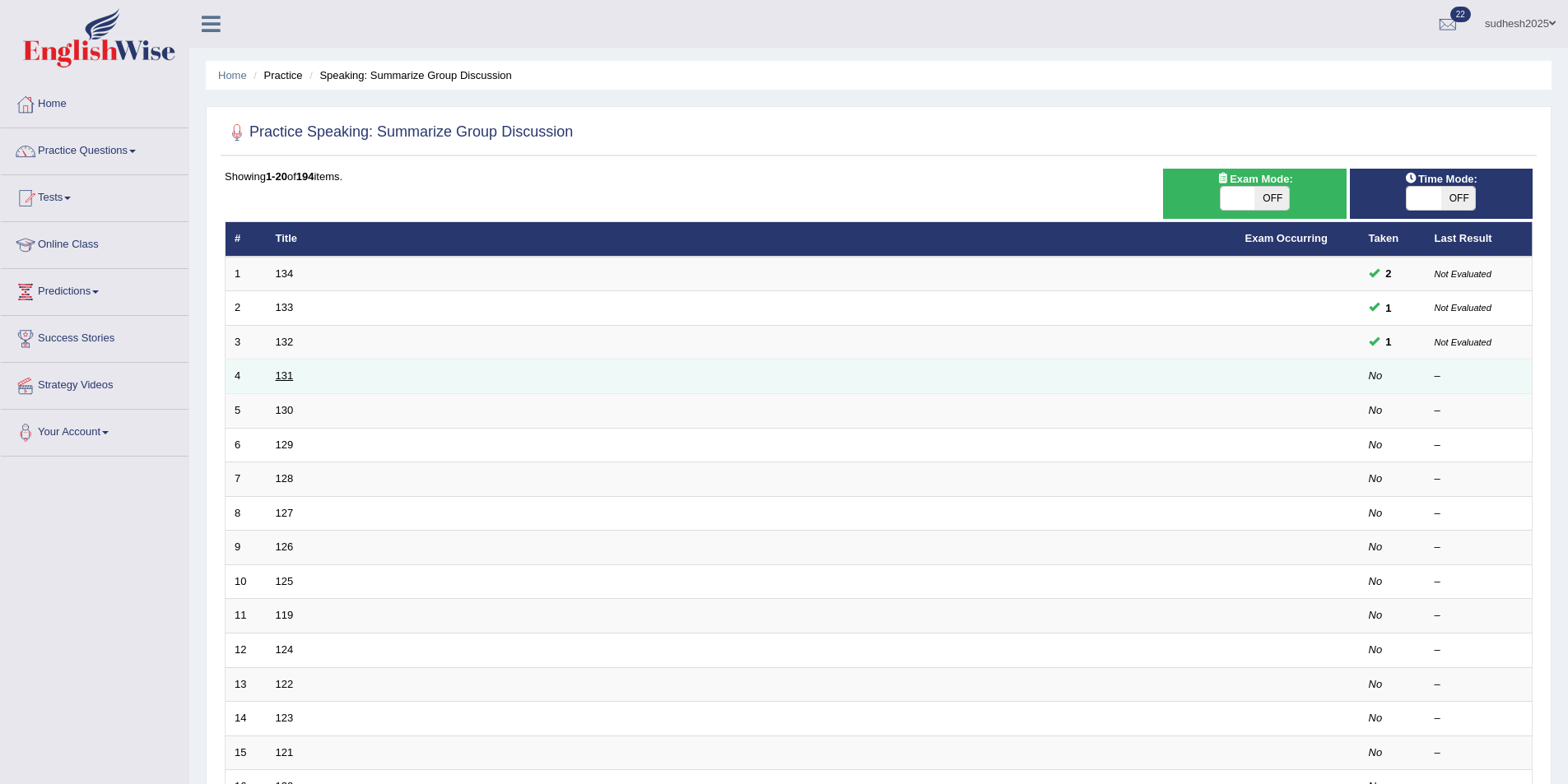
click at [291, 377] on link "131" at bounding box center [285, 375] width 19 height 13
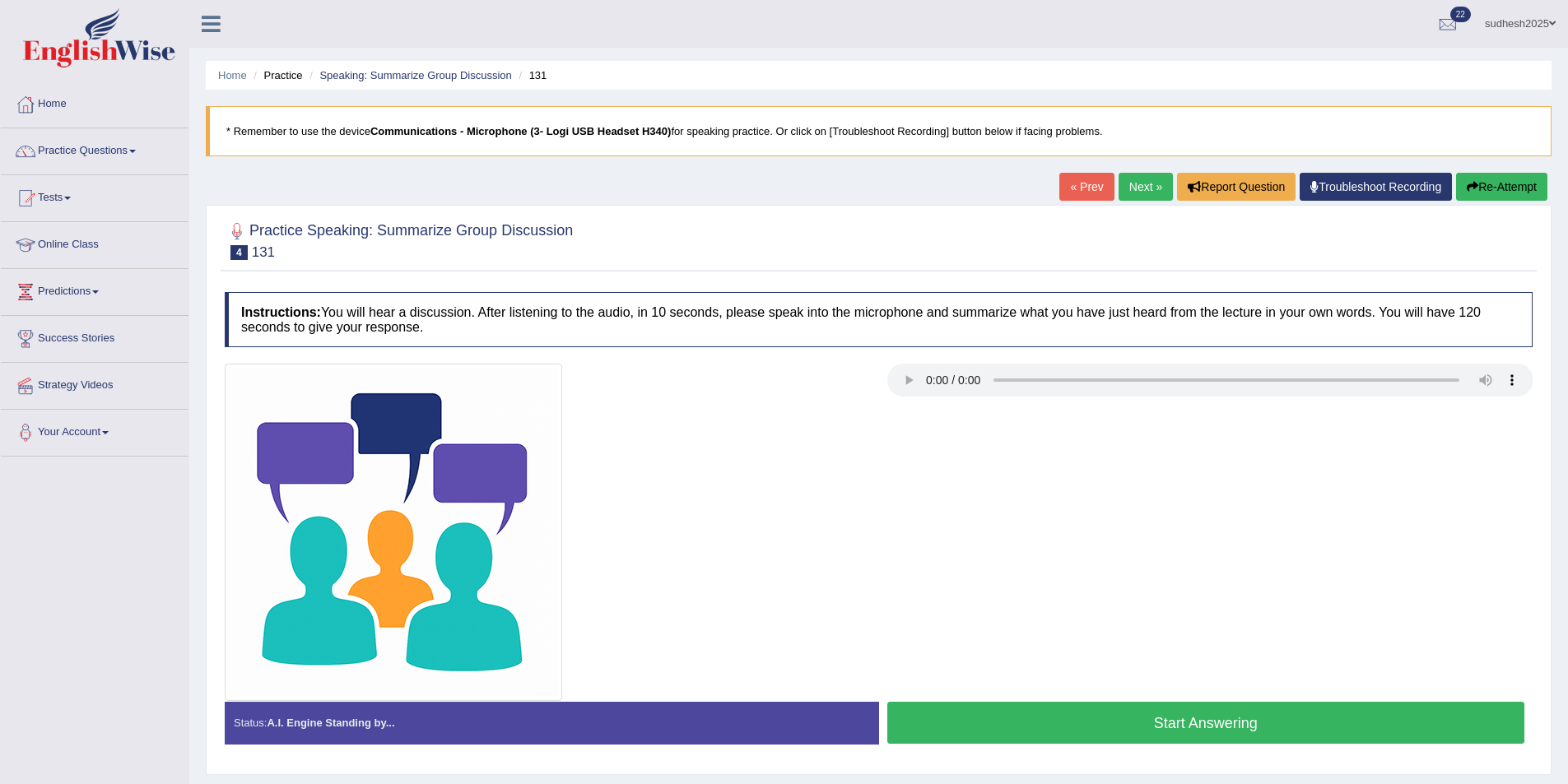
click at [1142, 722] on button "Start Answering" at bounding box center [1206, 723] width 638 height 42
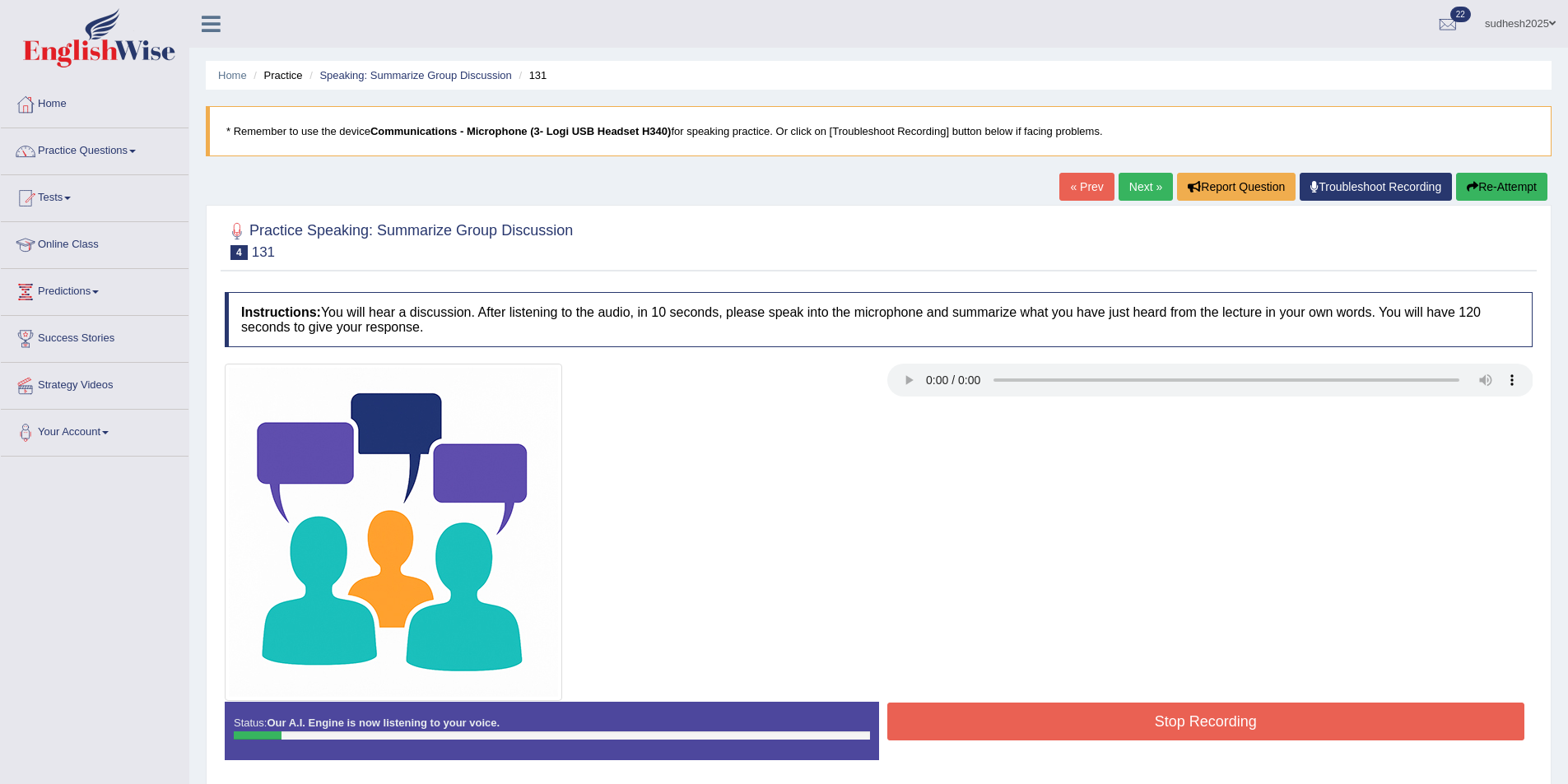
click at [1486, 187] on button "Re-Attempt" at bounding box center [1502, 186] width 92 height 28
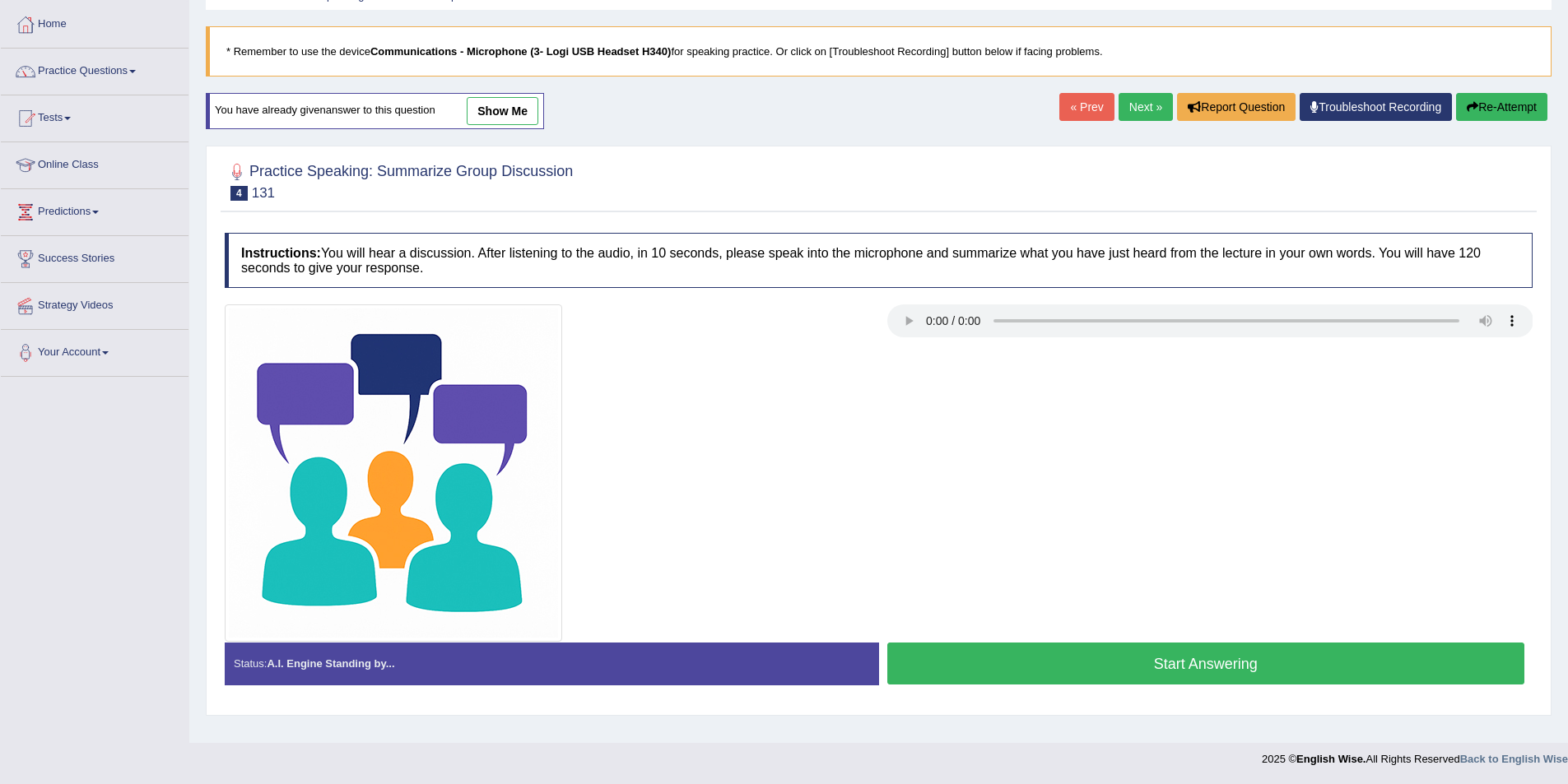
click at [1219, 660] on button "Start Answering" at bounding box center [1206, 663] width 638 height 42
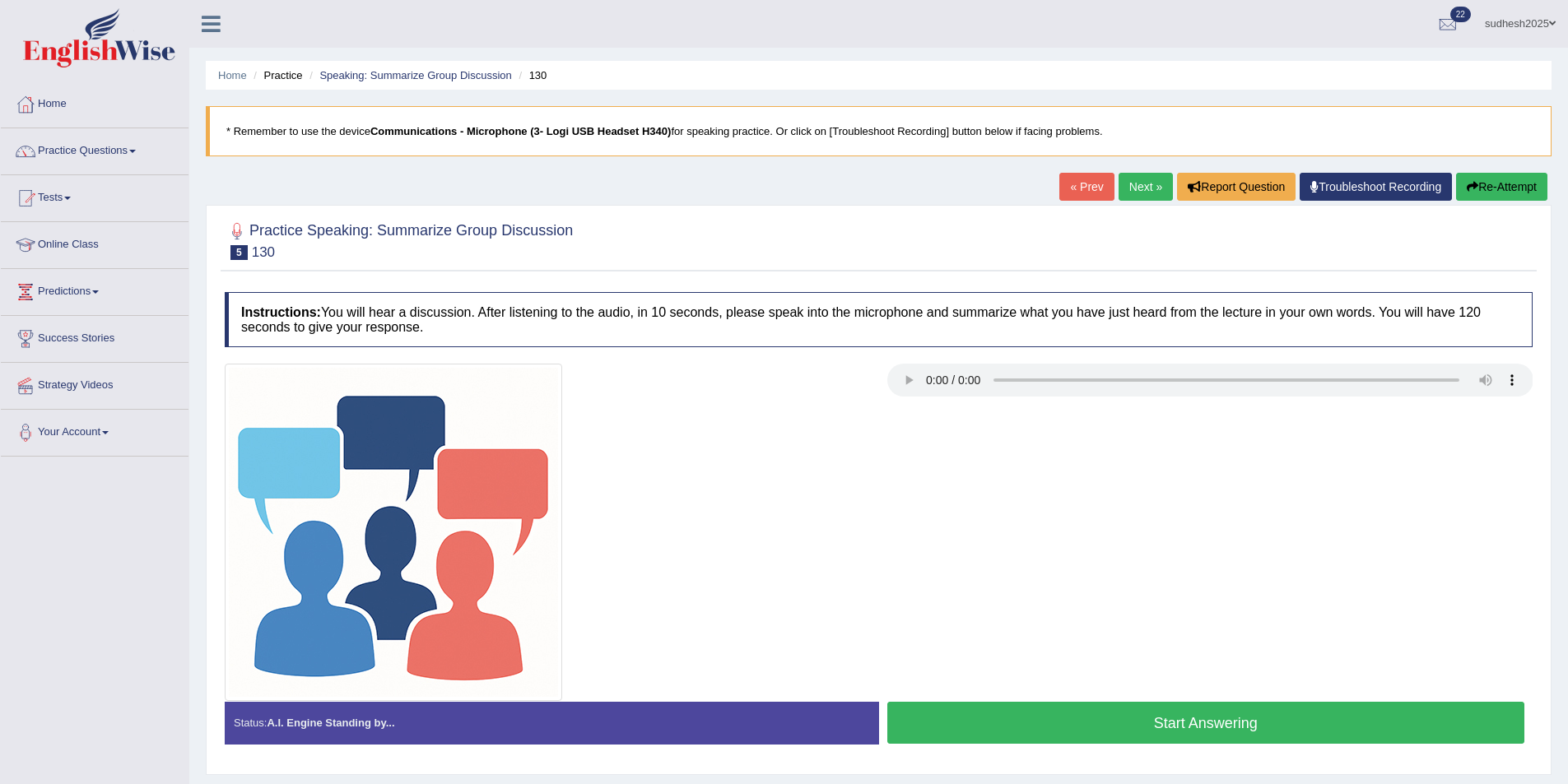
click at [1191, 725] on button "Start Answering" at bounding box center [1206, 723] width 638 height 42
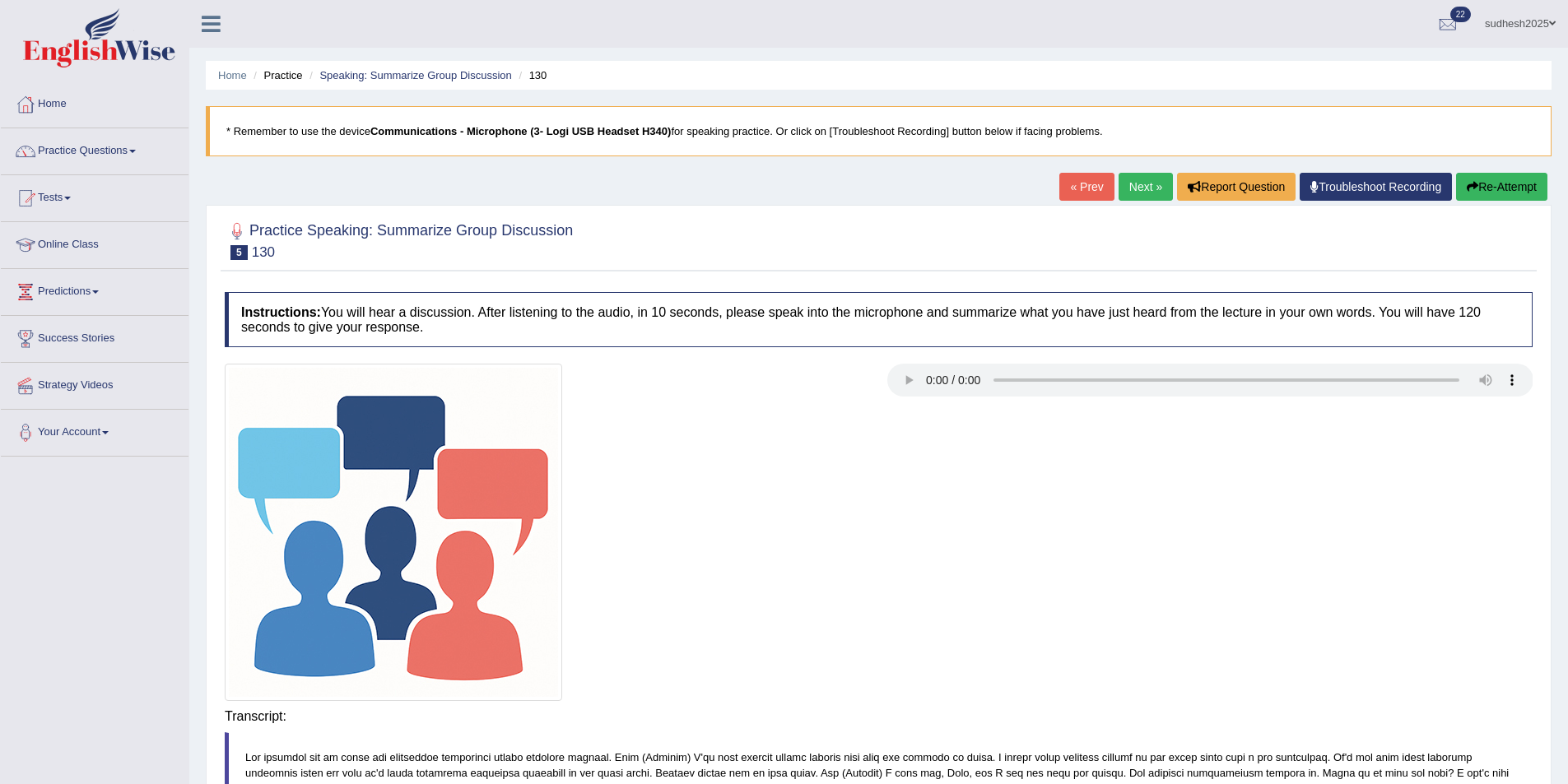
click at [1492, 193] on button "Re-Attempt" at bounding box center [1502, 186] width 92 height 28
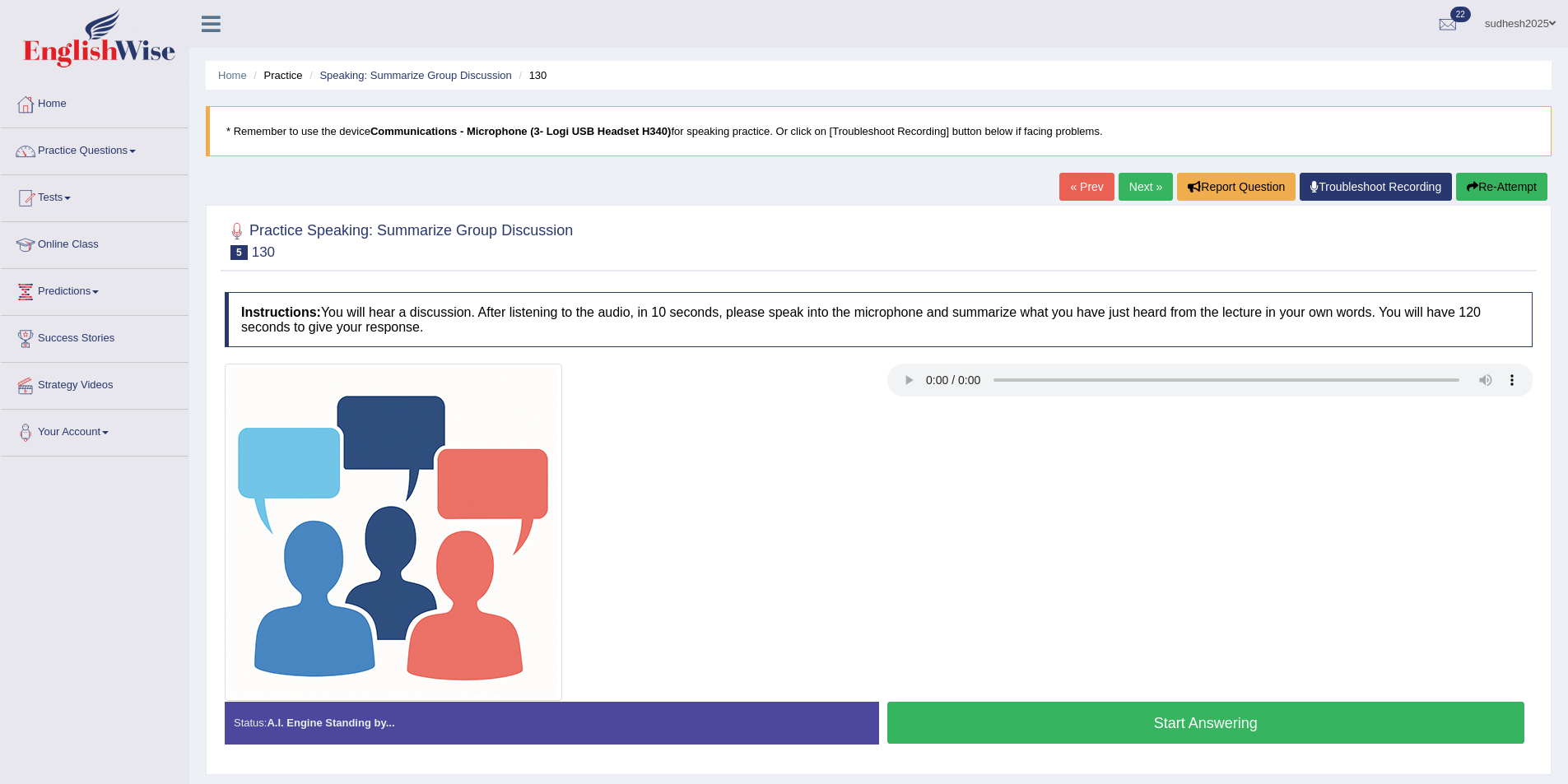
click at [1145, 725] on button "Start Answering" at bounding box center [1206, 723] width 638 height 42
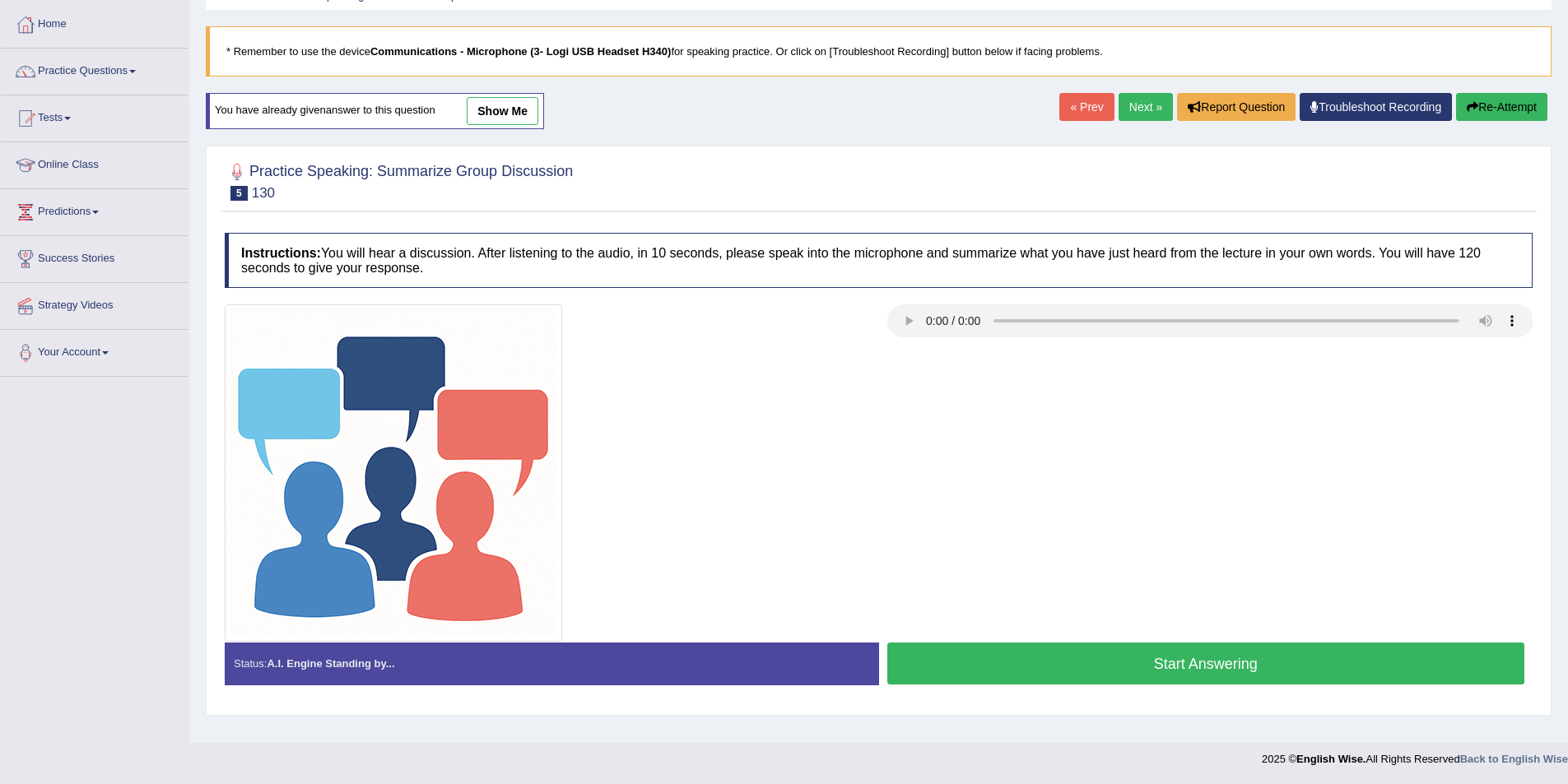
click at [1153, 668] on button "Start Answering" at bounding box center [1206, 663] width 638 height 42
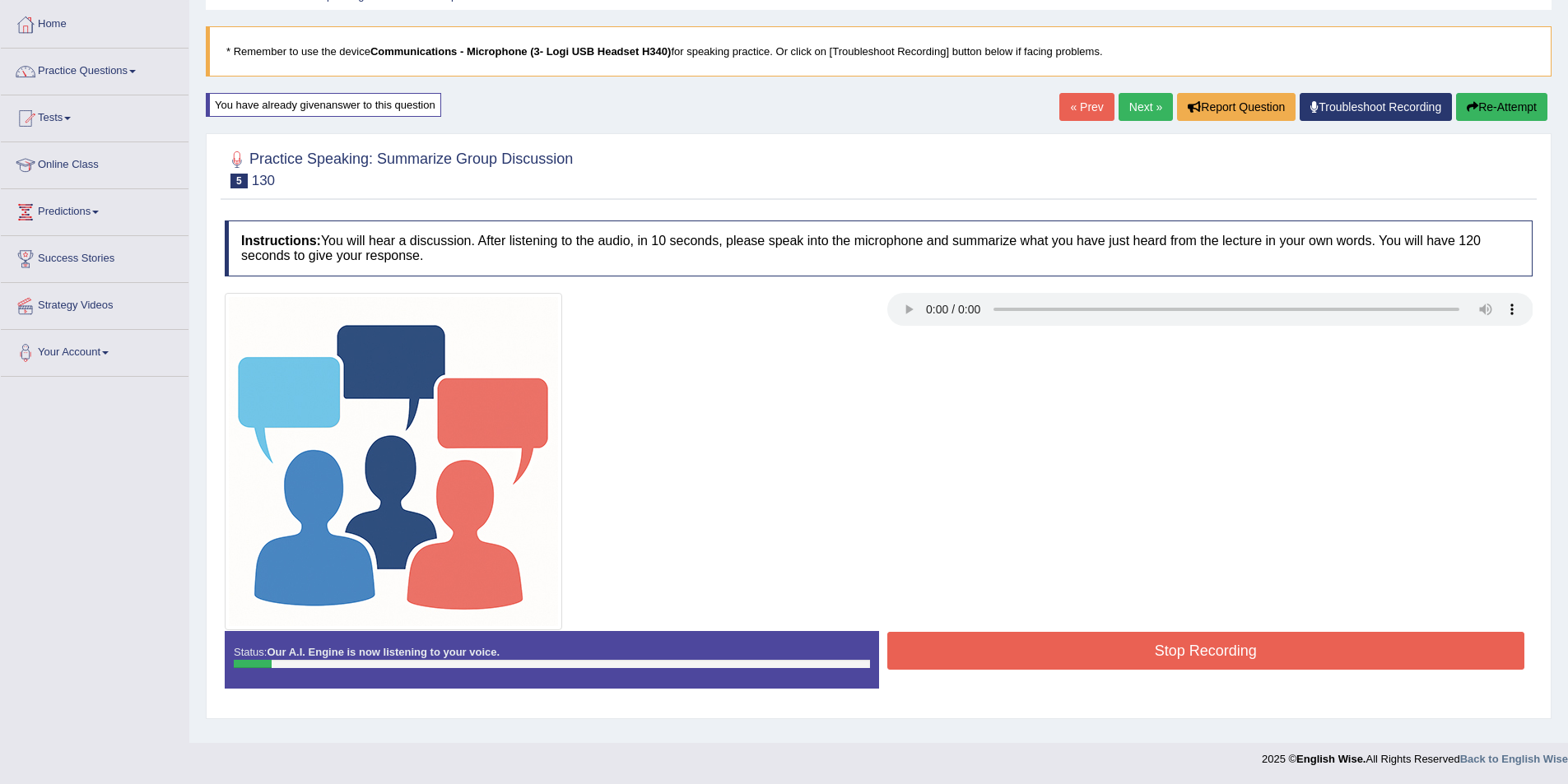
click at [1517, 107] on button "Re-Attempt" at bounding box center [1502, 106] width 92 height 28
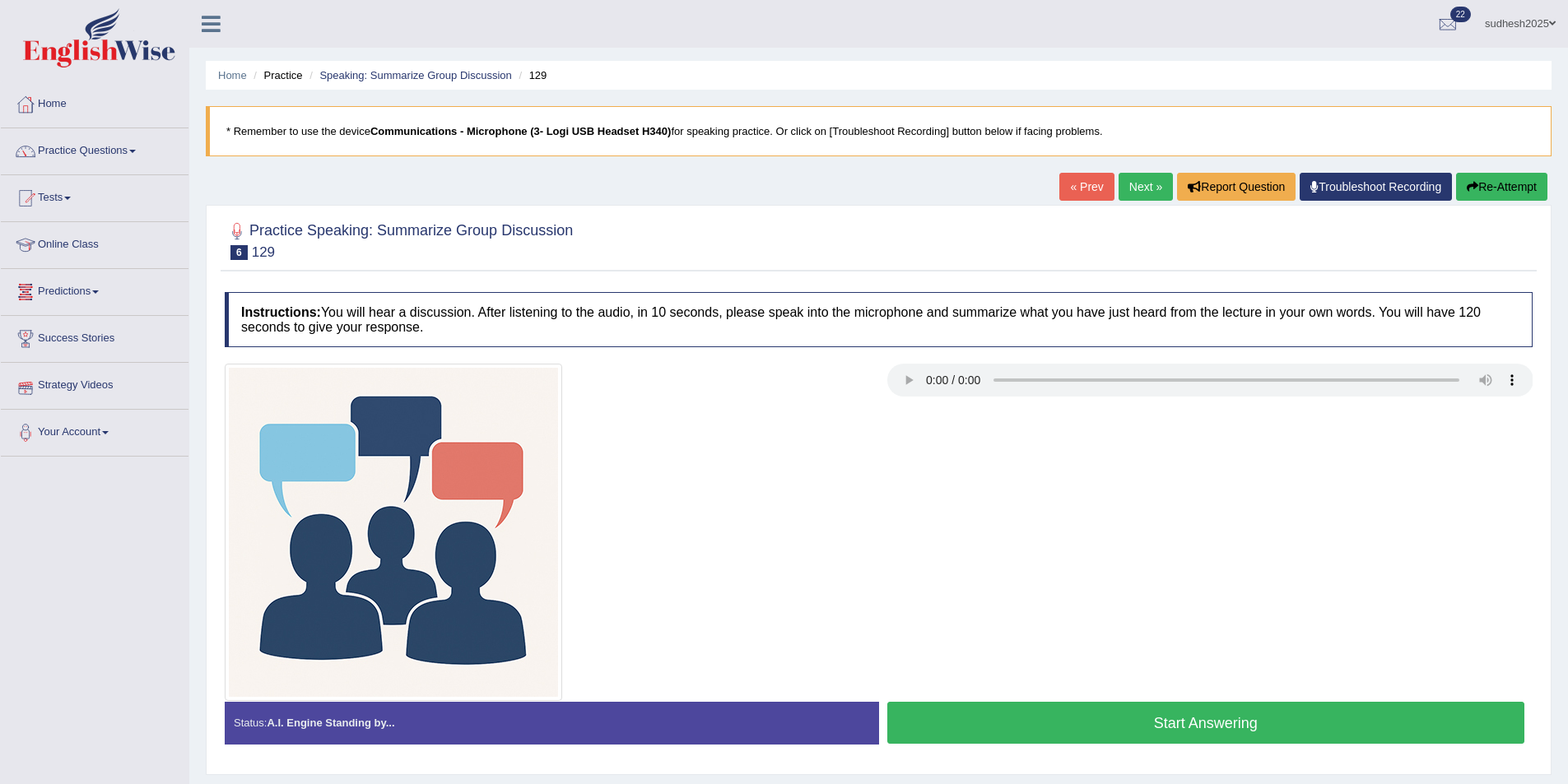
click at [1290, 720] on button "Start Answering" at bounding box center [1206, 723] width 638 height 42
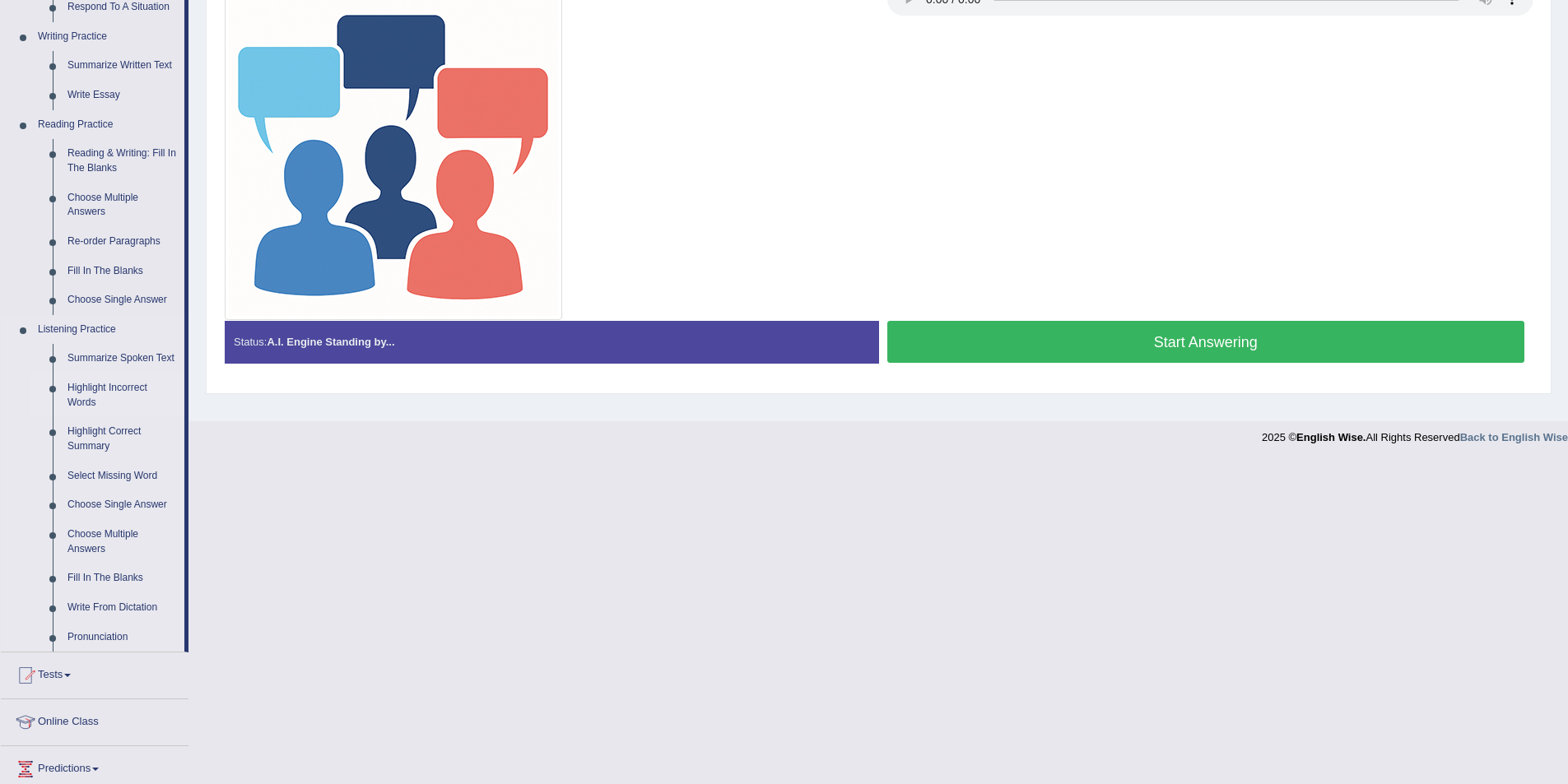
scroll to position [388, 0]
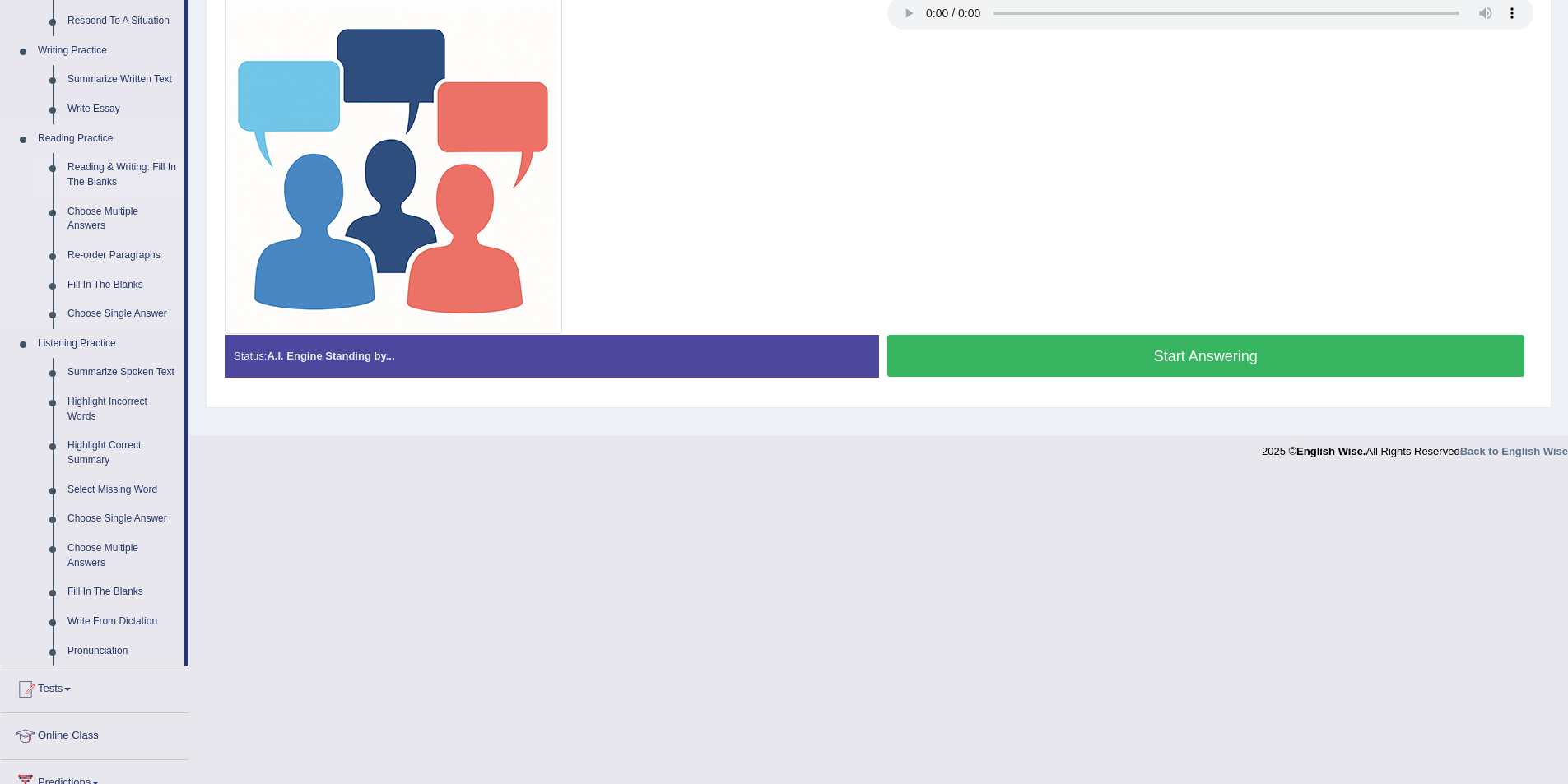
click at [122, 170] on link "Reading & Writing: Fill In The Blanks" at bounding box center [122, 175] width 124 height 44
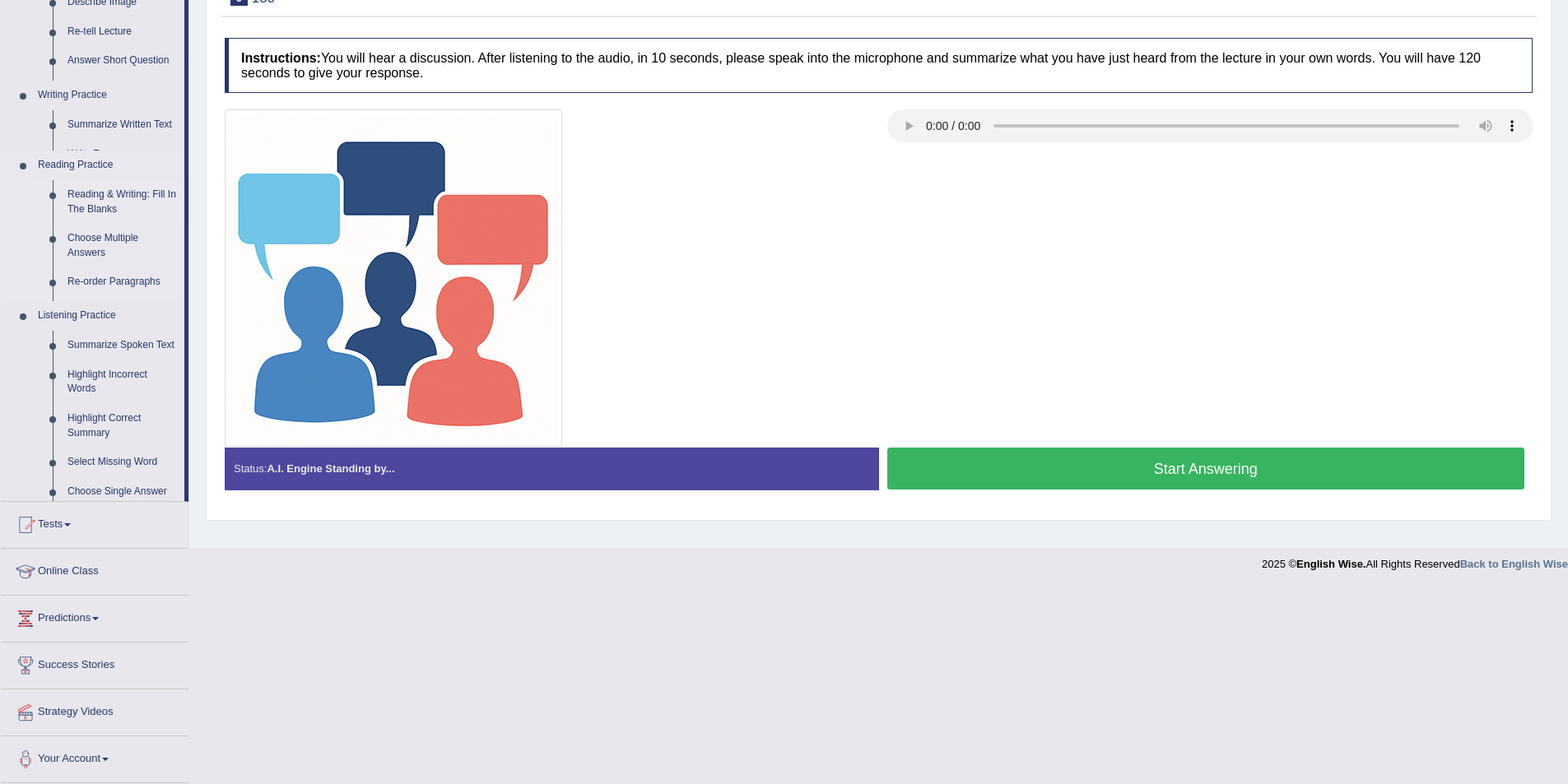
scroll to position [80, 0]
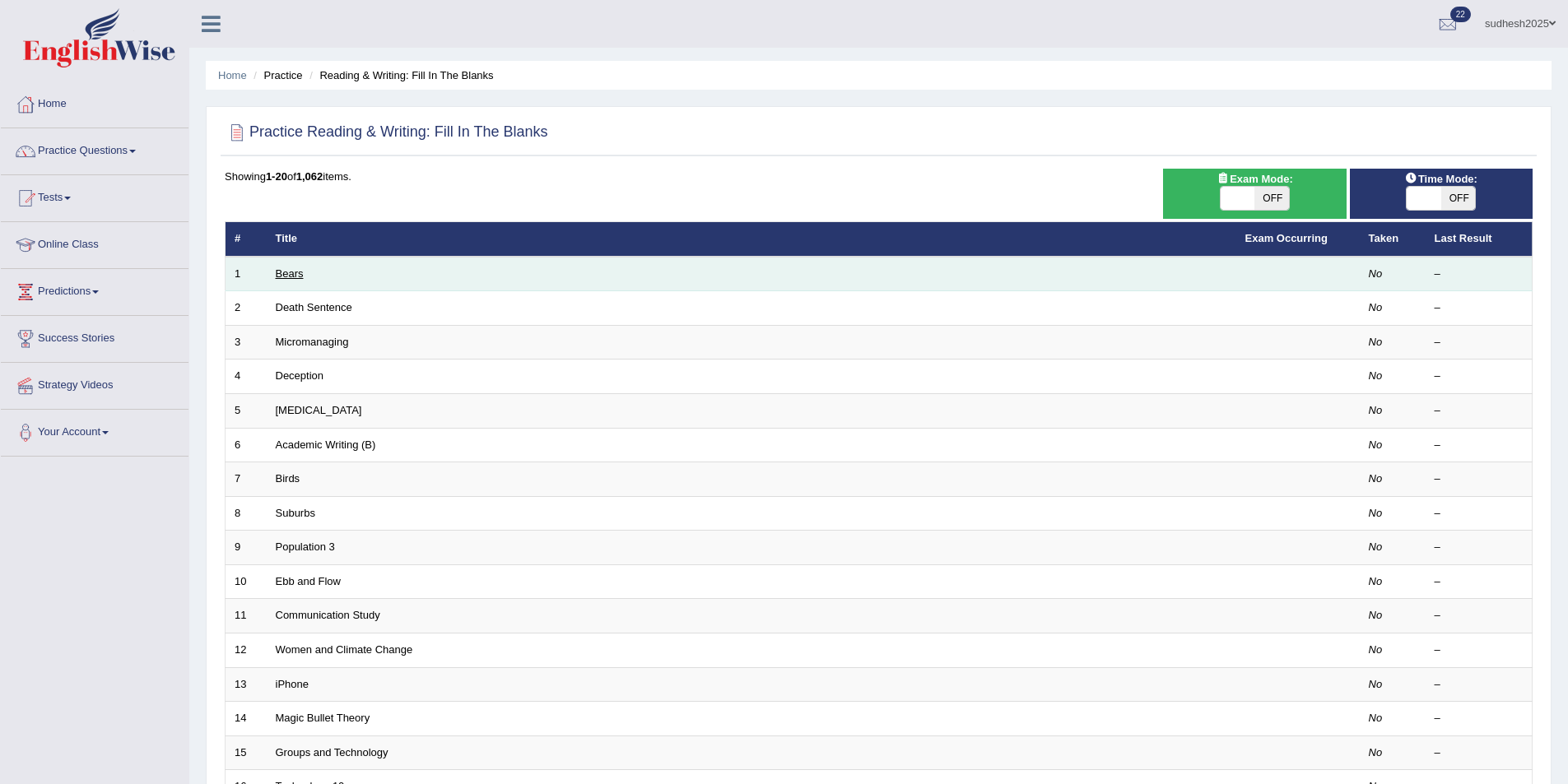
click at [290, 273] on link "Bears" at bounding box center [290, 273] width 28 height 13
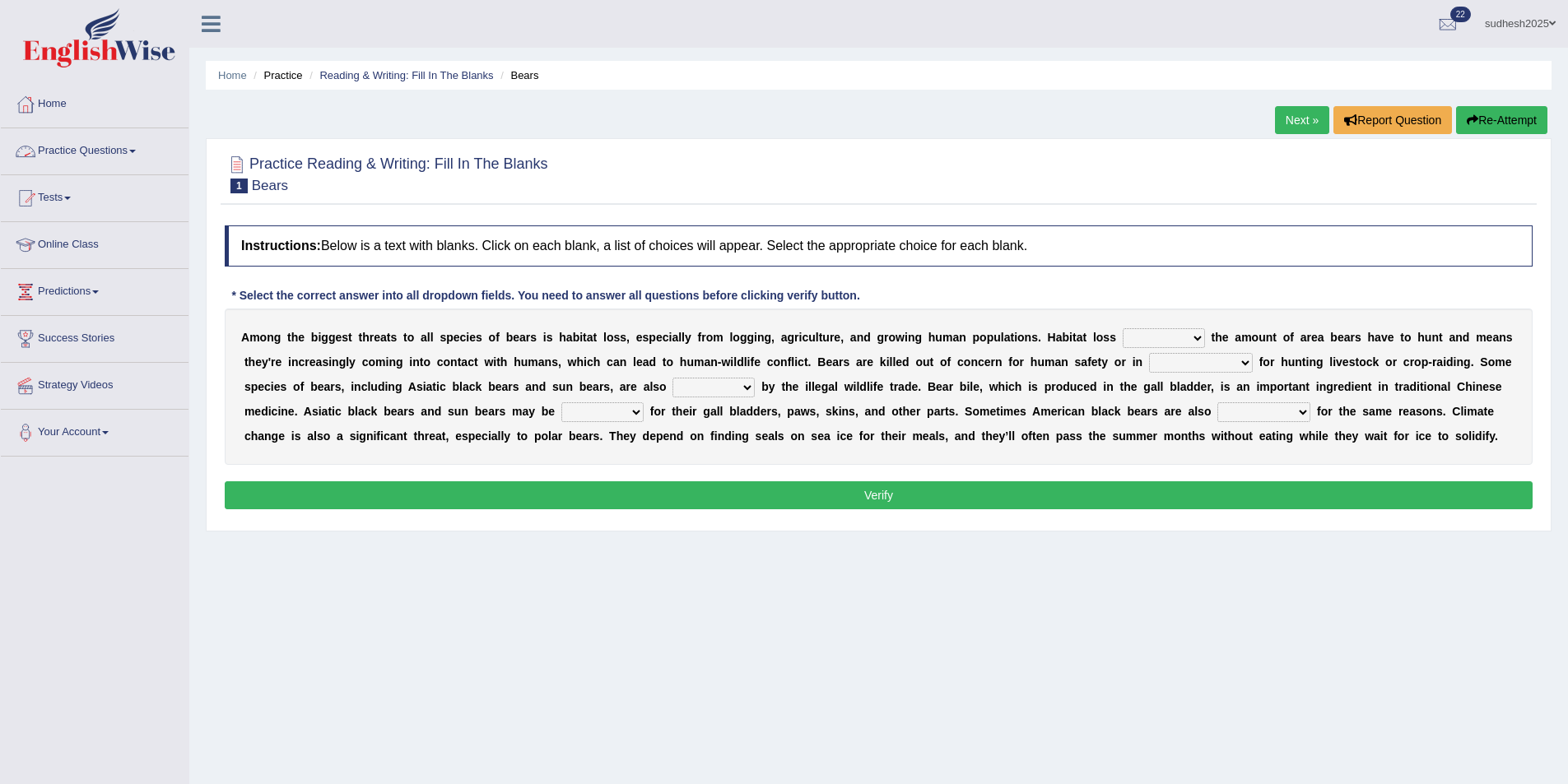
click at [70, 146] on link "Practice Questions" at bounding box center [95, 149] width 187 height 41
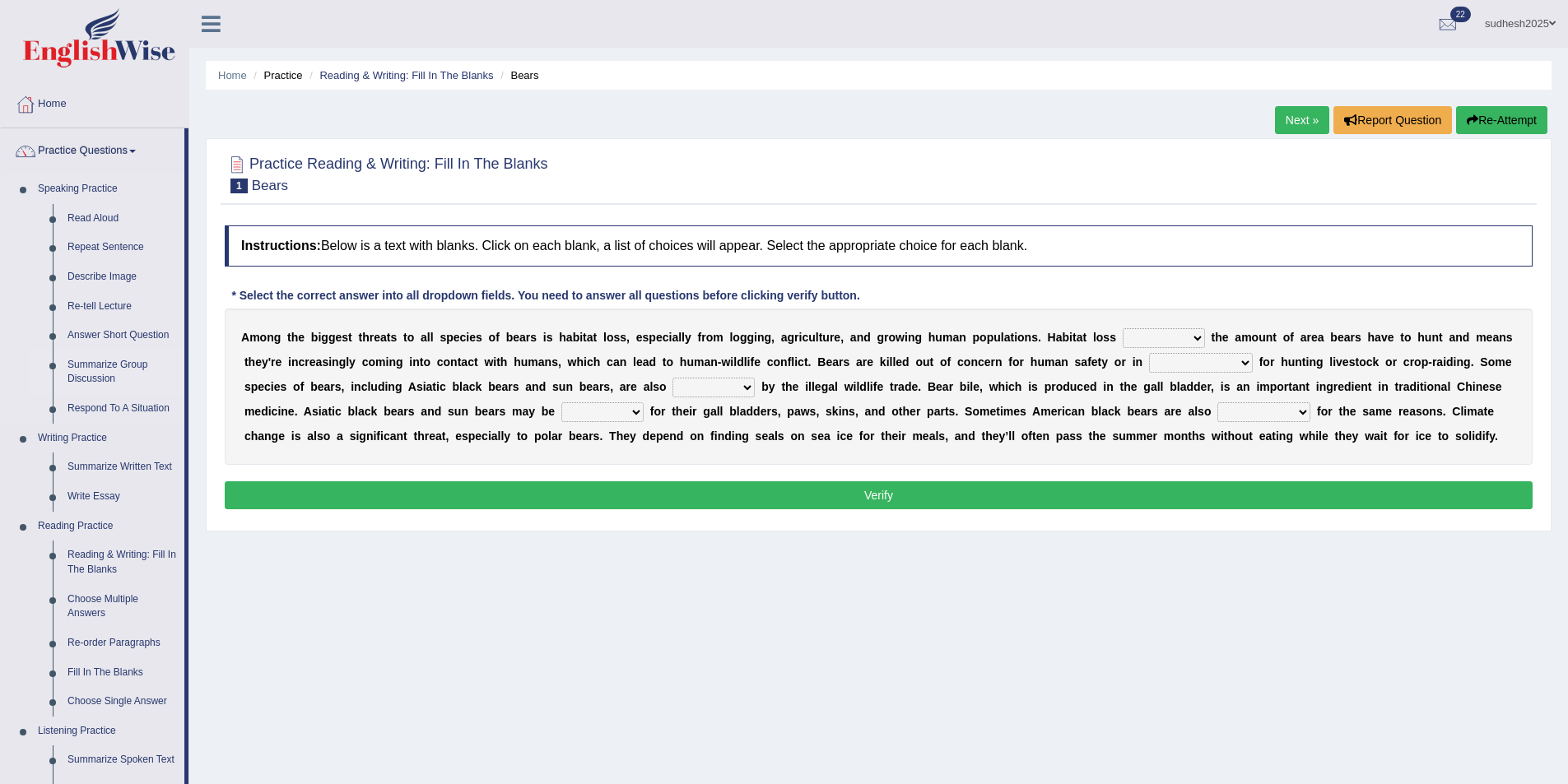
click at [111, 368] on link "Summarize Group Discussion" at bounding box center [122, 372] width 124 height 44
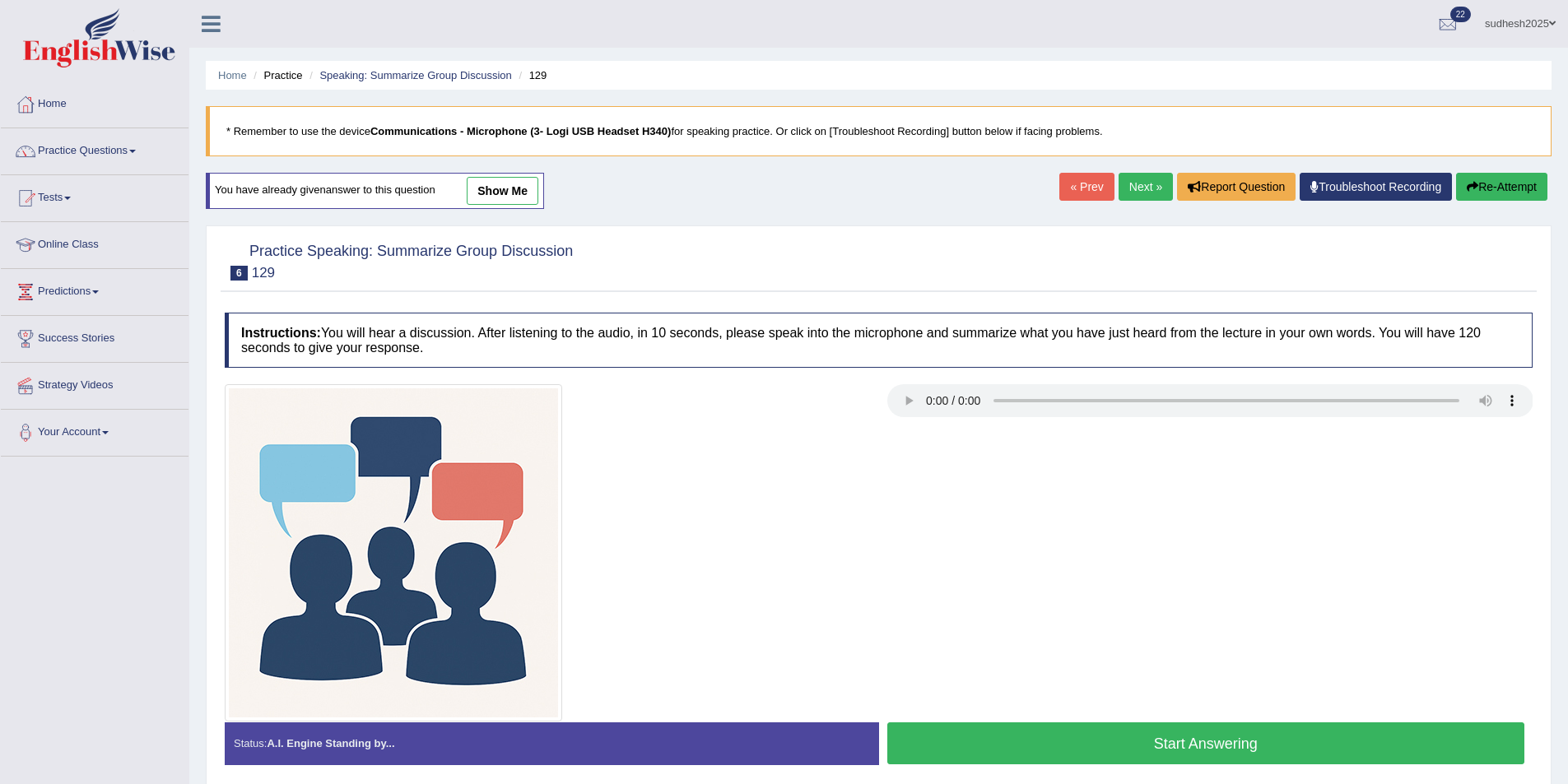
scroll to position [80, 0]
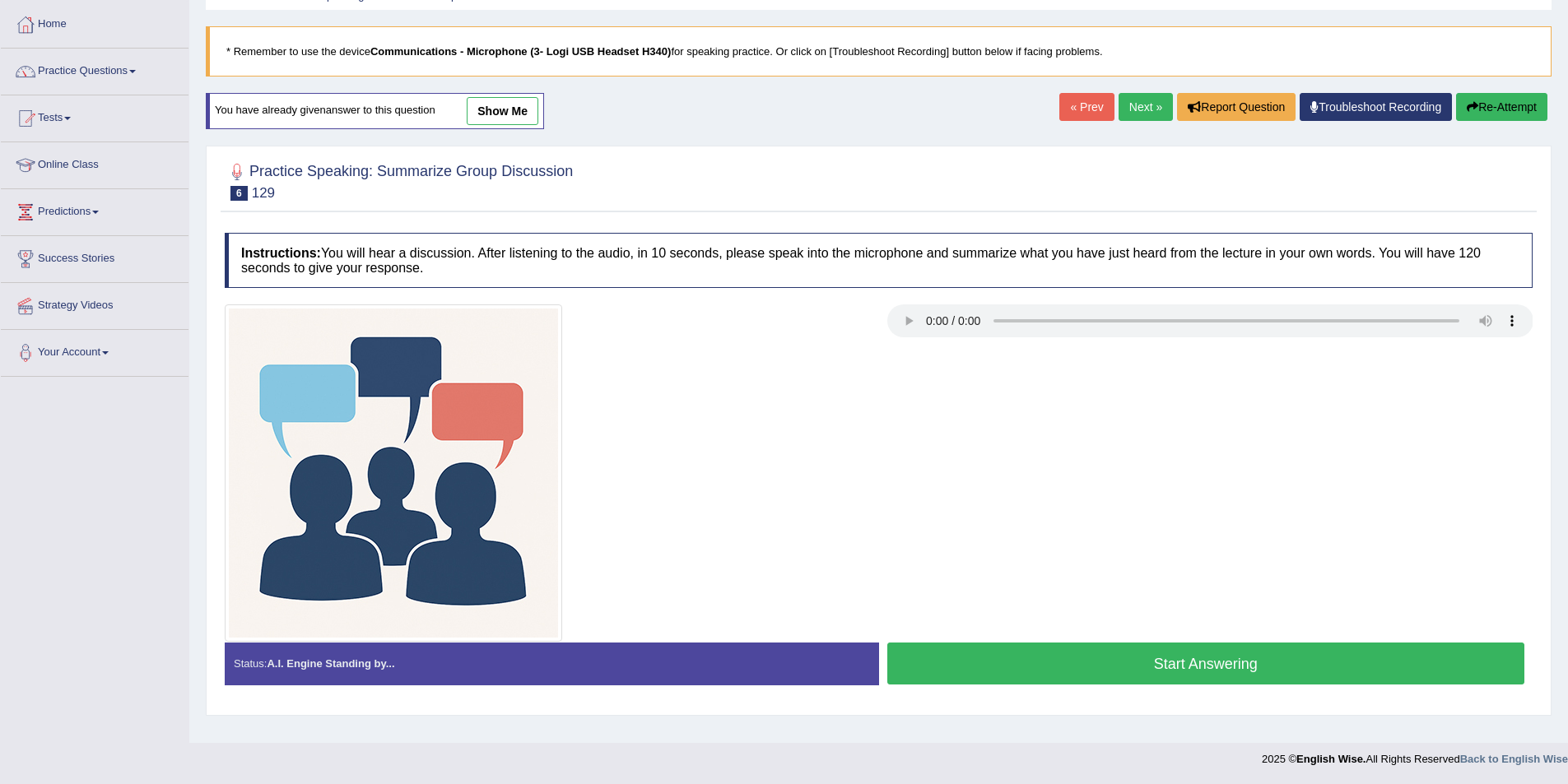
click at [1079, 668] on button "Start Answering" at bounding box center [1206, 663] width 638 height 42
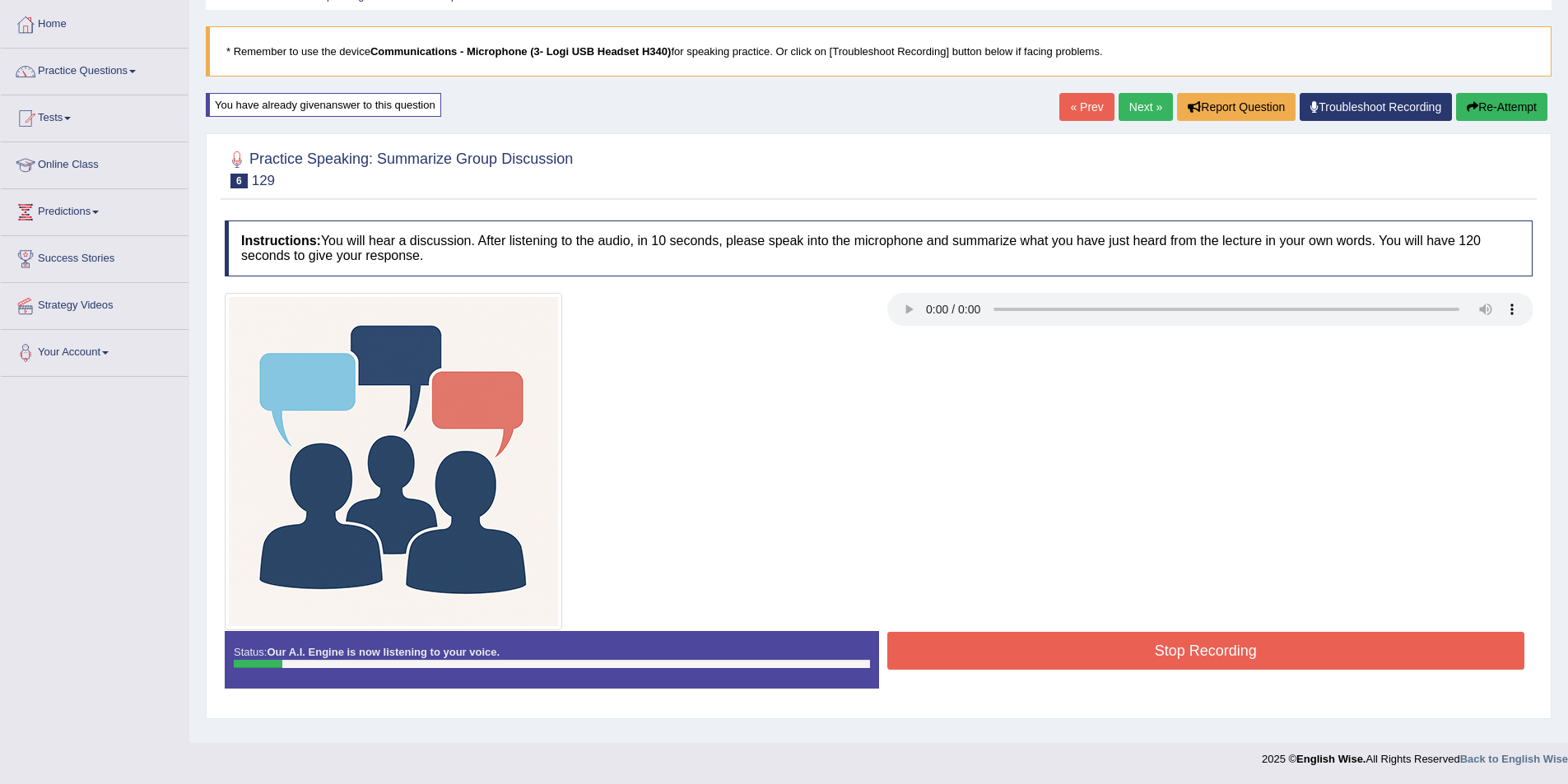
click at [1479, 108] on button "Re-Attempt" at bounding box center [1502, 106] width 92 height 28
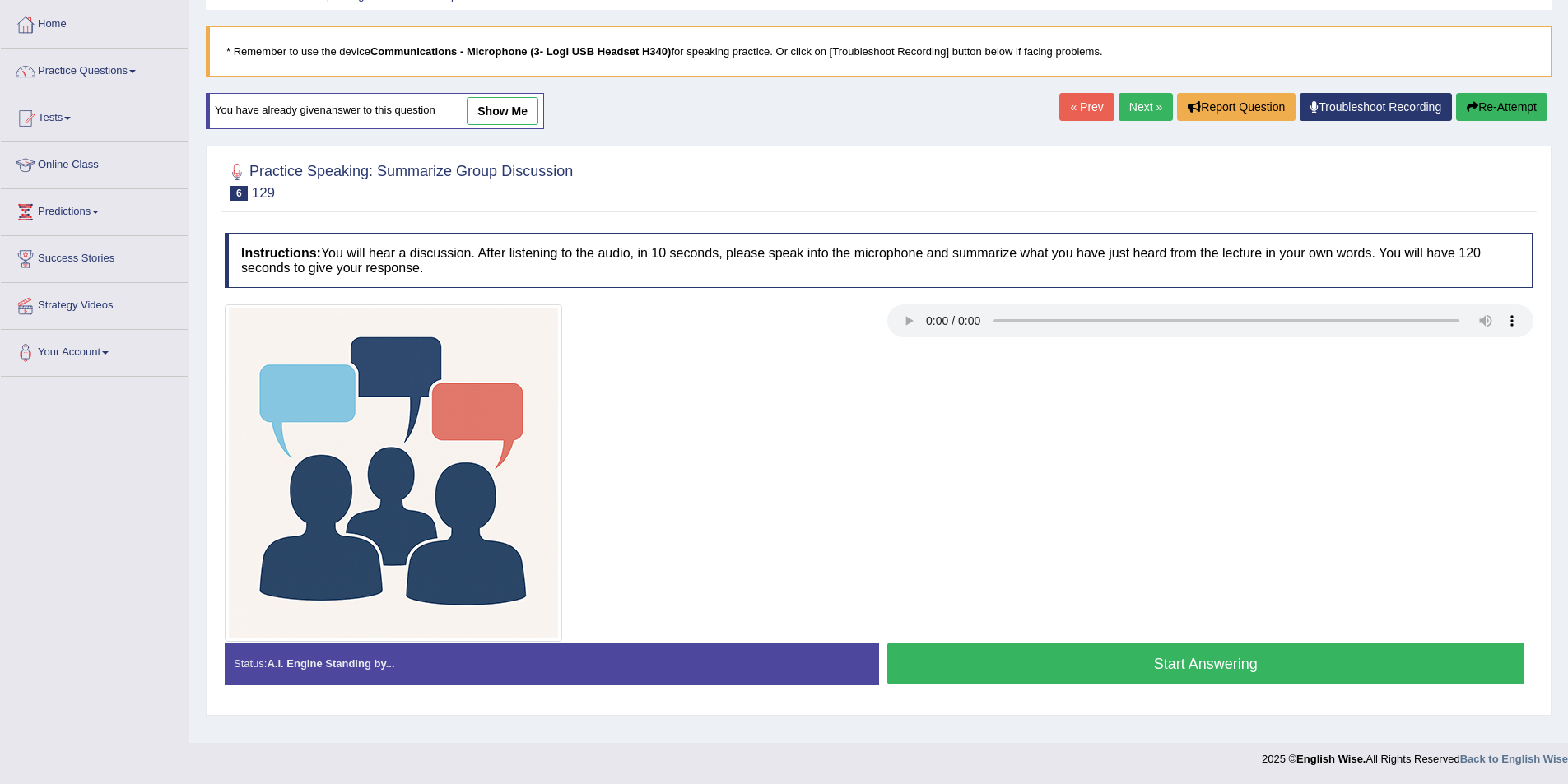
click at [1244, 662] on button "Start Answering" at bounding box center [1206, 663] width 638 height 42
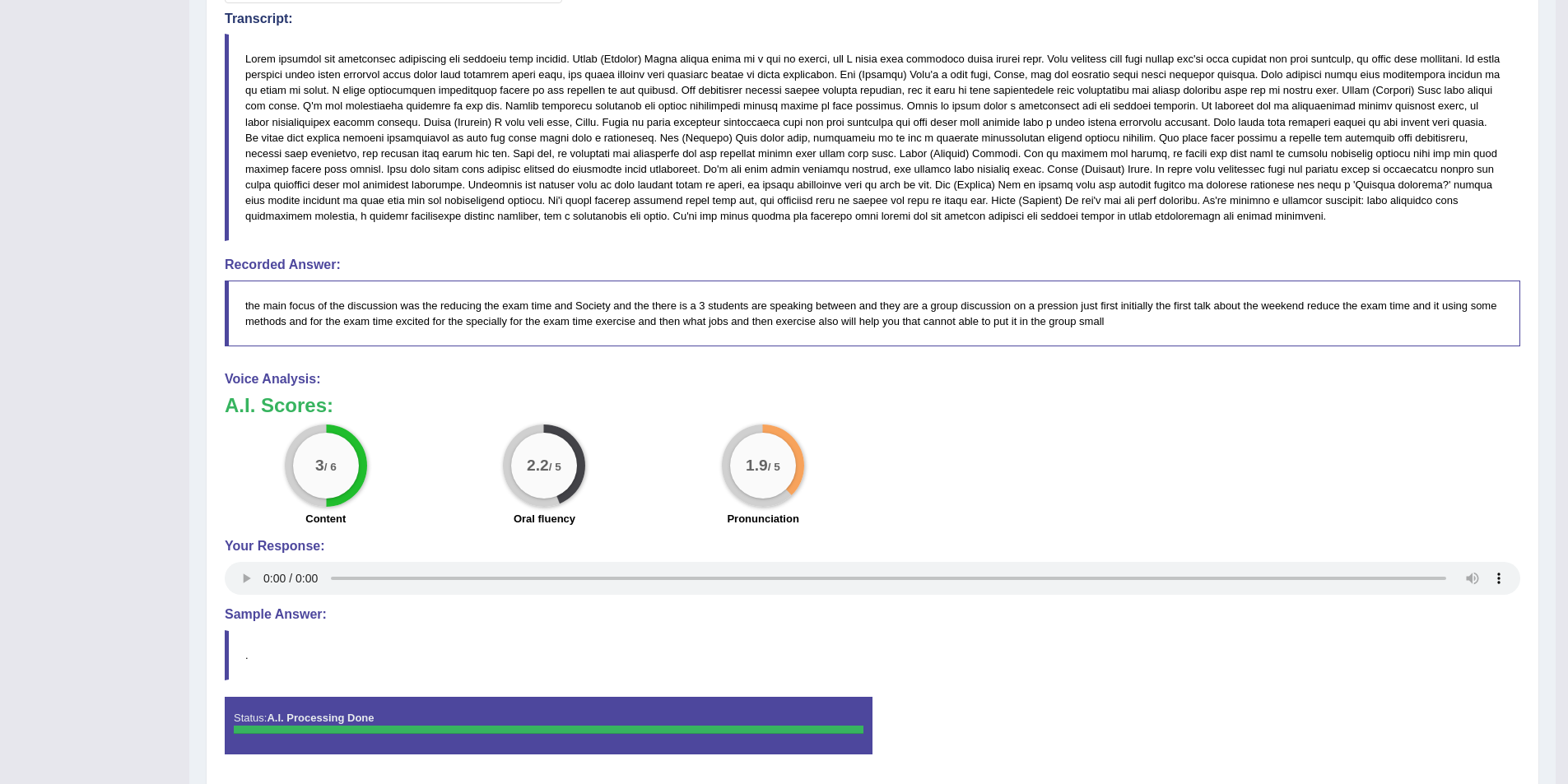
scroll to position [762, 0]
